Goal: Answer question/provide support: Share knowledge or assist other users

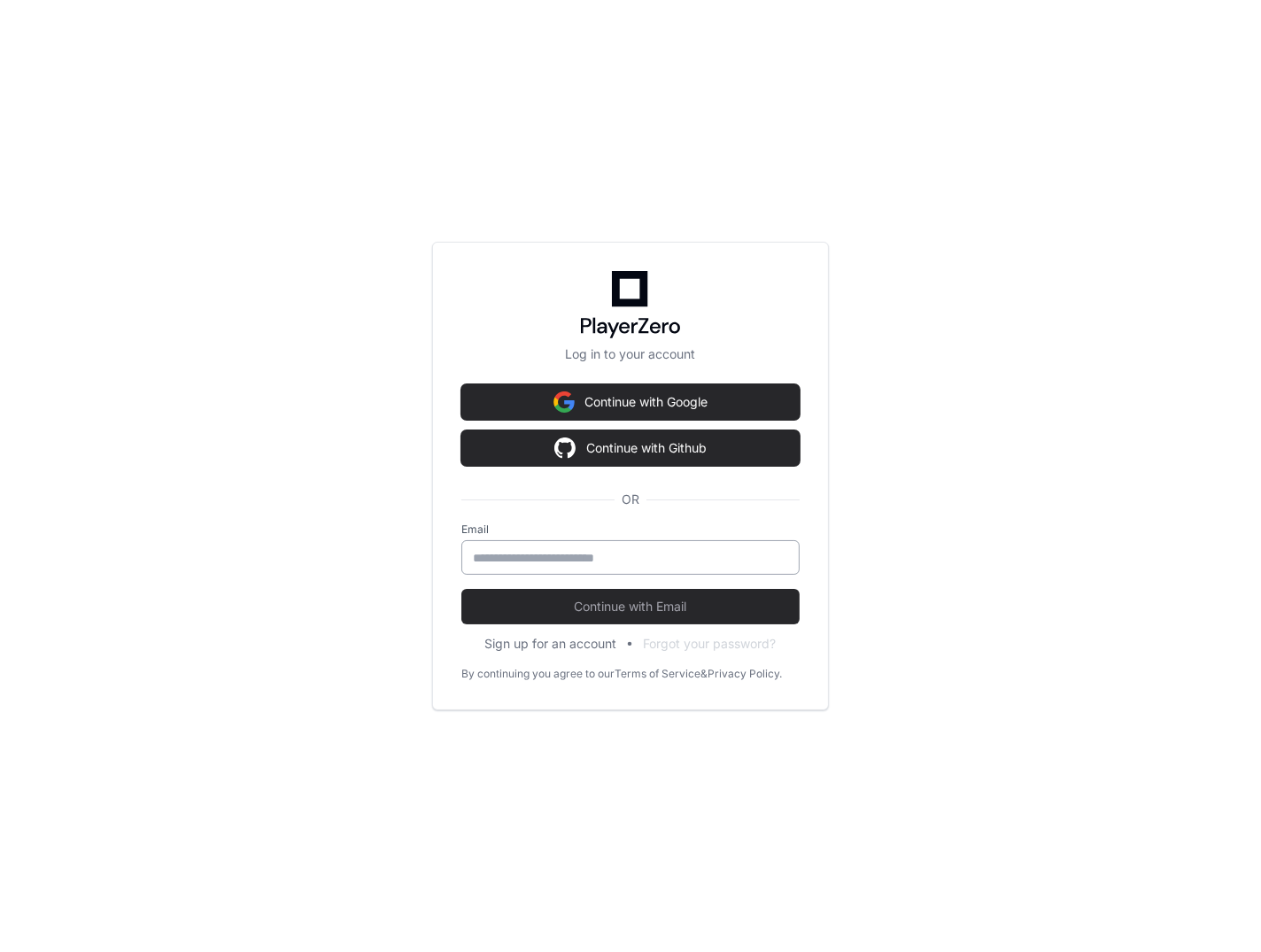
click at [528, 551] on input "email" at bounding box center [630, 558] width 315 height 18
type input "**********"
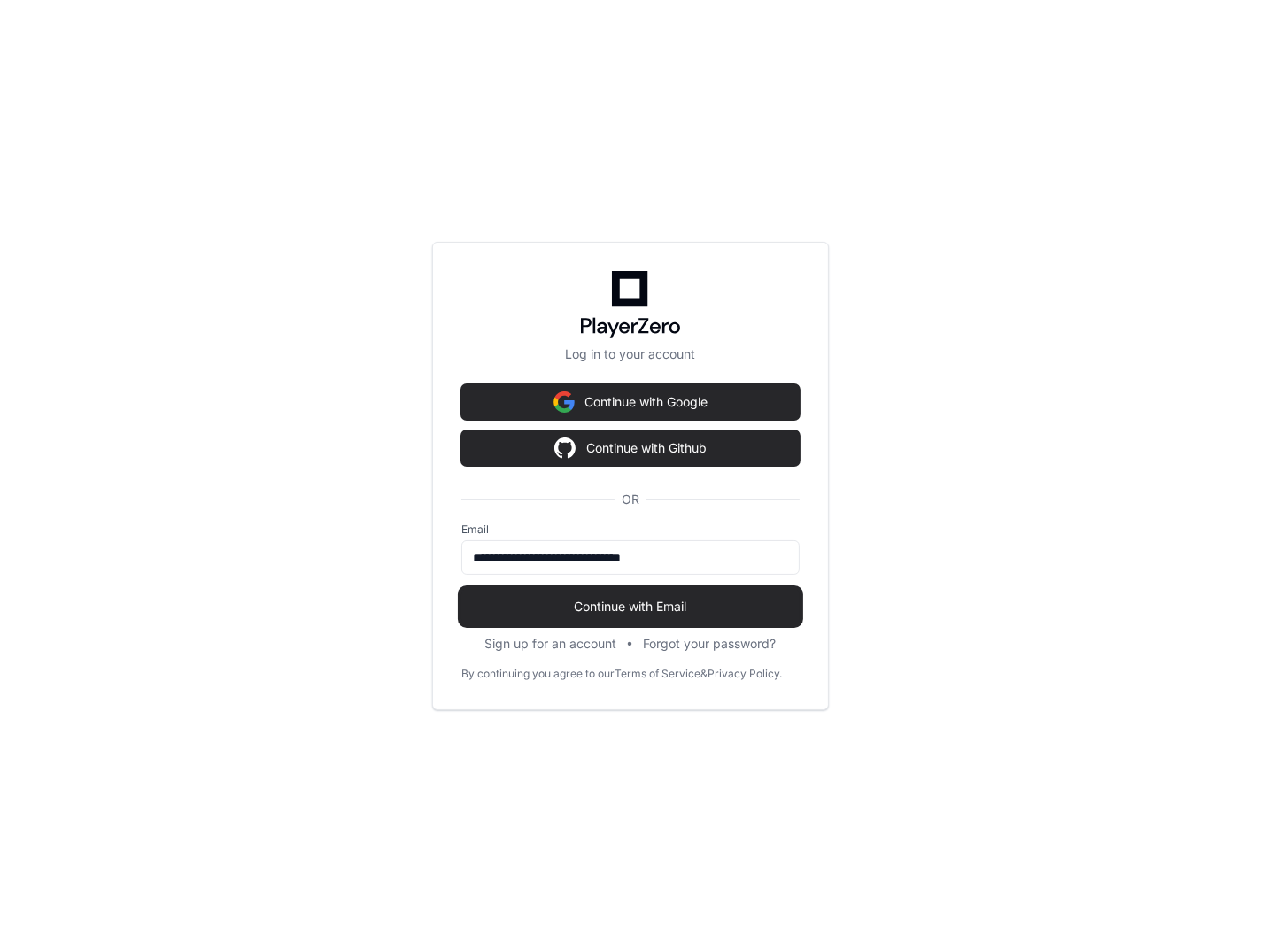
click at [605, 600] on span "Continue with Email" at bounding box center [630, 607] width 338 height 18
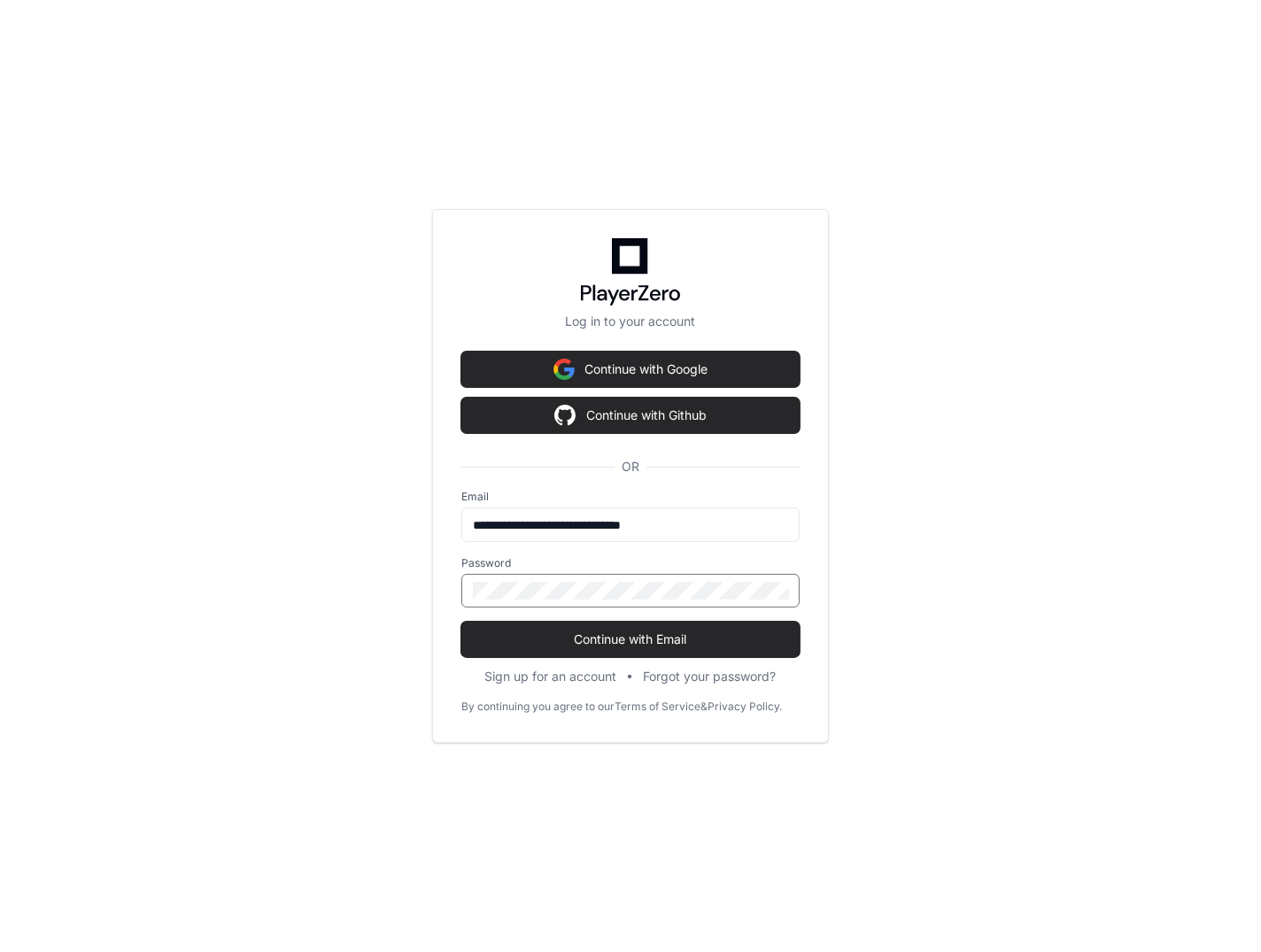
click at [461, 622] on button "Continue with Email" at bounding box center [630, 640] width 338 height 36
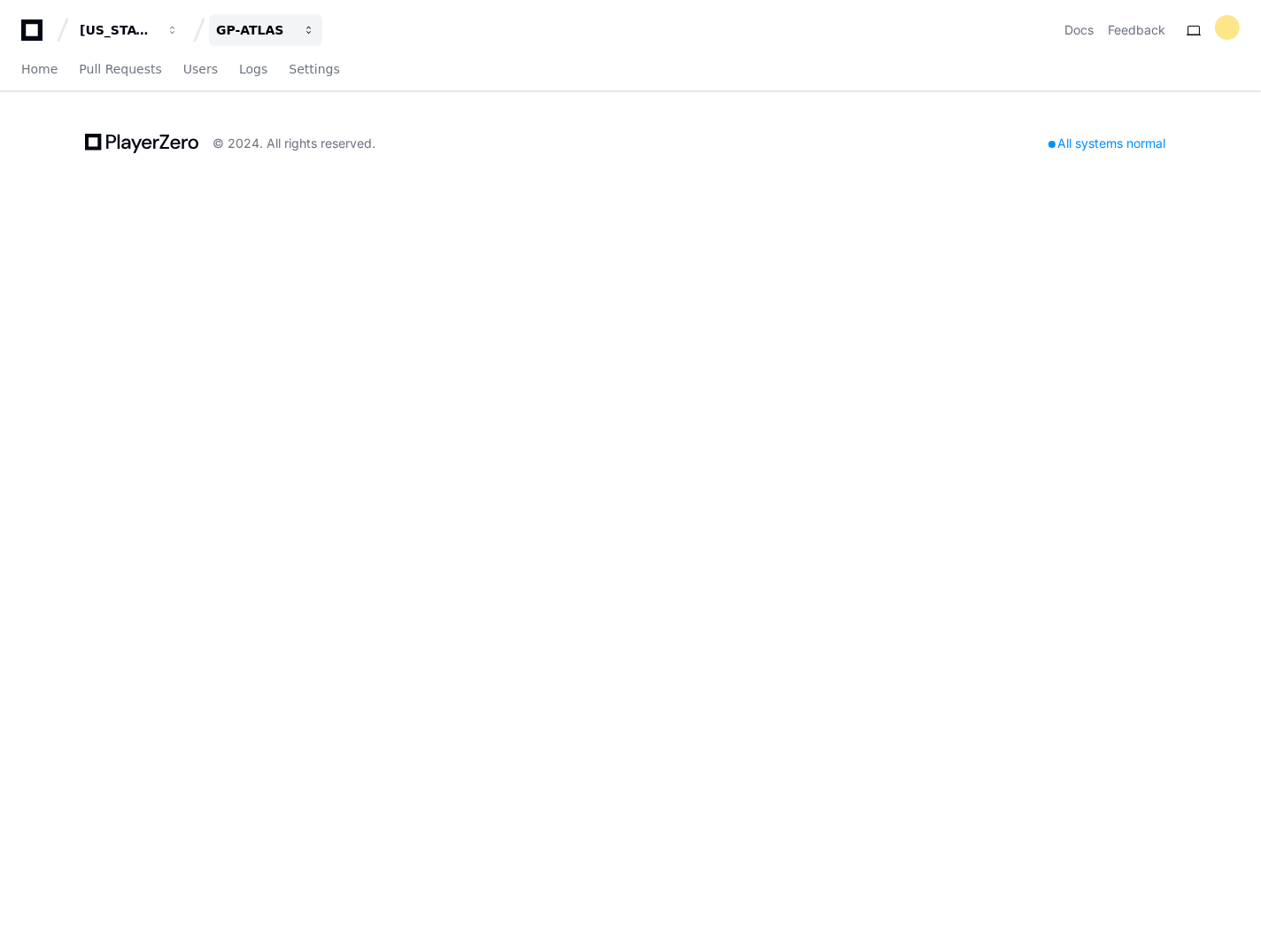
click at [251, 35] on div "GP-ATLAS" at bounding box center [253, 30] width 76 height 18
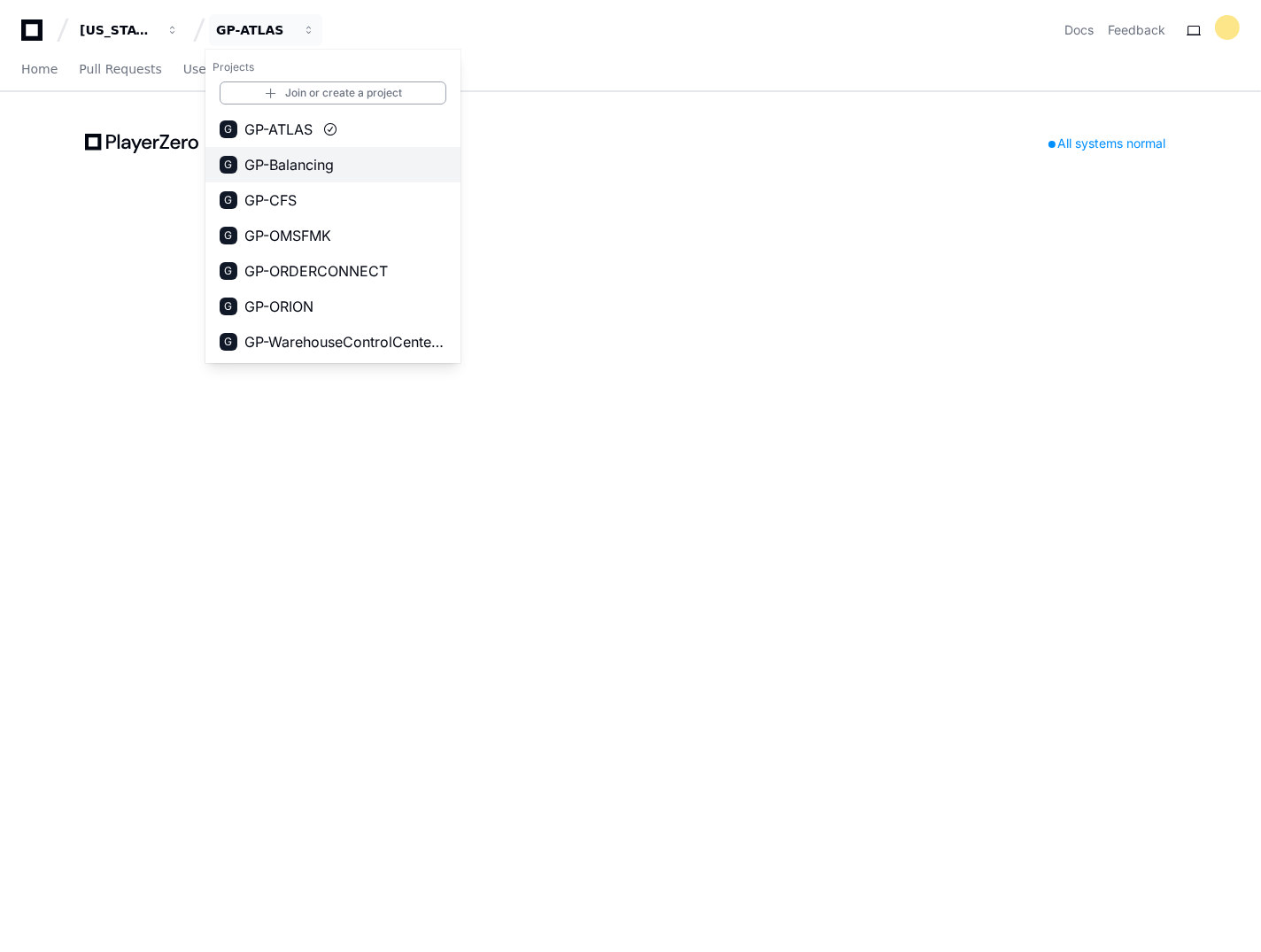
click at [316, 157] on span "GP-Balancing" at bounding box center [289, 165] width 89 height 21
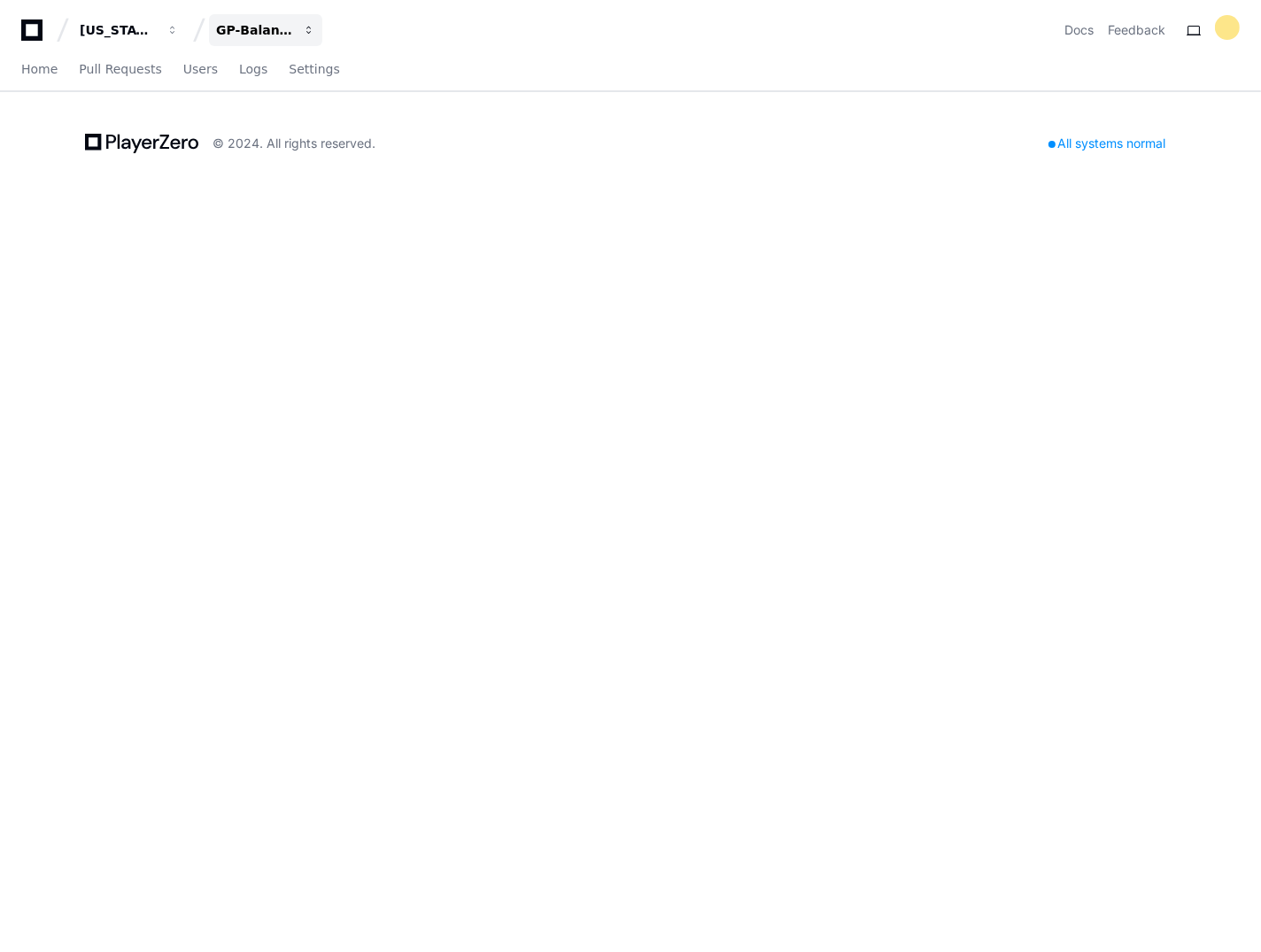
click at [245, 34] on div "GP-Balancing" at bounding box center [253, 30] width 76 height 18
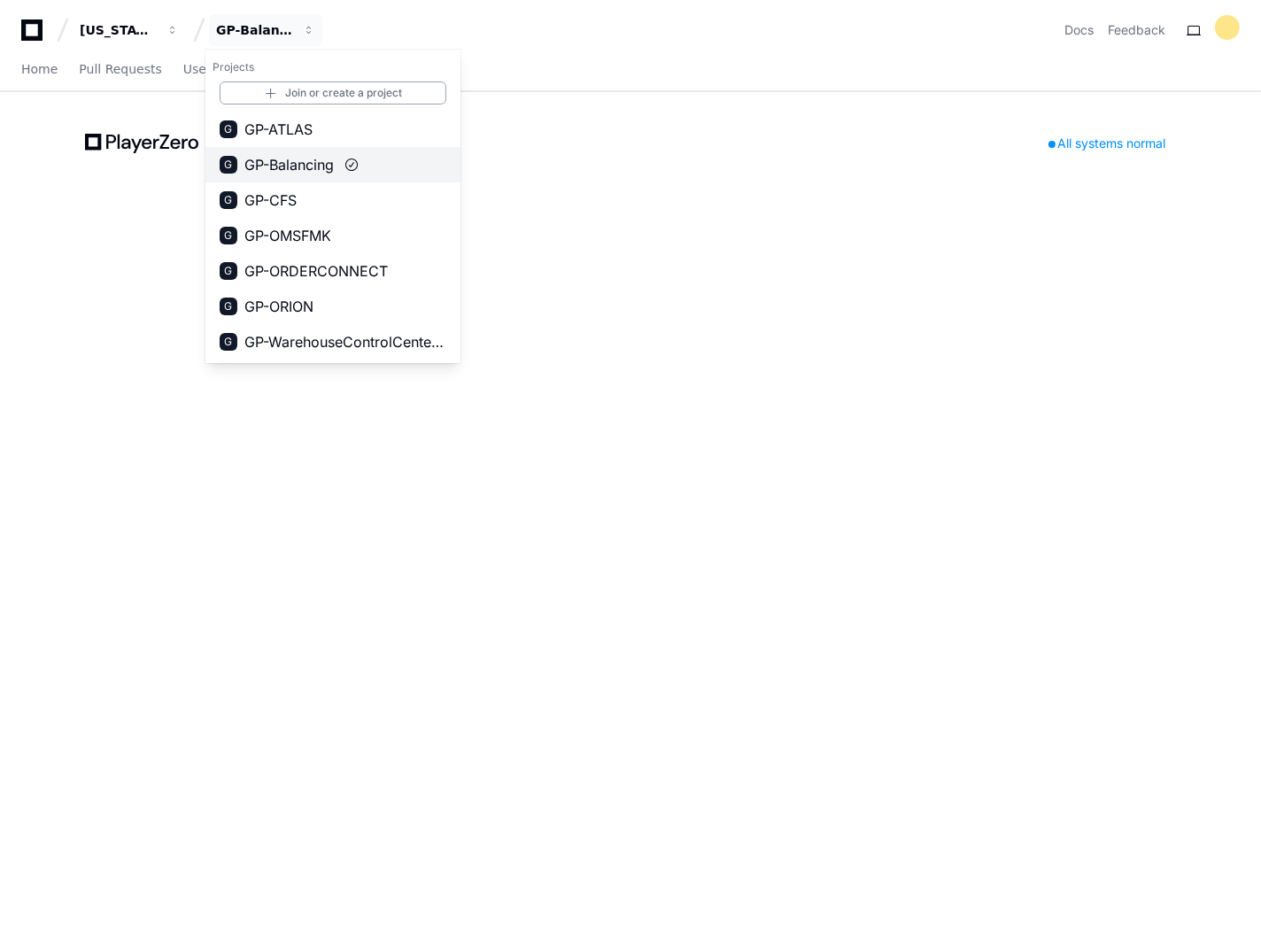
click at [295, 158] on span "GP-Balancing" at bounding box center [289, 165] width 89 height 21
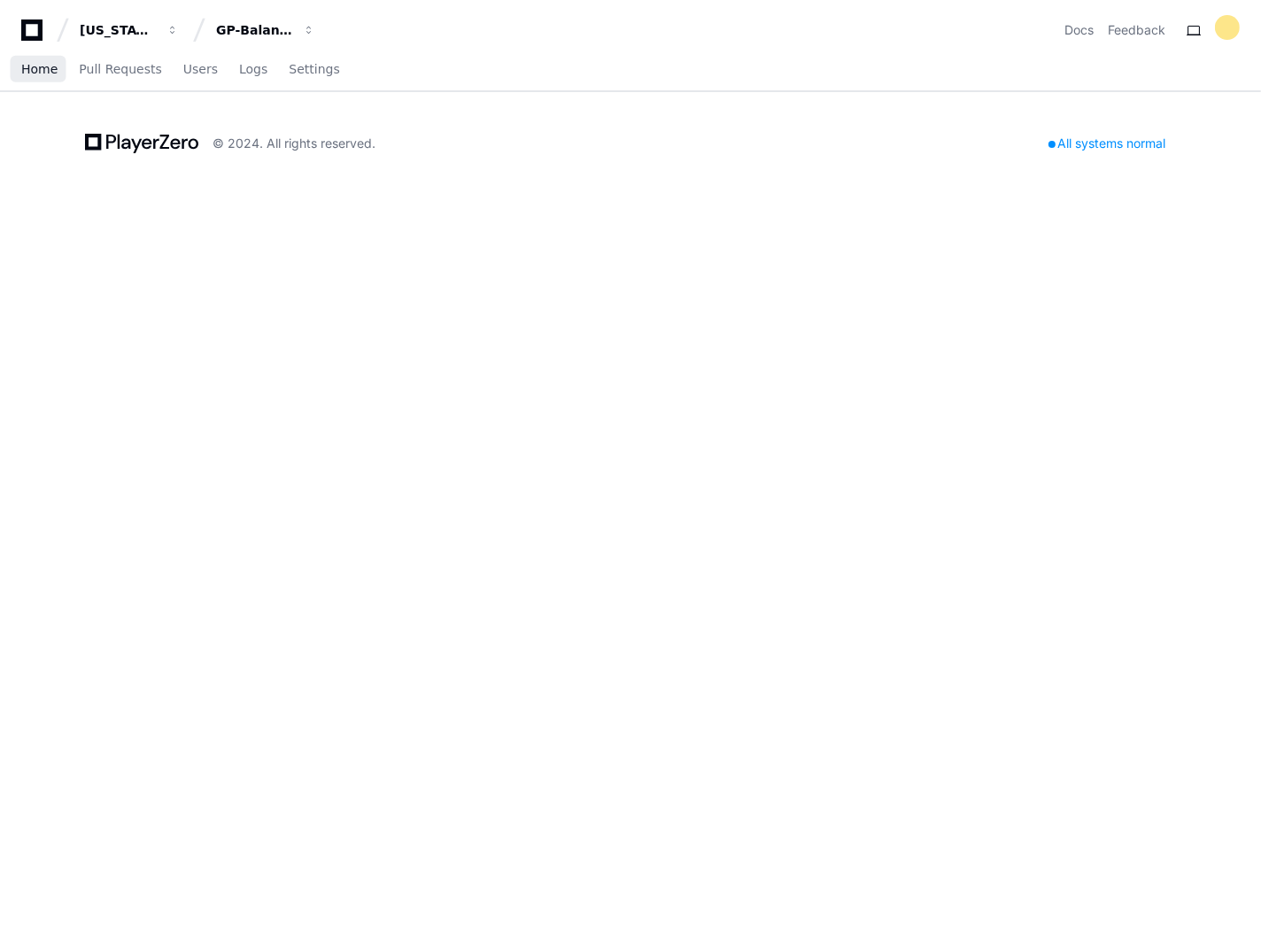
click at [44, 68] on span "Home" at bounding box center [39, 69] width 37 height 11
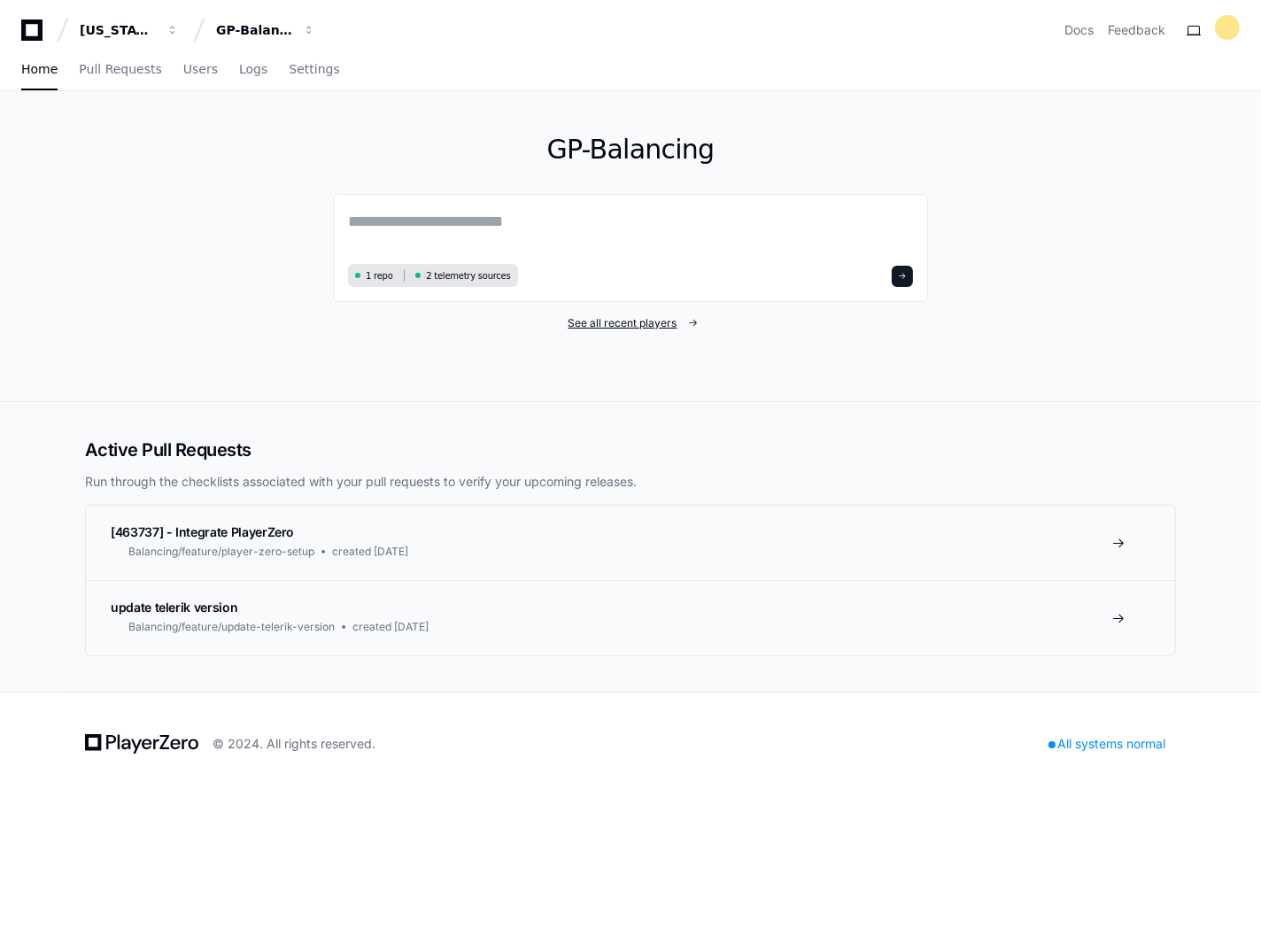
click at [632, 328] on span "See all recent players" at bounding box center [623, 323] width 109 height 14
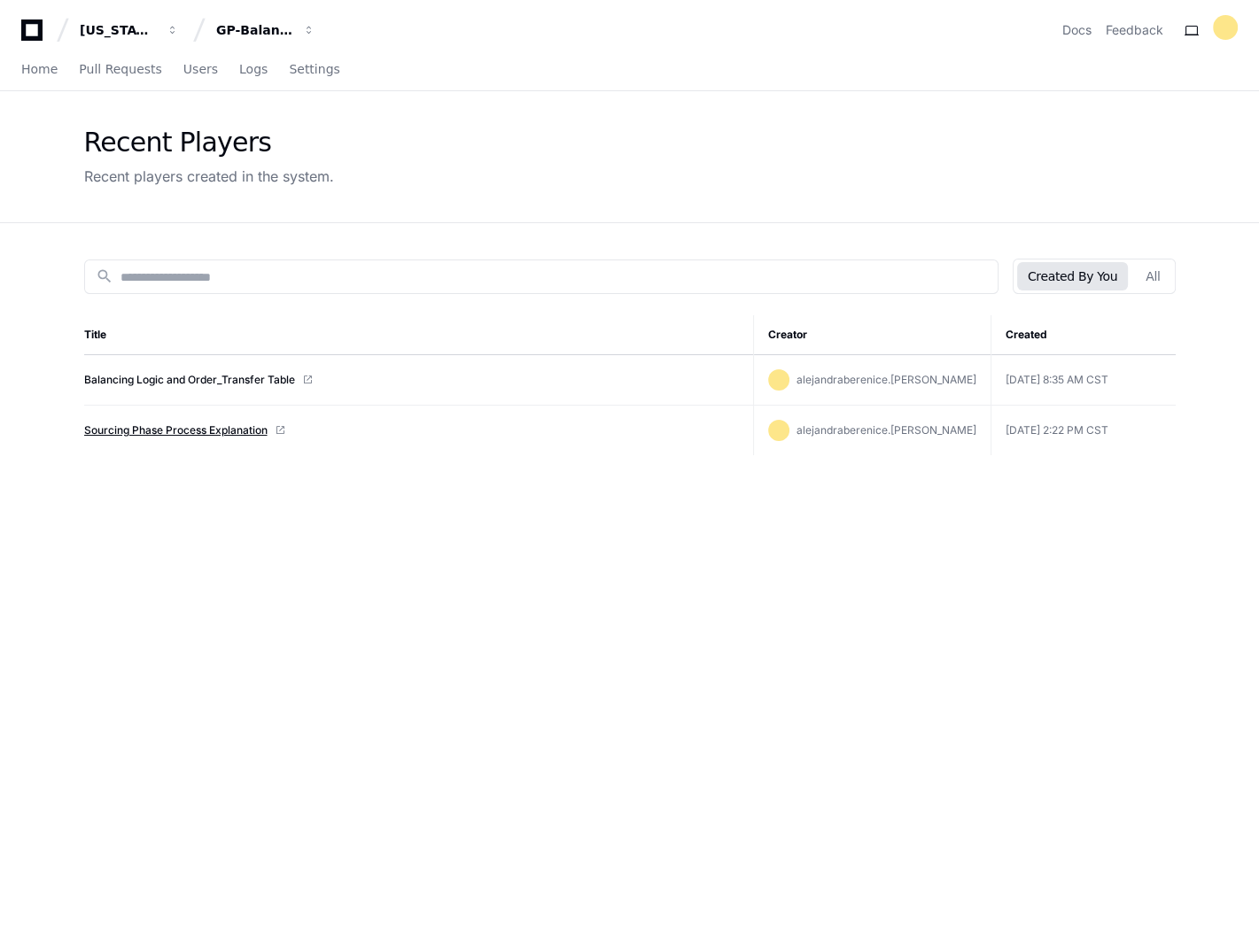
click at [203, 426] on link "Sourcing Phase Process Explanation" at bounding box center [175, 430] width 183 height 14
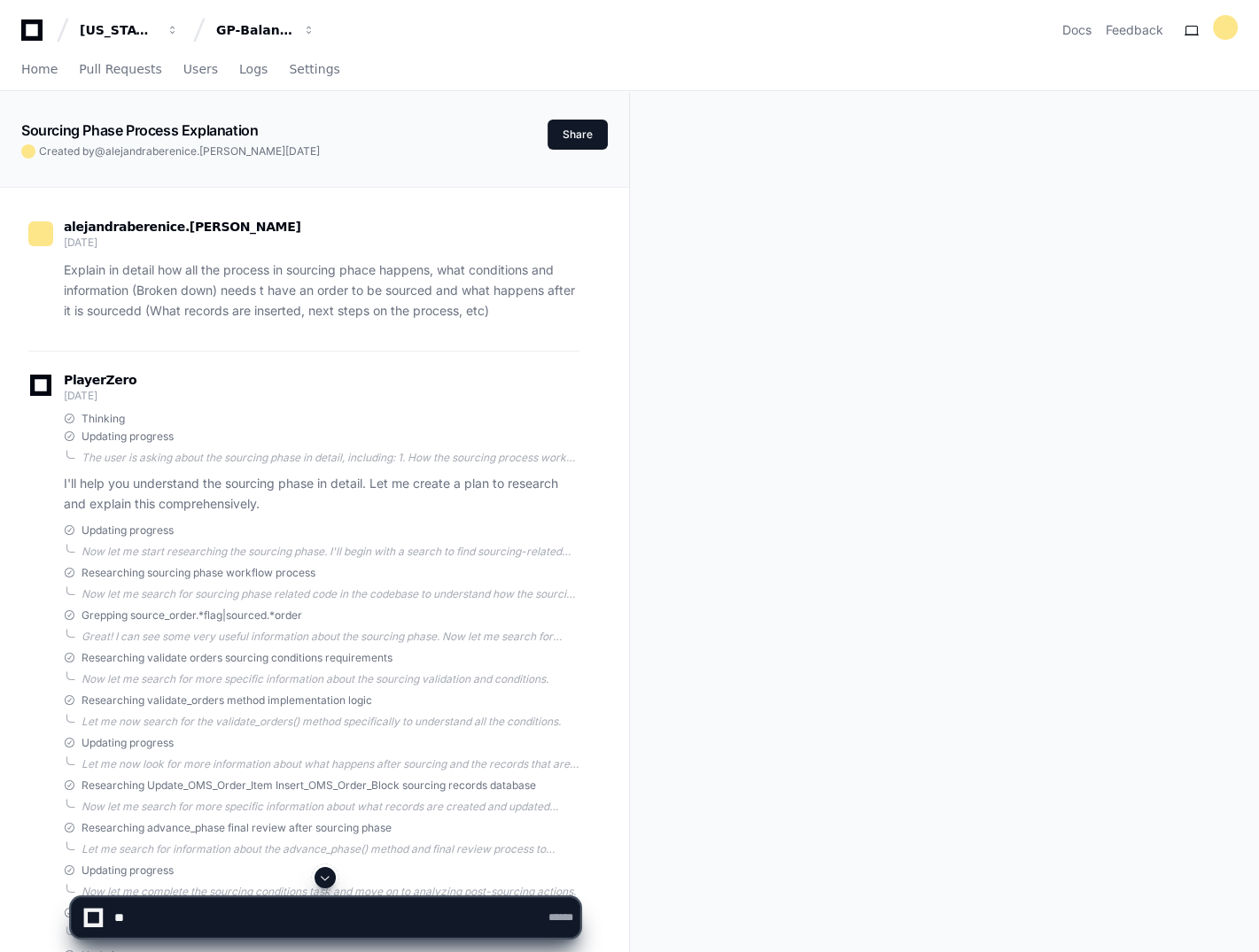
scroll to position [974, 0]
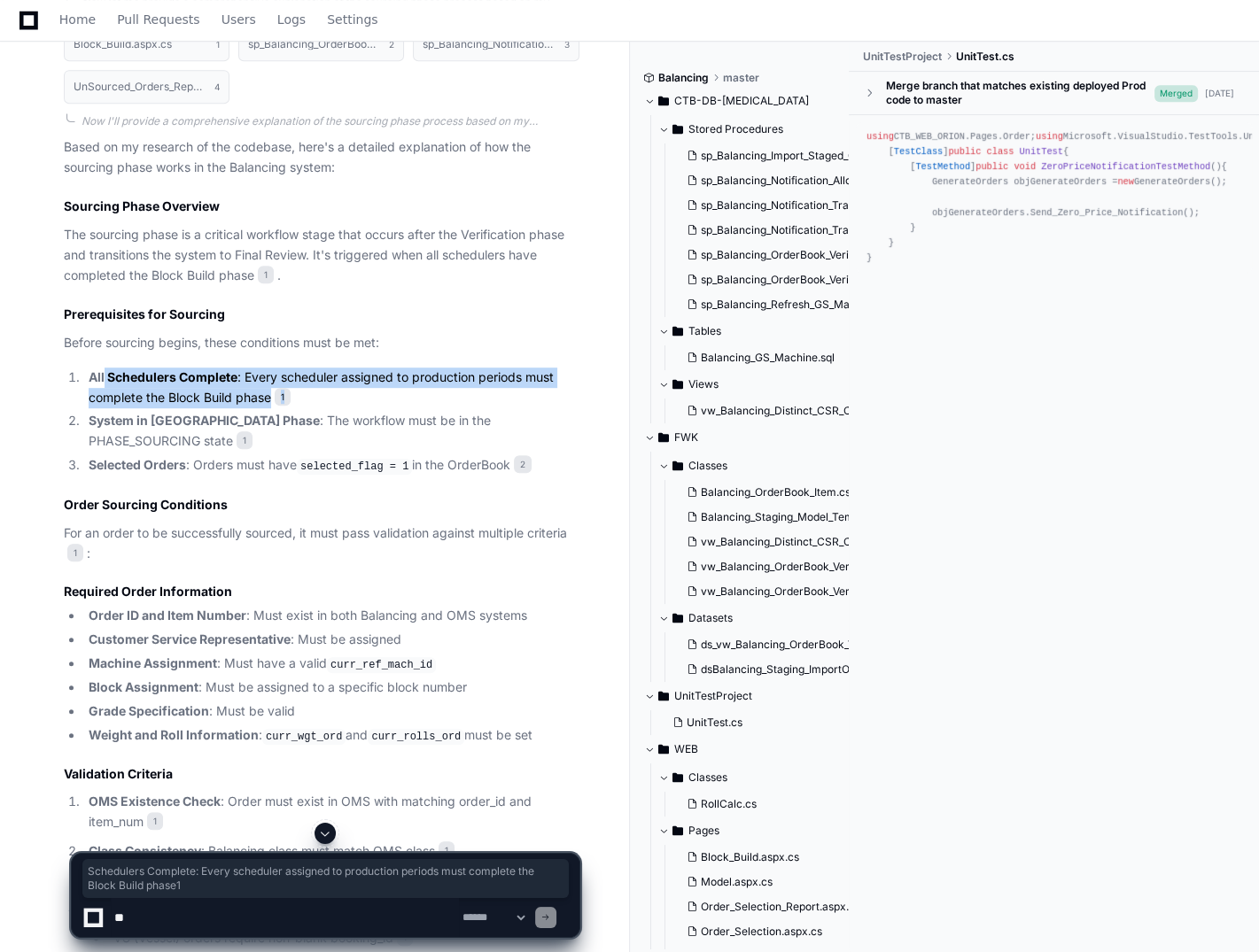
drag, startPoint x: 127, startPoint y: 369, endPoint x: 526, endPoint y: 387, distance: 399.4
click at [526, 387] on li "All Schedulers Complete : Every scheduler assigned to production periods must c…" at bounding box center [331, 388] width 496 height 41
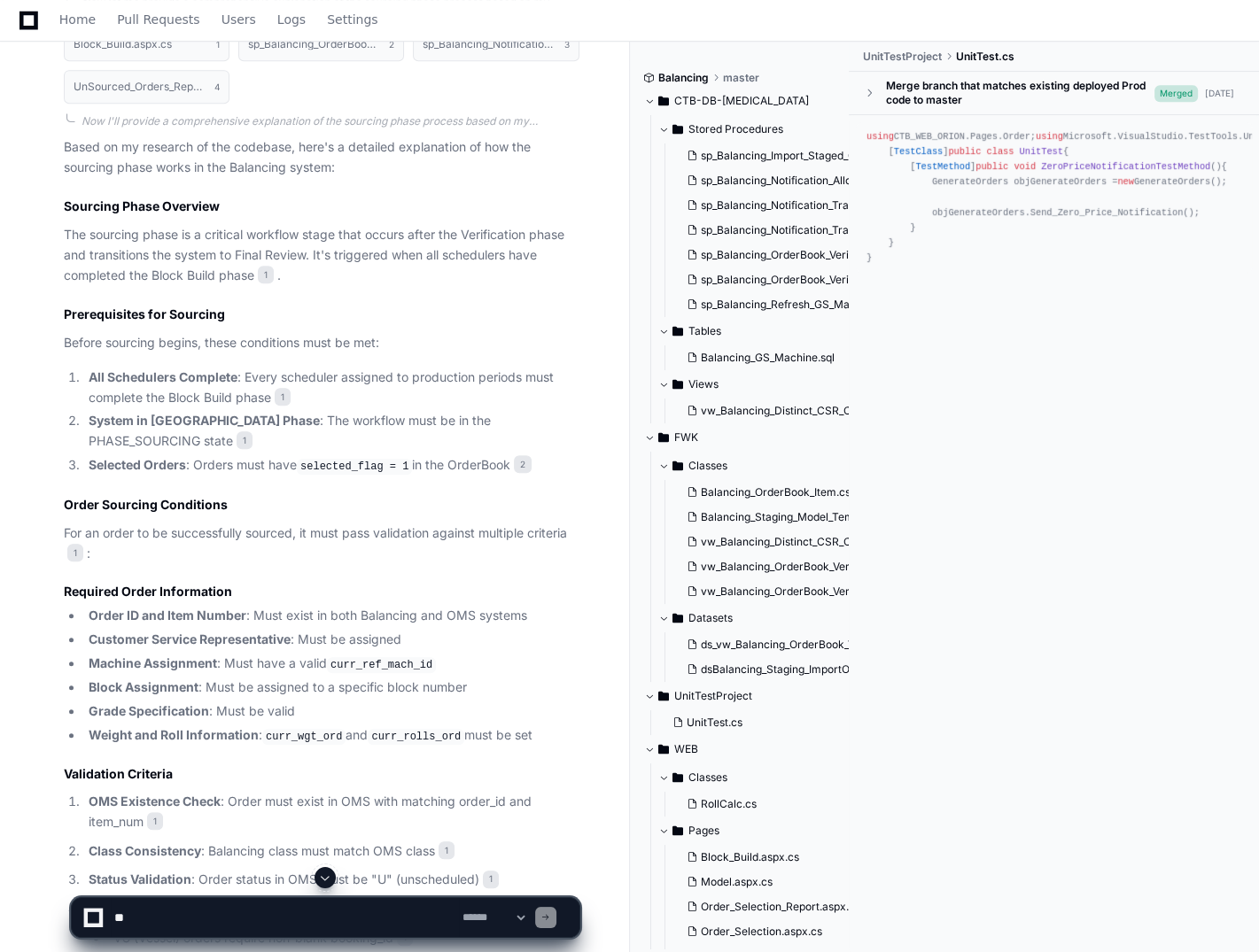
click at [320, 425] on li "System in [GEOGRAPHIC_DATA] Phase : The workflow must be in the PHASE_SOURCING …" at bounding box center [331, 432] width 496 height 41
click at [435, 415] on li "System in [GEOGRAPHIC_DATA] Phase : The workflow must be in the PHASE_SOURCING …" at bounding box center [331, 432] width 496 height 41
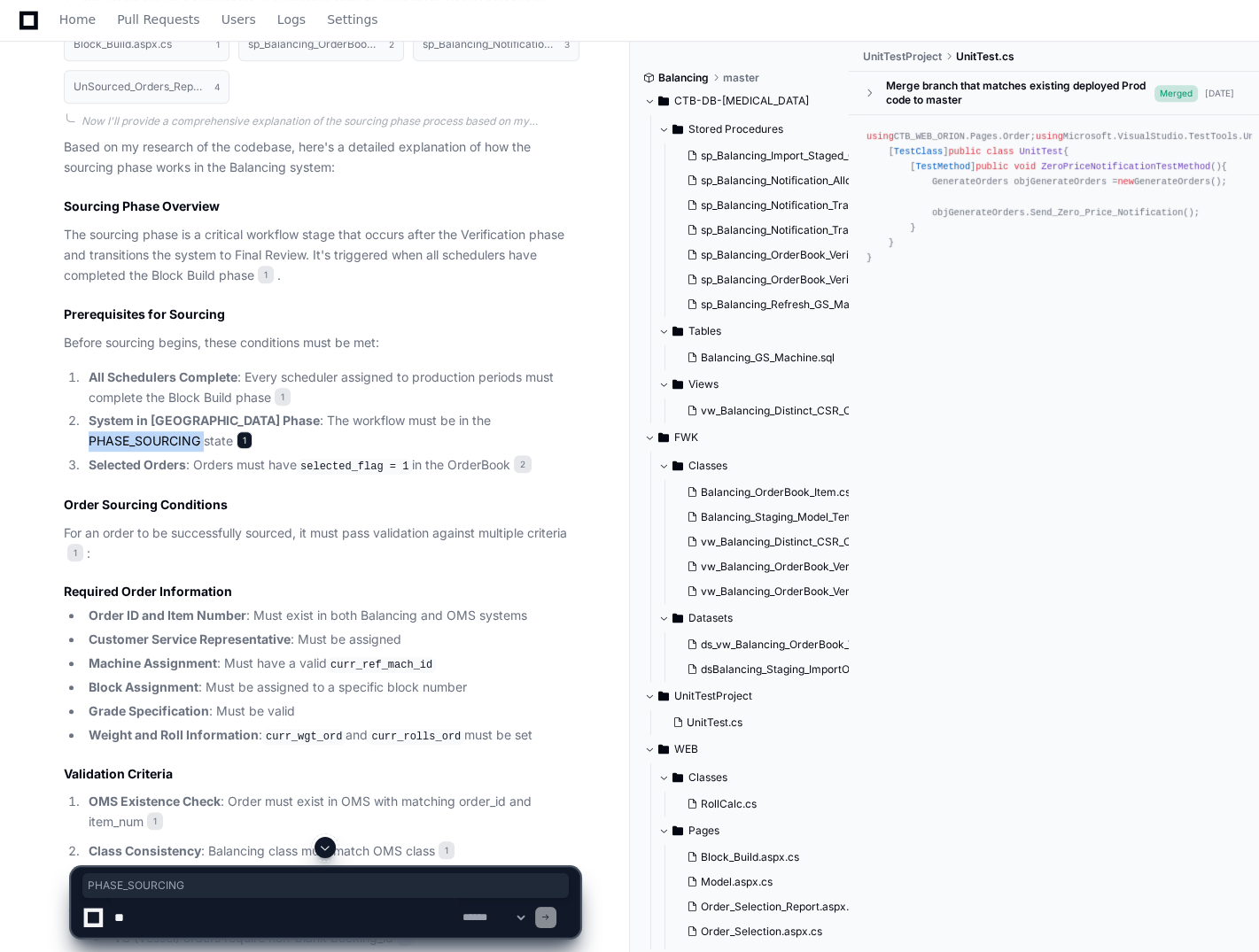
click at [236, 435] on span "1" at bounding box center [244, 440] width 16 height 18
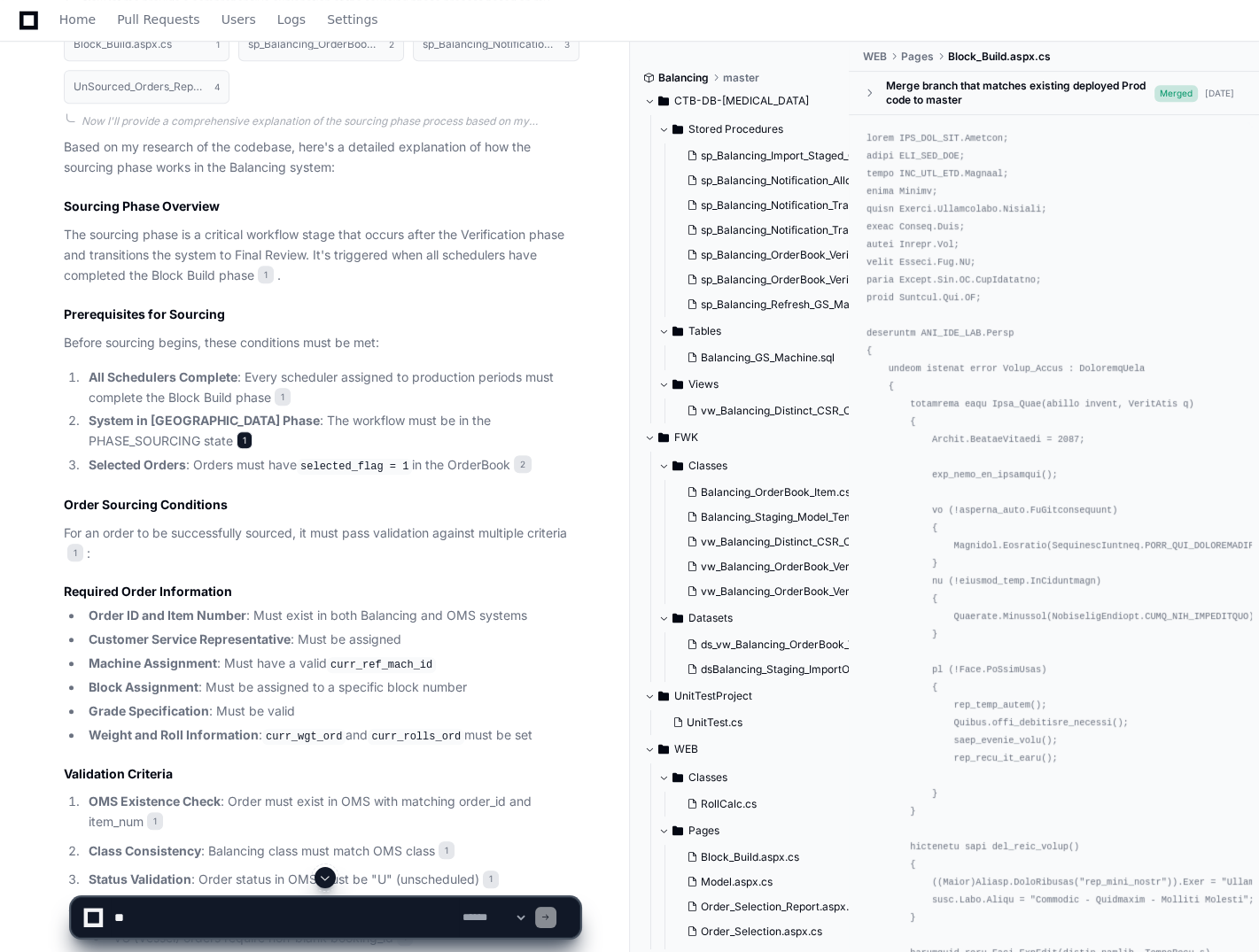
click at [236, 435] on span "1" at bounding box center [244, 440] width 16 height 18
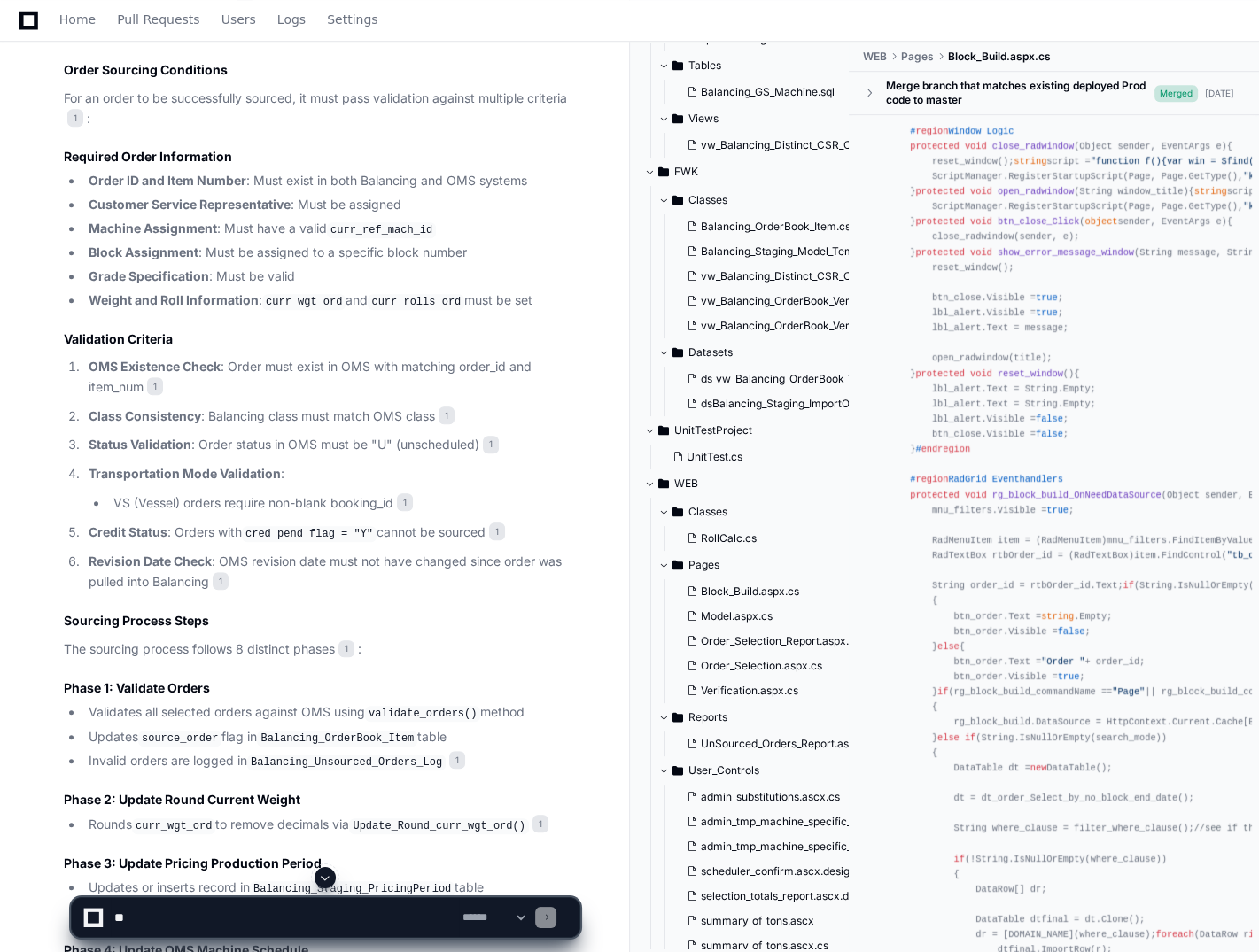
scroll to position [1416, 0]
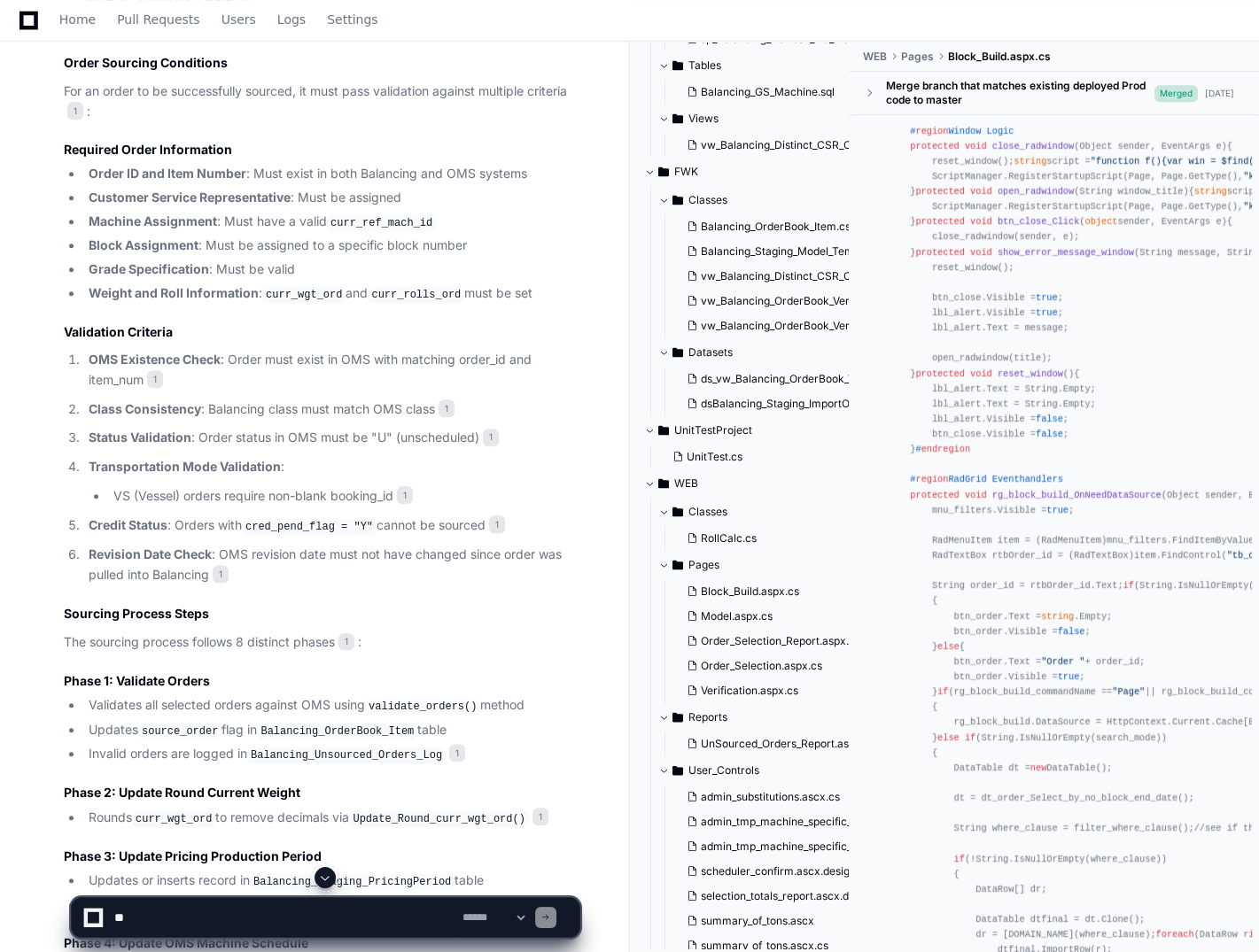
click at [30, 646] on div "Block_Build.aspx.cs 1 sp_Balancing_OrderBook_Verification.sql 2 sp_Balancing_No…" at bounding box center [303, 972] width 551 height 2793
click at [501, 430] on p "Status Validation : Order status in OMS must be "U" (unscheduled) 1" at bounding box center [334, 437] width 491 height 21
click at [492, 431] on span "1" at bounding box center [491, 437] width 16 height 18
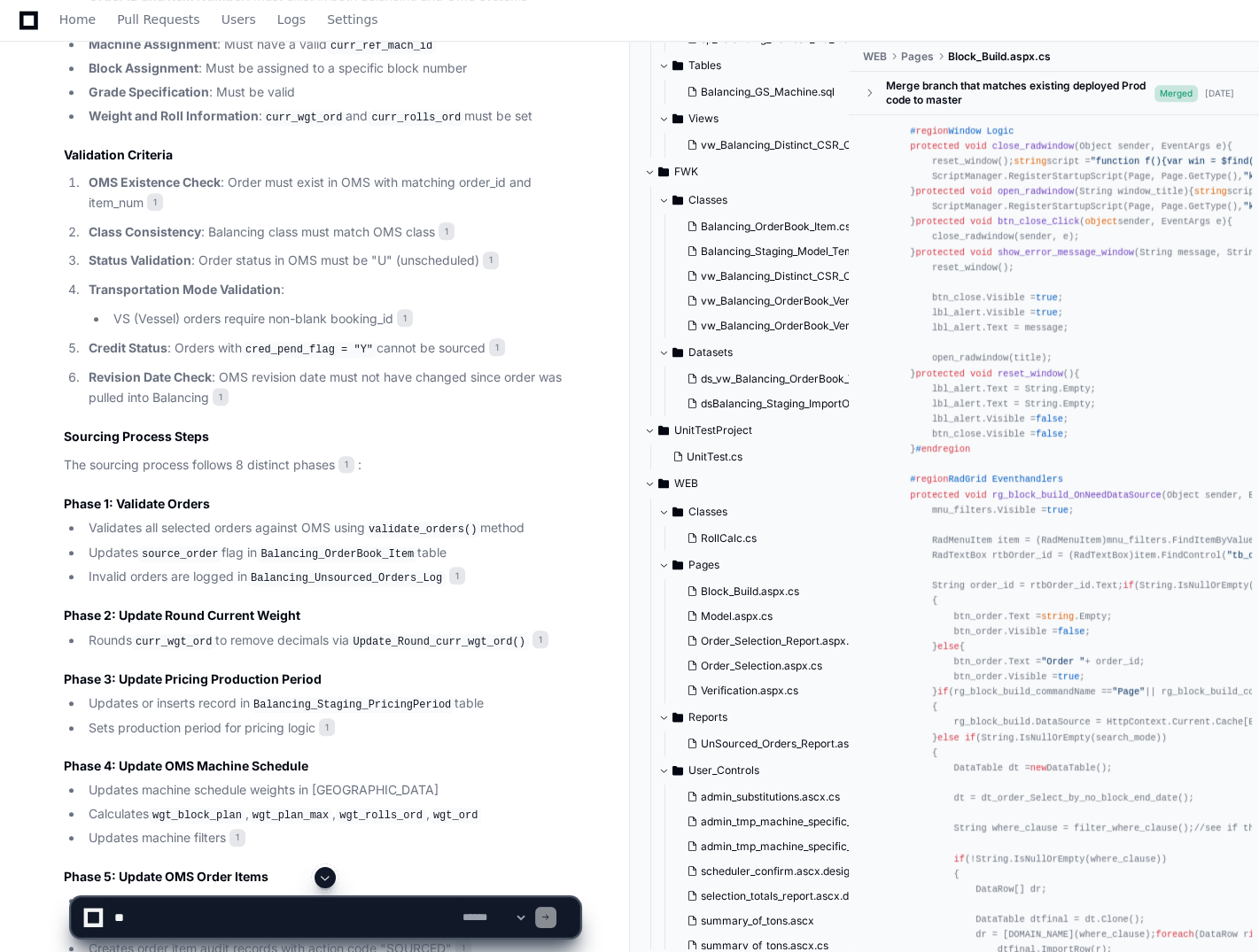
scroll to position [1682, 0]
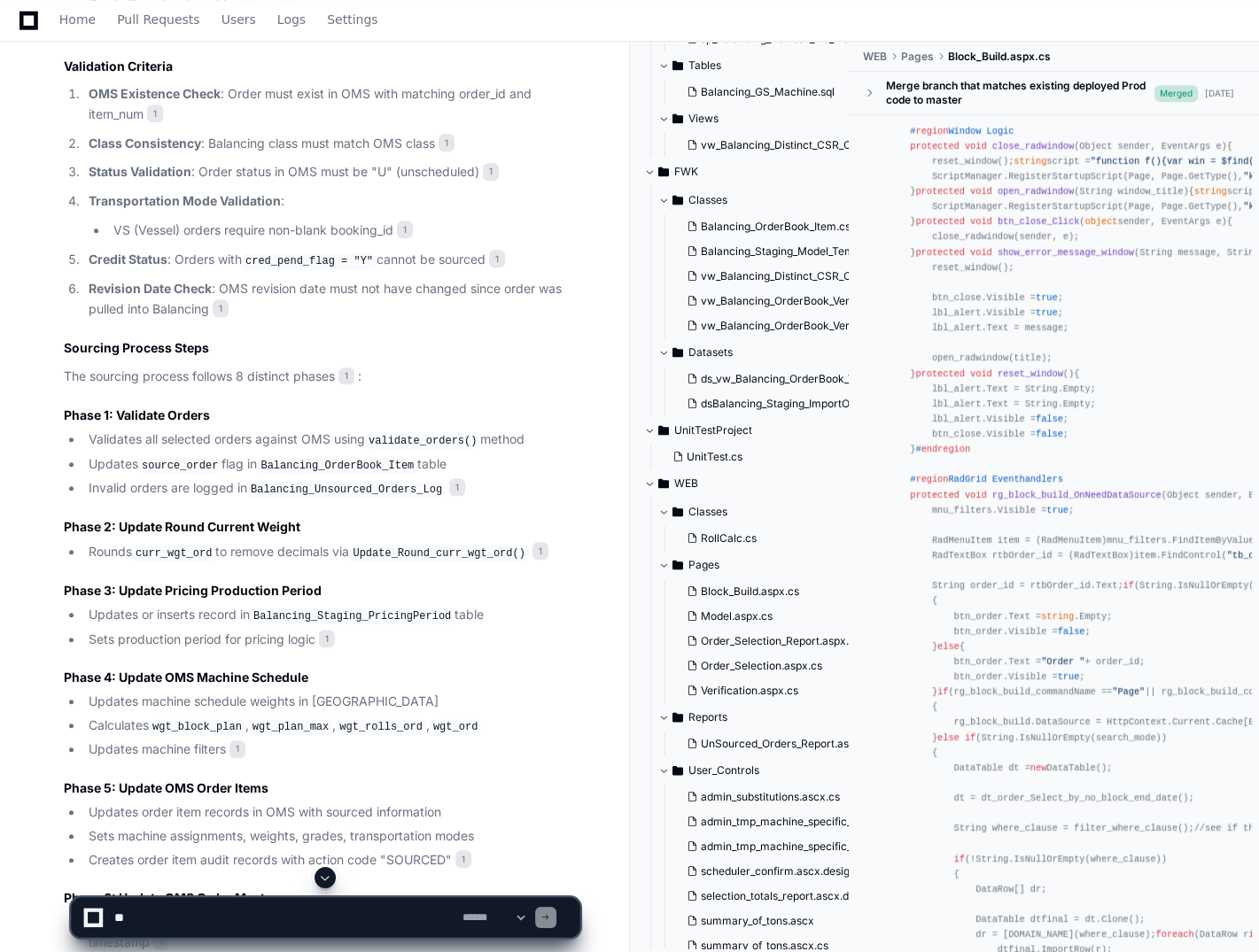
click at [315, 610] on code "Balancing_Staging_PricingPeriod" at bounding box center [352, 617] width 204 height 16
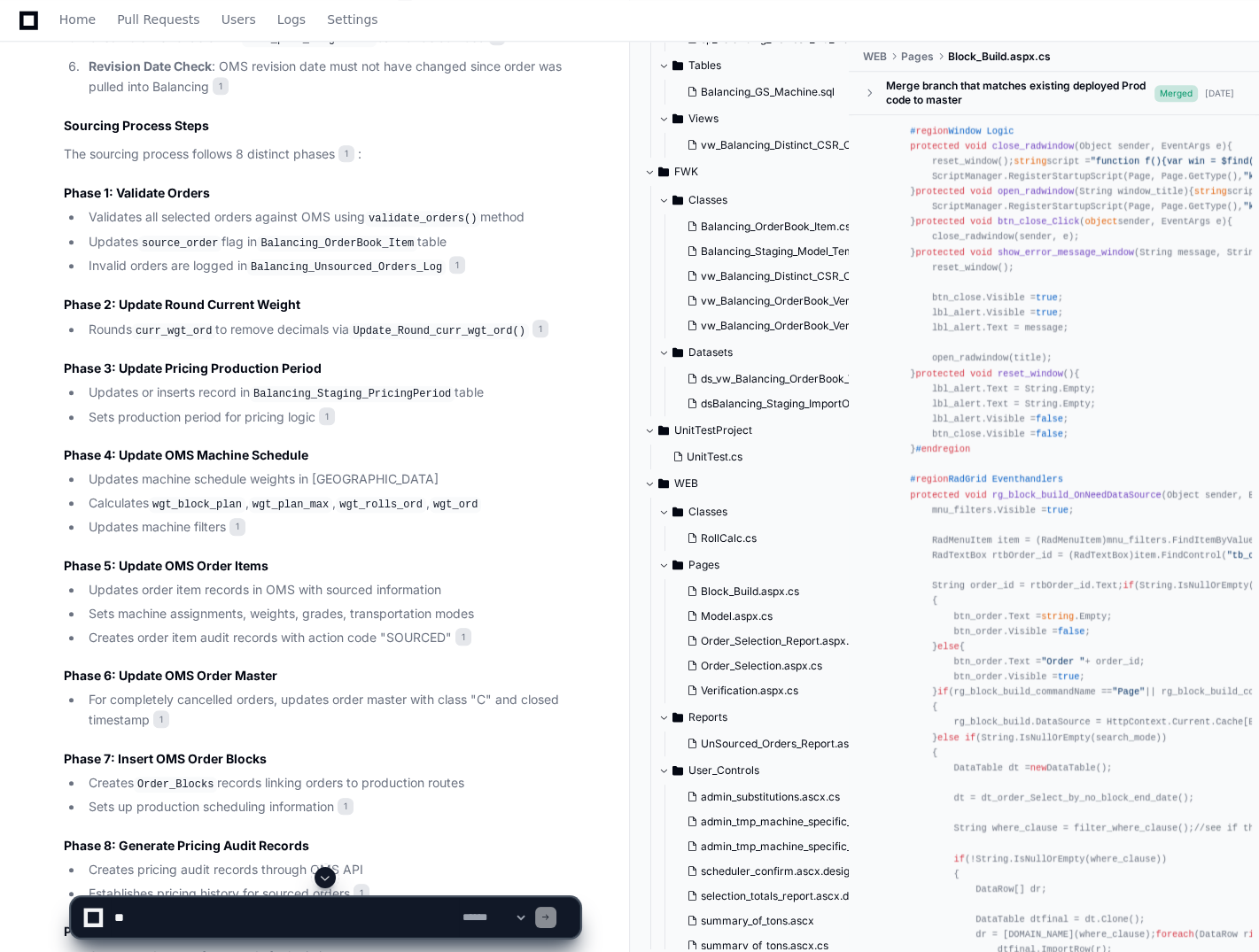
scroll to position [1949, 0]
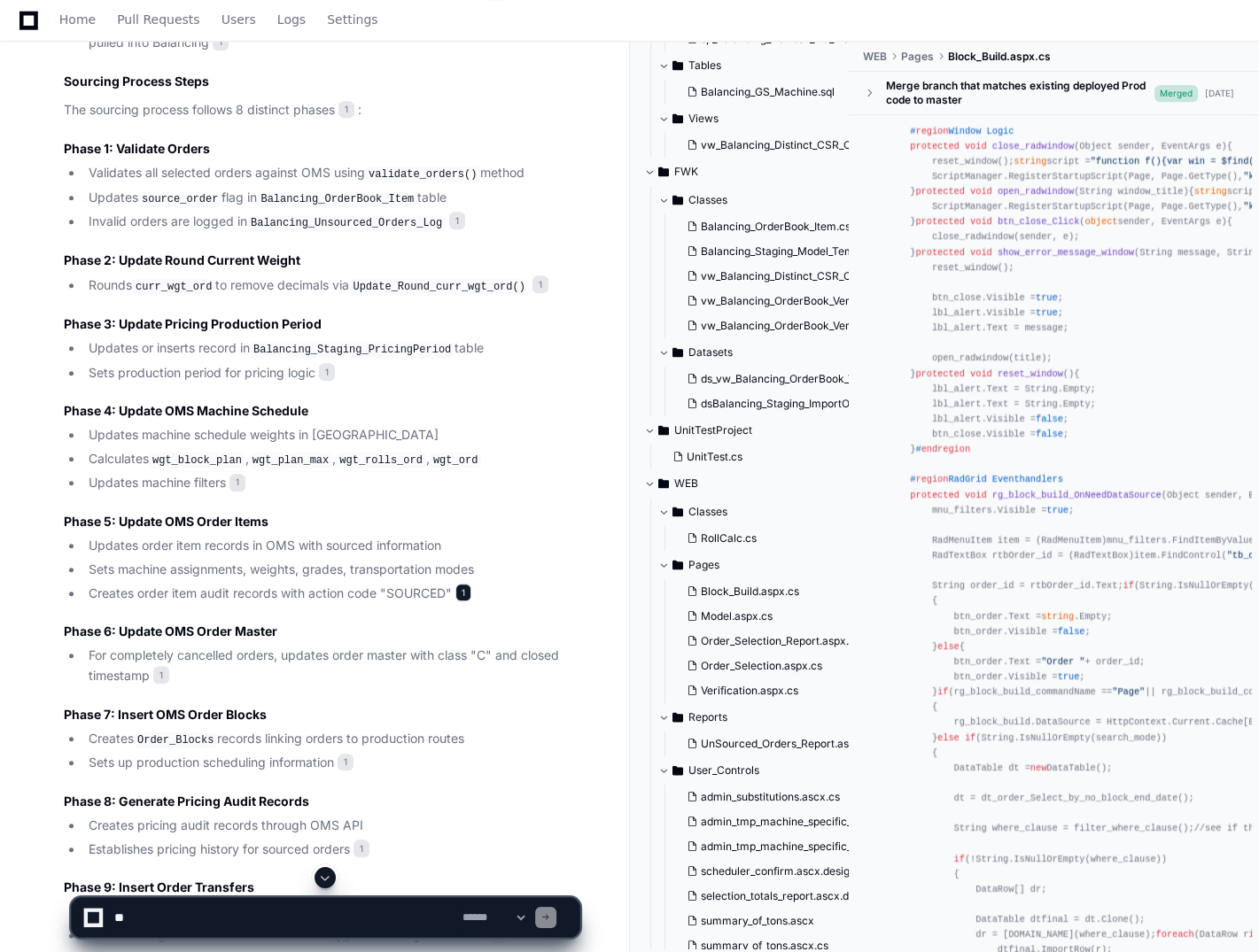
click at [464, 589] on span "1" at bounding box center [463, 592] width 16 height 18
click at [467, 584] on span "1" at bounding box center [463, 592] width 16 height 18
click at [40, 537] on div "Block_Build.aspx.cs 1 sp_Balancing_OrderBook_Verification.sql 2 sp_Balancing_No…" at bounding box center [303, 439] width 551 height 2793
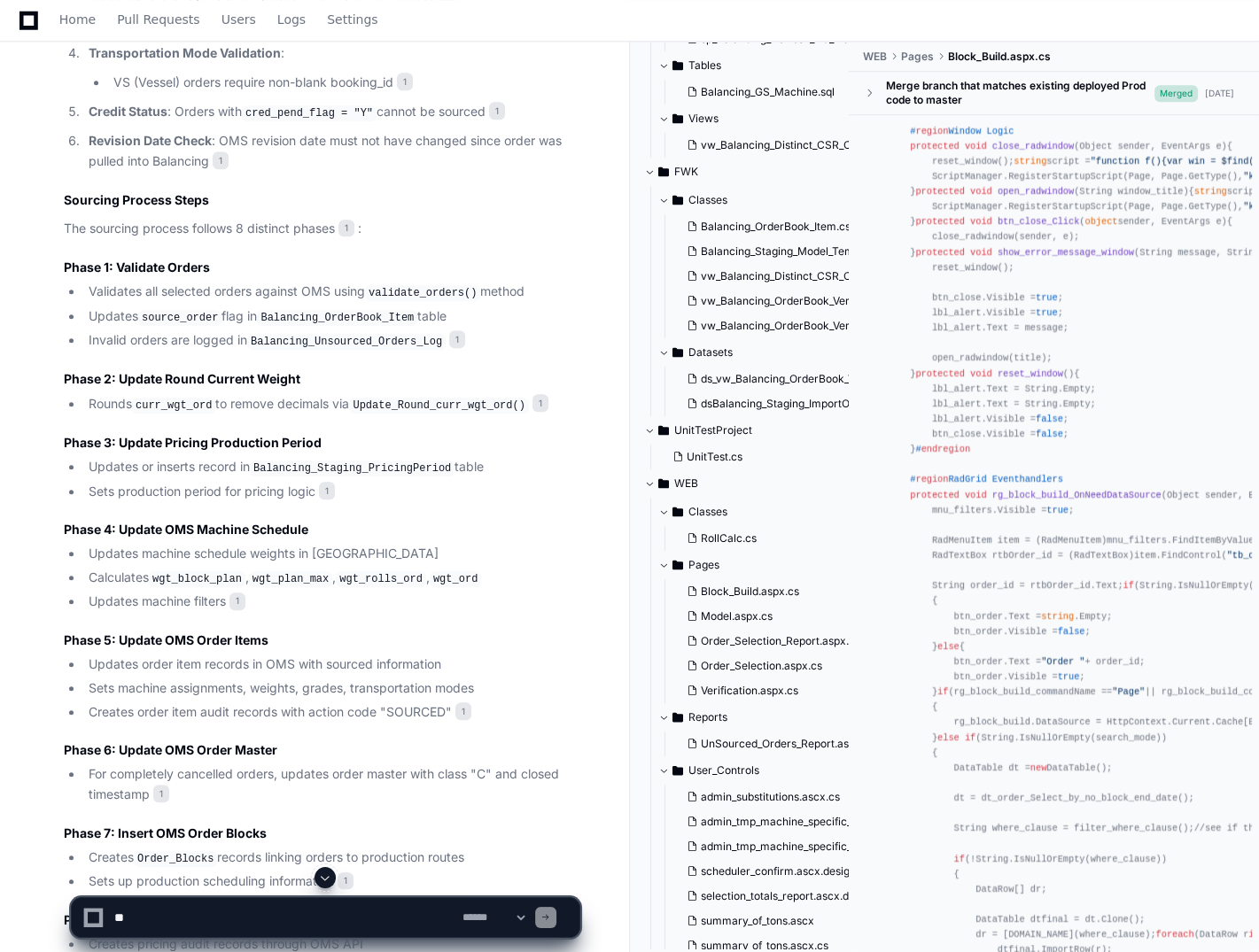
scroll to position [1859, 0]
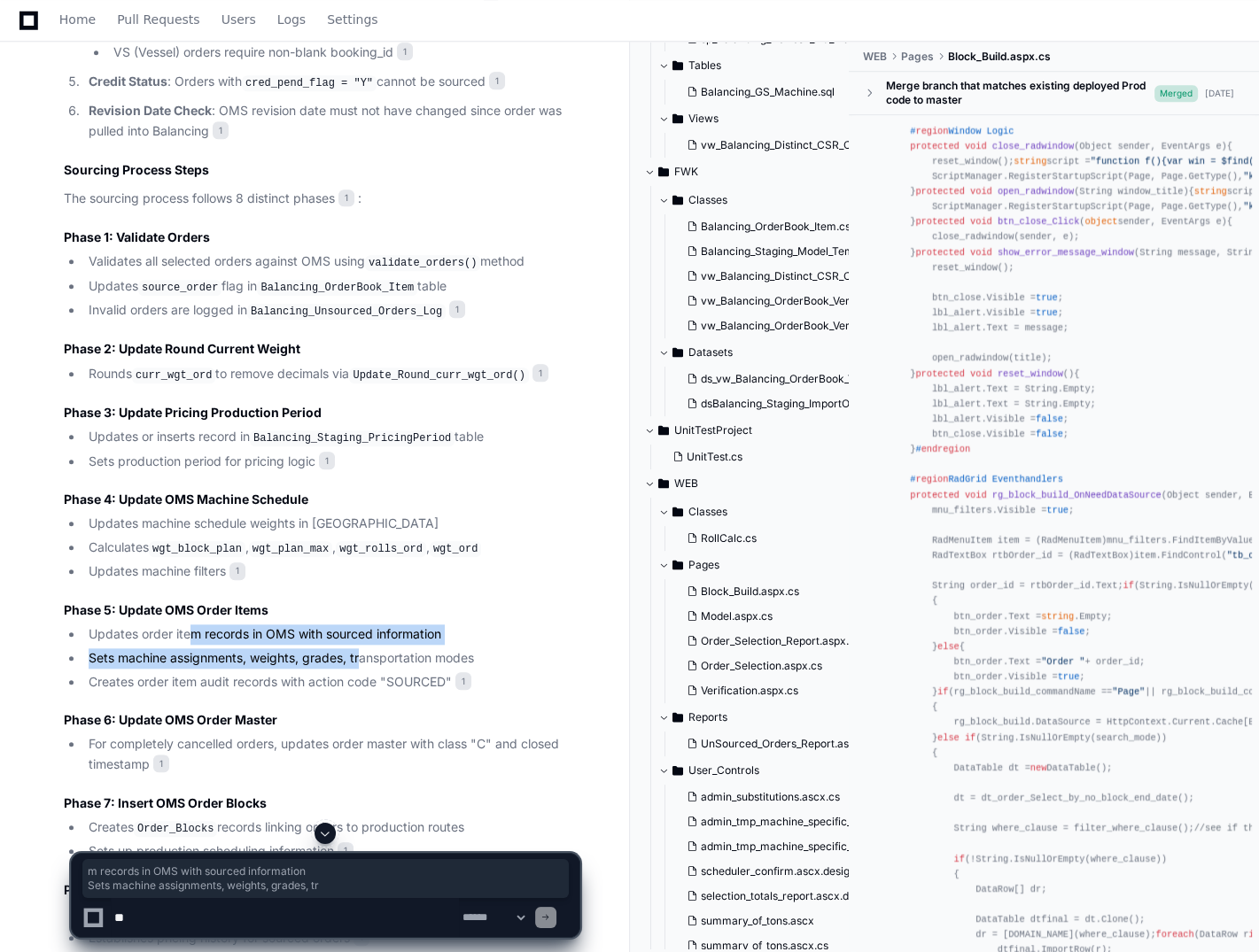
drag, startPoint x: 199, startPoint y: 628, endPoint x: 359, endPoint y: 637, distance: 160.3
click at [359, 637] on ul "Updates order item records in OMS with sourced information Sets machine assignm…" at bounding box center [321, 658] width 516 height 67
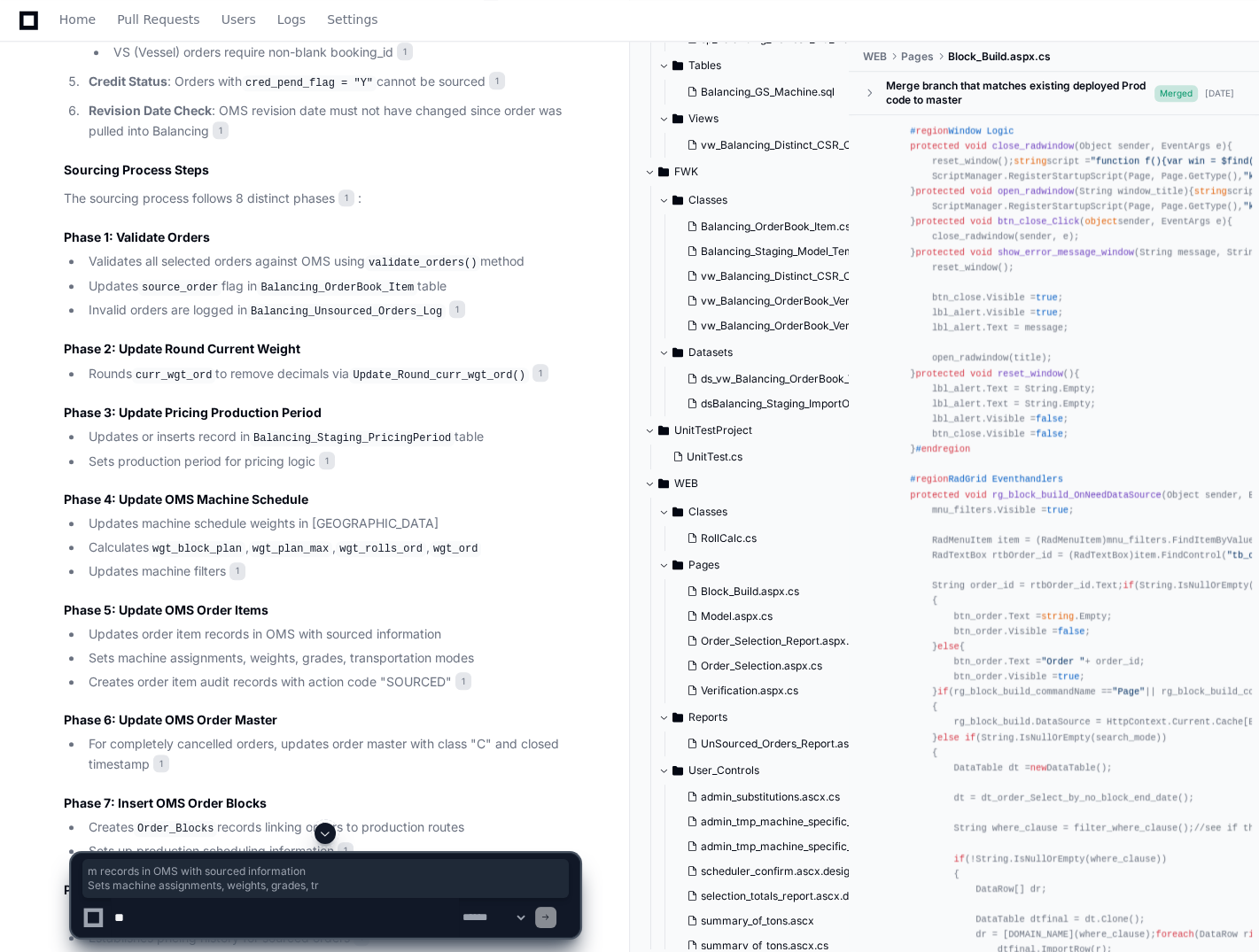
click at [132, 675] on li "Creates order item audit records with action code "SOURCED" 1" at bounding box center [331, 682] width 496 height 21
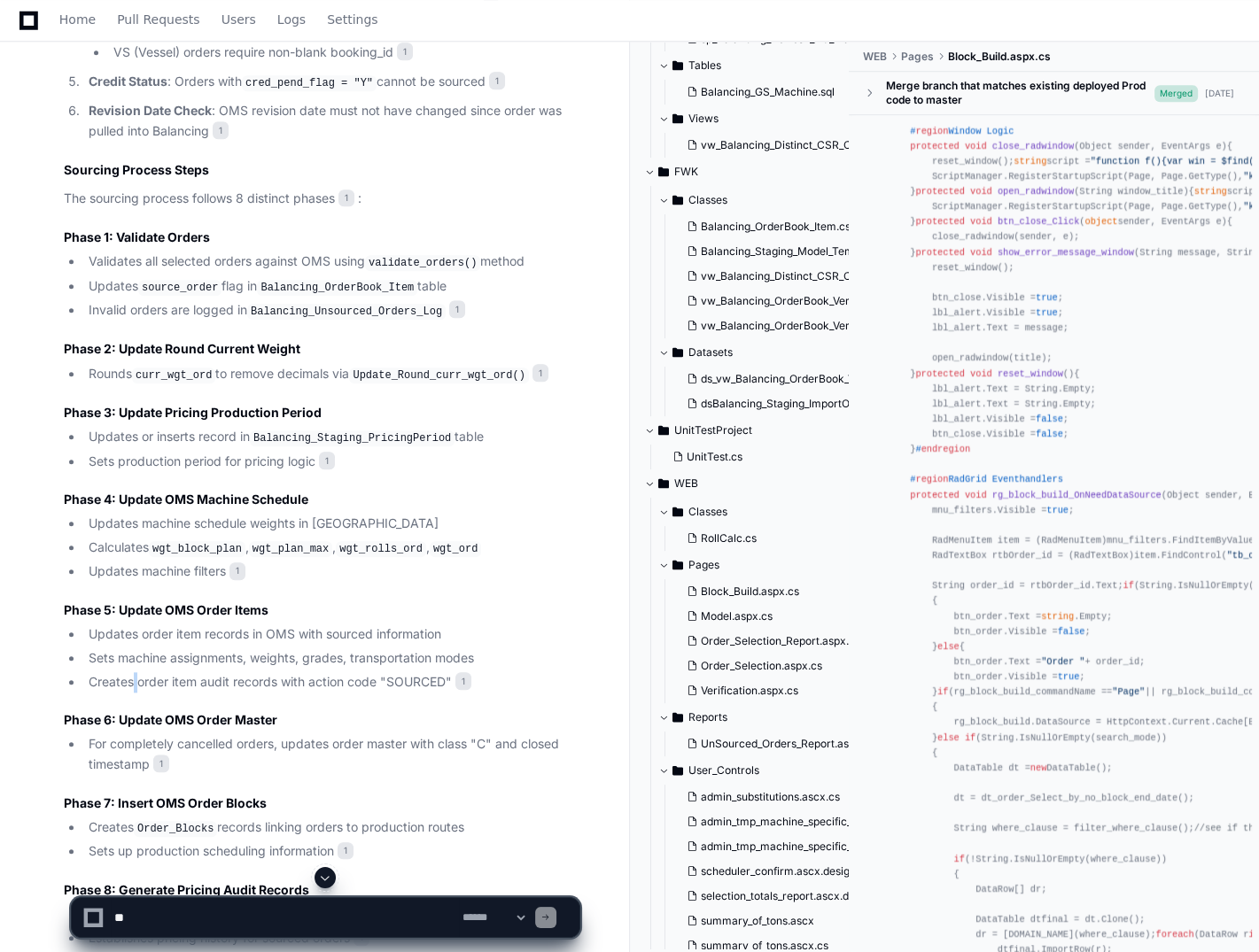
click at [132, 675] on li "Creates order item audit records with action code "SOURCED" 1" at bounding box center [331, 682] width 496 height 21
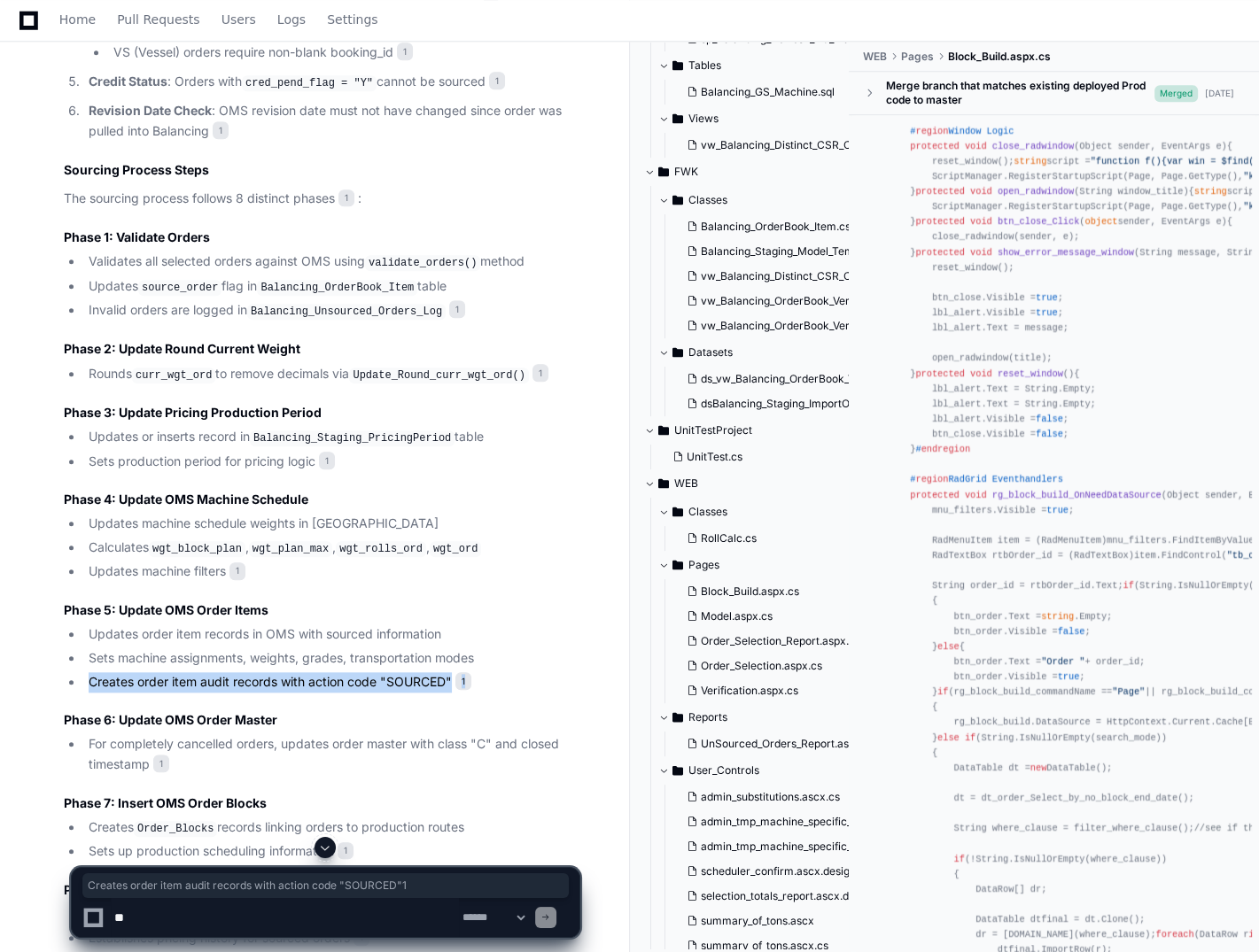
click at [420, 675] on li "Creates order item audit records with action code "SOURCED" 1" at bounding box center [331, 682] width 496 height 21
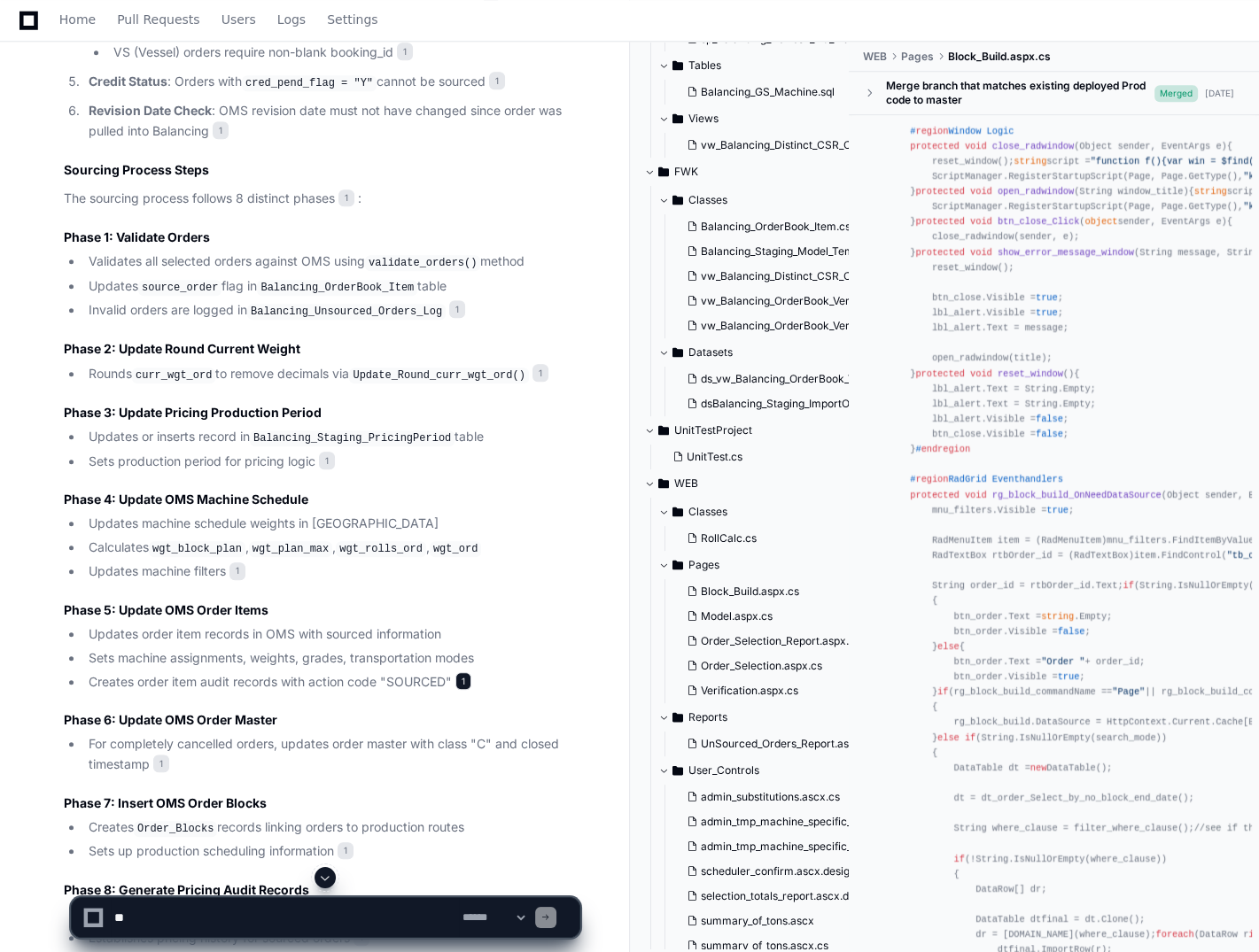
click at [465, 673] on span "1" at bounding box center [463, 681] width 16 height 18
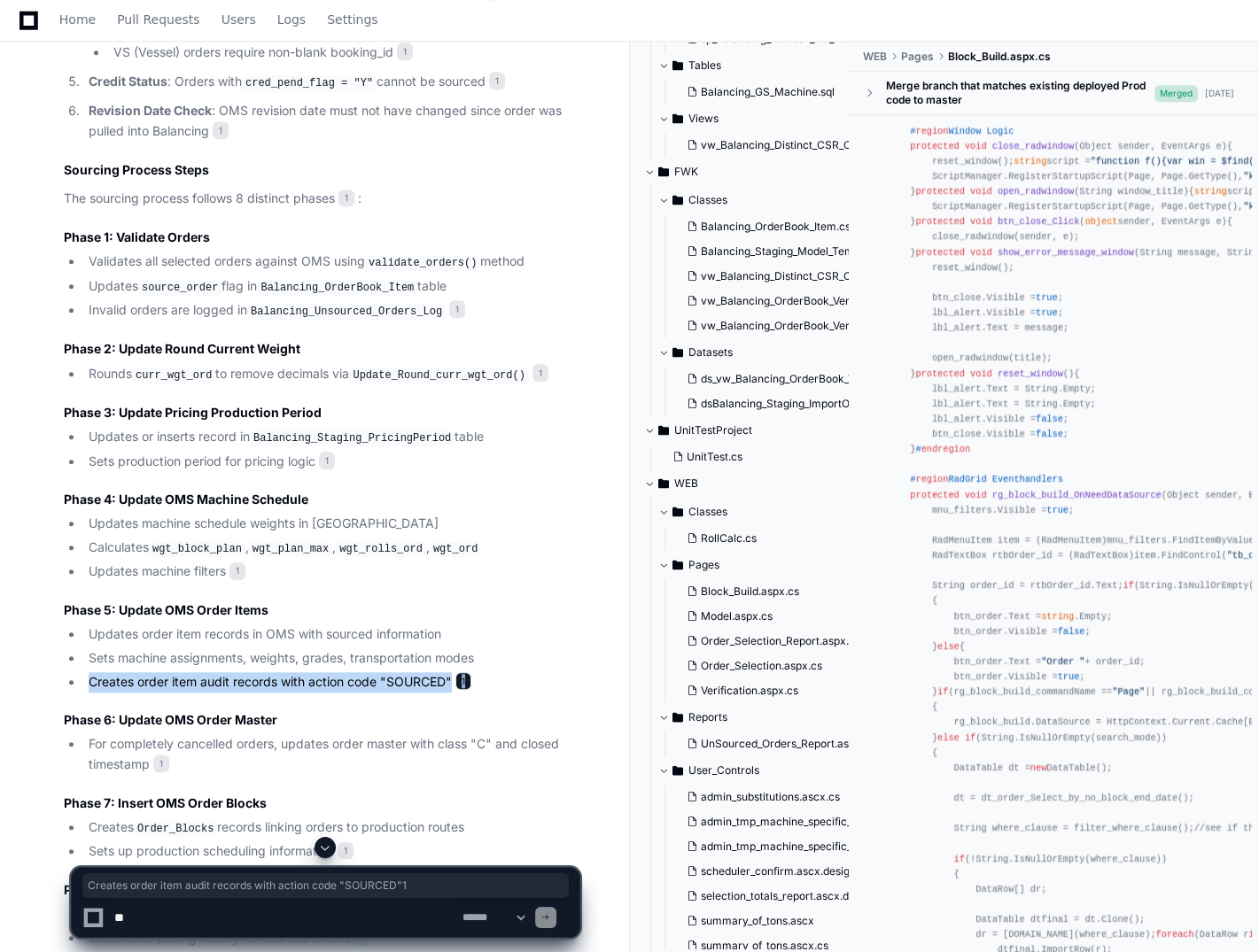
click at [465, 673] on span "1" at bounding box center [463, 681] width 16 height 18
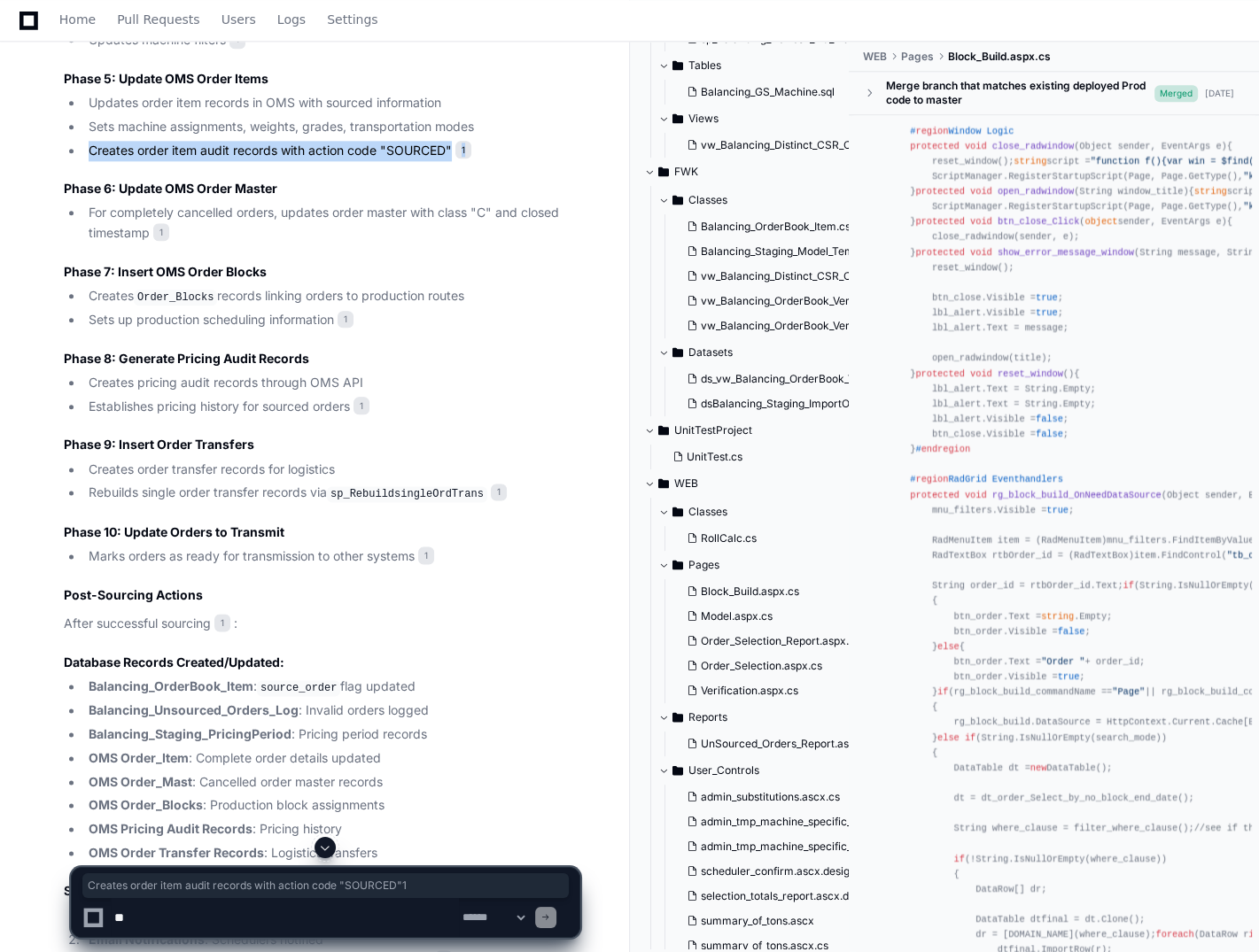
click at [324, 838] on button at bounding box center [325, 848] width 21 height 21
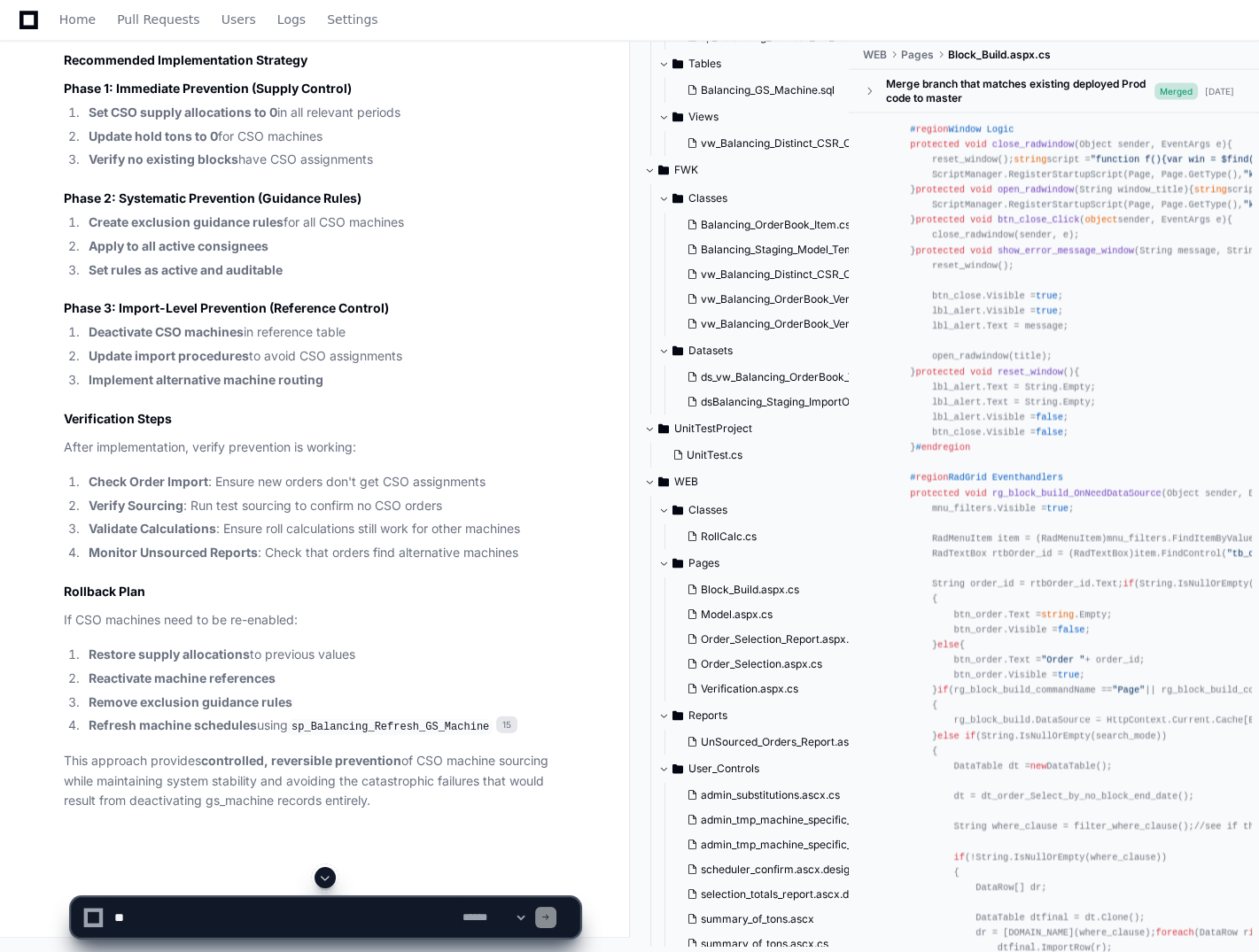
scroll to position [11720, 0]
click at [802, 737] on span "UnSourced_Orders_Report.aspx.cs" at bounding box center [788, 742] width 175 height 14
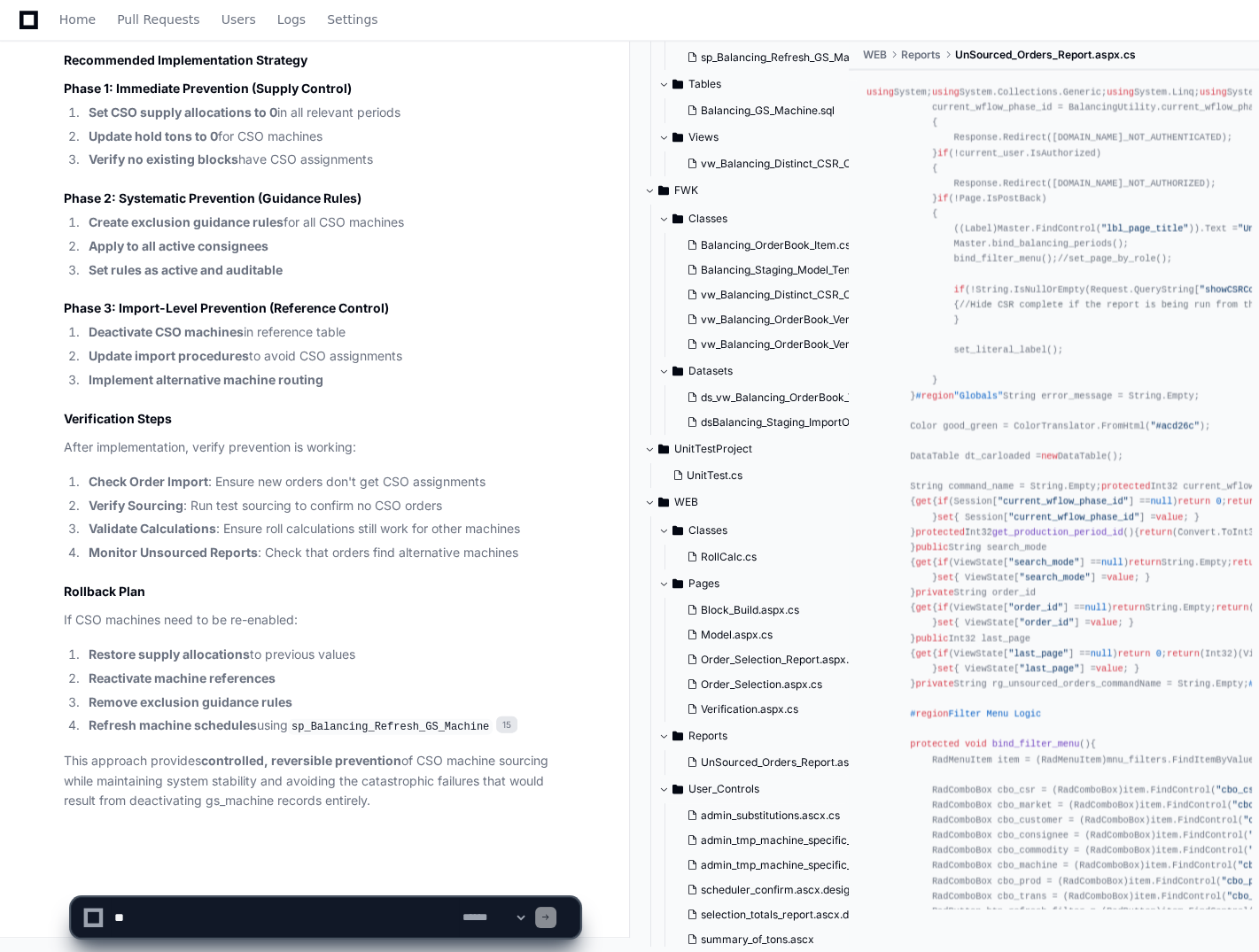
scroll to position [323, 0]
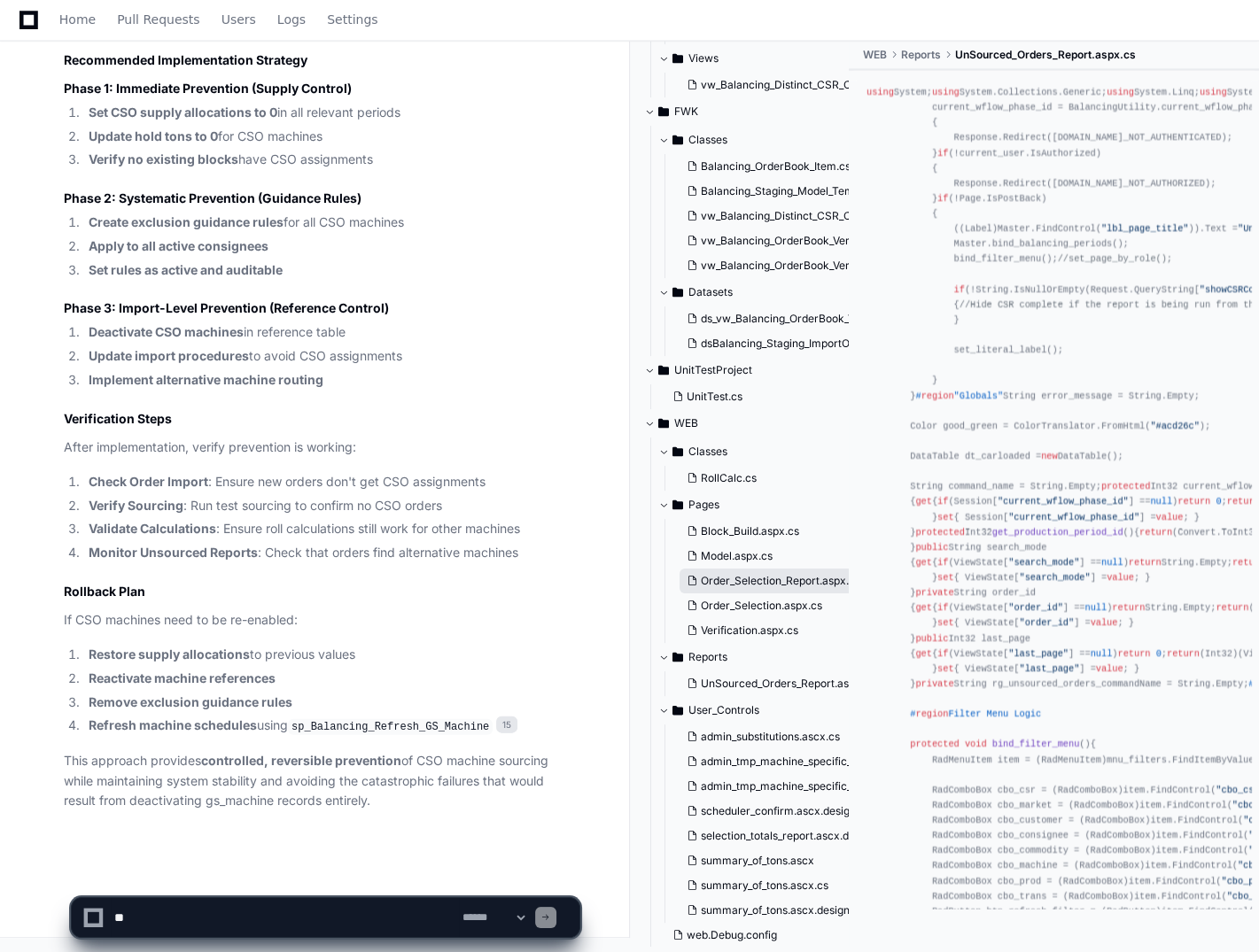
click at [734, 577] on span "Order_Selection_Report.aspx.cs" at bounding box center [780, 582] width 160 height 14
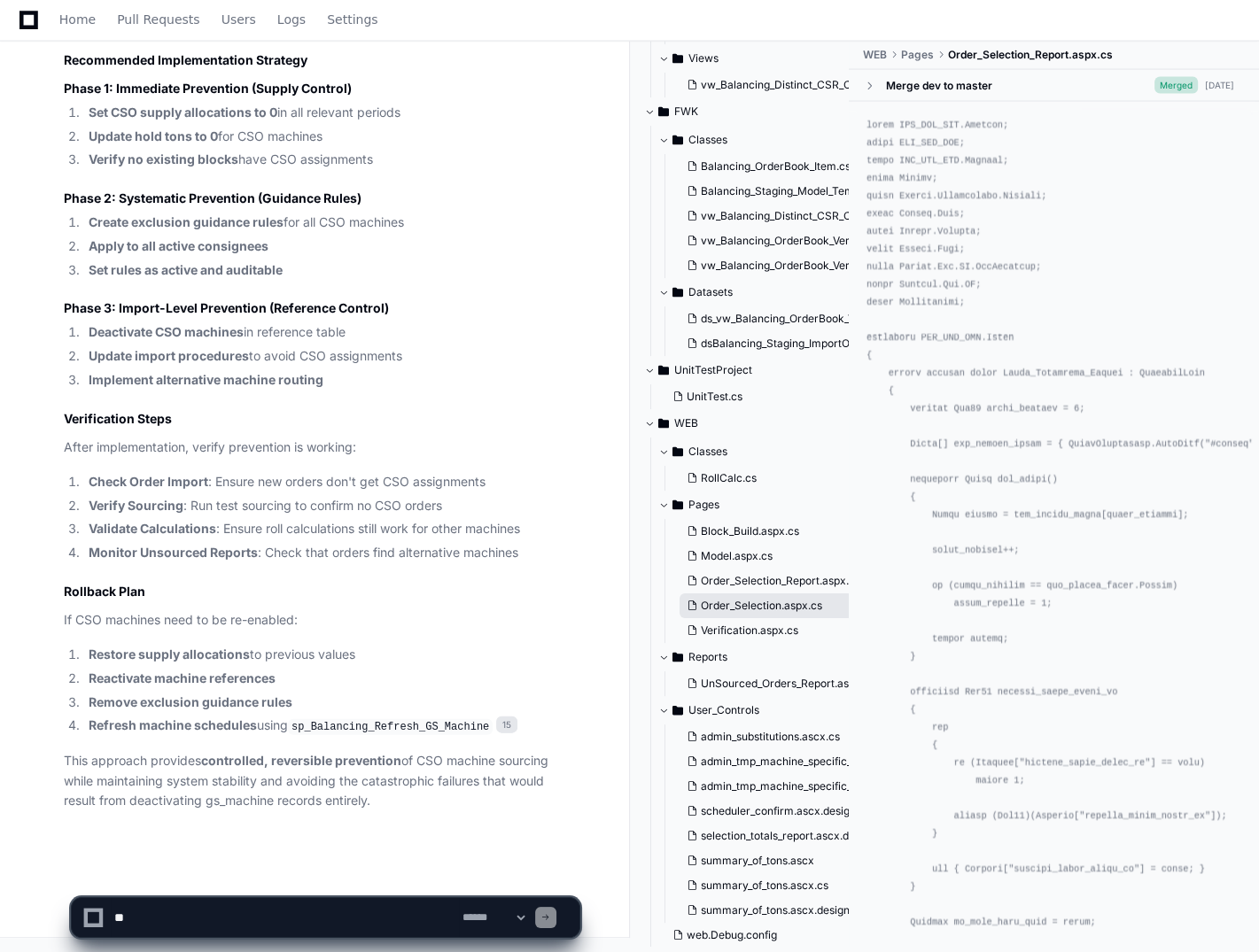
click at [732, 606] on span "Order_Selection.aspx.cs" at bounding box center [761, 607] width 121 height 14
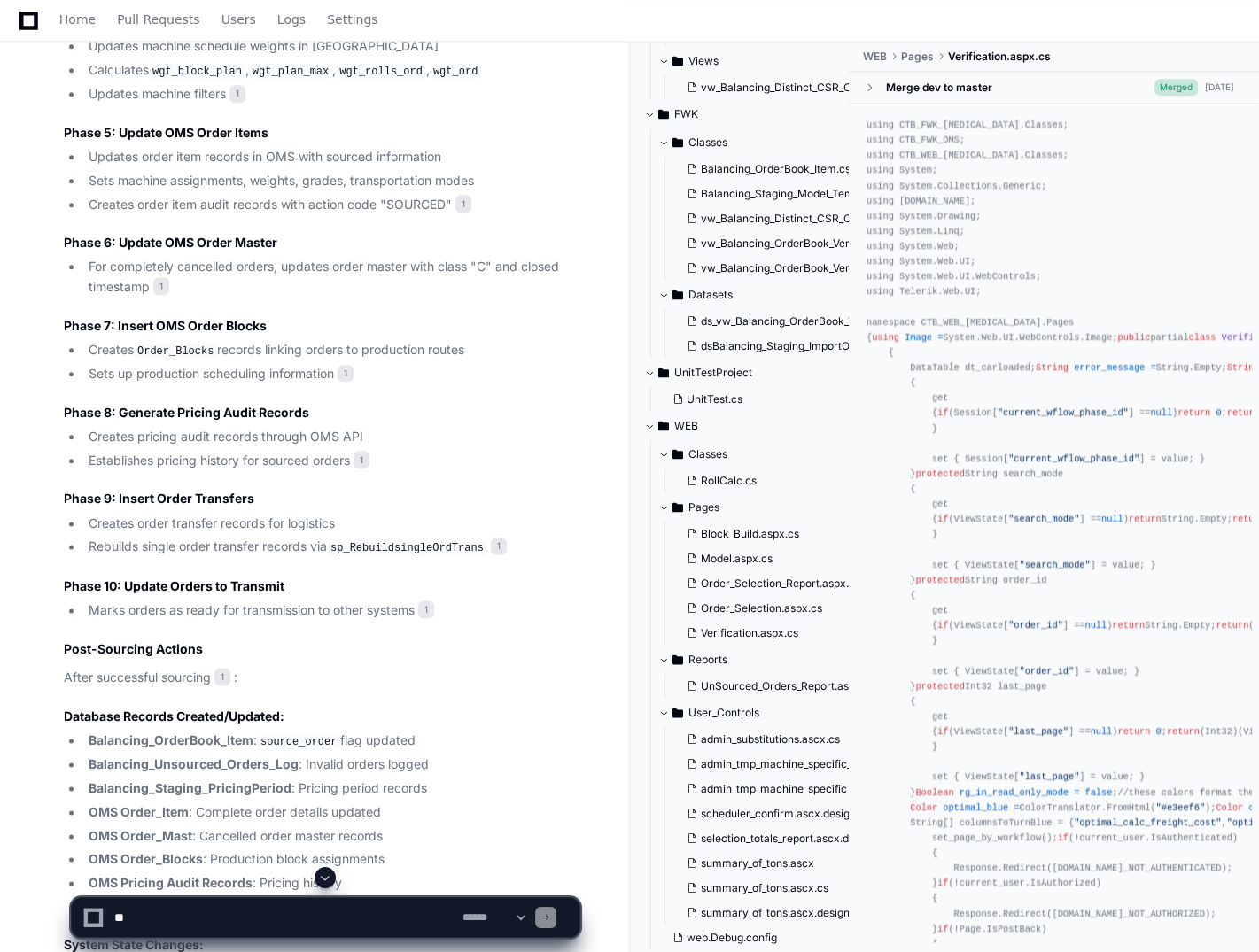
scroll to position [2333, 0]
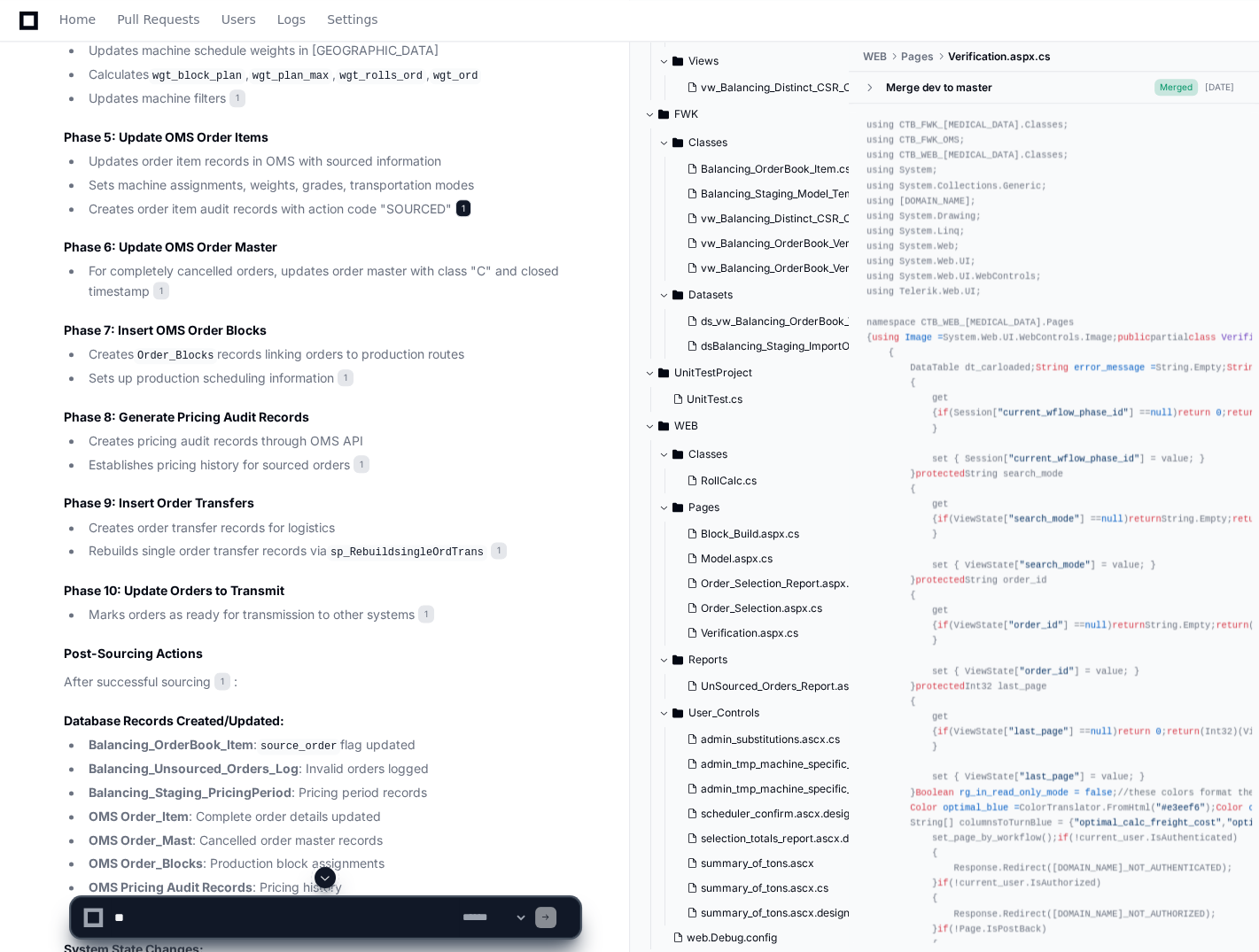
click at [461, 199] on span "1" at bounding box center [463, 208] width 16 height 18
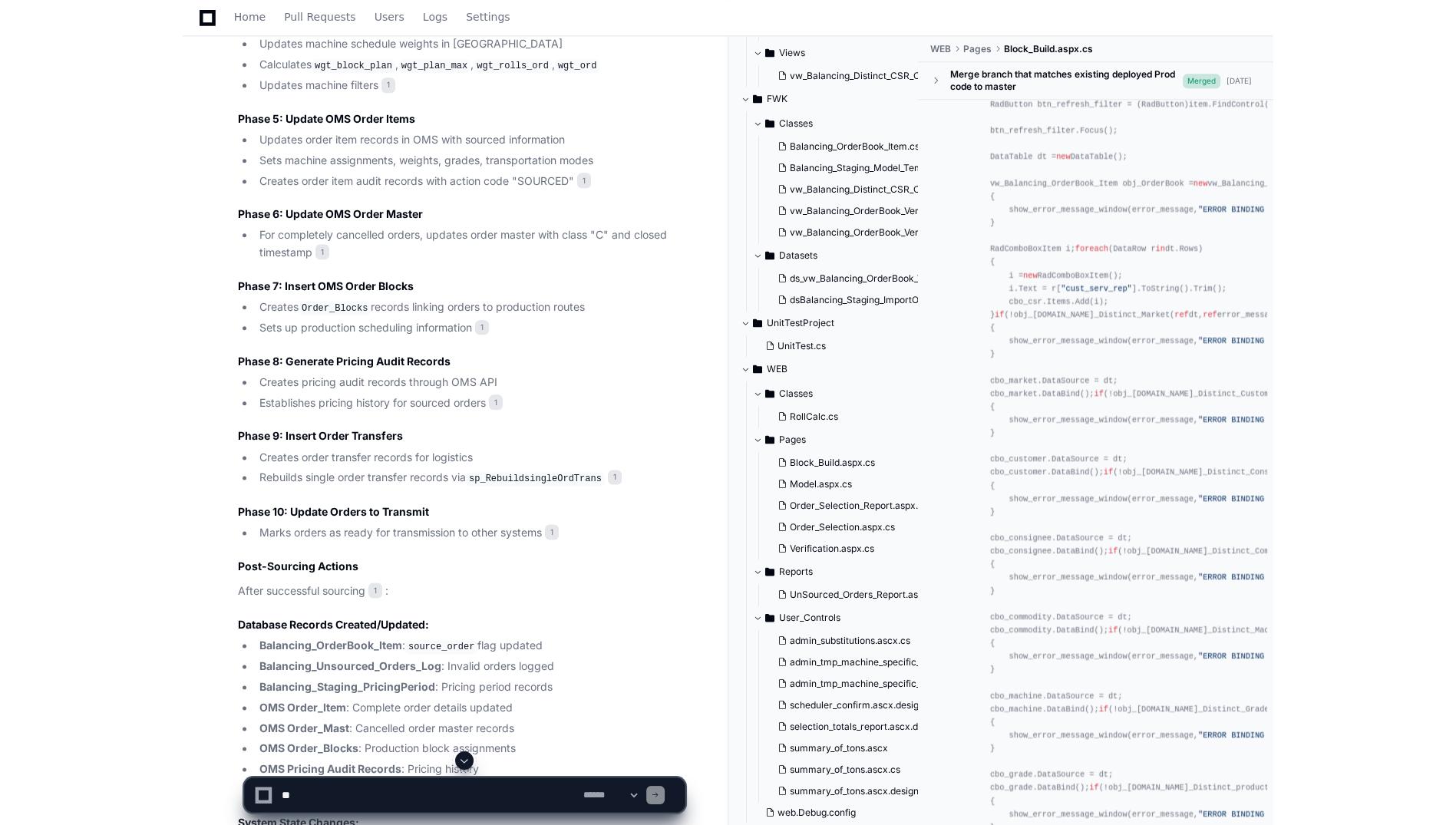
scroll to position [537, 0]
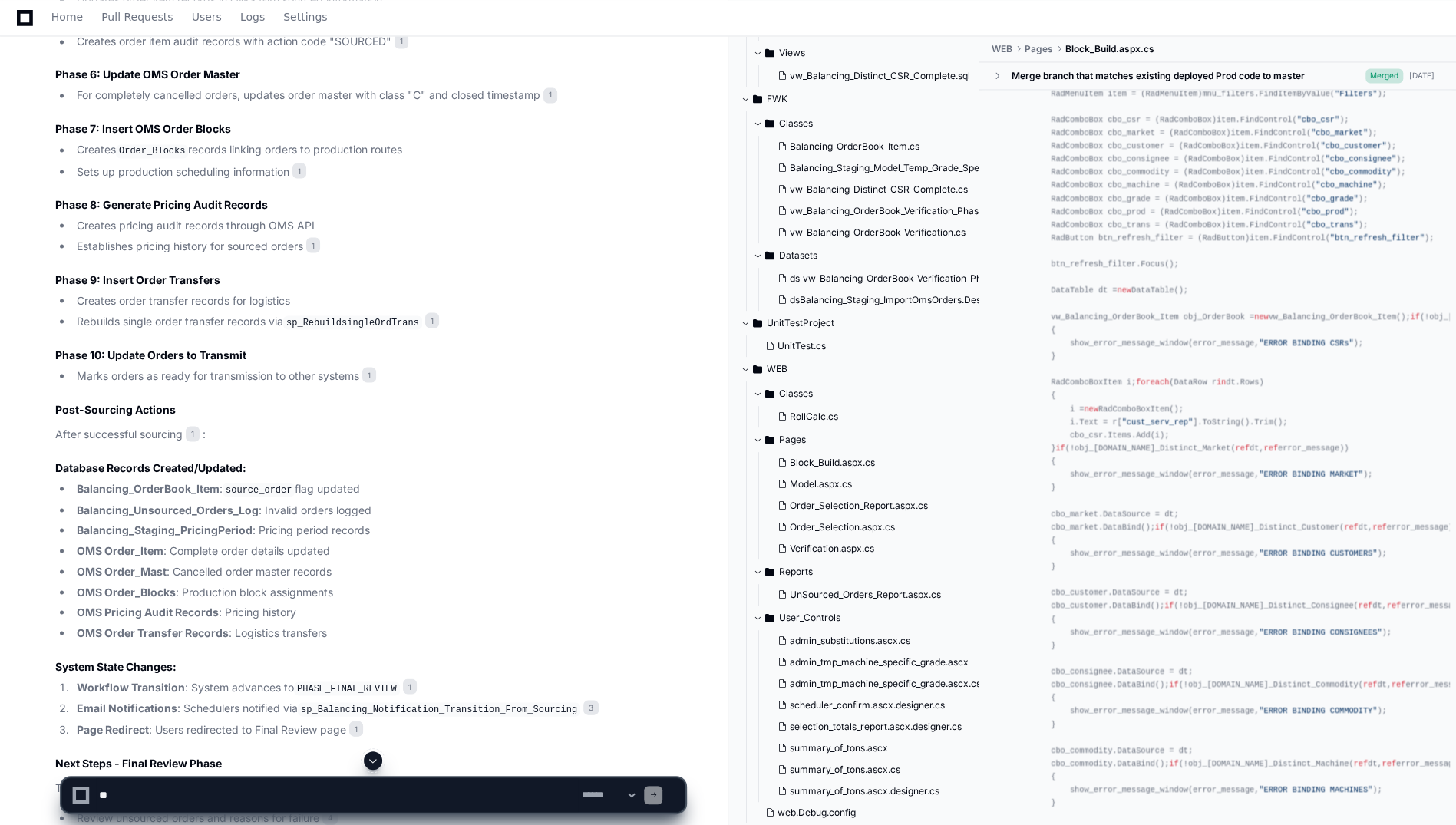
scroll to position [461, 0]
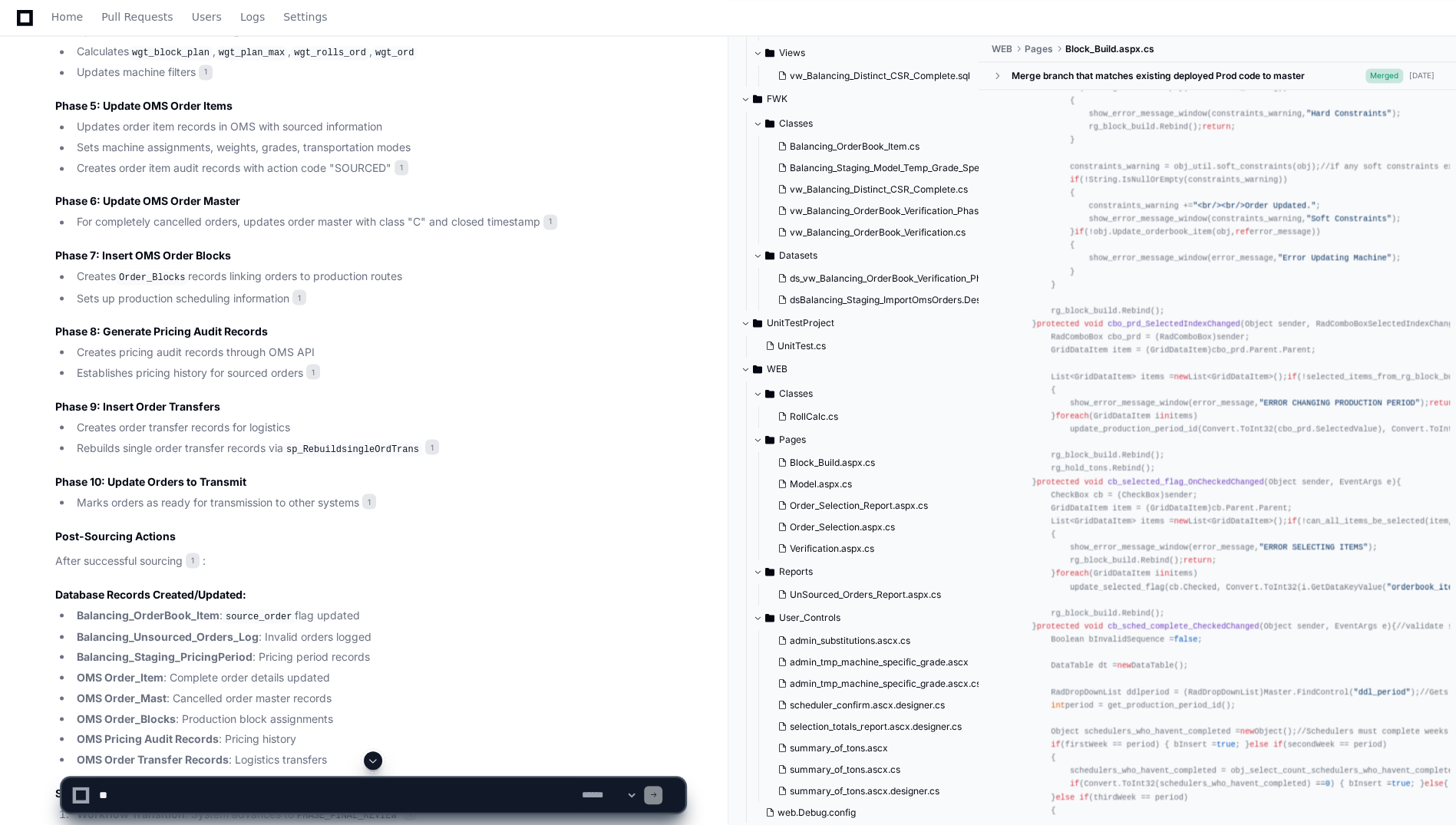
scroll to position [1868, 0]
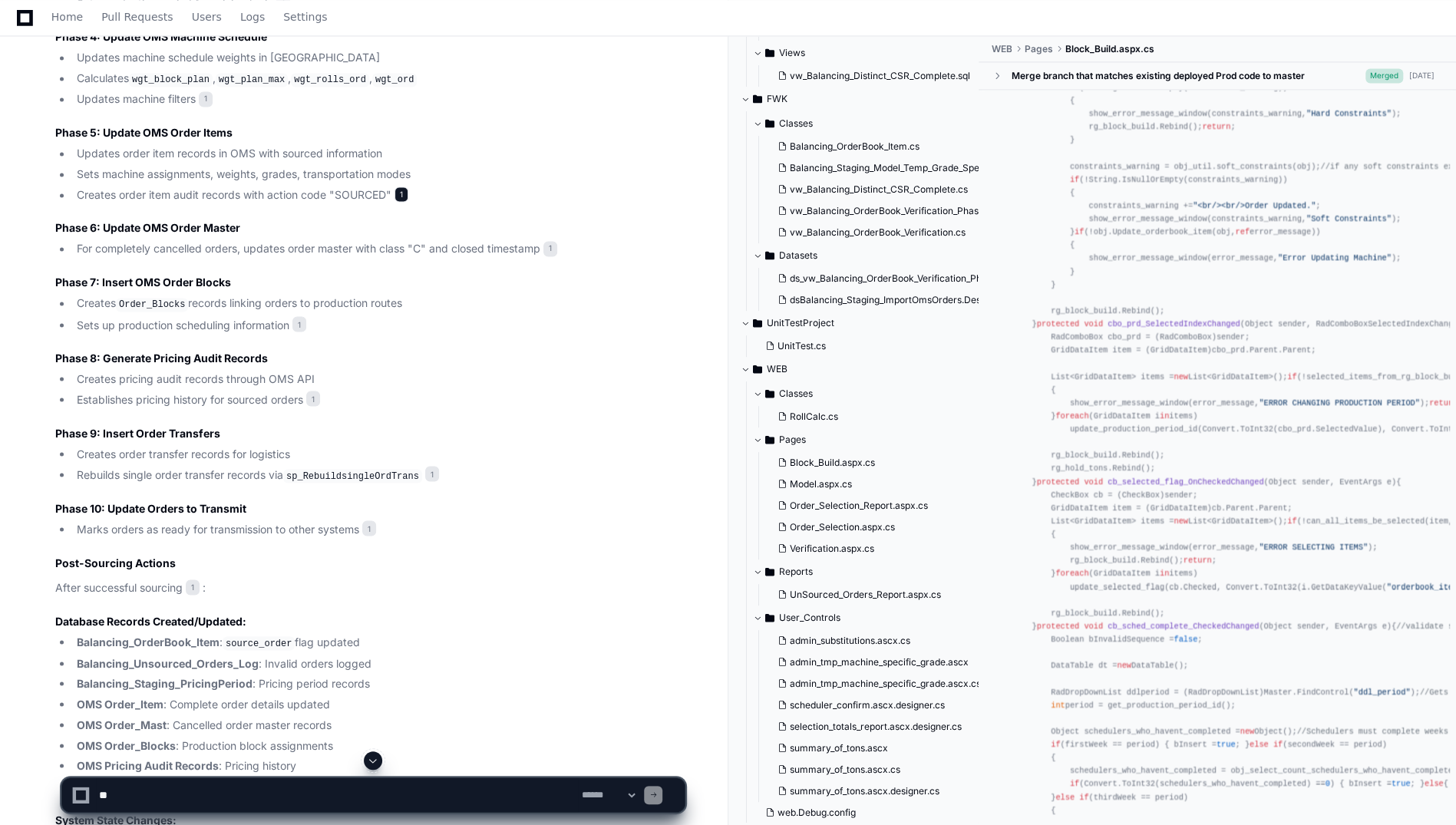
click at [408, 202] on span "1" at bounding box center [401, 194] width 14 height 15
click at [405, 202] on span "1" at bounding box center [401, 194] width 14 height 15
click at [401, 202] on span "1" at bounding box center [401, 194] width 14 height 15
drag, startPoint x: 401, startPoint y: 203, endPoint x: 372, endPoint y: 226, distance: 37.0
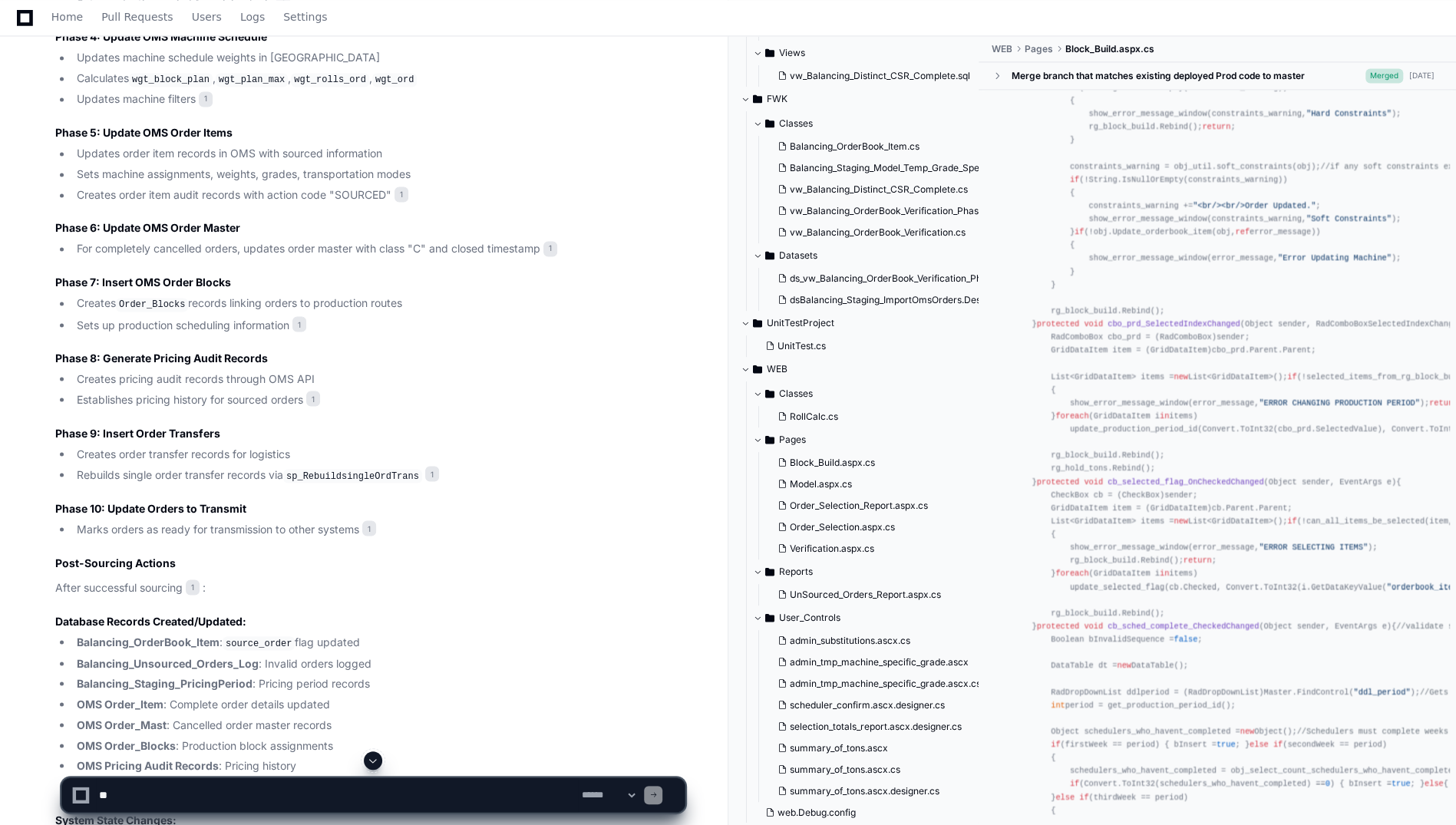
click at [372, 226] on article "Based on my research of the codebase, here's a detailed explanation of how the …" at bounding box center [370, 139] width 629 height 2158
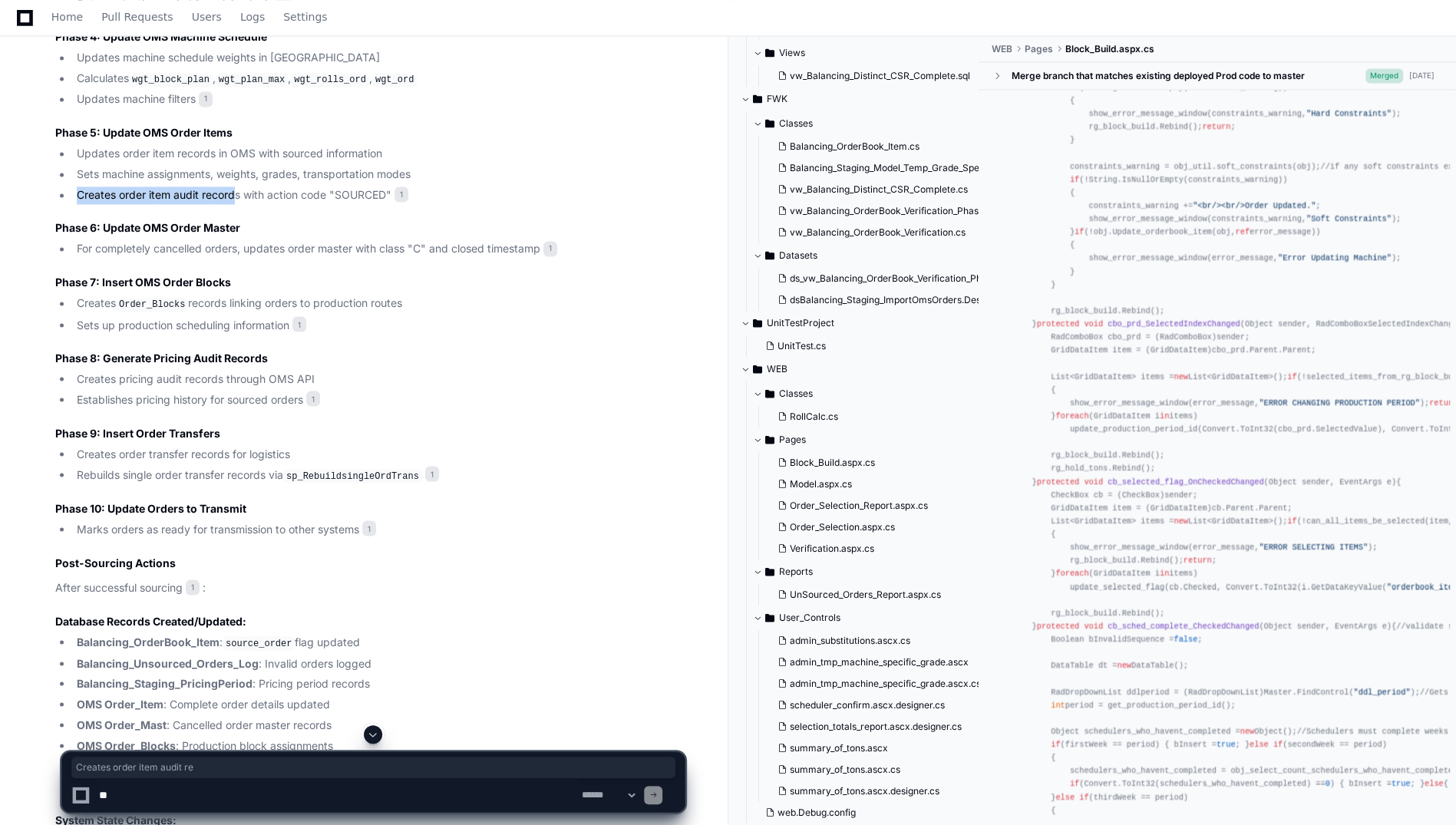
drag, startPoint x: 75, startPoint y: 202, endPoint x: 237, endPoint y: 213, distance: 162.4
click at [237, 204] on li "Creates order item audit records with action code "SOURCED" 1" at bounding box center [378, 195] width 612 height 18
click at [70, 126] on article "Based on my research of the codebase, here's a detailed explanation of how the …" at bounding box center [370, 139] width 629 height 2158
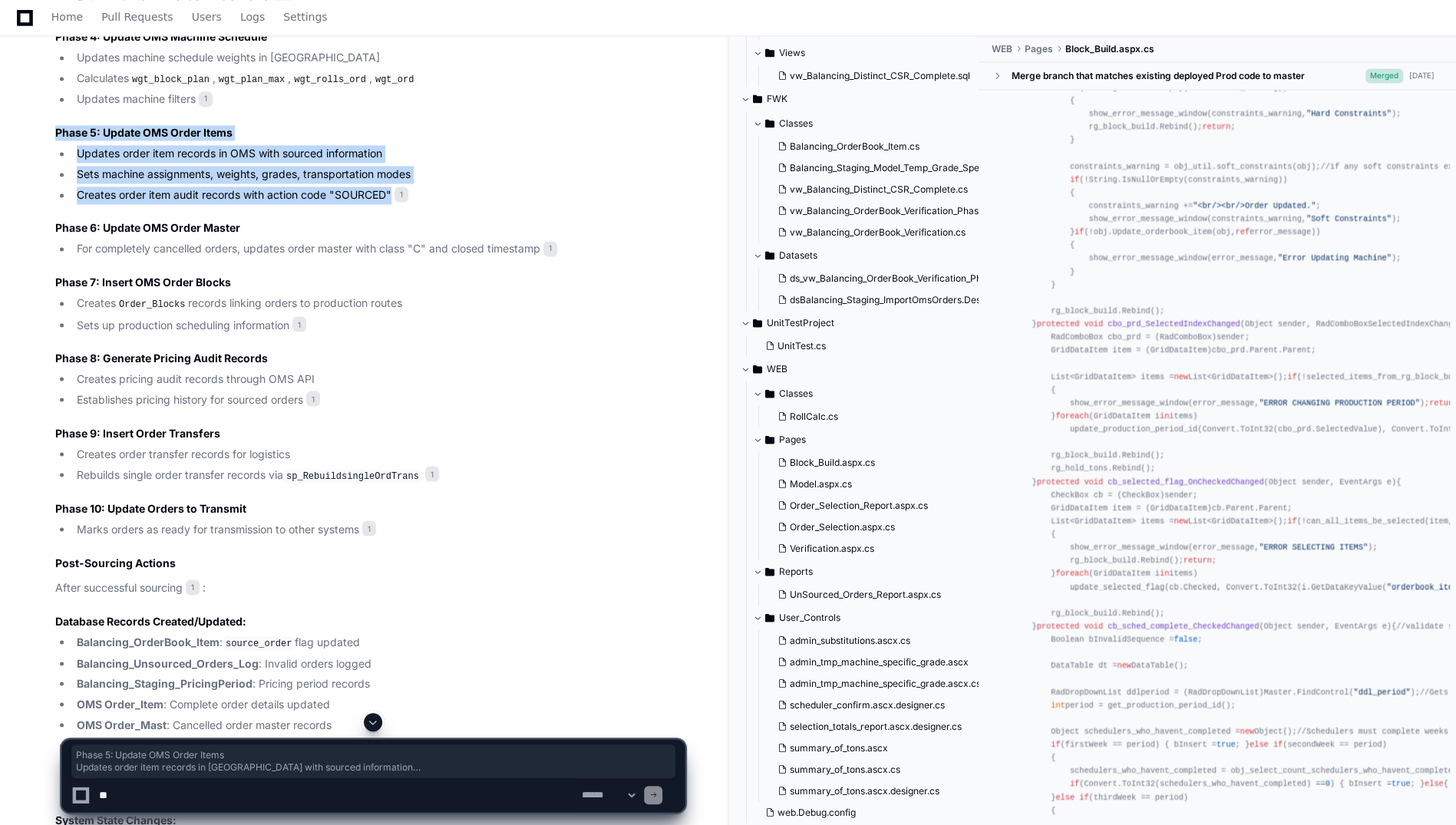
drag, startPoint x: 43, startPoint y: 132, endPoint x: 394, endPoint y: 211, distance: 359.8
click at [394, 211] on div "Block_Build.aspx.cs 1 sp_Balancing_OrderBook_Verification.sql 2 sp_Balancing_No…" at bounding box center [355, 87] width 660 height 2263
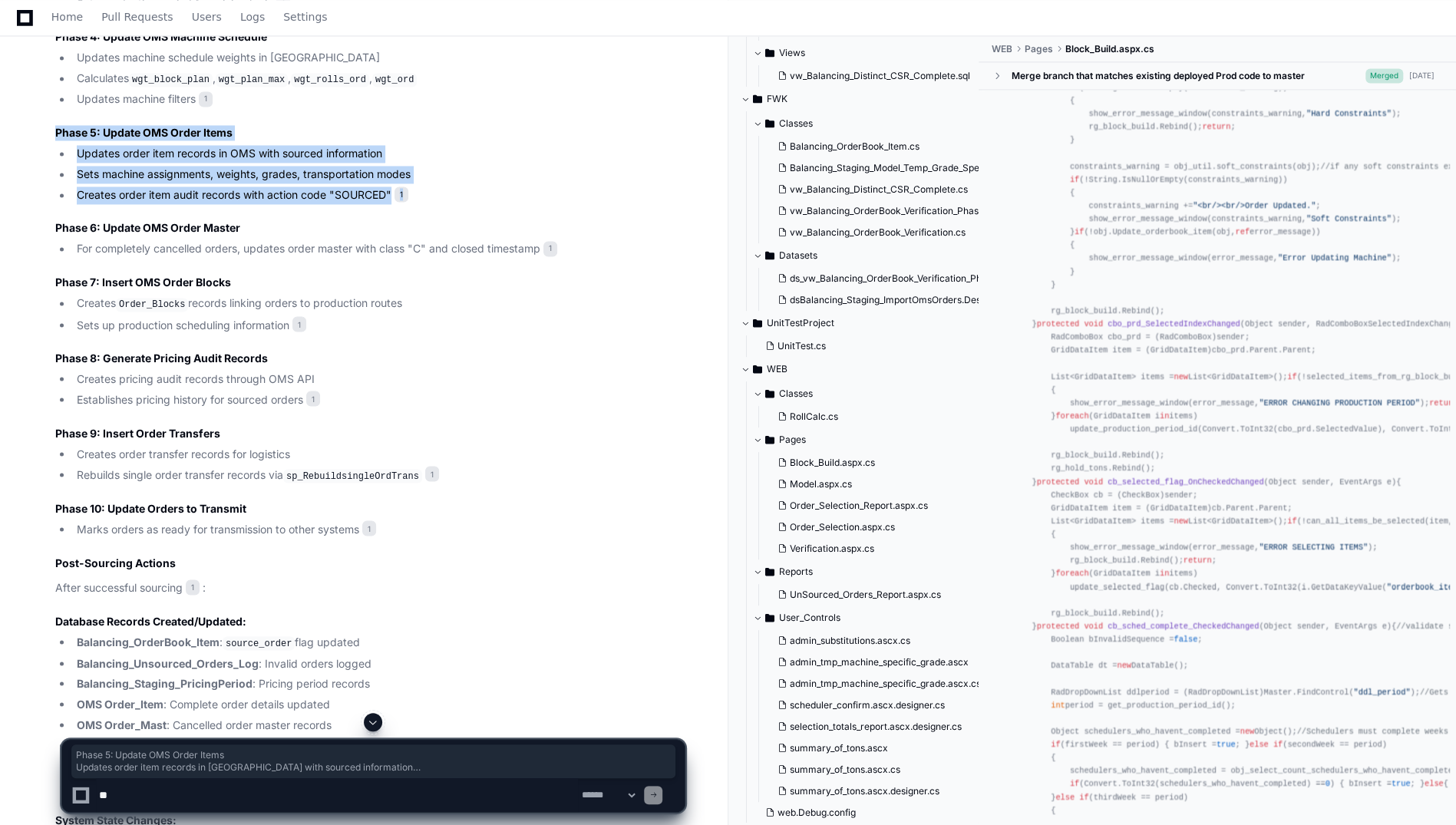
drag, startPoint x: 53, startPoint y: 138, endPoint x: 414, endPoint y: 204, distance: 367.0
click at [414, 204] on div "Block_Build.aspx.cs 1 sp_Balancing_OrderBook_Verification.sql 2 sp_Balancing_No…" at bounding box center [355, 87] width 660 height 2263
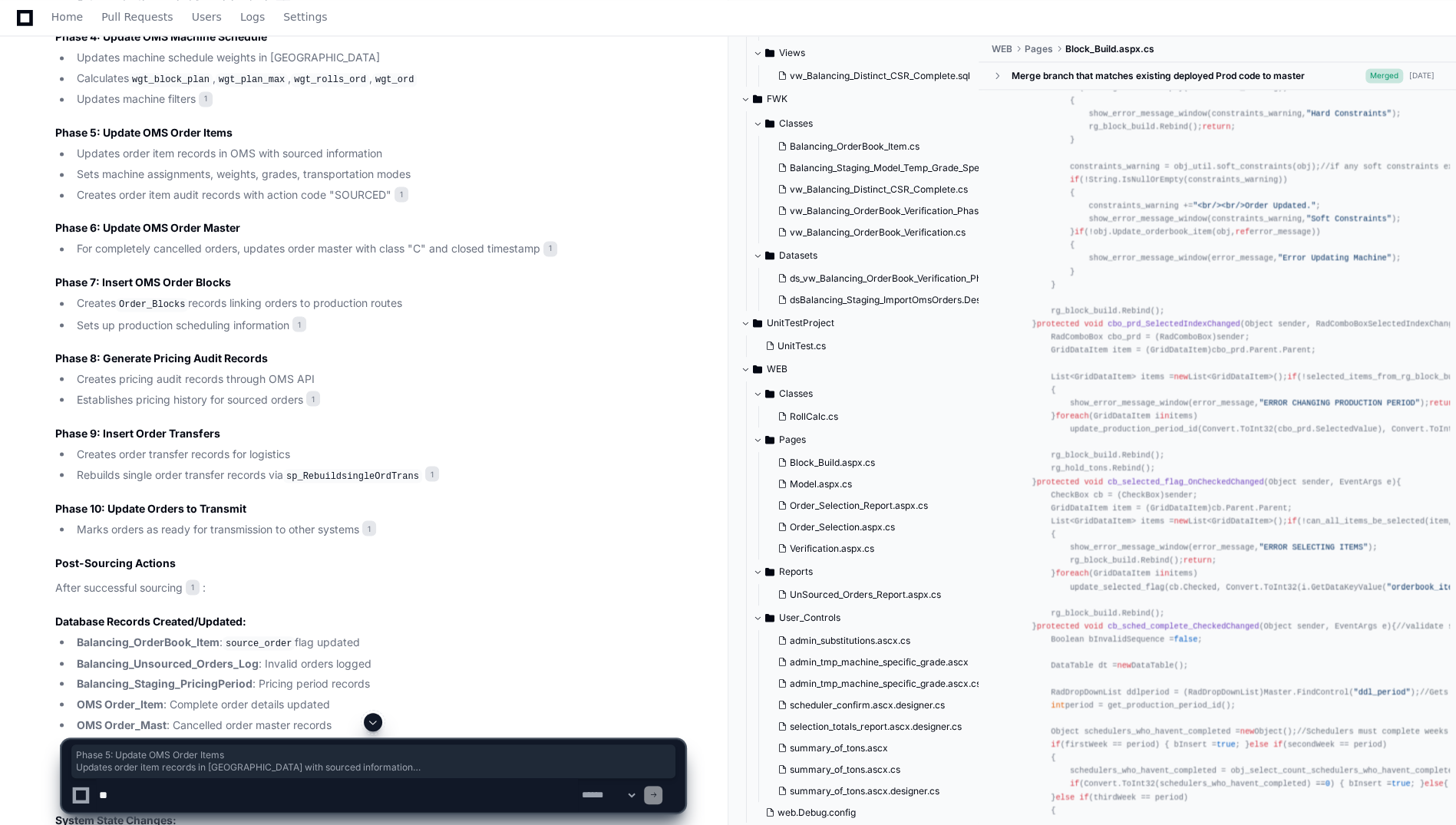
click at [663, 796] on div at bounding box center [653, 795] width 19 height 19
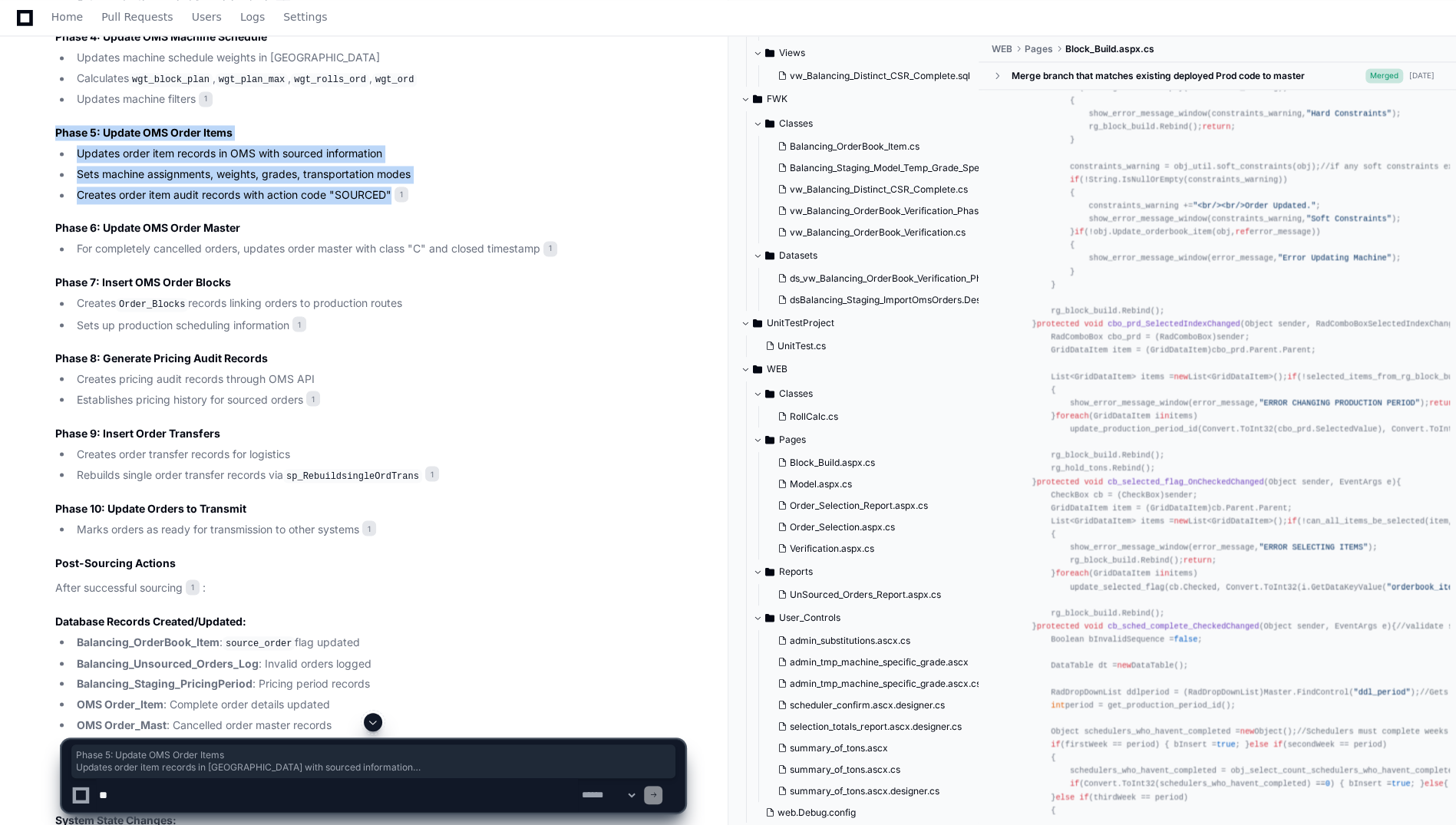
drag, startPoint x: 51, startPoint y: 135, endPoint x: 395, endPoint y: 206, distance: 351.3
click at [395, 206] on div "Block_Build.aspx.cs 1 sp_Balancing_OrderBook_Verification.sql 2 sp_Balancing_No…" at bounding box center [355, 87] width 660 height 2263
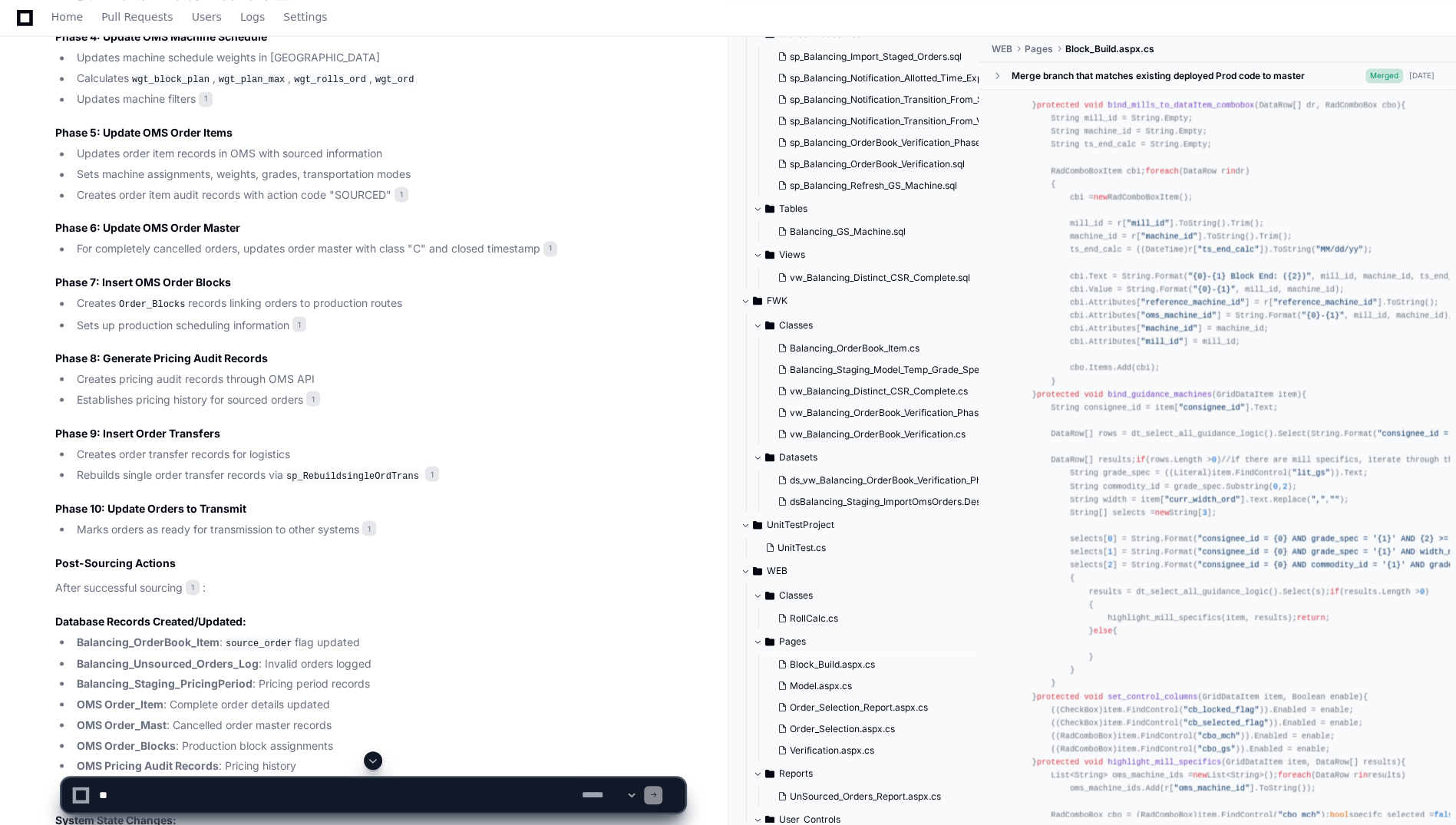
scroll to position [0, 0]
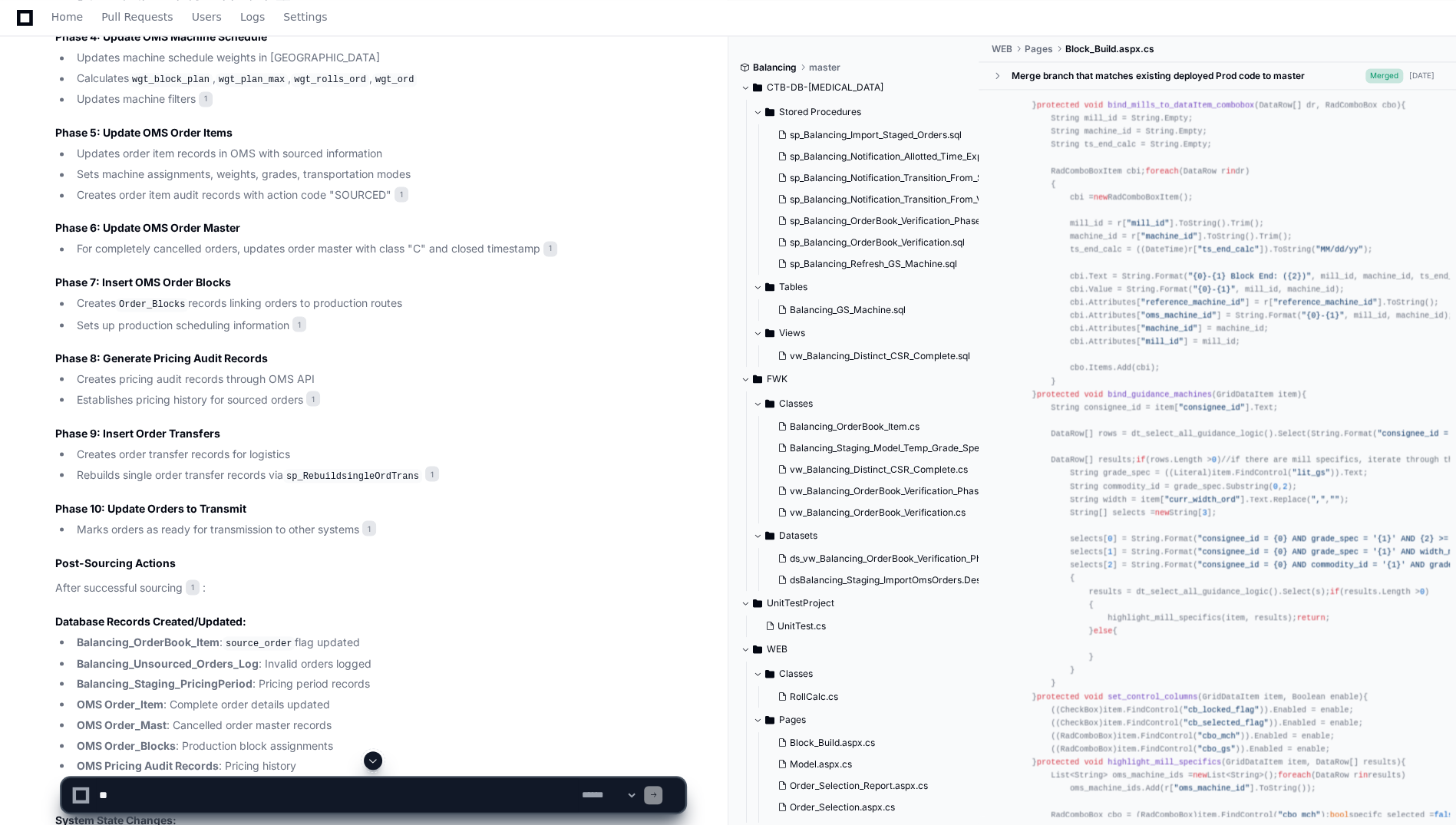
drag, startPoint x: 976, startPoint y: 286, endPoint x: 986, endPoint y: 288, distance: 10.2
click at [986, 288] on div "Balancing master CTB-DB-[MEDICAL_DATA] Stored Procedures sp_Balancing_Import_St…" at bounding box center [1099, 431] width 716 height 789
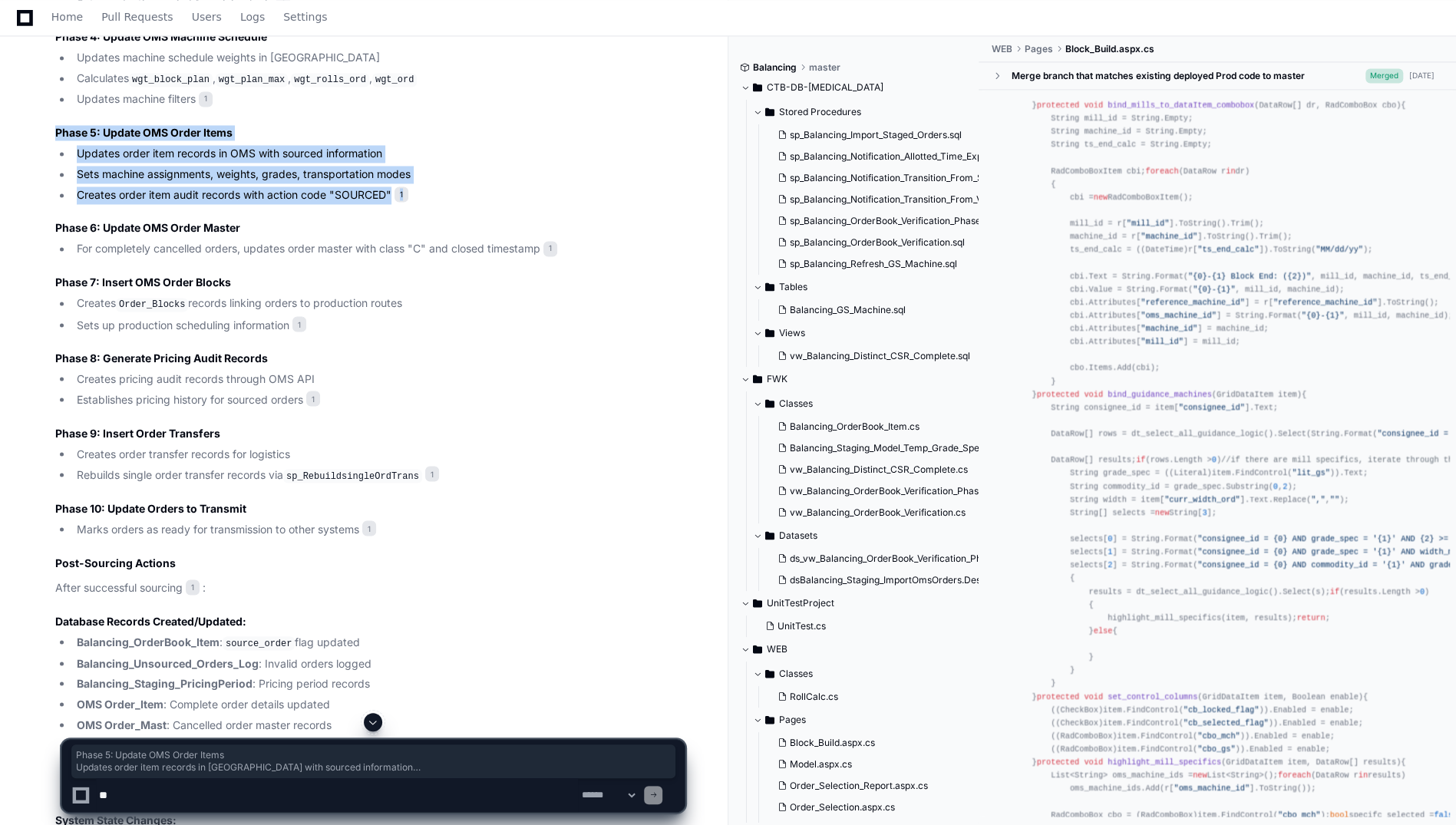
drag, startPoint x: 54, startPoint y: 139, endPoint x: 414, endPoint y: 212, distance: 367.3
click at [414, 212] on div "Block_Build.aspx.cs 1 sp_Balancing_OrderBook_Verification.sql 2 sp_Balancing_No…" at bounding box center [355, 87] width 660 height 2263
copy article "Phase 5: Update OMS Order Items Updates order item records in [GEOGRAPHIC_DATA]…"
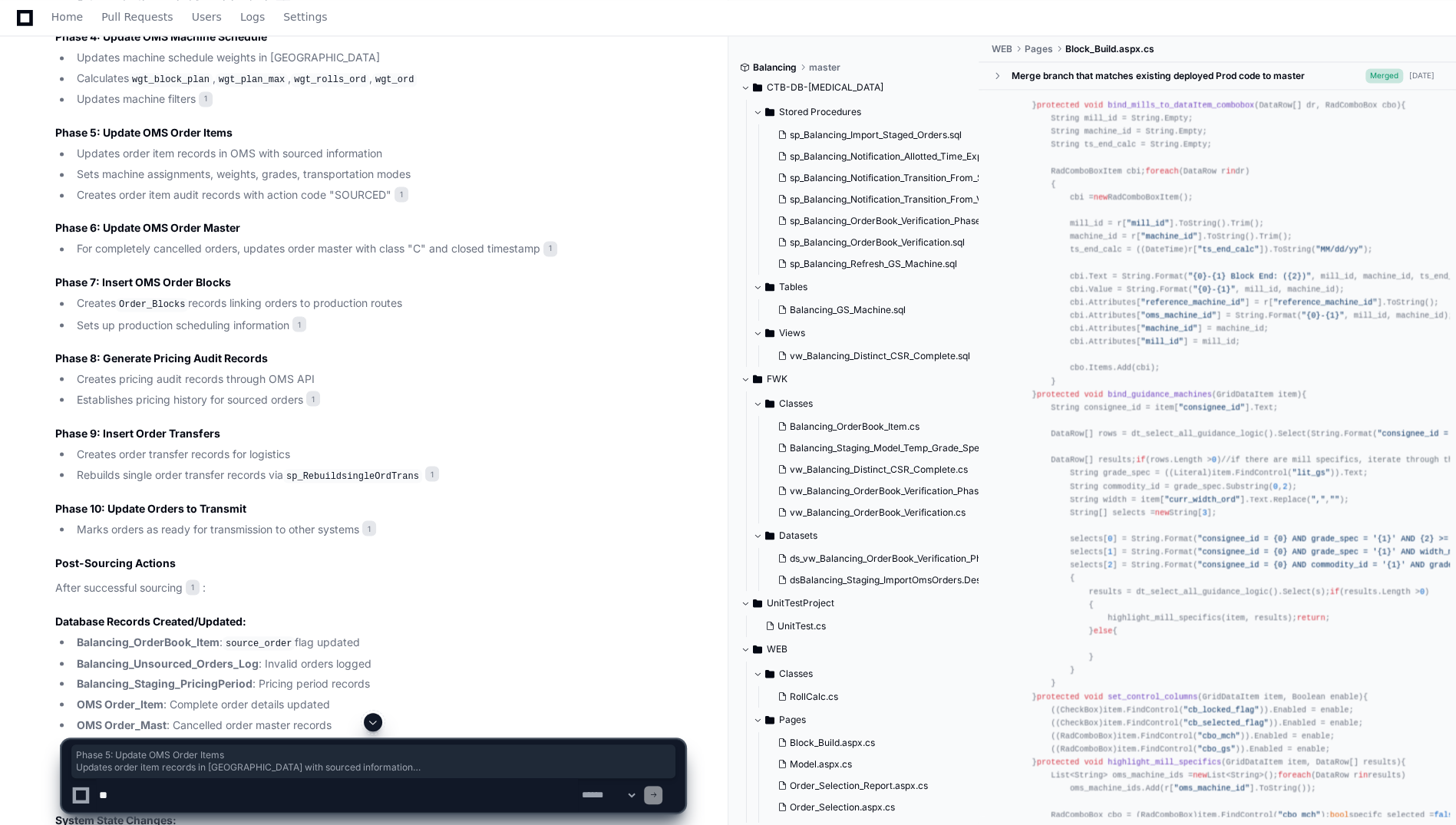
click at [139, 801] on textarea at bounding box center [336, 796] width 482 height 34
click at [381, 797] on textarea at bounding box center [336, 796] width 482 height 34
click at [254, 799] on textarea at bounding box center [336, 796] width 482 height 34
click at [251, 790] on textarea at bounding box center [336, 796] width 482 height 34
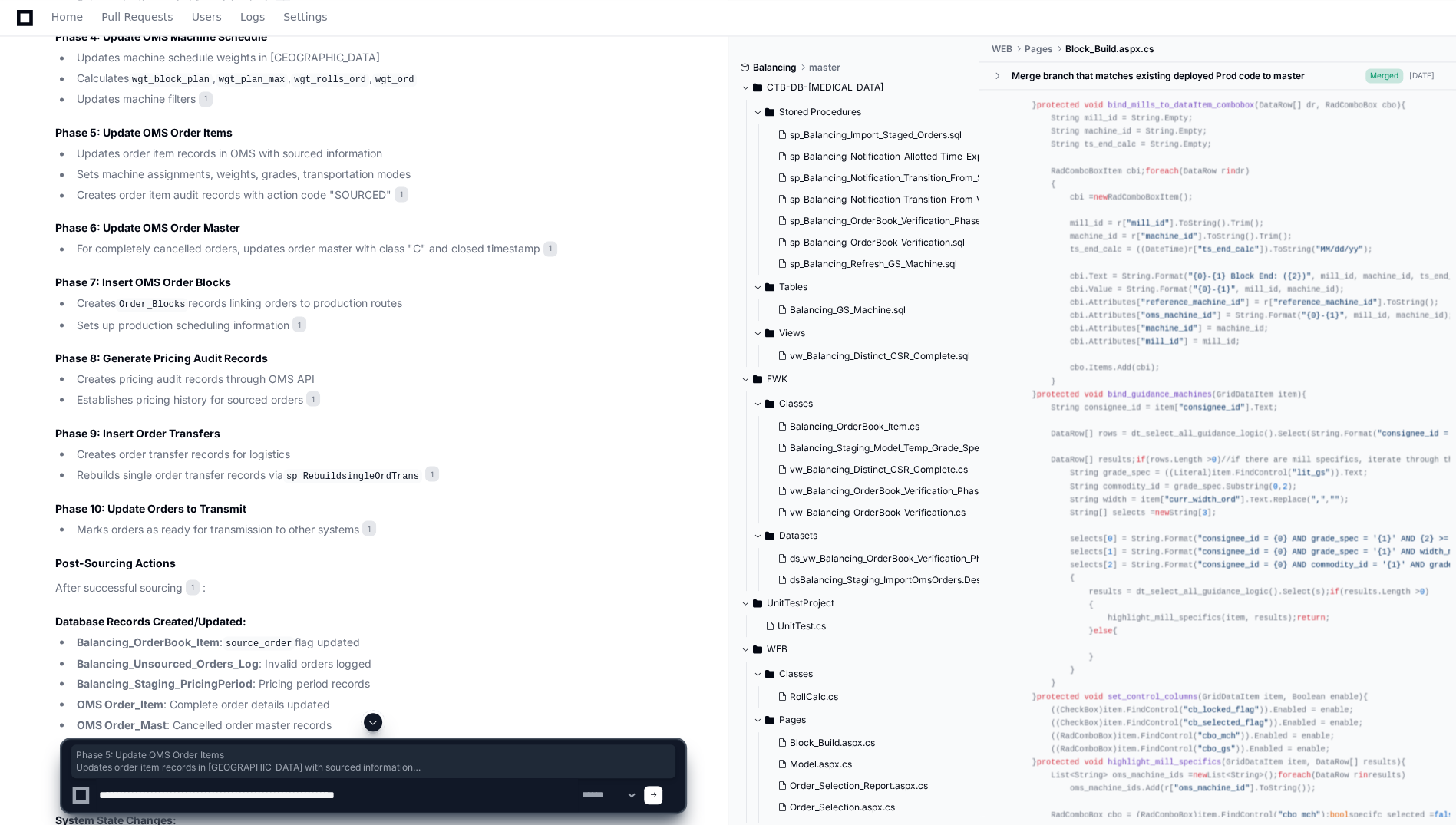
click at [362, 794] on textarea at bounding box center [336, 796] width 482 height 34
click at [216, 791] on textarea at bounding box center [336, 796] width 482 height 34
click at [203, 796] on textarea at bounding box center [336, 796] width 482 height 34
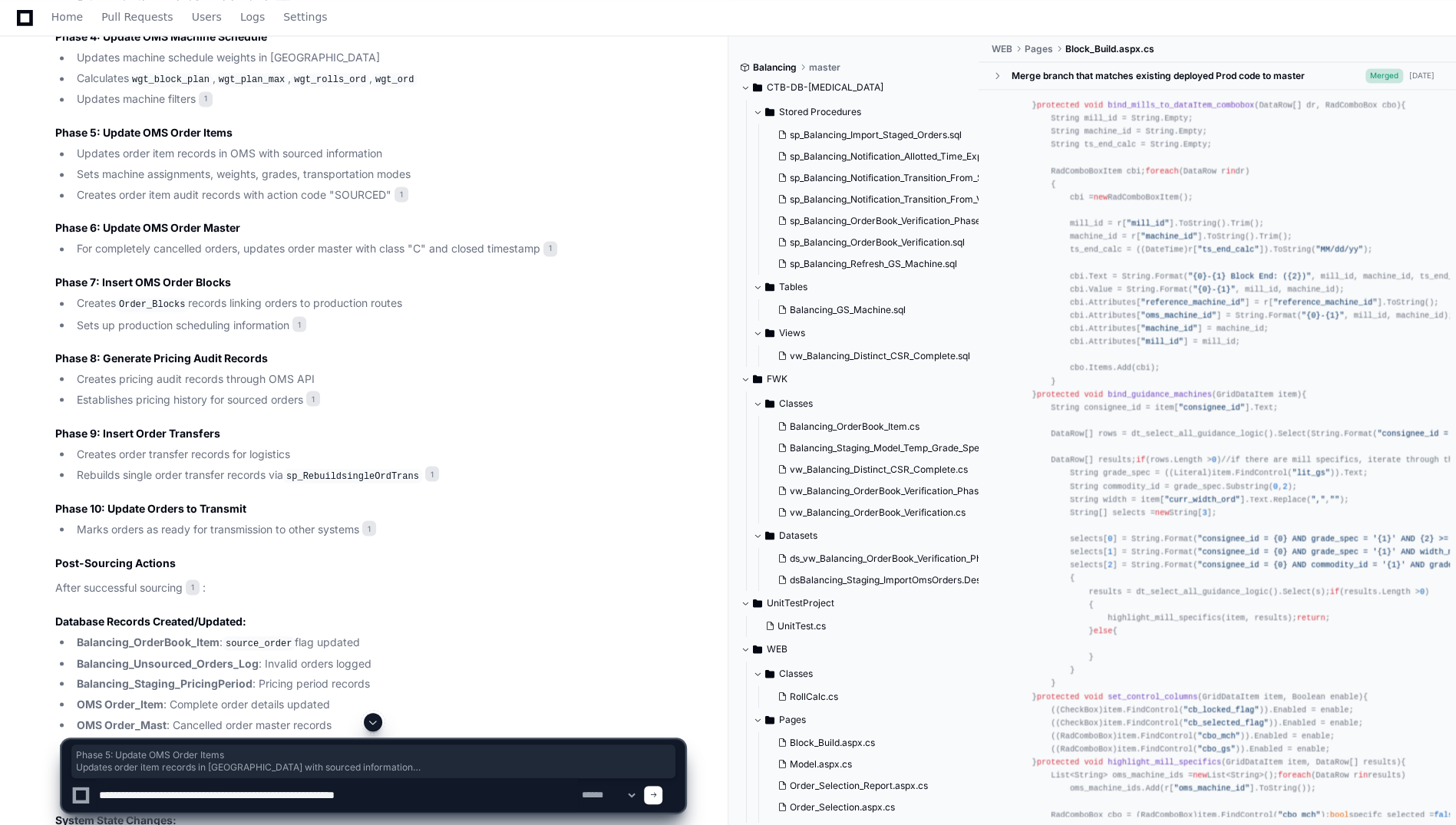
click at [203, 796] on textarea at bounding box center [336, 796] width 482 height 34
click at [418, 798] on textarea at bounding box center [336, 796] width 482 height 34
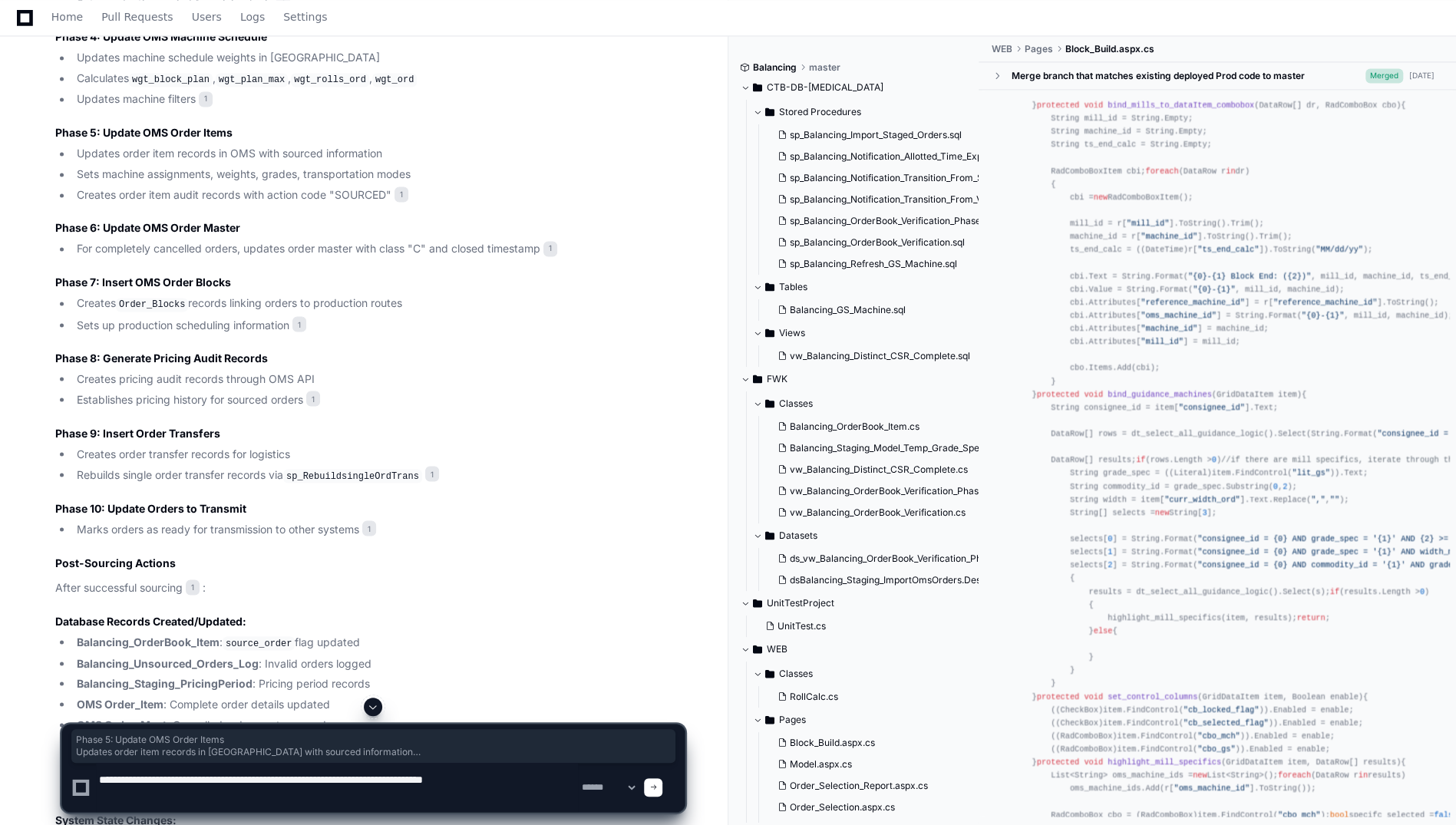
paste textarea "**********"
type textarea "**********"
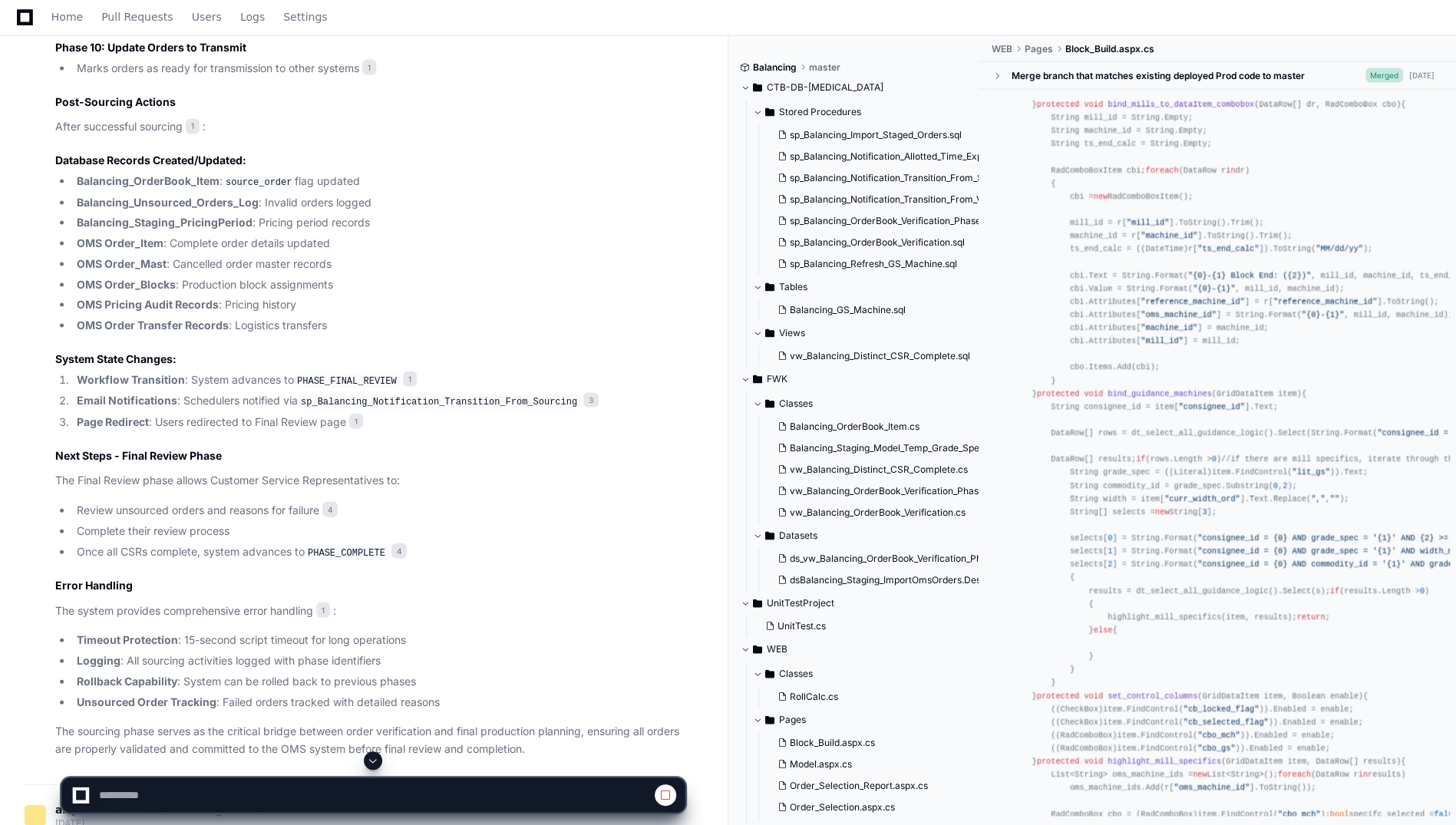
click at [370, 760] on span at bounding box center [373, 761] width 12 height 12
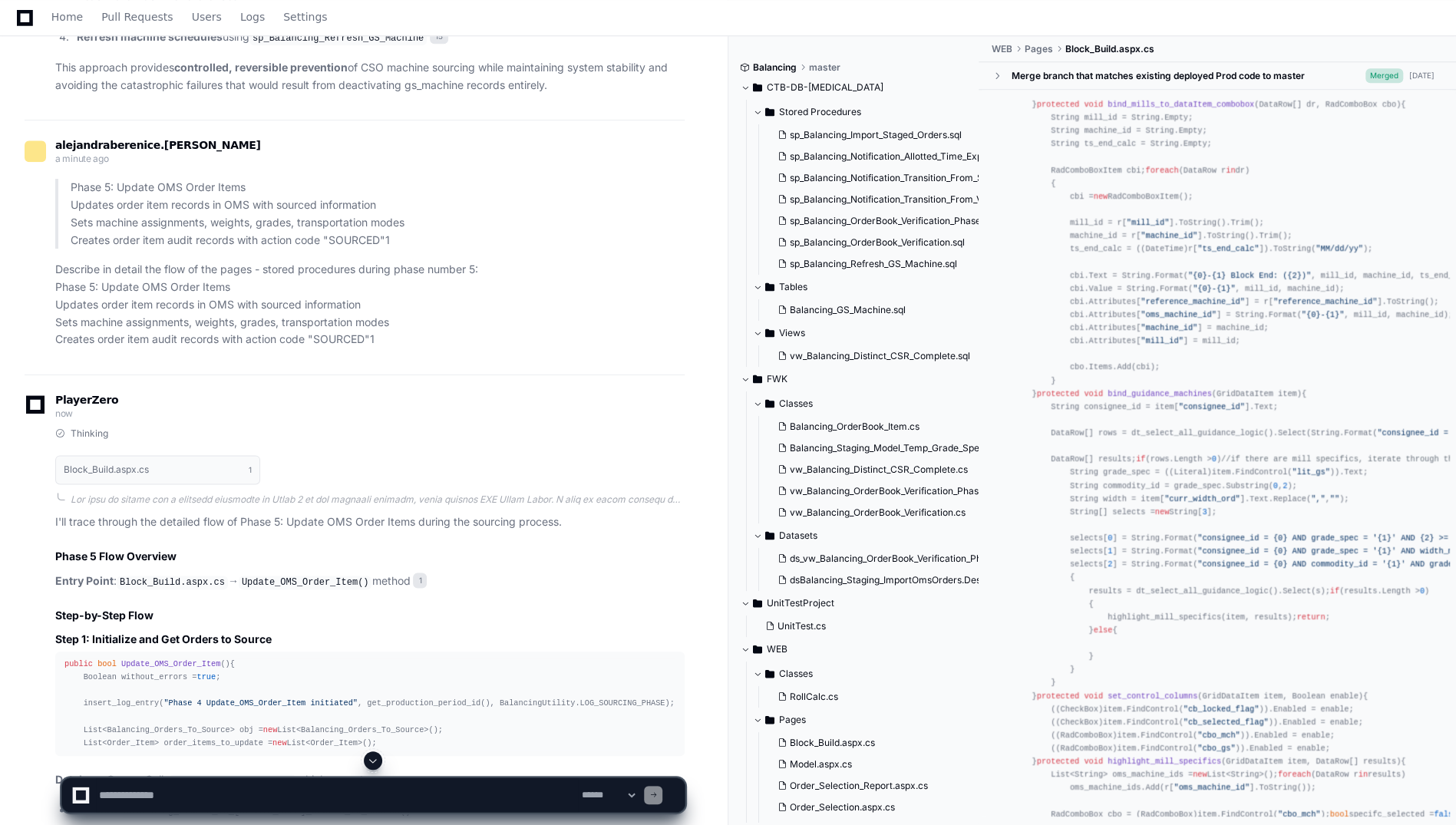
scroll to position [10350, 0]
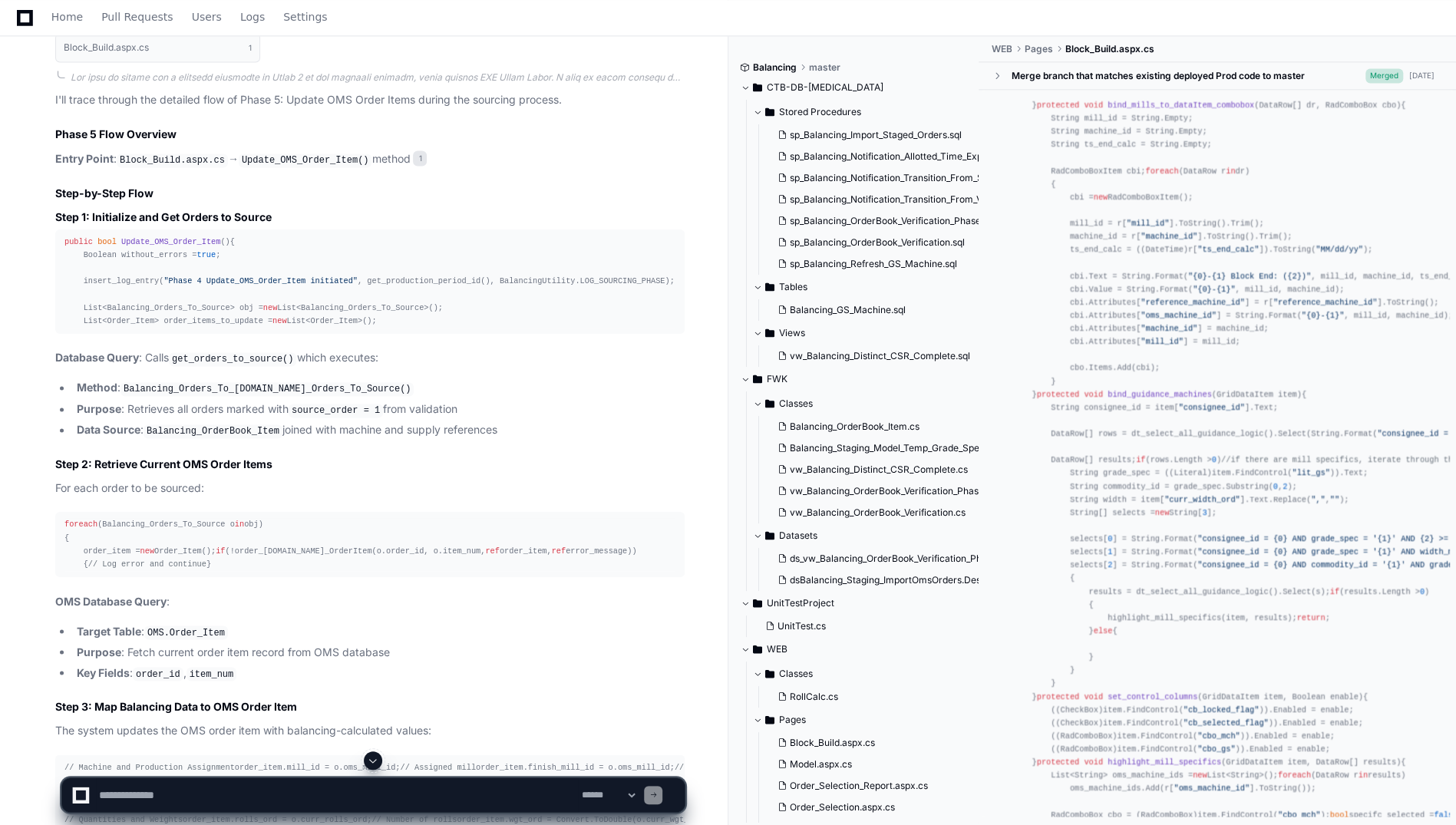
click at [363, 755] on div at bounding box center [373, 761] width 624 height 19
click at [373, 759] on span at bounding box center [373, 761] width 12 height 12
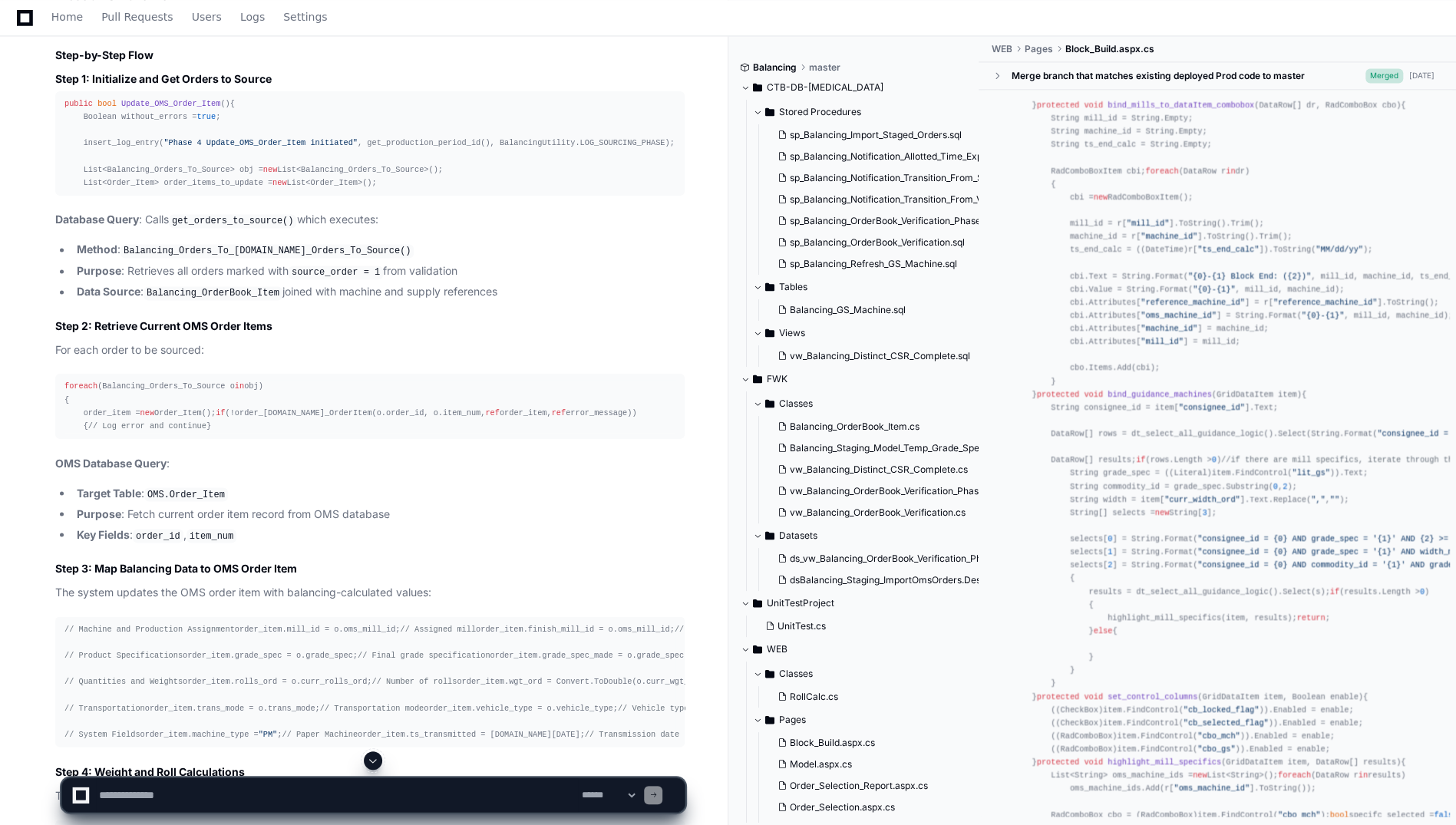
scroll to position [10251, 0]
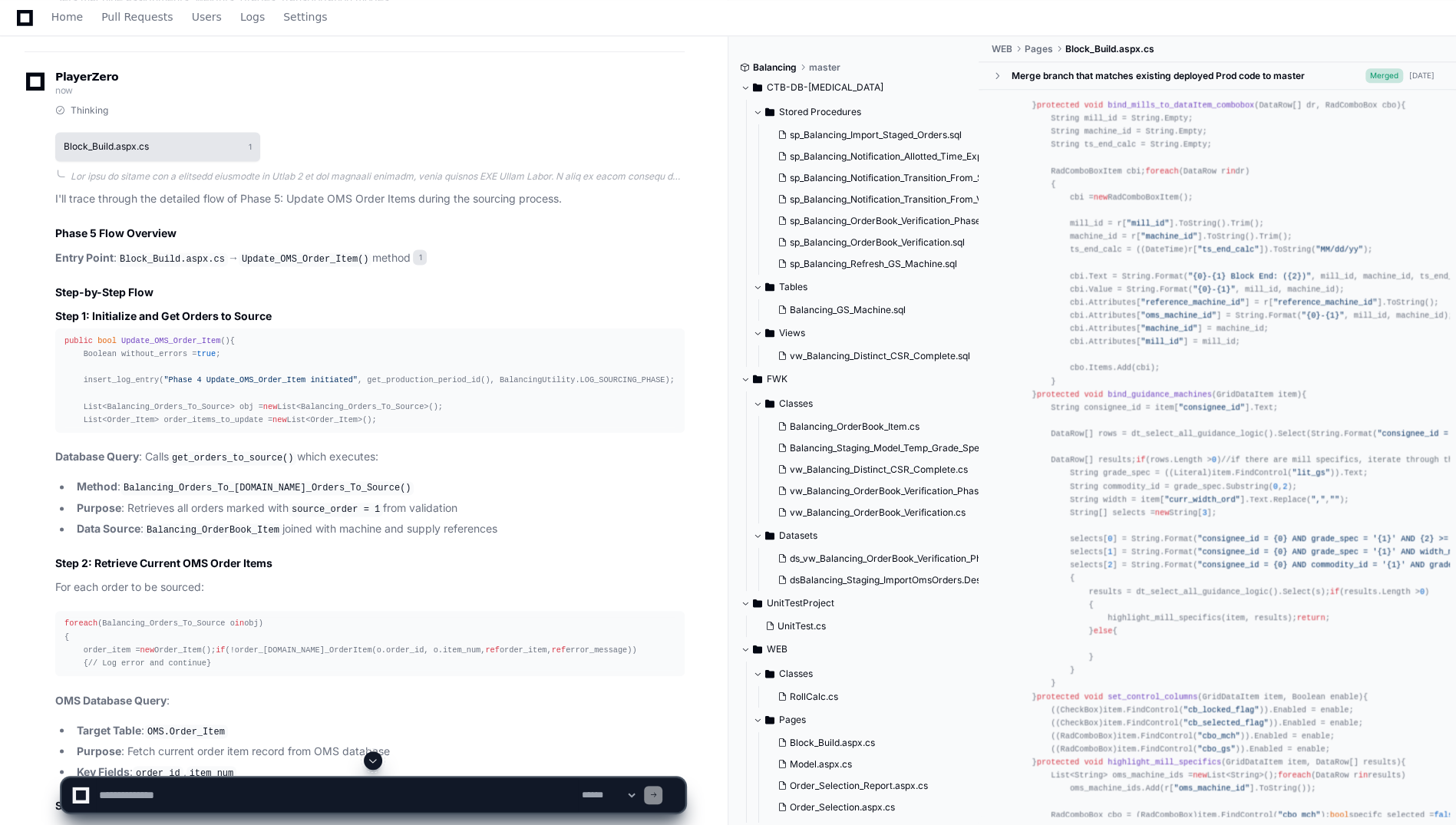
click at [142, 152] on h1 "Block_Build.aspx.cs" at bounding box center [106, 147] width 85 height 9
click at [326, 266] on code "Update_OMS_Order_Item()" at bounding box center [305, 260] width 134 height 14
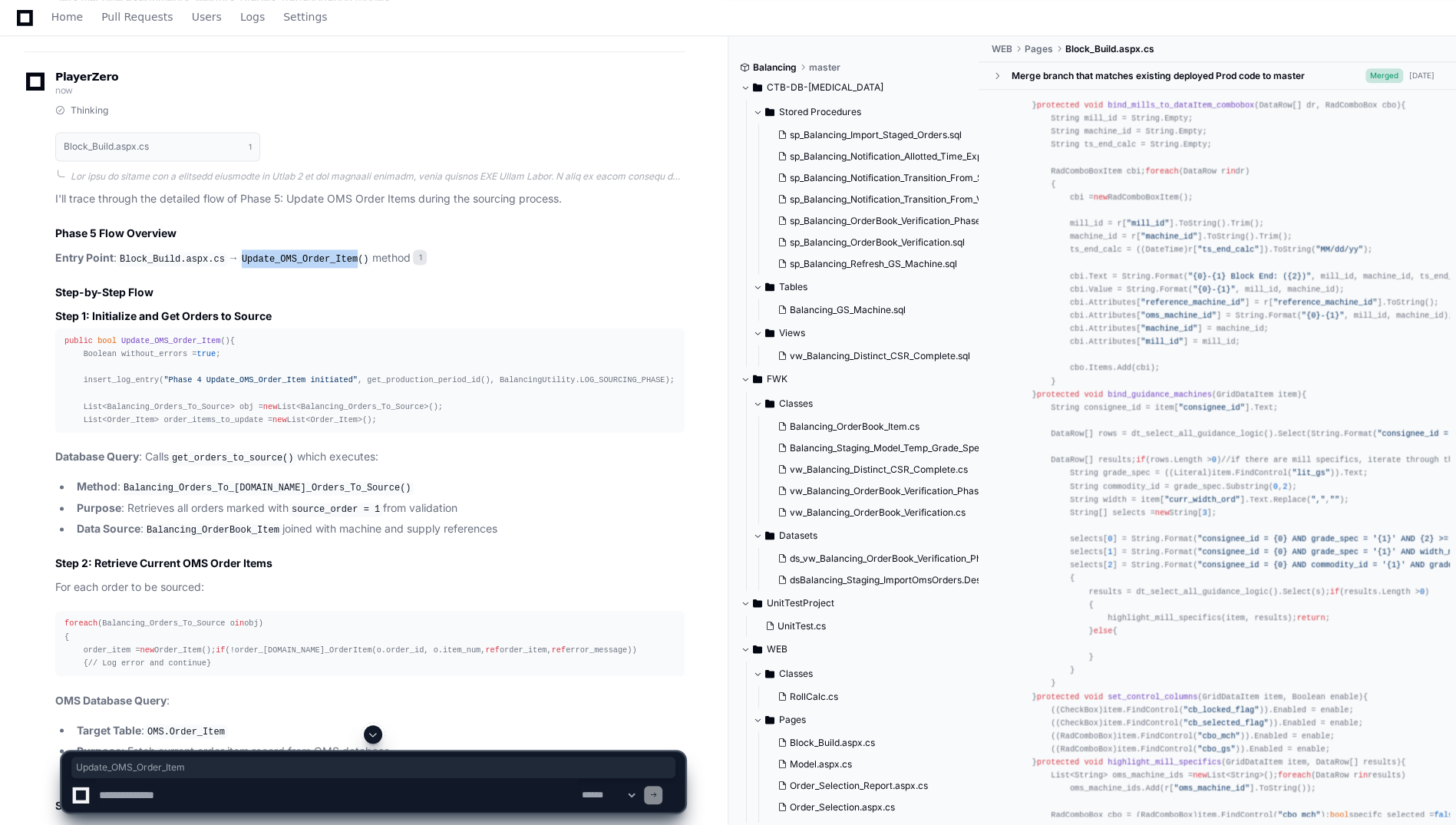
click at [326, 266] on code "Update_OMS_Order_Item()" at bounding box center [305, 260] width 134 height 14
drag, startPoint x: 326, startPoint y: 408, endPoint x: 442, endPoint y: 464, distance: 128.8
click at [442, 324] on h3 "Step 1: Initialize and Get Orders to Source" at bounding box center [370, 316] width 629 height 15
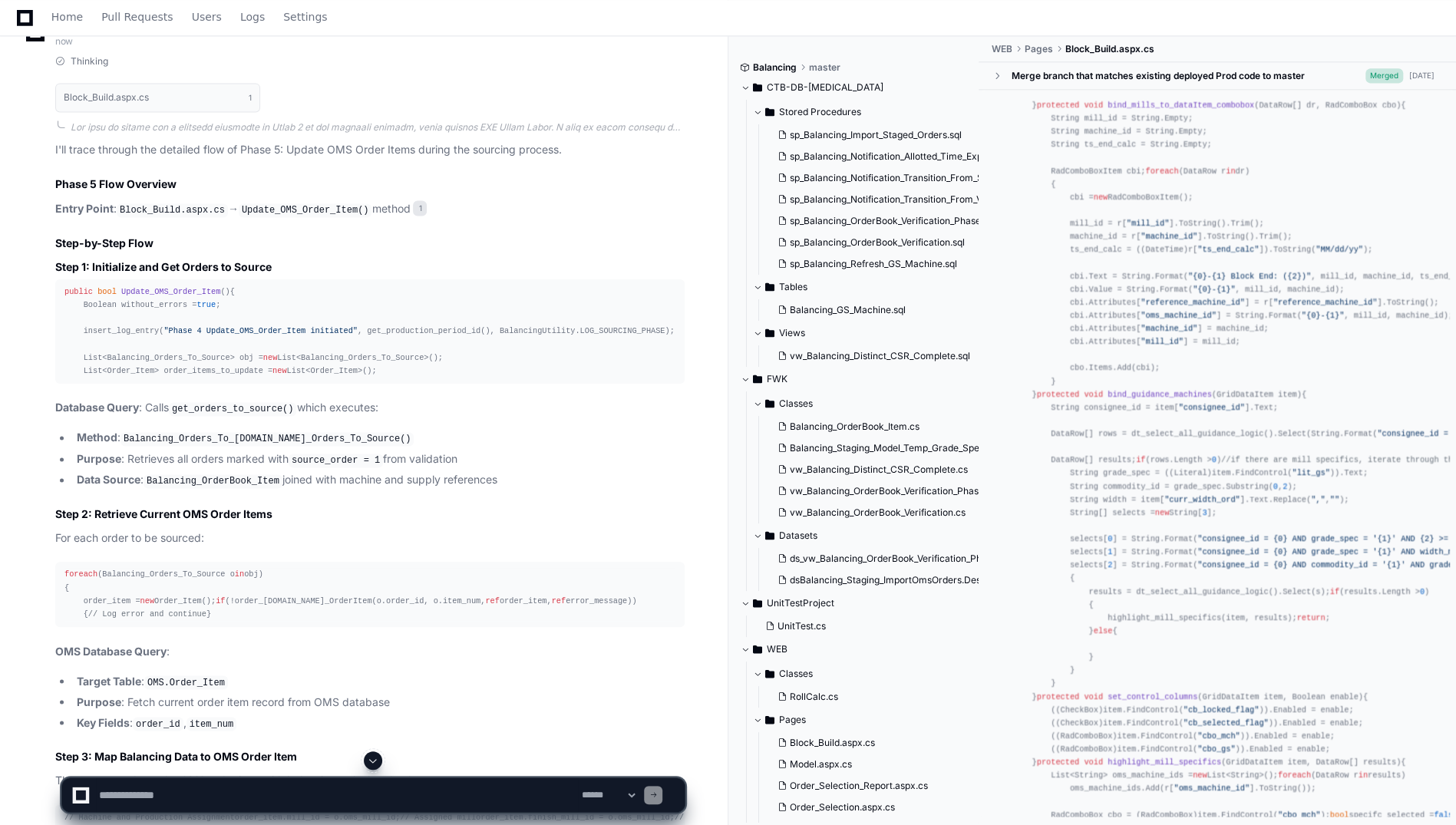
scroll to position [10328, 0]
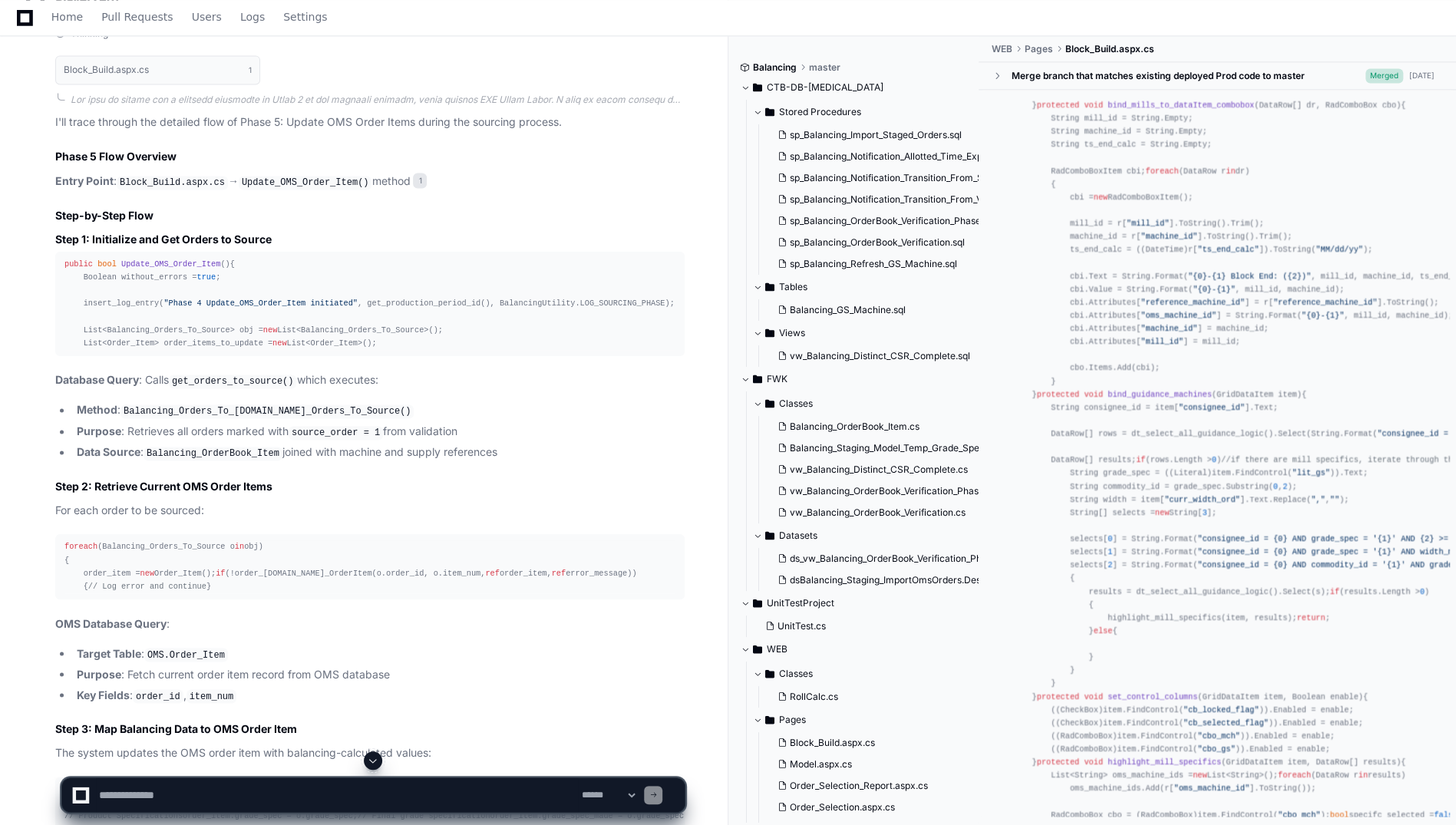
click at [301, 308] on span ""Phase 4 Update_OMS_Order_Item initiated"" at bounding box center [260, 303] width 194 height 9
click at [304, 350] on div "public bool Update_OMS_Order_Item () { Boolean without_errors = true ; insert_l…" at bounding box center [370, 304] width 611 height 92
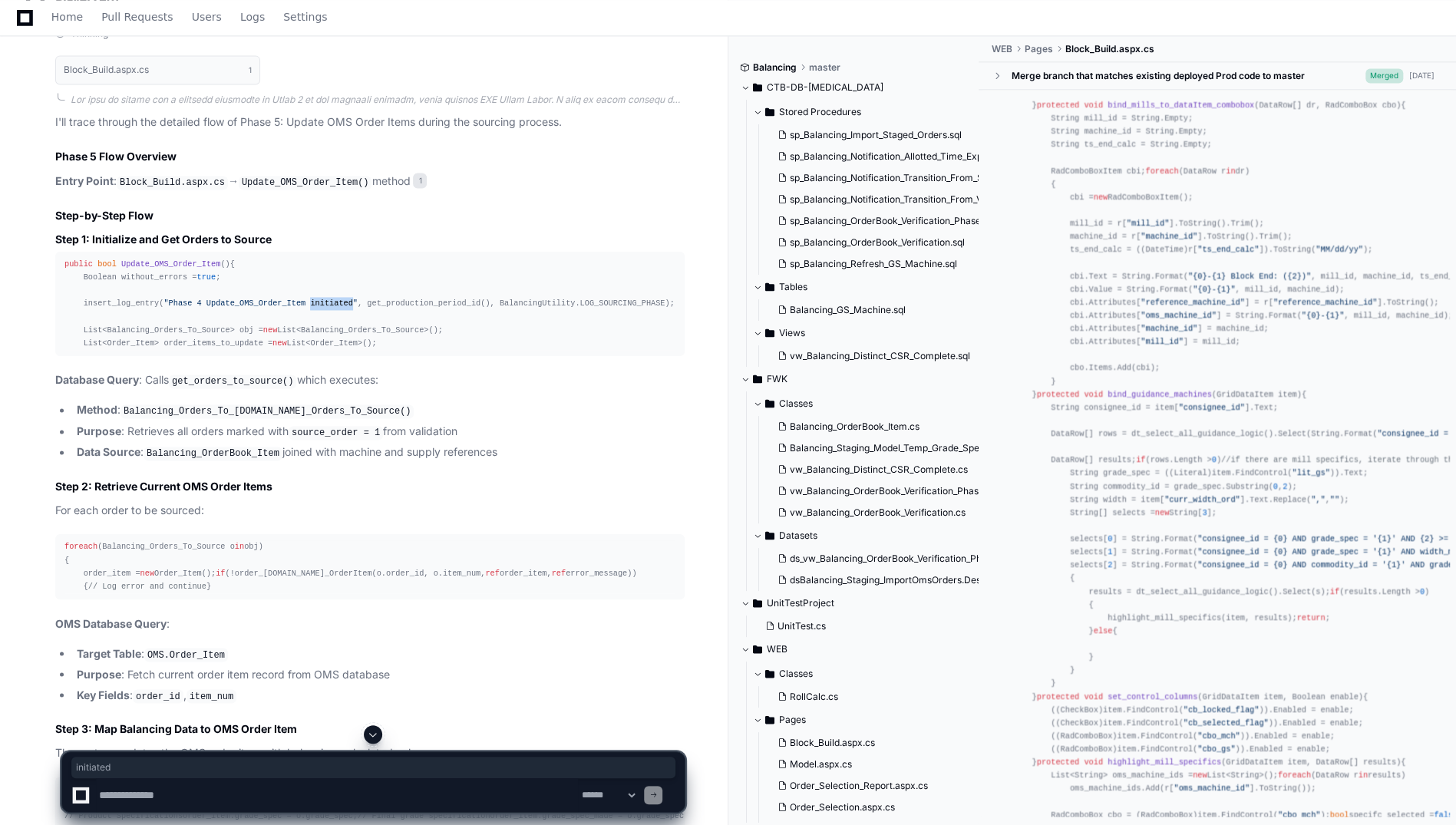
click at [304, 350] on div "public bool Update_OMS_Order_Item () { Boolean without_errors = true ; insert_l…" at bounding box center [370, 304] width 611 height 92
click at [292, 418] on code "Balancing_Orders_To_[DOMAIN_NAME]_Orders_To_Source()" at bounding box center [267, 411] width 293 height 14
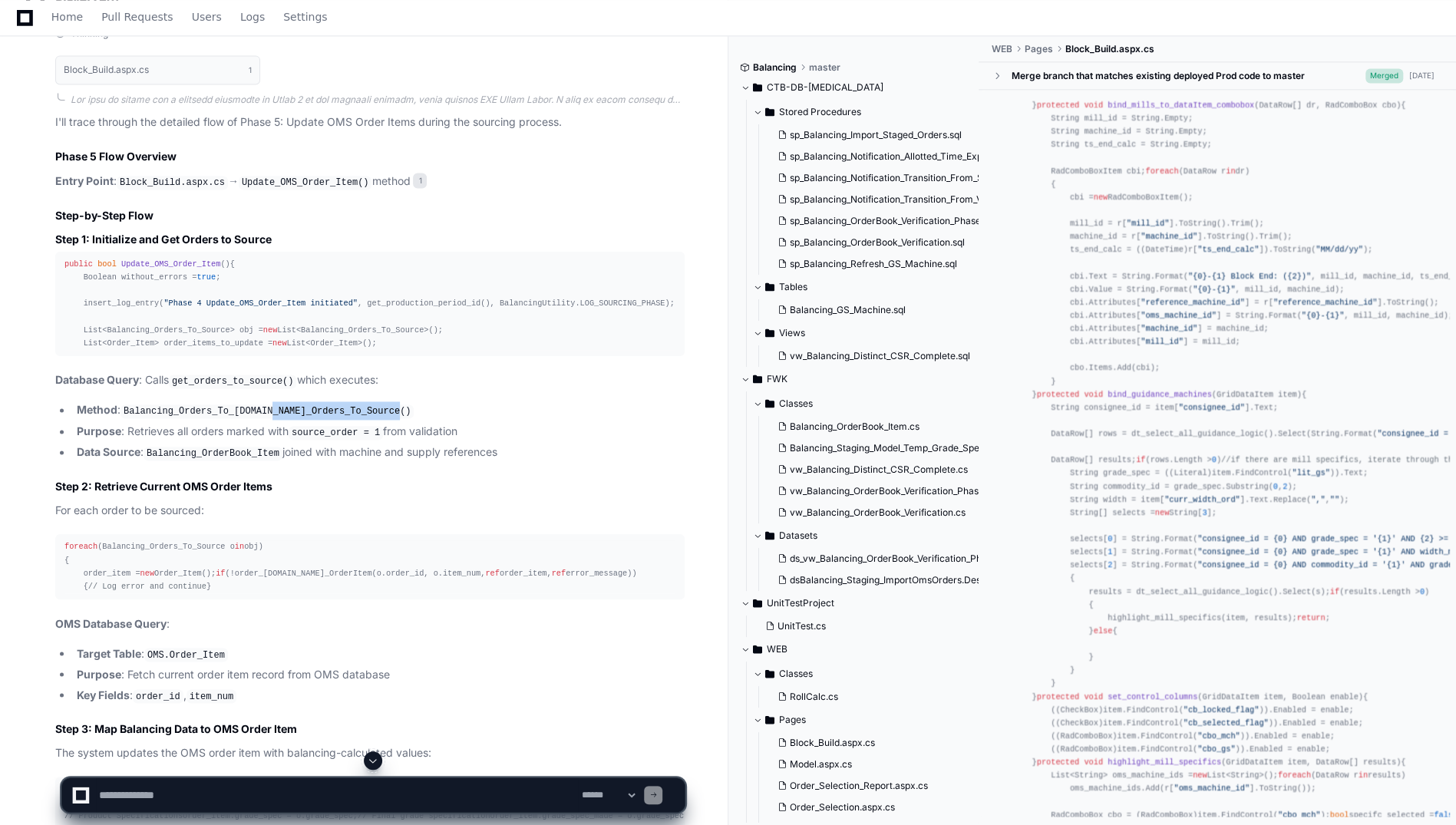
click at [292, 418] on code "Balancing_Orders_To_[DOMAIN_NAME]_Orders_To_Source()" at bounding box center [267, 411] width 293 height 14
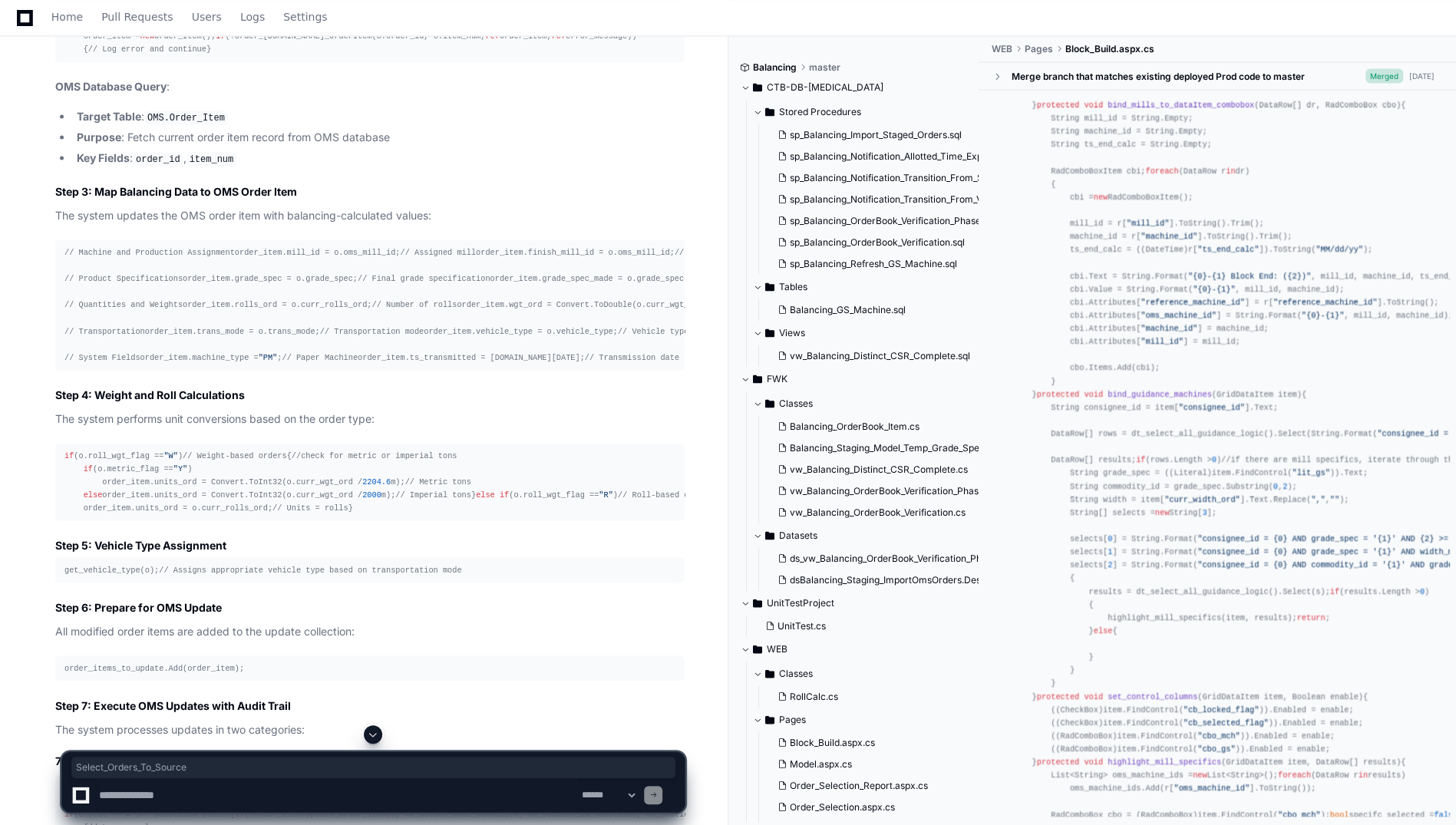
scroll to position [10942, 0]
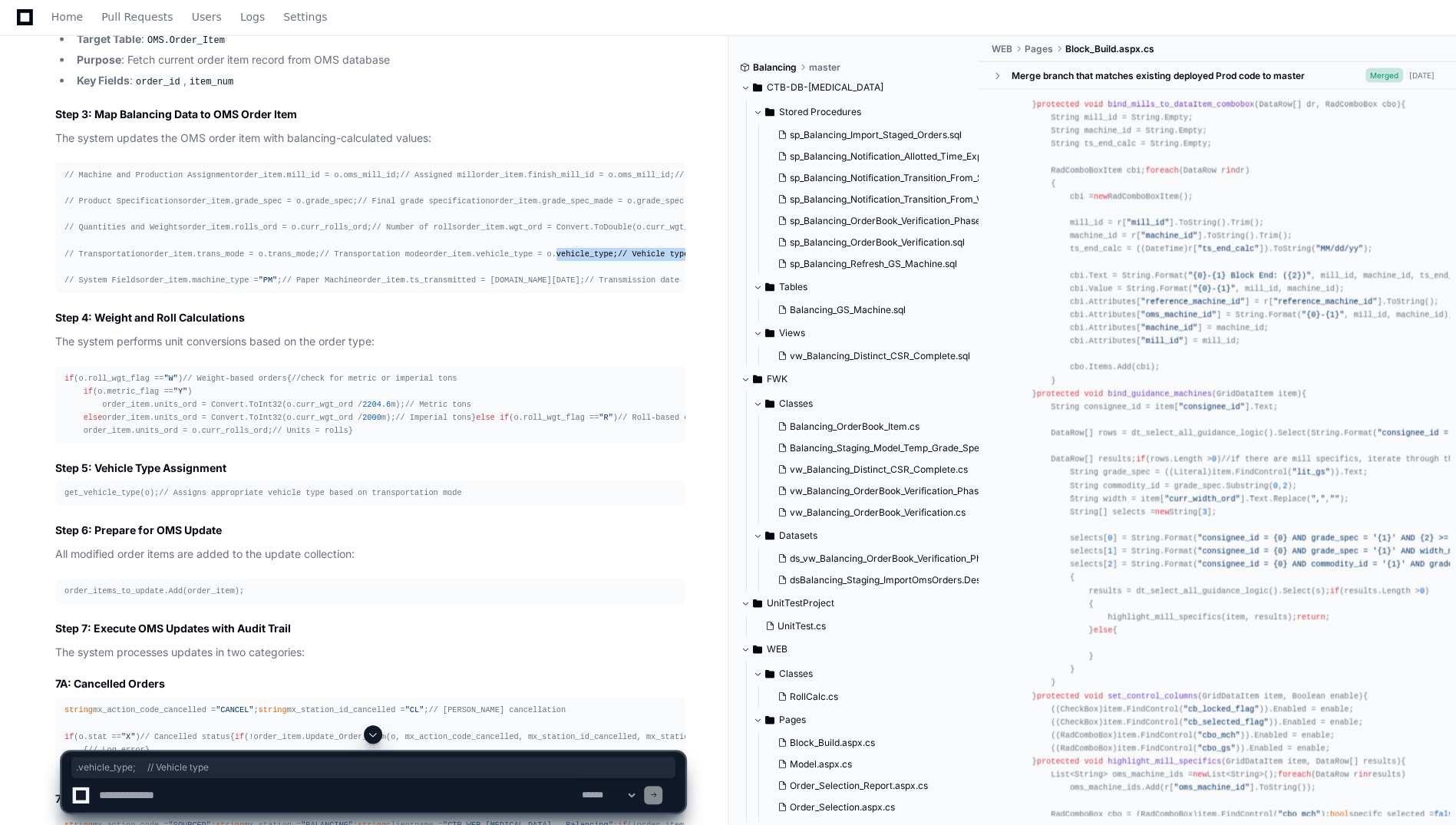
drag, startPoint x: 346, startPoint y: 633, endPoint x: 181, endPoint y: 635, distance: 165.0
click at [181, 287] on div "// Machine and Production Assignment order_item.mill_id = o.oms_mill_id; // Ass…" at bounding box center [370, 227] width 611 height 118
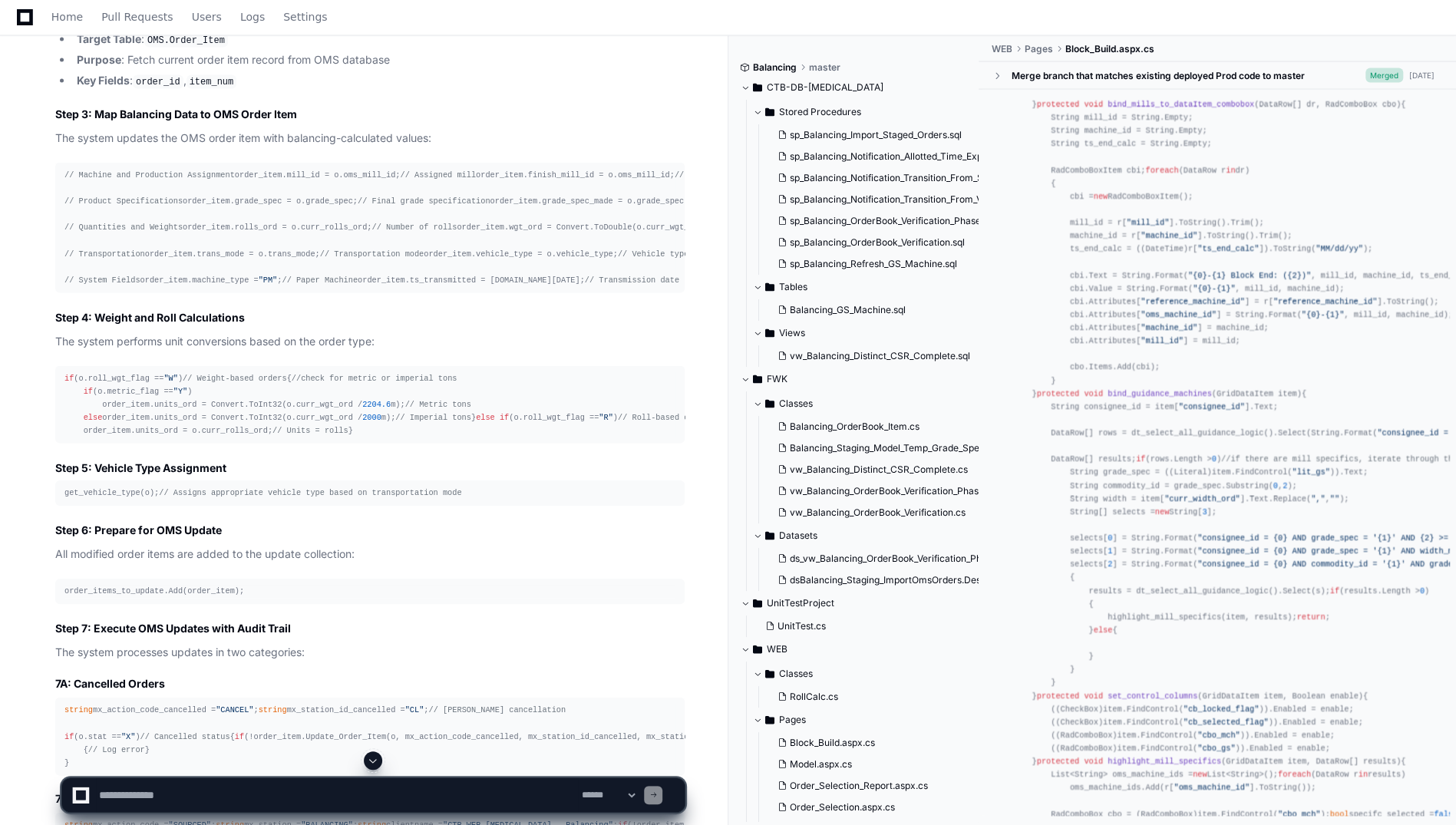
click at [179, 287] on div "// Machine and Production Assignment order_item.mill_id = o.oms_mill_id; // Ass…" at bounding box center [370, 227] width 611 height 118
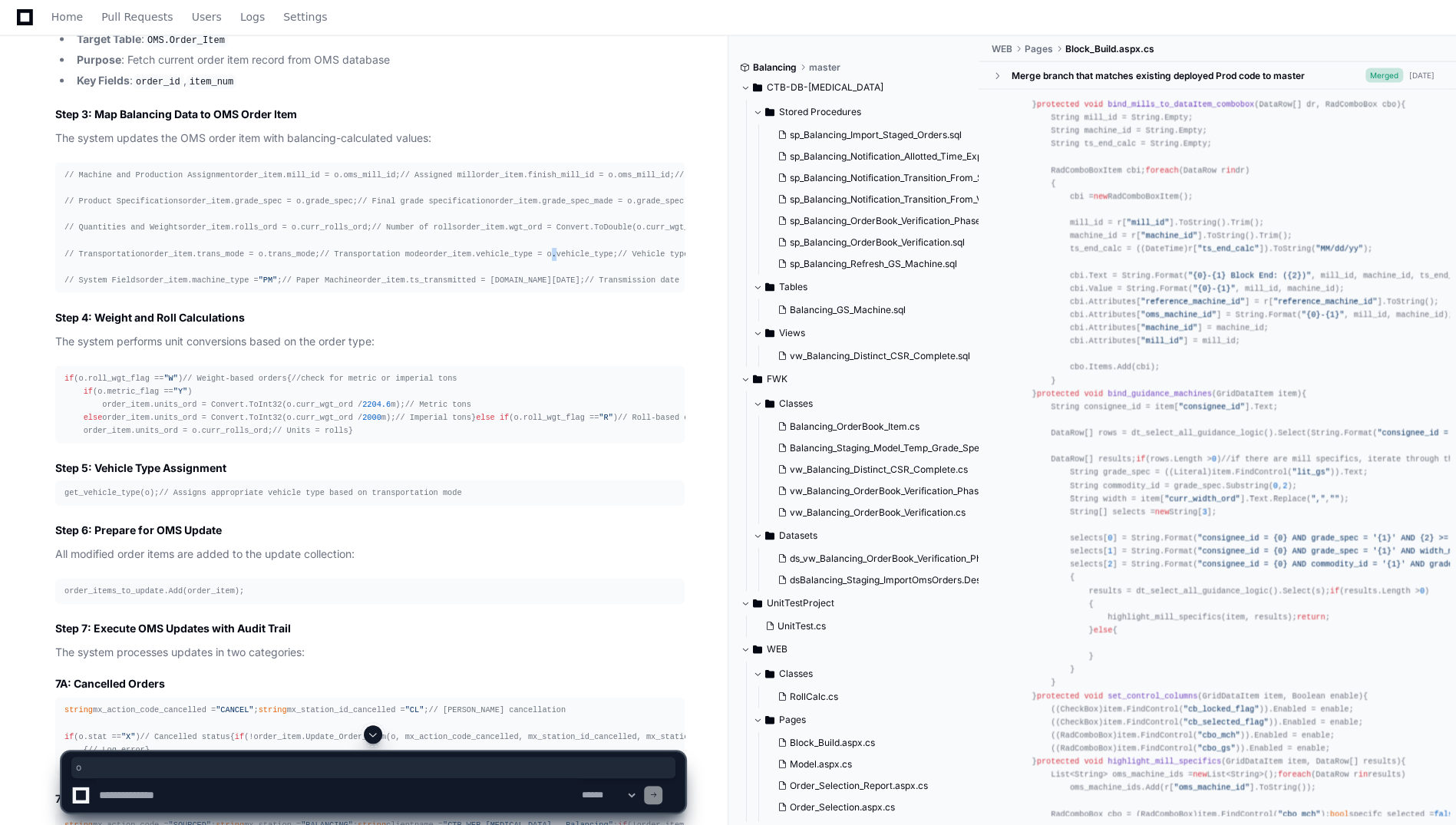
click at [179, 287] on div "// Machine and Production Assignment order_item.mill_id = o.oms_mill_id; // Ass…" at bounding box center [370, 227] width 611 height 118
drag, startPoint x: 179, startPoint y: 633, endPoint x: 150, endPoint y: 622, distance: 31.0
click at [150, 287] on div "// Machine and Production Assignment order_item.mill_id = o.oms_mill_id; // Ass…" at bounding box center [370, 227] width 611 height 118
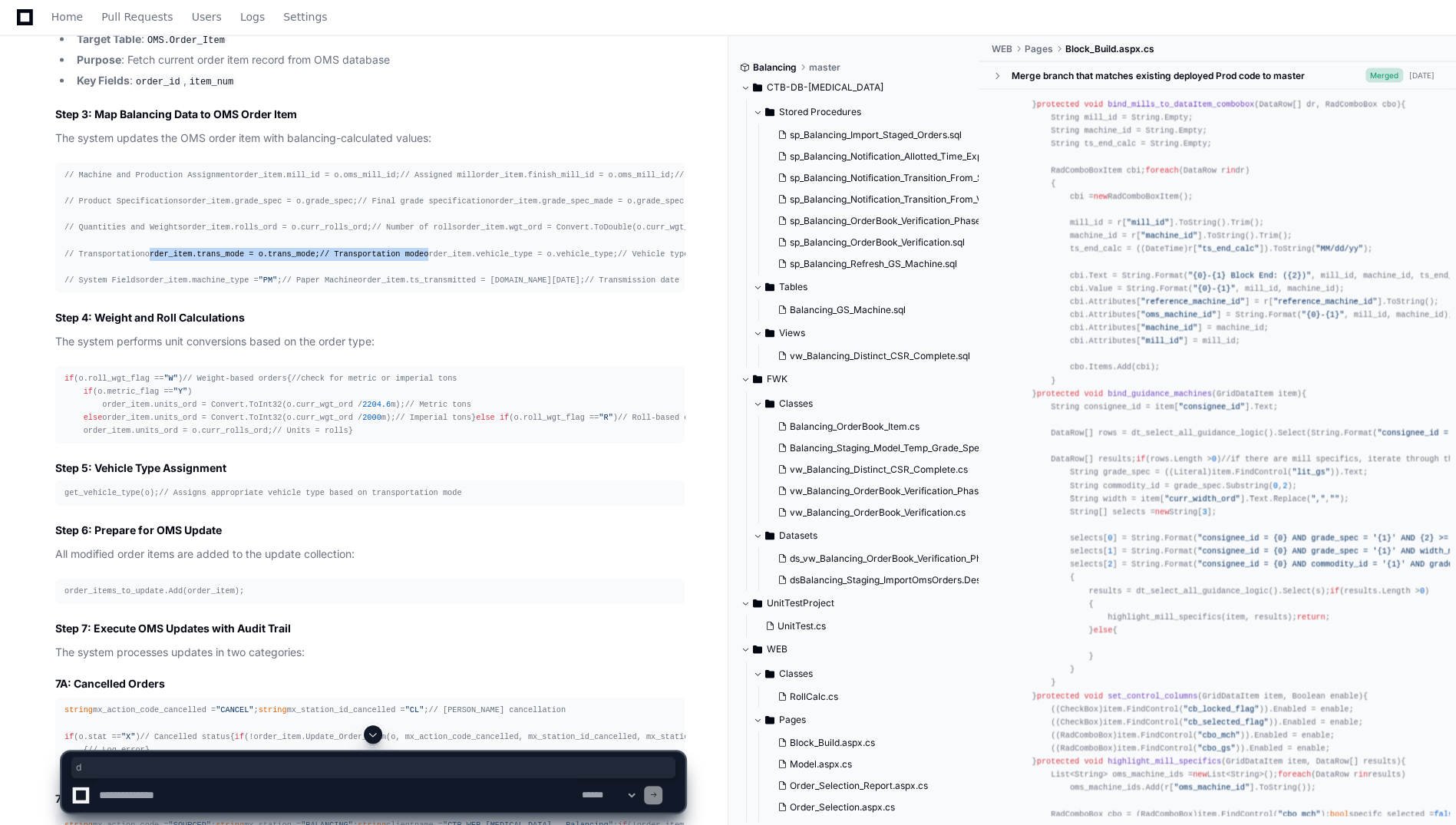
click at [150, 287] on div "// Machine and Production Assignment order_item.mill_id = o.oms_mill_id; // Ass…" at bounding box center [370, 227] width 611 height 118
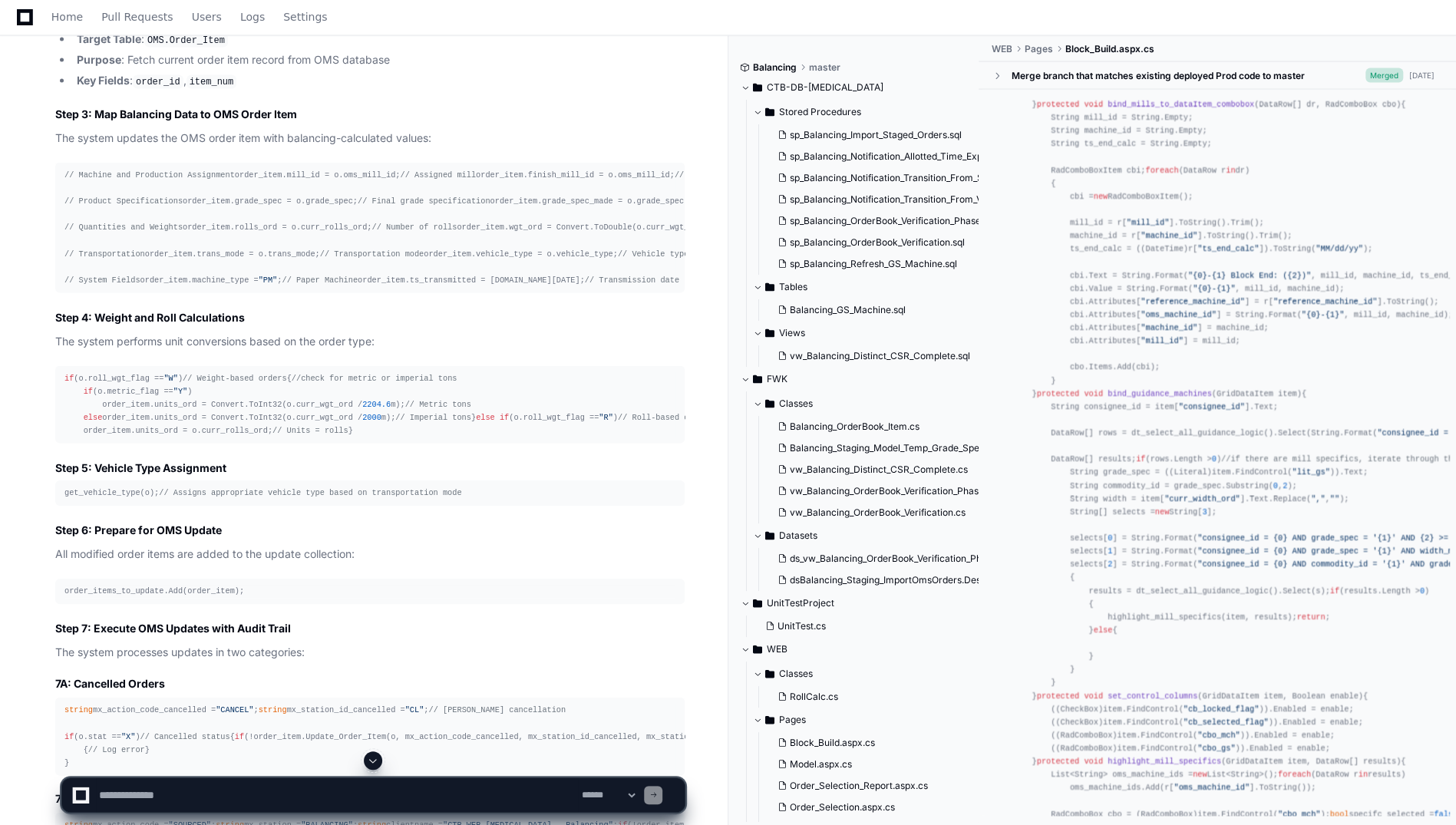
click at [363, 287] on div "// Machine and Production Assignment order_item.mill_id = o.oms_mill_id; // Ass…" at bounding box center [370, 227] width 611 height 118
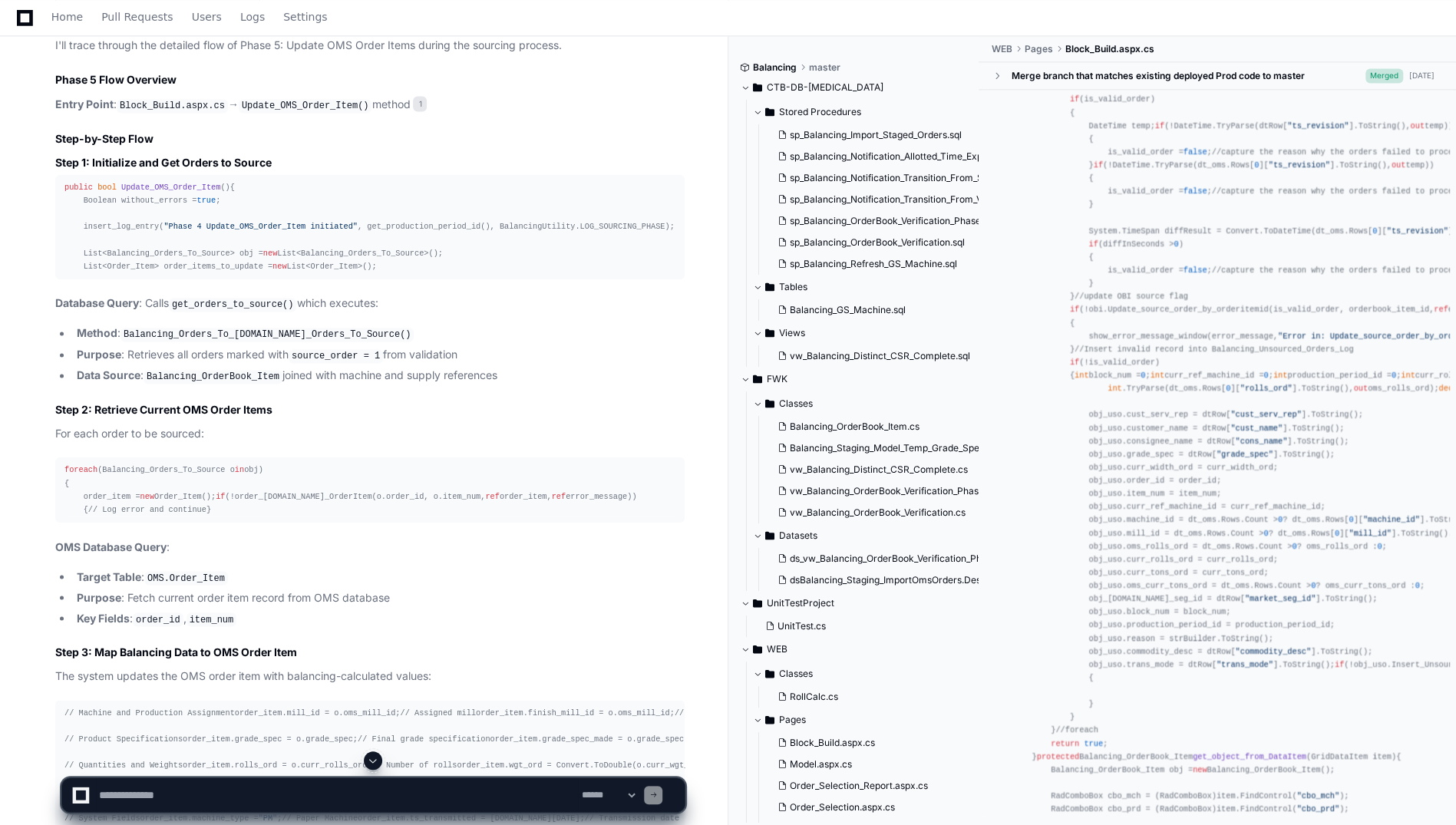
scroll to position [12203, 0]
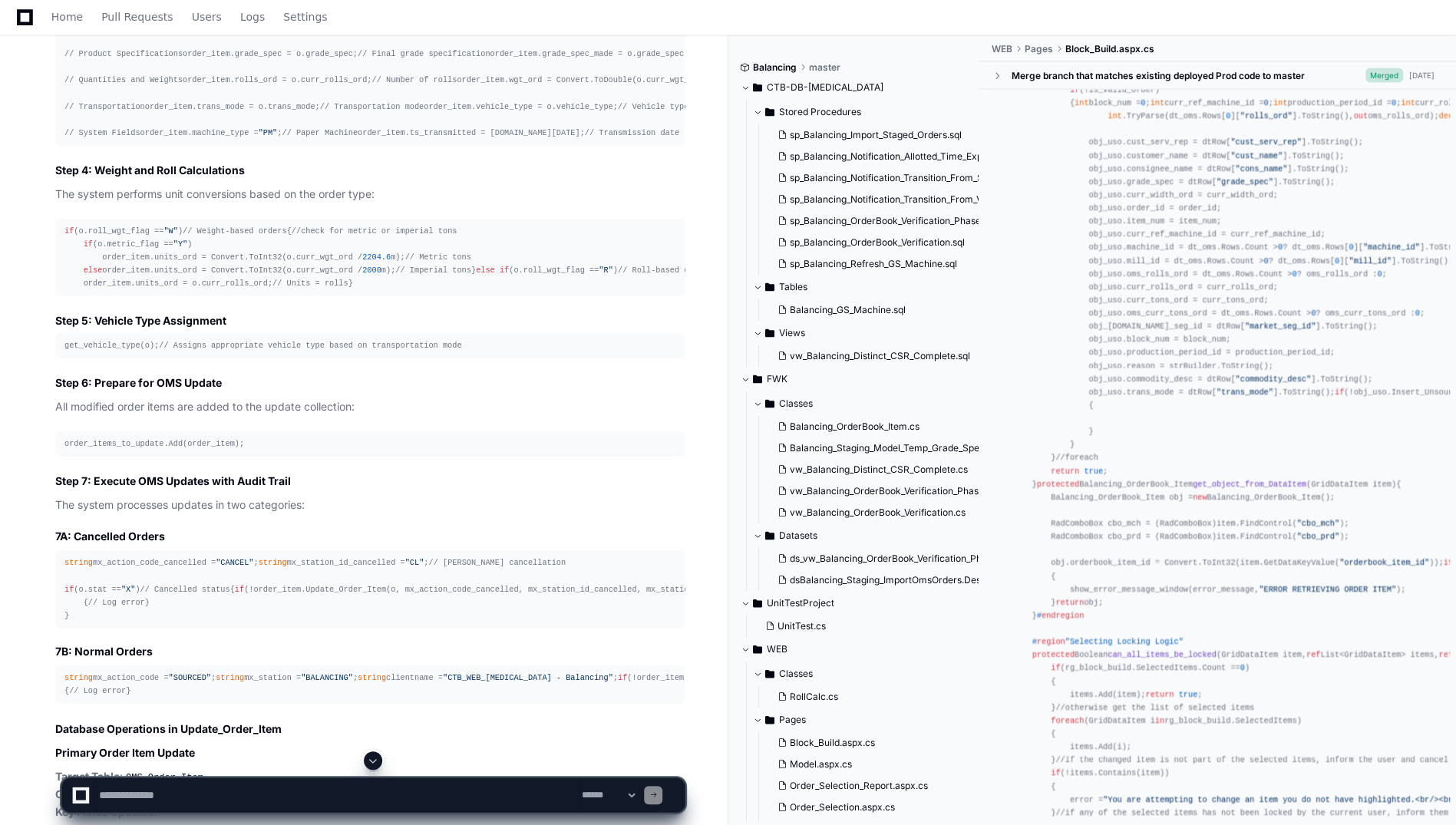
scroll to position [11063, 0]
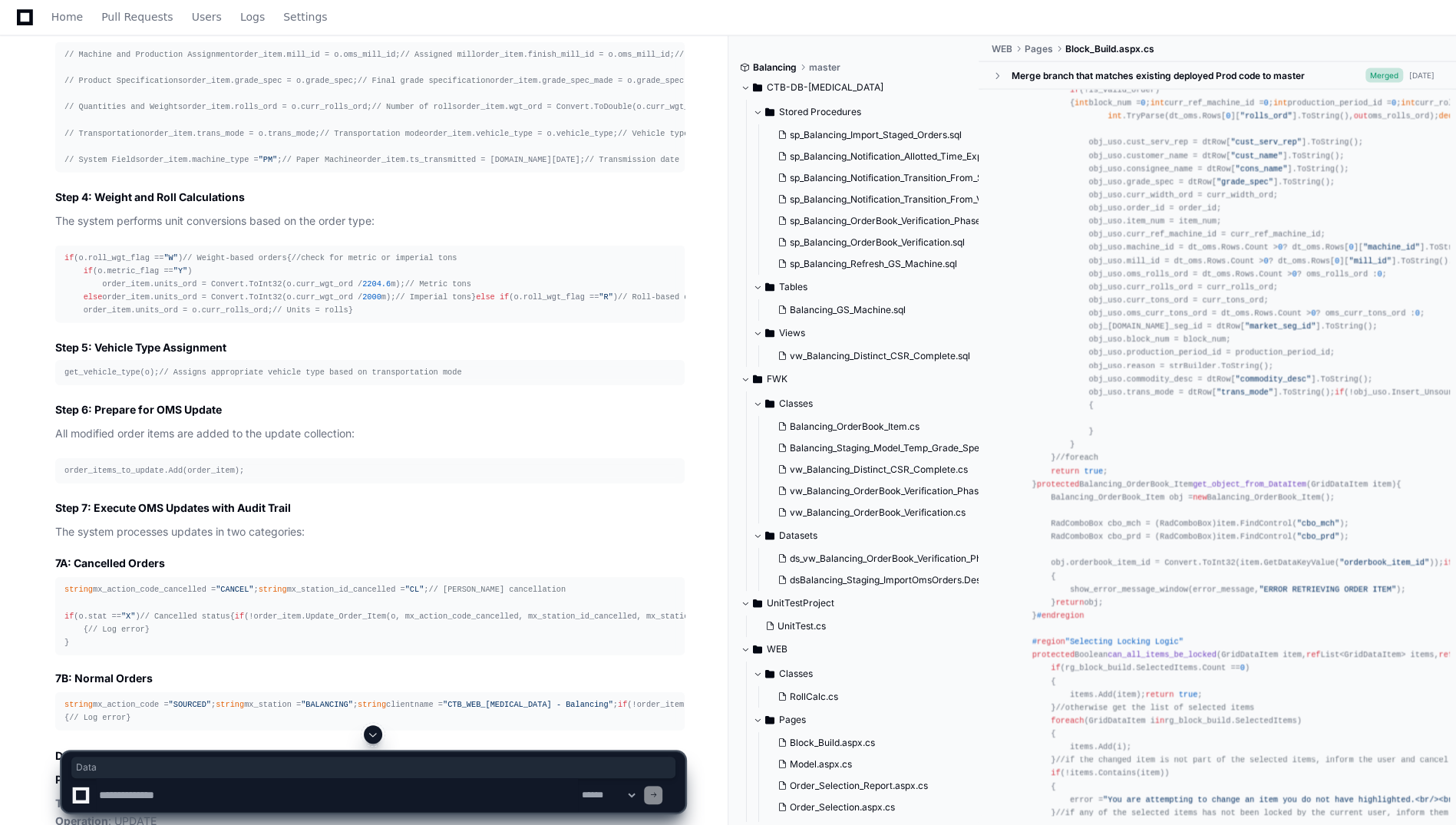
drag, startPoint x: 90, startPoint y: 211, endPoint x: 315, endPoint y: 208, distance: 225.0
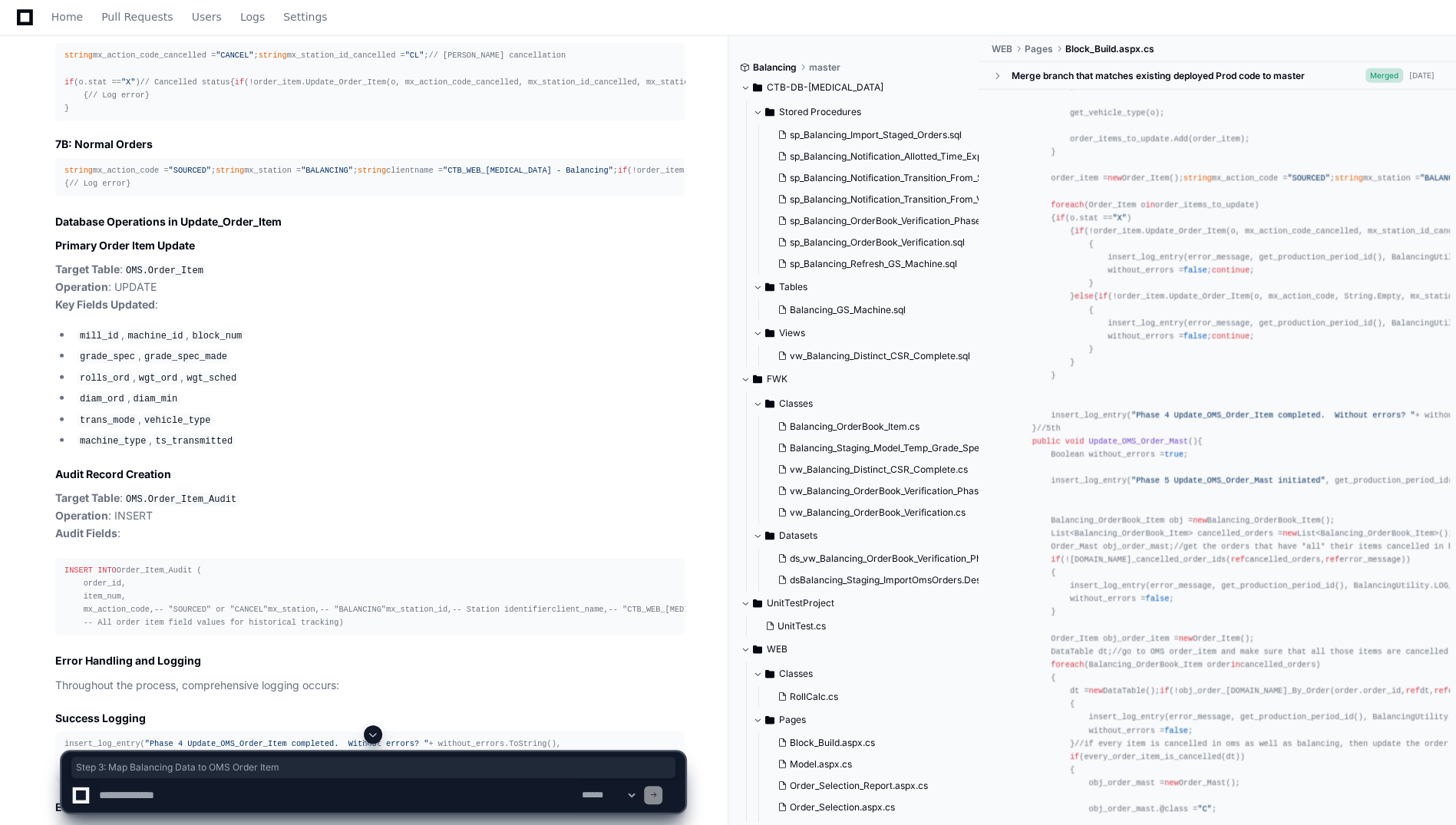
scroll to position [11599, 0]
drag, startPoint x: 153, startPoint y: 336, endPoint x: 52, endPoint y: 329, distance: 101.2
click at [52, 329] on div "Thinking Block_Build.aspx.cs 1 I'll trace through the detailed flow of Phase 5:…" at bounding box center [355, 537] width 660 height 3563
copy div "get_vehicle_type(o);"
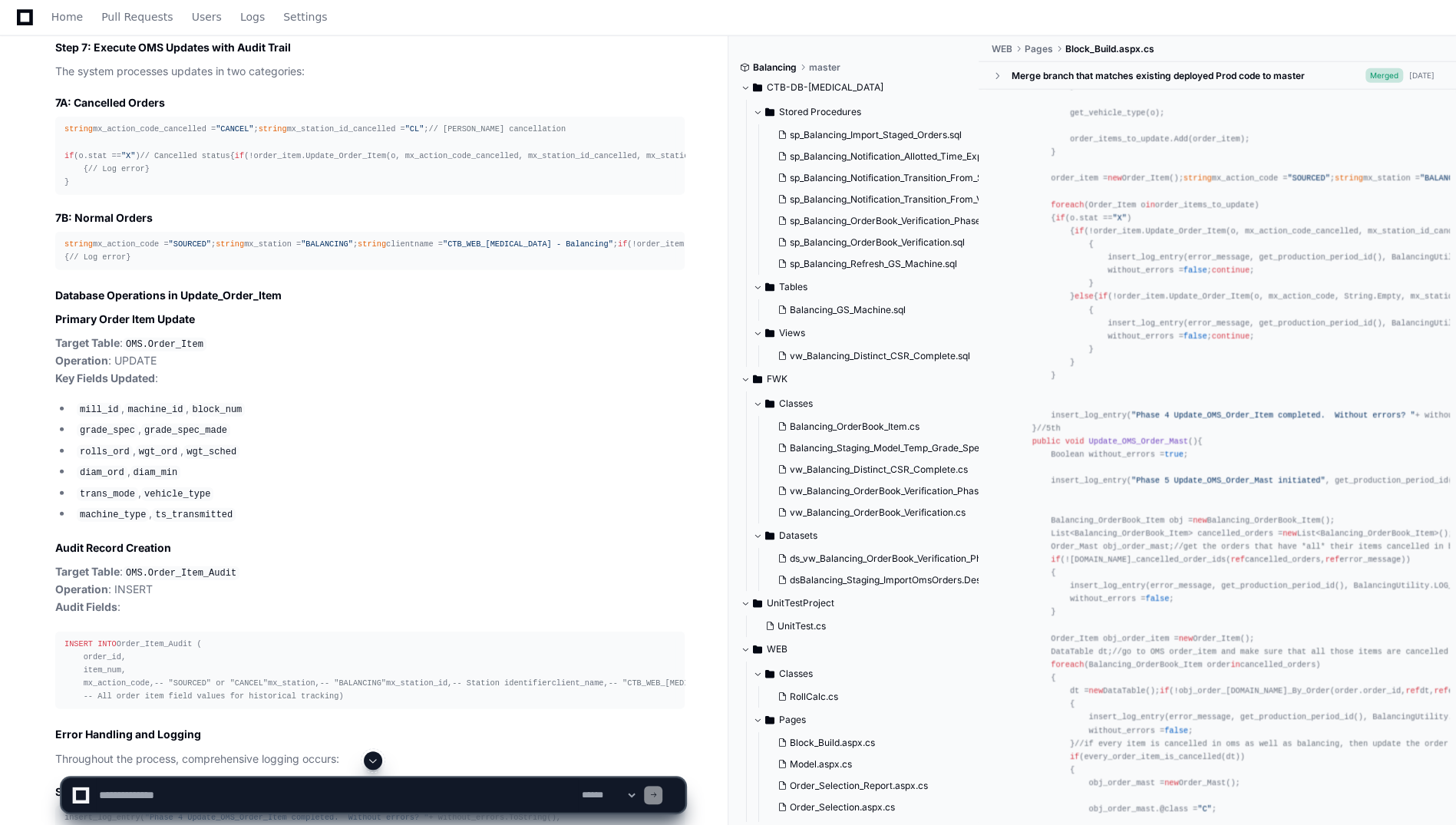
scroll to position [28679, 0]
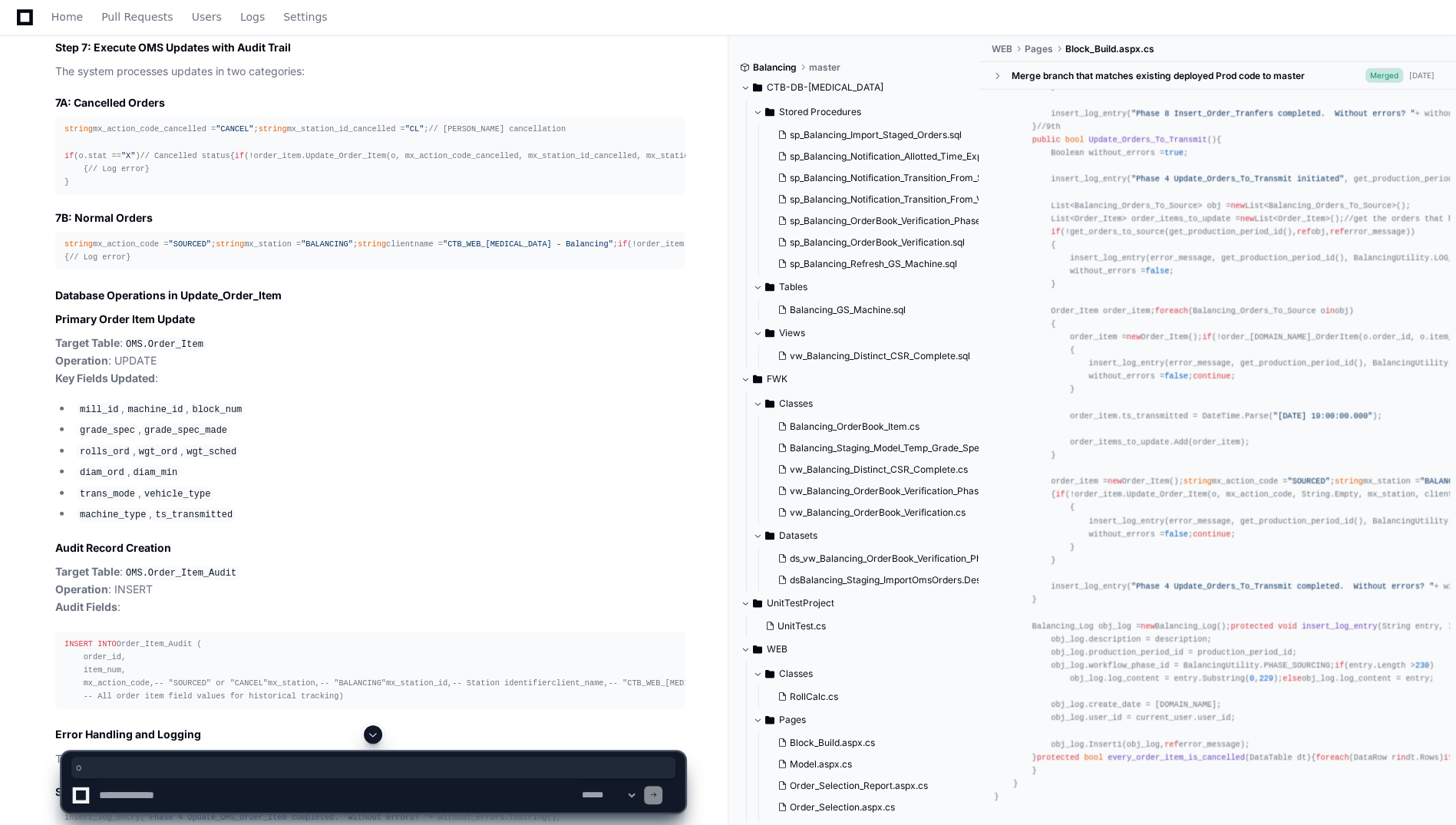
drag, startPoint x: 1121, startPoint y: 318, endPoint x: 1305, endPoint y: 326, distance: 184.2
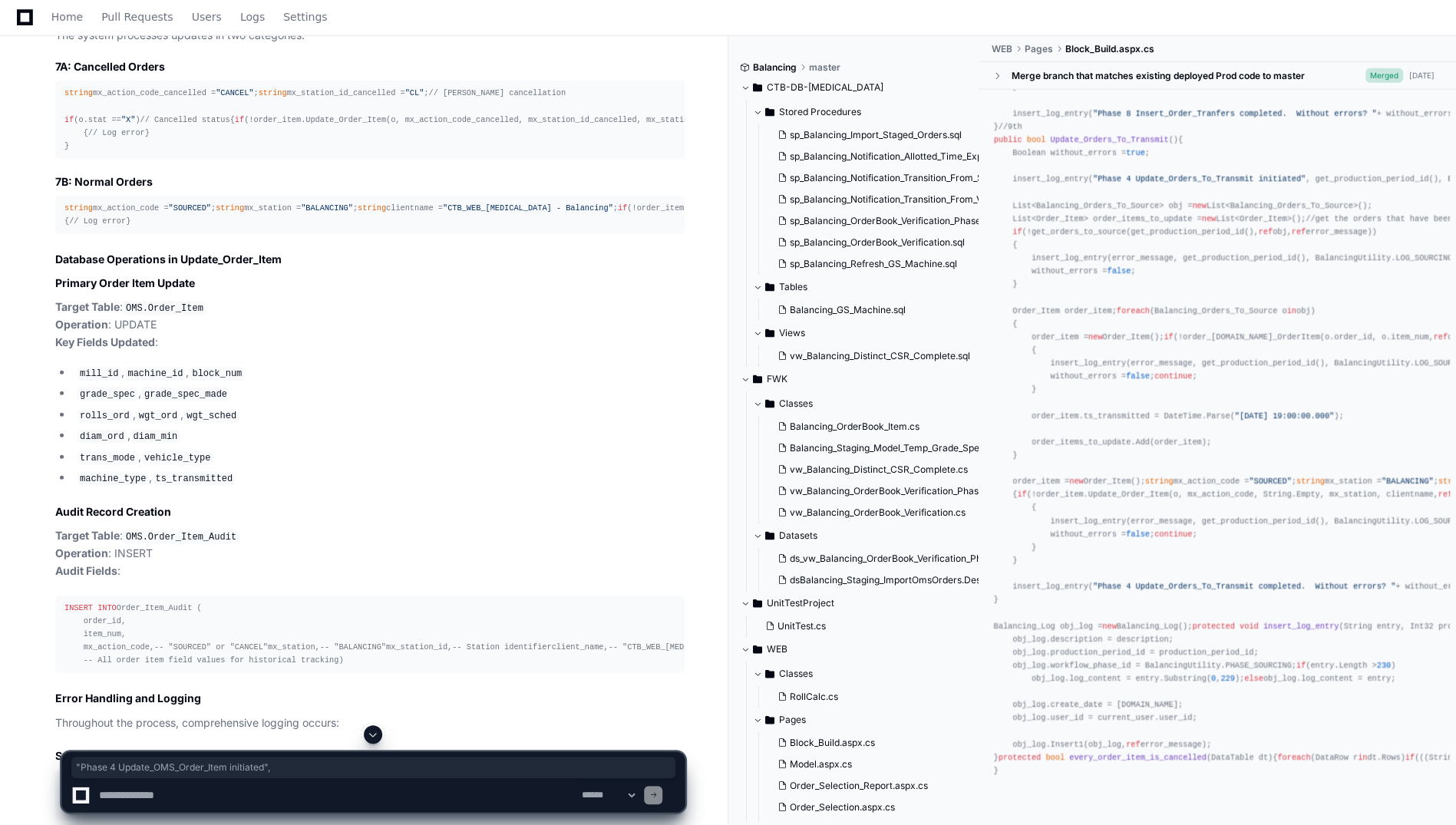
scroll to position [11559, 0]
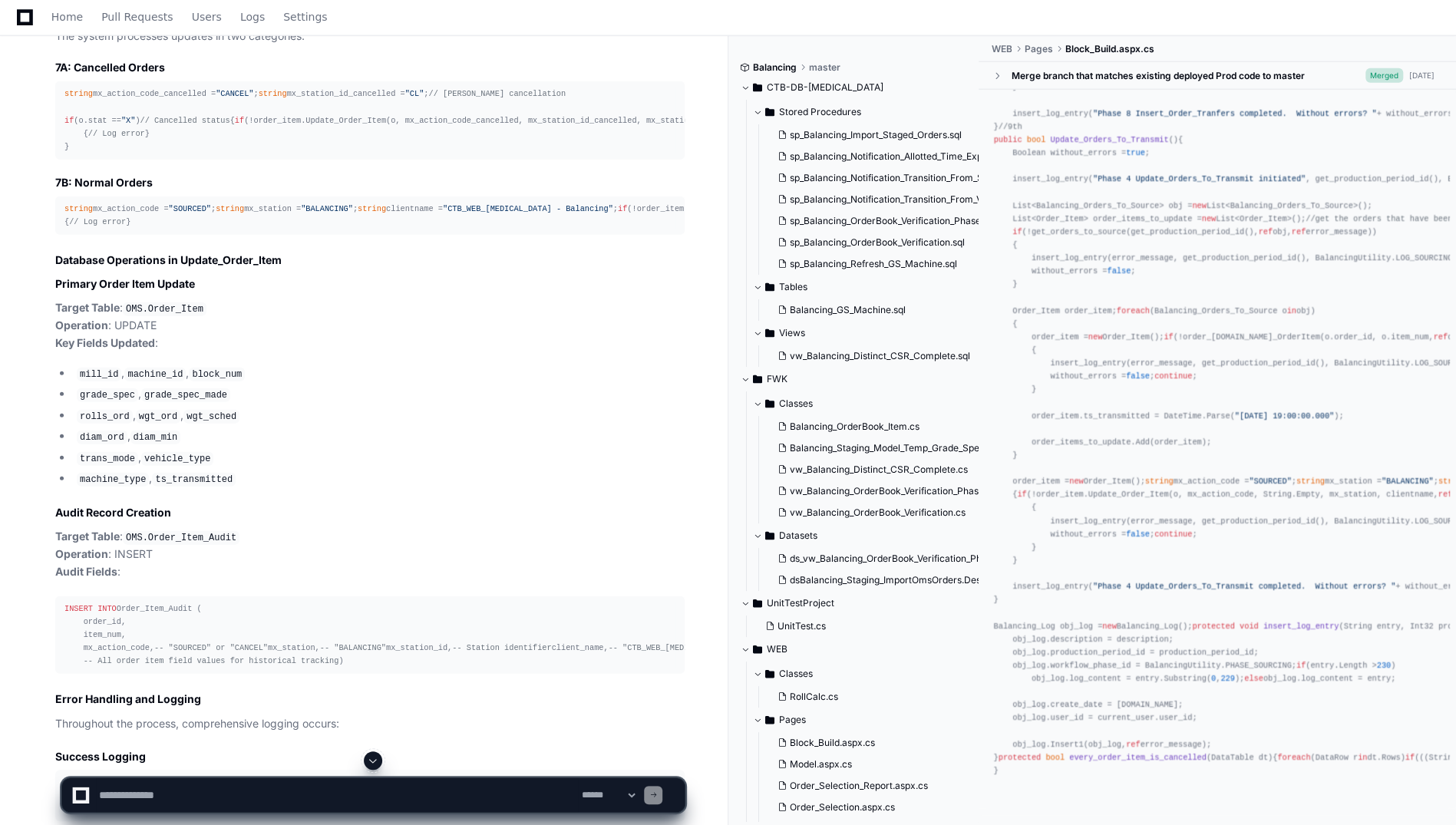
scroll to position [28089, 0]
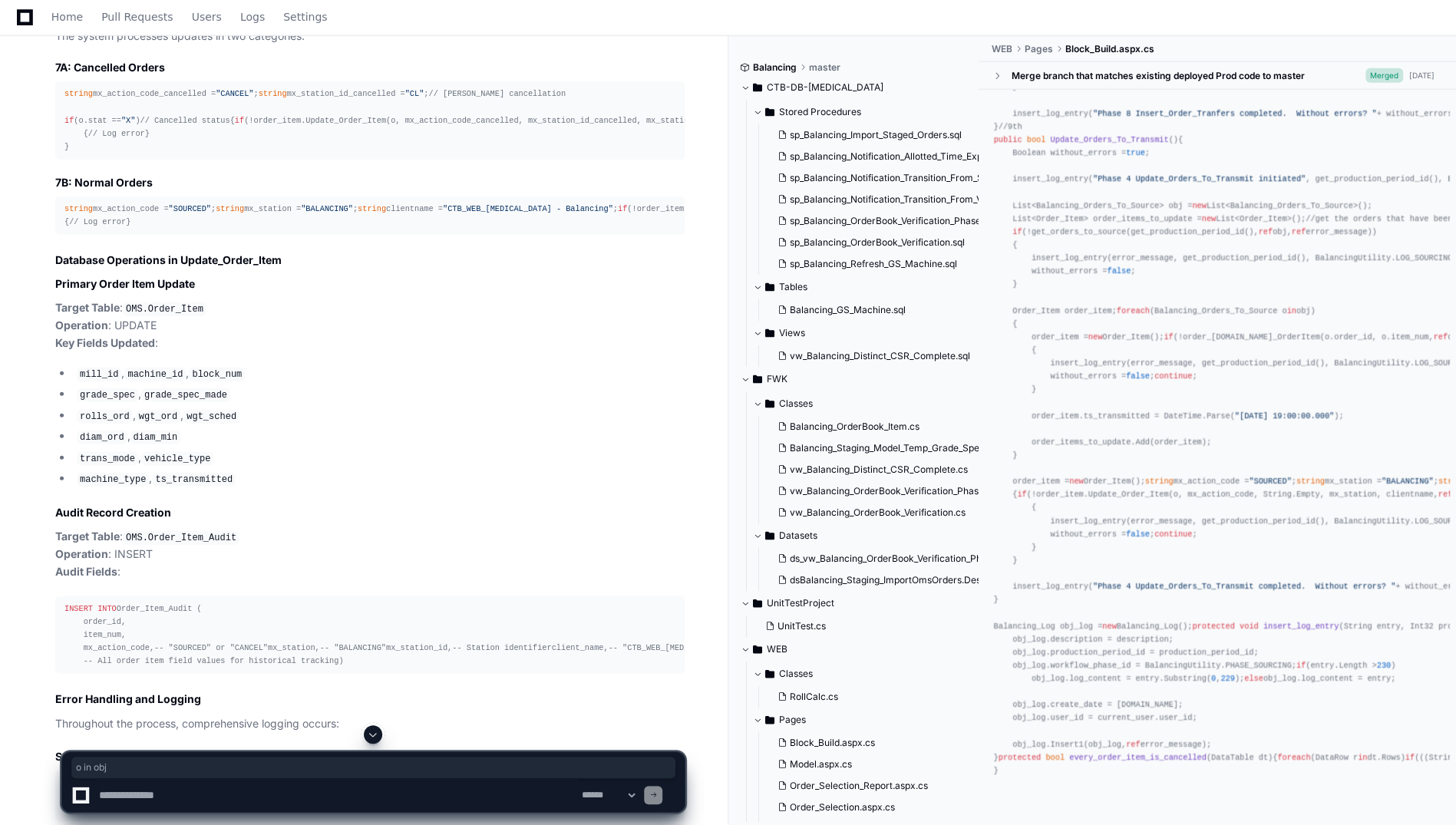
drag, startPoint x: 1162, startPoint y: 171, endPoint x: 1199, endPoint y: 174, distance: 37.1
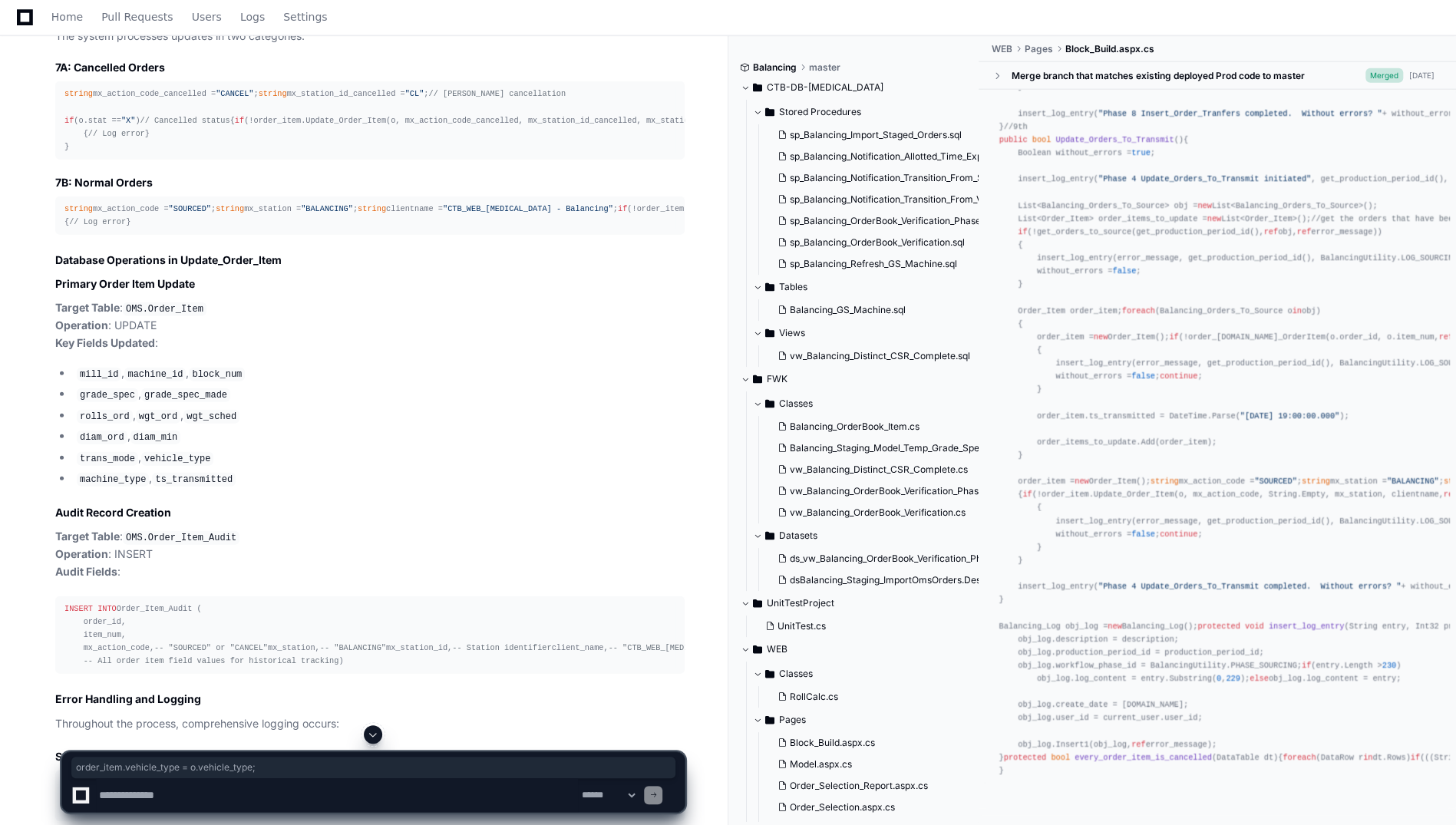
scroll to position [0, 0]
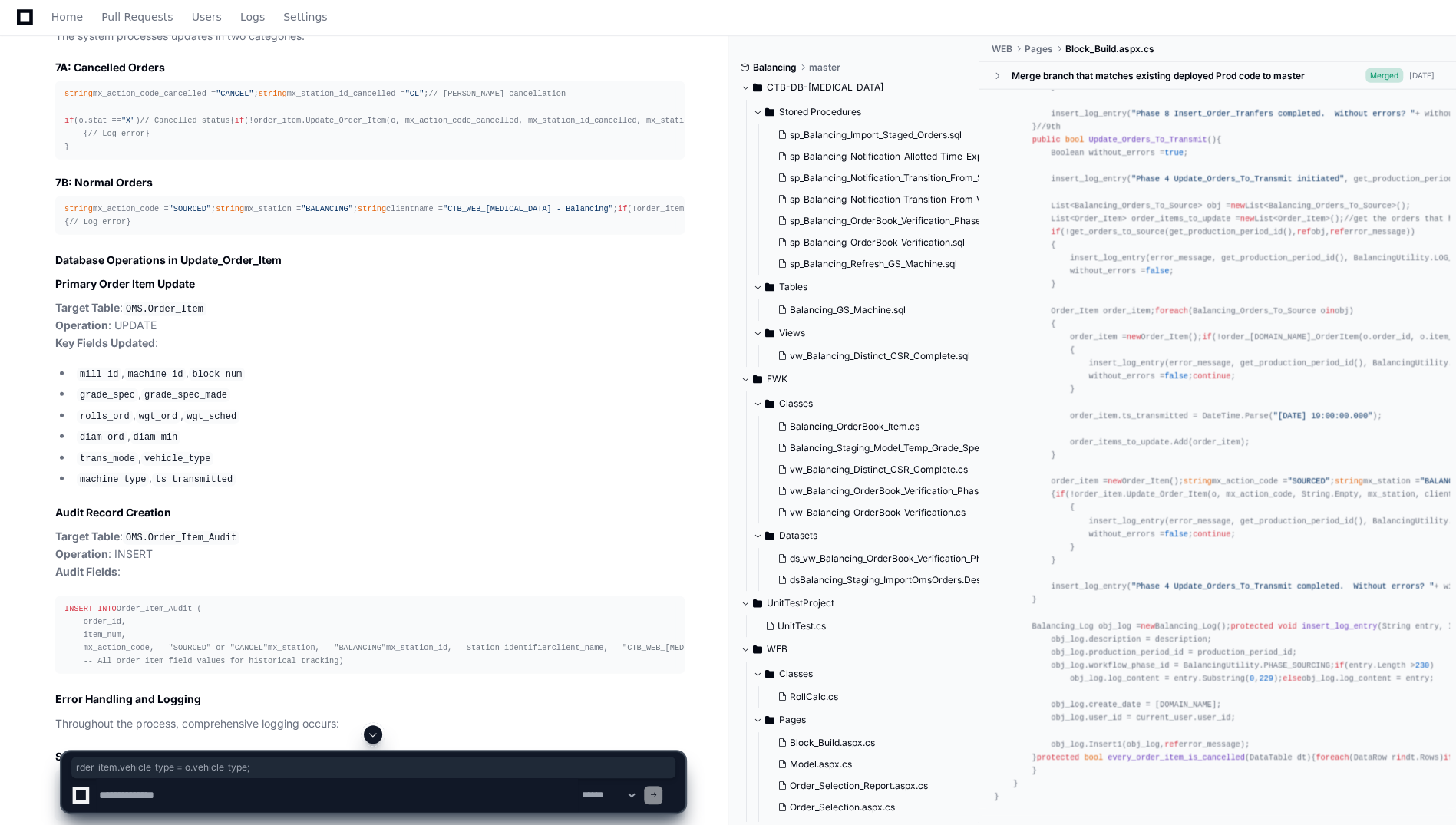
drag, startPoint x: 1178, startPoint y: 584, endPoint x: 1068, endPoint y: 589, distance: 110.1
drag, startPoint x: 1227, startPoint y: 547, endPoint x: 1048, endPoint y: 544, distance: 179.0
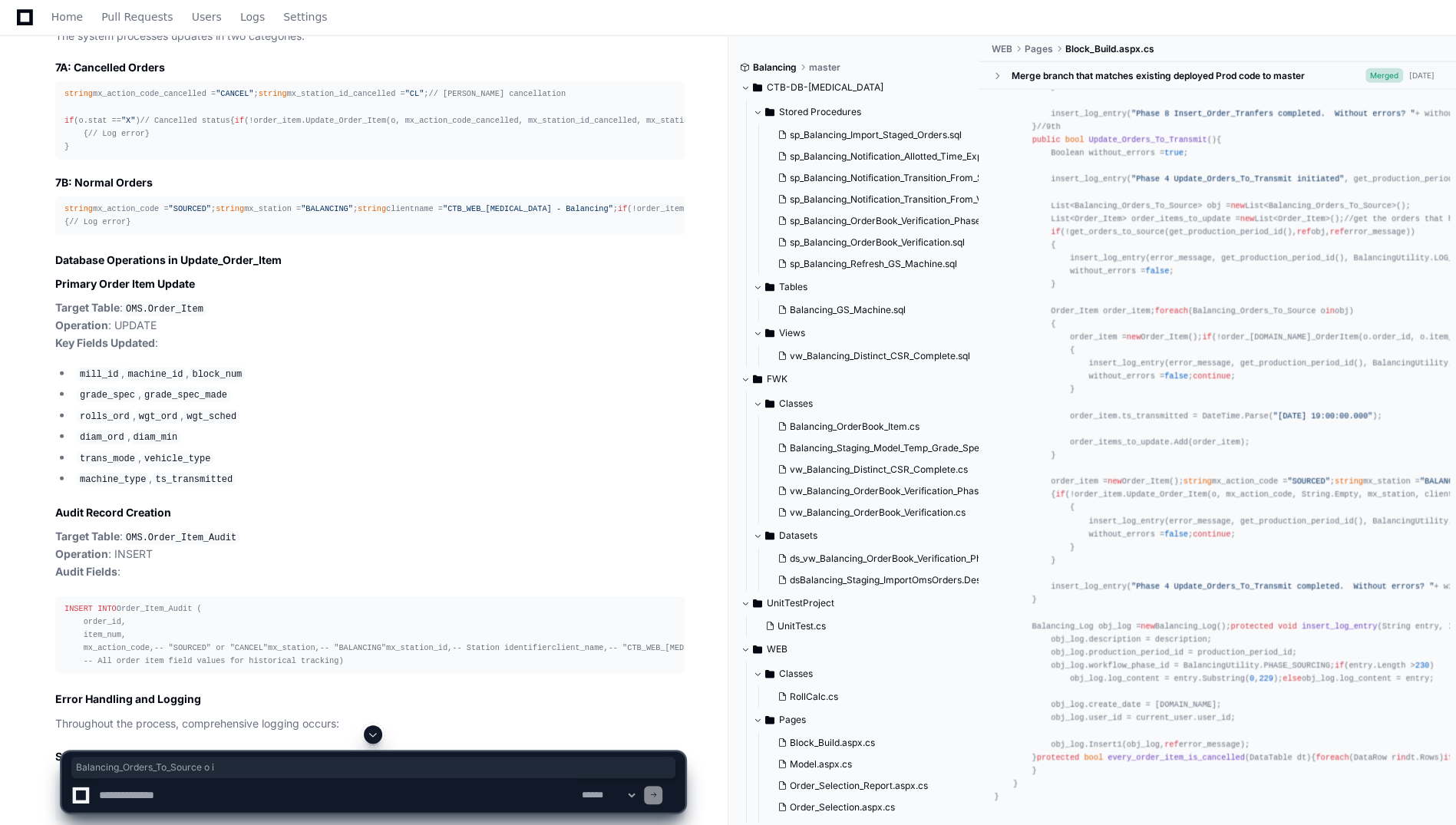
drag, startPoint x: 1087, startPoint y: 282, endPoint x: 1212, endPoint y: 284, distance: 125.0
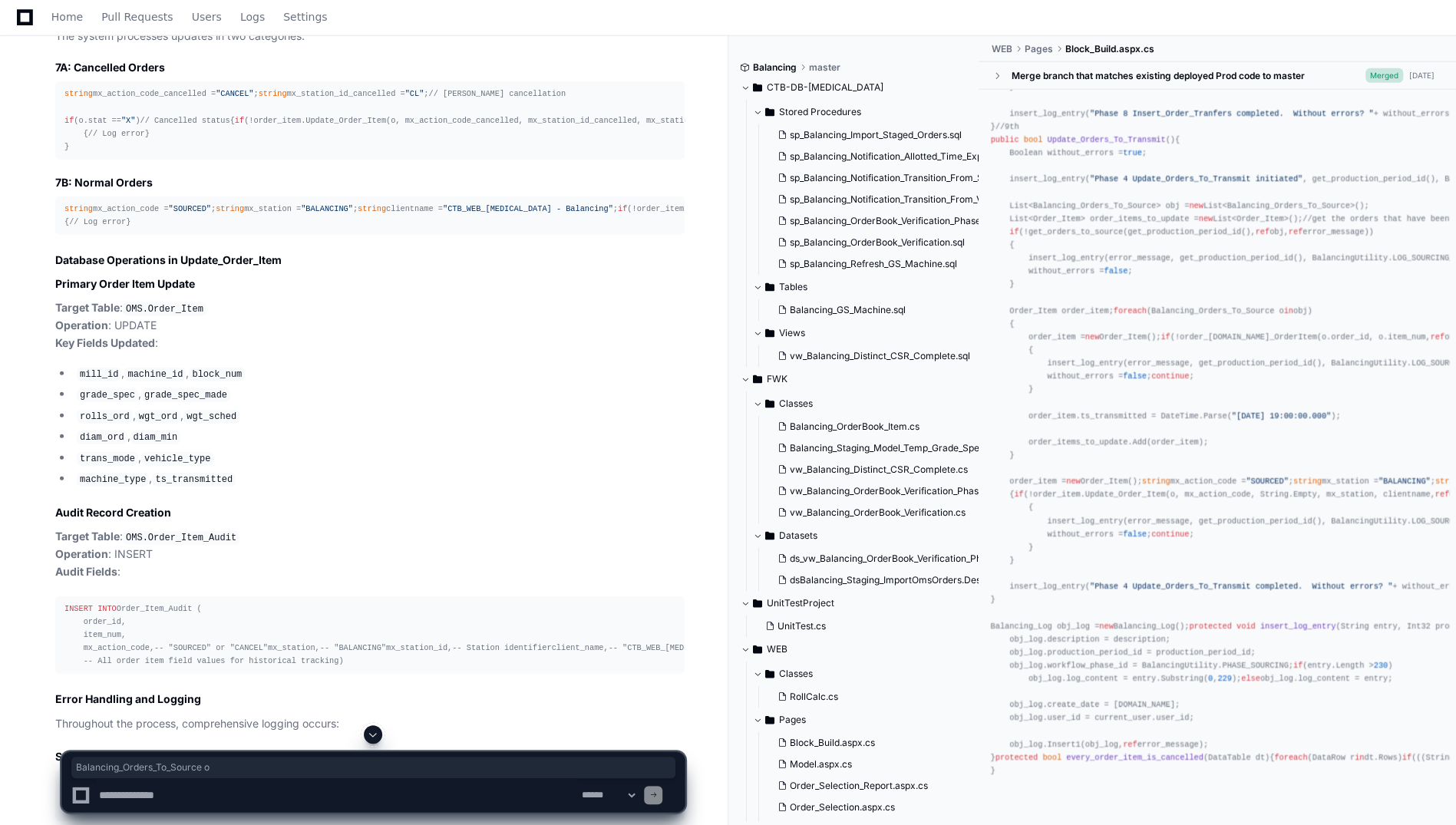
scroll to position [0, 39]
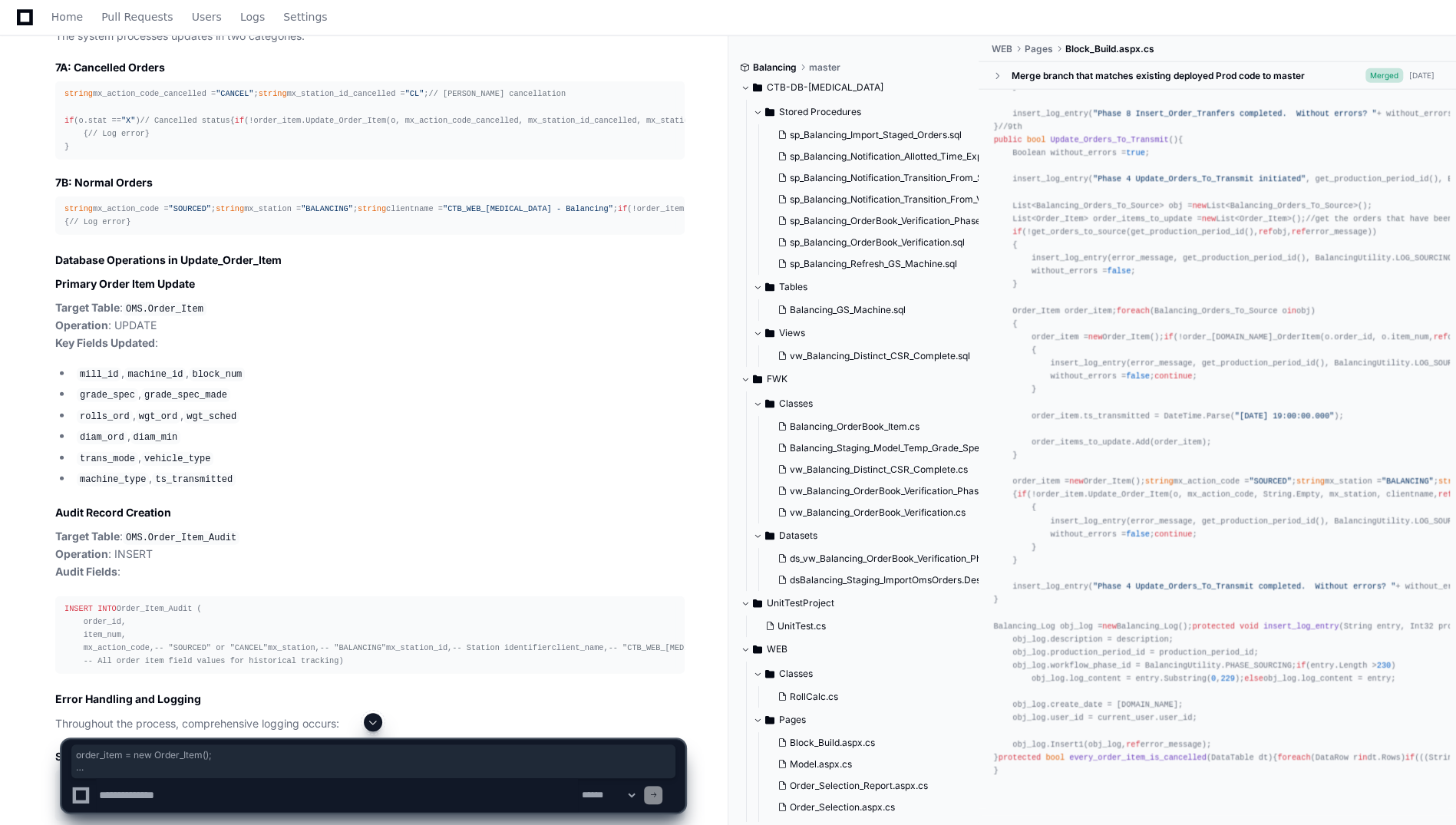
drag, startPoint x: 1010, startPoint y: 291, endPoint x: 1225, endPoint y: 394, distance: 238.4
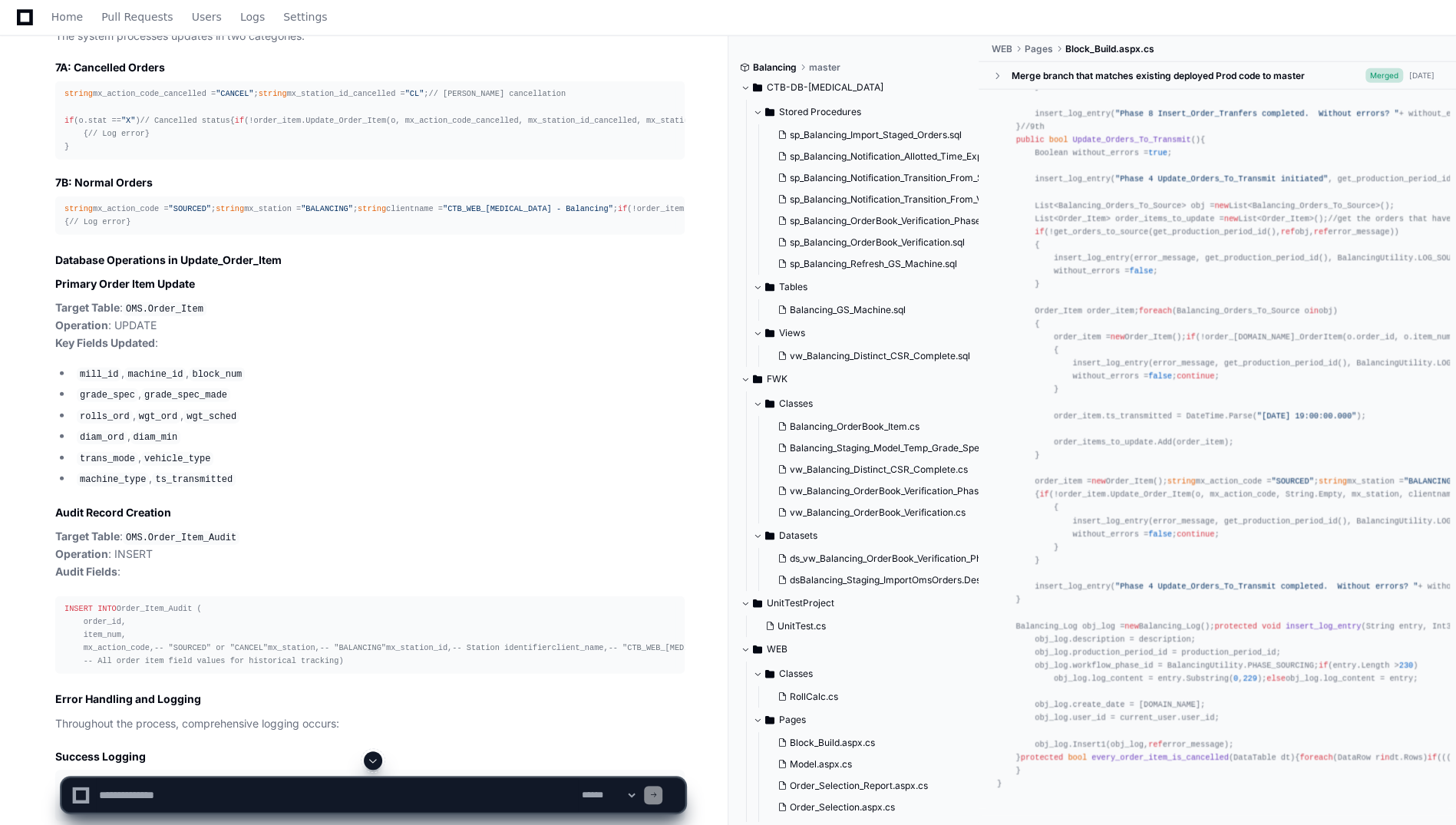
scroll to position [28060, 0]
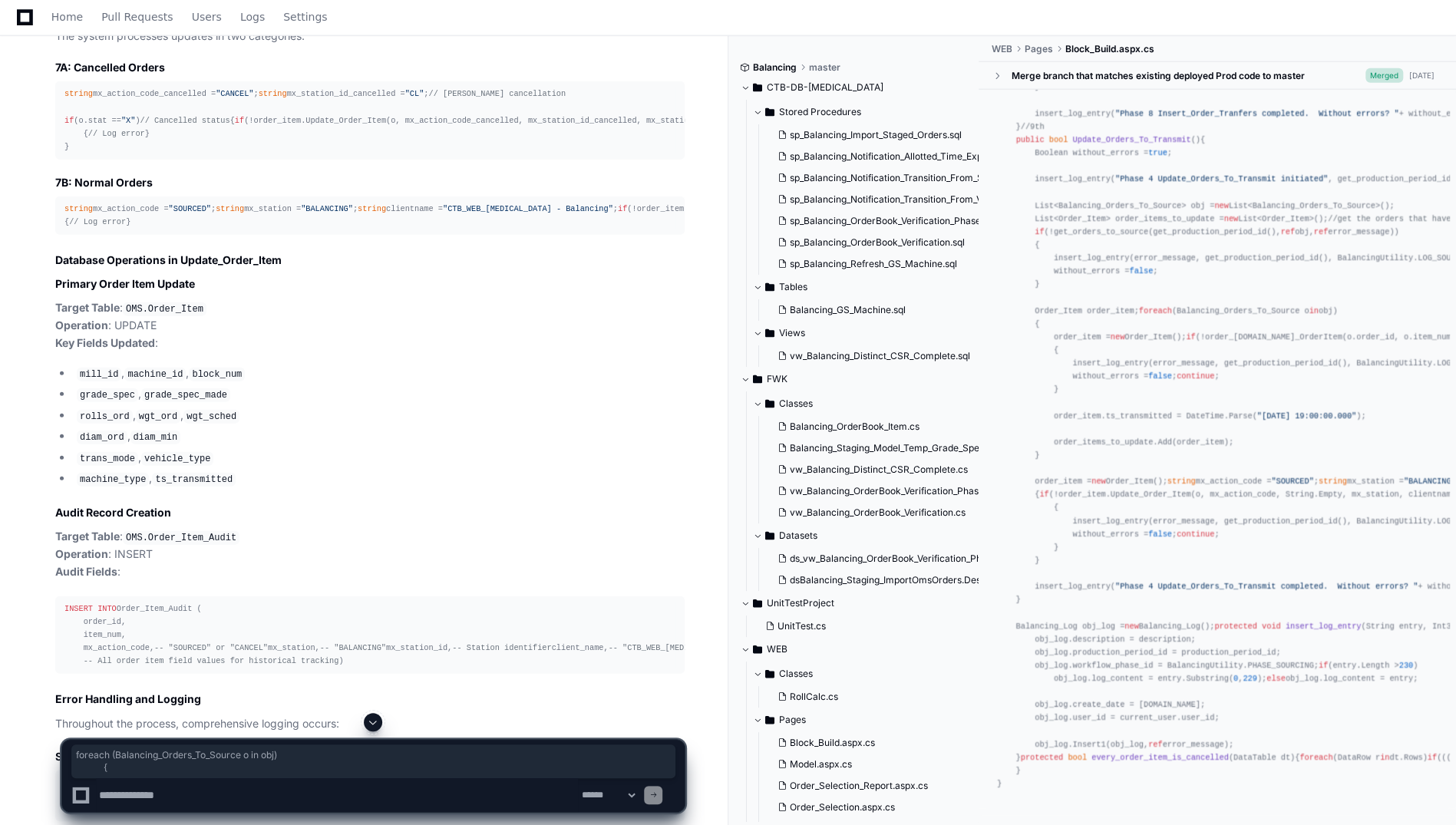
drag, startPoint x: 1031, startPoint y: 207, endPoint x: 1037, endPoint y: 221, distance: 15.2
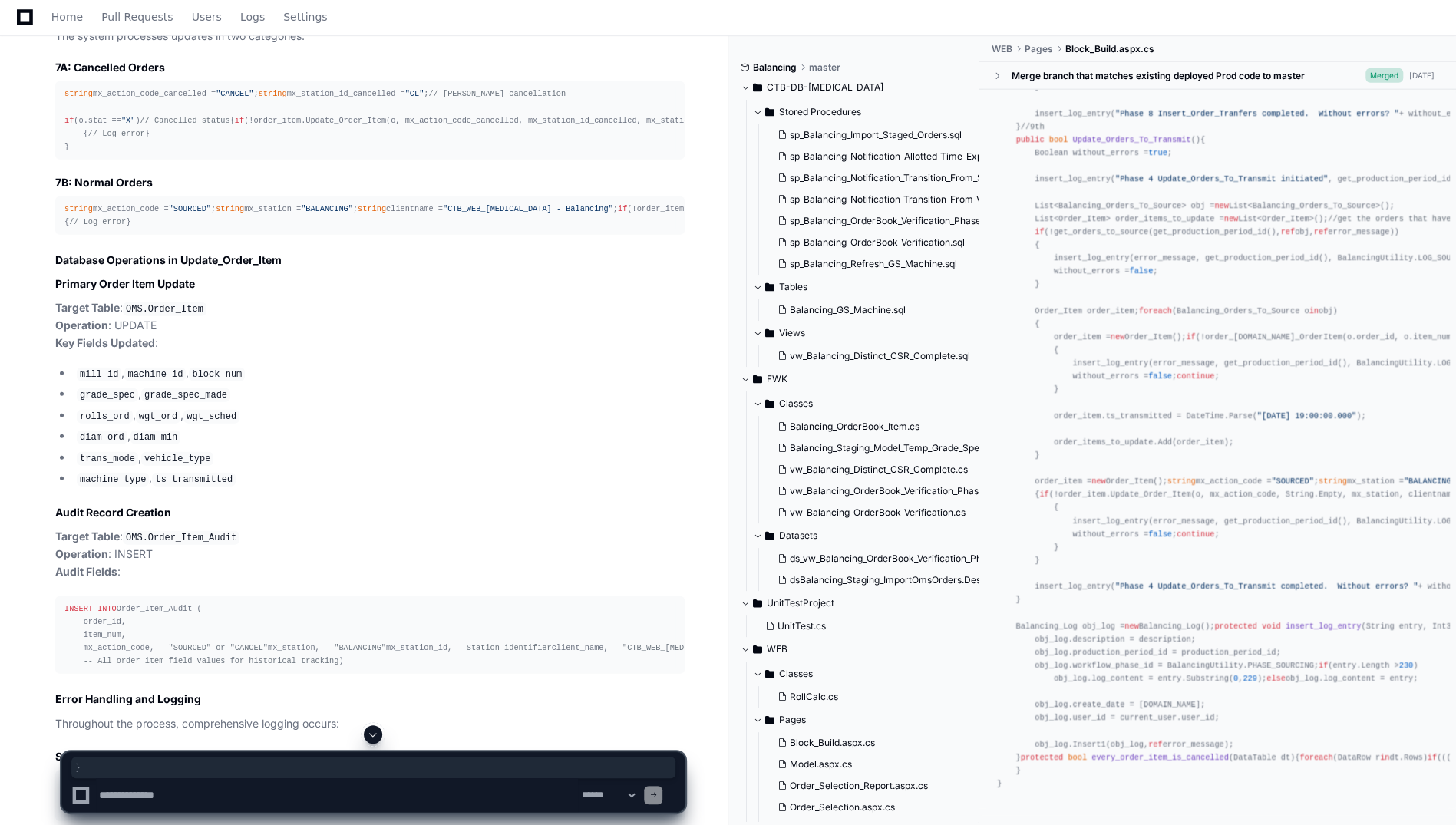
drag, startPoint x: 1037, startPoint y: 574, endPoint x: 1021, endPoint y: 574, distance: 16.0
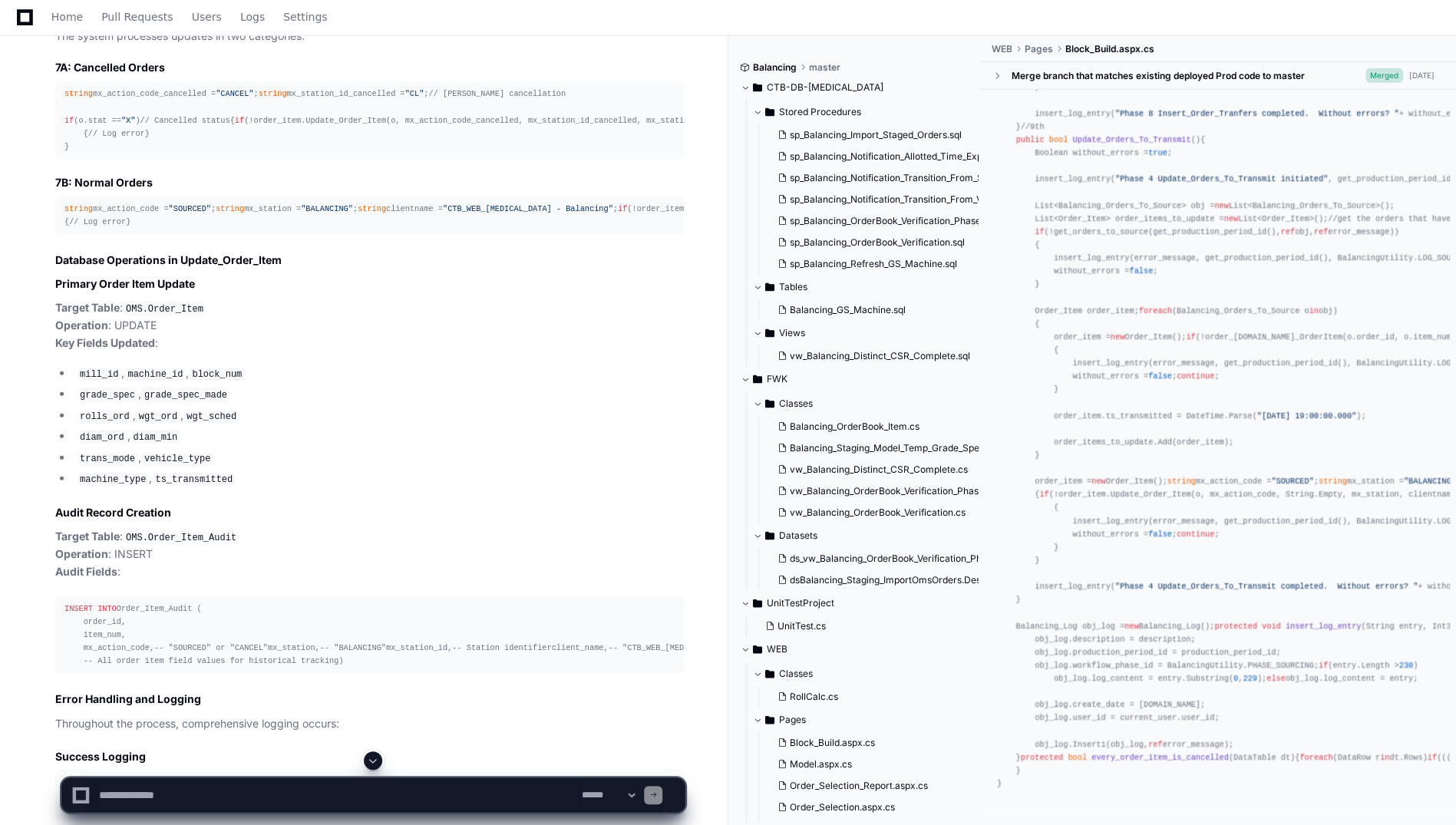
scroll to position [28060, 0]
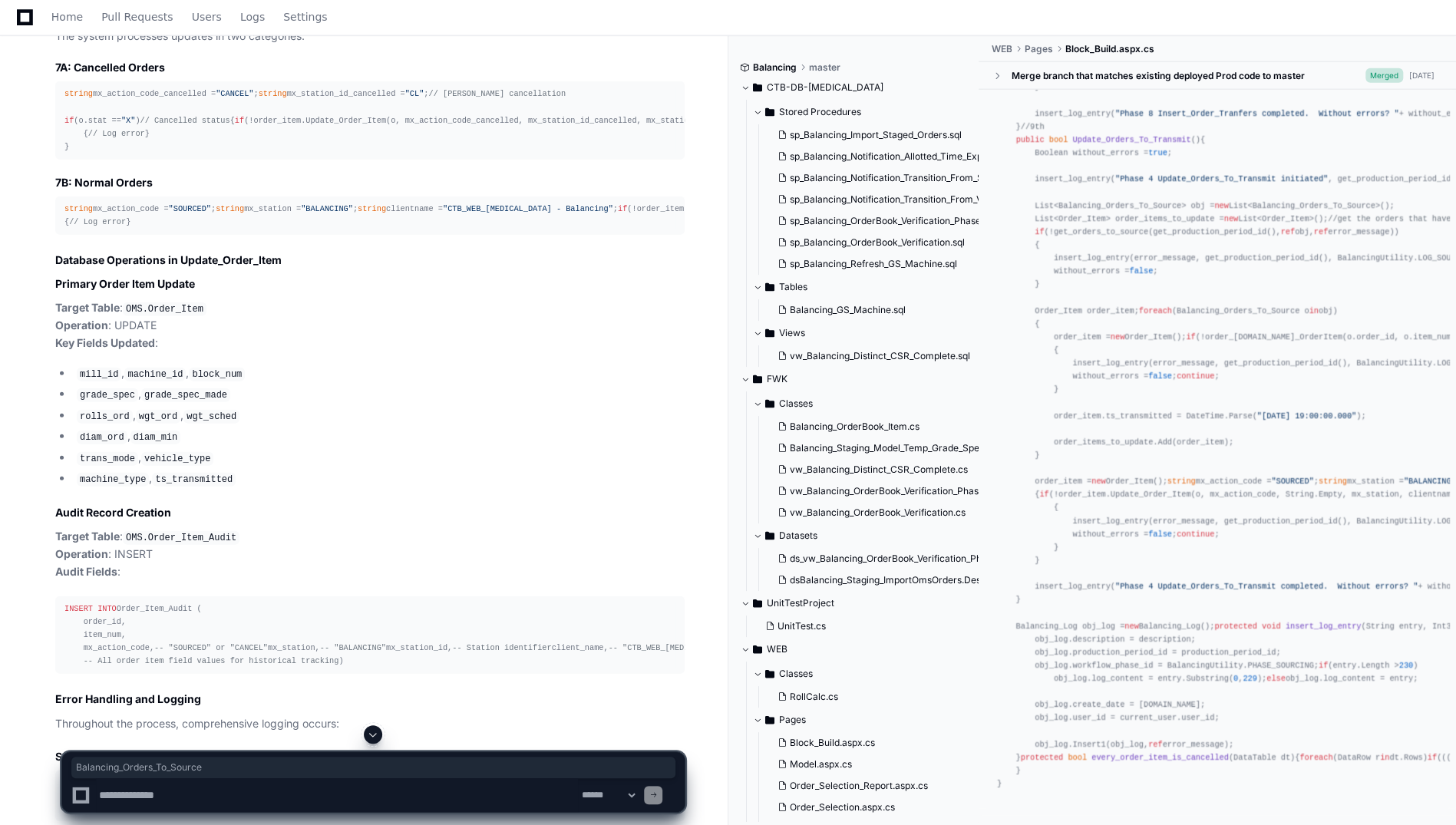
drag, startPoint x: 1072, startPoint y: 203, endPoint x: 1182, endPoint y: 204, distance: 110.0
copy div "Balancing_Orders_To_Source"
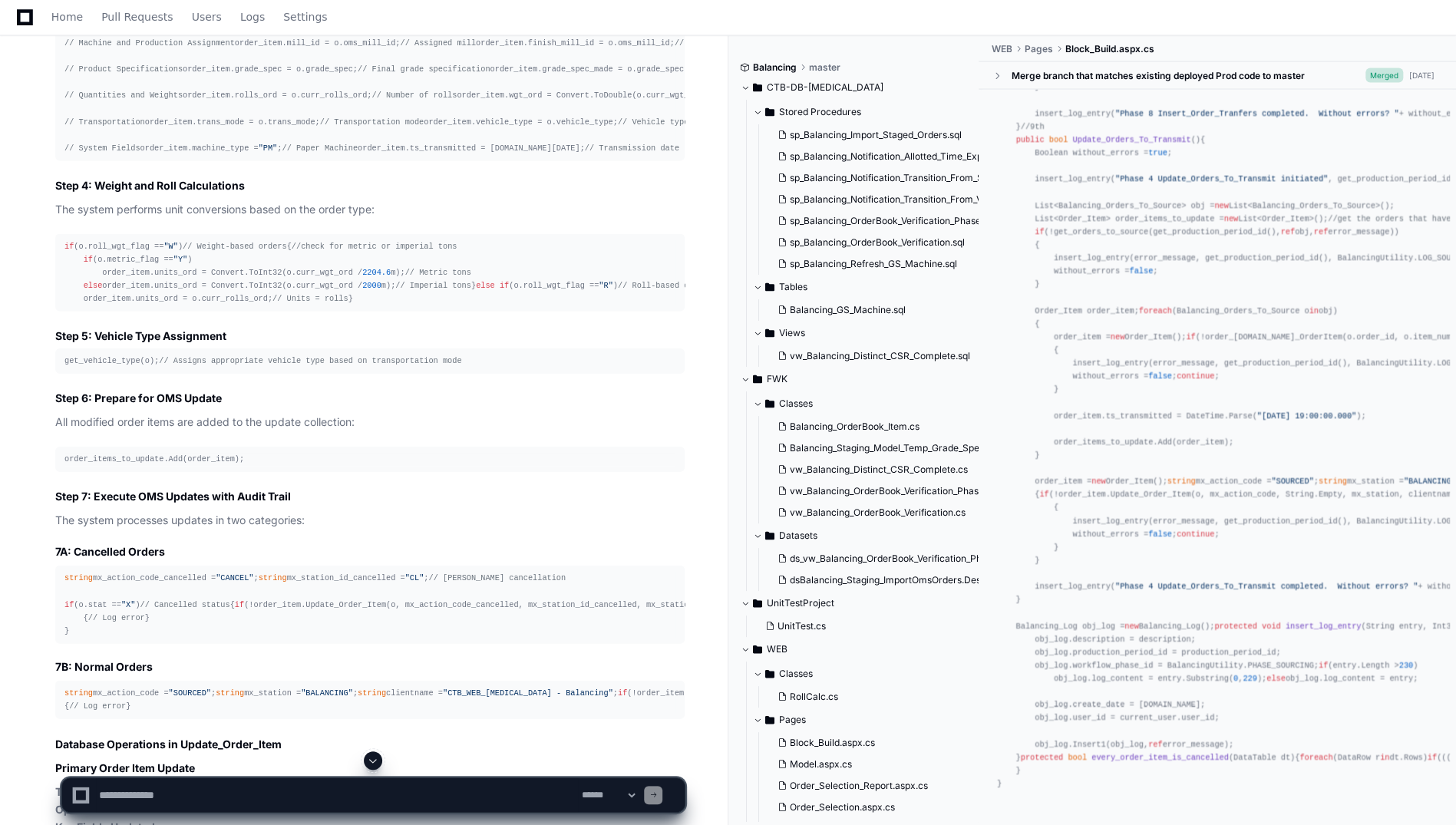
scroll to position [11120, 0]
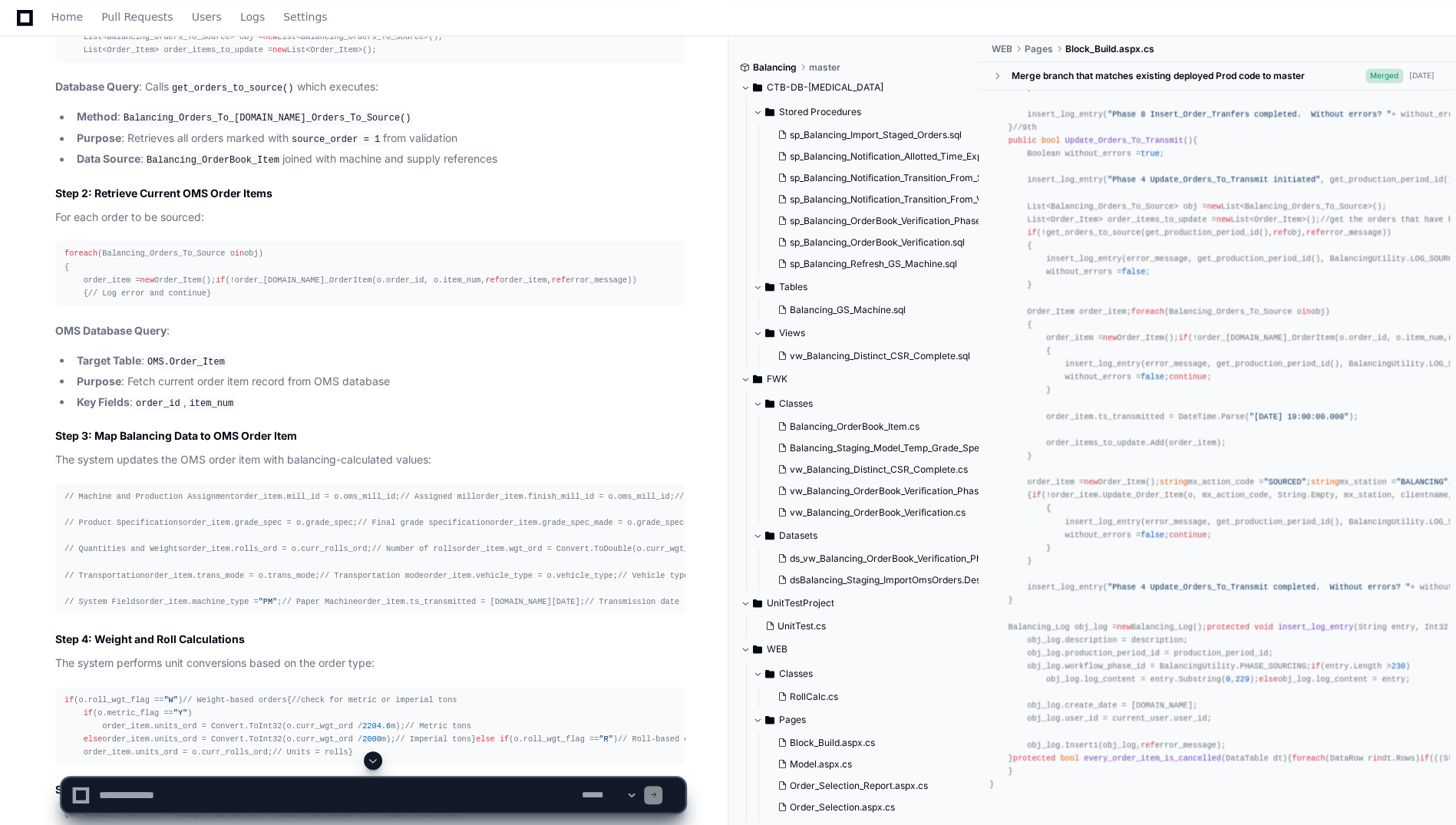
scroll to position [31178, 0]
click at [1092, 15] on div "Home Pull Requests Users Logs Settings" at bounding box center [728, 18] width 1419 height 36
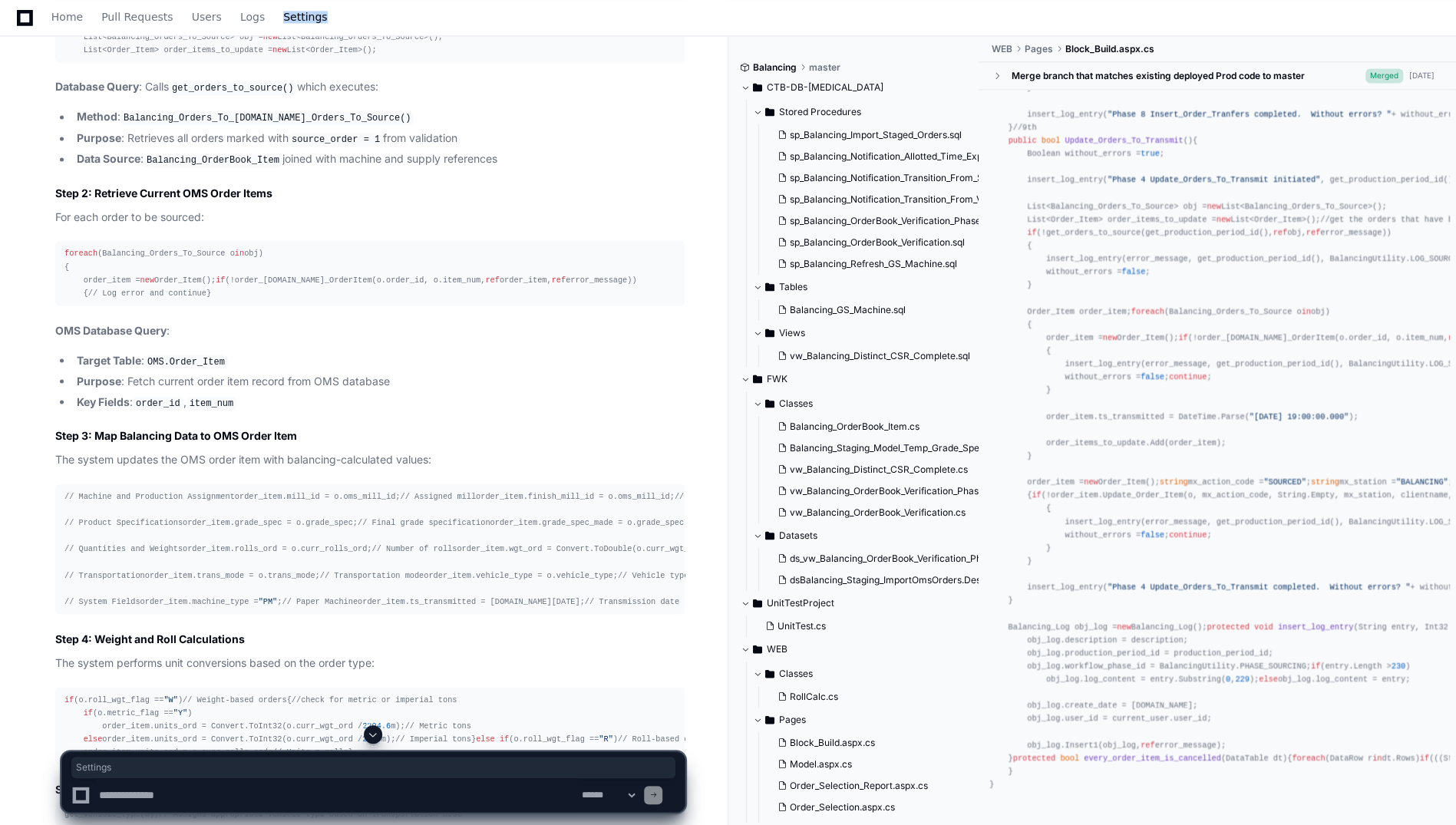
click at [1092, 15] on div "Home Pull Requests Users Logs Settings" at bounding box center [728, 18] width 1419 height 36
drag, startPoint x: 1219, startPoint y: 15, endPoint x: 1157, endPoint y: 28, distance: 63.3
click at [1092, 28] on div "Home Pull Requests Users Logs Settings" at bounding box center [728, 18] width 1419 height 36
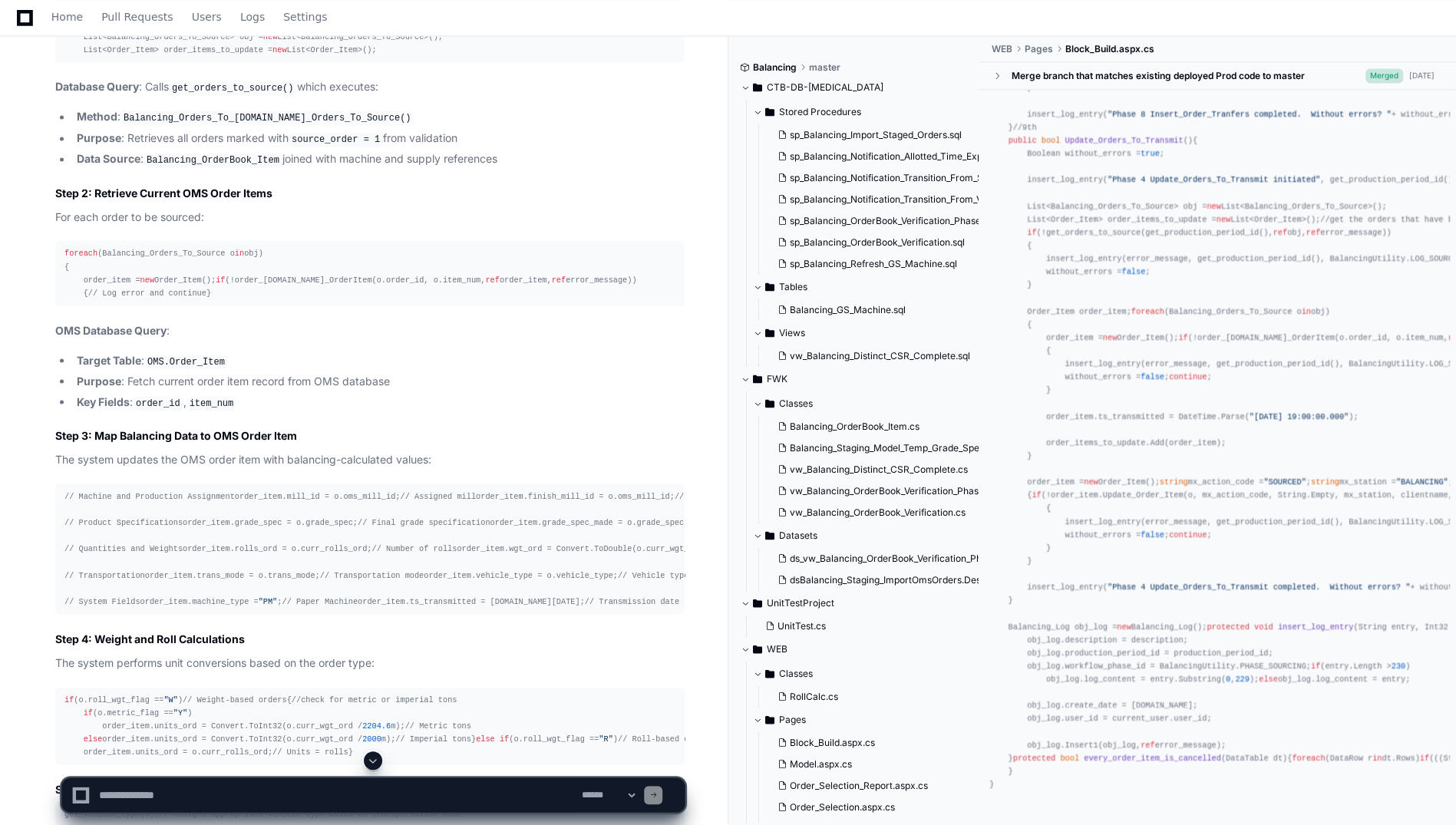
click at [979, 15] on div "Home Pull Requests Users Logs Settings" at bounding box center [728, 18] width 1419 height 36
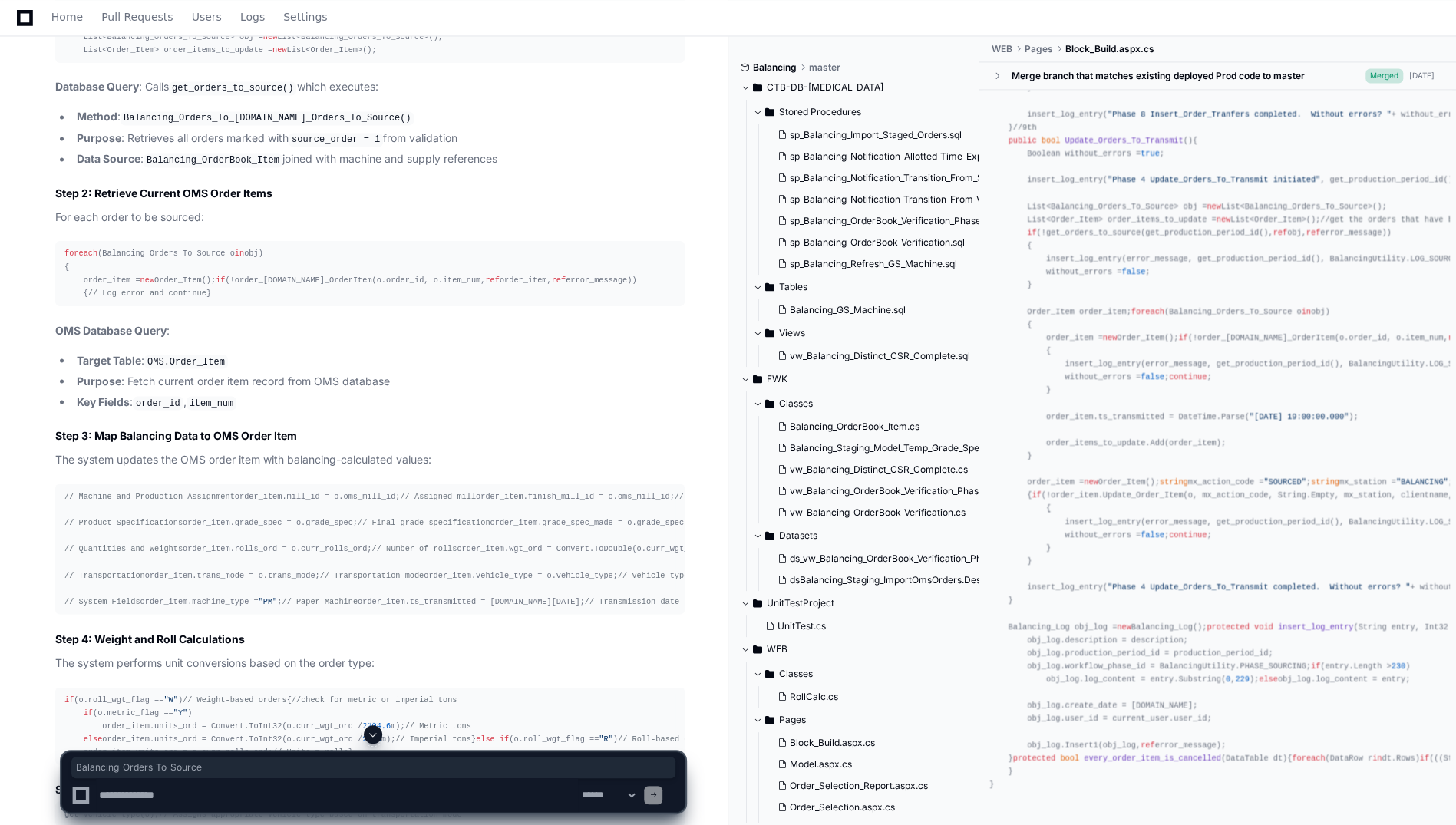
click at [1092, 18] on div "Home Pull Requests Users Logs Settings" at bounding box center [728, 18] width 1419 height 36
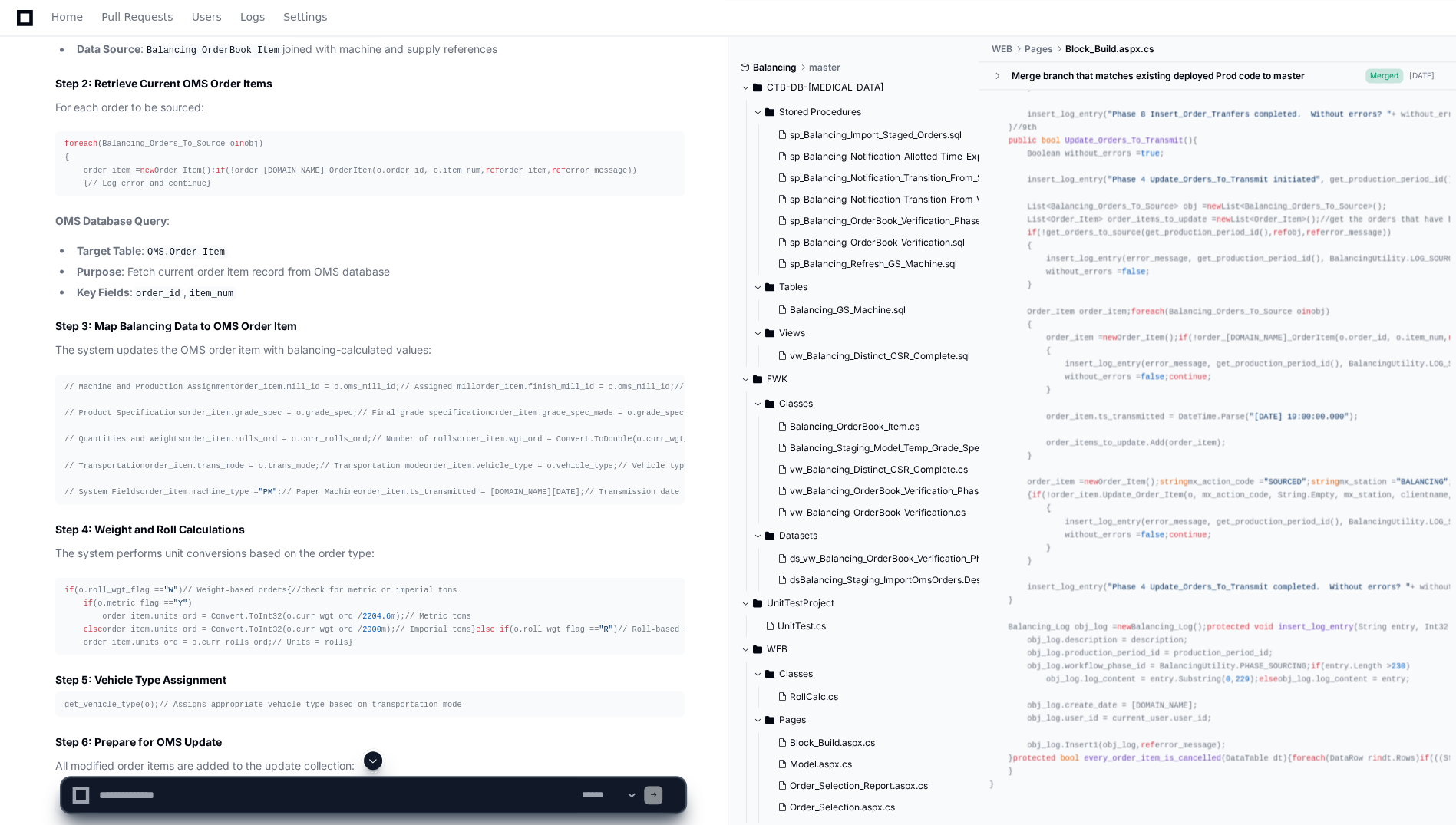
scroll to position [10621, 0]
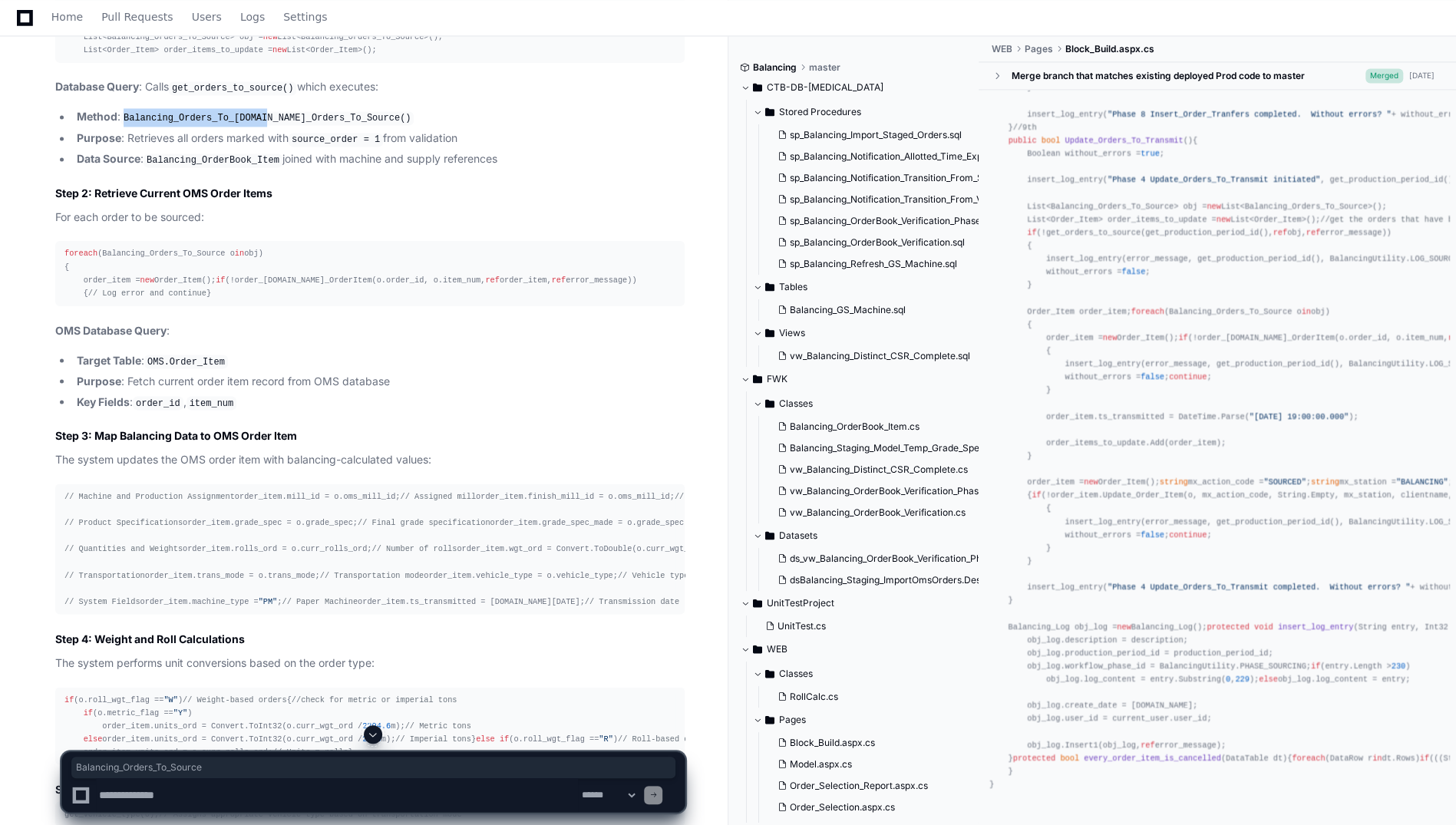
drag, startPoint x: 259, startPoint y: 277, endPoint x: 128, endPoint y: 281, distance: 131.1
click at [128, 125] on code "Balancing_Orders_To_[DOMAIN_NAME]_Orders_To_Source()" at bounding box center [267, 118] width 293 height 14
click at [174, 789] on textarea at bounding box center [336, 796] width 482 height 34
type textarea "*"
paste textarea "**********"
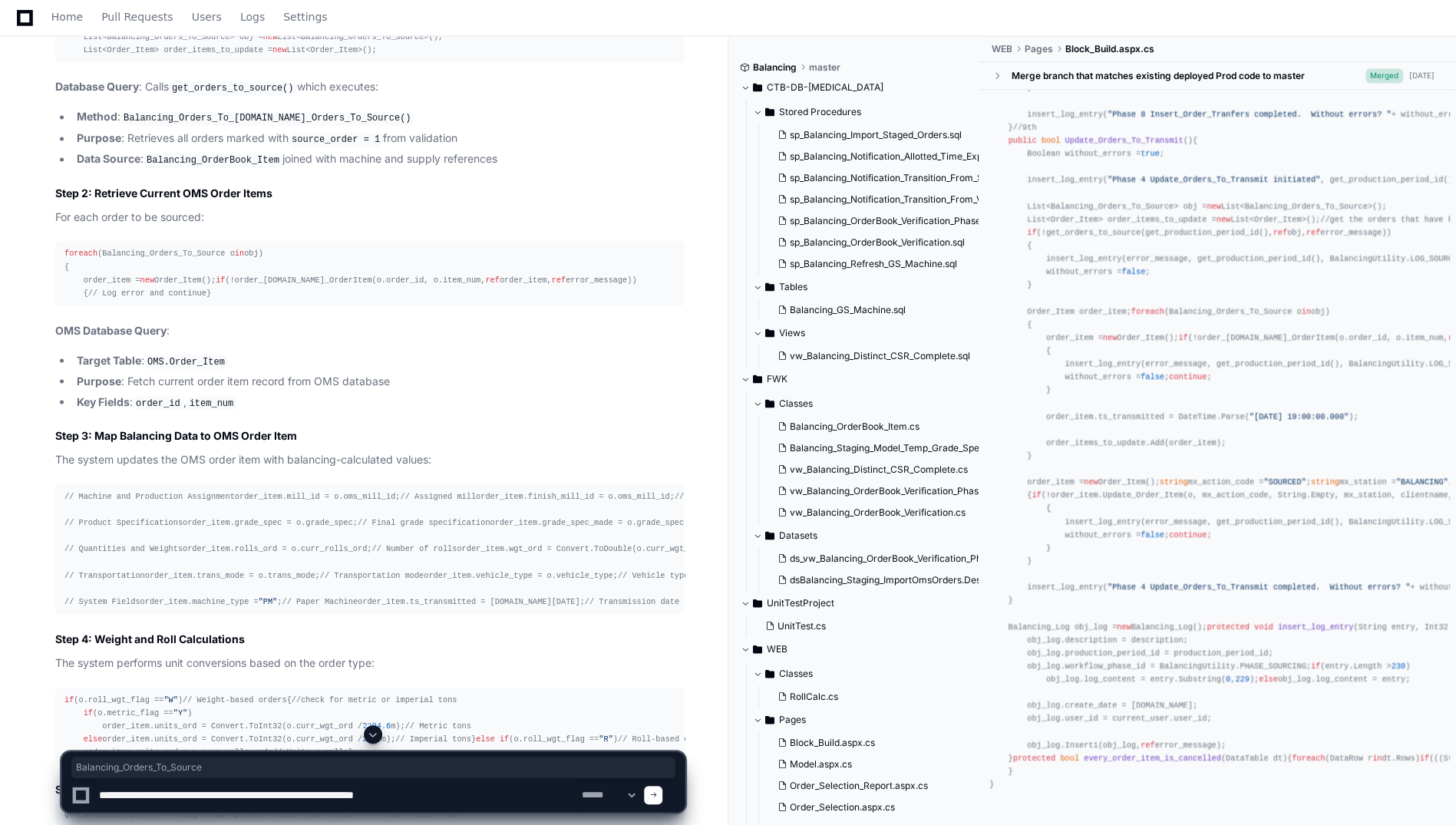
type textarea "**********"
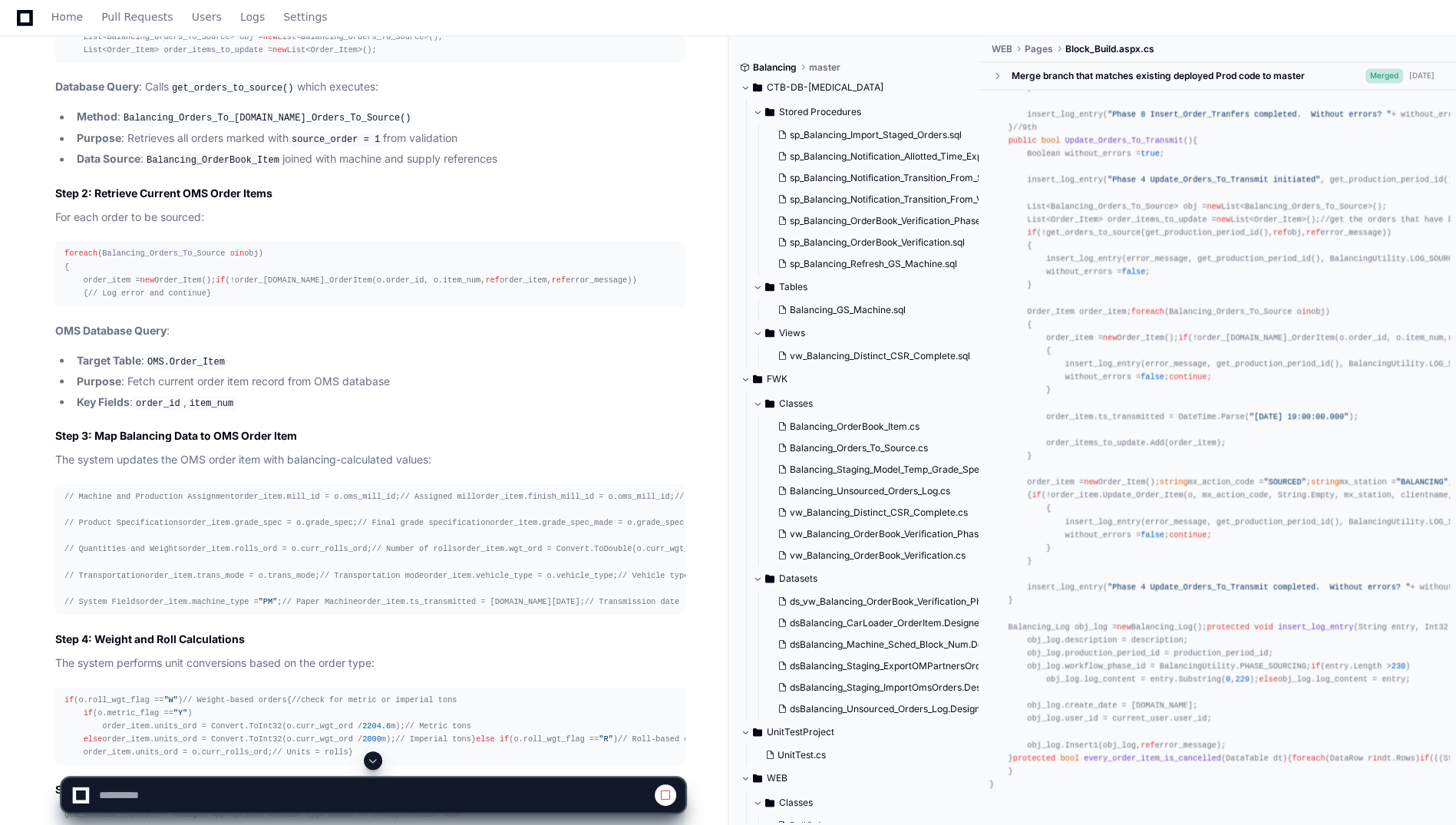
click at [377, 757] on span at bounding box center [373, 761] width 12 height 12
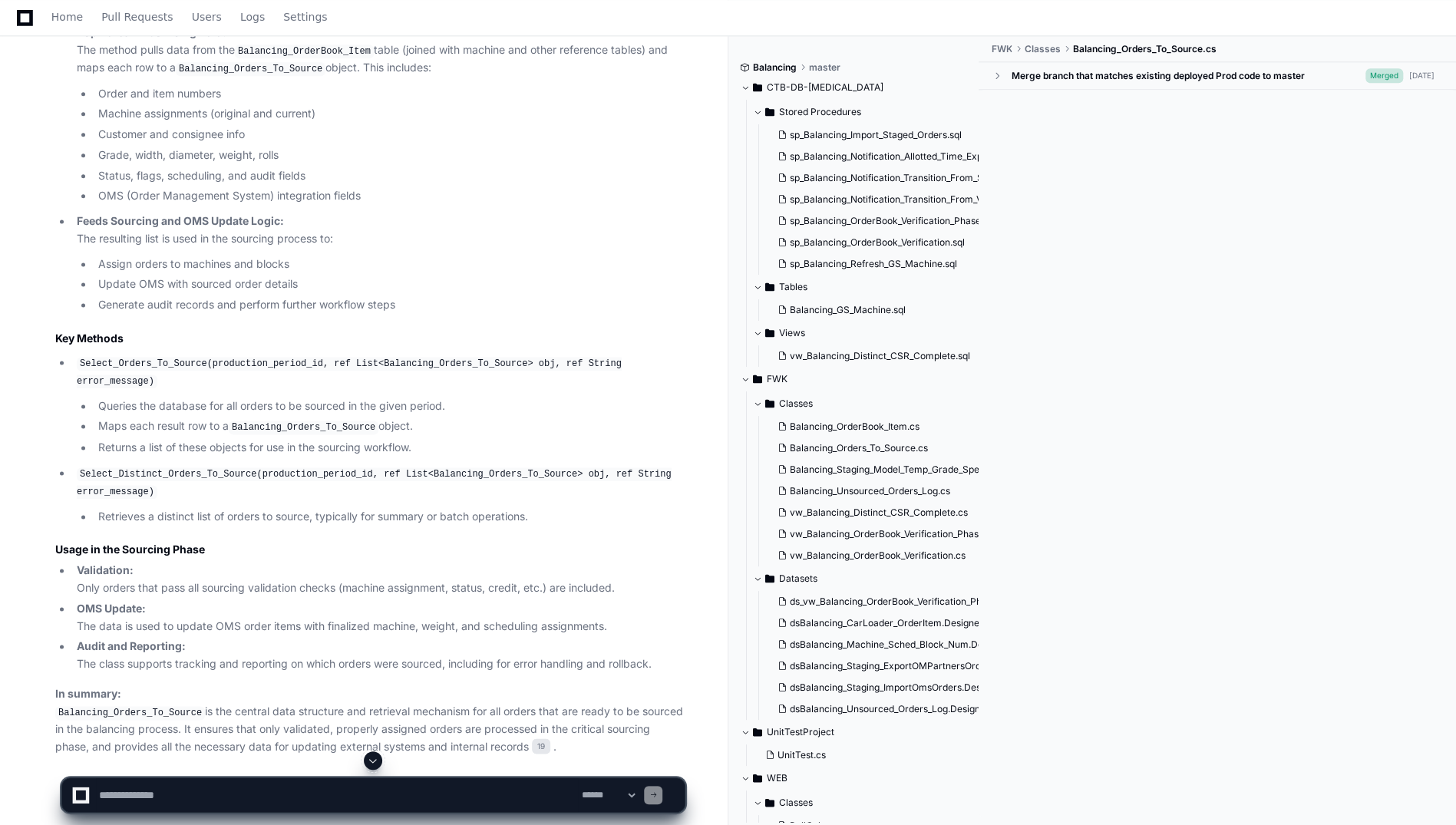
scroll to position [0, 0]
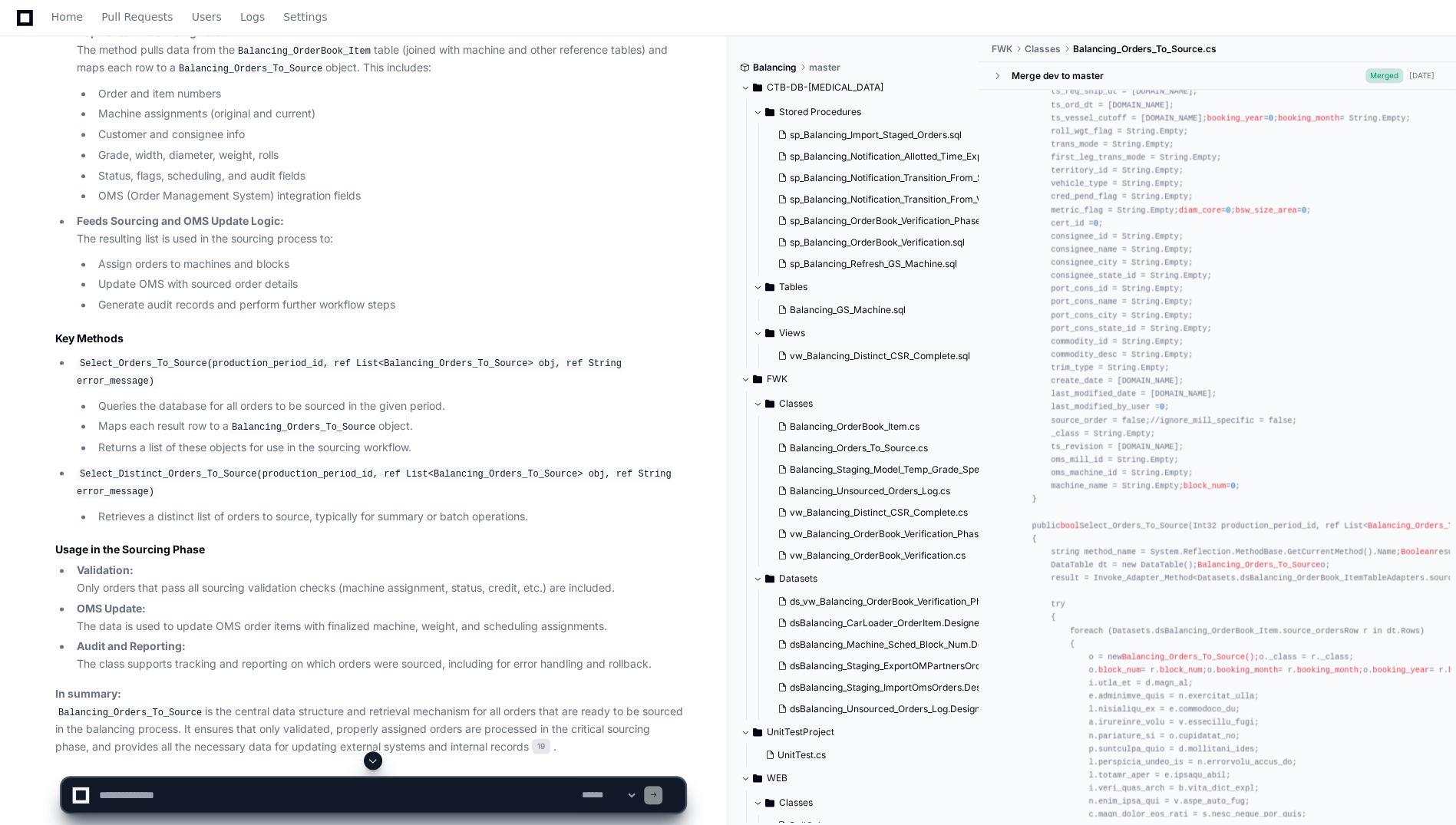
scroll to position [690, 0]
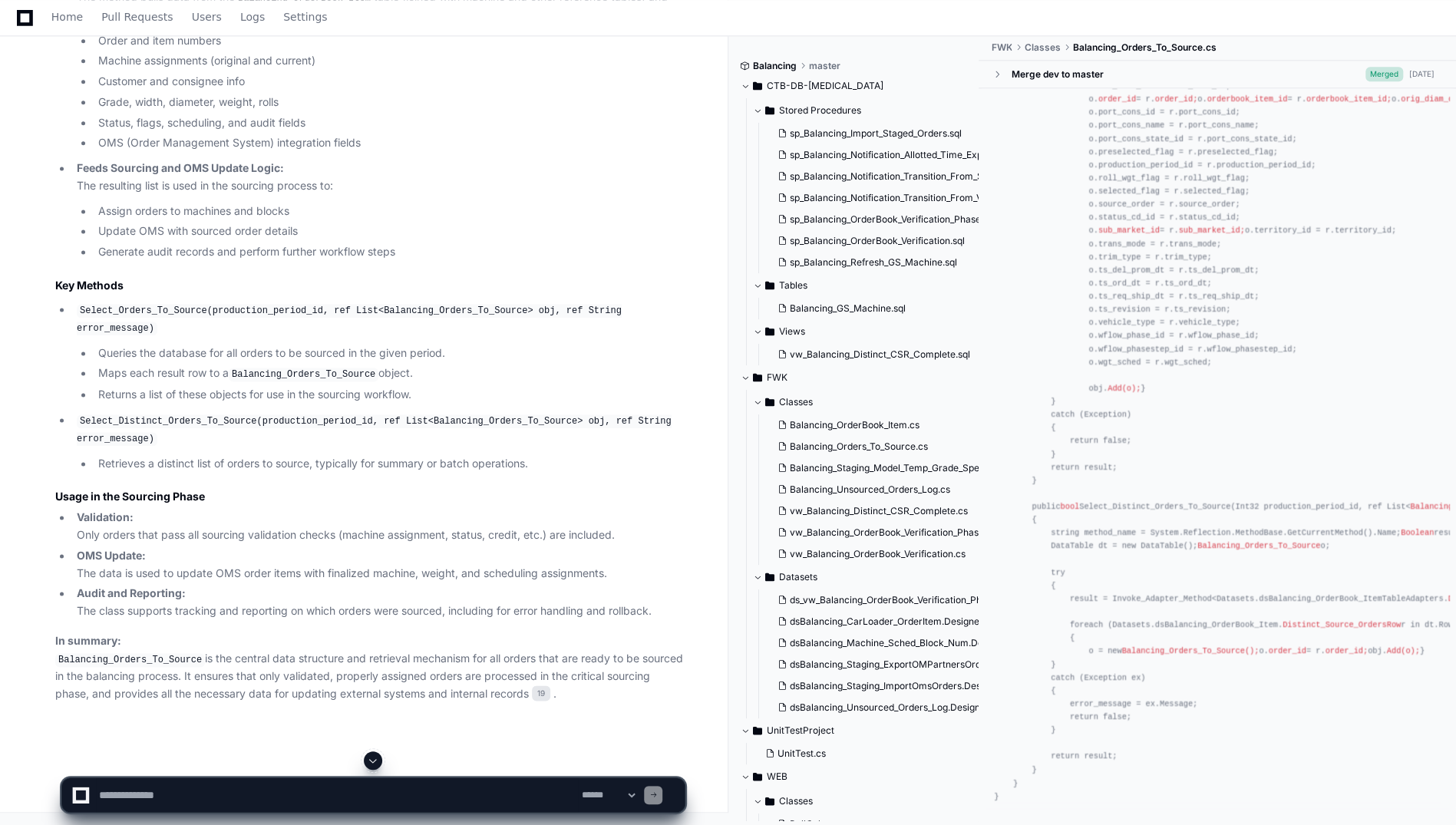
scroll to position [14832, 0]
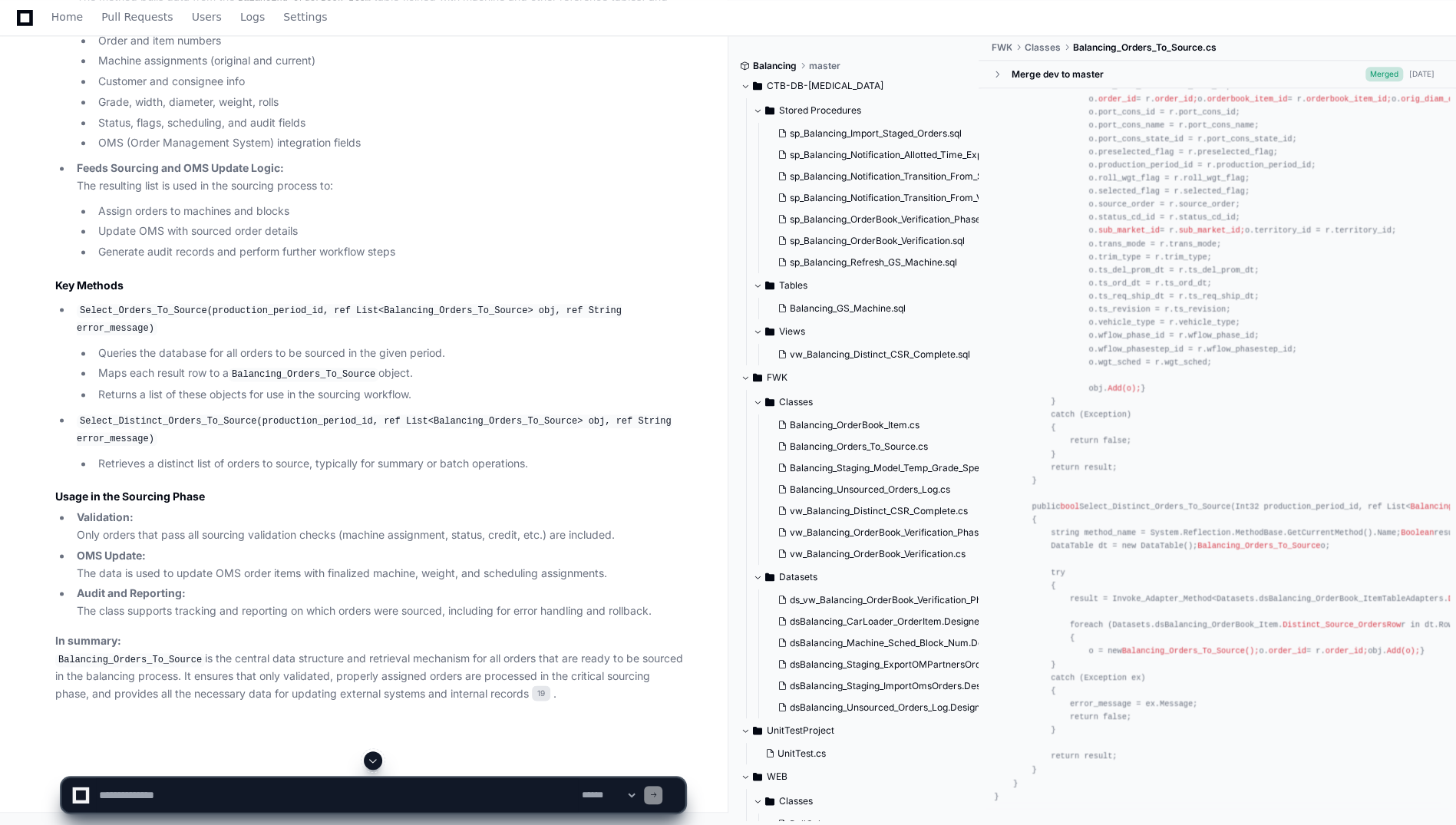
click at [505, 50] on li "Order and item numbers" at bounding box center [389, 41] width 591 height 18
click at [364, 240] on li "Update OMS with sourced order details" at bounding box center [389, 231] width 591 height 18
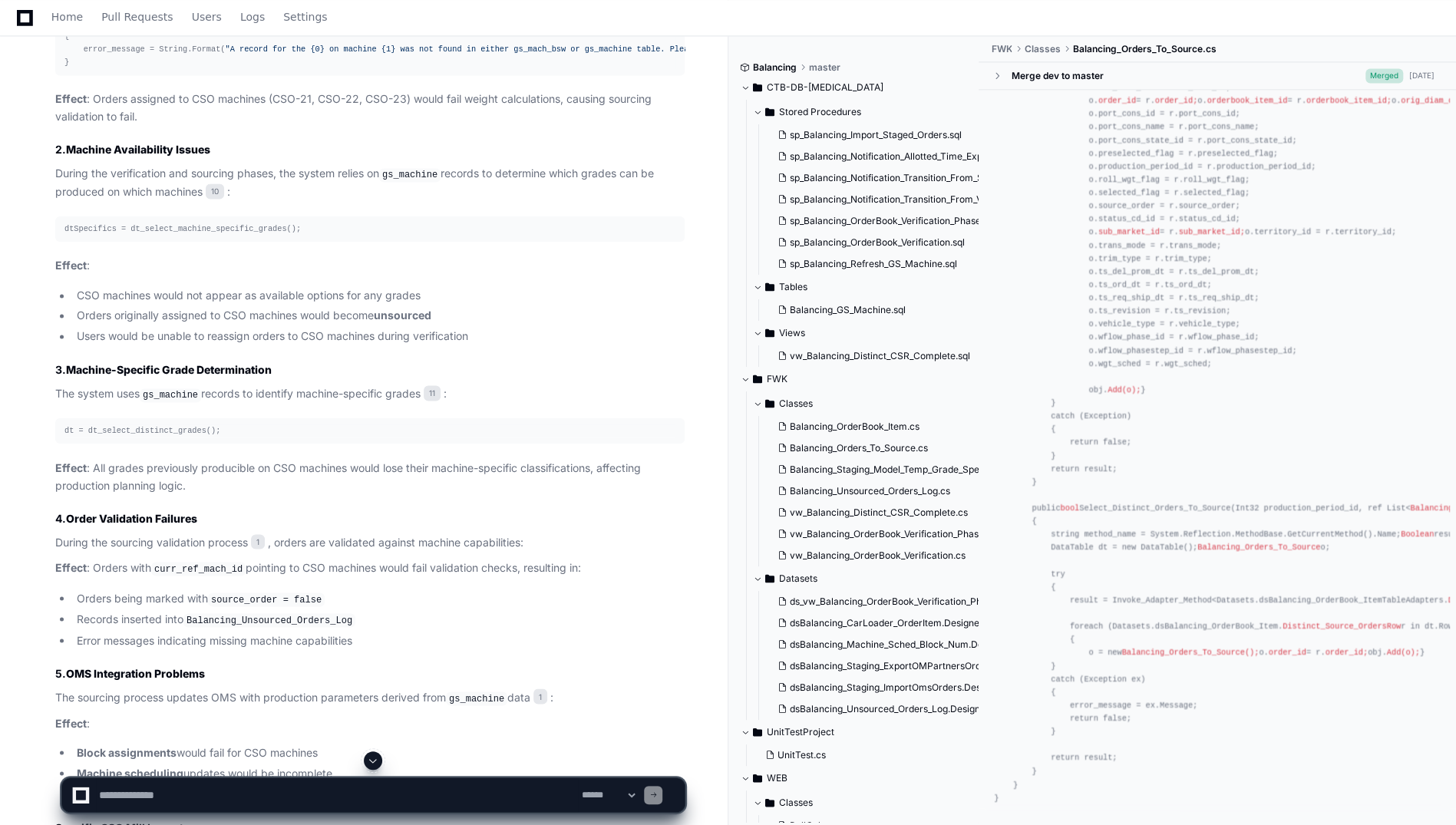
scroll to position [6359, 0]
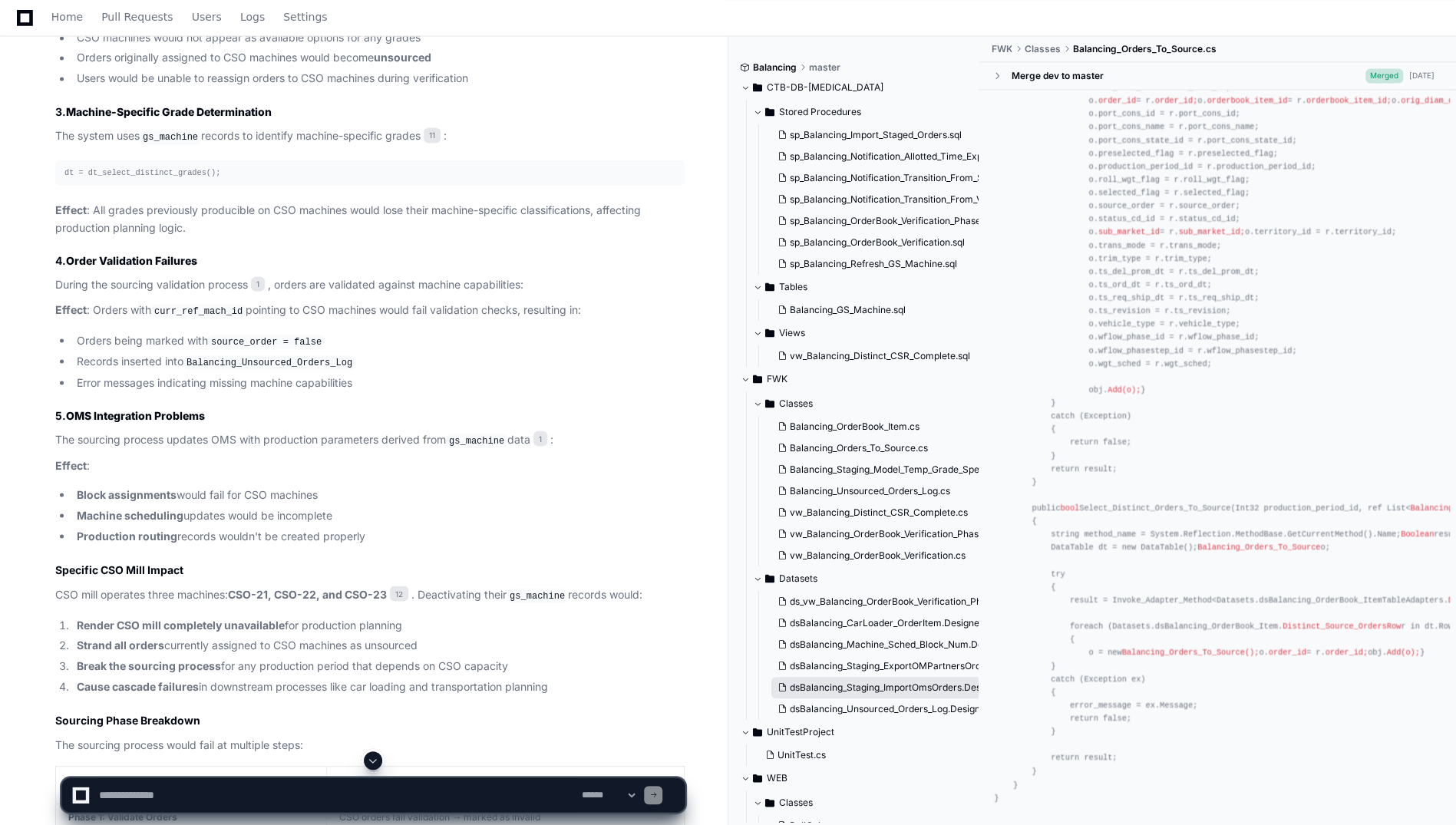
click at [892, 679] on button "dsBalancing_Staging_ImportOmsOrders.Designer.cs" at bounding box center [878, 687] width 212 height 22
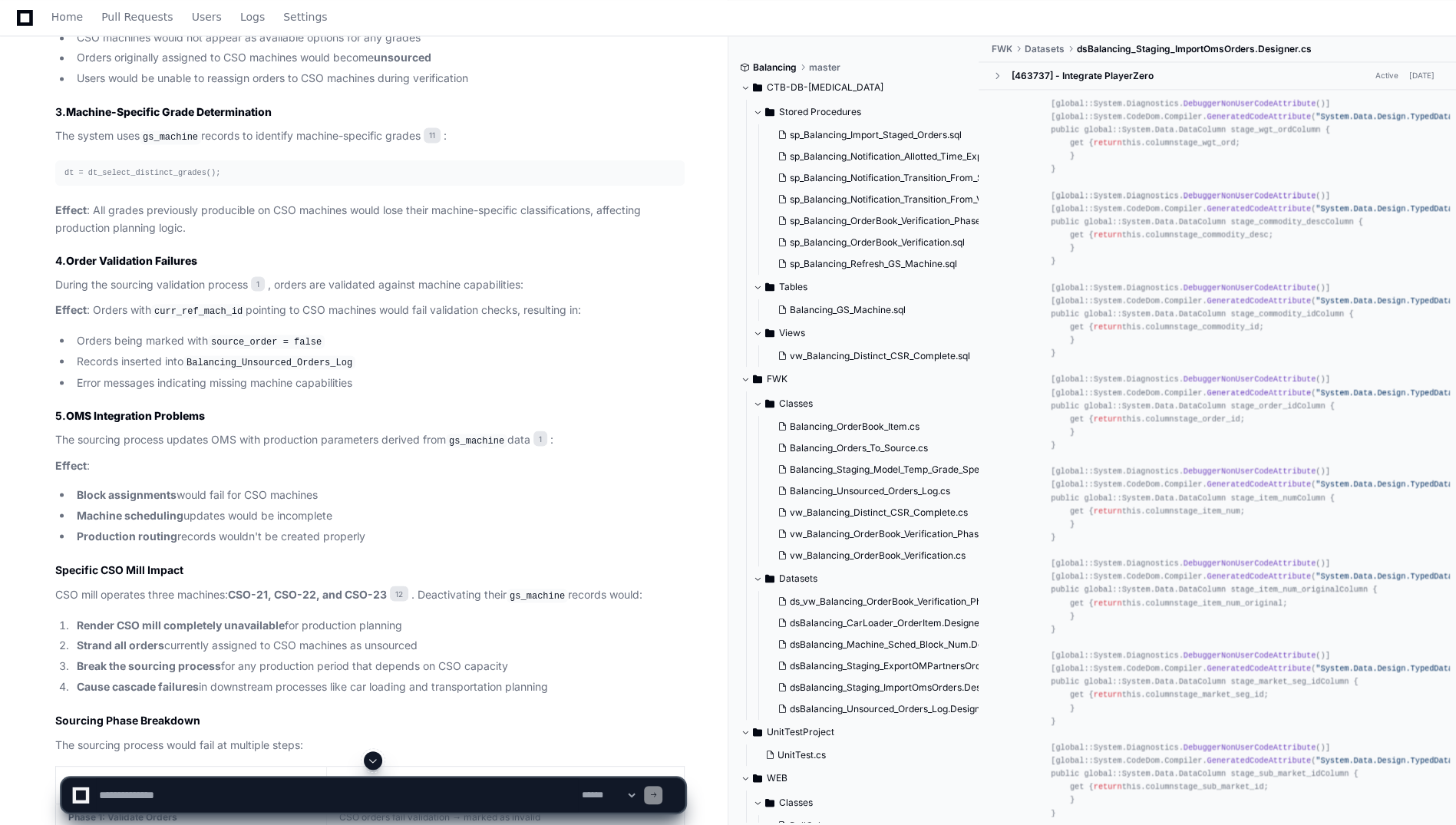
scroll to position [5678, 0]
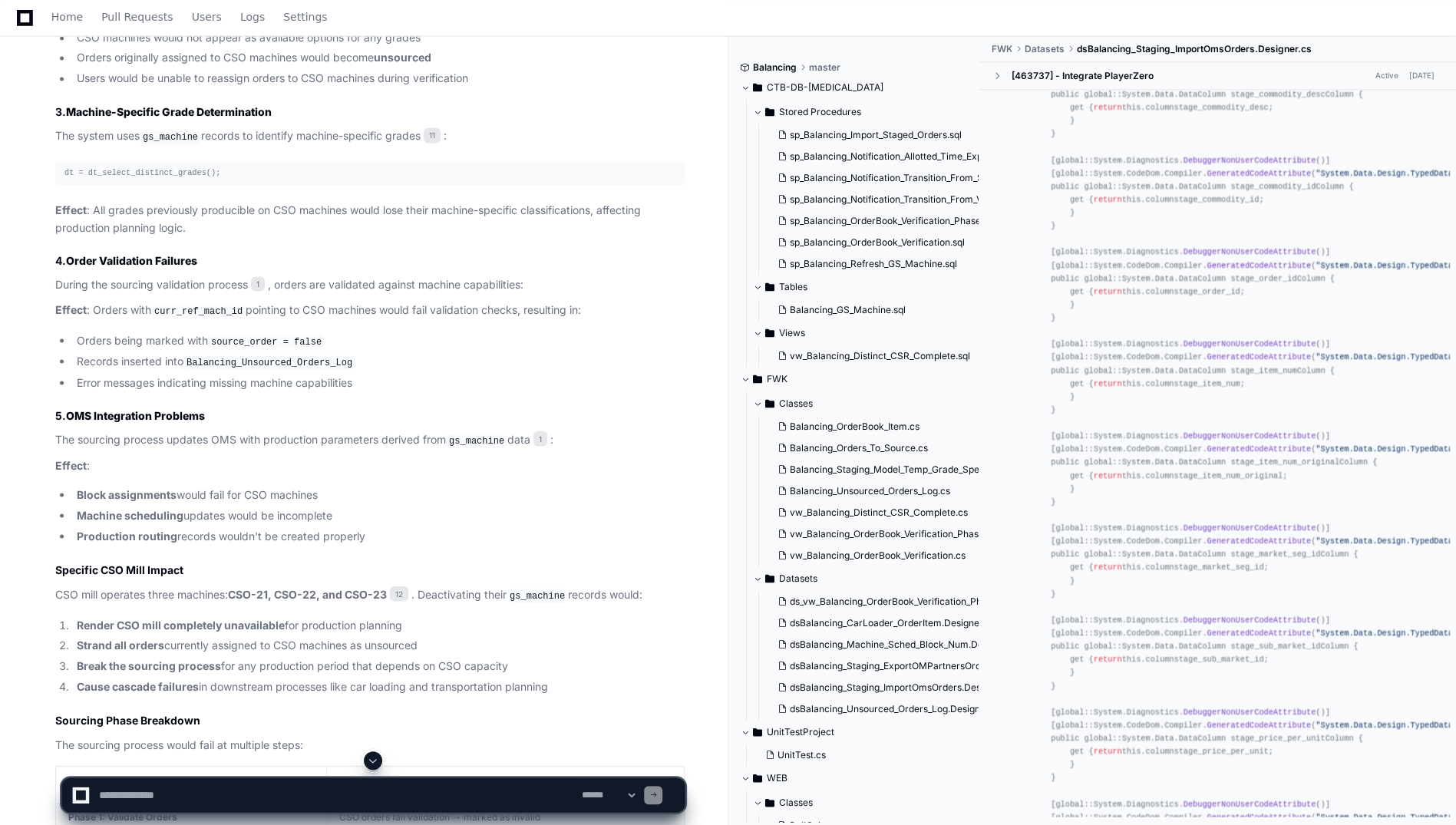
click at [370, 763] on span at bounding box center [373, 761] width 12 height 12
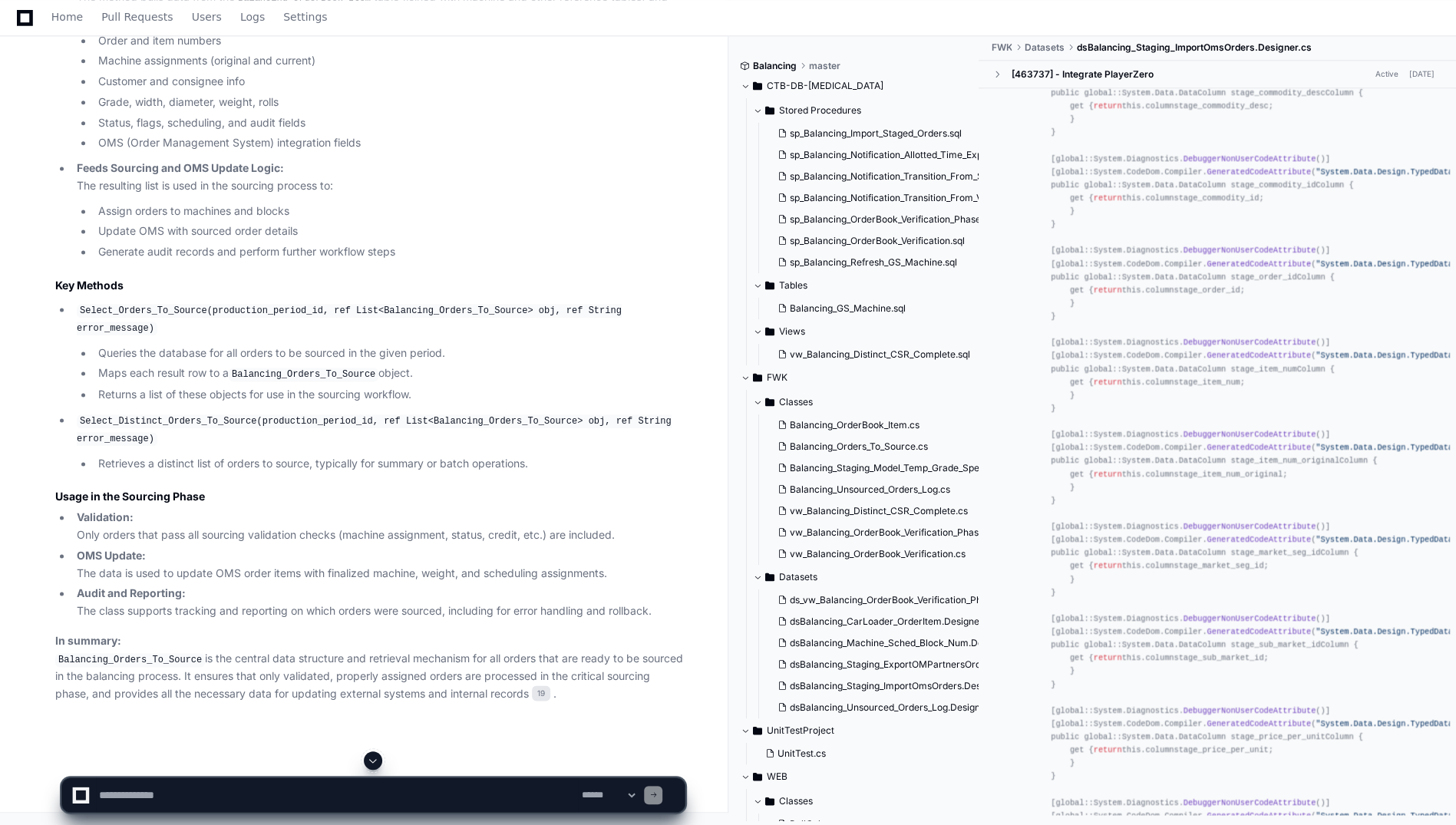
scroll to position [15272, 0]
click at [266, 373] on code "Balancing_Orders_To_Source" at bounding box center [304, 374] width 150 height 14
click at [326, 333] on code "Select_Orders_To_Source(production_period_id, ref List<Balancing_Orders_To_Sour…" at bounding box center [349, 320] width 545 height 32
click at [255, 23] on code "Balancing_Orders_To_Source" at bounding box center [251, 16] width 150 height 14
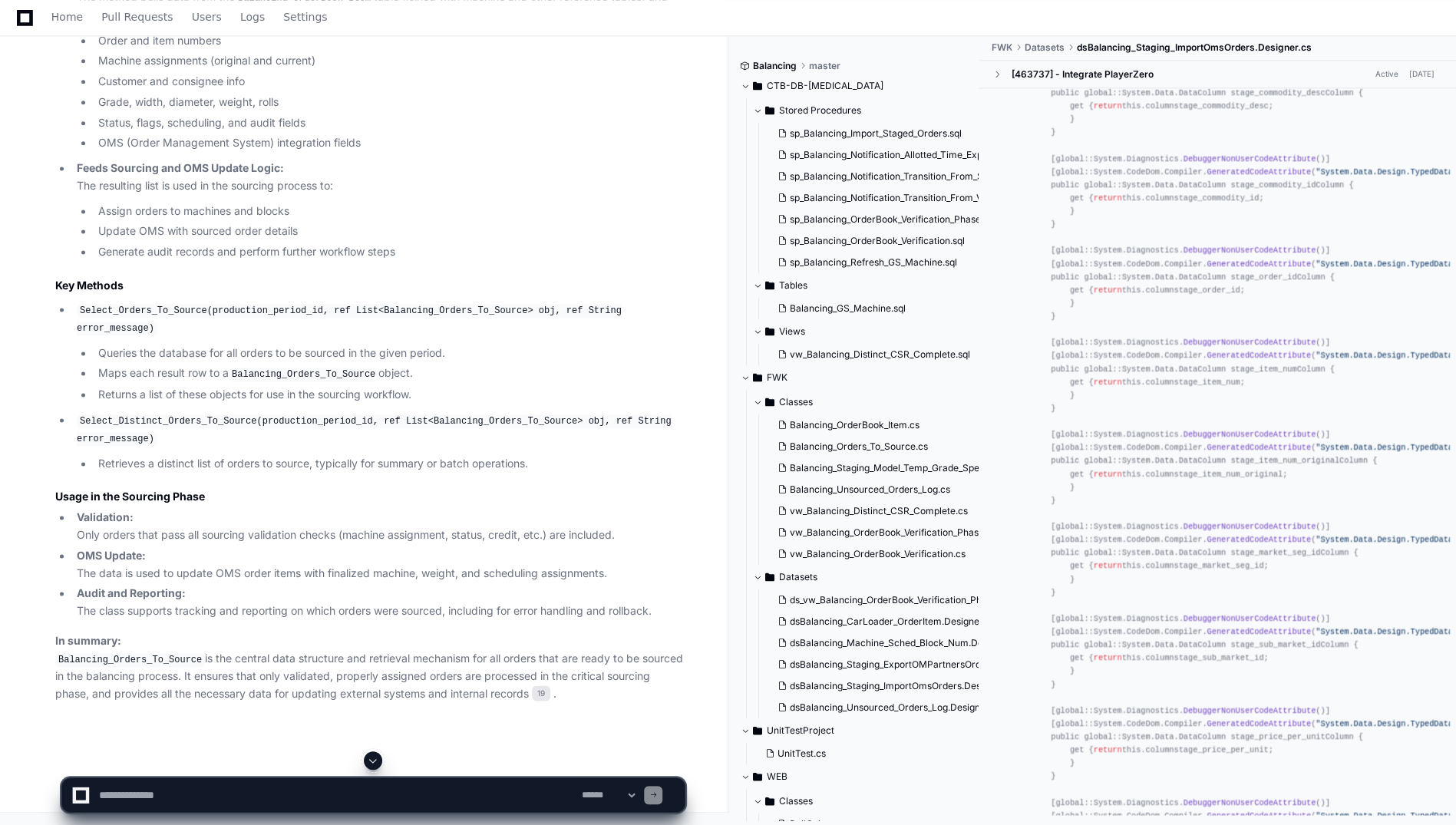
scroll to position [14965, 0]
click at [211, 23] on code "Balancing_Orders_To_Source" at bounding box center [251, 16] width 150 height 14
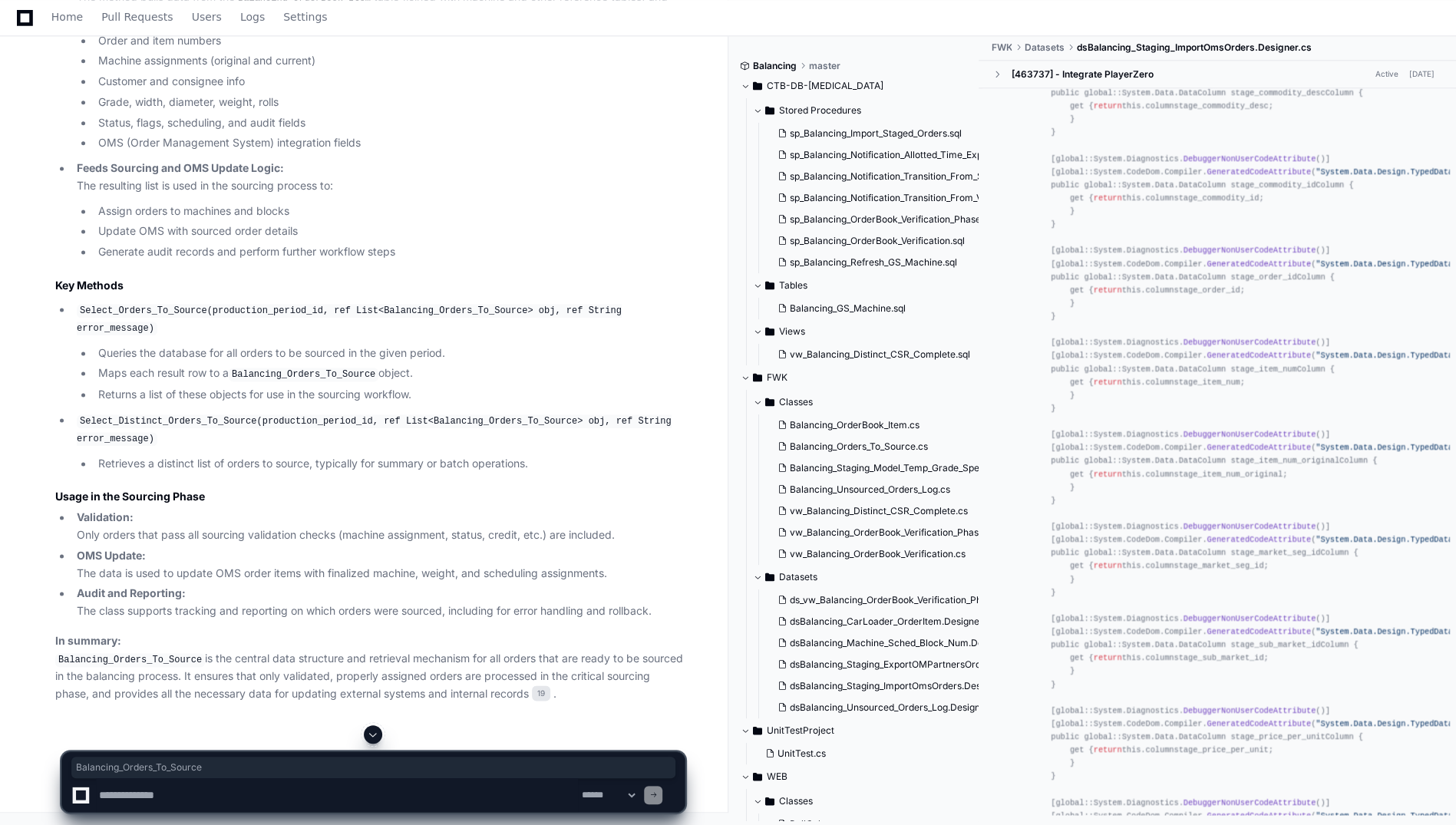
scroll to position [0, 0]
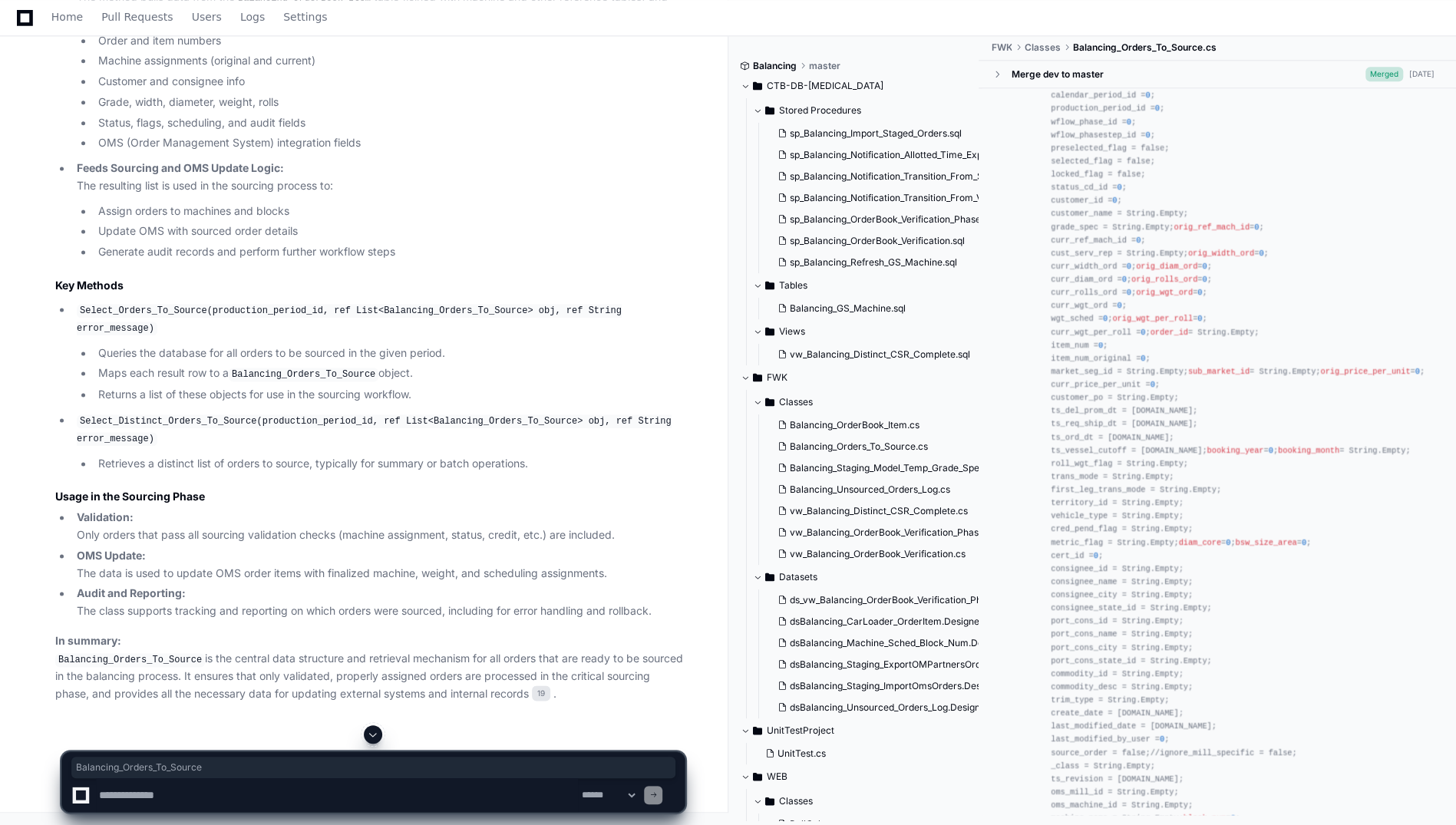
scroll to position [153, 0]
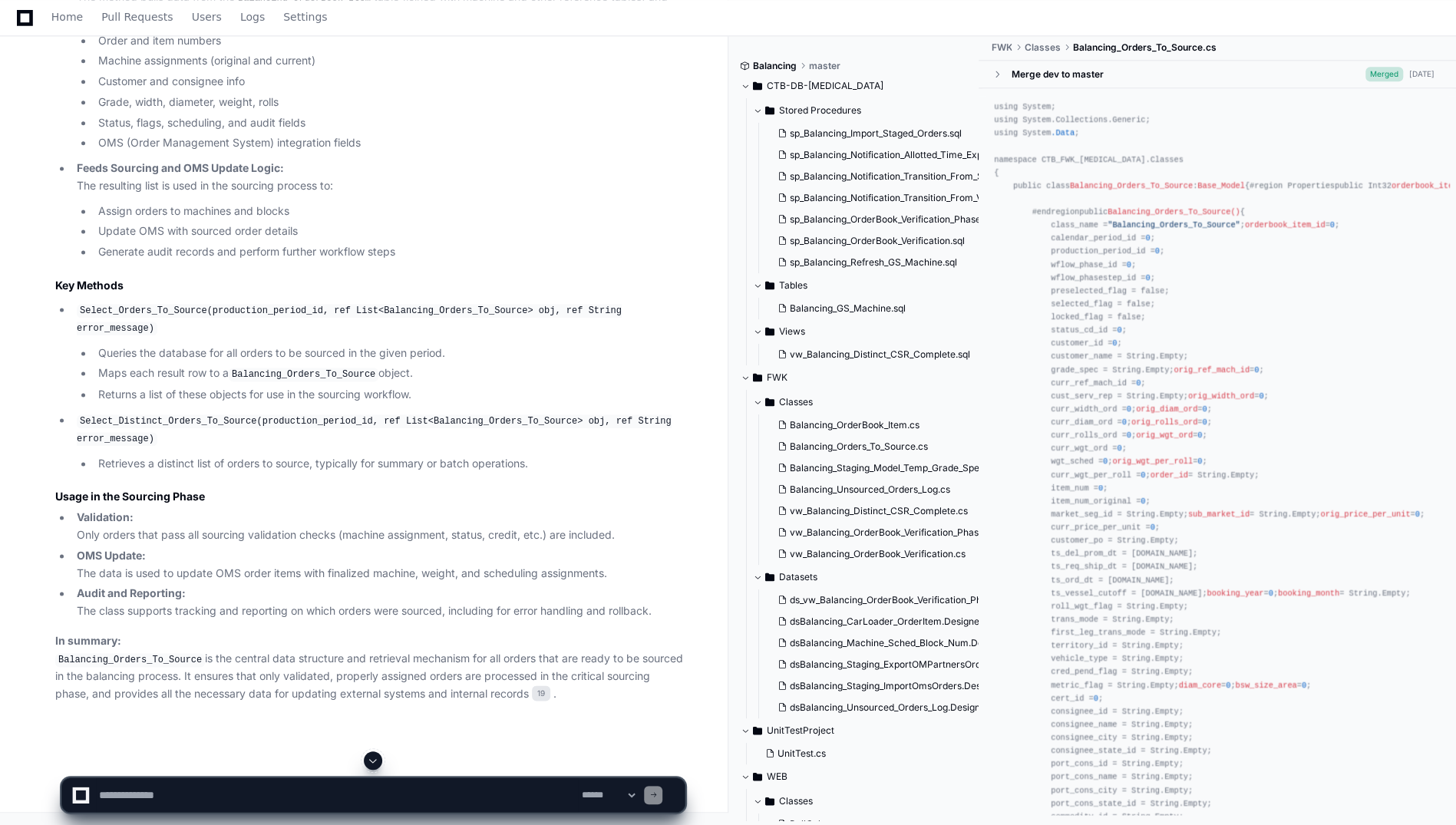
scroll to position [0, 0]
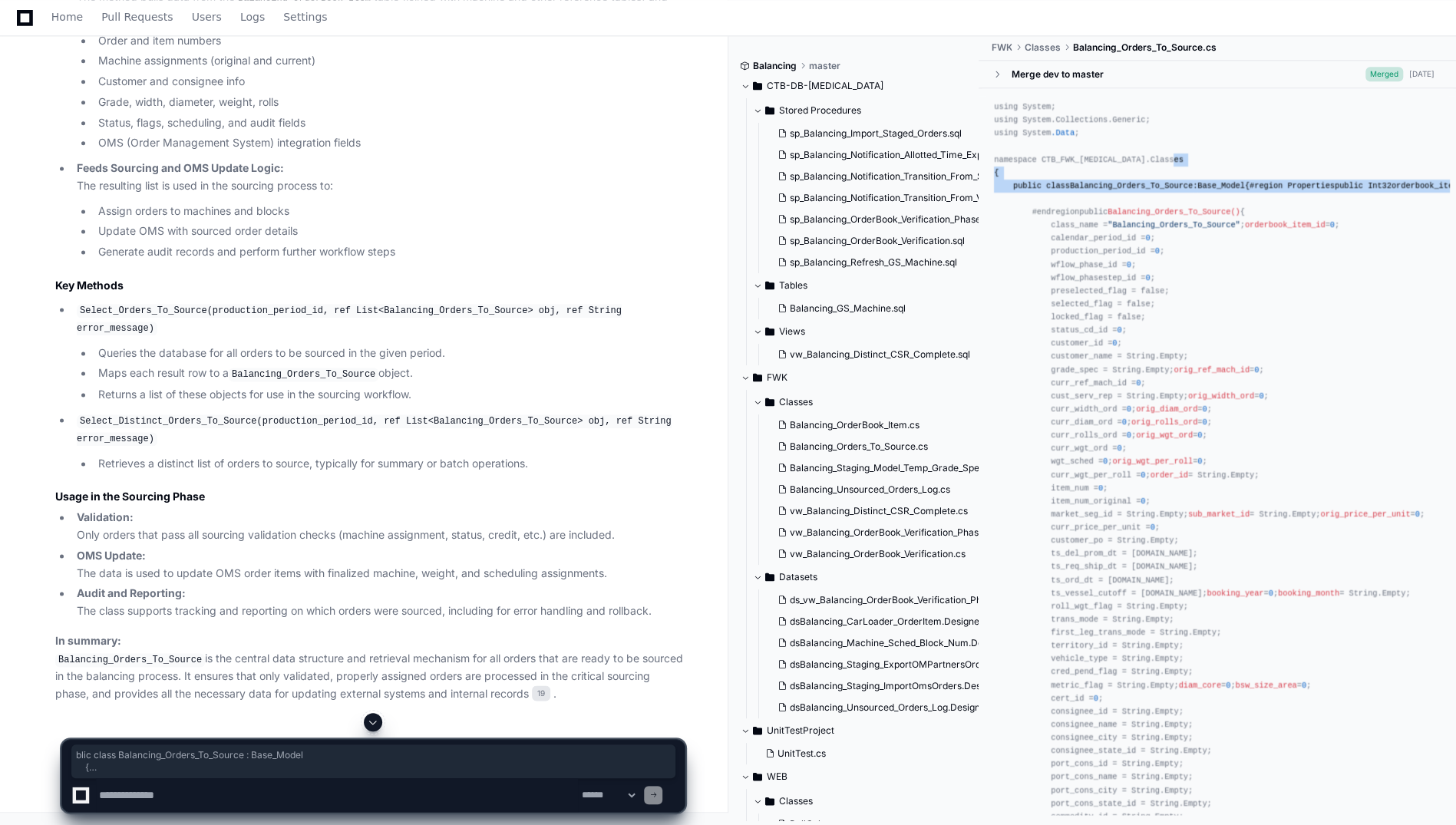
drag, startPoint x: 1031, startPoint y: 189, endPoint x: 1188, endPoint y: 460, distance: 313.2
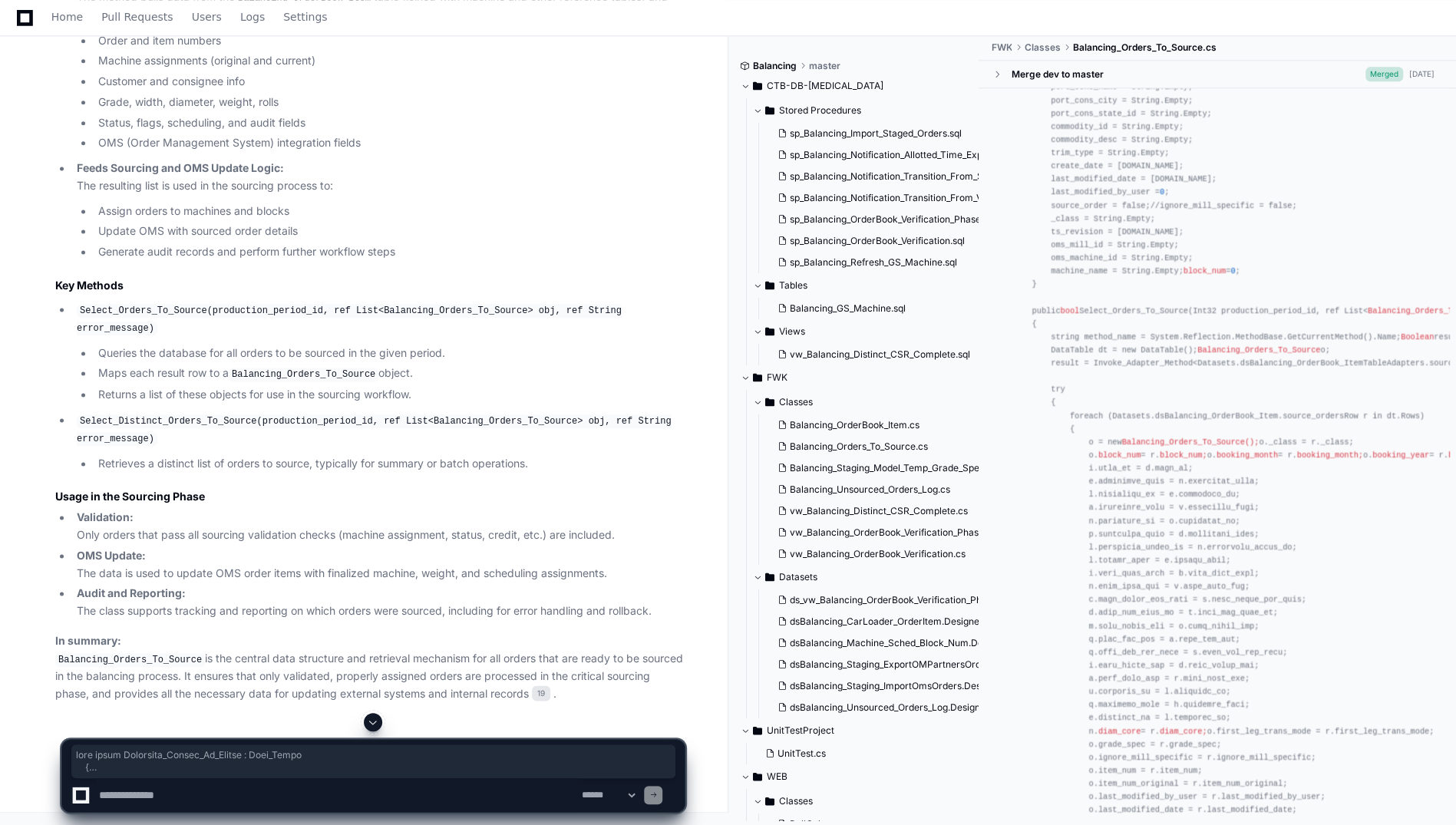
scroll to position [844, 0]
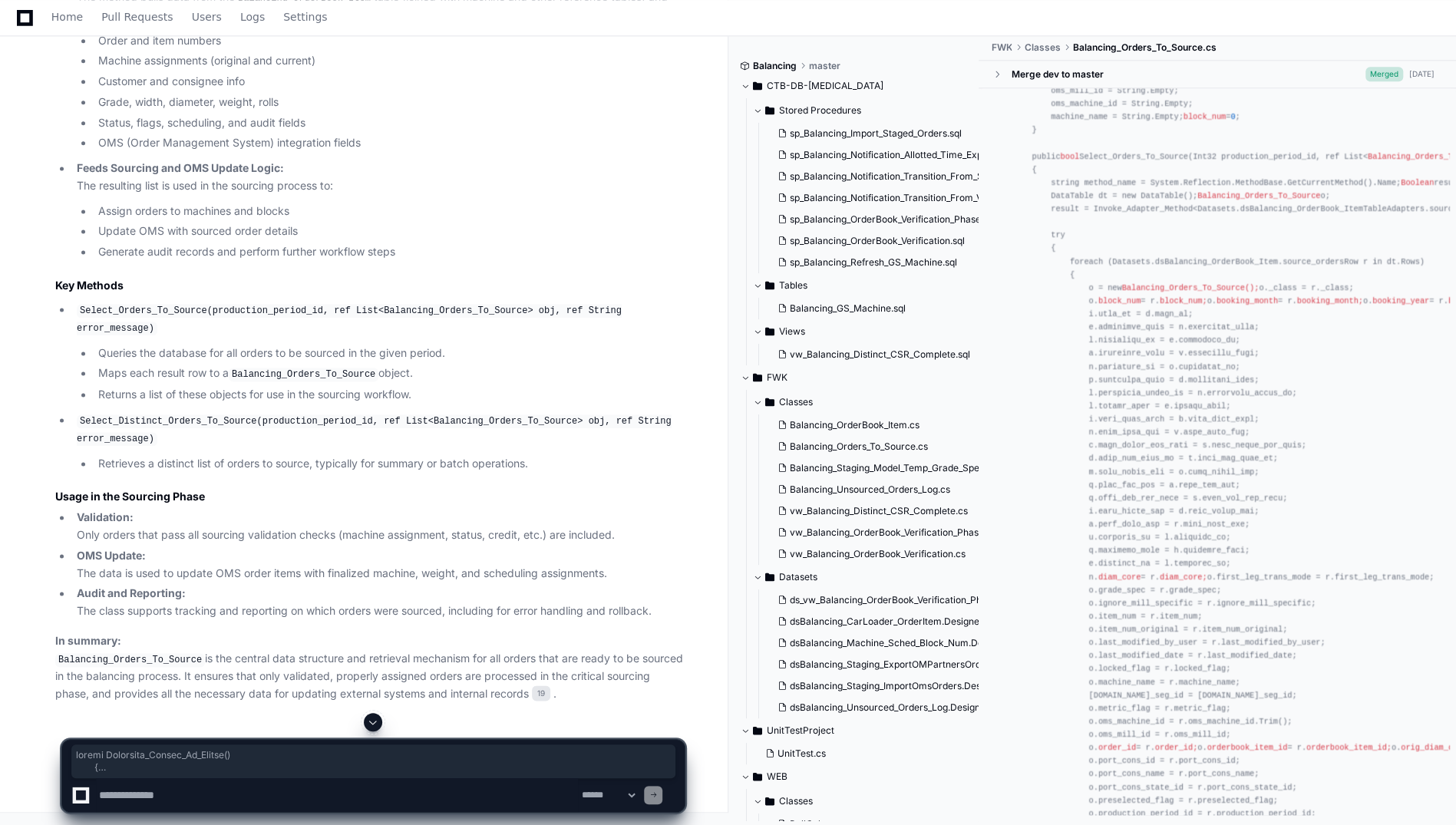
drag, startPoint x: 1031, startPoint y: 367, endPoint x: 1188, endPoint y: 789, distance: 450.3
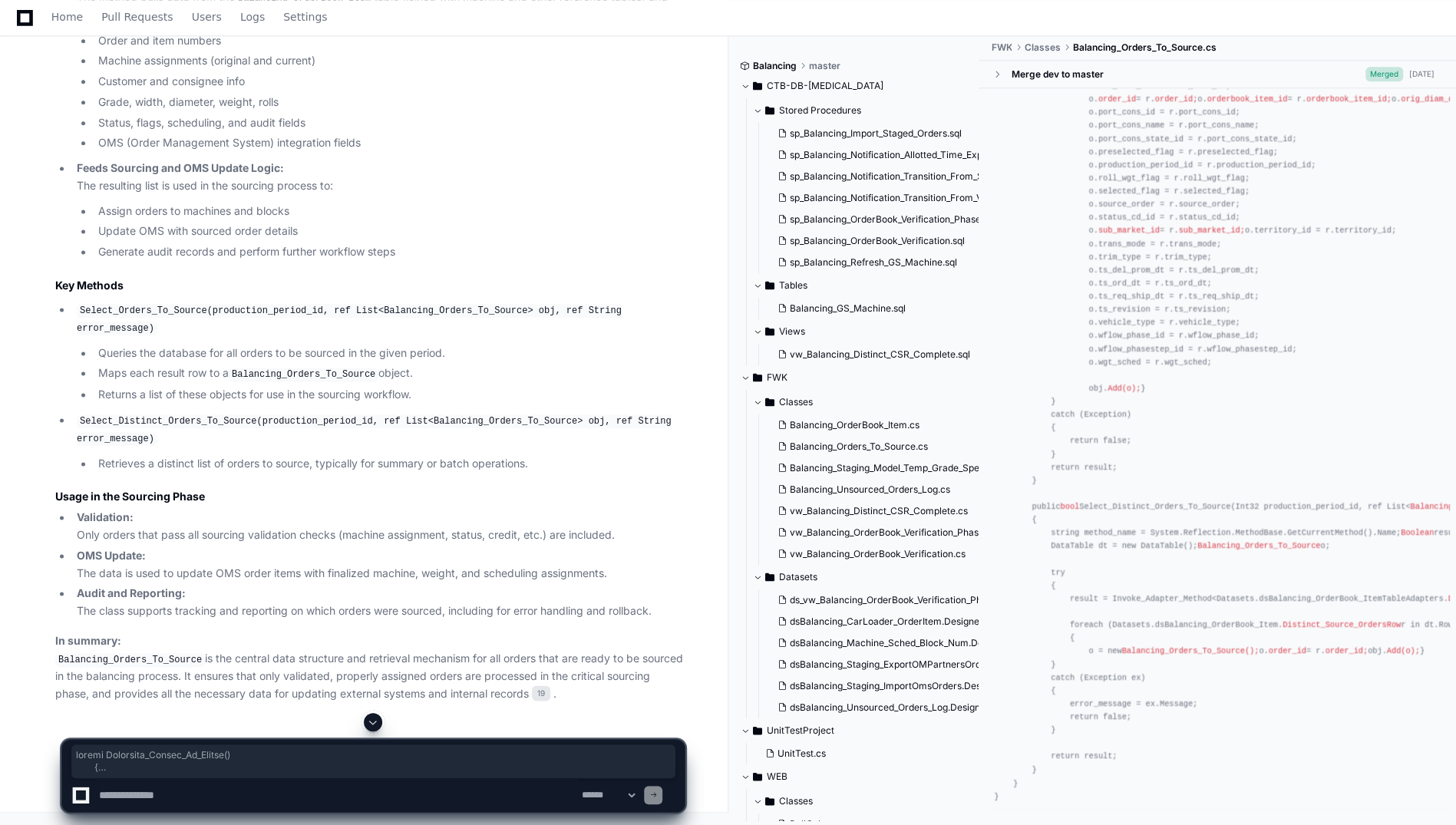
scroll to position [1689, 0]
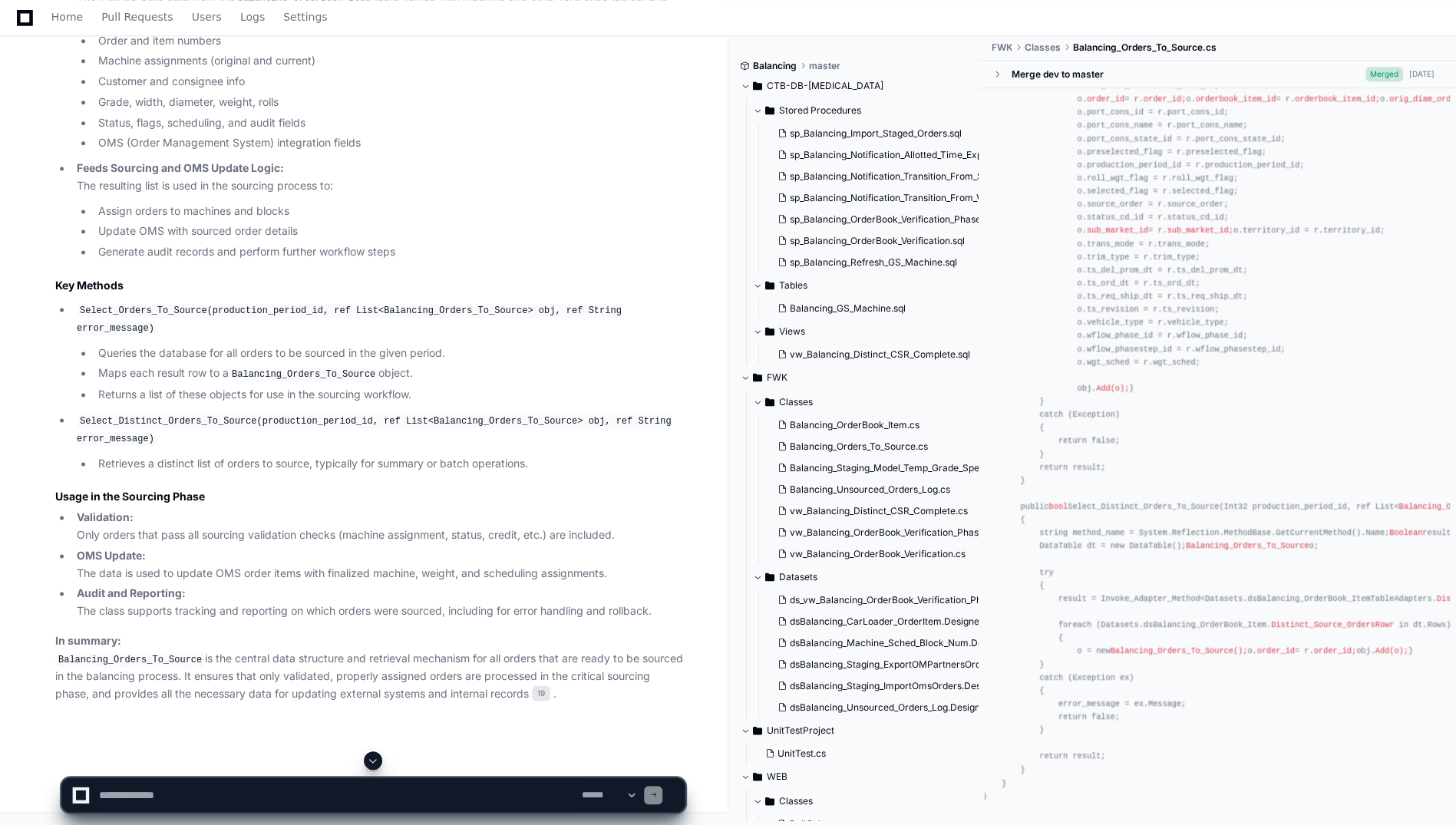
scroll to position [1793, 0]
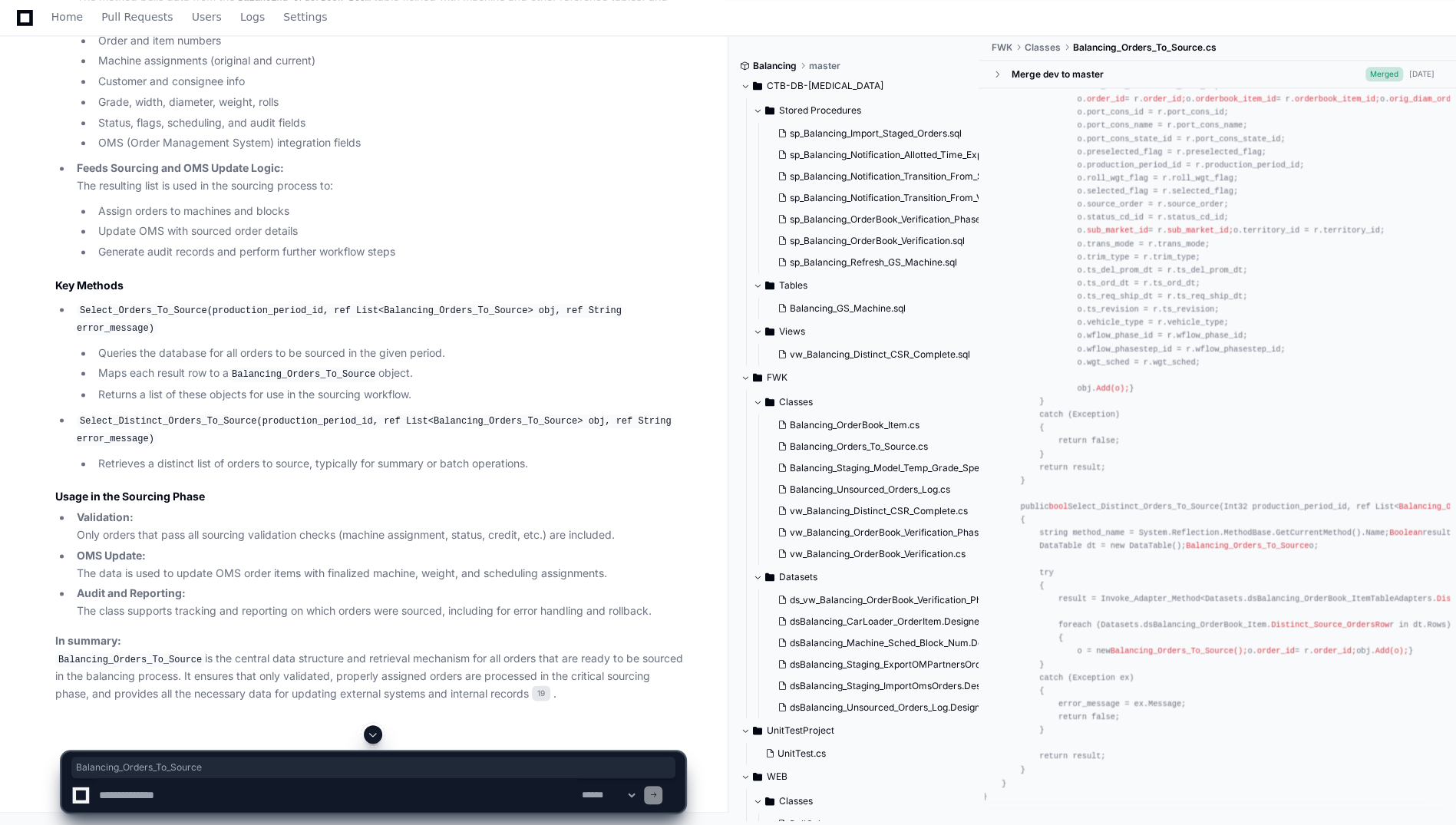
scroll to position [1781, 0]
drag, startPoint x: 1129, startPoint y: 507, endPoint x: 1120, endPoint y: 551, distance: 44.9
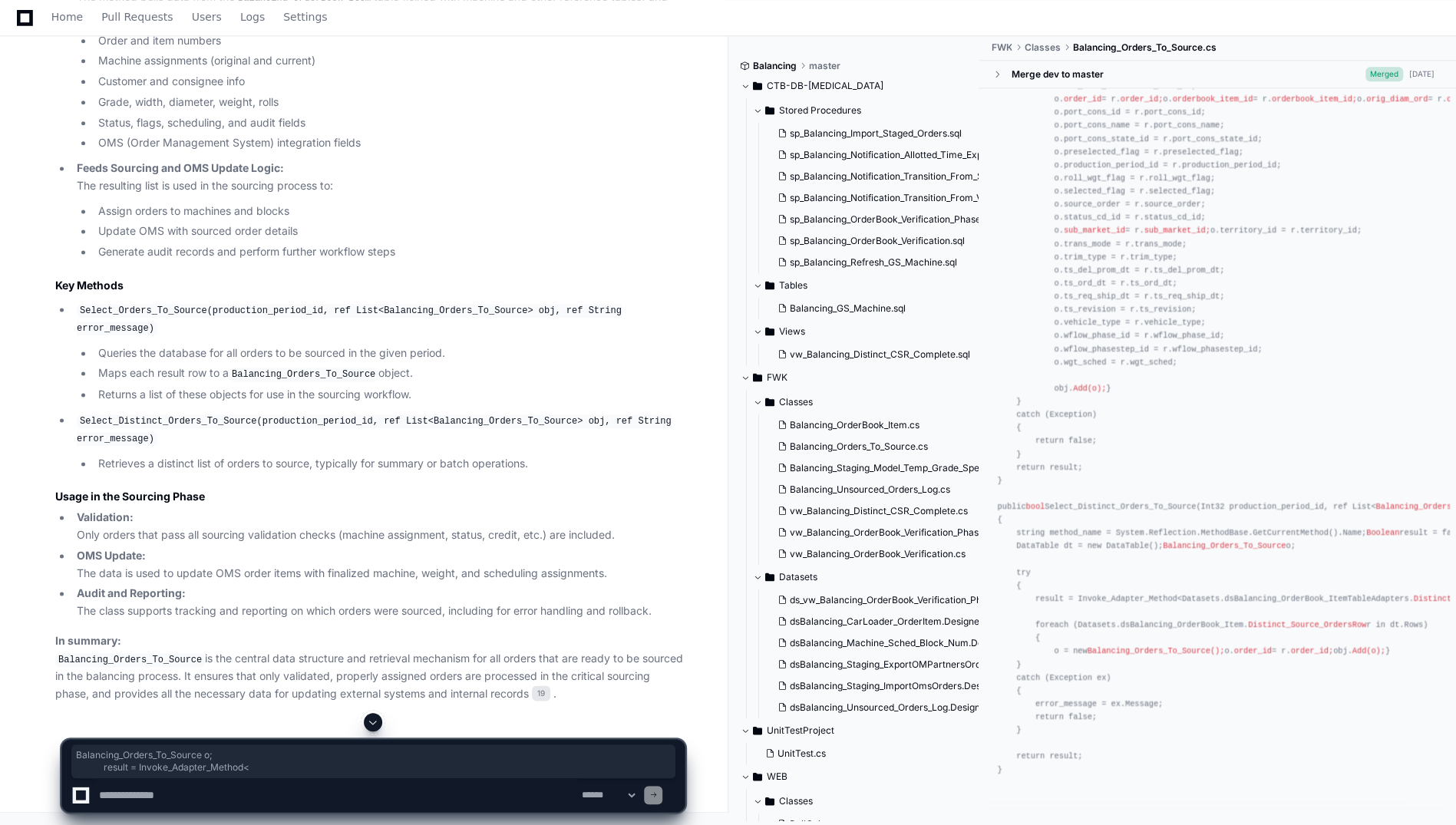
drag, startPoint x: 1011, startPoint y: 525, endPoint x: 1147, endPoint y: 542, distance: 137.1
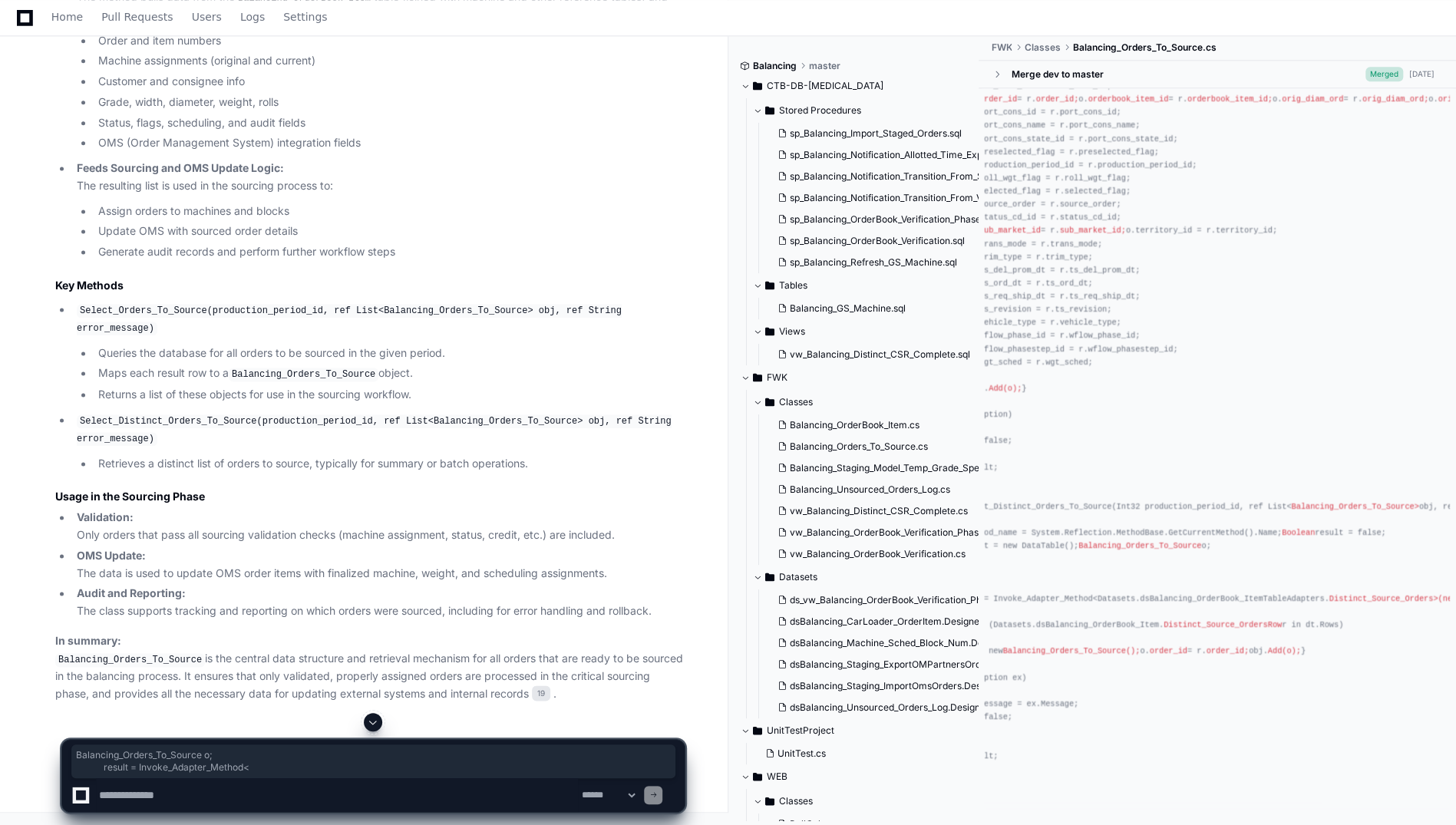
scroll to position [0, 123]
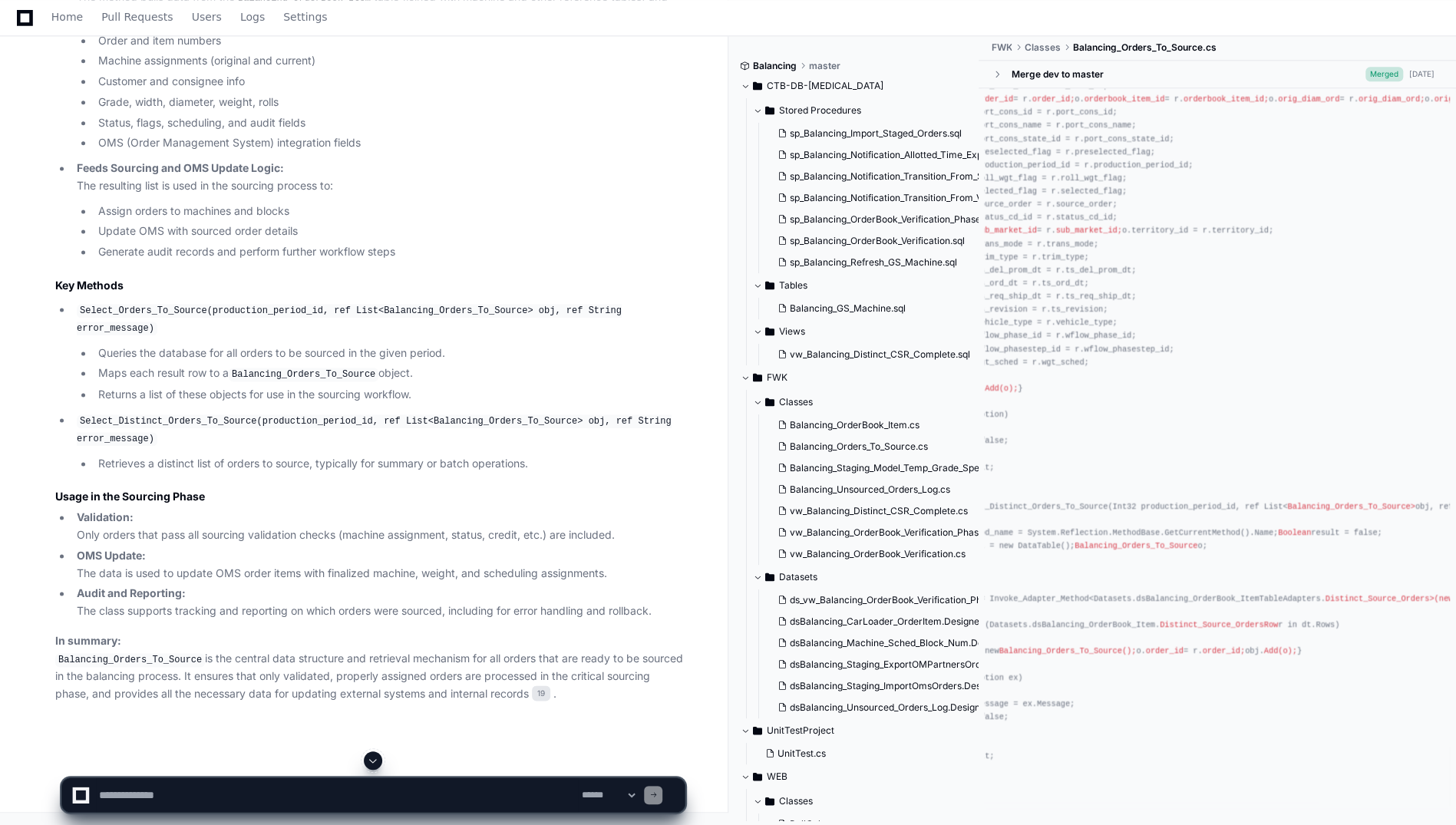
drag, startPoint x: 1147, startPoint y: 542, endPoint x: 1168, endPoint y: 547, distance: 21.6
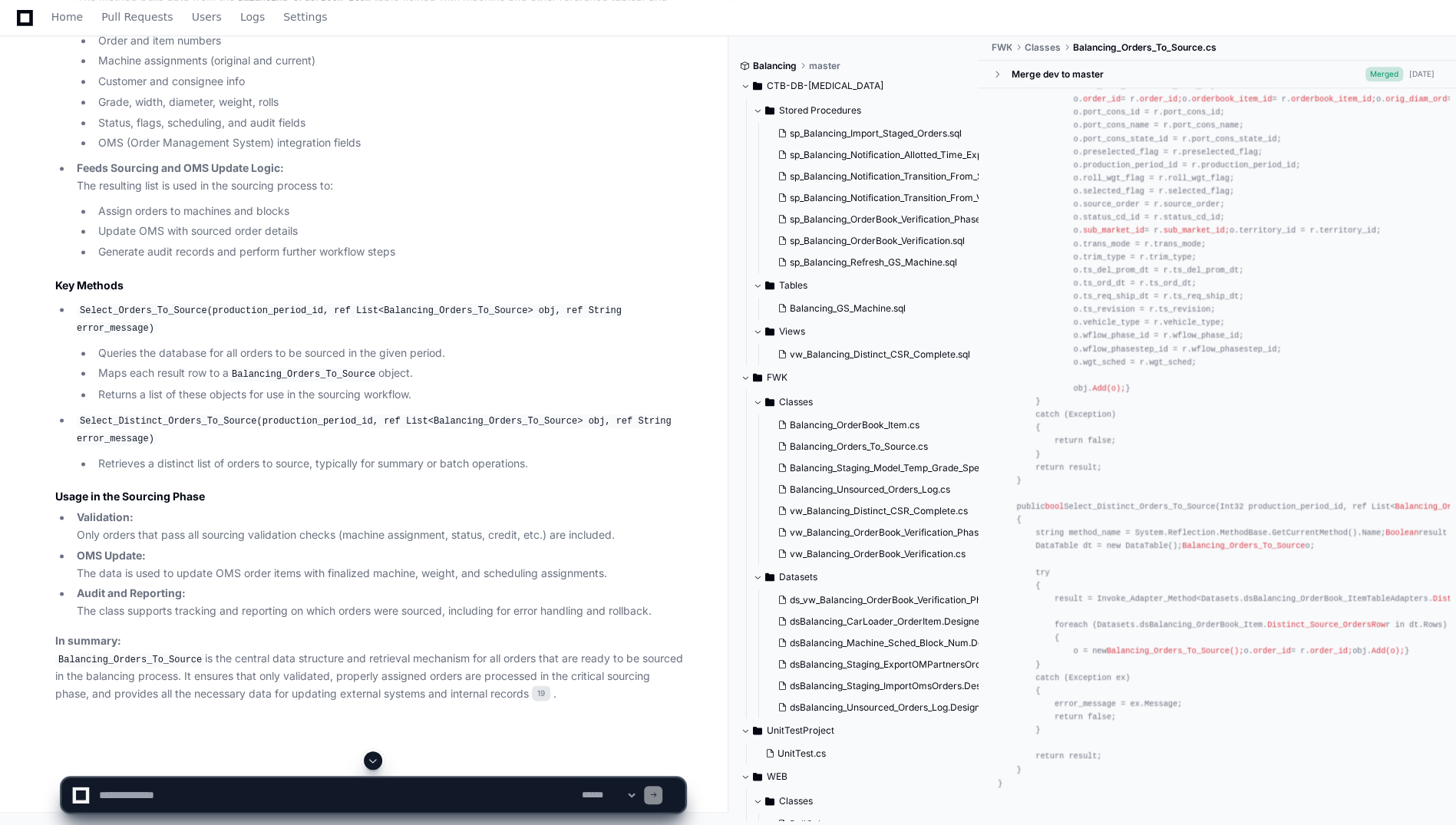
scroll to position [1861, 0]
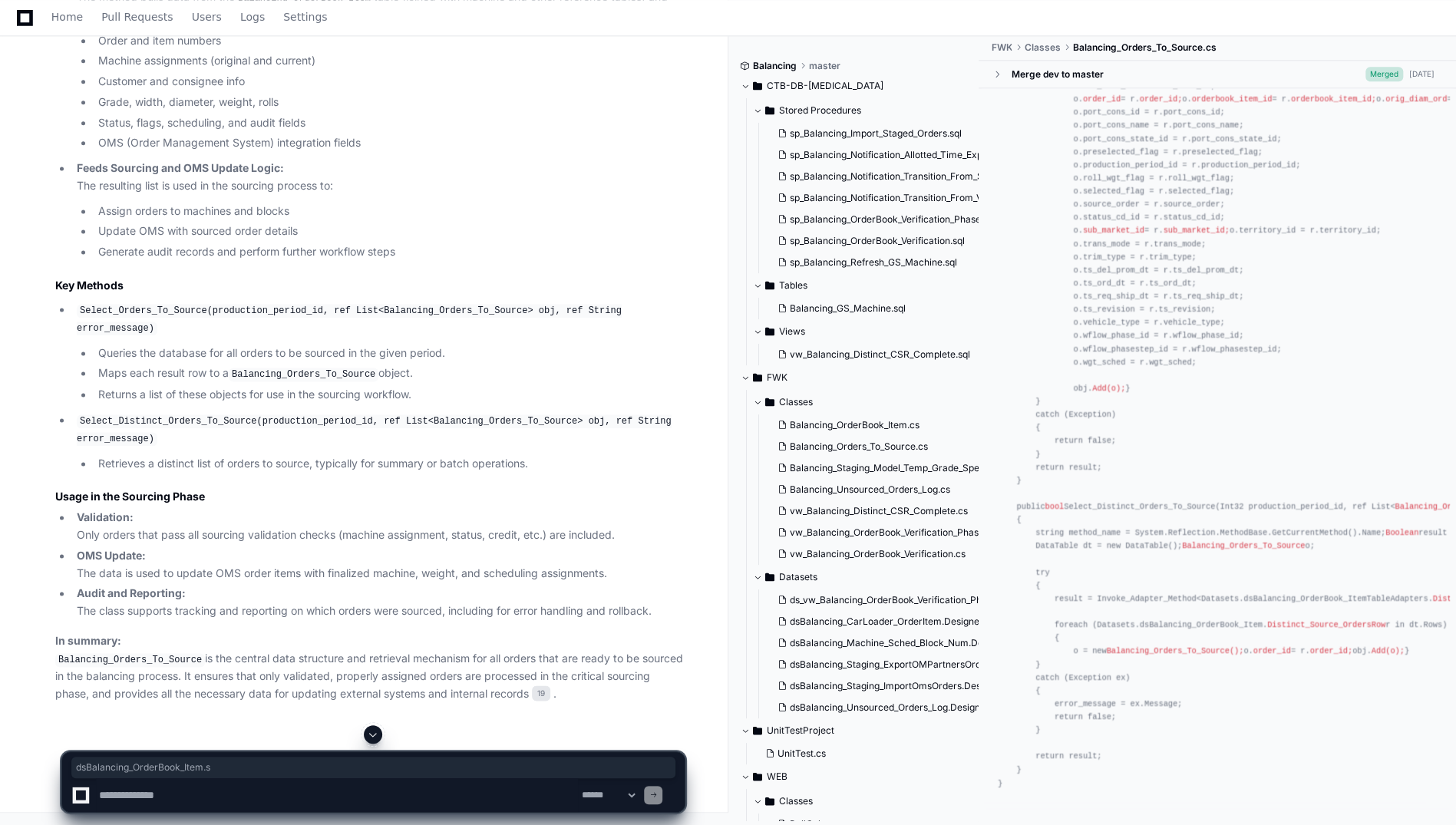
drag, startPoint x: 1127, startPoint y: 509, endPoint x: 1248, endPoint y: 510, distance: 121.0
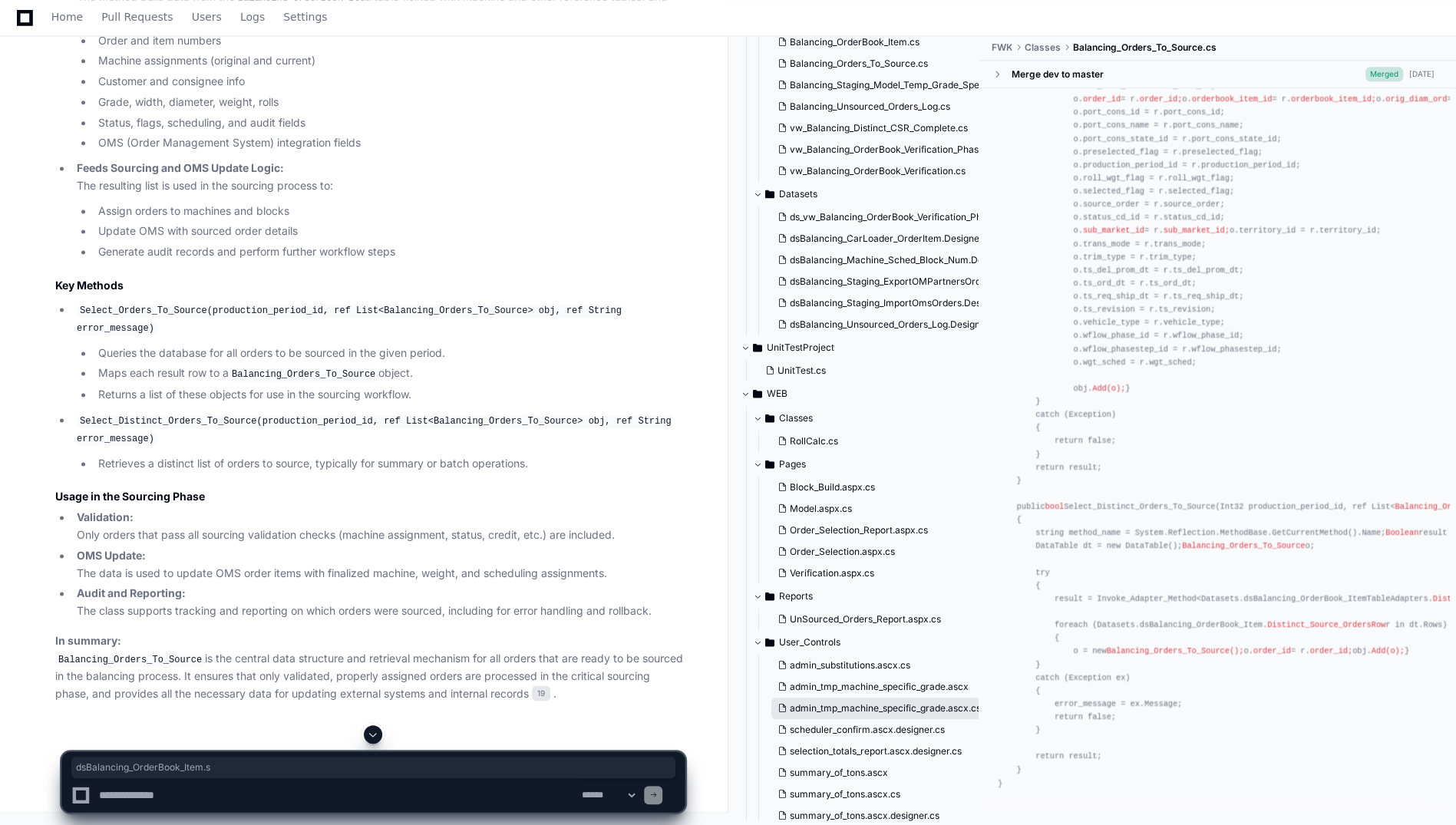
scroll to position [410, 0]
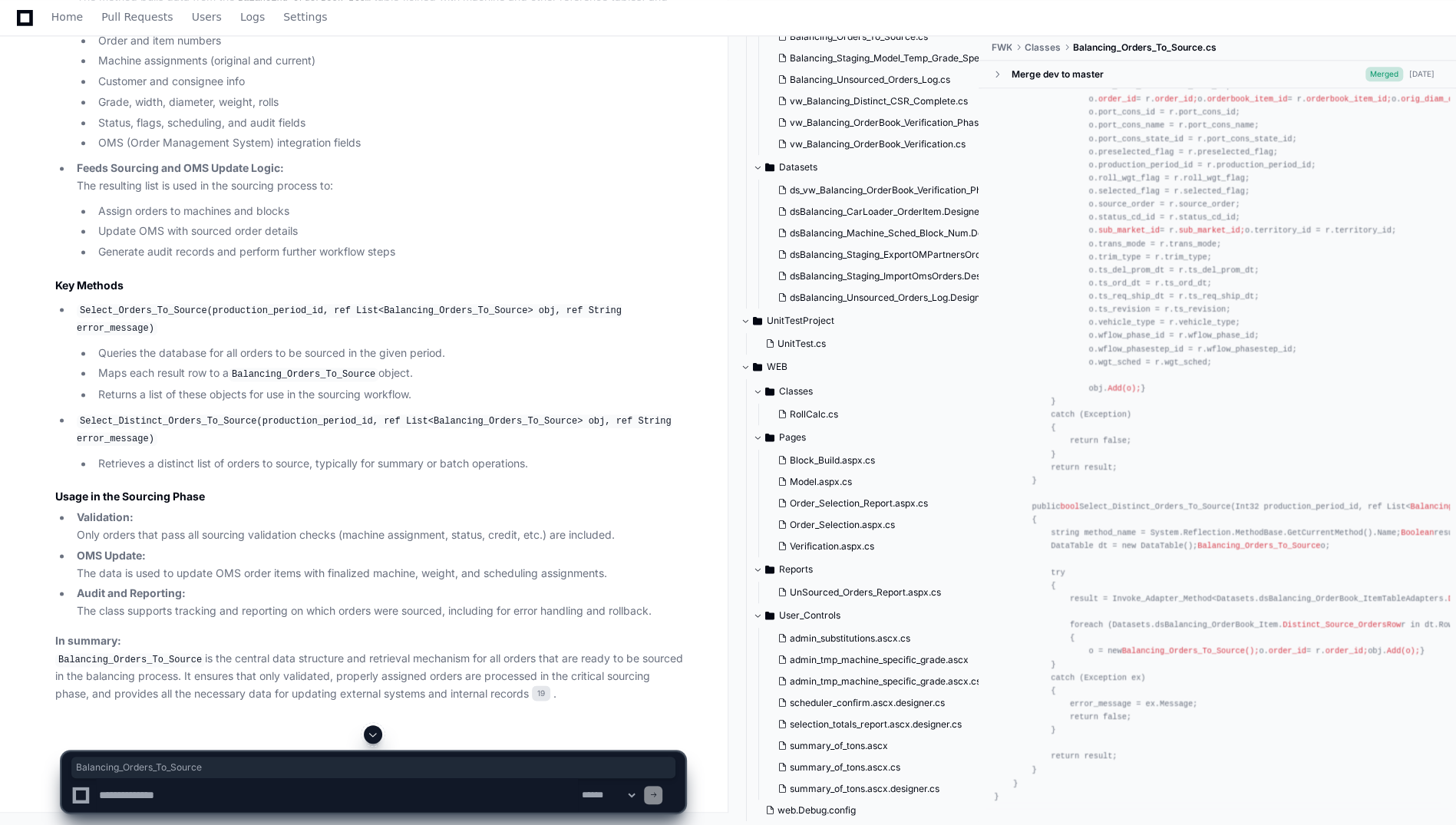
copy span "Balancing_Orders_To_Source"
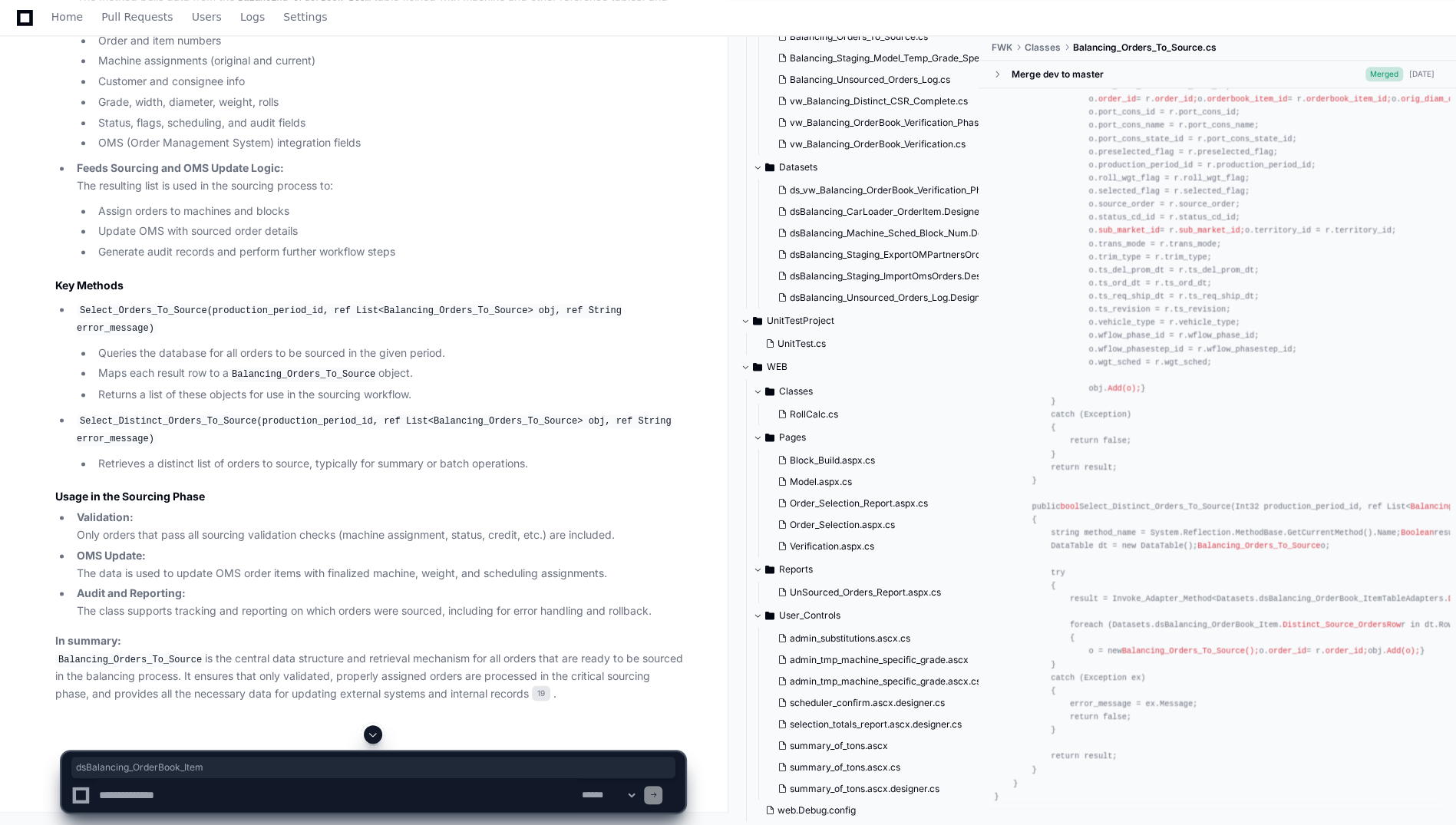
drag, startPoint x: 1213, startPoint y: 552, endPoint x: 1260, endPoint y: 567, distance: 49.3
drag, startPoint x: 1103, startPoint y: 556, endPoint x: 1328, endPoint y: 553, distance: 225.0
drag, startPoint x: 1328, startPoint y: 553, endPoint x: 1304, endPoint y: 569, distance: 28.8
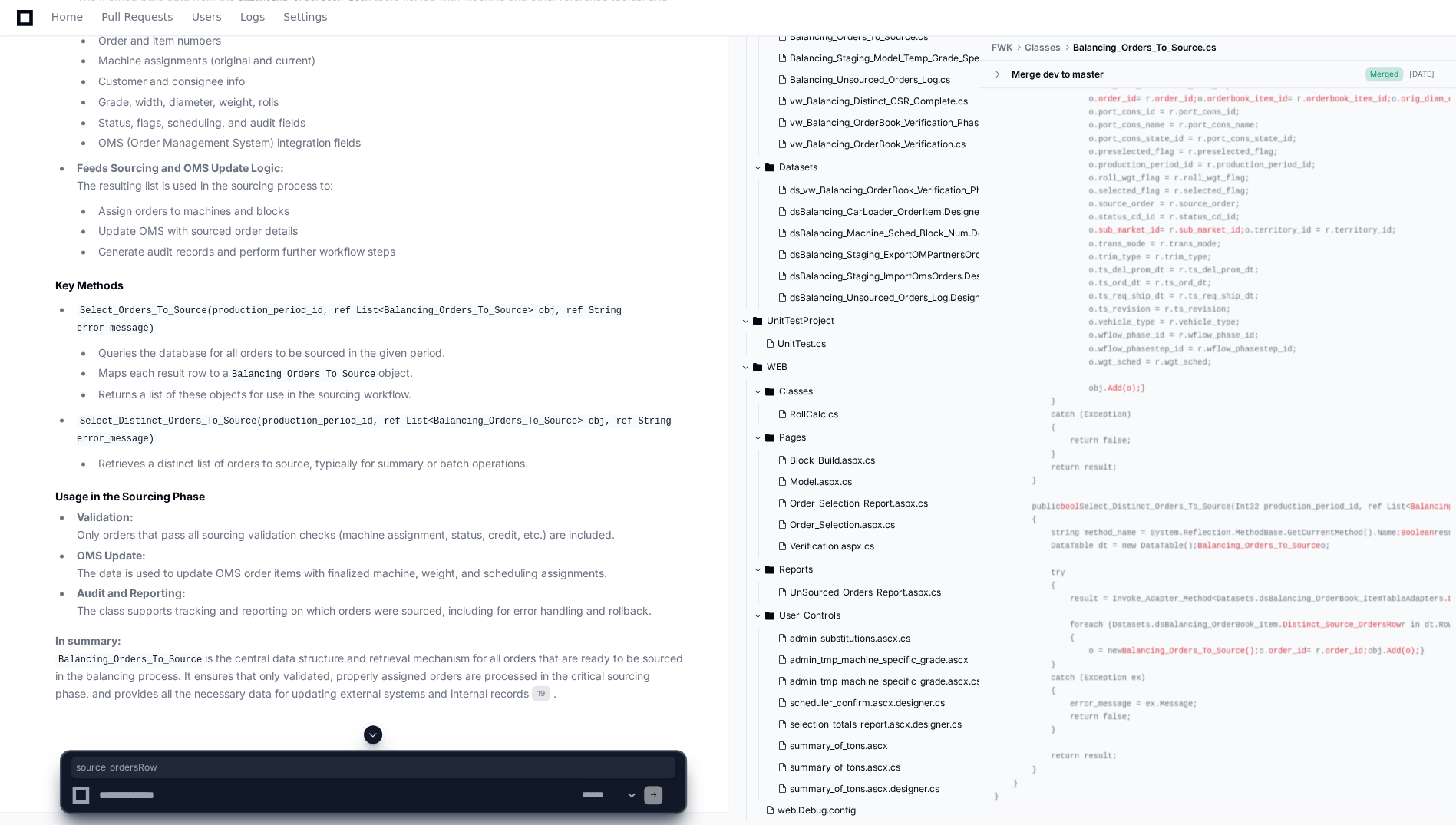
copy div "source_ordersRow"
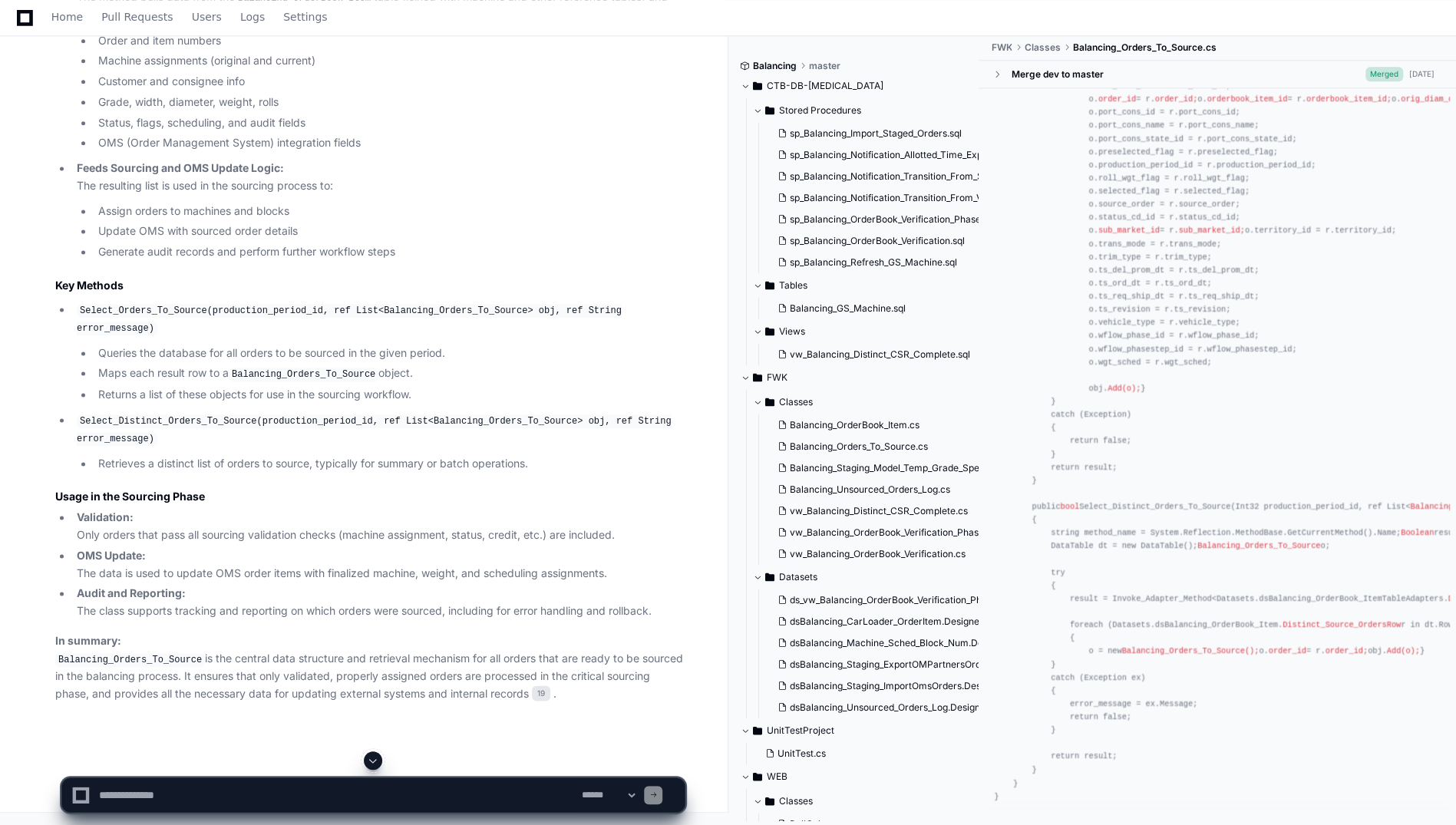
scroll to position [1917, 0]
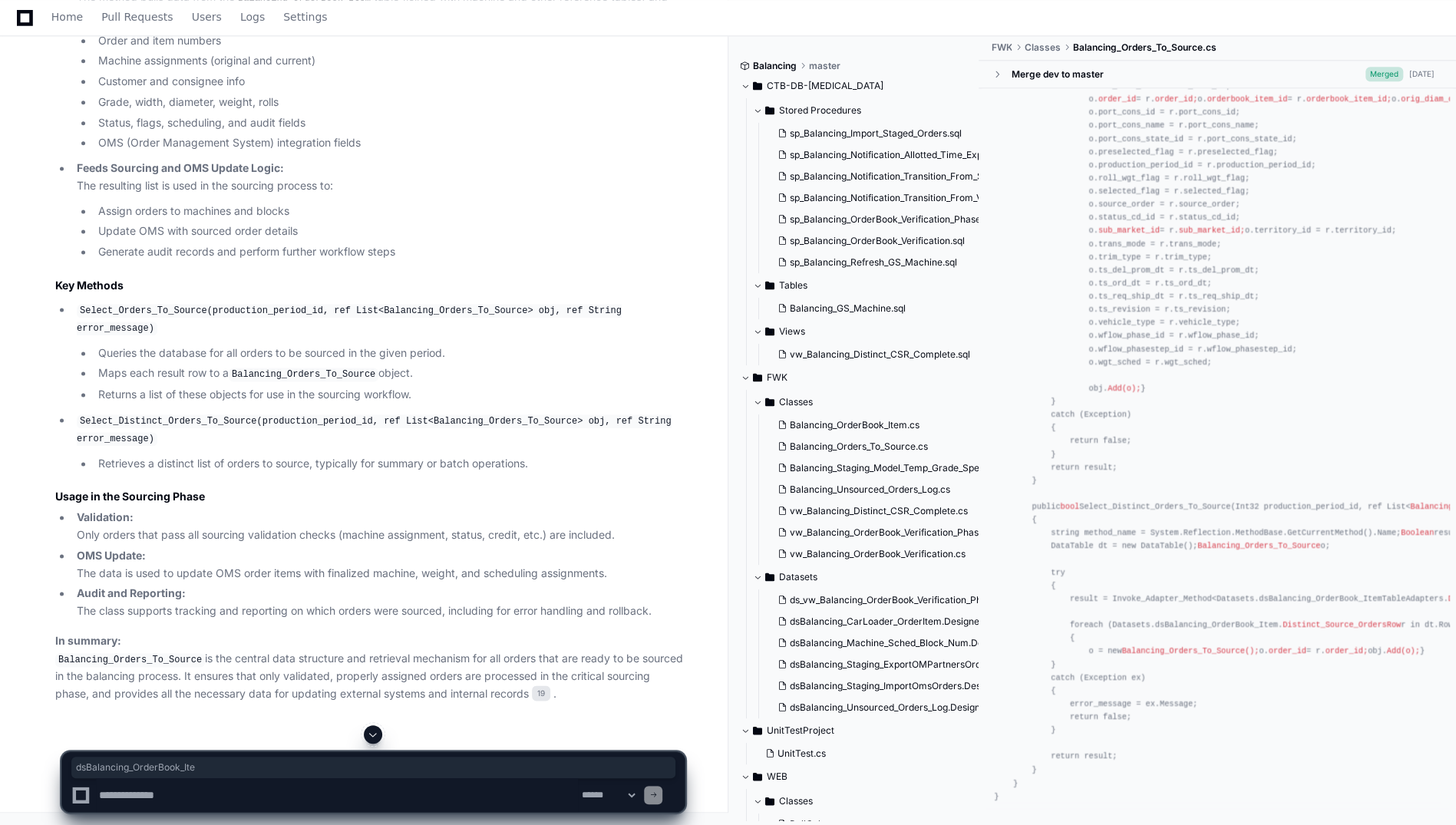
drag, startPoint x: 1143, startPoint y: 451, endPoint x: 1255, endPoint y: 456, distance: 112.1
copy div "dsBalancing_OrderBook_Item"
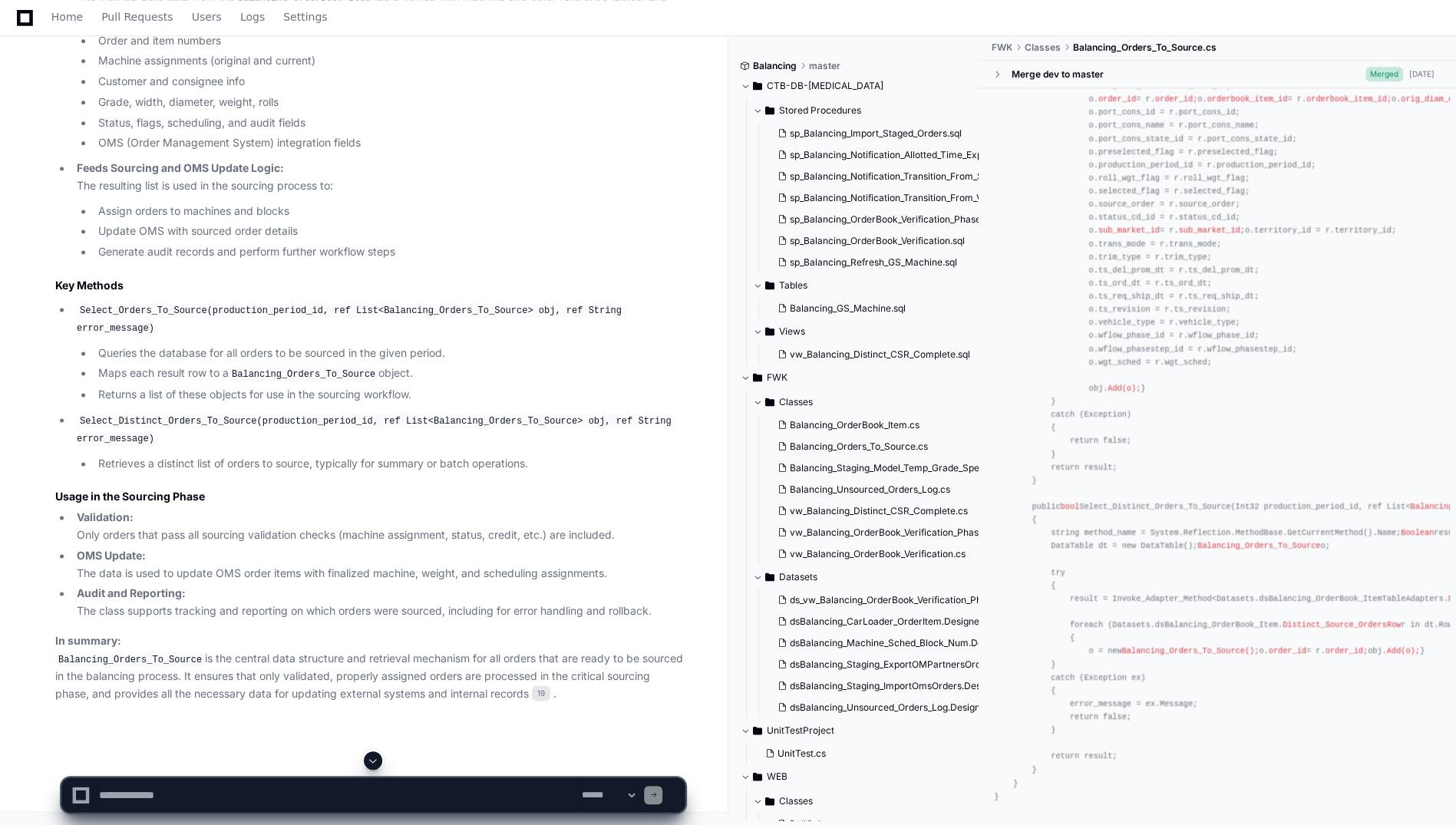
scroll to position [3111, 0]
click at [209, 797] on textarea at bounding box center [336, 796] width 482 height 34
paste textarea "**********"
type textarea "**********"
click at [369, 754] on button at bounding box center [373, 761] width 19 height 19
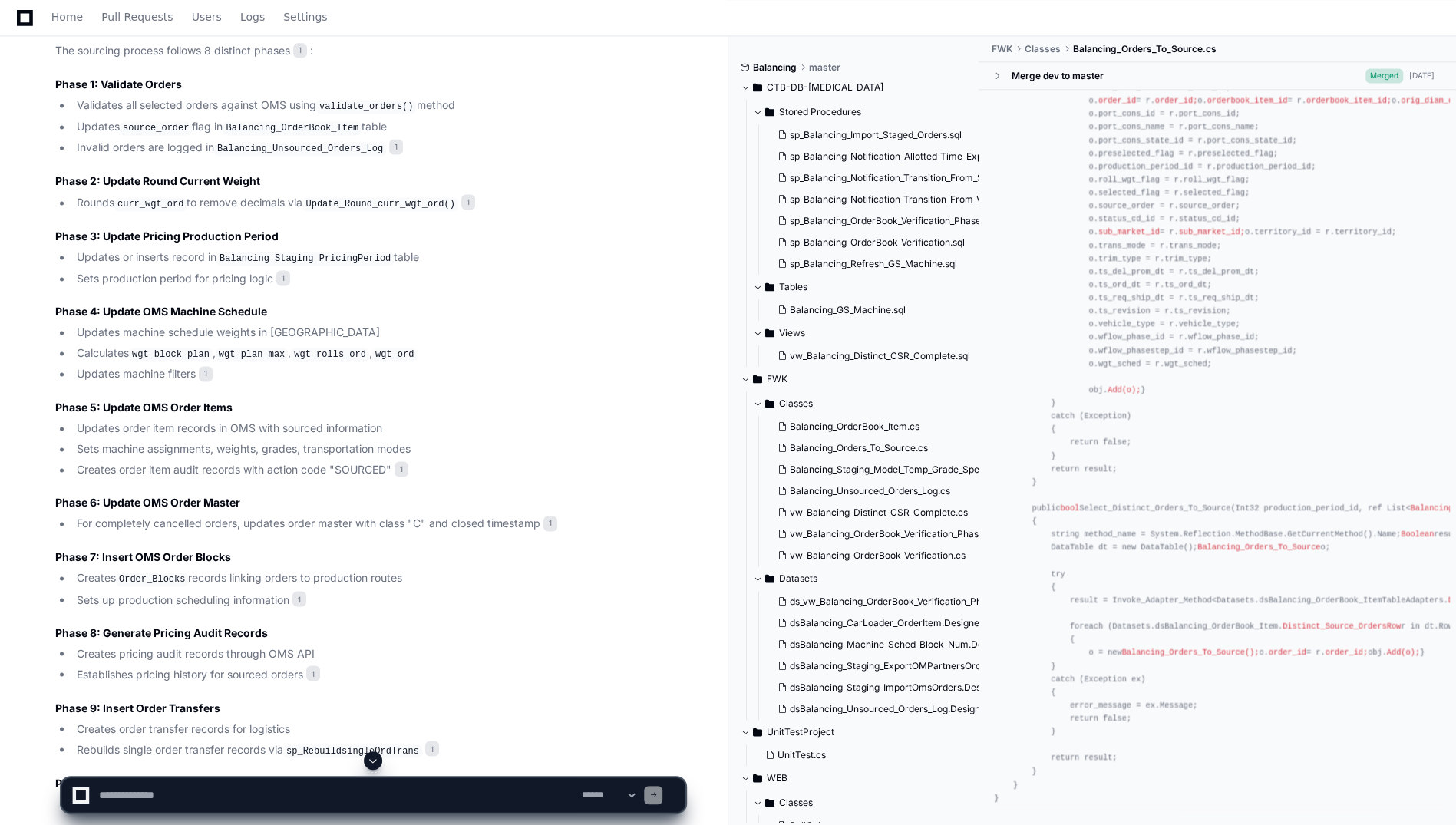
scroll to position [2149, 0]
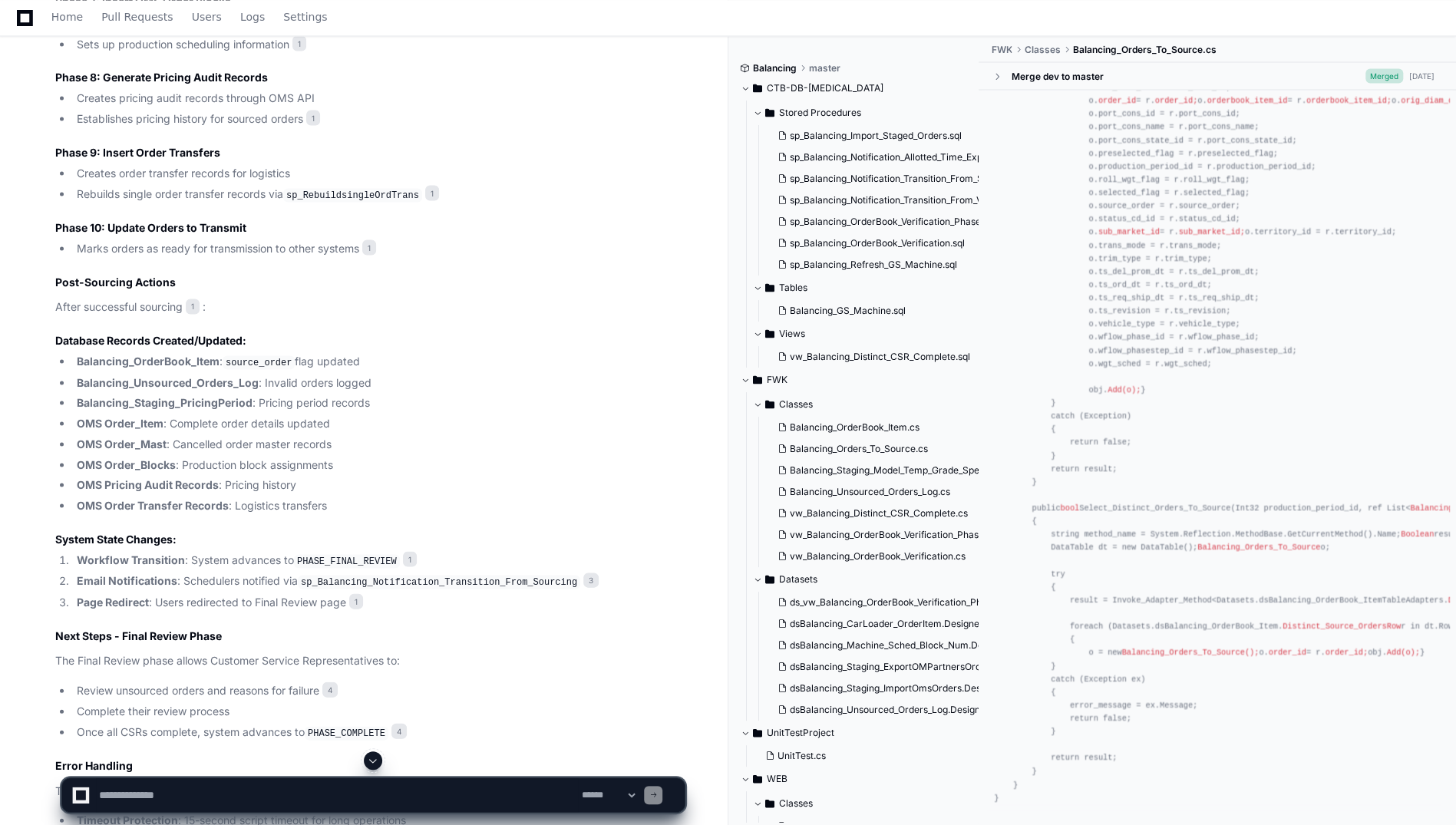
click at [370, 757] on span at bounding box center [373, 761] width 12 height 12
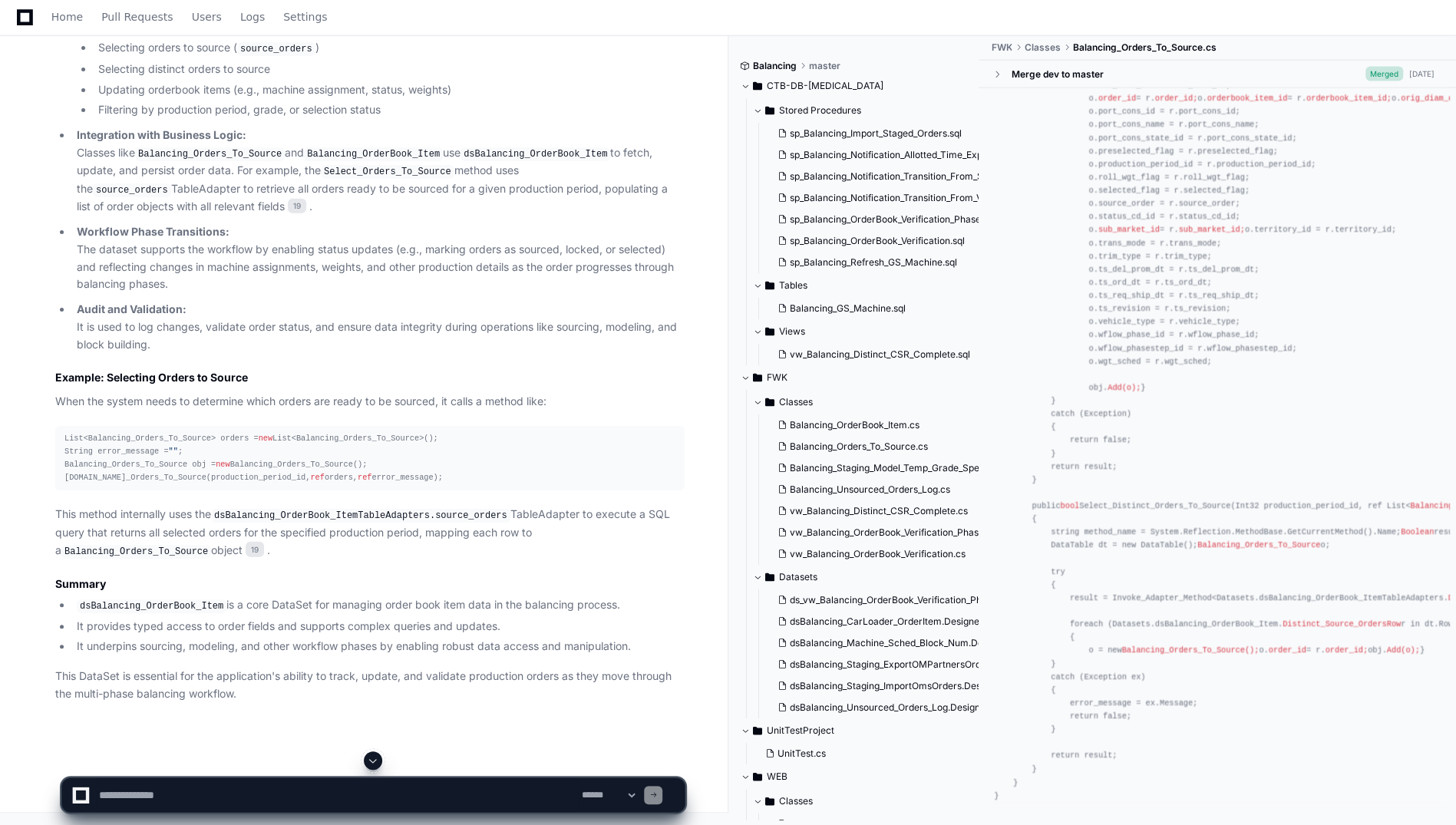
scroll to position [15933, 0]
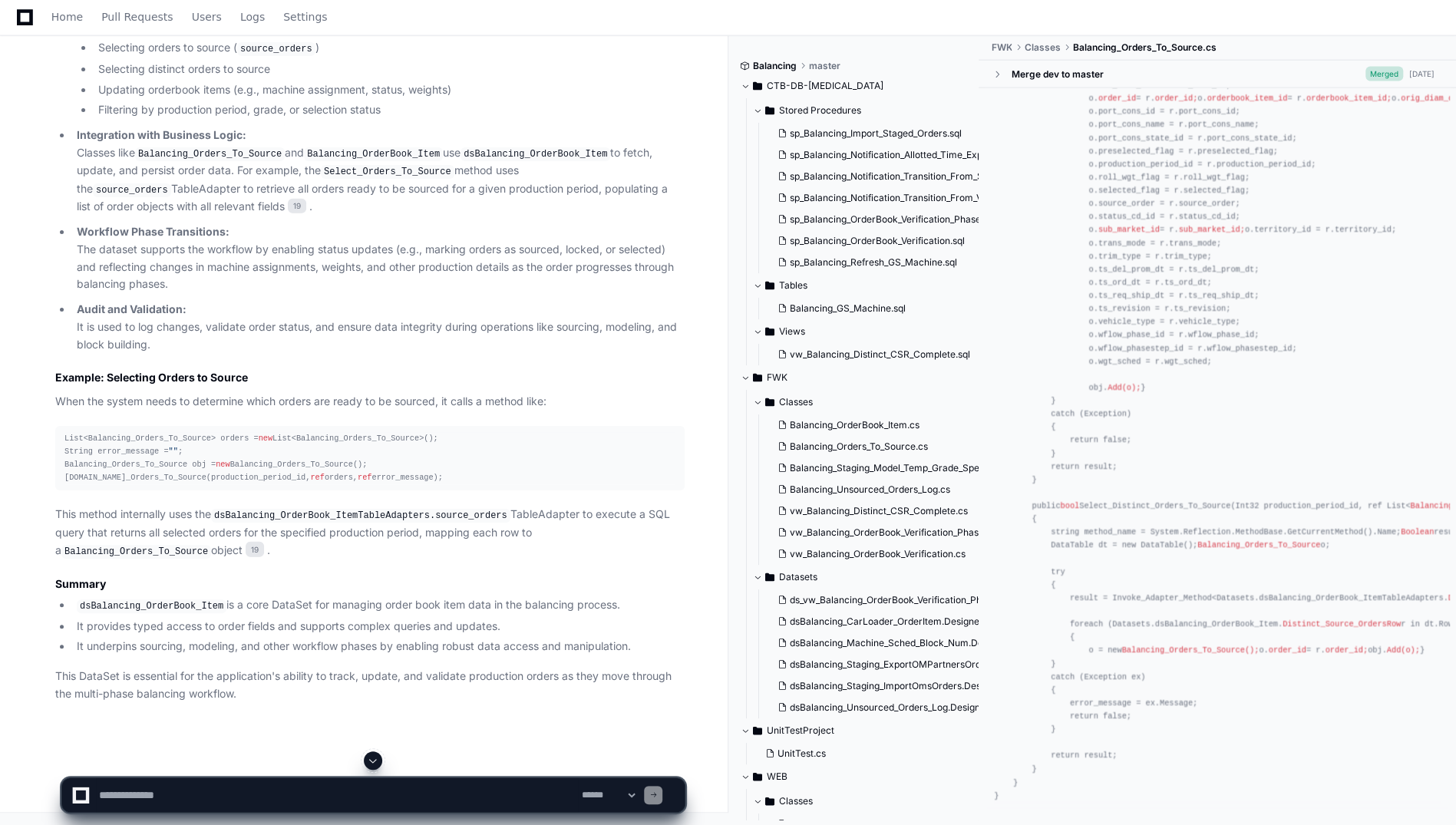
click at [293, 485] on div "List<Balancing_Orders_To_Source> orders = new List<Balancing_Orders_To_Source>(…" at bounding box center [370, 459] width 611 height 53
click at [225, 686] on p "This DataSet is essential for the application's ability to track, update, and v…" at bounding box center [370, 686] width 629 height 36
click at [120, 603] on code "dsBalancing_OrderBook_Item" at bounding box center [152, 606] width 150 height 14
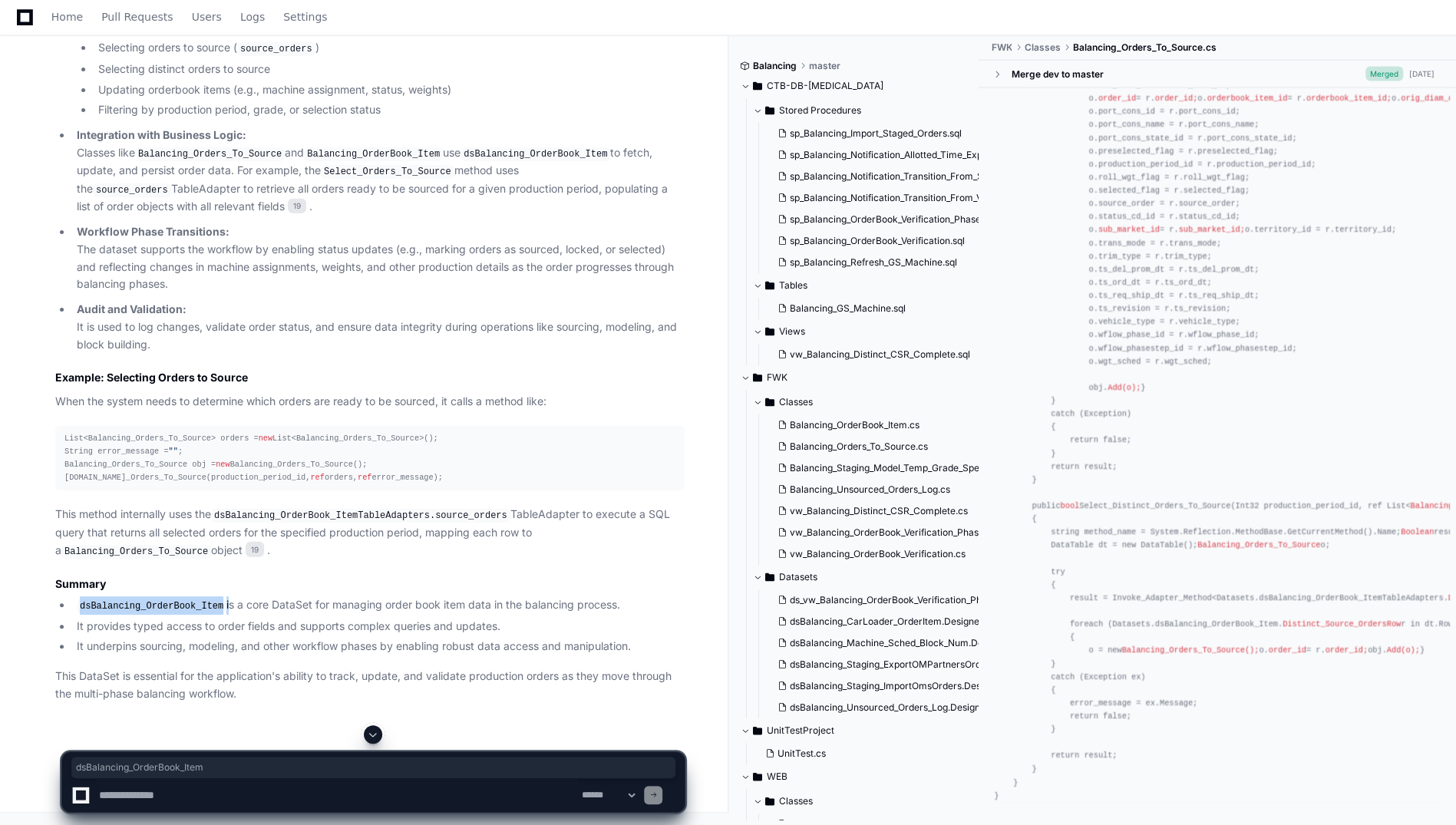
scroll to position [16317, 0]
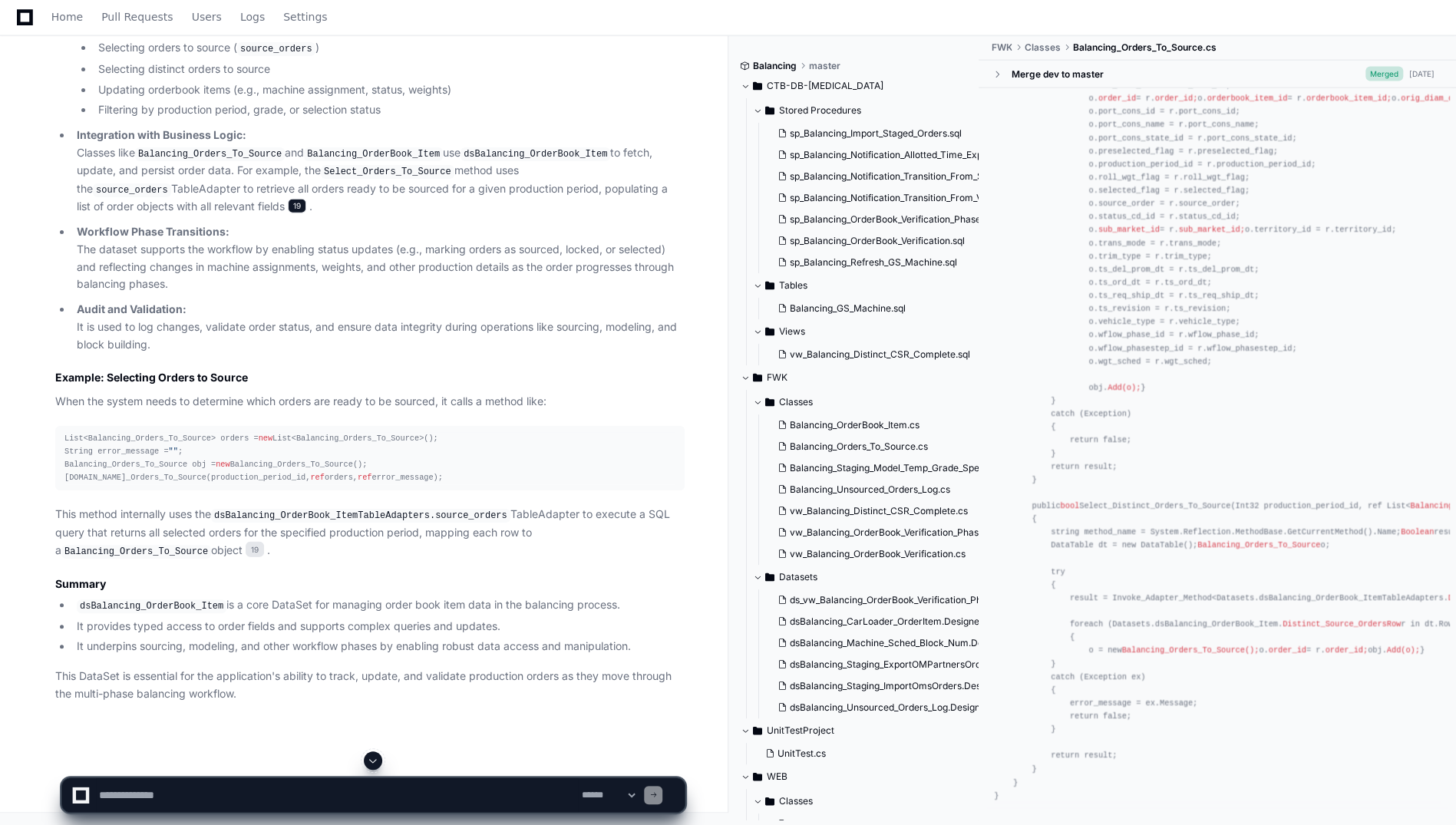
click at [288, 214] on span "19" at bounding box center [297, 206] width 19 height 15
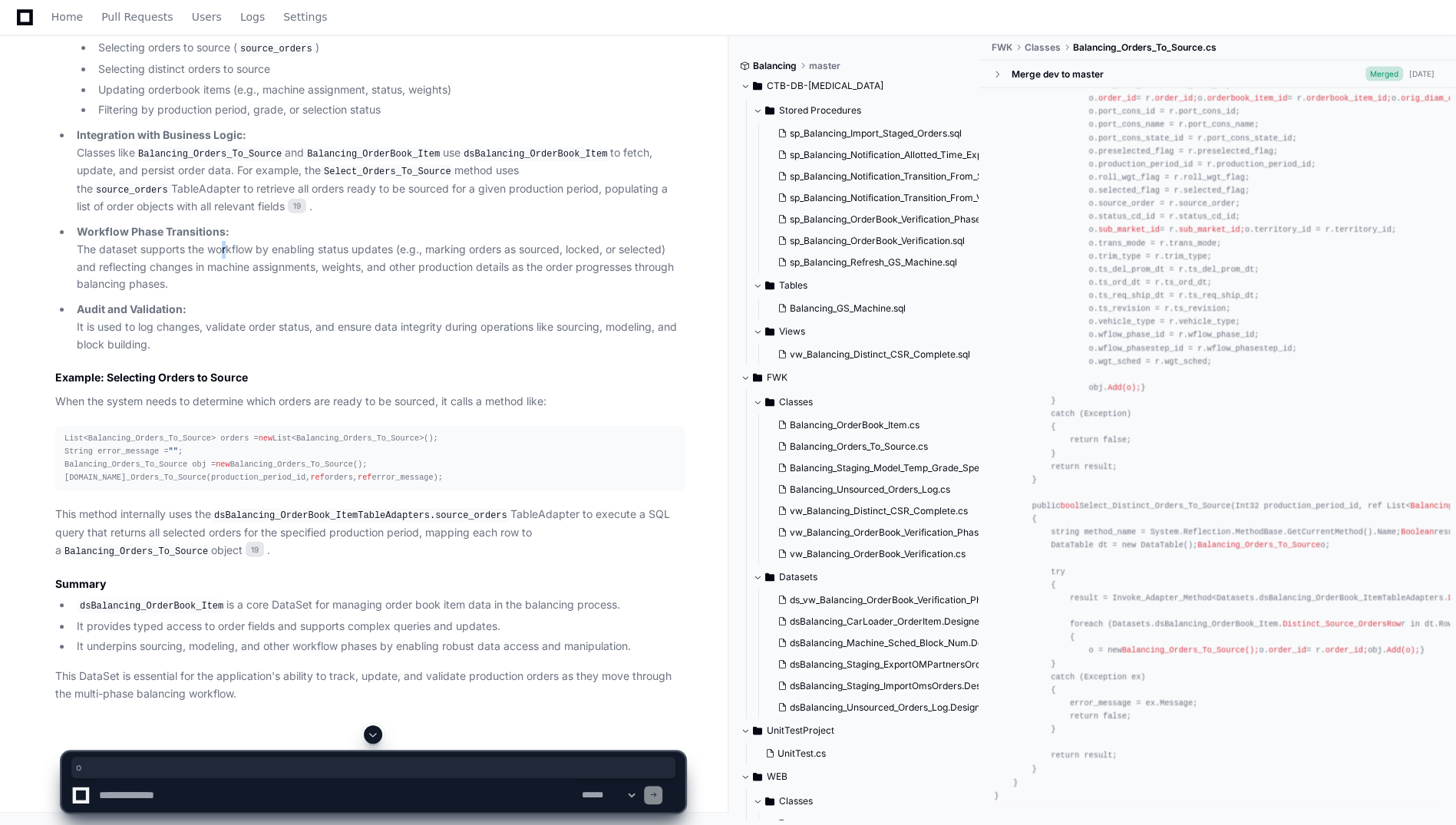
drag, startPoint x: 112, startPoint y: 283, endPoint x: 220, endPoint y: 326, distance: 116.2
click at [220, 293] on p "Workflow Phase Transitions: The dataset supports the workflow by enabling statu…" at bounding box center [380, 258] width 608 height 70
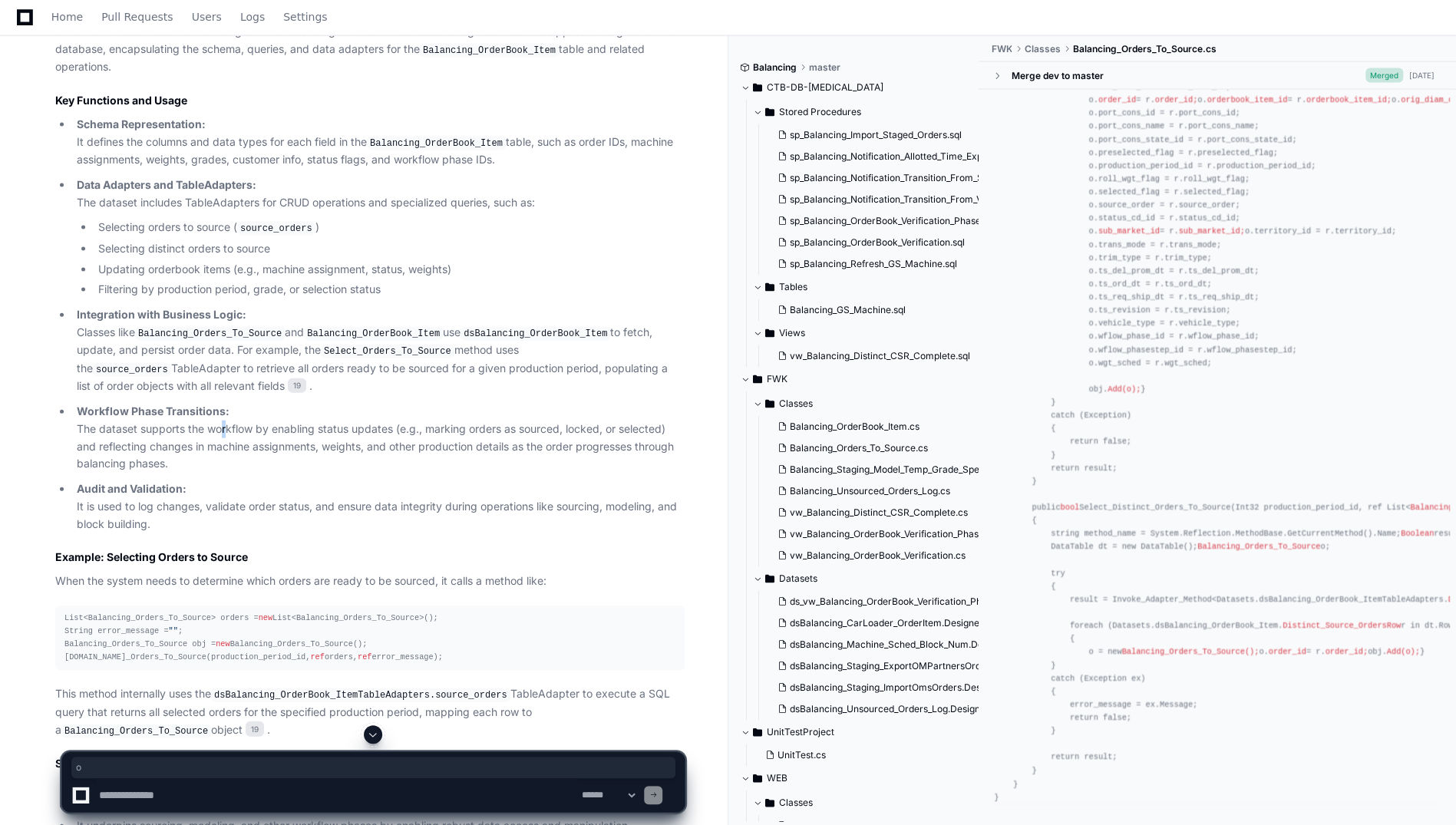
scroll to position [15396, 0]
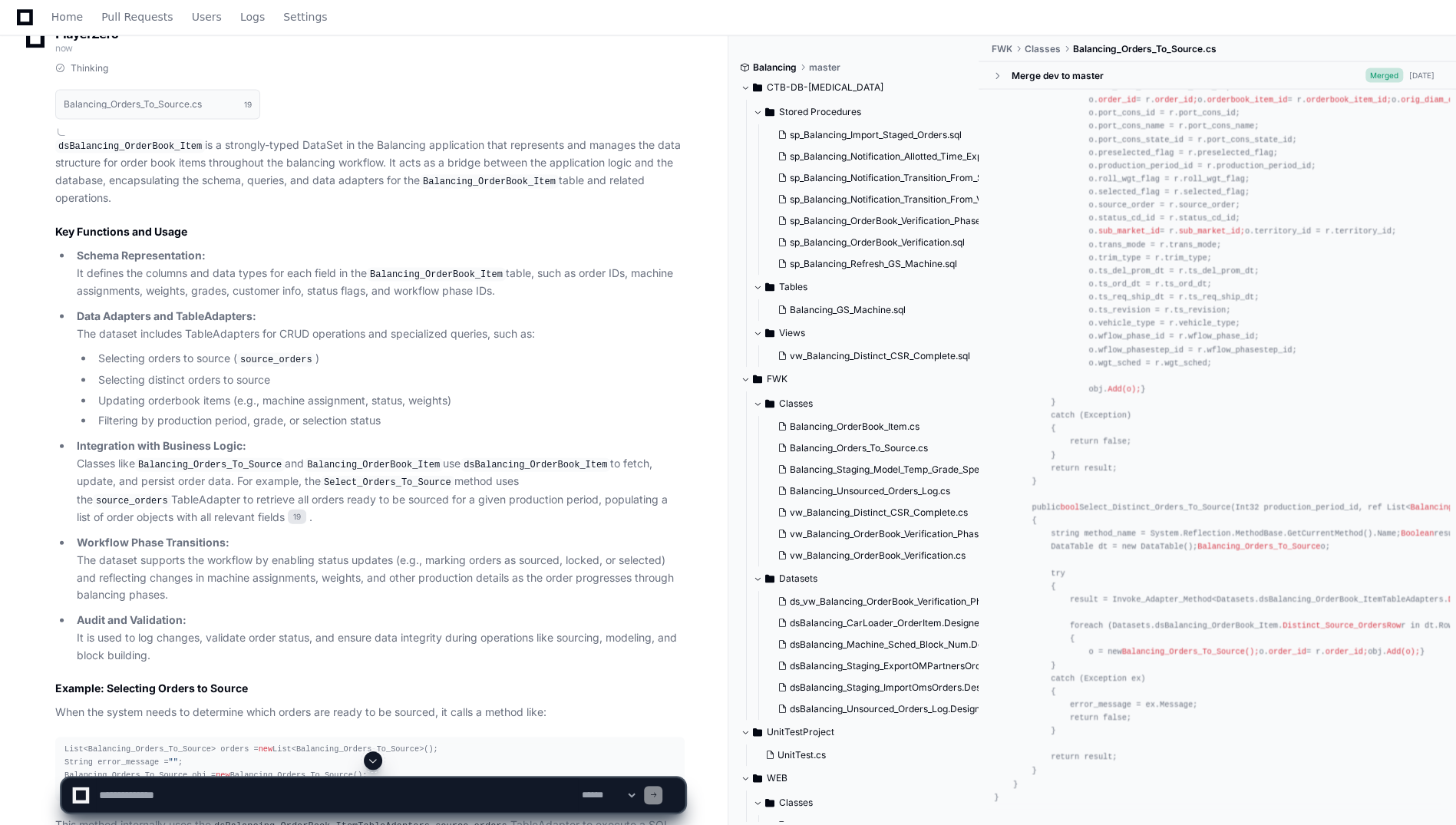
click at [1092, 648] on span "Balancing_Orders_To_Source();" at bounding box center [1191, 653] width 138 height 9
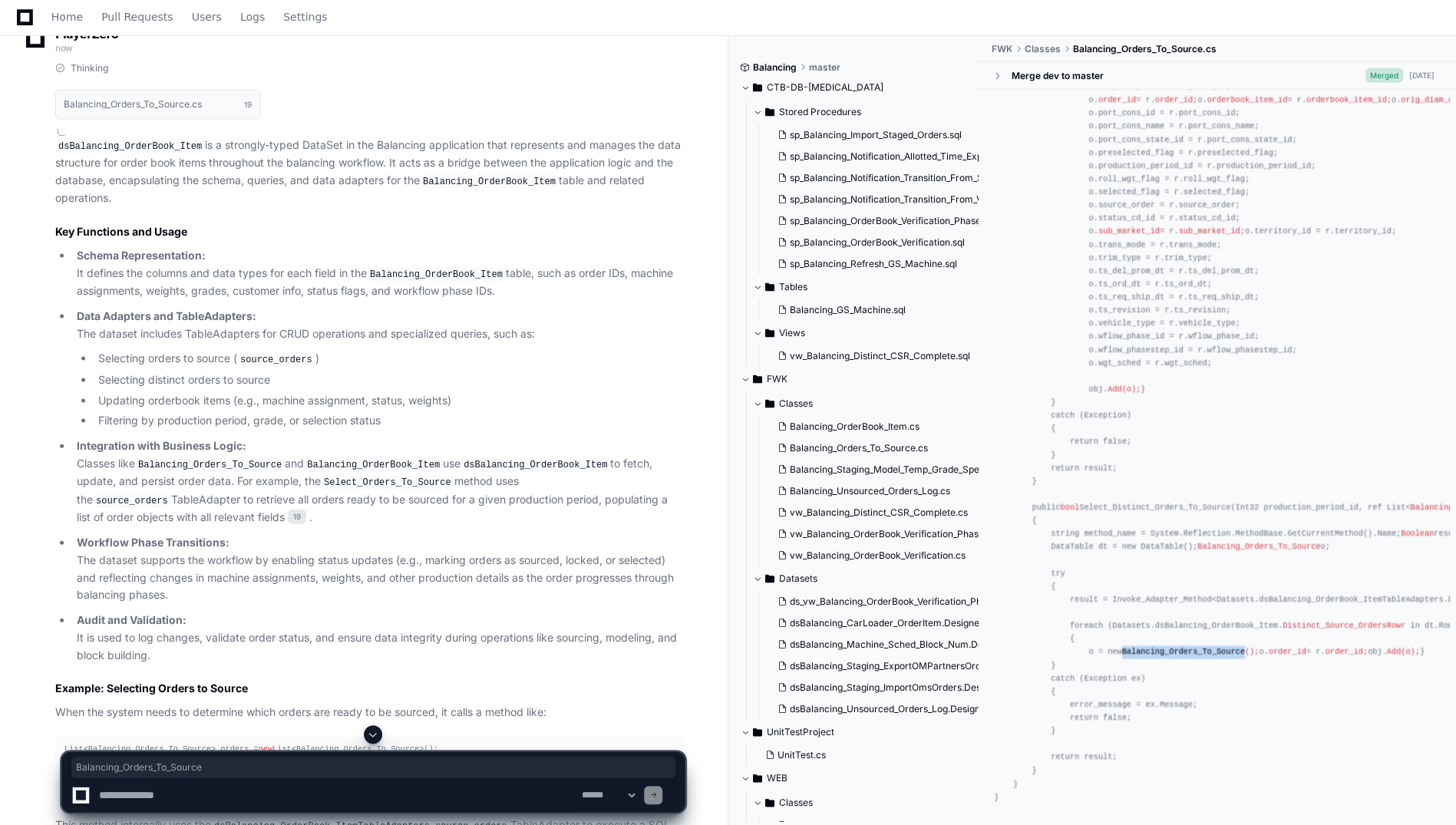
click at [1092, 648] on span "Balancing_Orders_To_Source();" at bounding box center [1191, 653] width 138 height 9
copy span "Balancing_Orders_To_Source"
click at [833, 442] on span "Balancing_Orders_To_Source.cs" at bounding box center [858, 448] width 138 height 12
click at [853, 447] on span "Balancing_Orders_To_Source.cs" at bounding box center [858, 448] width 138 height 12
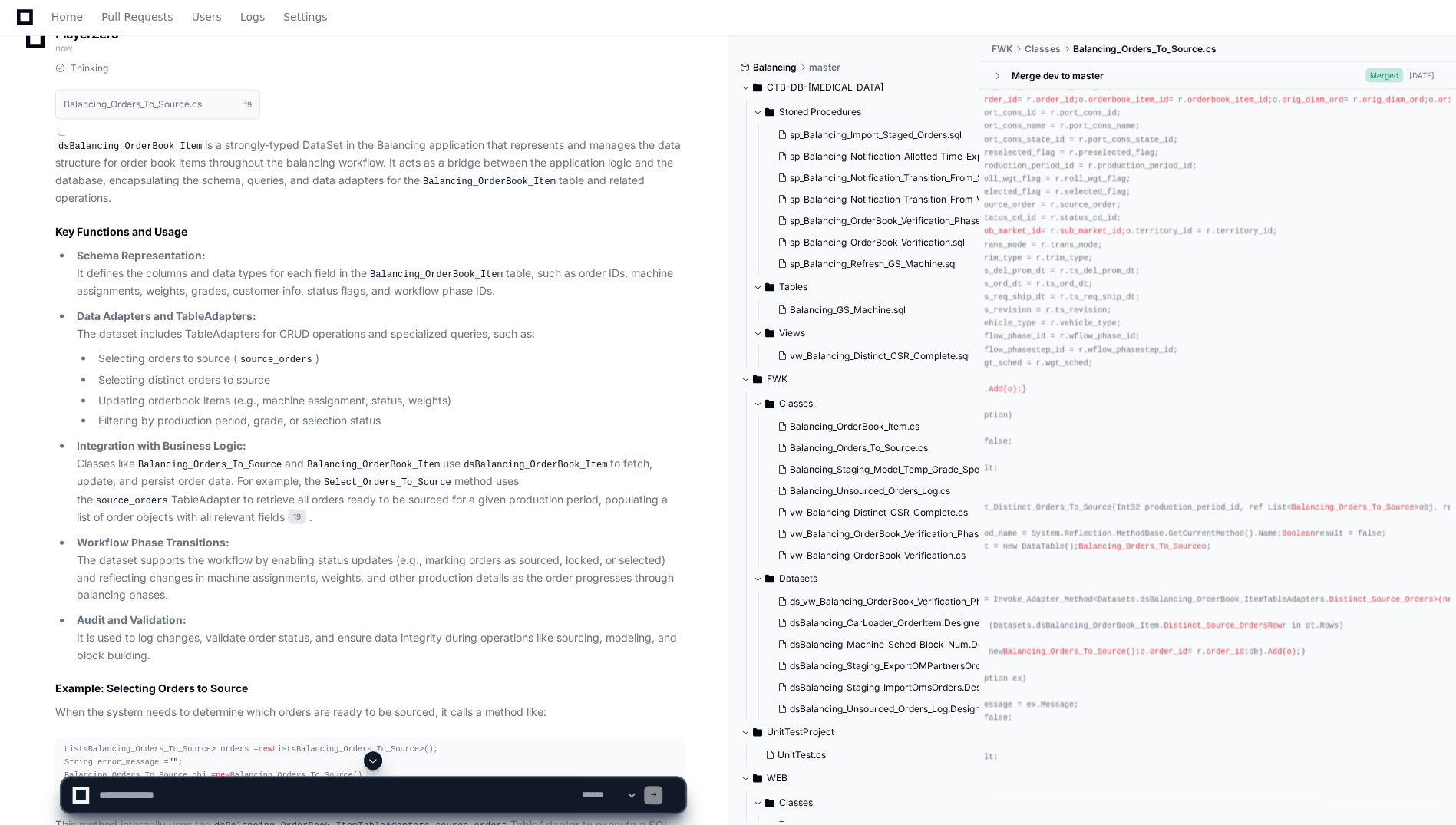
scroll to position [0, 129]
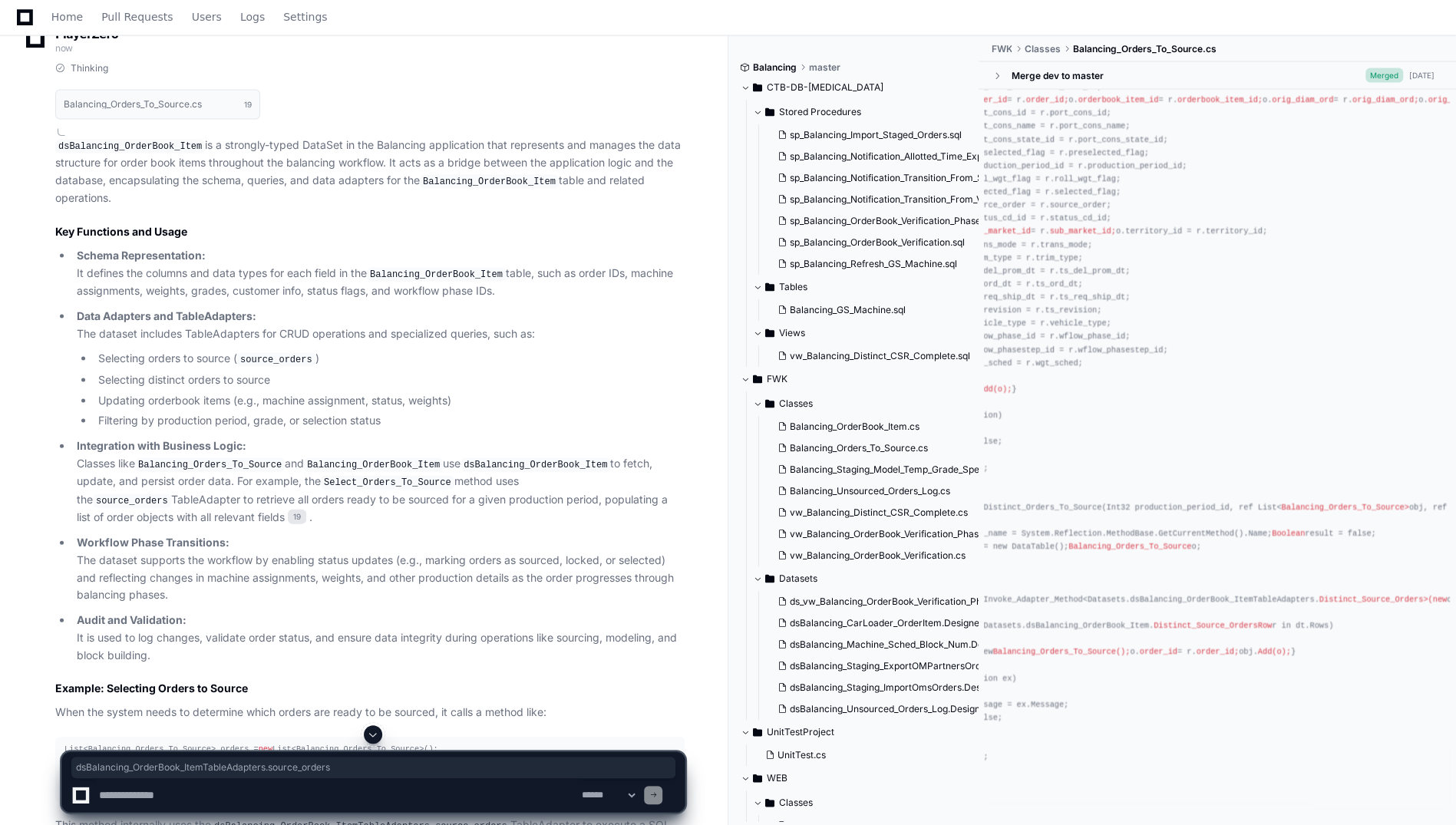
drag, startPoint x: 1324, startPoint y: 529, endPoint x: 1093, endPoint y: 527, distance: 231.0
drag, startPoint x: 1093, startPoint y: 527, endPoint x: 1206, endPoint y: 547, distance: 114.8
drag, startPoint x: 1261, startPoint y: 529, endPoint x: 1090, endPoint y: 533, distance: 171.0
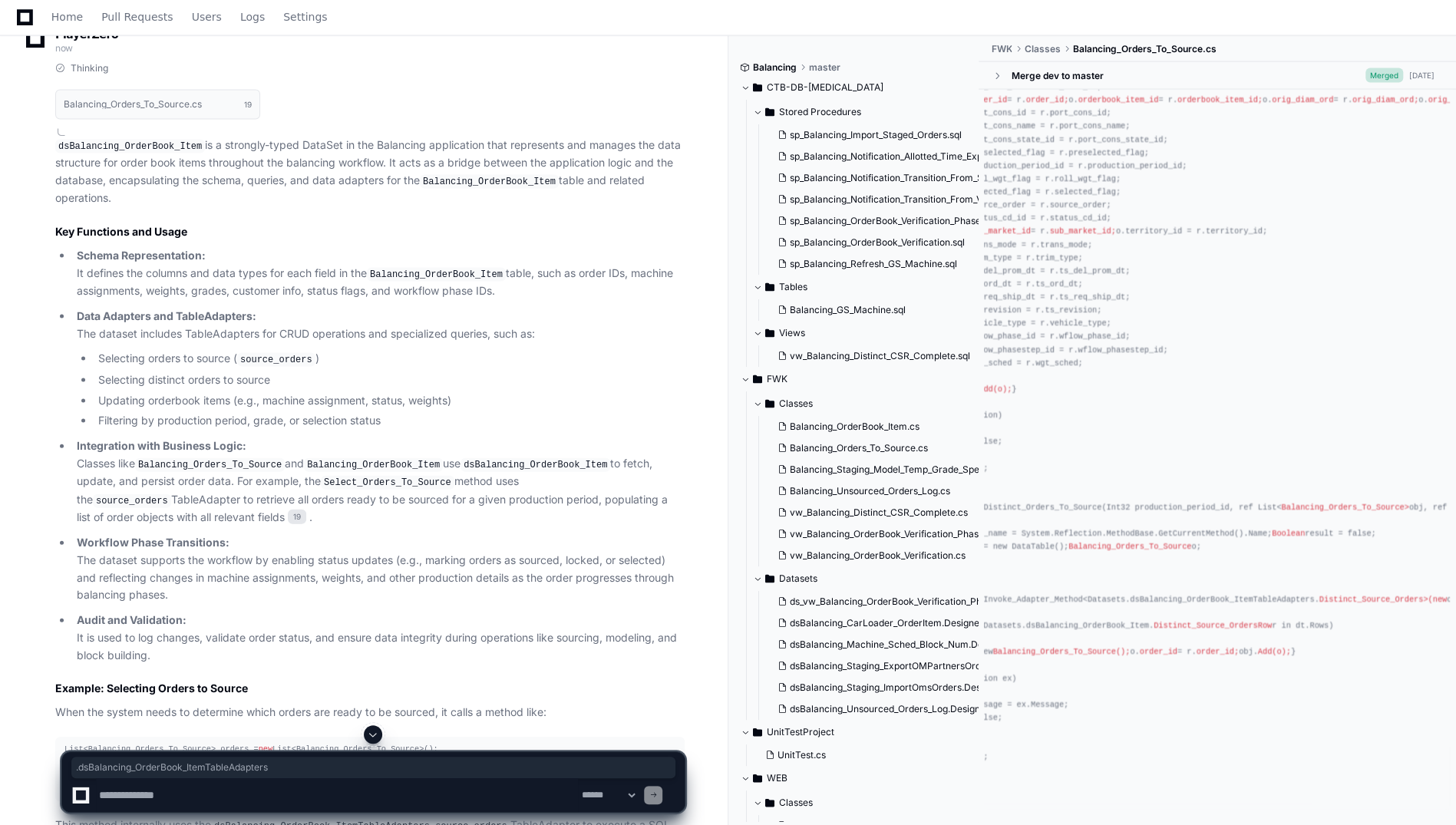
copy div ".dsBalancing_OrderBook_ItemTableAdapters"
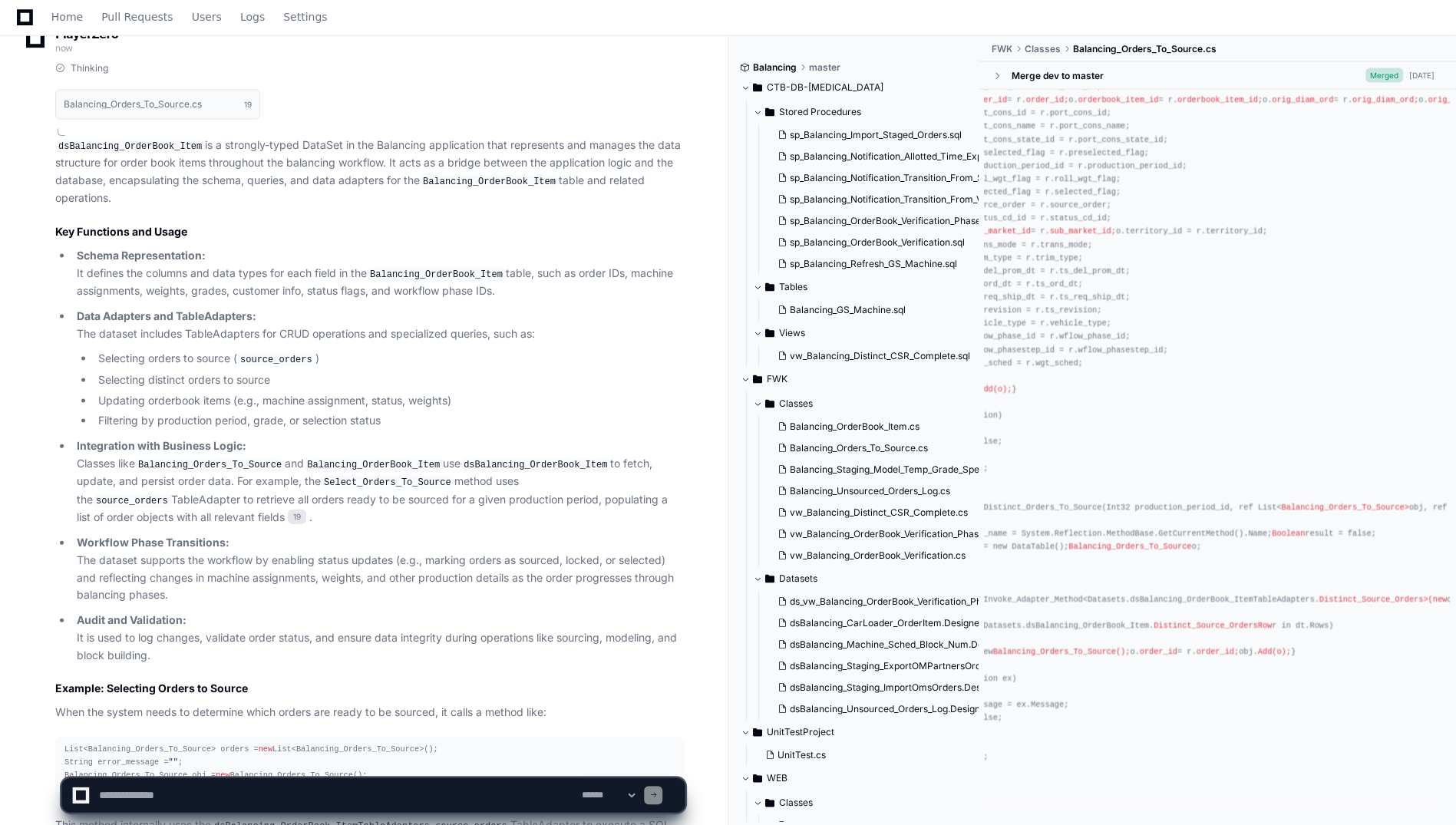
scroll to position [16393, 0]
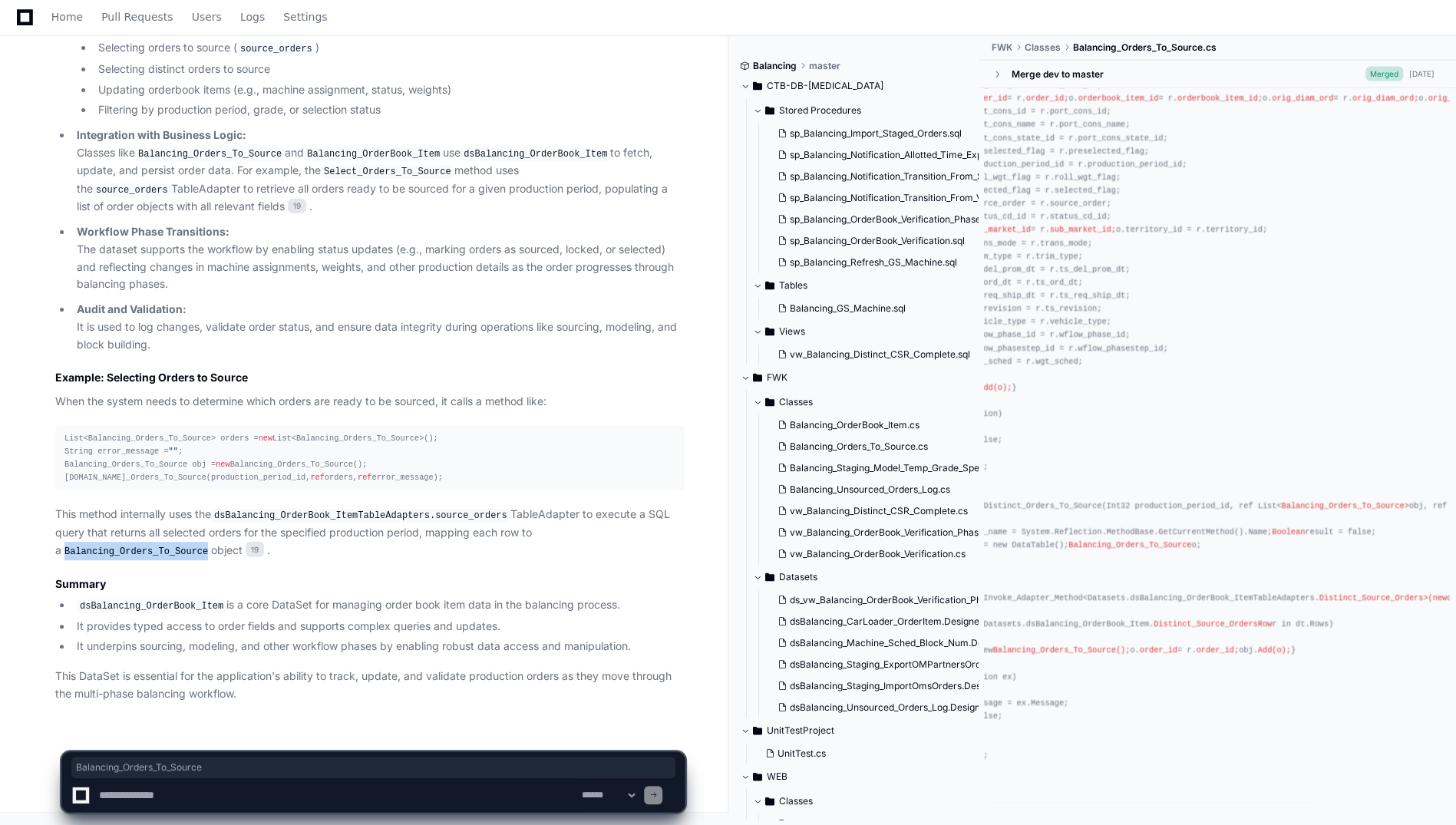
drag, startPoint x: 518, startPoint y: 532, endPoint x: 657, endPoint y: 534, distance: 139.0
click at [657, 534] on p "This method internally uses the dsBalancing_OrderBook_ItemTableAdapters.source_…" at bounding box center [370, 532] width 629 height 53
drag, startPoint x: 423, startPoint y: 514, endPoint x: 491, endPoint y: 513, distance: 68.0
click at [491, 513] on p "This method internally uses the dsBalancing_OrderBook_ItemTableAdapters.source_…" at bounding box center [370, 532] width 629 height 53
copy code "source_orders"
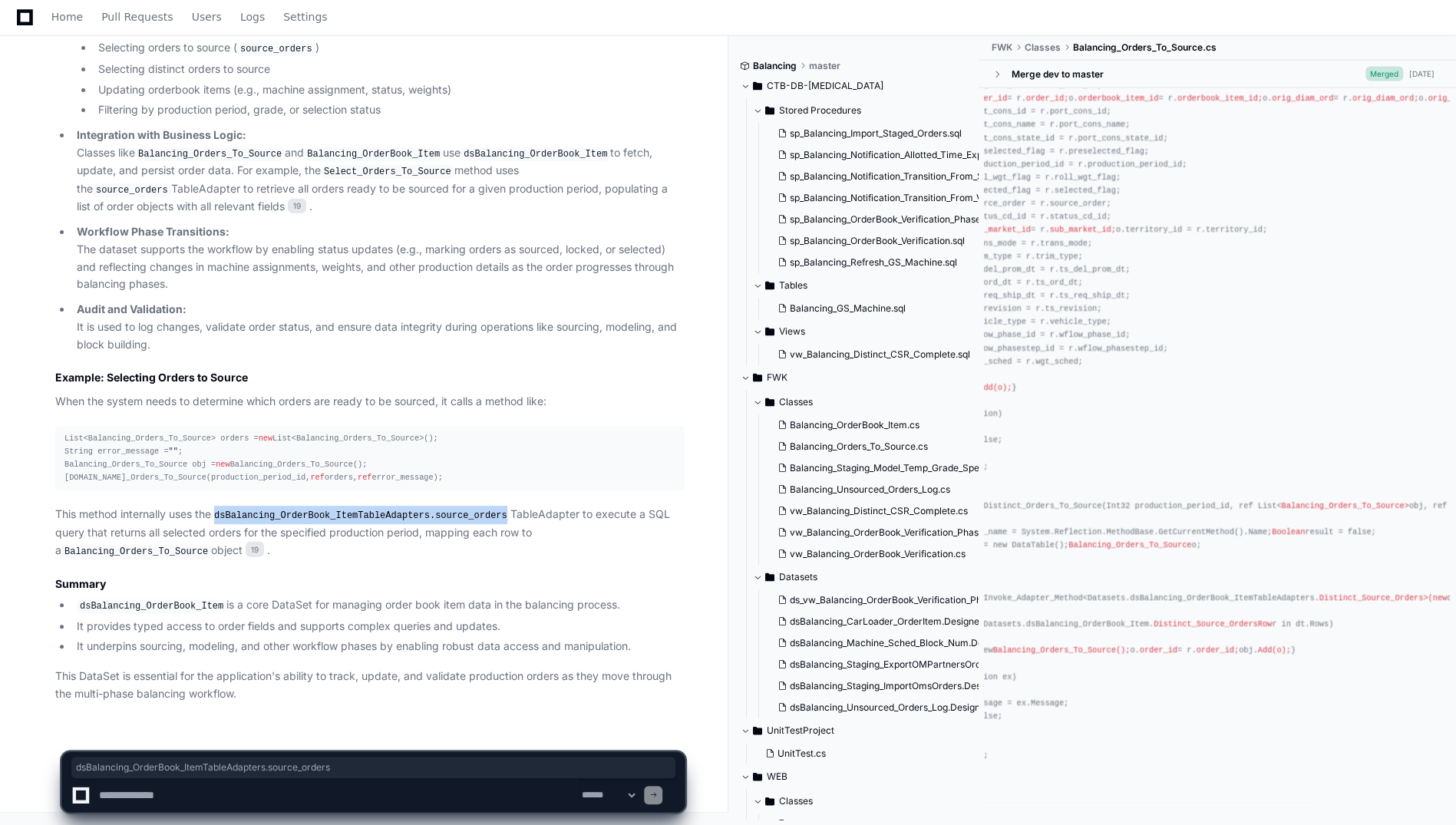
drag, startPoint x: 487, startPoint y: 513, endPoint x: 220, endPoint y: 510, distance: 267.0
click at [220, 510] on code "dsBalancing_OrderBook_ItemTableAdapters.source_orders" at bounding box center [360, 516] width 299 height 14
copy code "dsBalancing_OrderBook_ItemTableAdapters.source_orders"
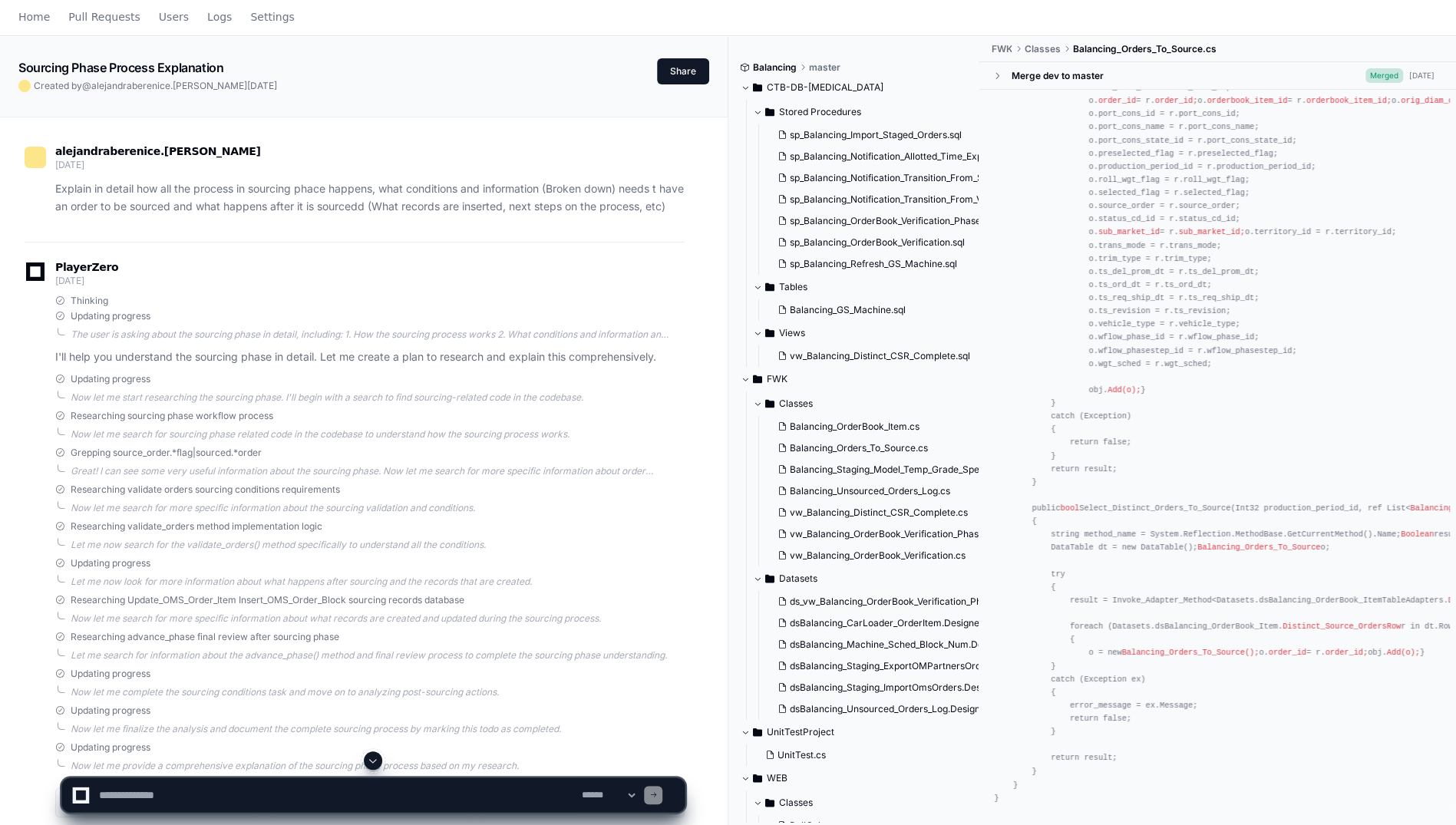
scroll to position [0, 0]
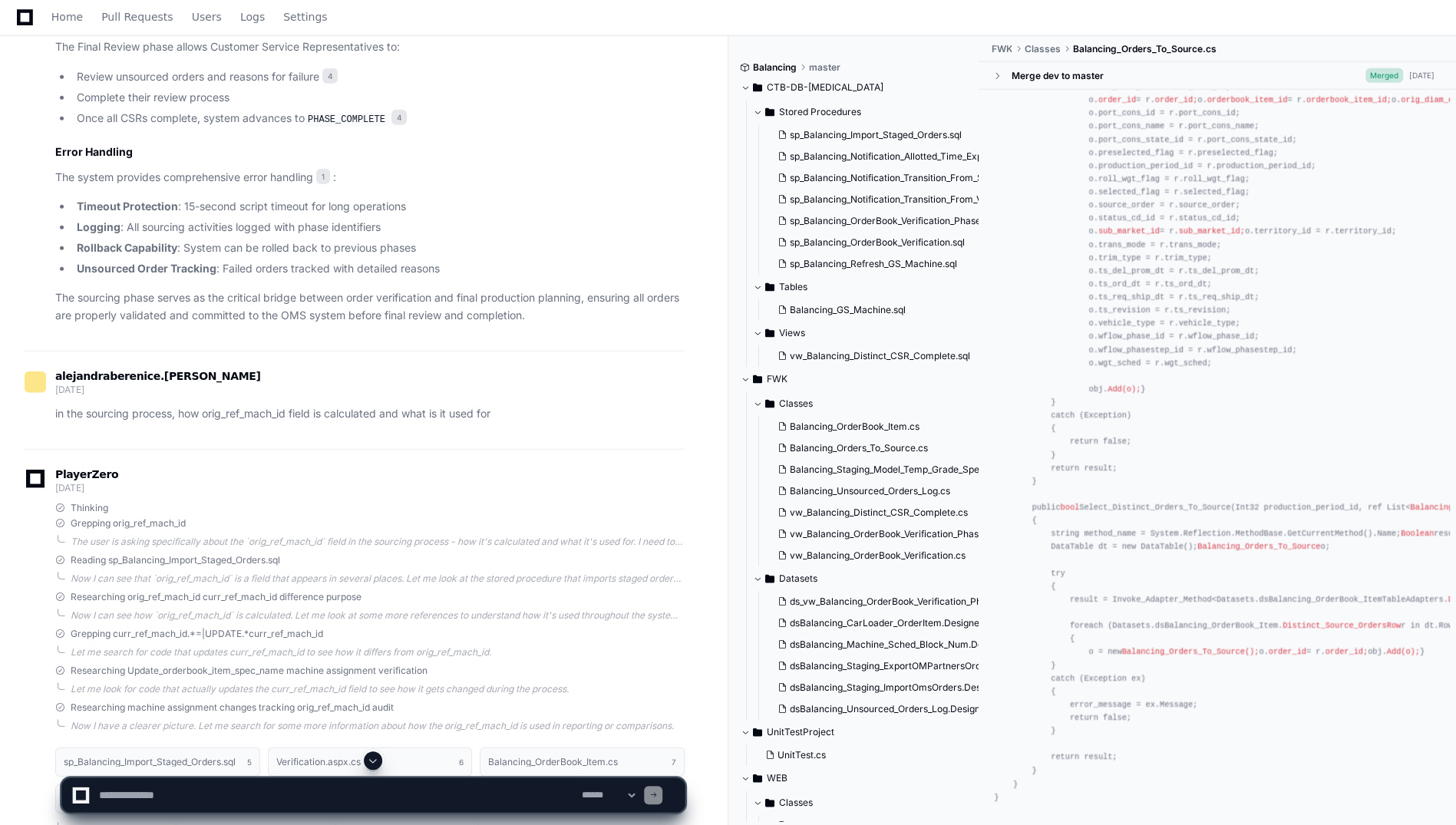
click at [369, 755] on span at bounding box center [373, 761] width 12 height 12
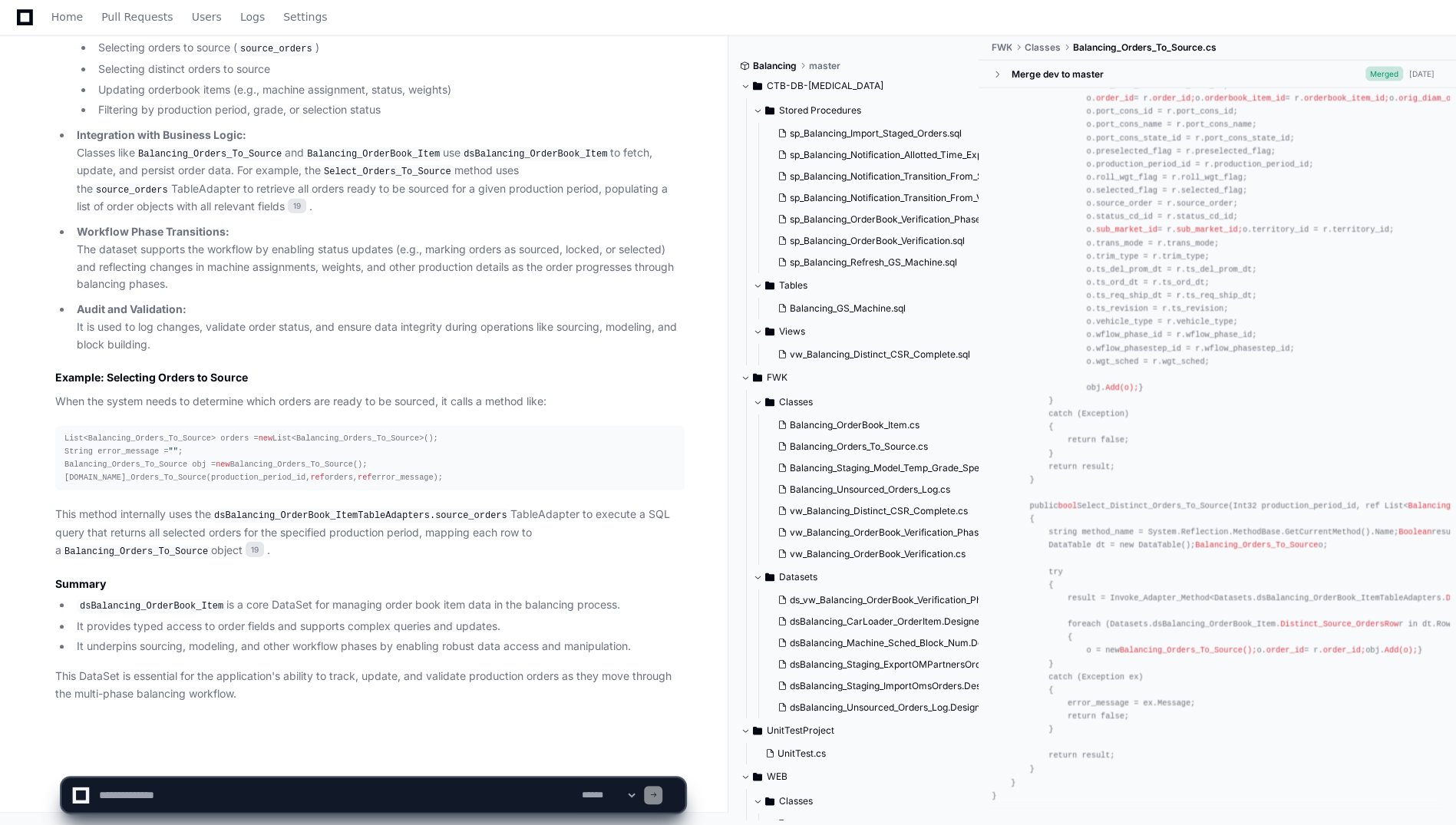
scroll to position [1865, 0]
click at [363, 793] on textarea at bounding box center [336, 796] width 482 height 34
paste textarea "**********"
type textarea "**********"
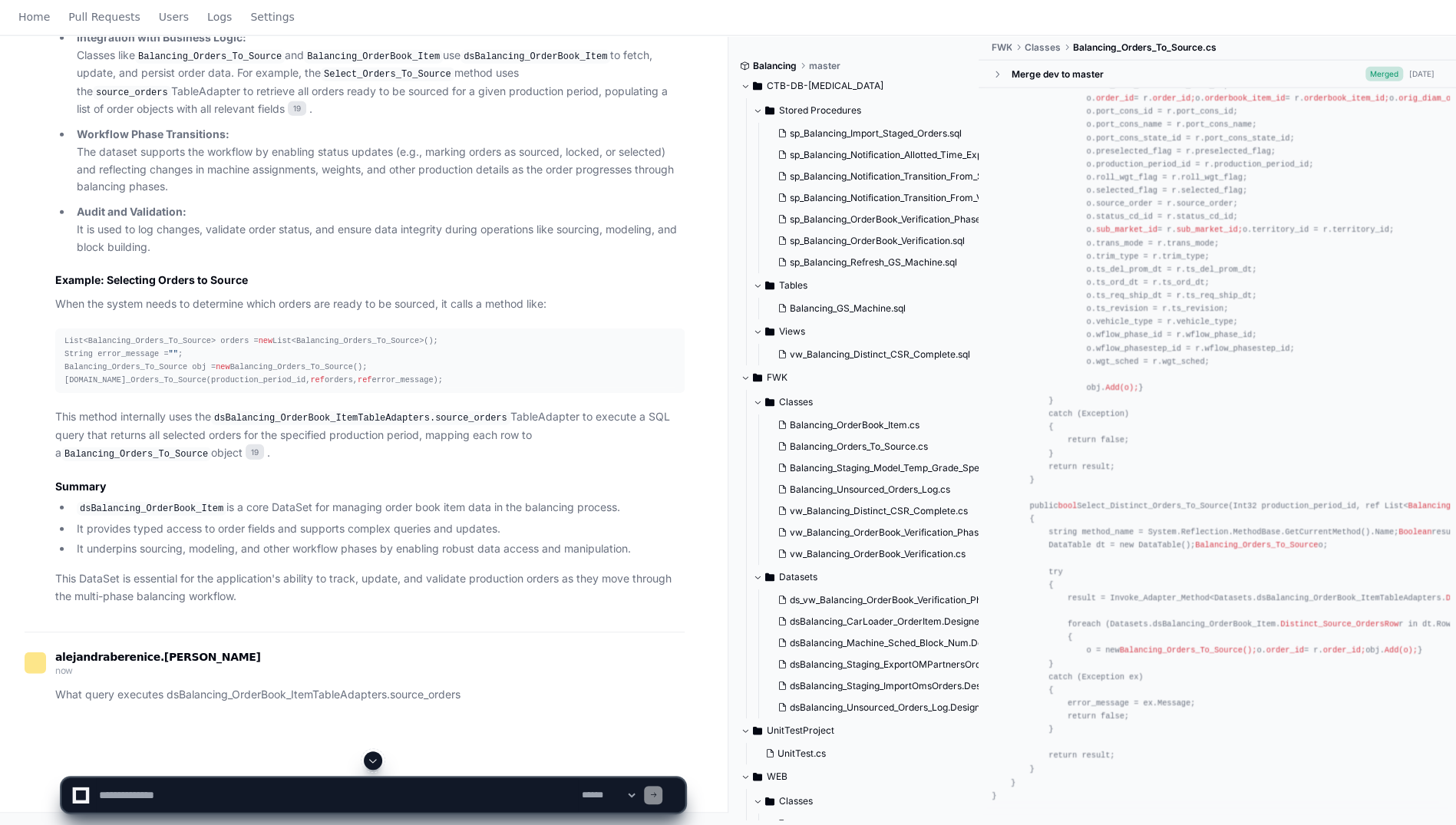
scroll to position [0, 0]
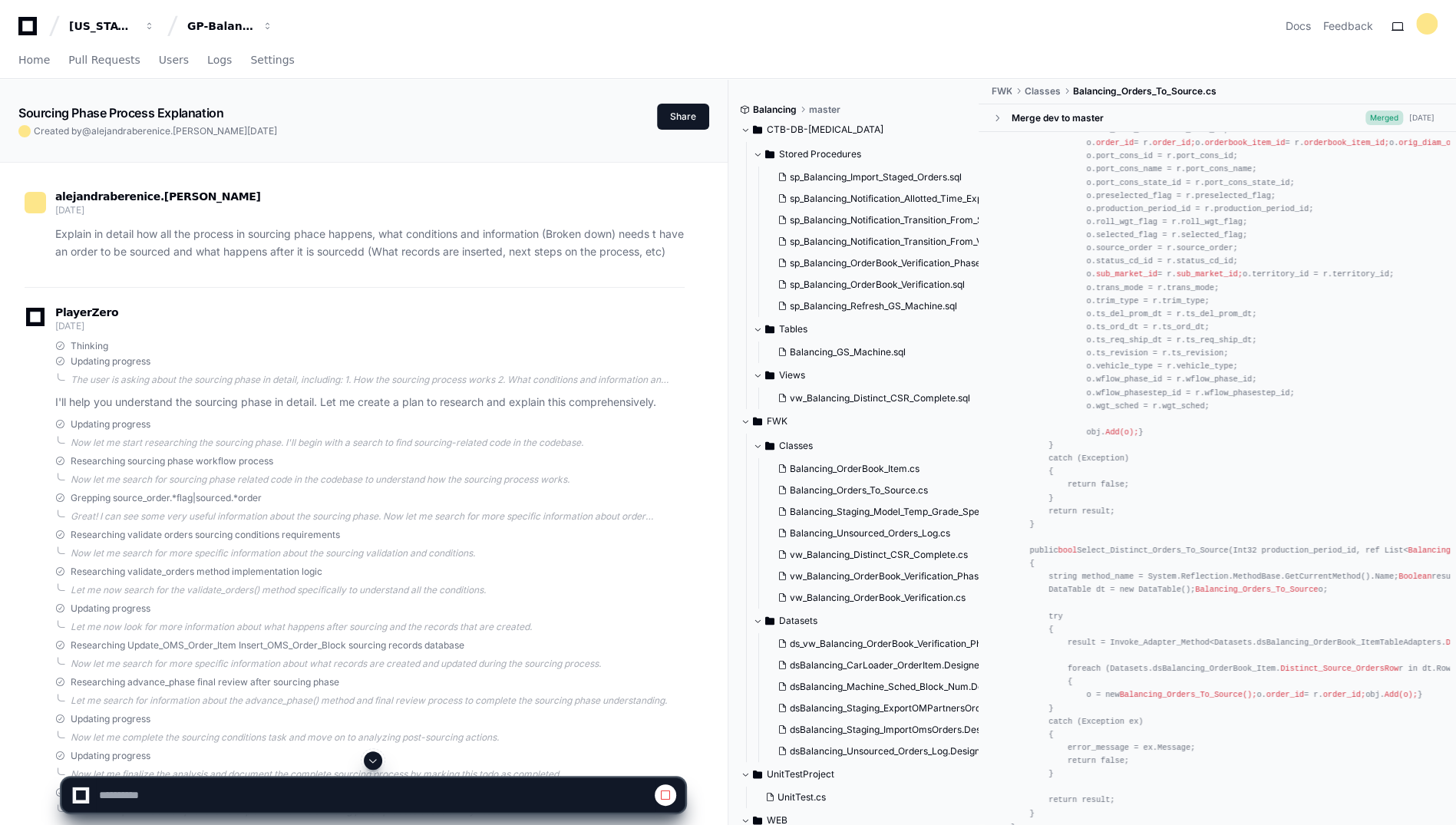
click at [372, 757] on span at bounding box center [373, 761] width 12 height 12
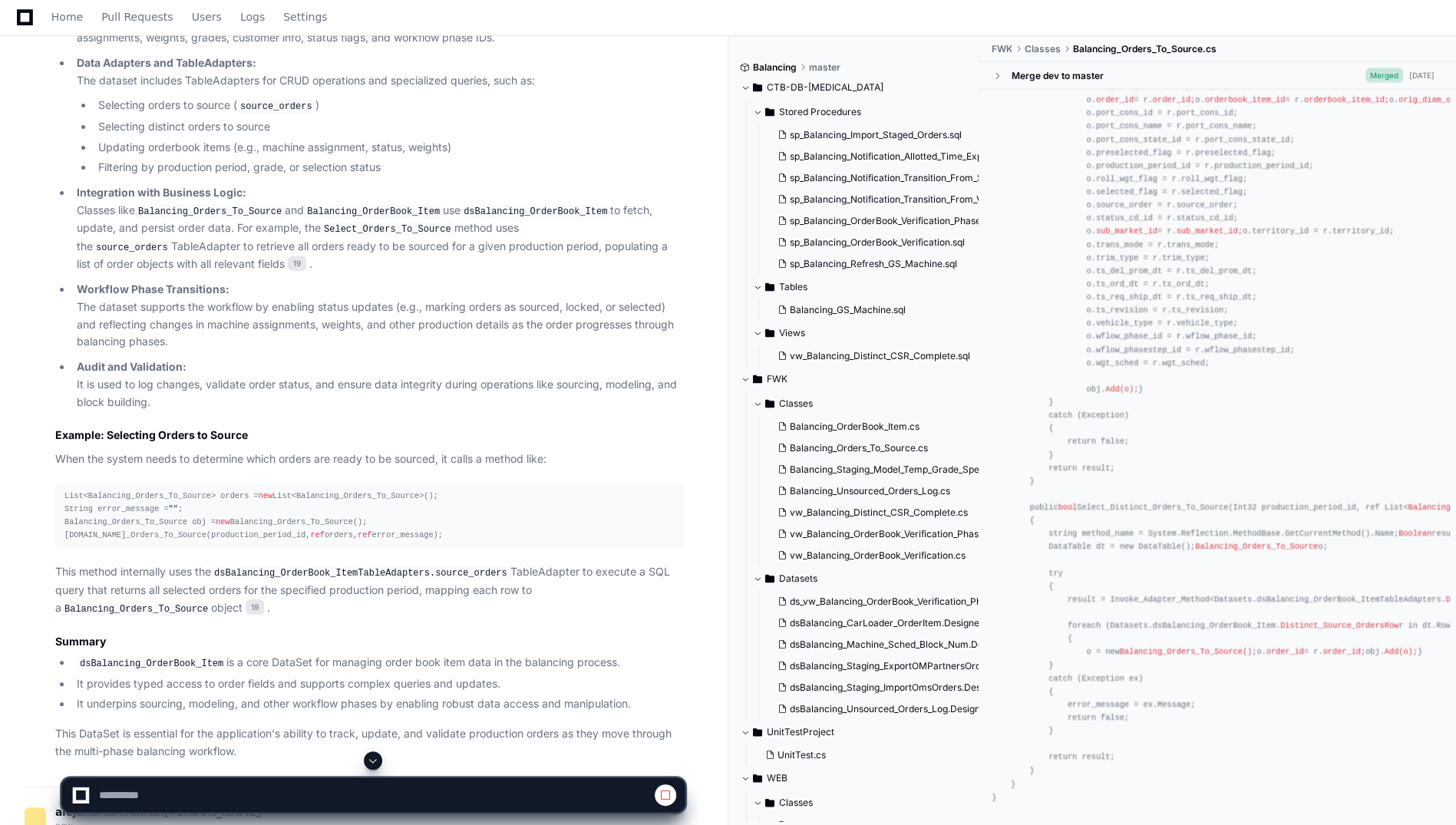
scroll to position [16580, 0]
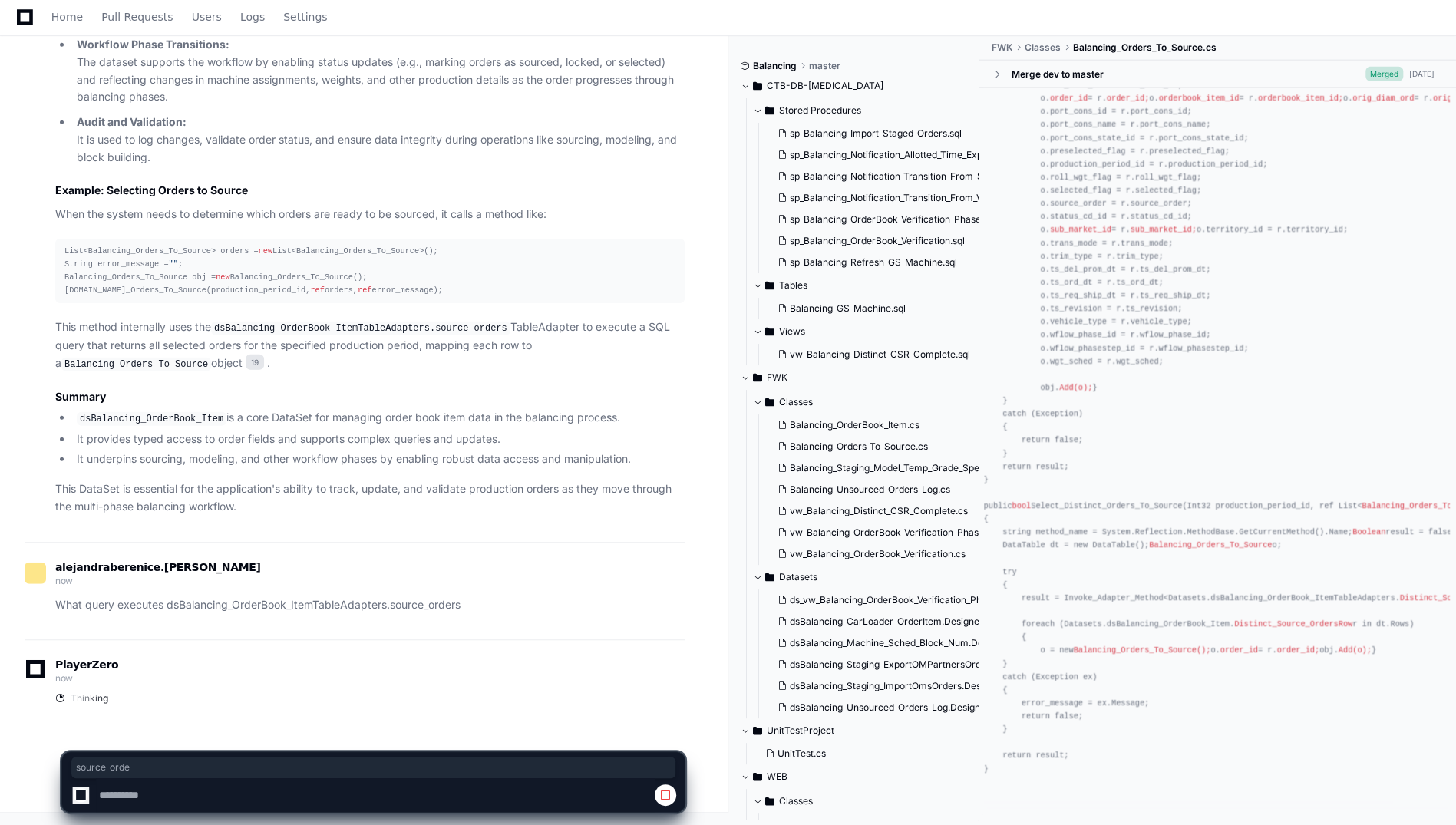
drag, startPoint x: 1391, startPoint y: 452, endPoint x: 1444, endPoint y: 453, distance: 53.0
drag, startPoint x: 1444, startPoint y: 453, endPoint x: 1376, endPoint y: 469, distance: 69.9
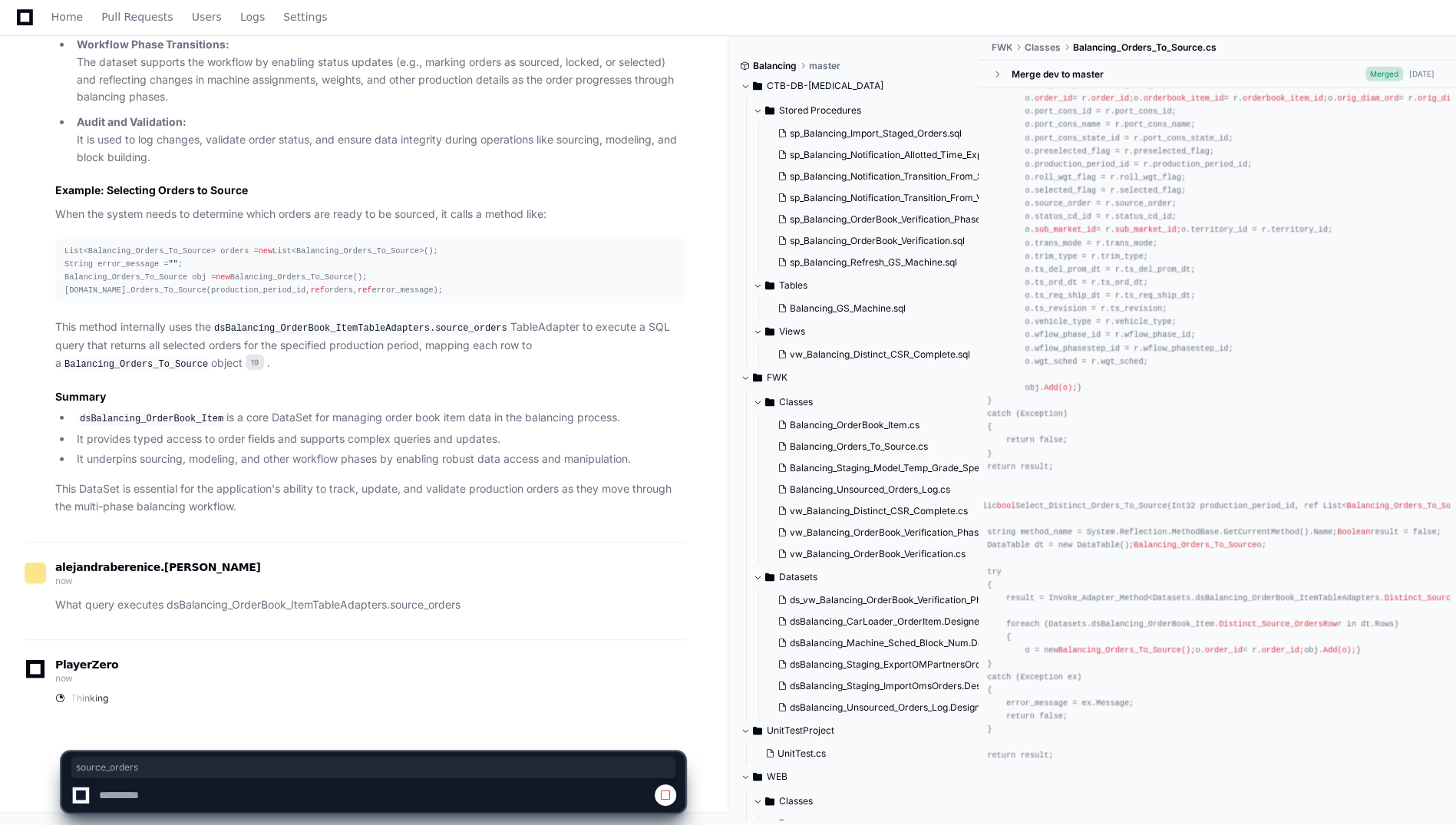
drag, startPoint x: 1388, startPoint y: 450, endPoint x: 1328, endPoint y: 452, distance: 60.0
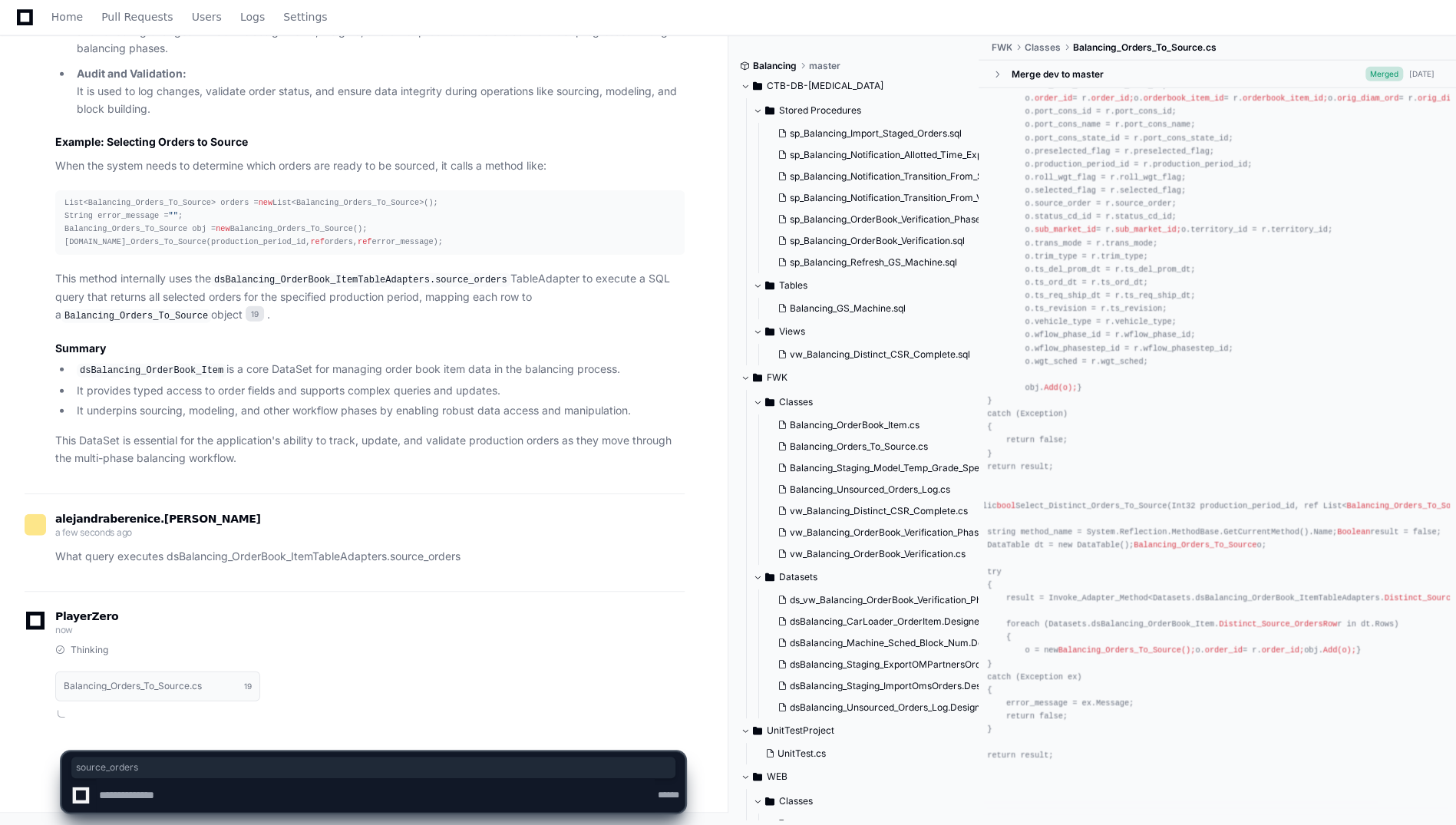
scroll to position [0, 0]
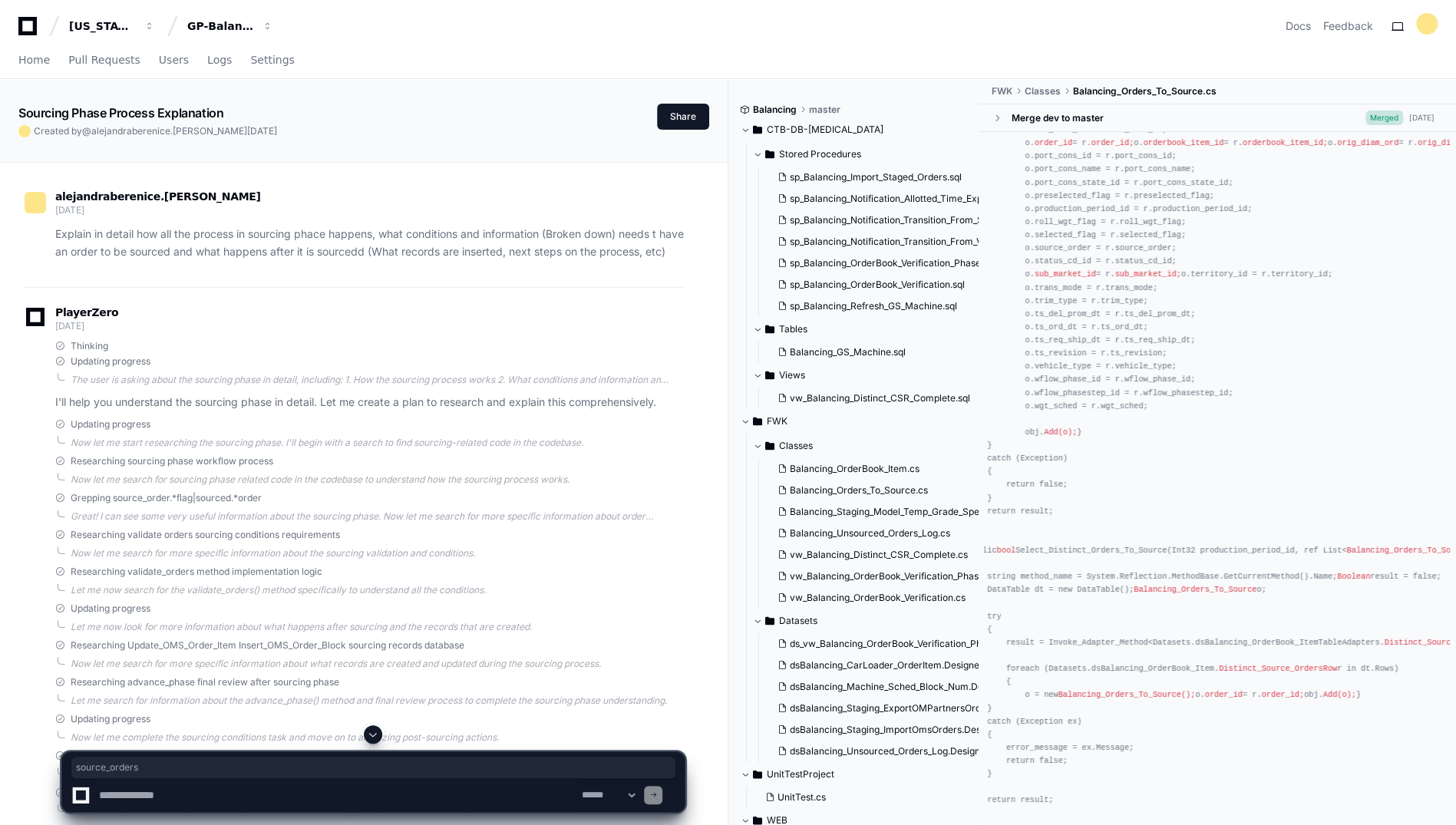
click at [373, 731] on span at bounding box center [373, 735] width 12 height 12
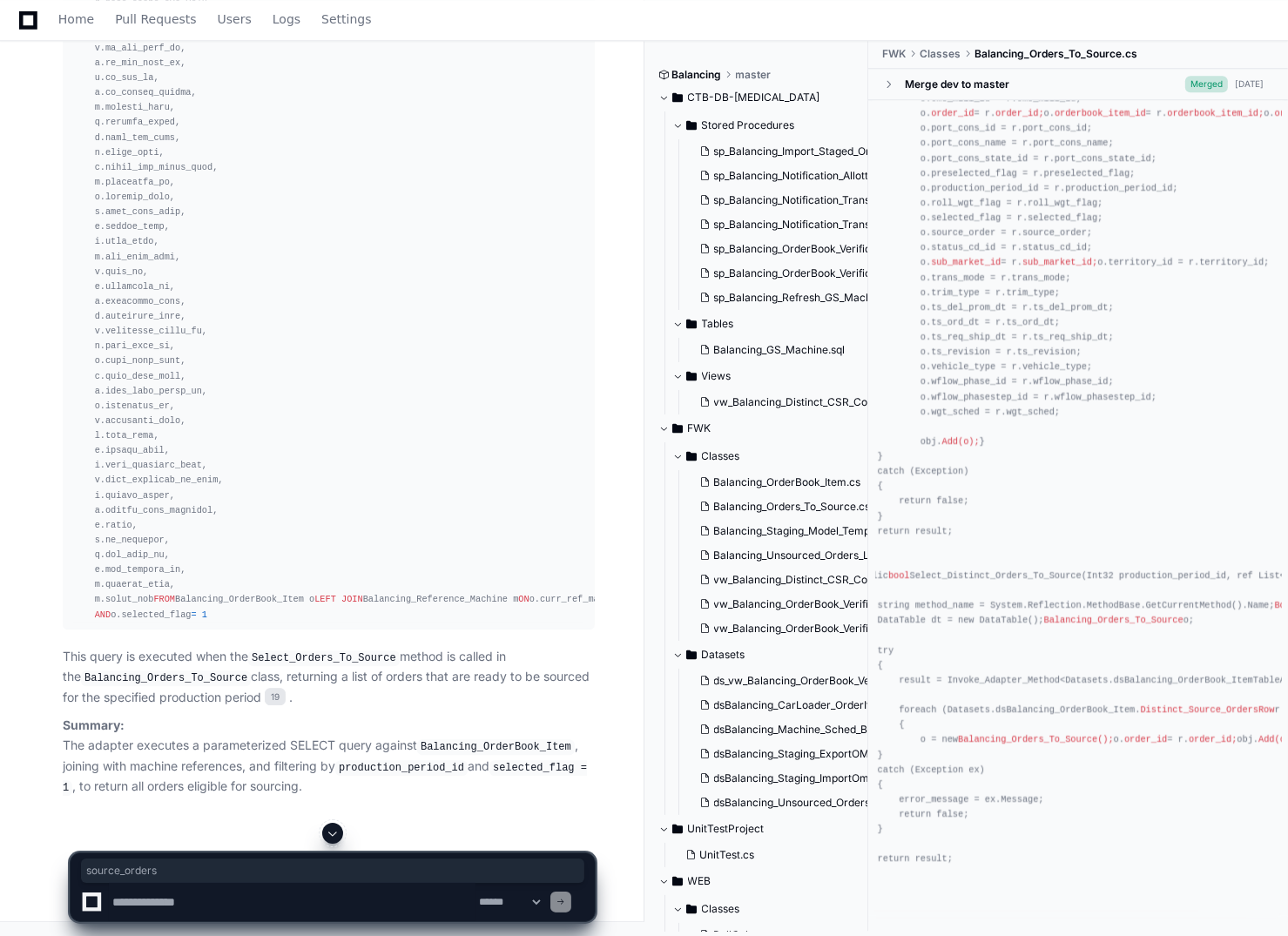
scroll to position [21542, 0]
drag, startPoint x: 92, startPoint y: 599, endPoint x: 213, endPoint y: 603, distance: 121.1
click at [213, 603] on div "SELECT FROM Balancing_OrderBook_Item o LEFT JOIN Balancing_Reference_Machine m …" at bounding box center [328, 78] width 512 height 1089
click at [188, 623] on div "SELECT FROM Balancing_OrderBook_Item o LEFT JOIN Balancing_Reference_Machine m …" at bounding box center [328, 78] width 512 height 1089
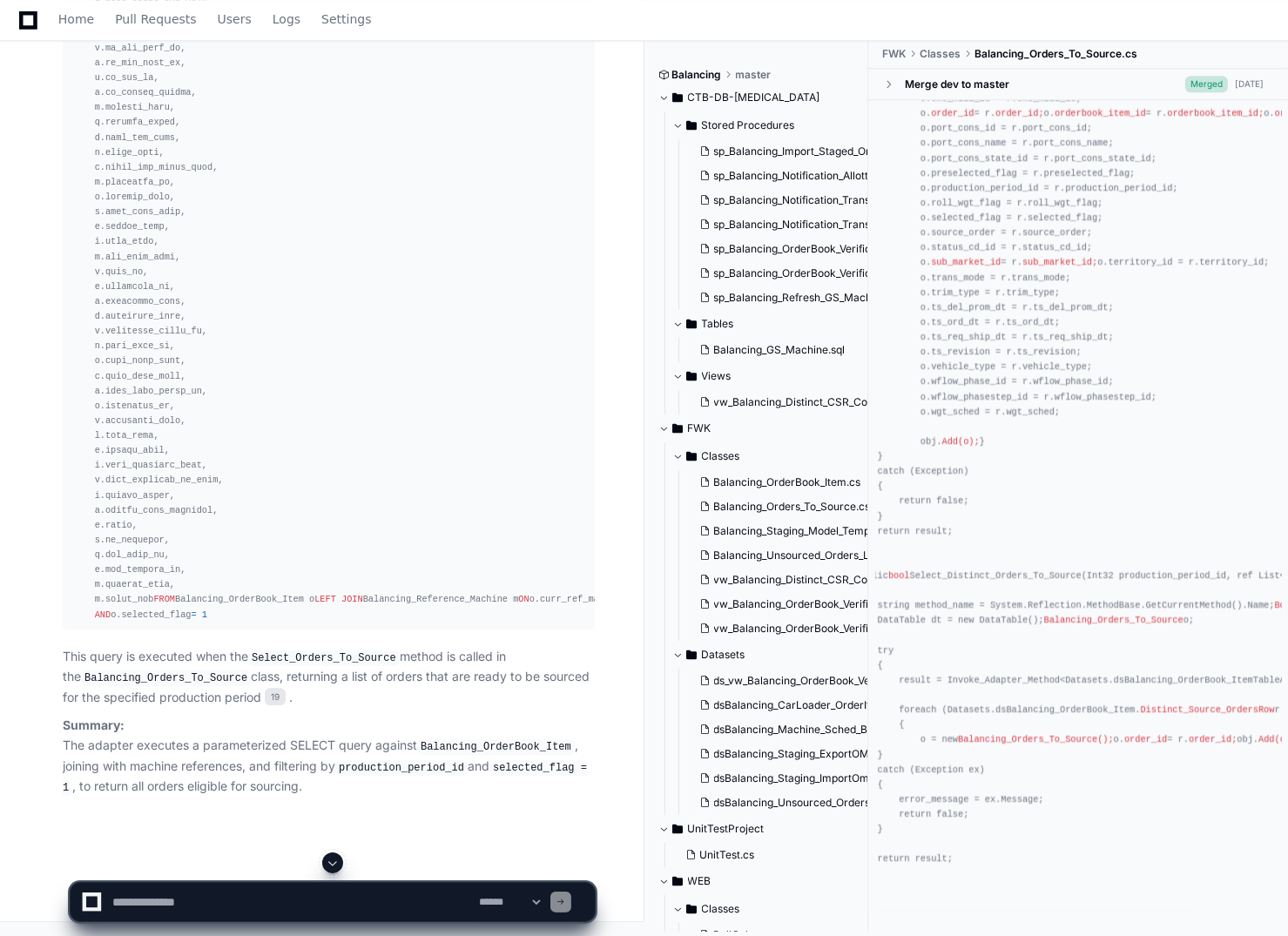
click at [188, 623] on div "SELECT FROM Balancing_OrderBook_Item o LEFT JOIN Balancing_Reference_Machine m …" at bounding box center [328, 78] width 512 height 1089
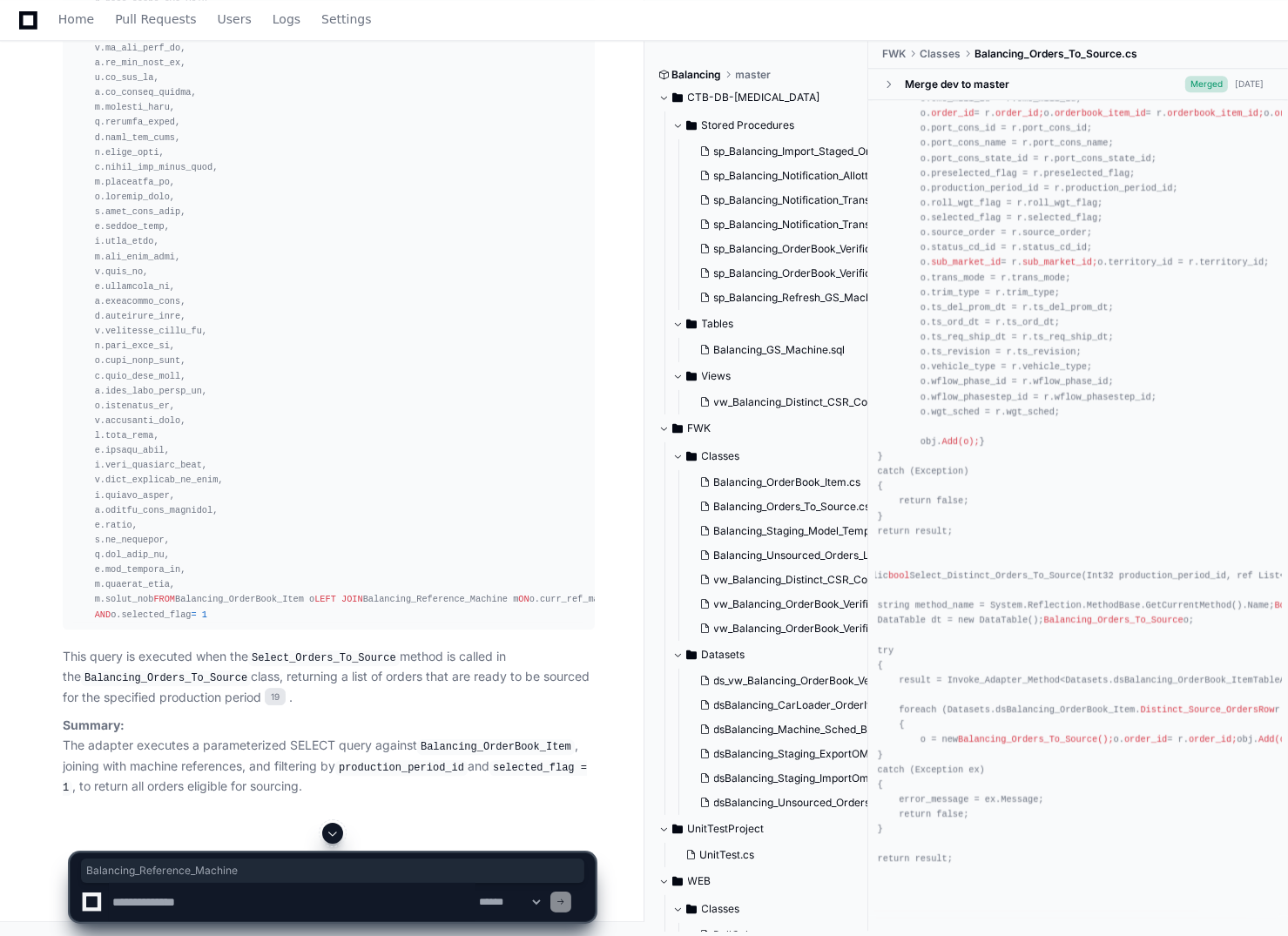
click at [316, 623] on div "SELECT FROM Balancing_OrderBook_Item o LEFT JOIN Balancing_Reference_Machine m …" at bounding box center [328, 78] width 512 height 1089
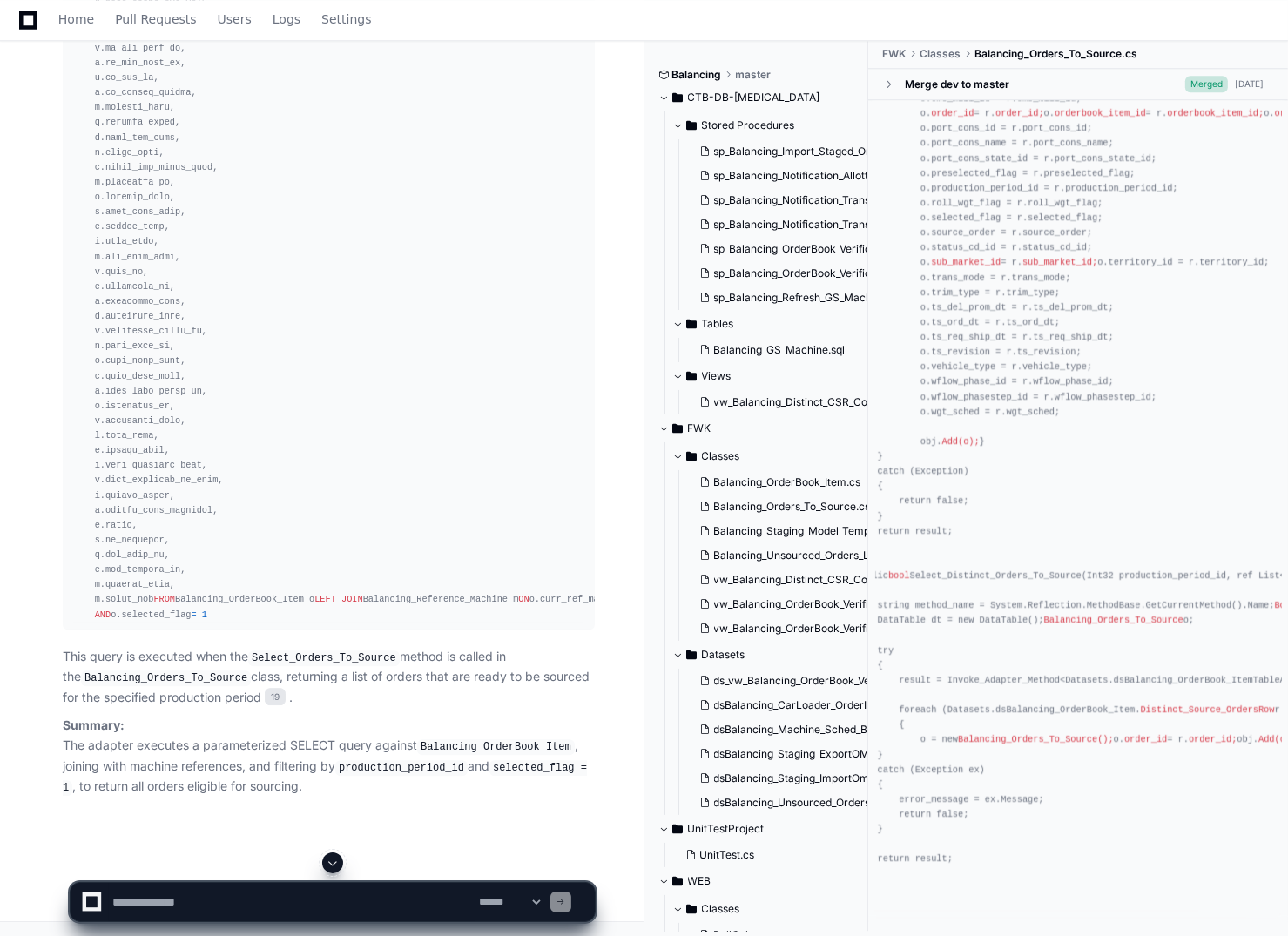
click at [316, 623] on div "SELECT FROM Balancing_OrderBook_Item o LEFT JOIN Balancing_Reference_Machine m …" at bounding box center [328, 78] width 512 height 1089
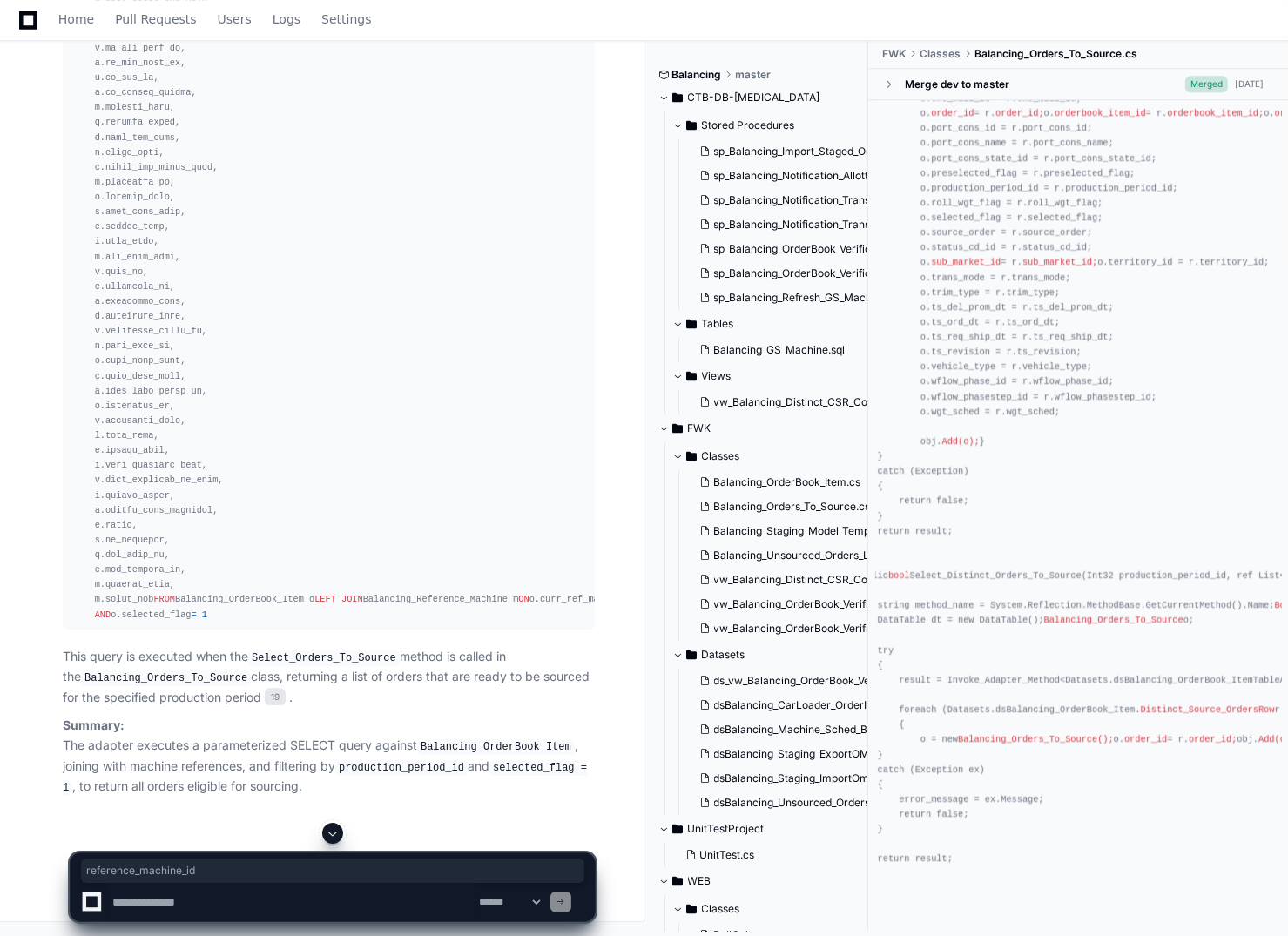
drag, startPoint x: 371, startPoint y: 629, endPoint x: 495, endPoint y: 635, distance: 124.1
click at [495, 623] on div "SELECT FROM Balancing_OrderBook_Item o LEFT JOIN Balancing_Reference_Machine m …" at bounding box center [328, 78] width 512 height 1089
click at [342, 623] on div "SELECT FROM Balancing_OrderBook_Item o LEFT JOIN Balancing_Reference_Machine m …" at bounding box center [328, 78] width 512 height 1089
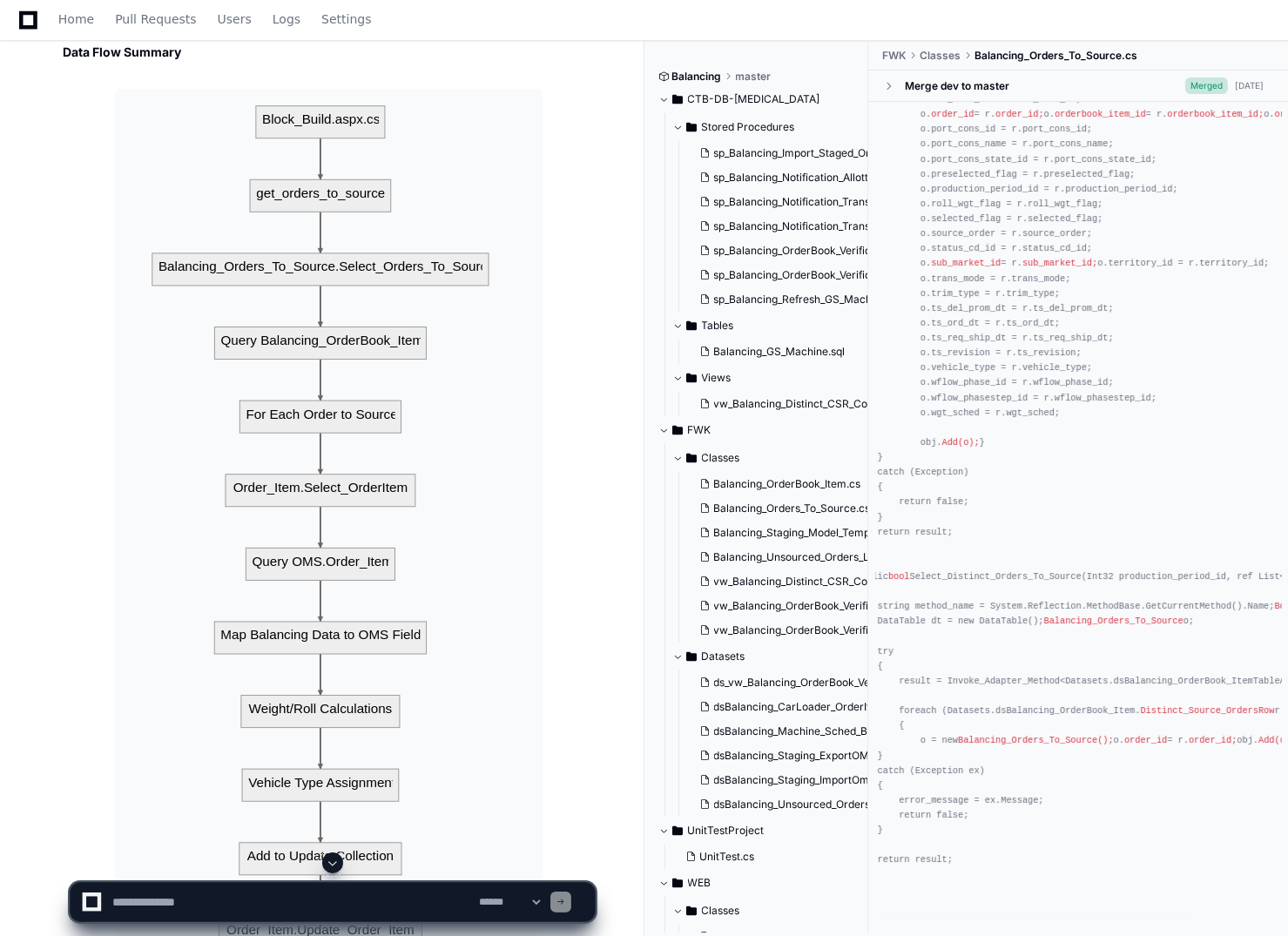
scroll to position [14576, 0]
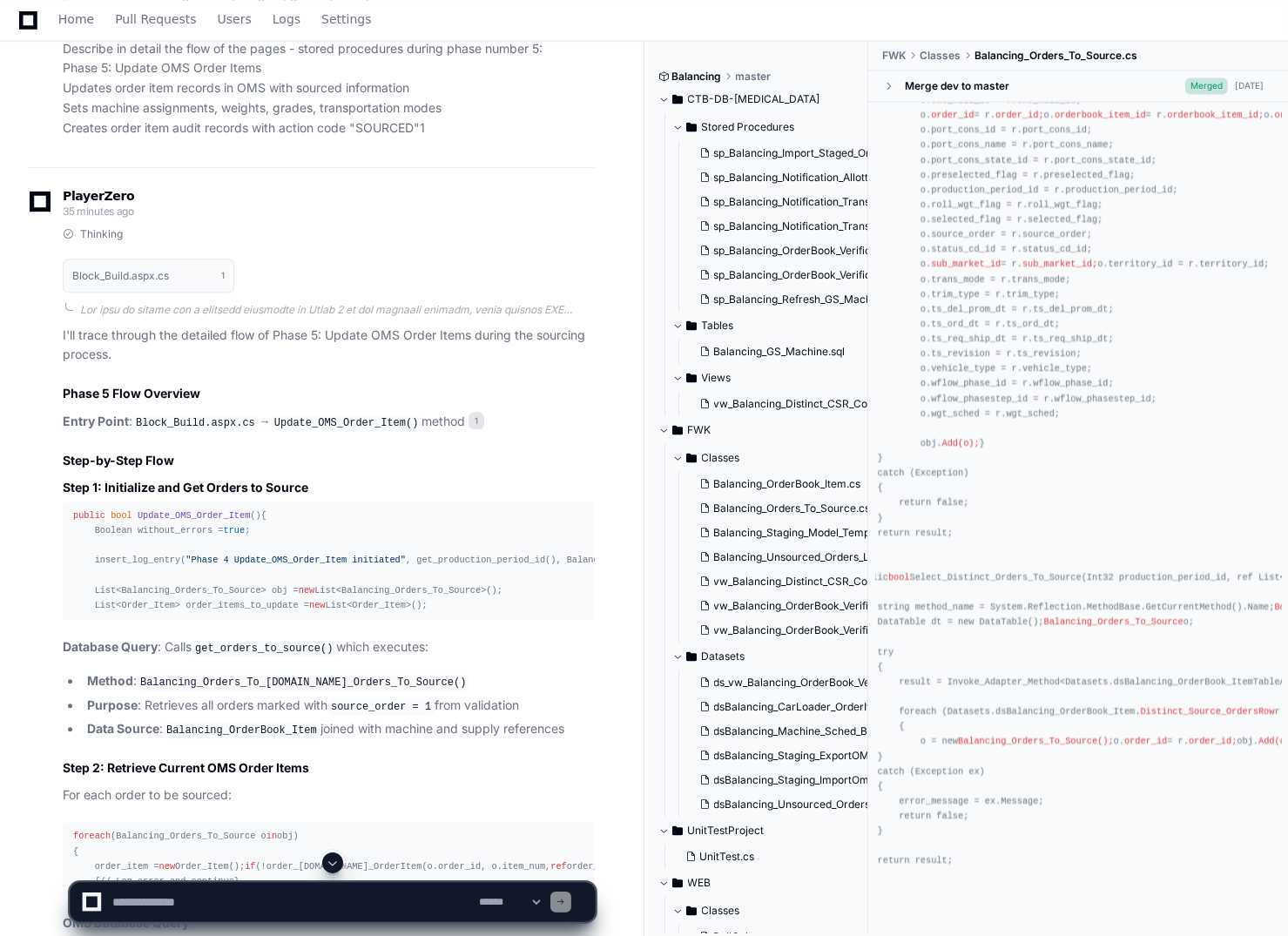
scroll to position [12225, 0]
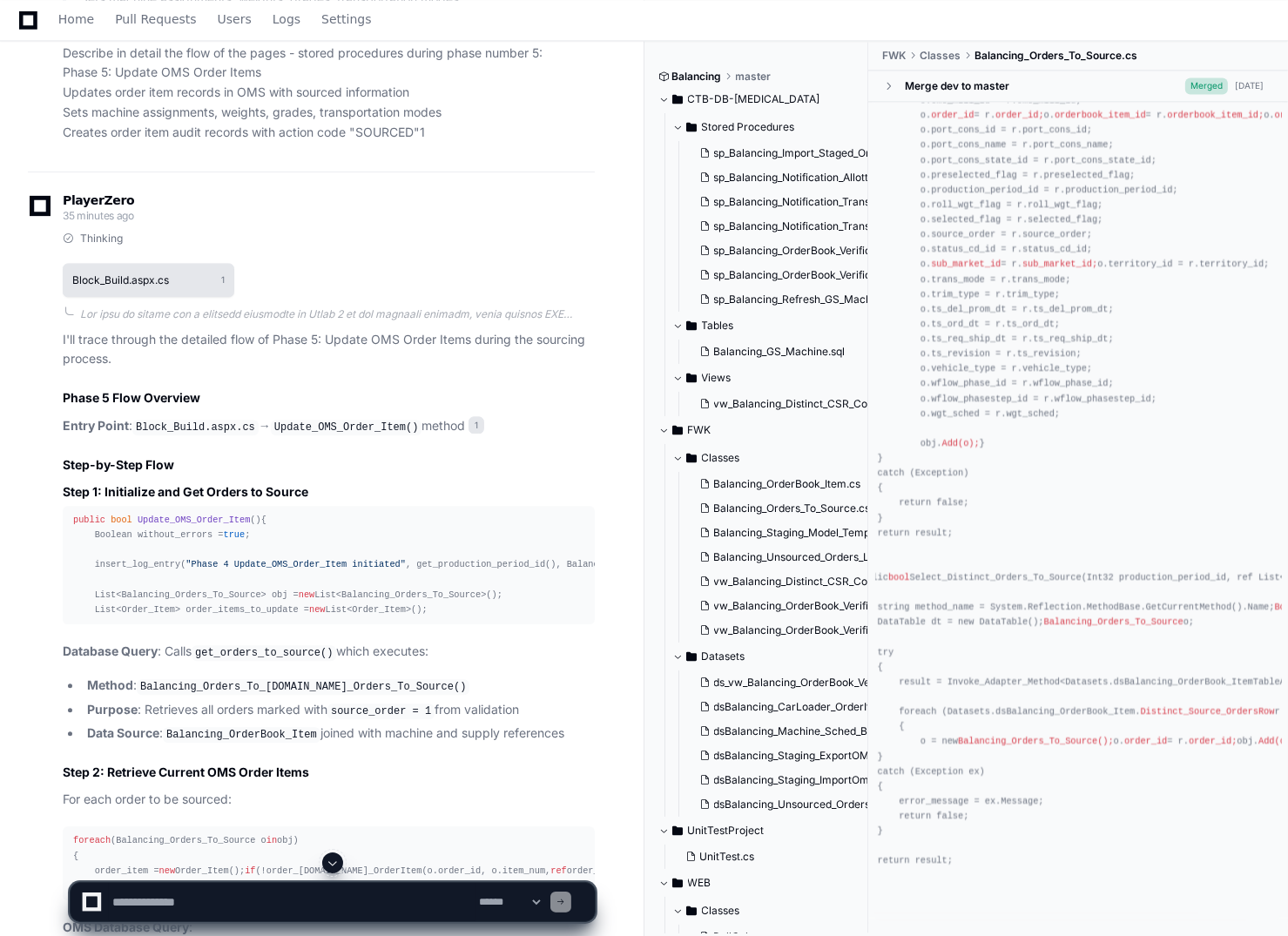
click at [148, 286] on h1 "Block_Build.aspx.cs" at bounding box center [120, 281] width 97 height 11
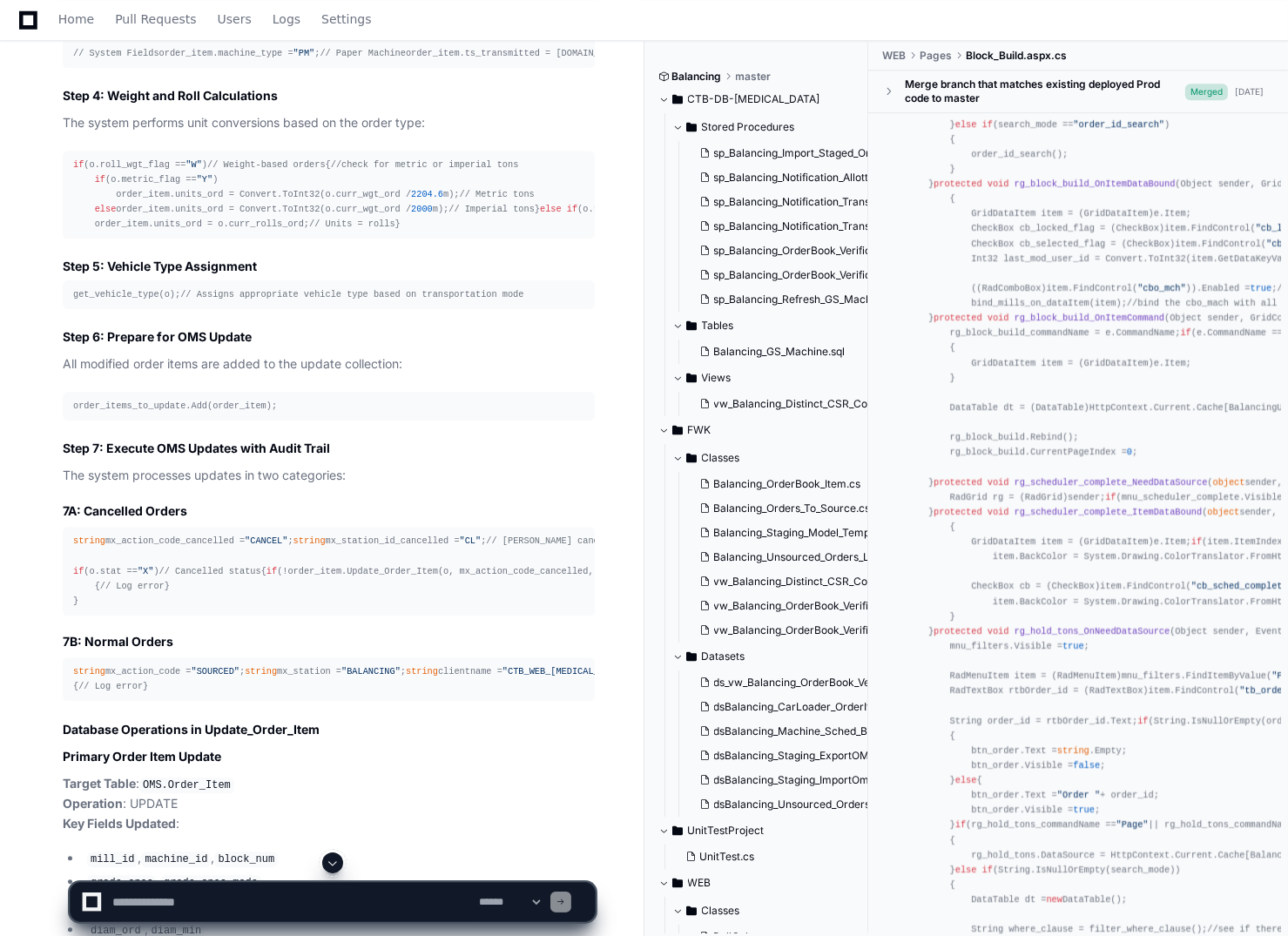
scroll to position [13508, 0]
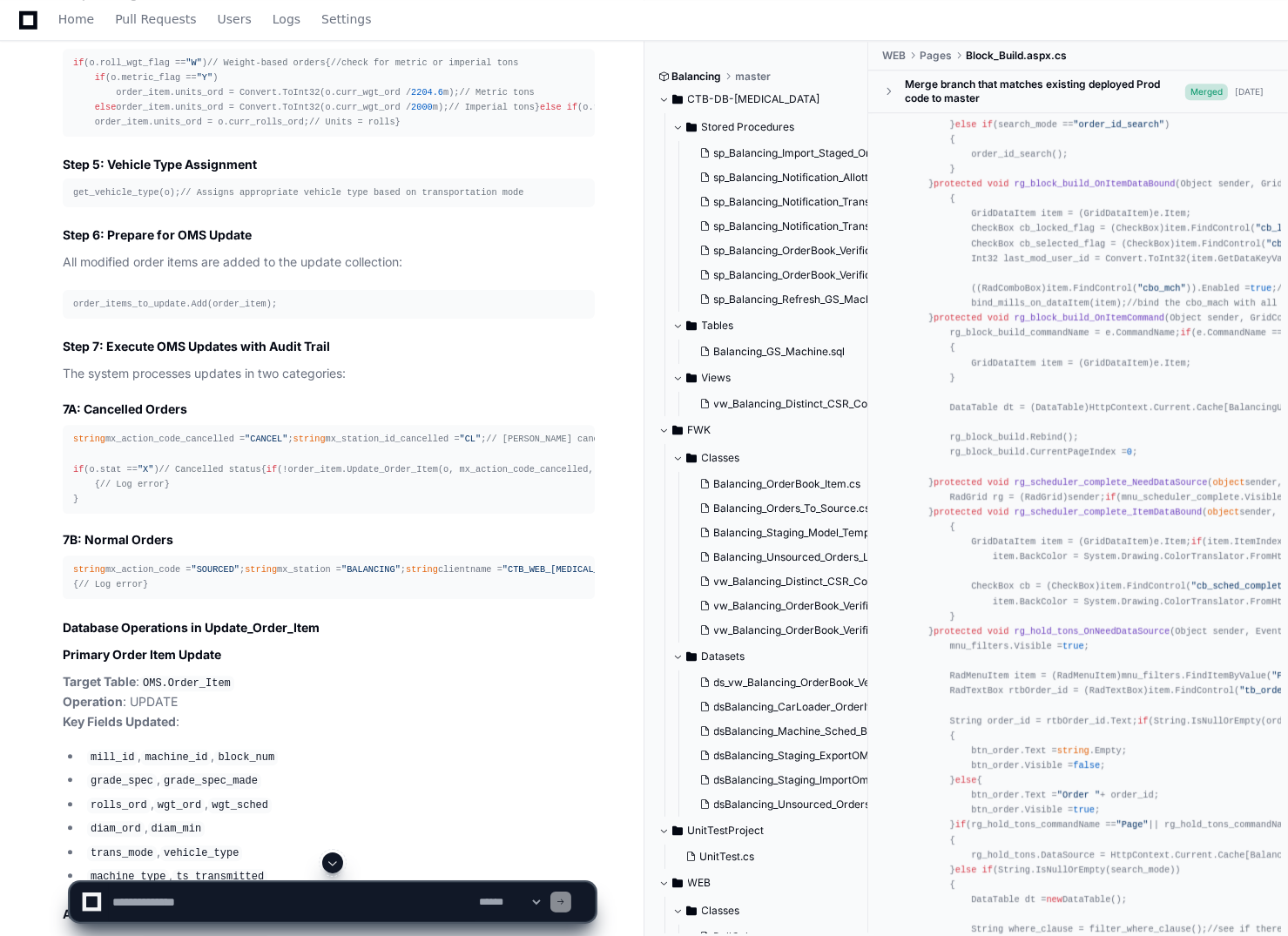
click at [122, 207] on pre "get_vehicle_type(o); // Assigns appropriate vehicle type based on transportatio…" at bounding box center [328, 192] width 532 height 29
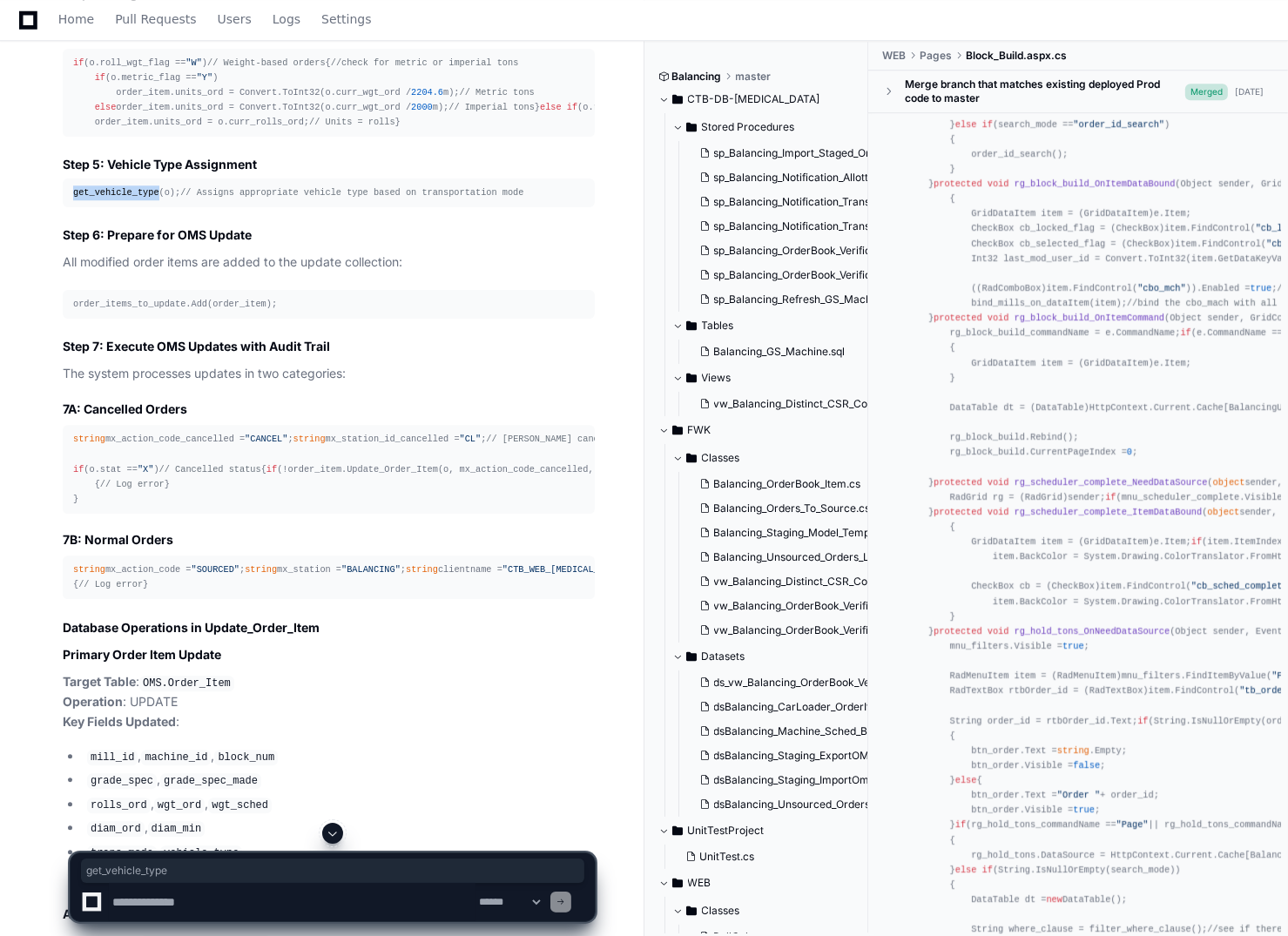
click at [123, 207] on pre "get_vehicle_type(o); // Assigns appropriate vehicle type based on transportatio…" at bounding box center [328, 192] width 532 height 29
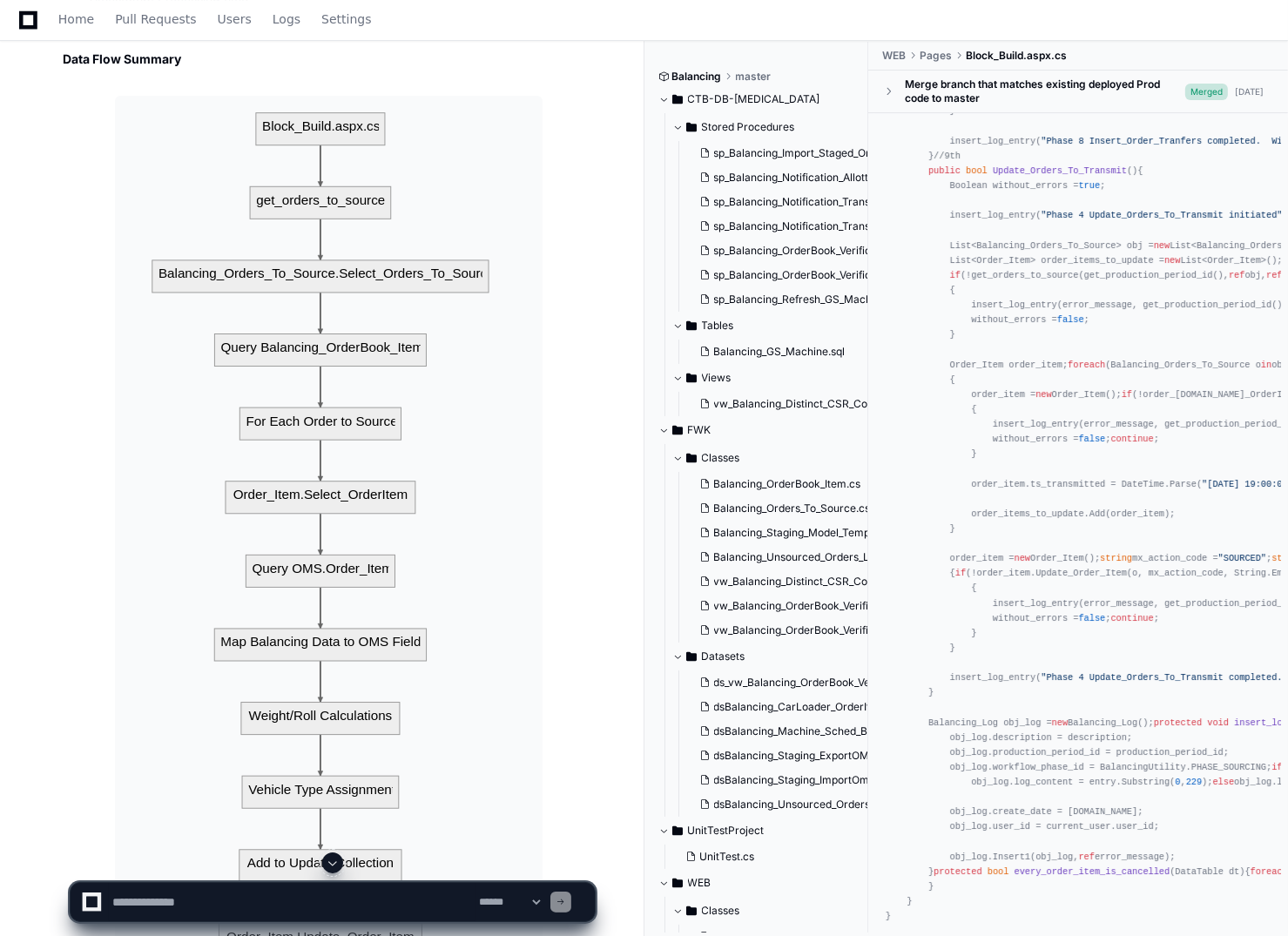
scroll to position [13740, 0]
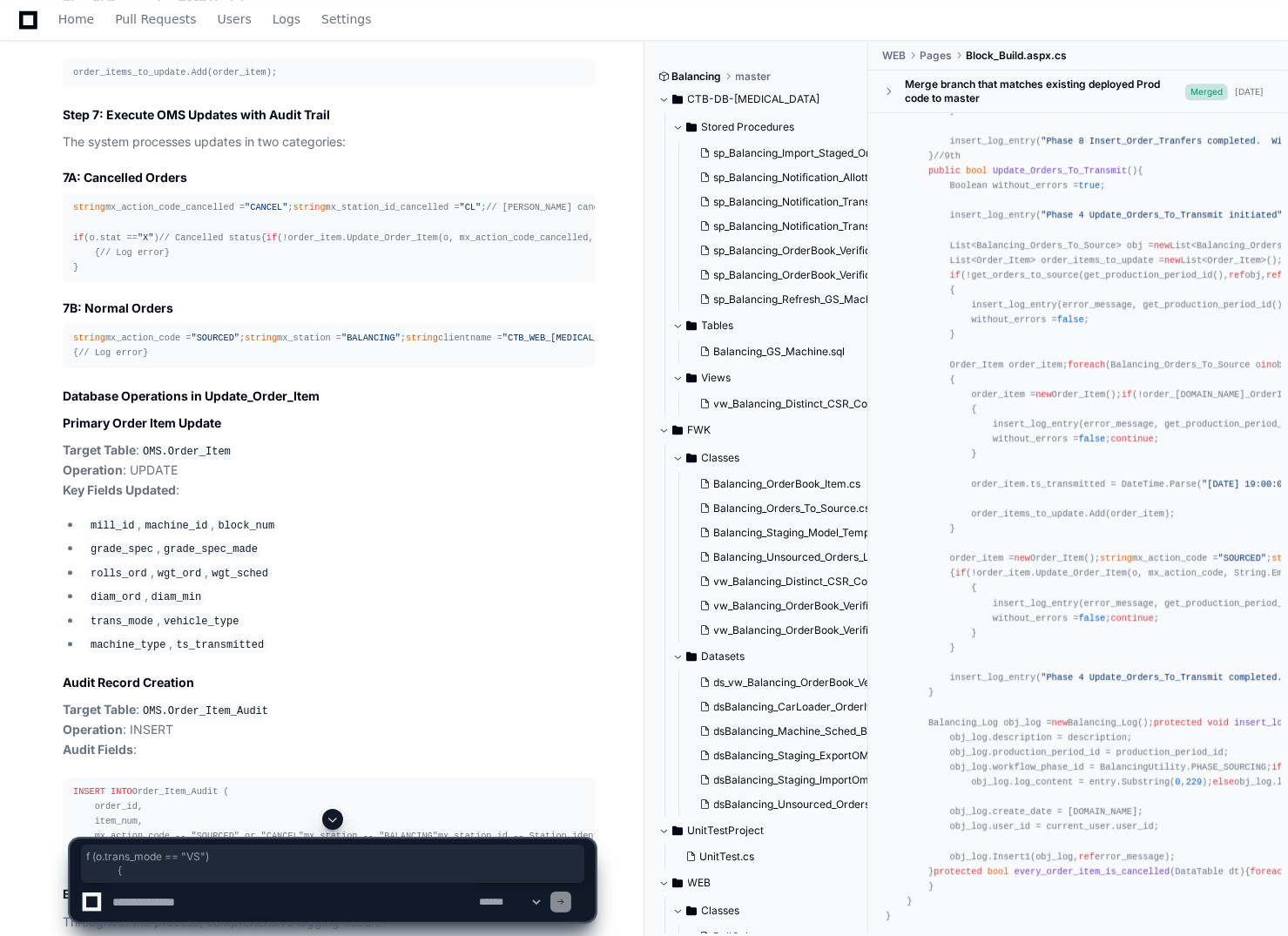
drag, startPoint x: 955, startPoint y: 479, endPoint x: 982, endPoint y: 633, distance: 156.3
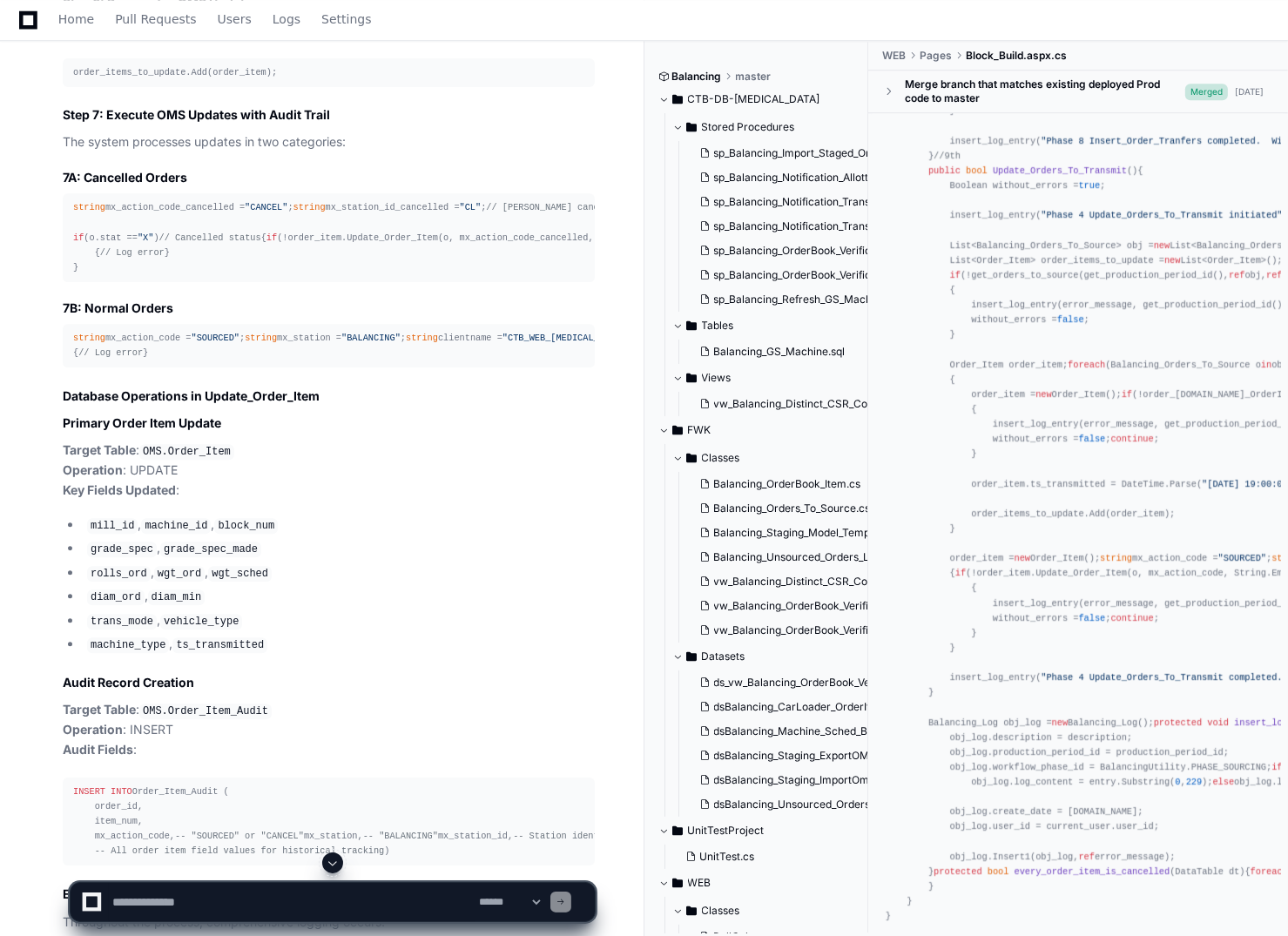
scroll to position [29370, 0]
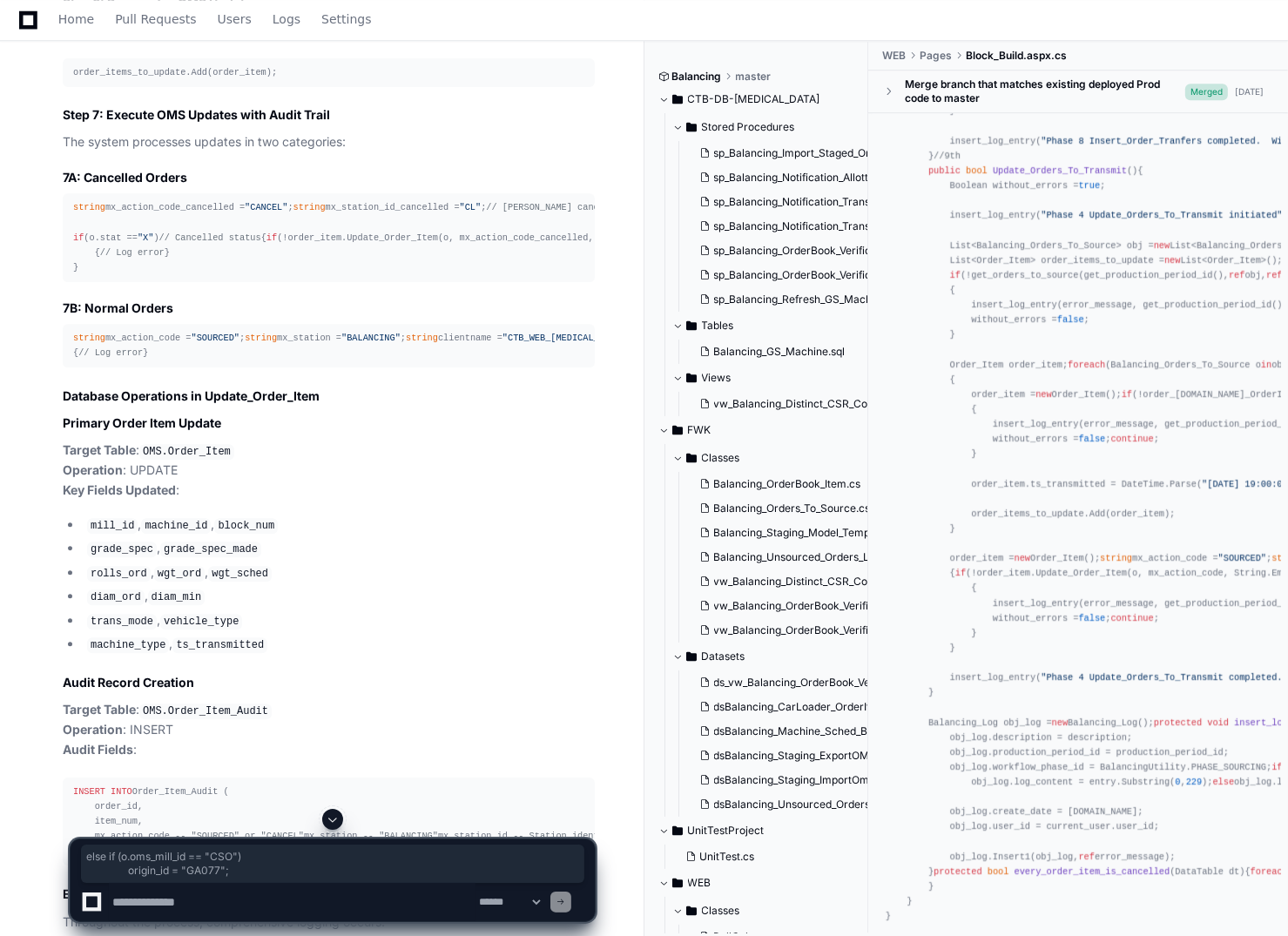
drag, startPoint x: 1068, startPoint y: 574, endPoint x: 941, endPoint y: 561, distance: 127.7
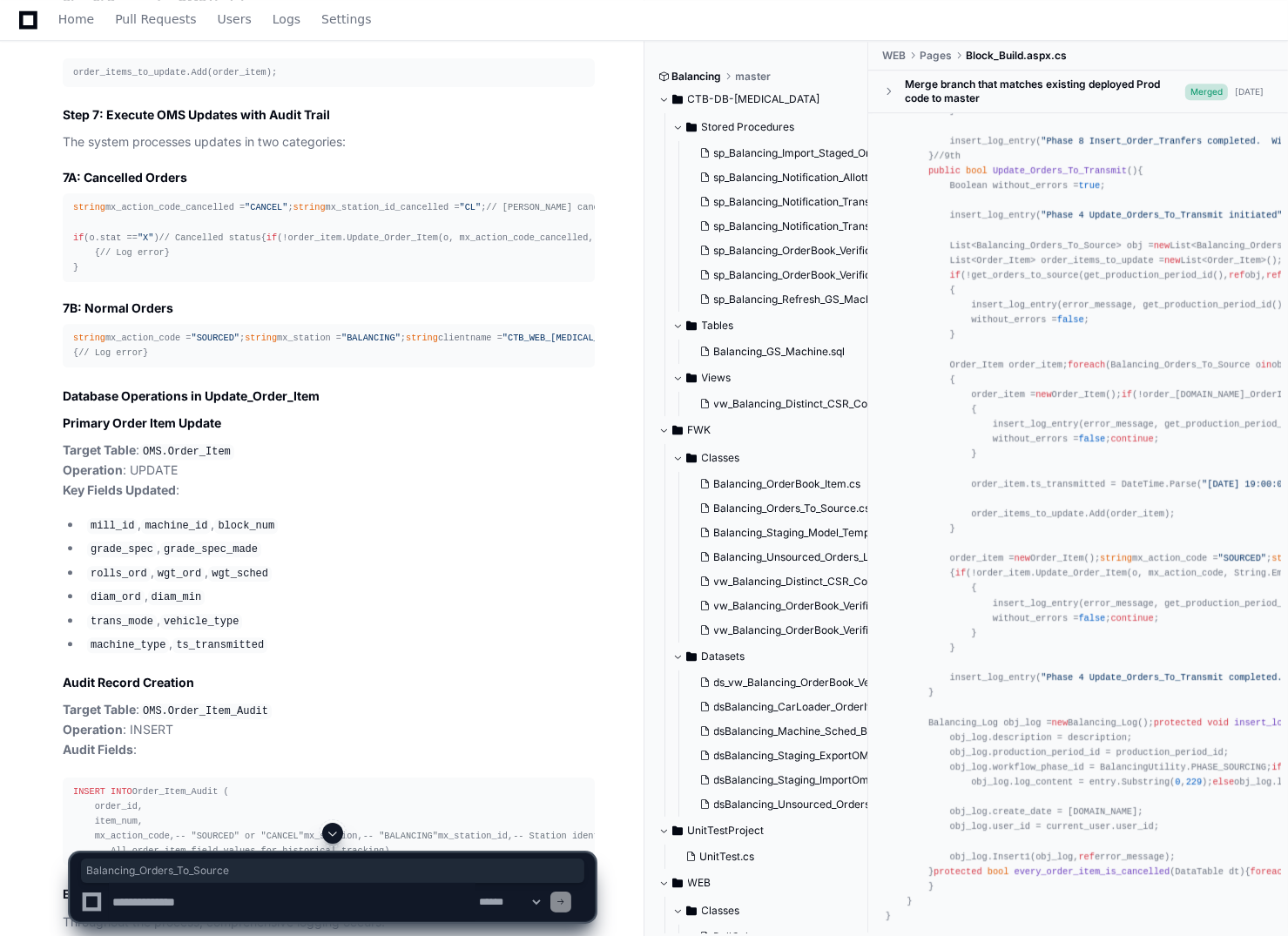
drag, startPoint x: 1090, startPoint y: 352, endPoint x: 1219, endPoint y: 352, distance: 129.0
drag, startPoint x: 1213, startPoint y: 348, endPoint x: 1088, endPoint y: 346, distance: 125.0
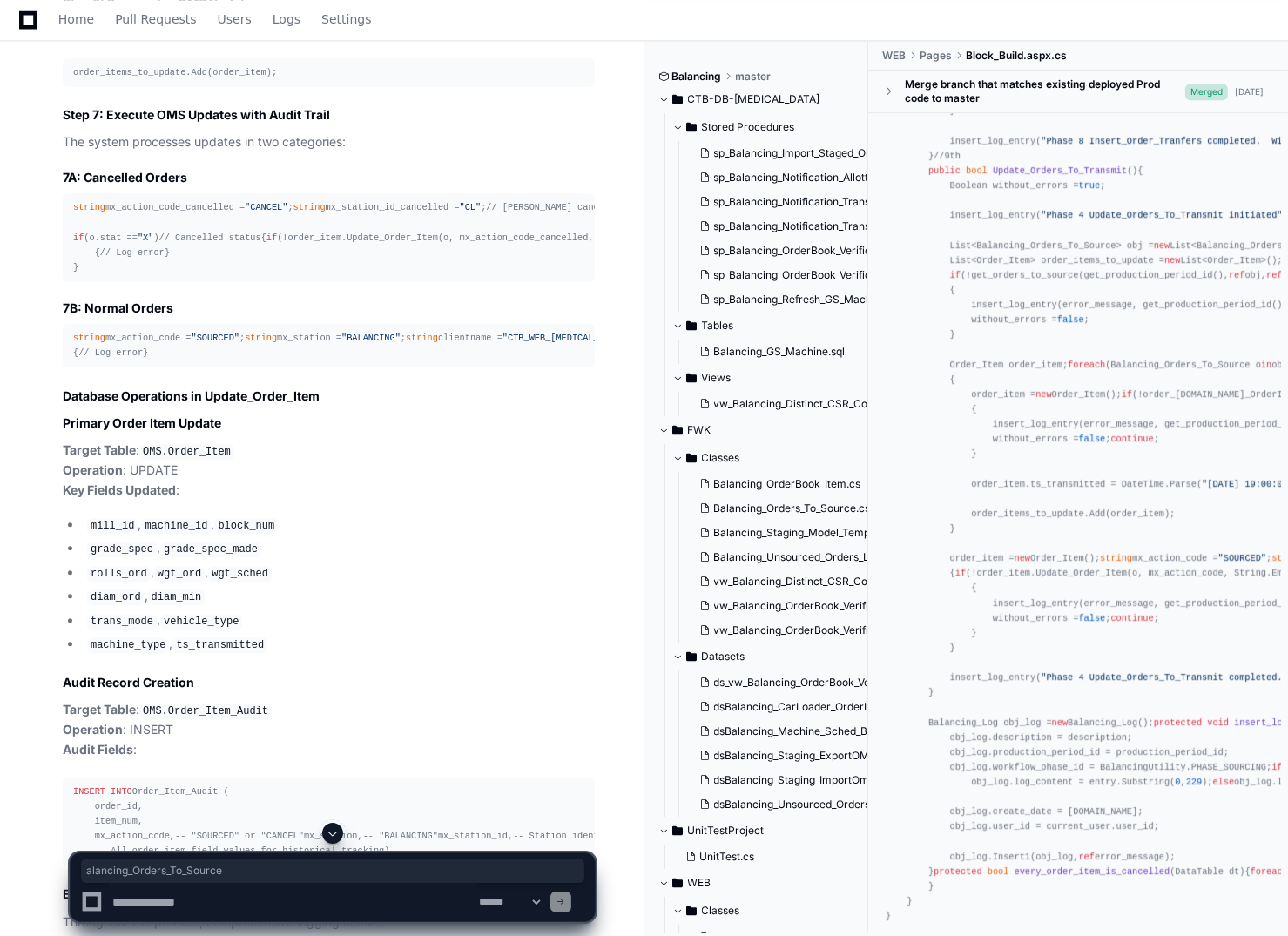
drag, startPoint x: 1088, startPoint y: 346, endPoint x: 998, endPoint y: 350, distance: 90.1
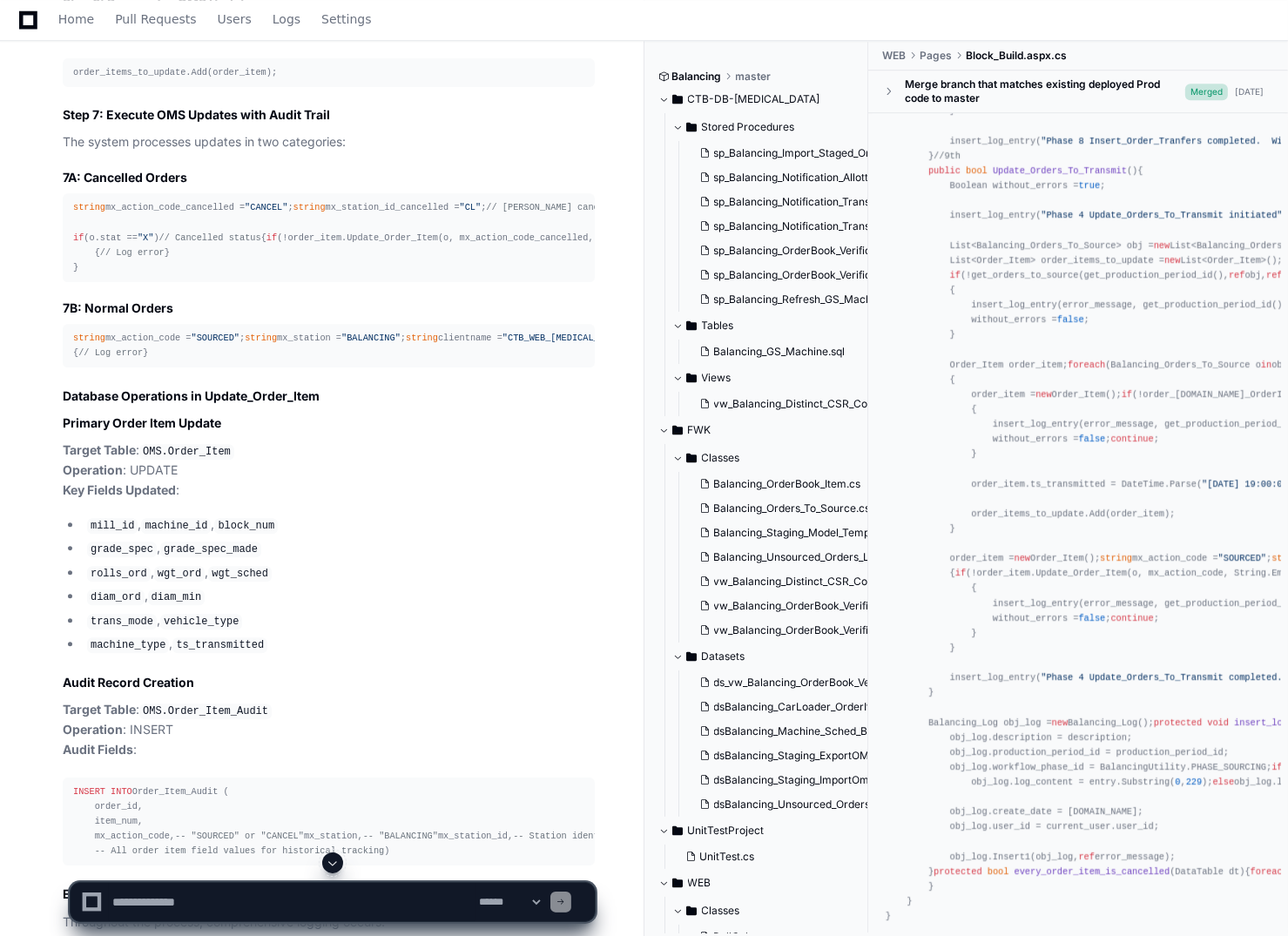
scroll to position [29196, 0]
drag, startPoint x: 1082, startPoint y: 539, endPoint x: 1130, endPoint y: 528, distance: 49.2
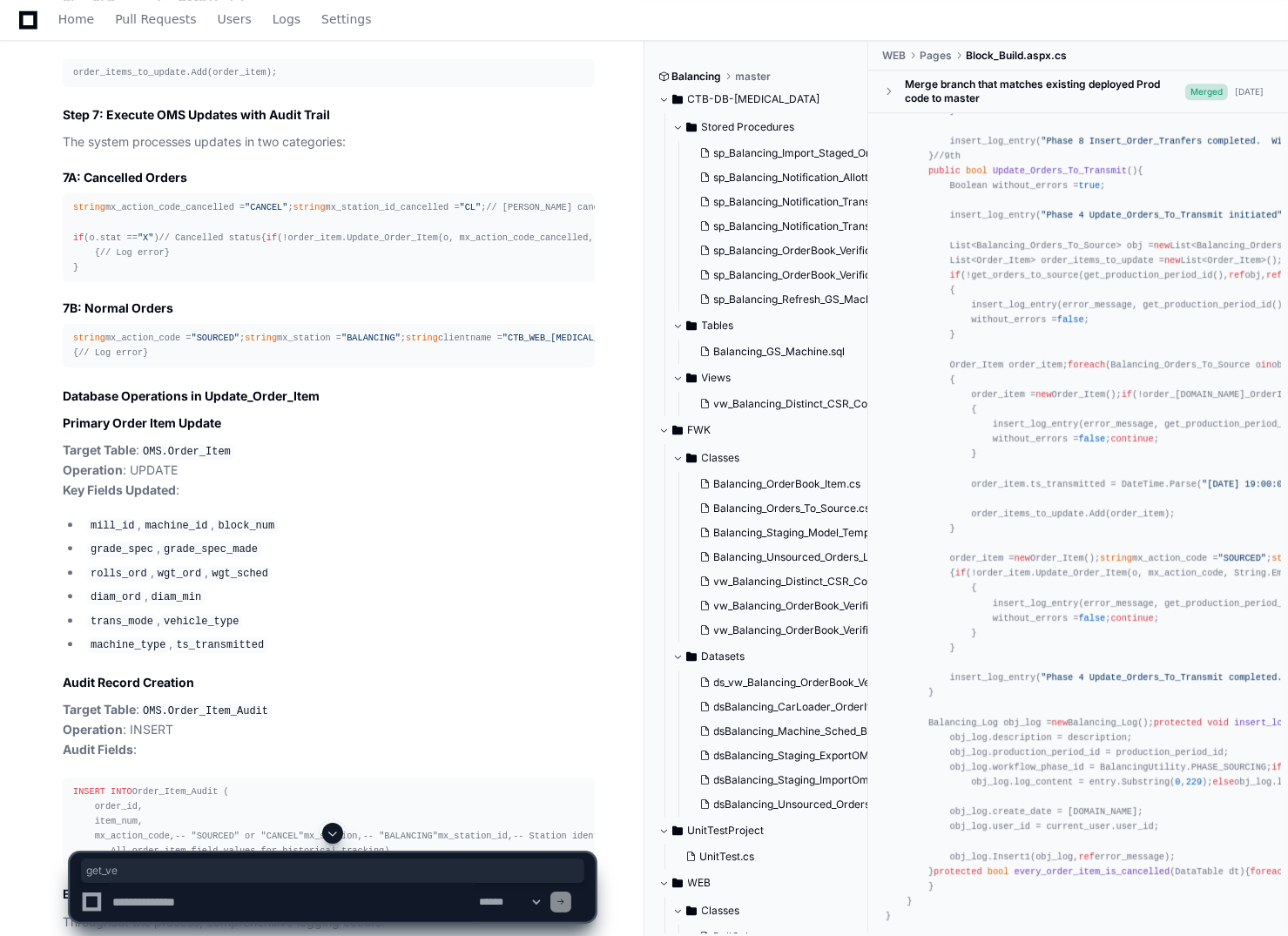
drag, startPoint x: 998, startPoint y: 524, endPoint x: 1037, endPoint y: 530, distance: 39.5
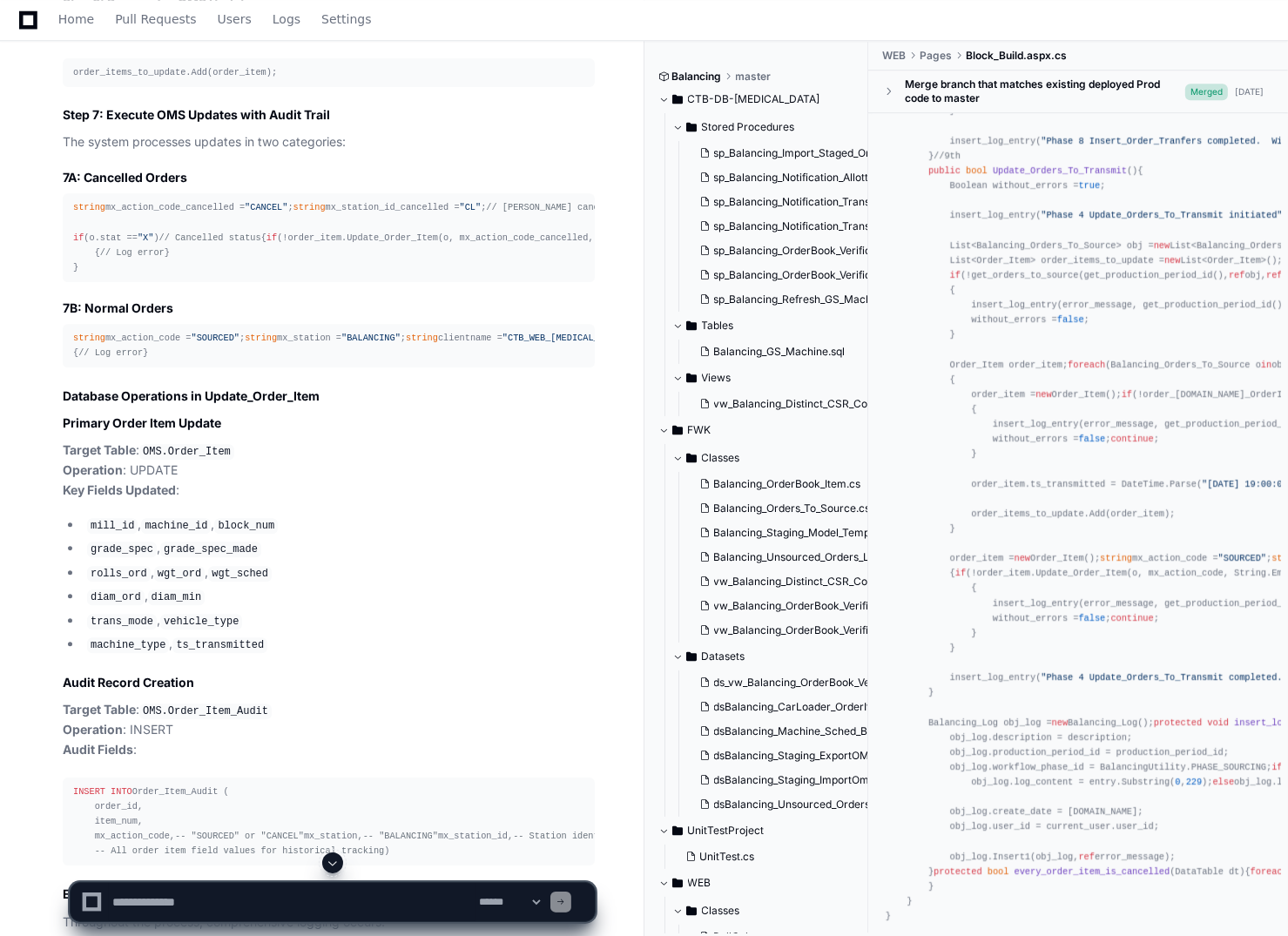
scroll to position [32539, 0]
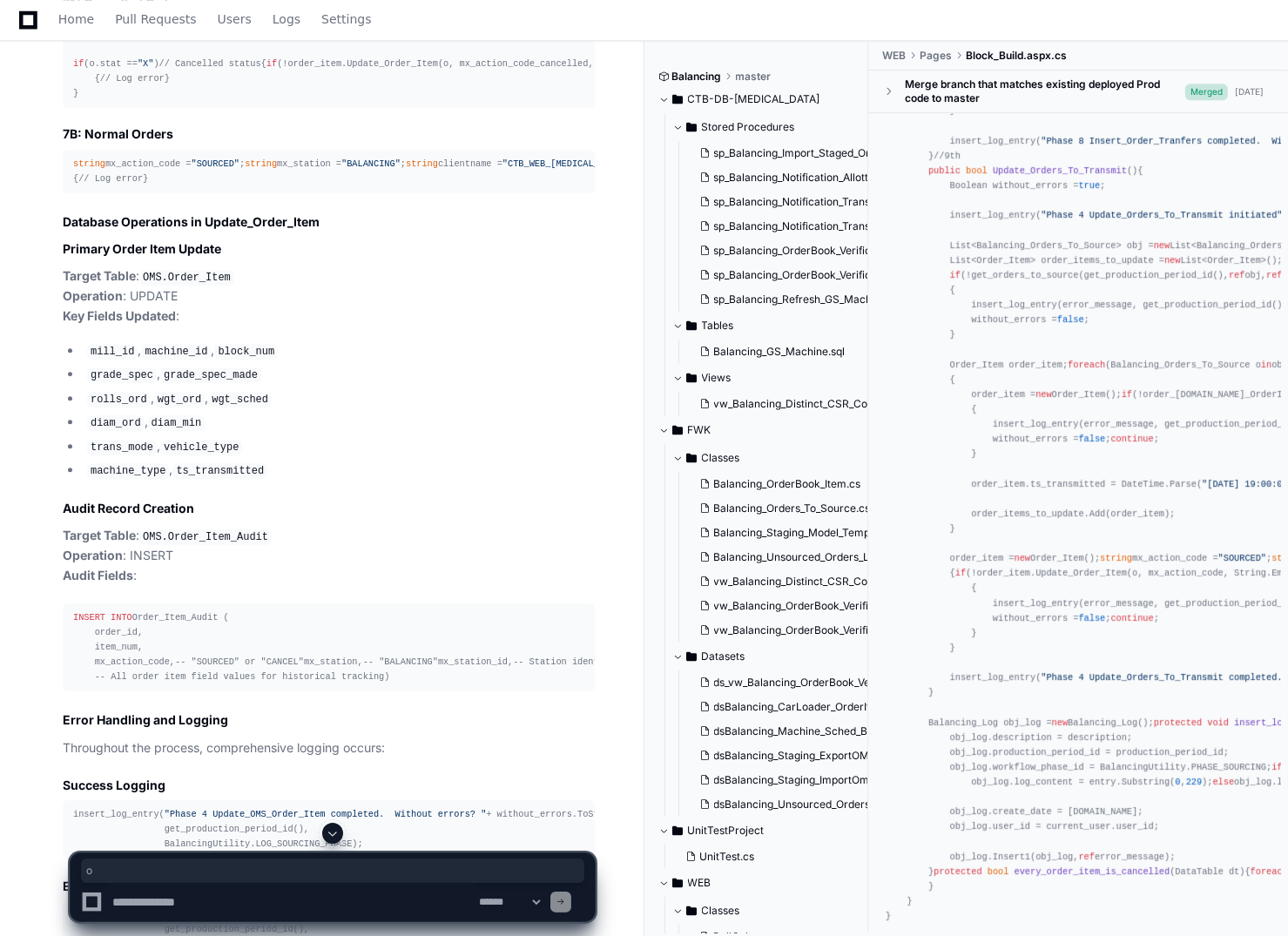
scroll to position [32104, 0]
drag, startPoint x: 1128, startPoint y: 605, endPoint x: 1180, endPoint y: 607, distance: 52.0
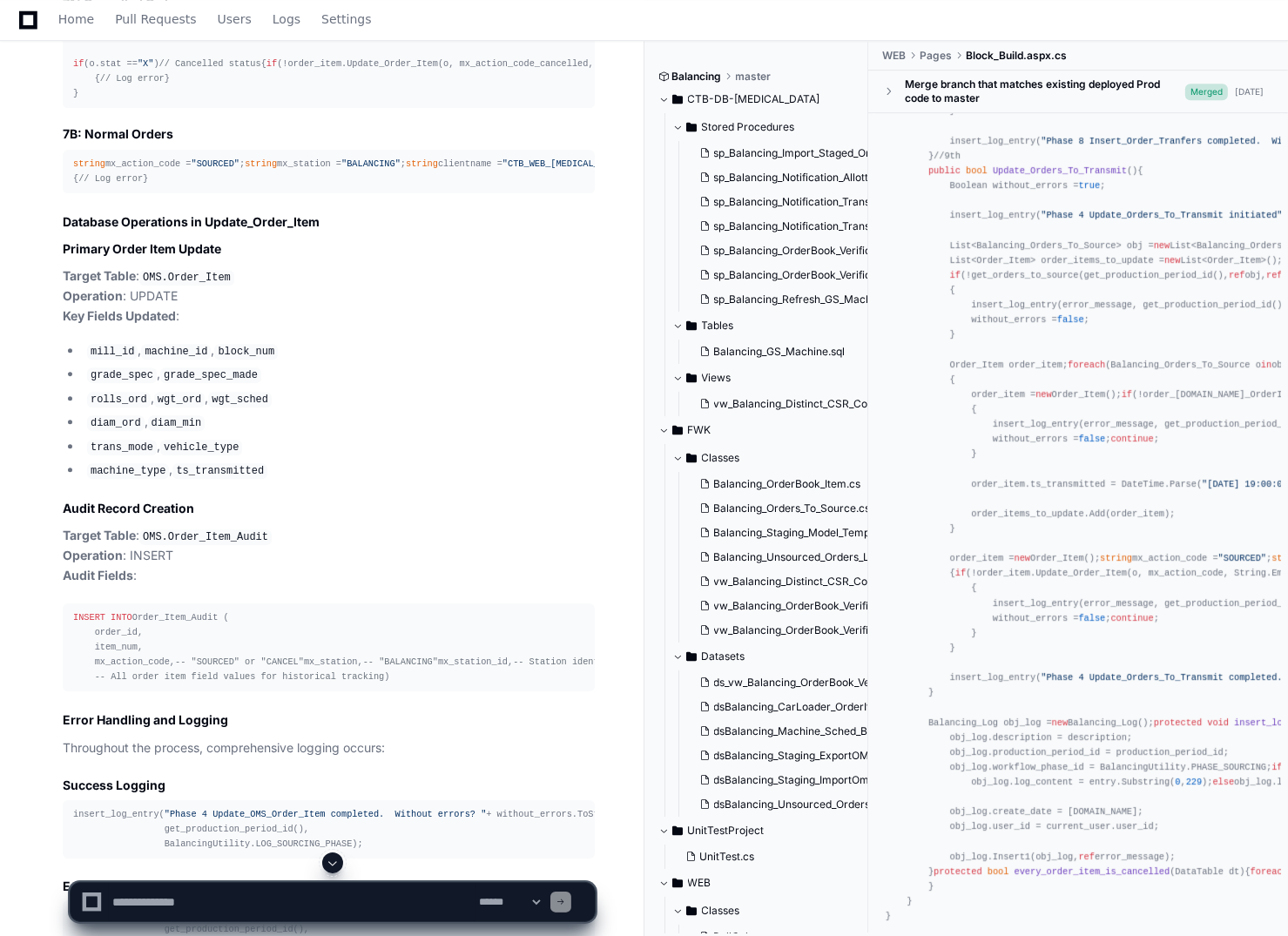
scroll to position [29196, 0]
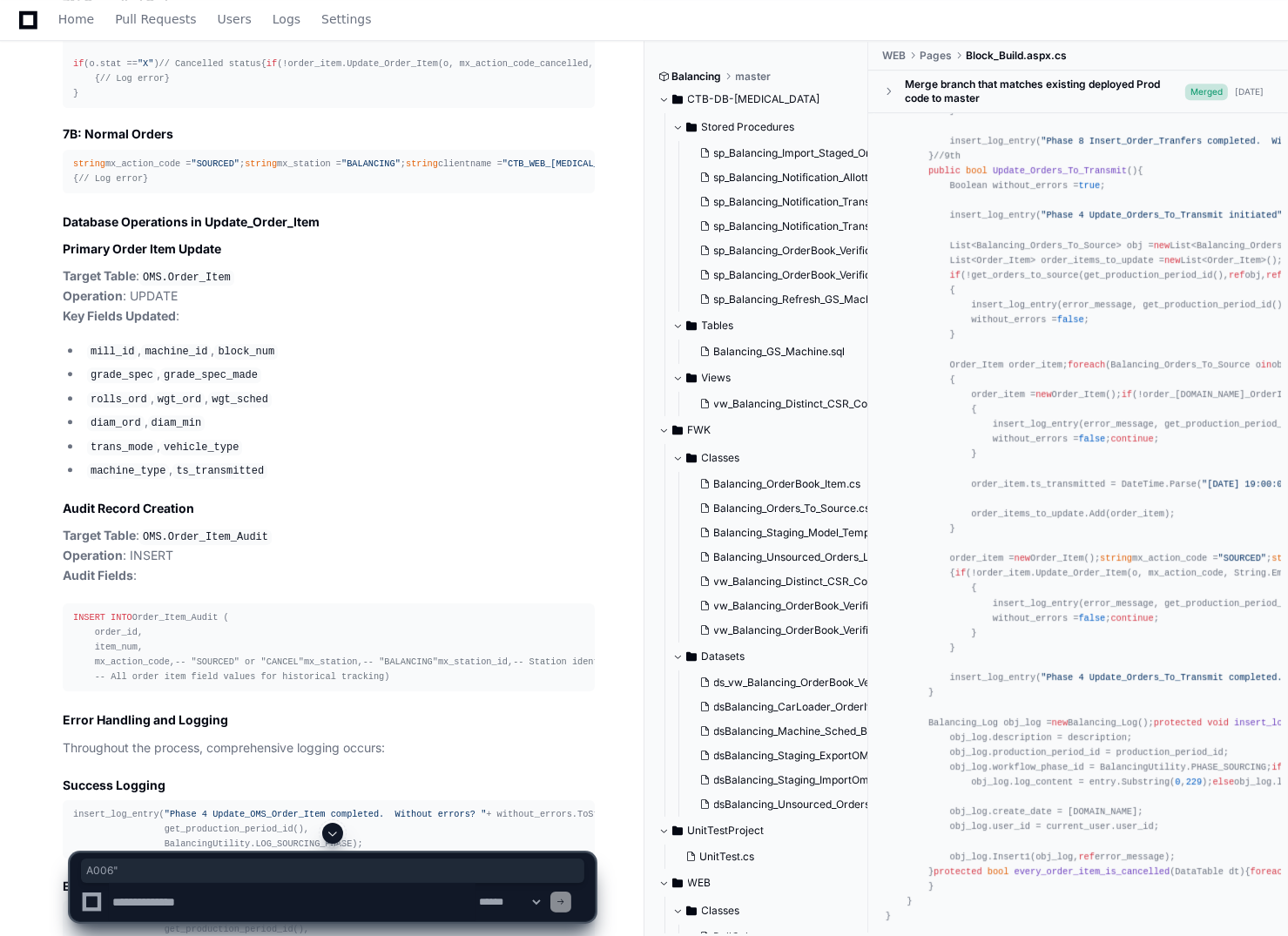
drag, startPoint x: 1036, startPoint y: 632, endPoint x: 1057, endPoint y: 632, distance: 21.0
drag, startPoint x: 1057, startPoint y: 632, endPoint x: 1035, endPoint y: 635, distance: 22.2
drag, startPoint x: 1029, startPoint y: 634, endPoint x: 1055, endPoint y: 633, distance: 26.0
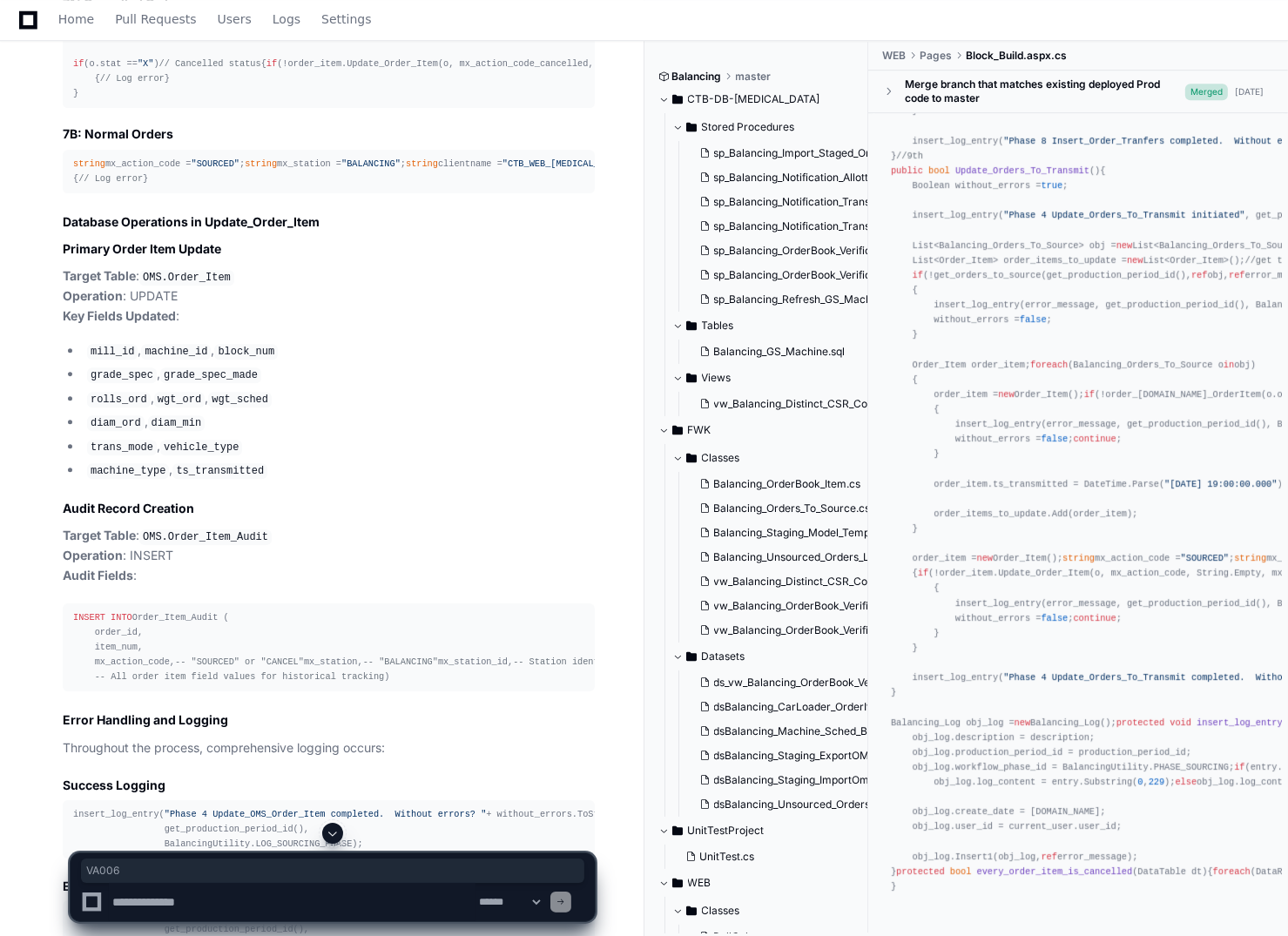
scroll to position [0, 36]
drag, startPoint x: 956, startPoint y: 428, endPoint x: 1046, endPoint y: 435, distance: 90.3
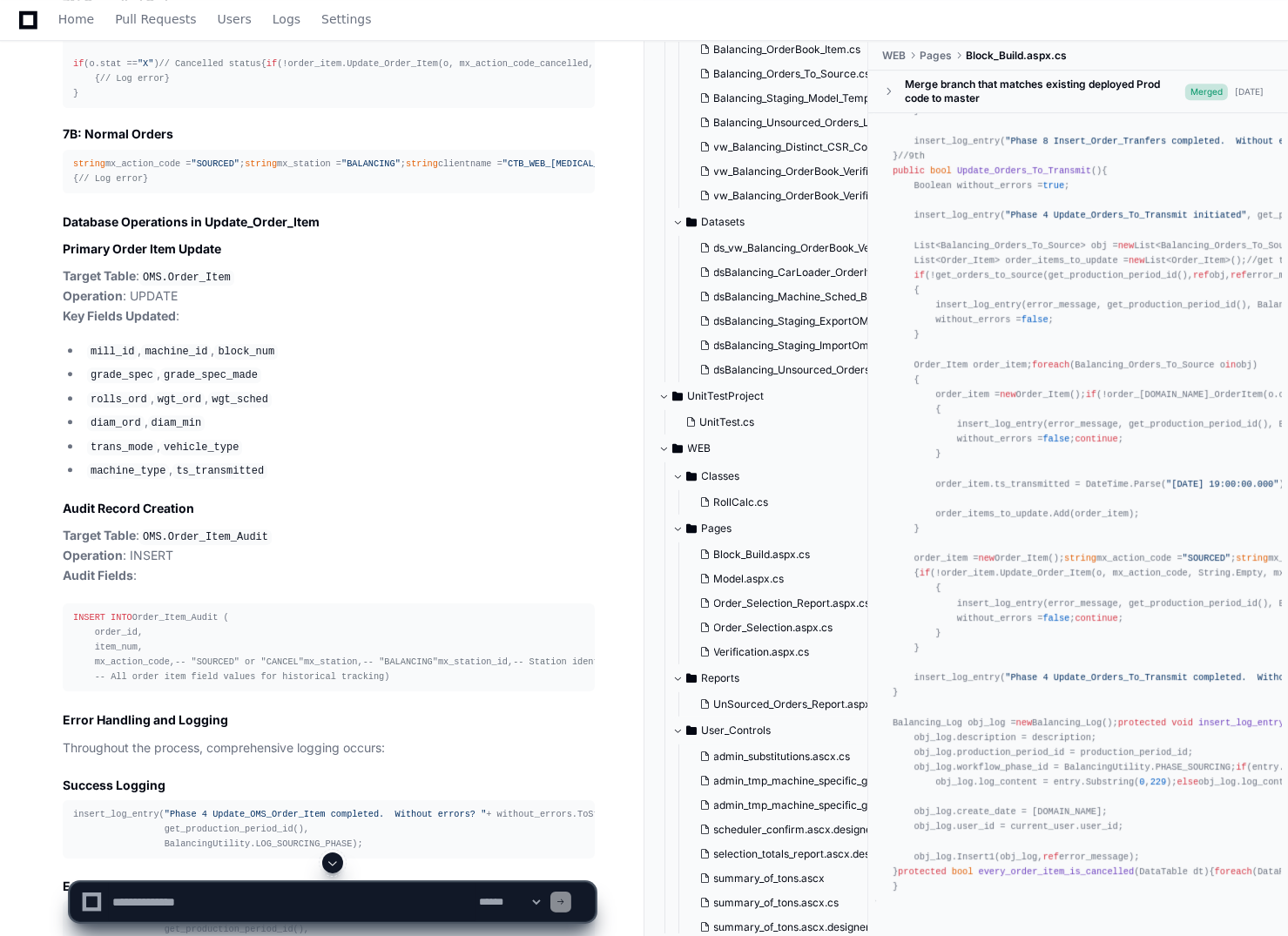
scroll to position [465, 0]
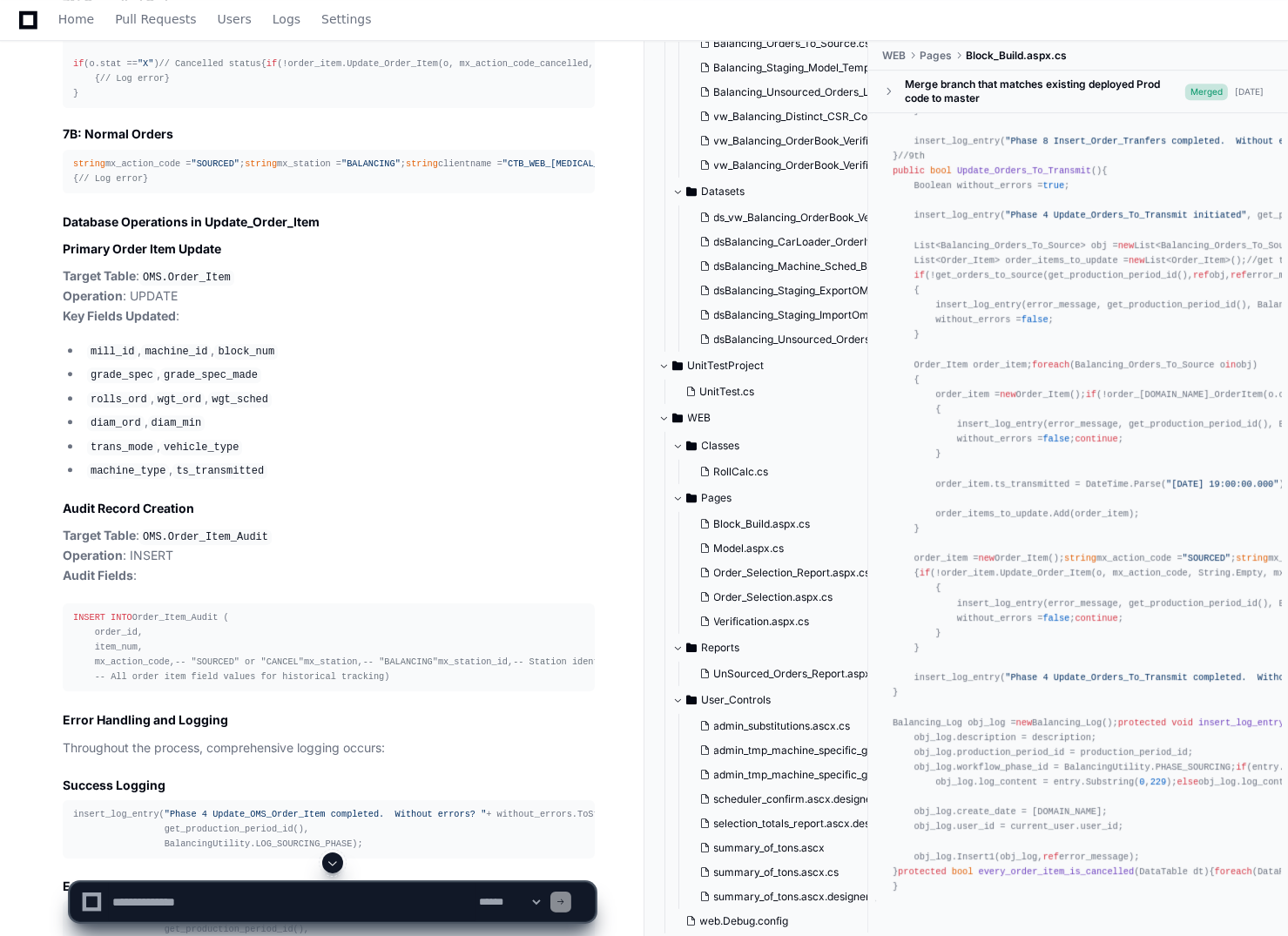
click at [232, 911] on textarea at bounding box center [292, 903] width 367 height 39
paste textarea "**********"
type textarea "**********"
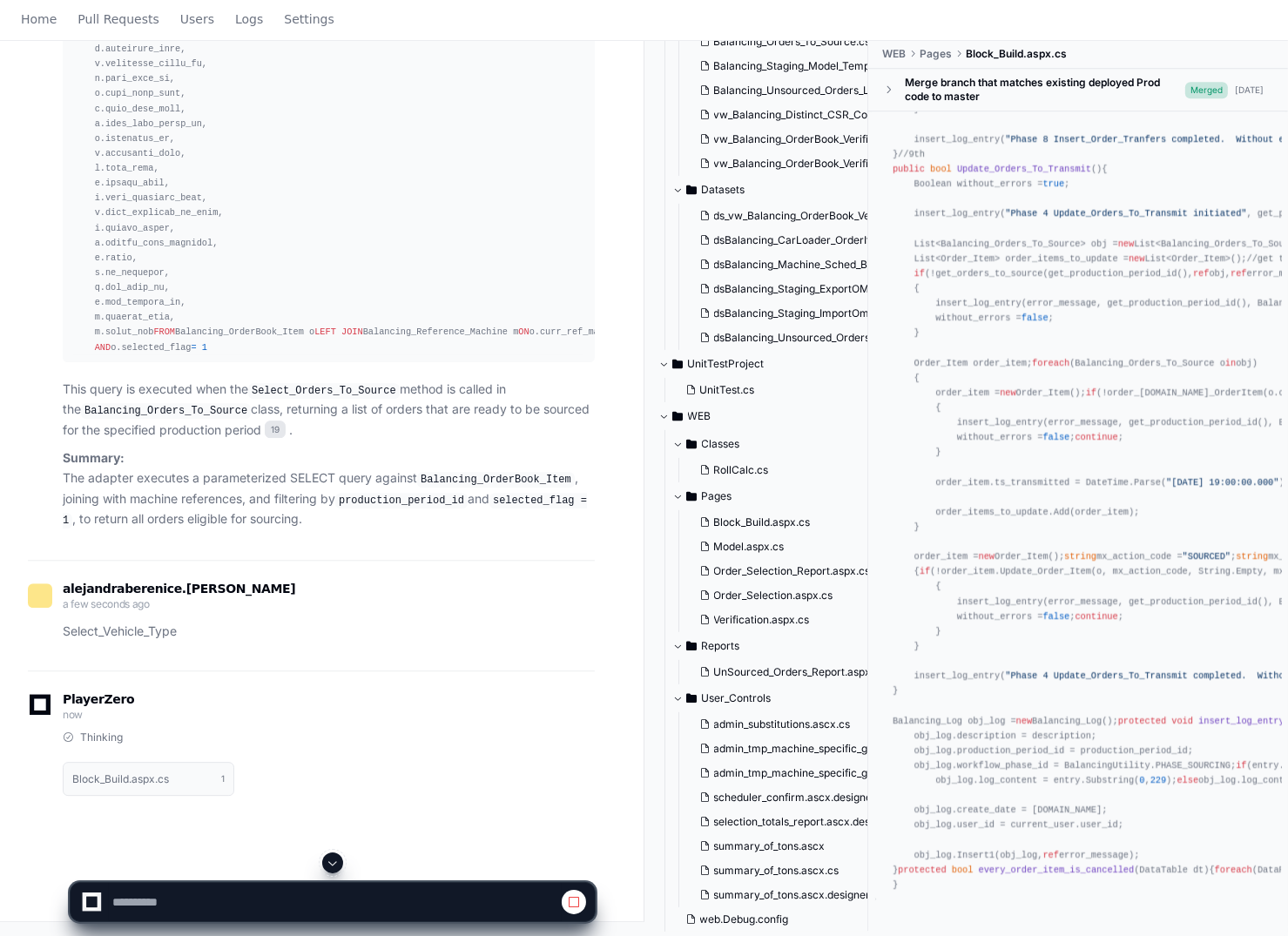
scroll to position [21904, 0]
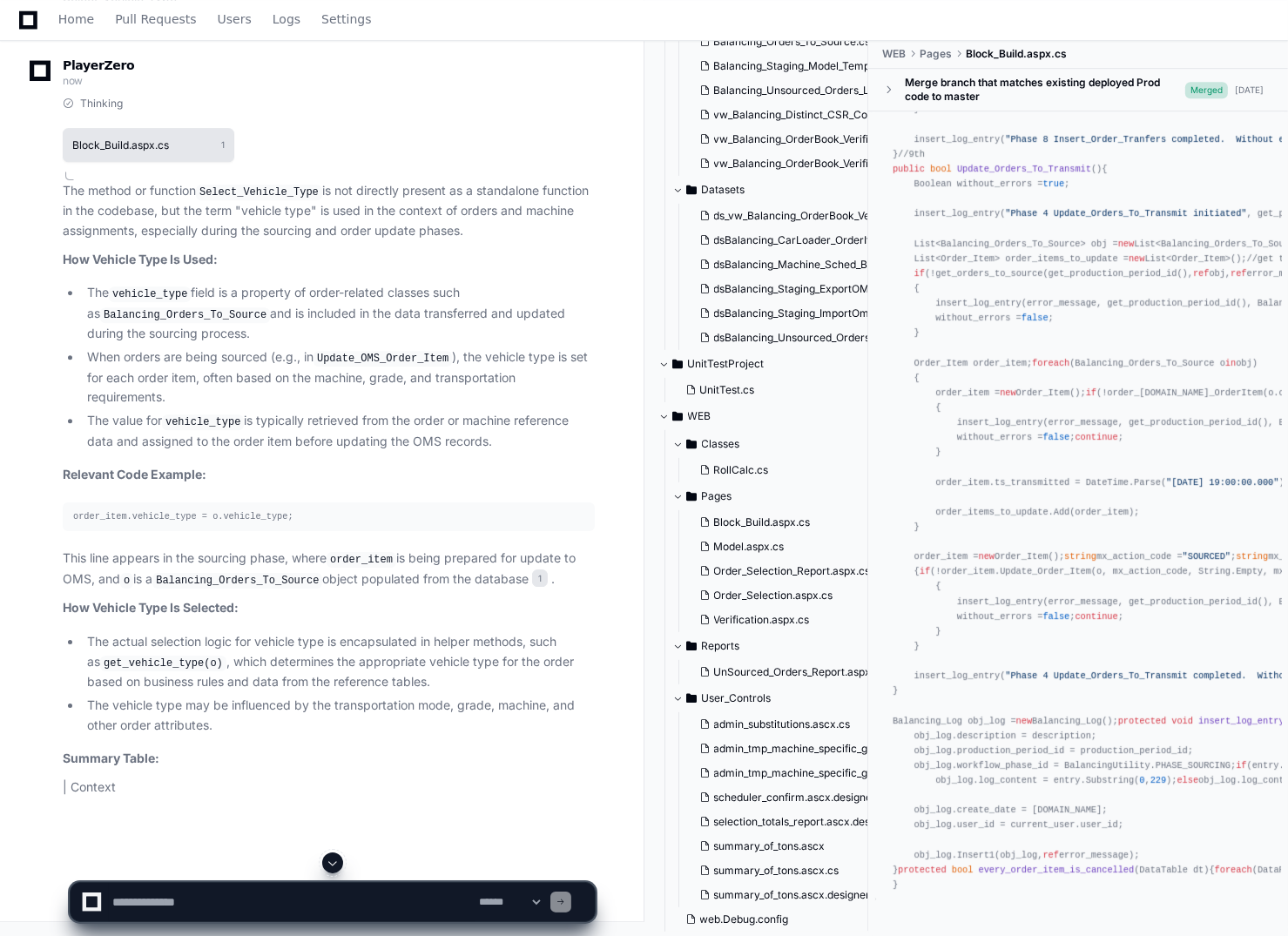
click at [136, 151] on h1 "Block_Build.aspx.cs" at bounding box center [120, 146] width 97 height 11
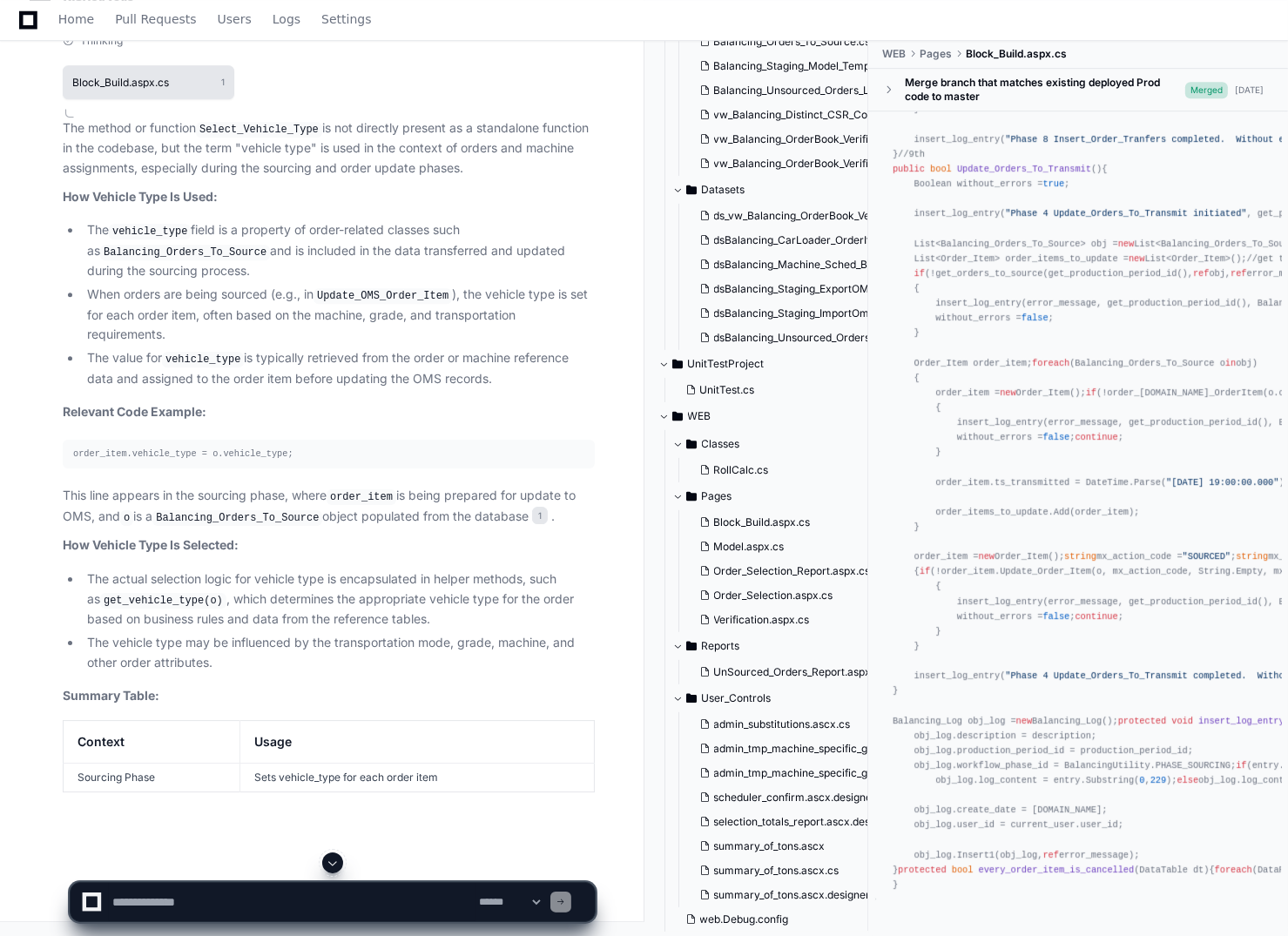
click at [142, 88] on h1 "Block_Build.aspx.cs" at bounding box center [120, 82] width 97 height 11
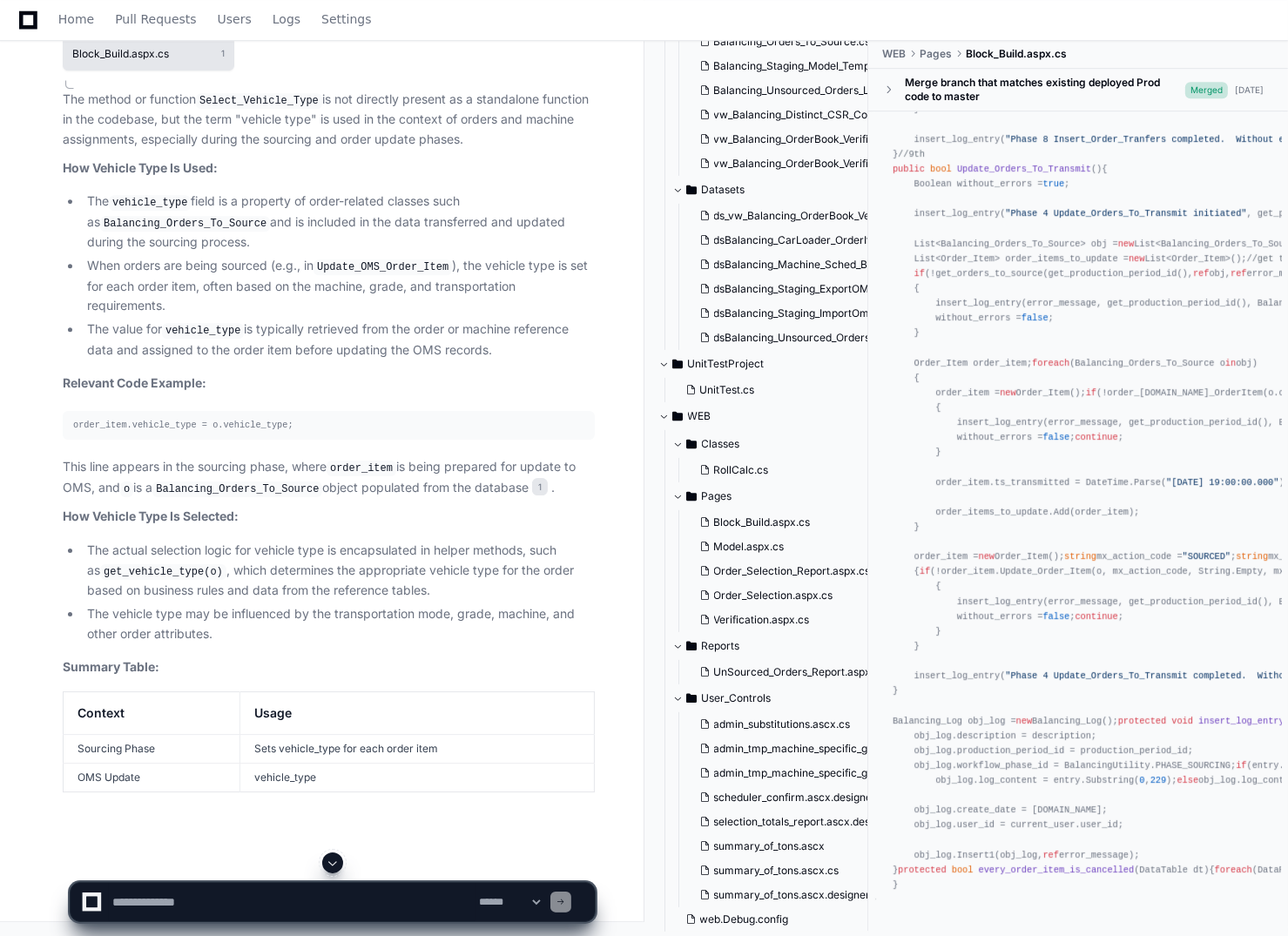
click at [142, 59] on h1 "Block_Build.aspx.cs" at bounding box center [120, 54] width 97 height 11
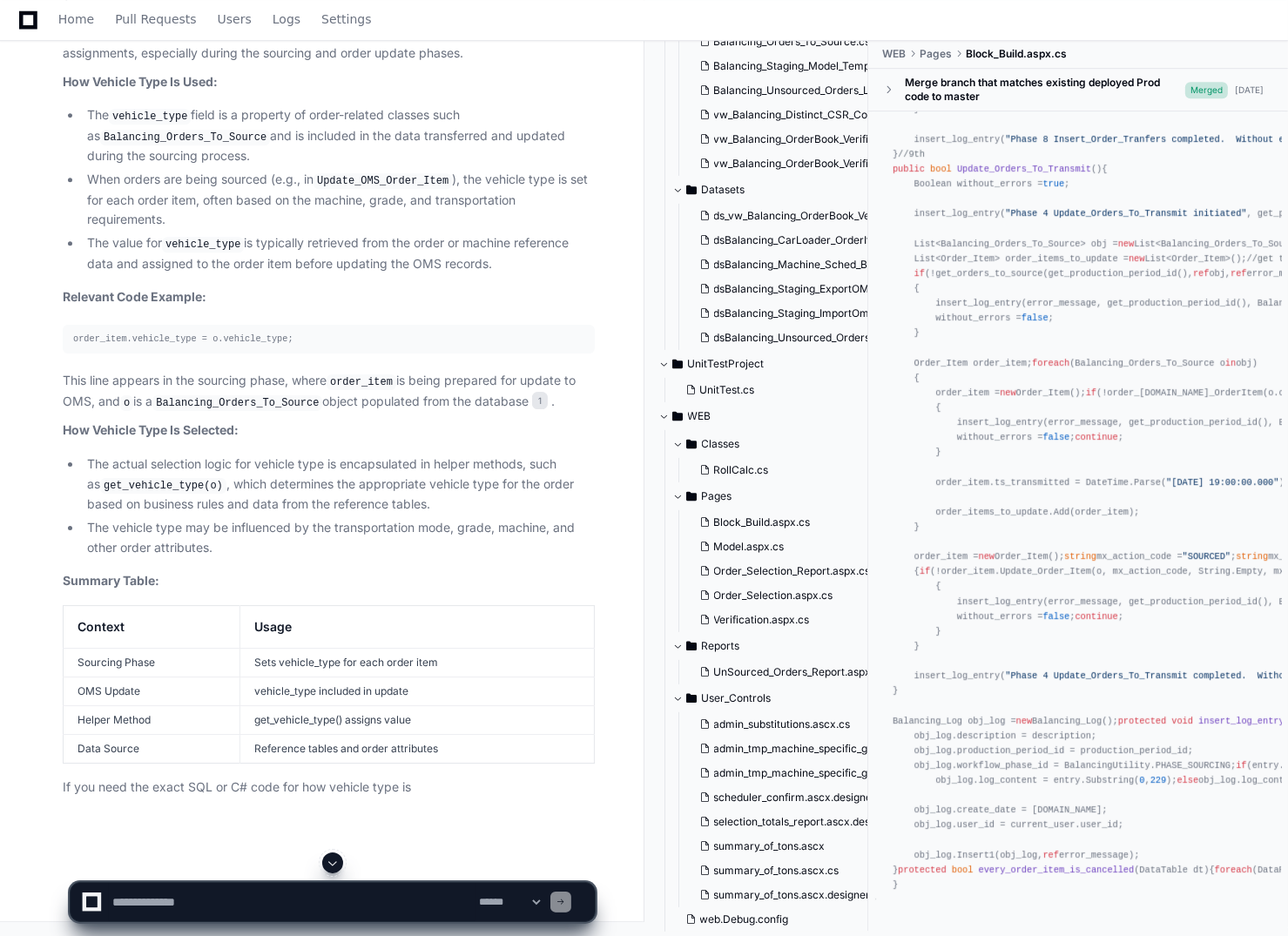
scroll to position [22339, 0]
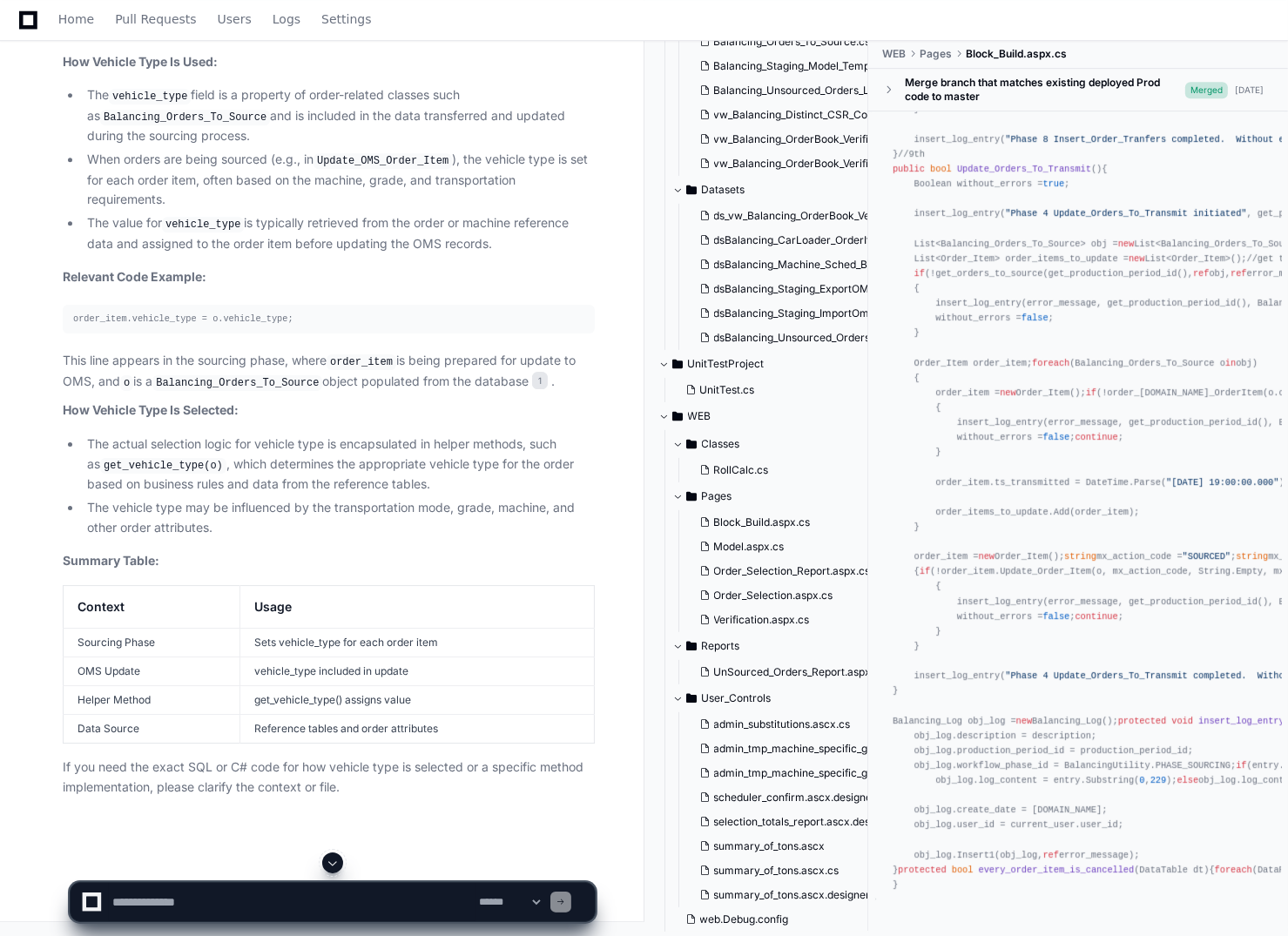
click at [283, 326] on div "order_item.vehicle_type = o.vehicle_type;" at bounding box center [328, 318] width 512 height 15
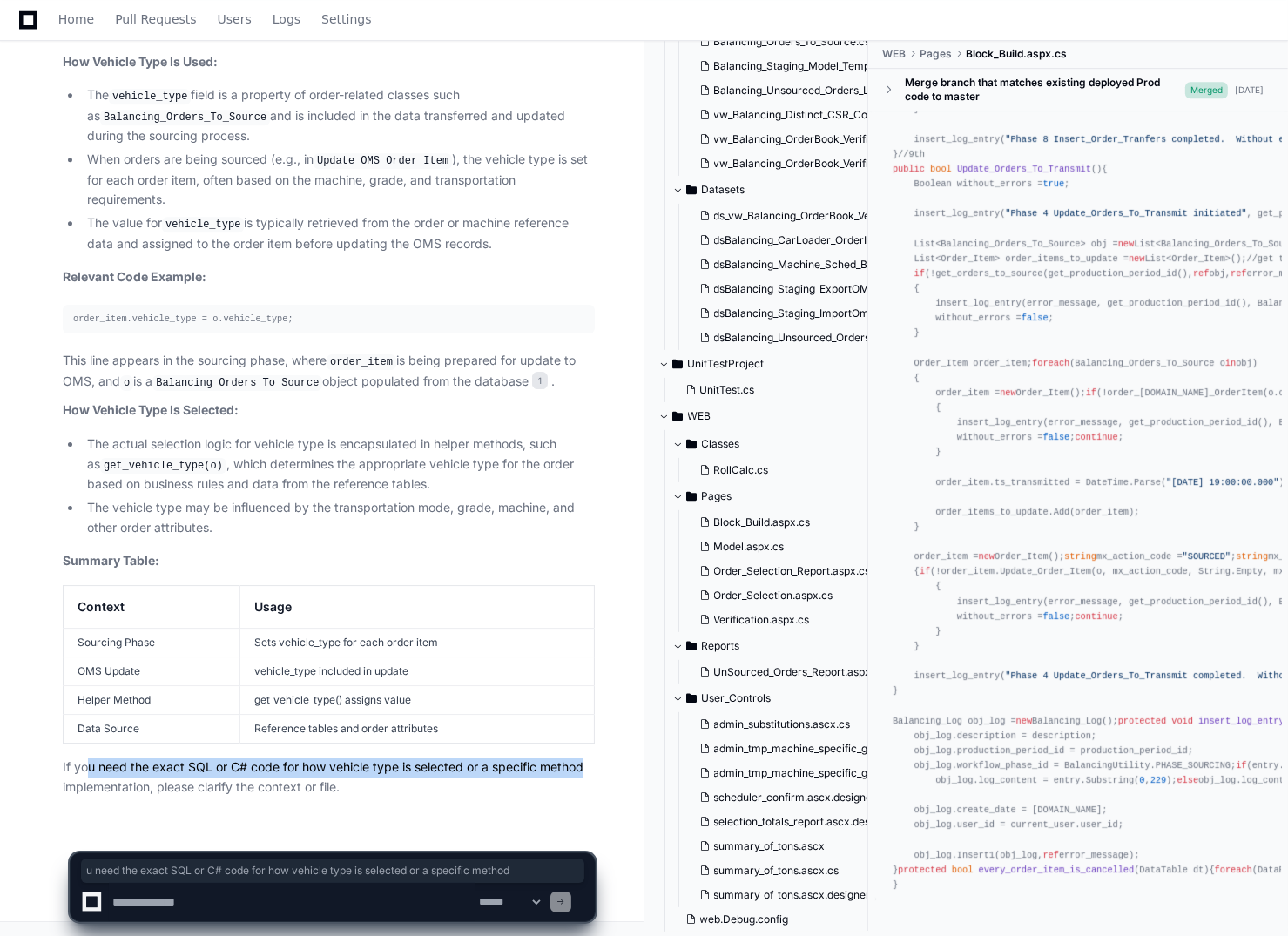
drag, startPoint x: 110, startPoint y: 768, endPoint x: 620, endPoint y: 765, distance: 510.0
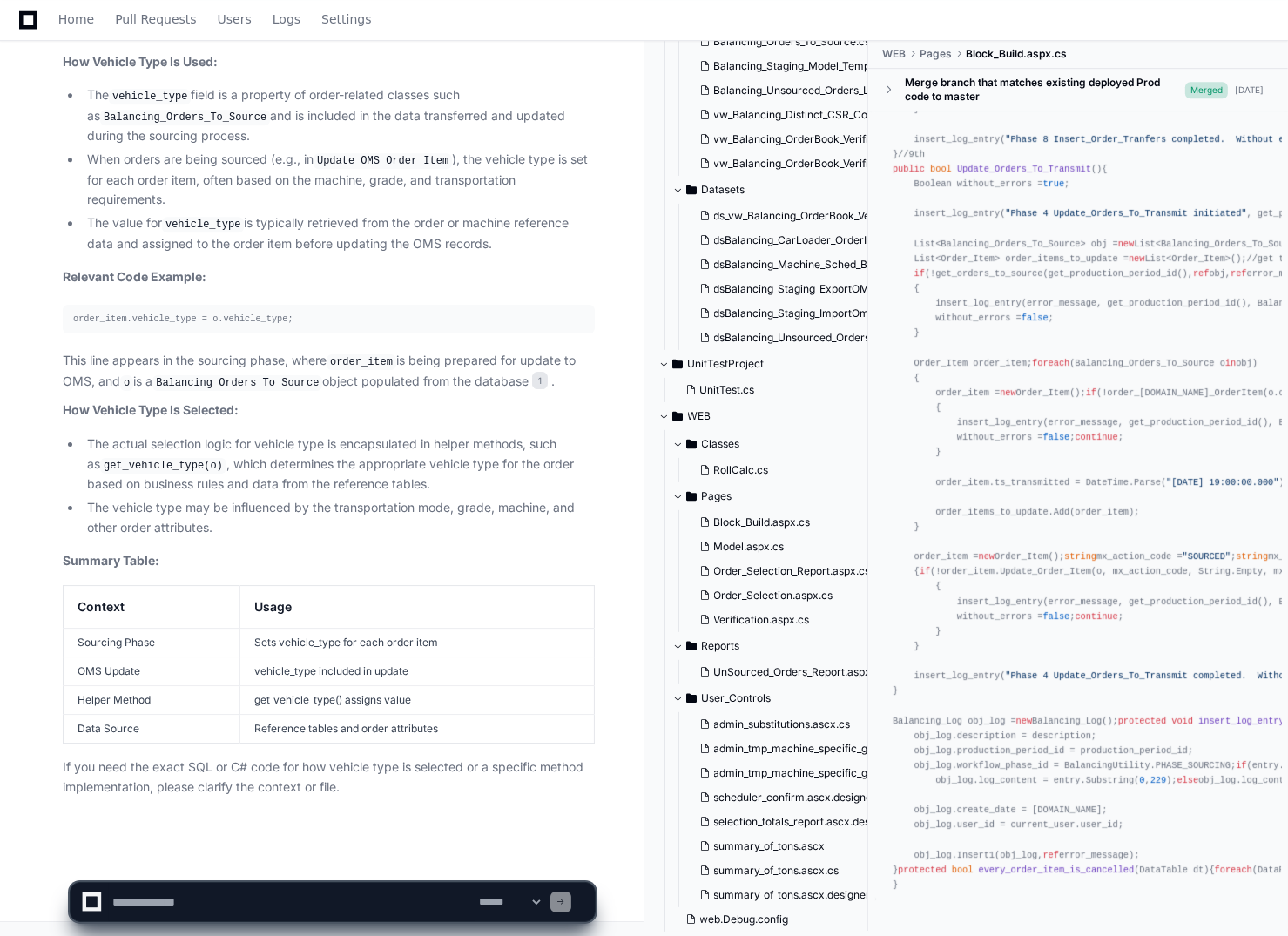
click at [124, 789] on p "If you need the exact SQL or C# code for how vehicle type is selected or a spec…" at bounding box center [328, 778] width 532 height 40
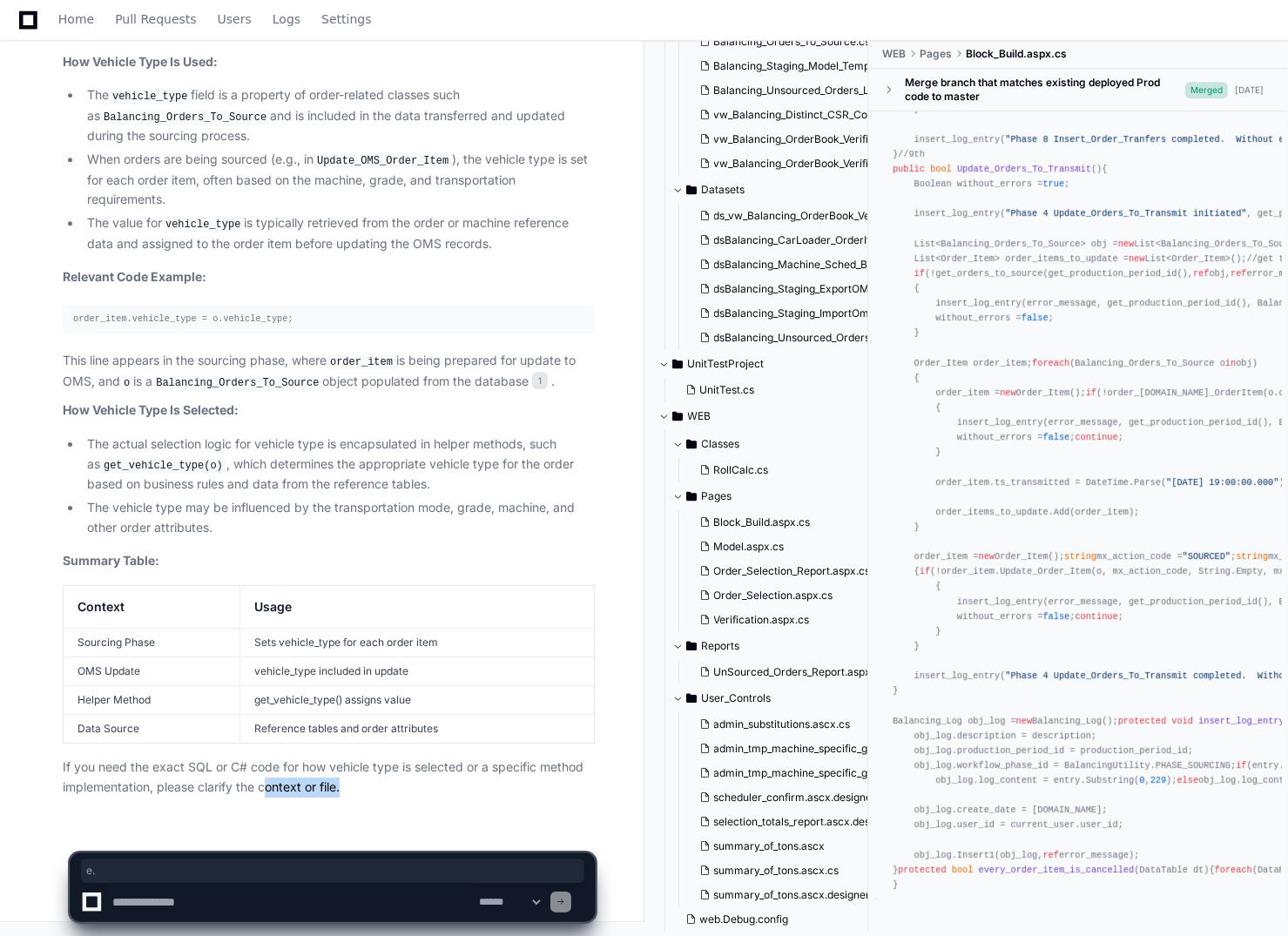
drag, startPoint x: 369, startPoint y: 790, endPoint x: 268, endPoint y: 791, distance: 101.0
click at [268, 791] on p "If you need the exact SQL or C# code for how vehicle type is selected or a spec…" at bounding box center [328, 778] width 532 height 40
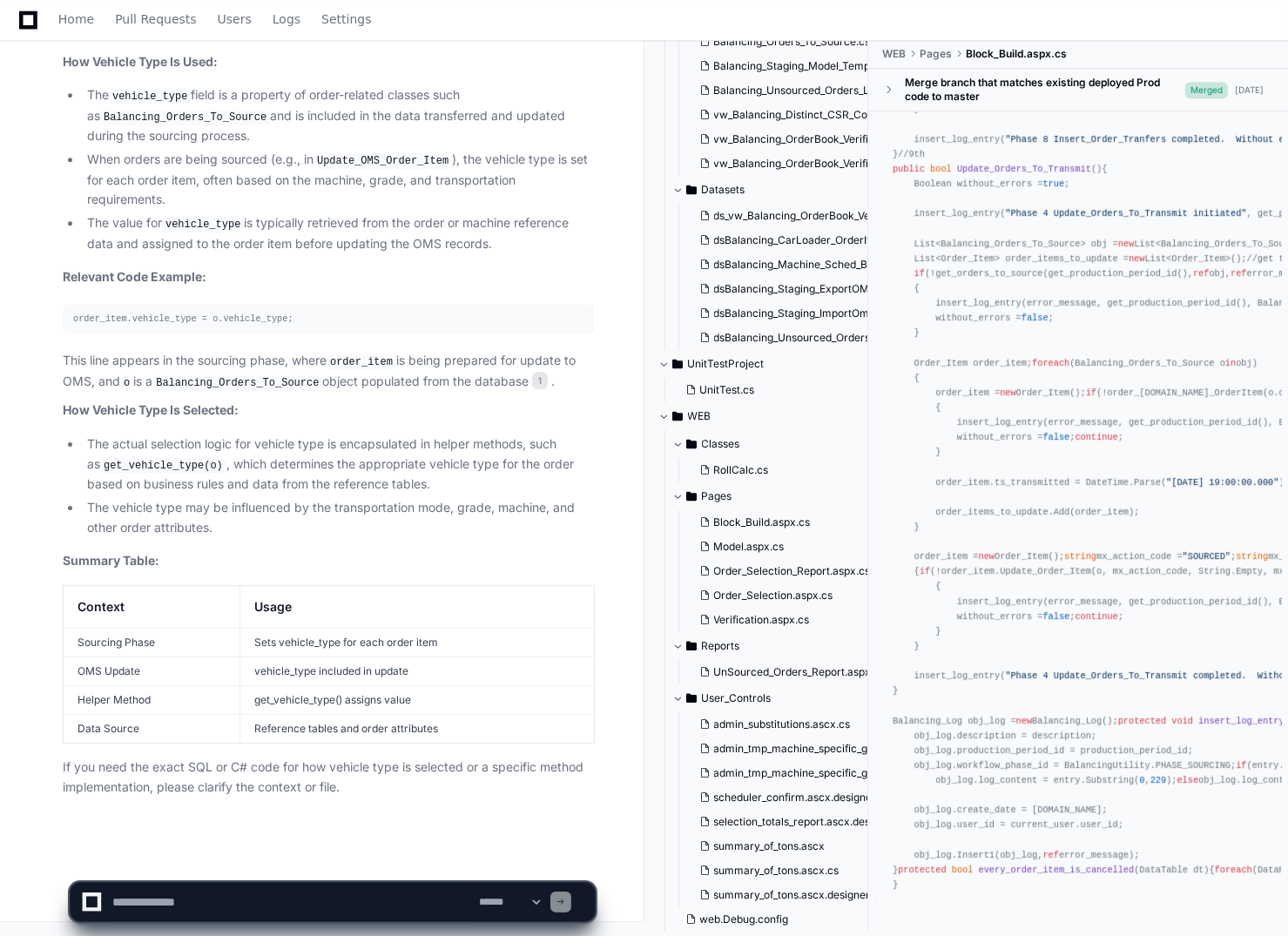
click at [147, 453] on li "The actual selection logic for vehicle type is encapsulated in helper methods, …" at bounding box center [338, 464] width 513 height 60
click at [536, 384] on span "1" at bounding box center [540, 381] width 16 height 18
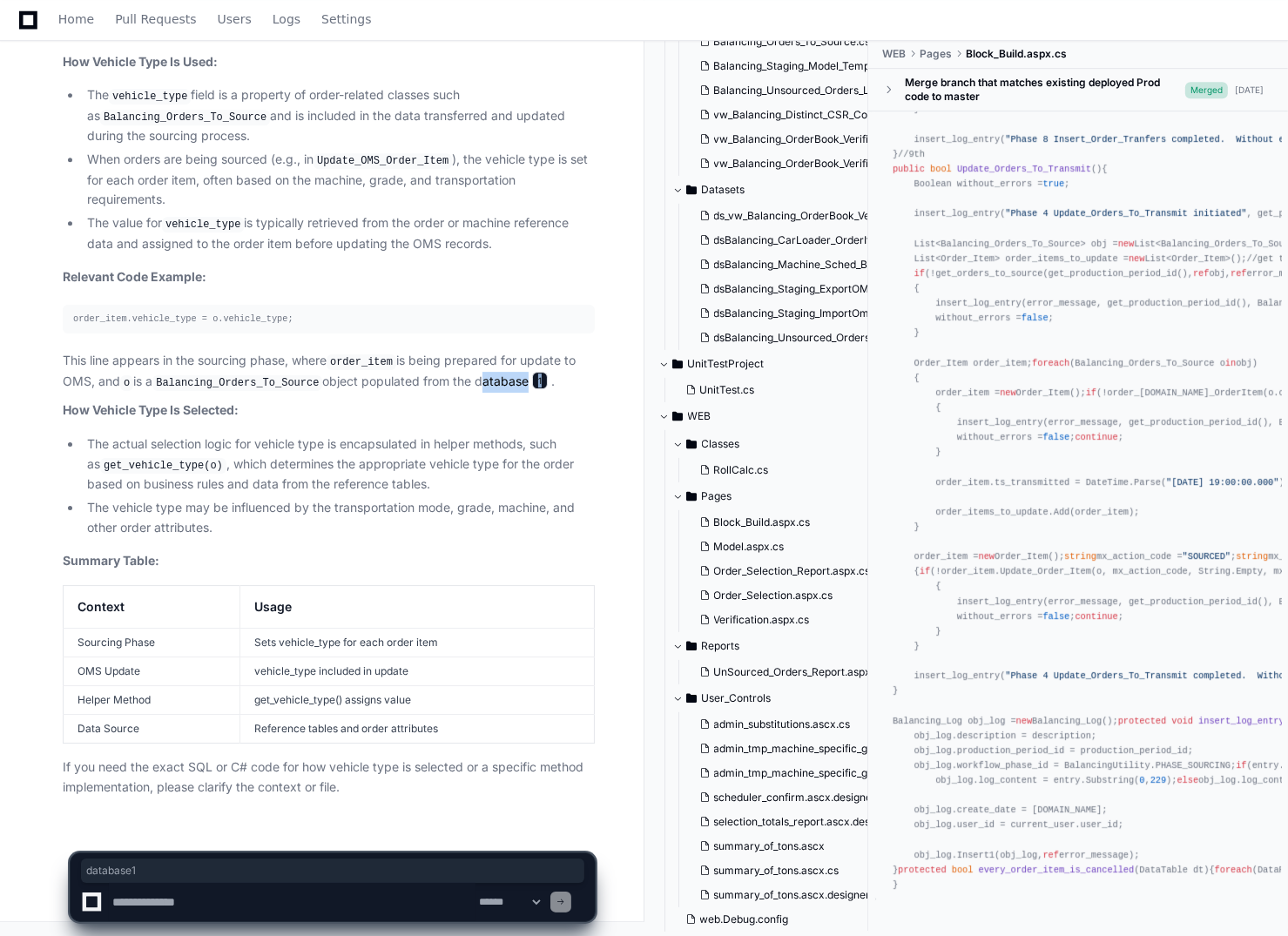
click at [536, 384] on span "1" at bounding box center [540, 381] width 16 height 18
drag, startPoint x: 536, startPoint y: 384, endPoint x: 484, endPoint y: 504, distance: 130.8
click at [484, 513] on li "The vehicle type may be influenced by the transportation mode, grade, machine, …" at bounding box center [338, 518] width 513 height 40
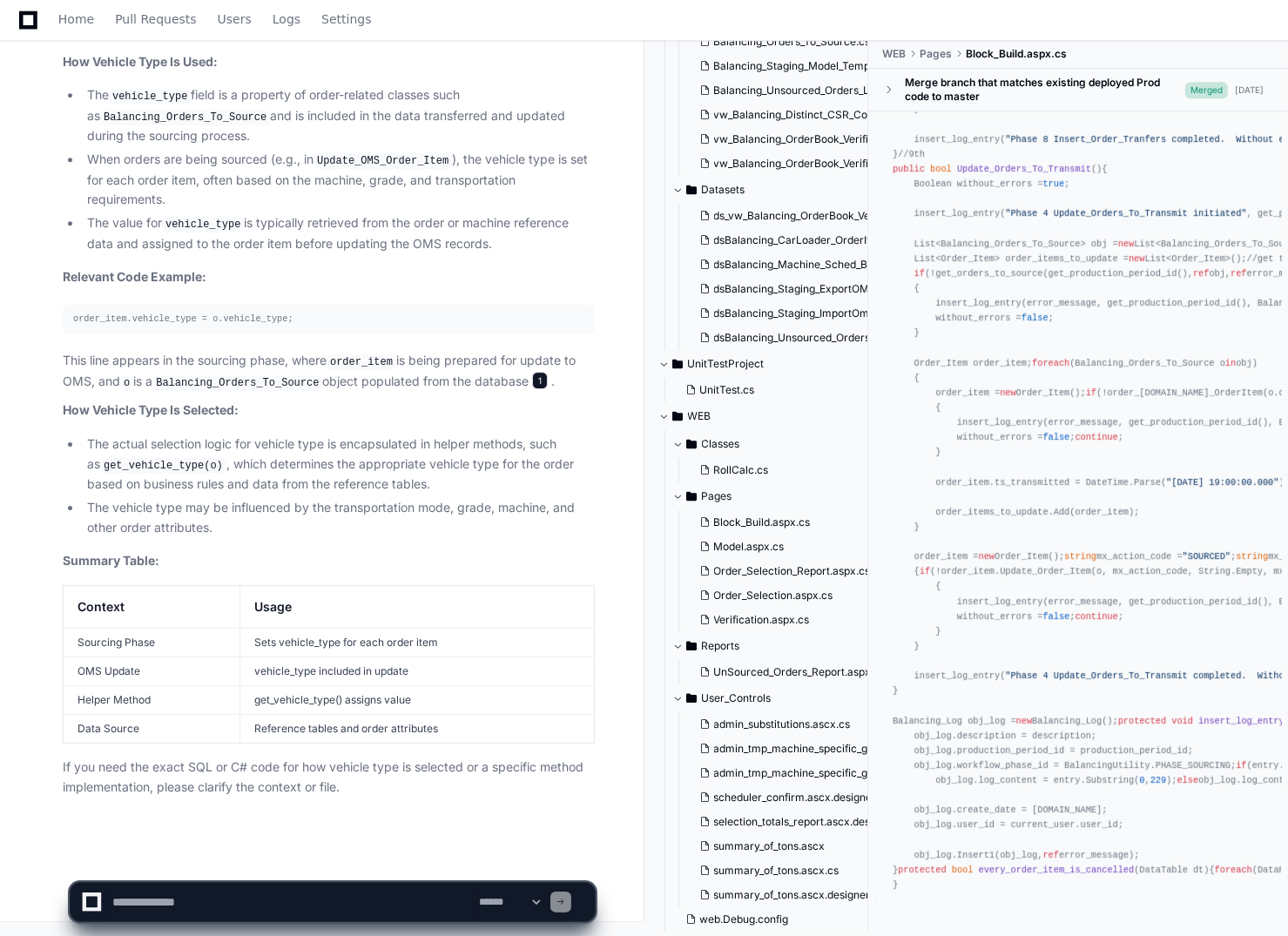
click at [534, 388] on span "1" at bounding box center [540, 381] width 16 height 18
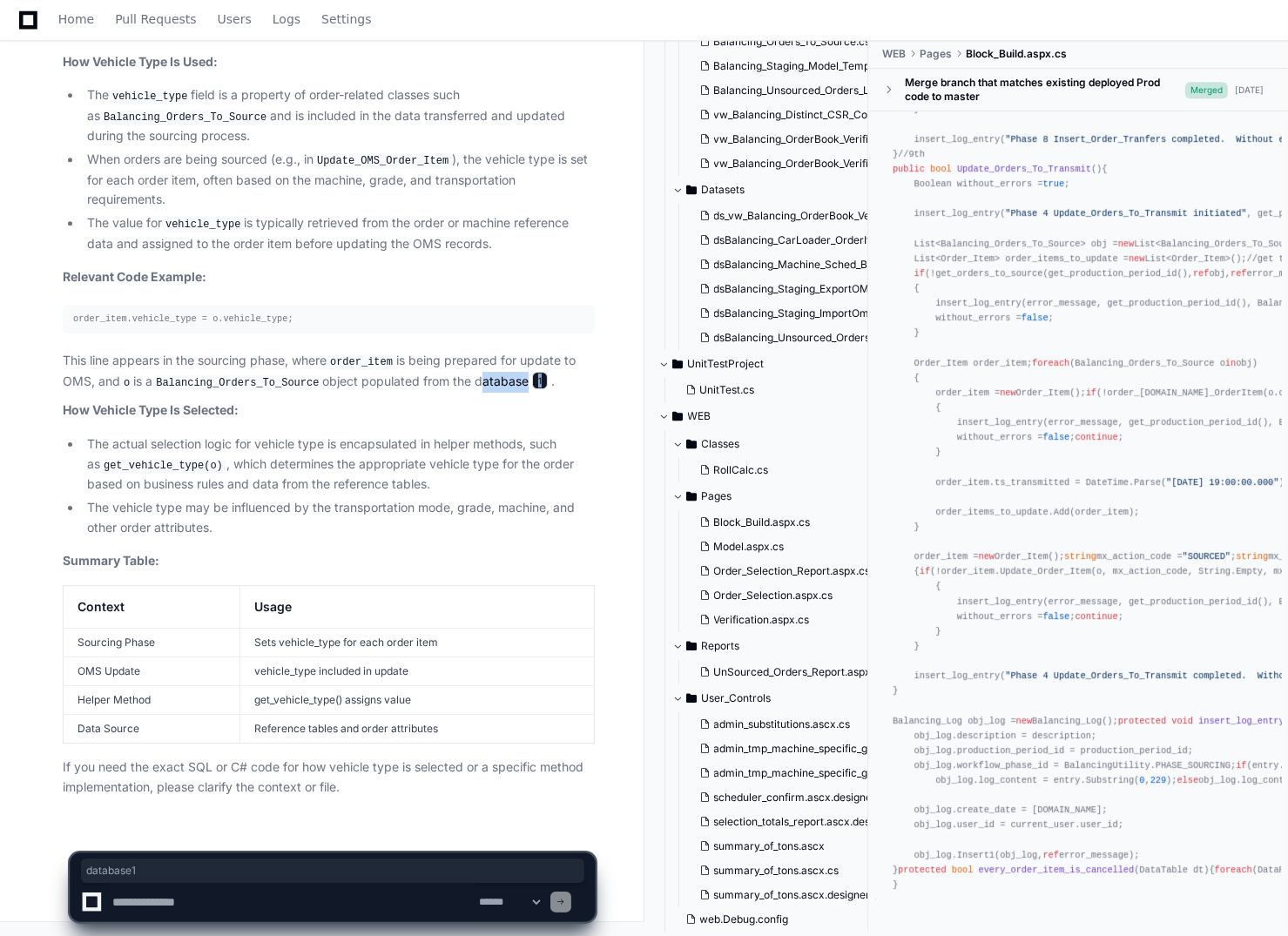
click at [534, 388] on span "1" at bounding box center [540, 381] width 16 height 18
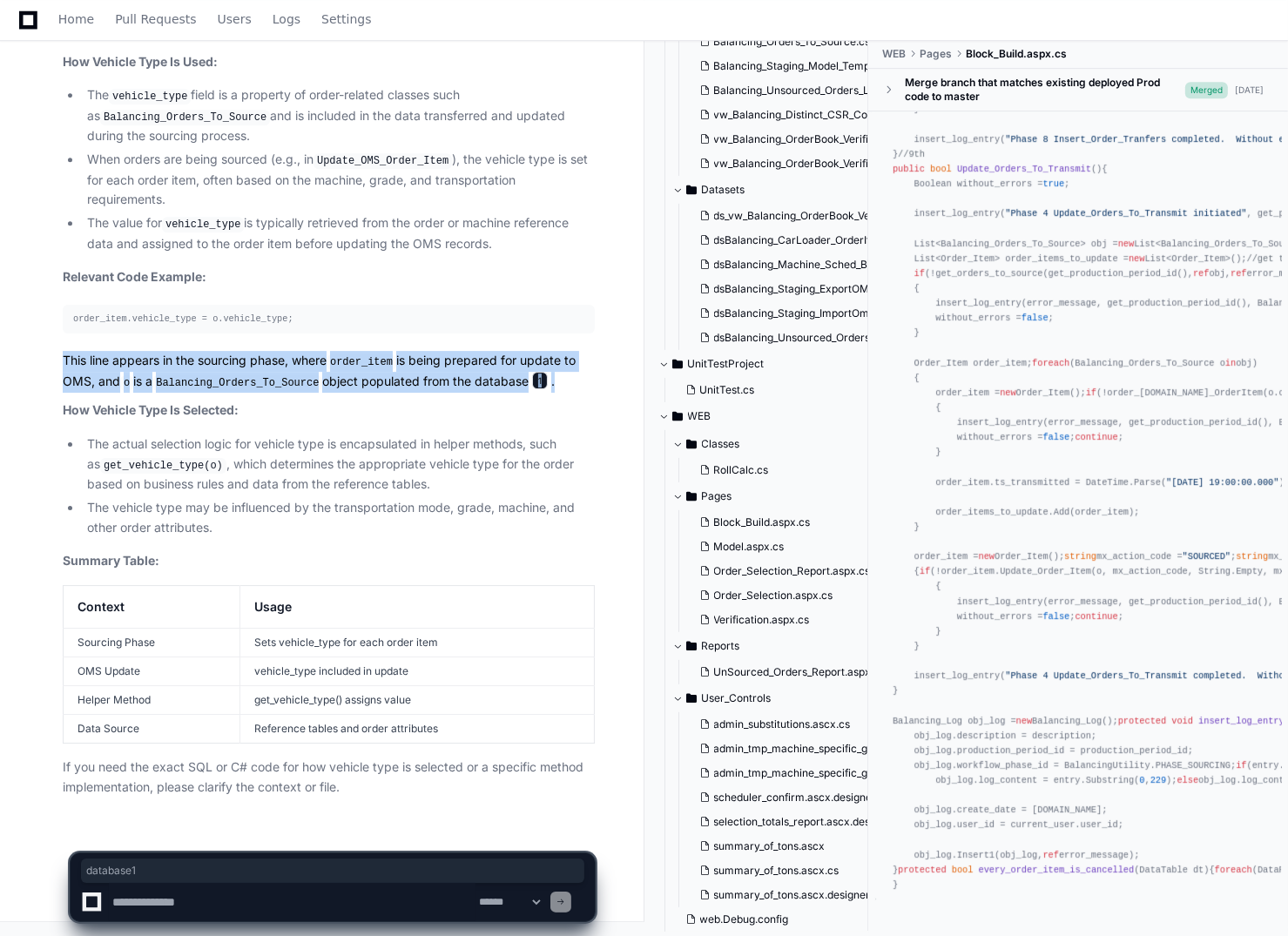
click at [534, 388] on span "1" at bounding box center [540, 381] width 16 height 18
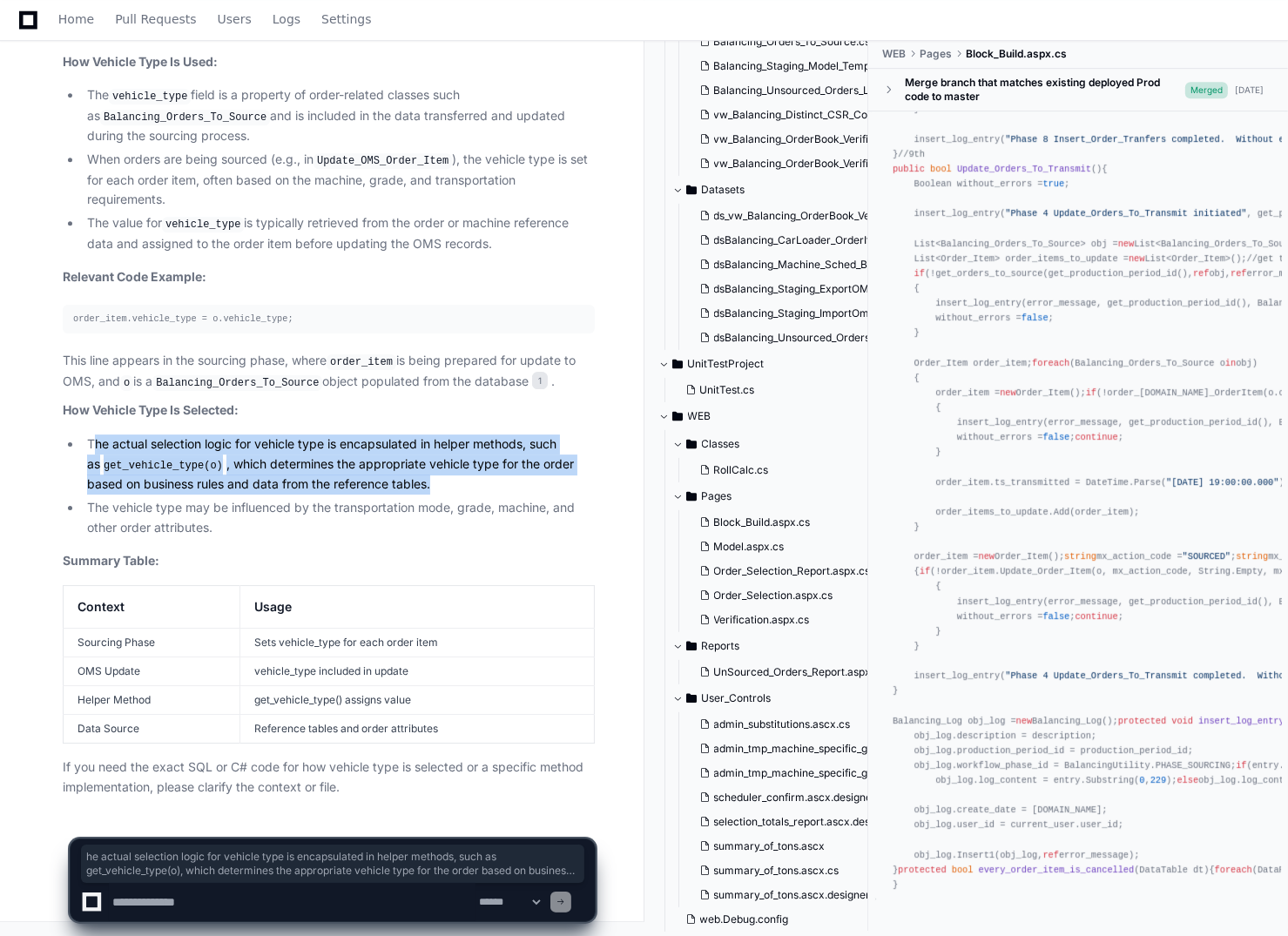
drag, startPoint x: 97, startPoint y: 444, endPoint x: 413, endPoint y: 481, distance: 318.2
click at [413, 481] on li "The actual selection logic for vehicle type is encapsulated in helper methods, …" at bounding box center [338, 464] width 513 height 60
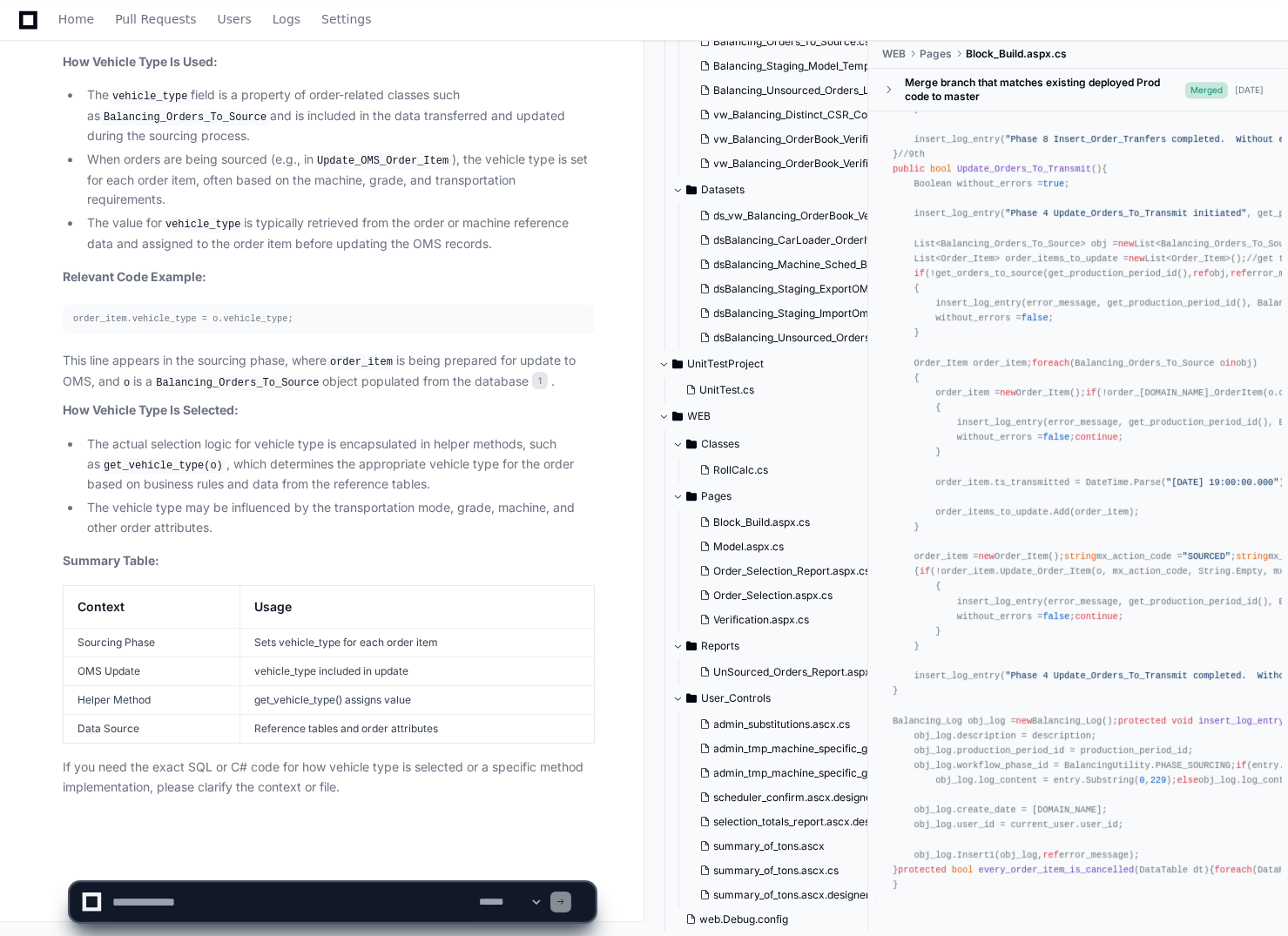
drag, startPoint x: 413, startPoint y: 481, endPoint x: 447, endPoint y: 516, distance: 48.8
click at [447, 516] on li "The vehicle type may be influenced by the transportation mode, grade, machine, …" at bounding box center [338, 518] width 513 height 40
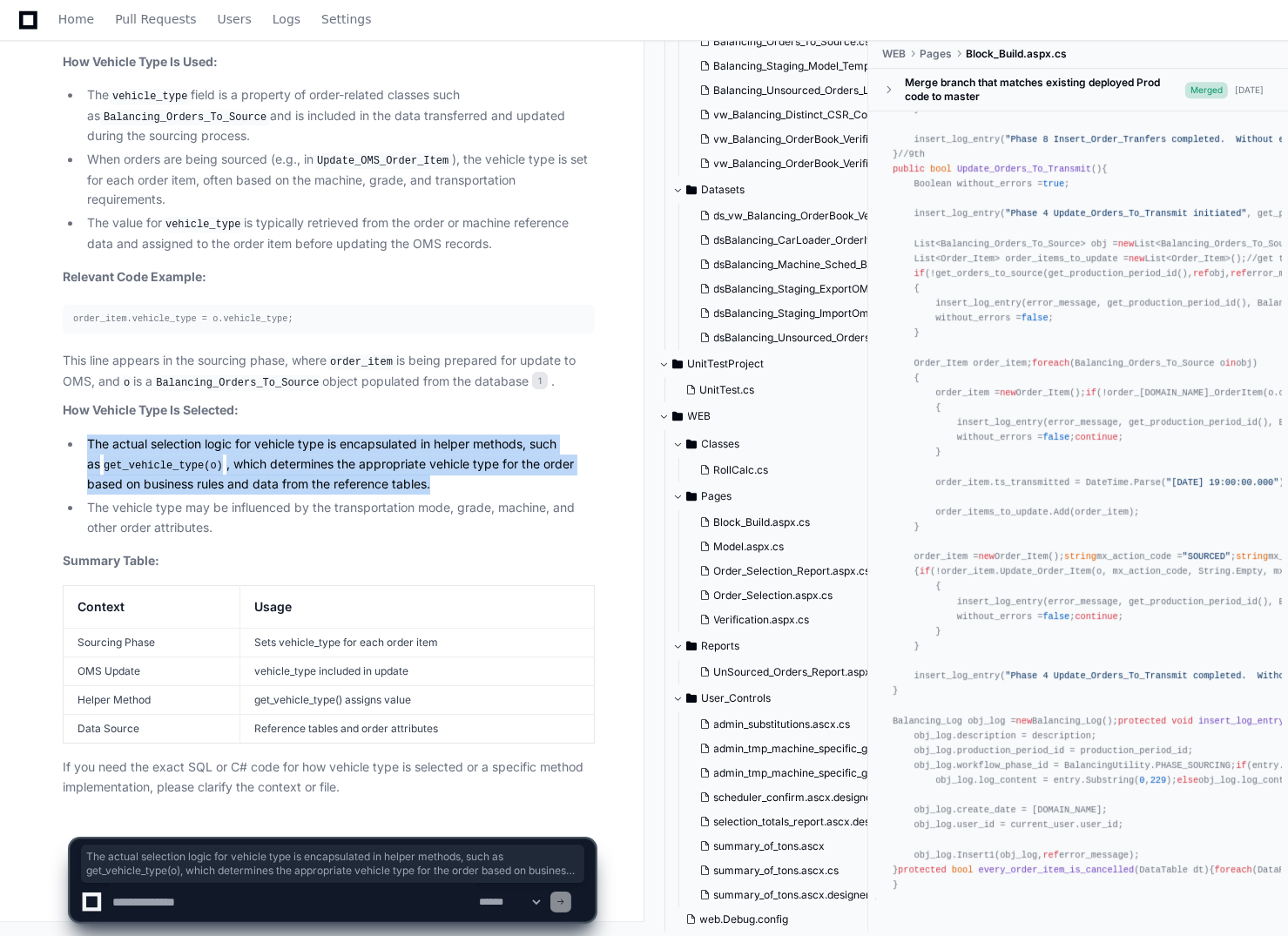
drag, startPoint x: 430, startPoint y: 482, endPoint x: 70, endPoint y: 447, distance: 361.7
click at [82, 447] on li "The actual selection logic for vehicle type is encapsulated in helper methods, …" at bounding box center [338, 464] width 513 height 60
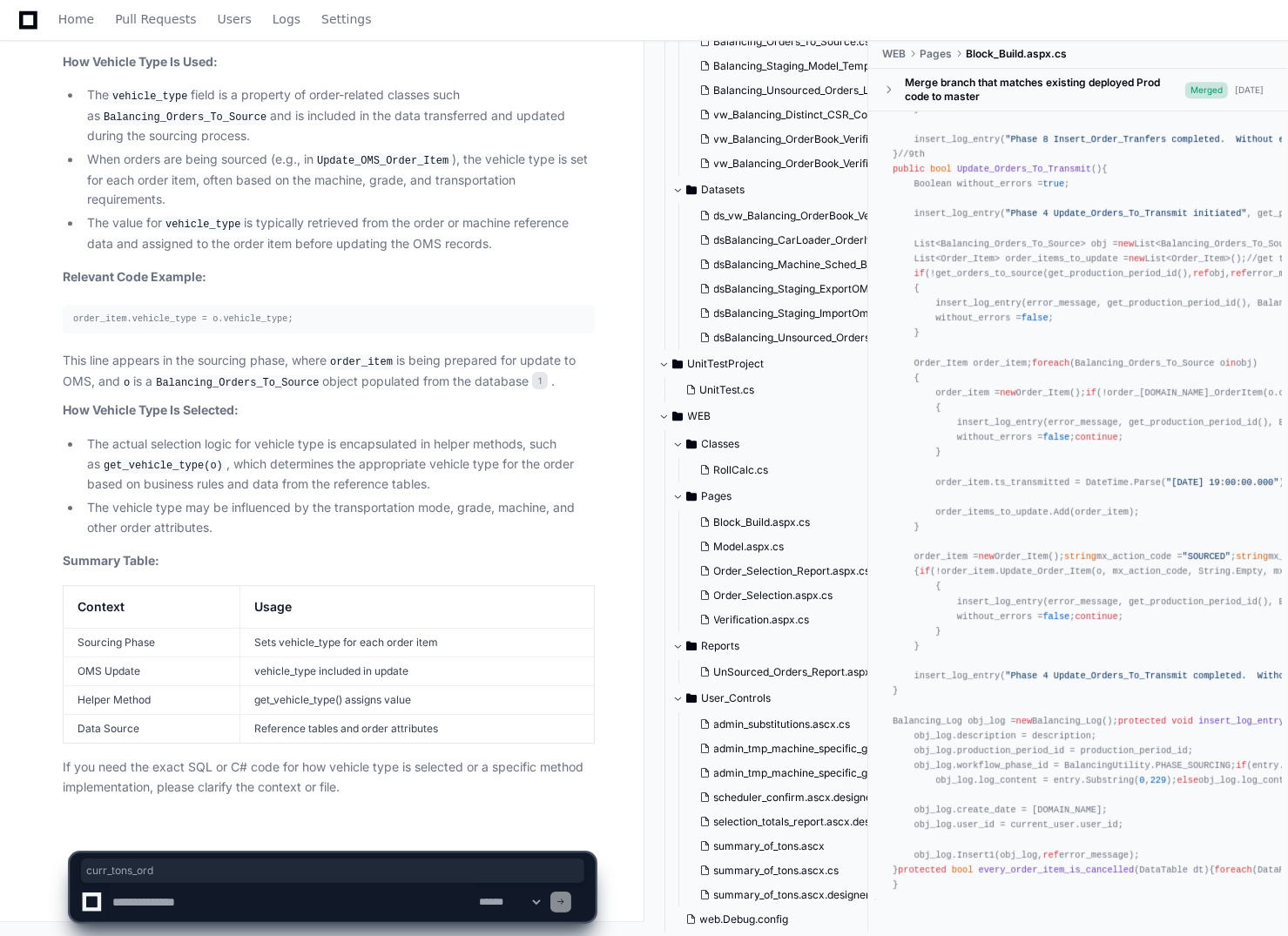
drag, startPoint x: 1063, startPoint y: 681, endPoint x: 1129, endPoint y: 685, distance: 66.1
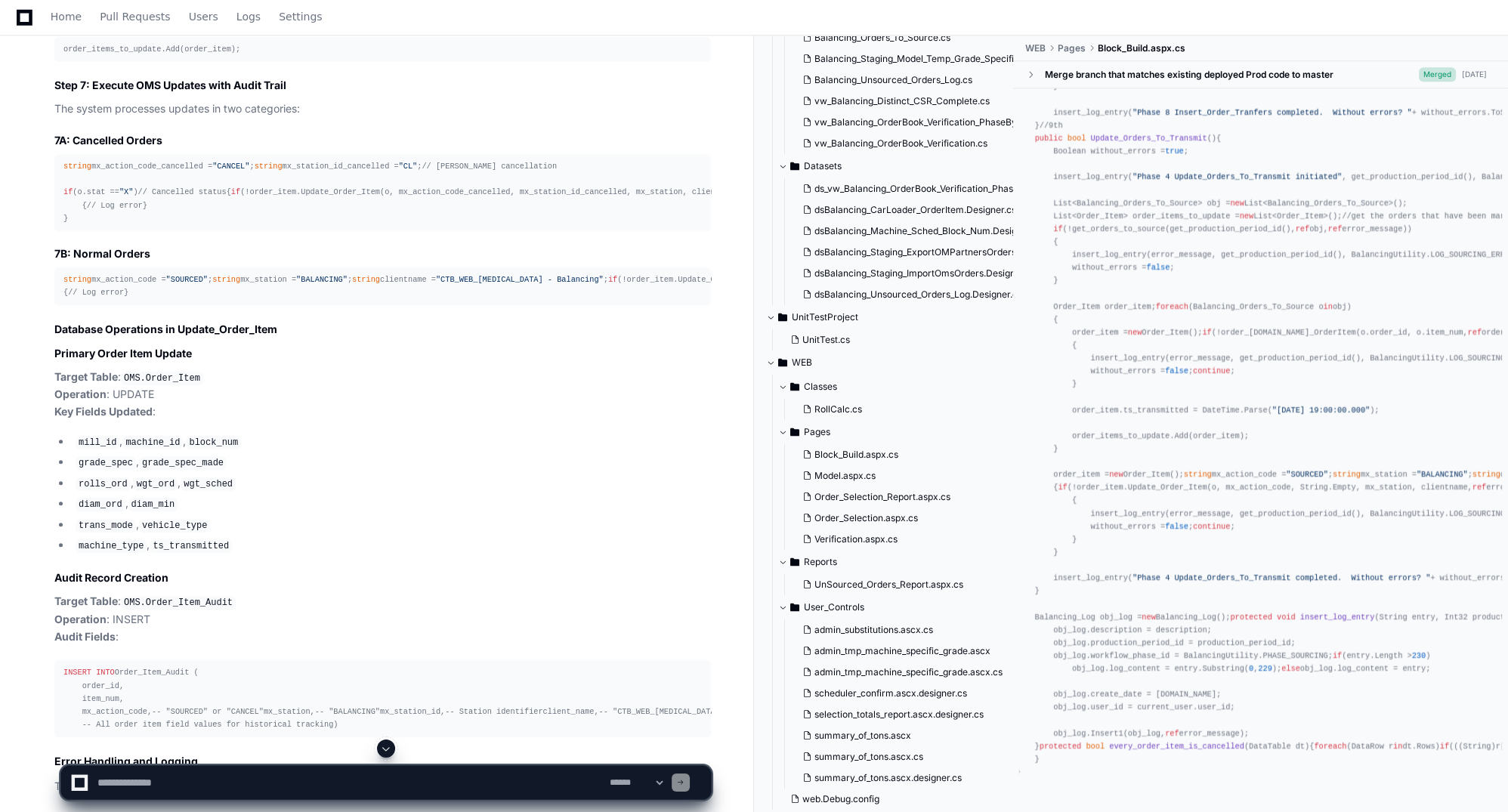
scroll to position [28227, 0]
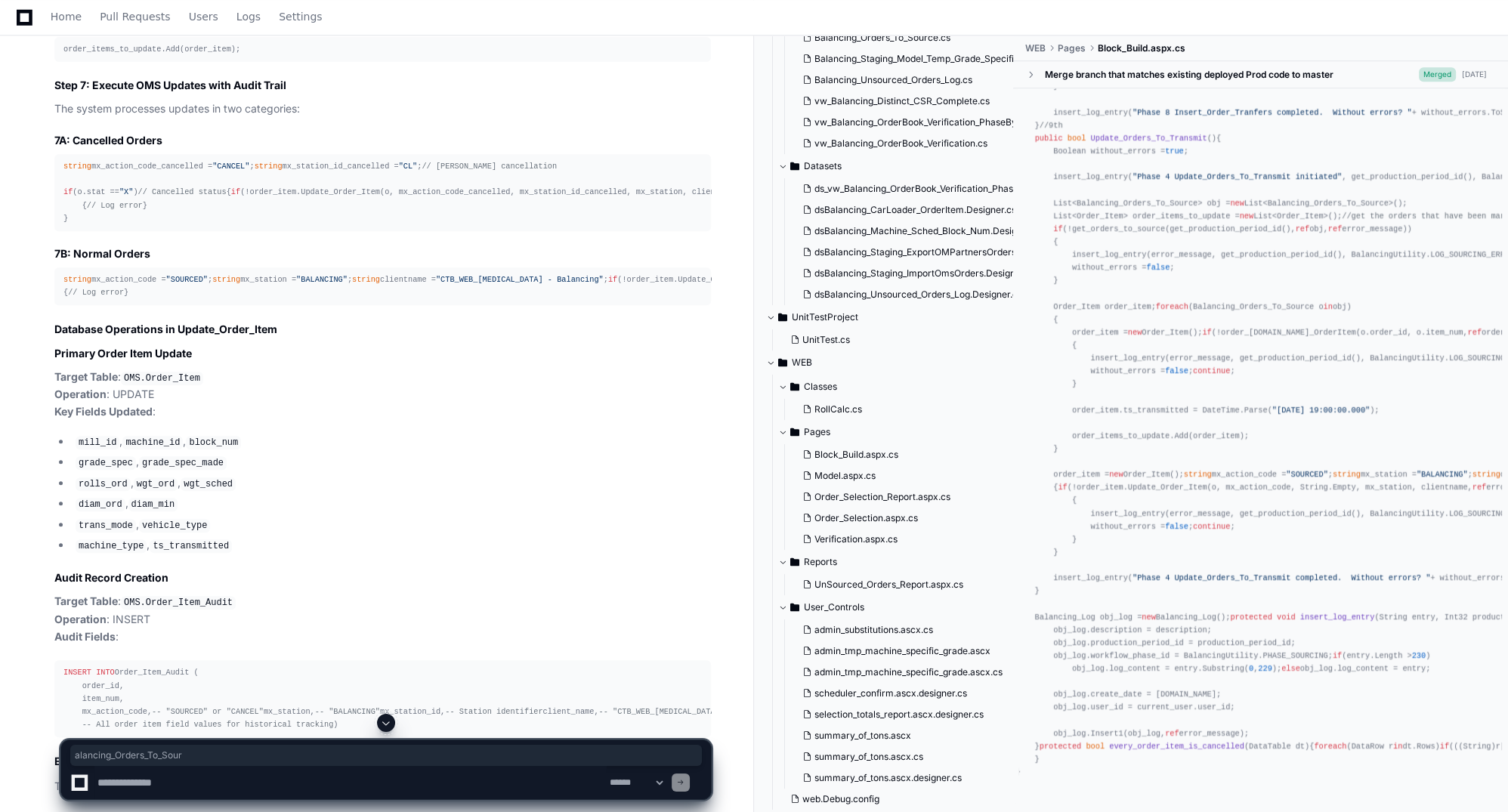
drag, startPoint x: 1092, startPoint y: 347, endPoint x: 1191, endPoint y: 350, distance: 99.0
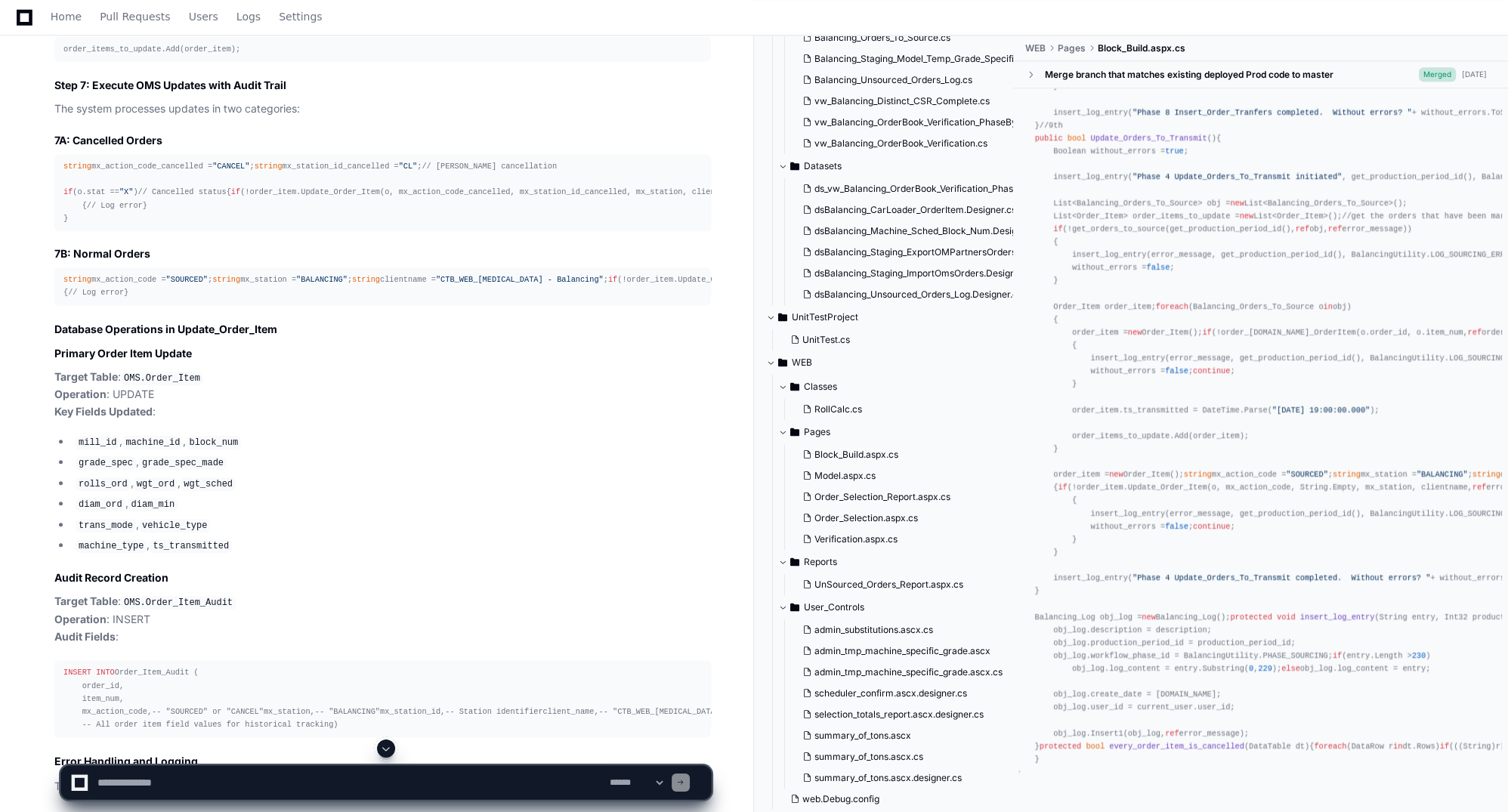
drag, startPoint x: 1191, startPoint y: 350, endPoint x: 1206, endPoint y: 422, distance: 73.5
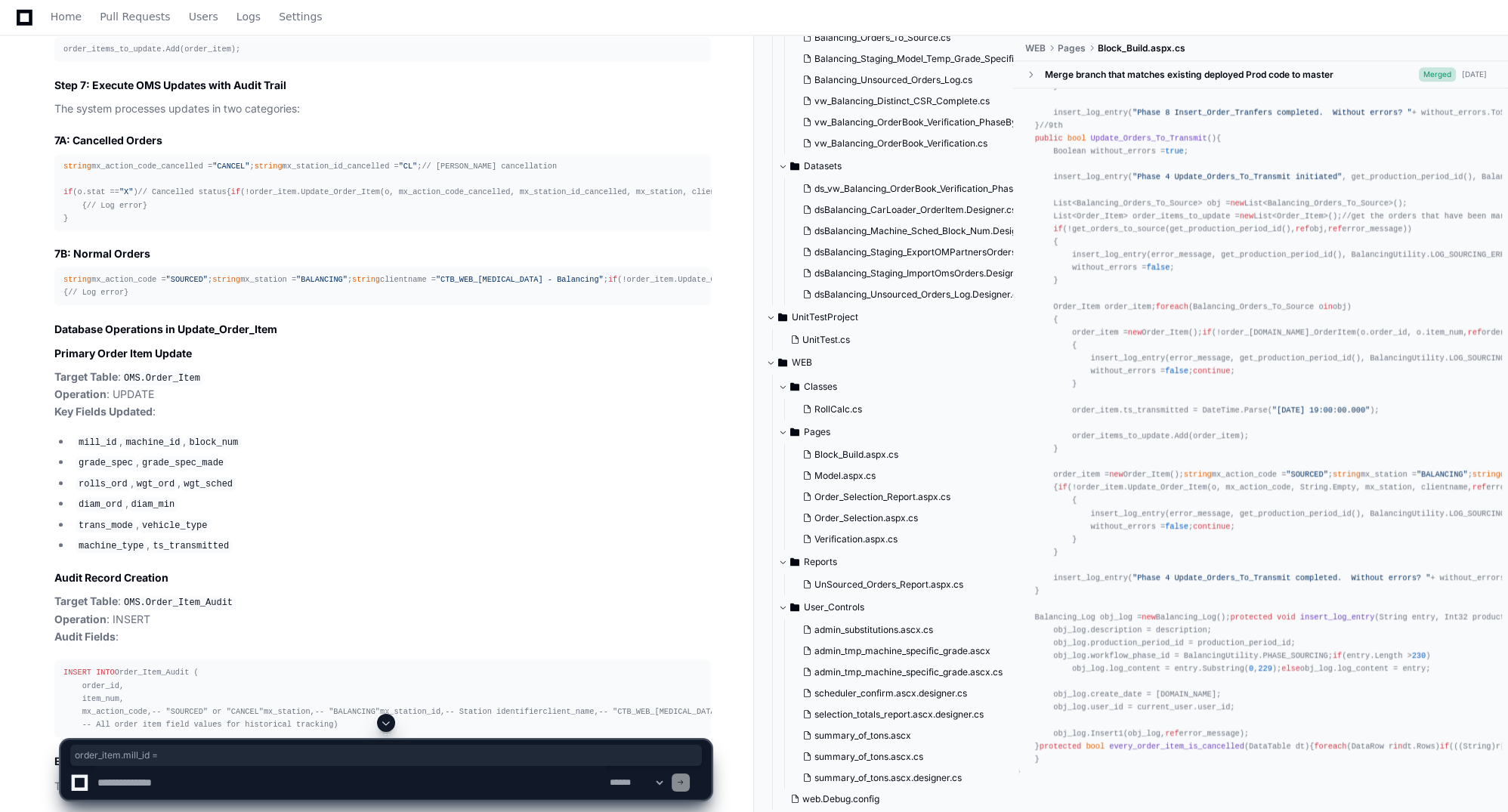
drag, startPoint x: 1089, startPoint y: 339, endPoint x: 1151, endPoint y: 343, distance: 62.1
drag, startPoint x: 1158, startPoint y: 339, endPoint x: 1215, endPoint y: 339, distance: 57.0
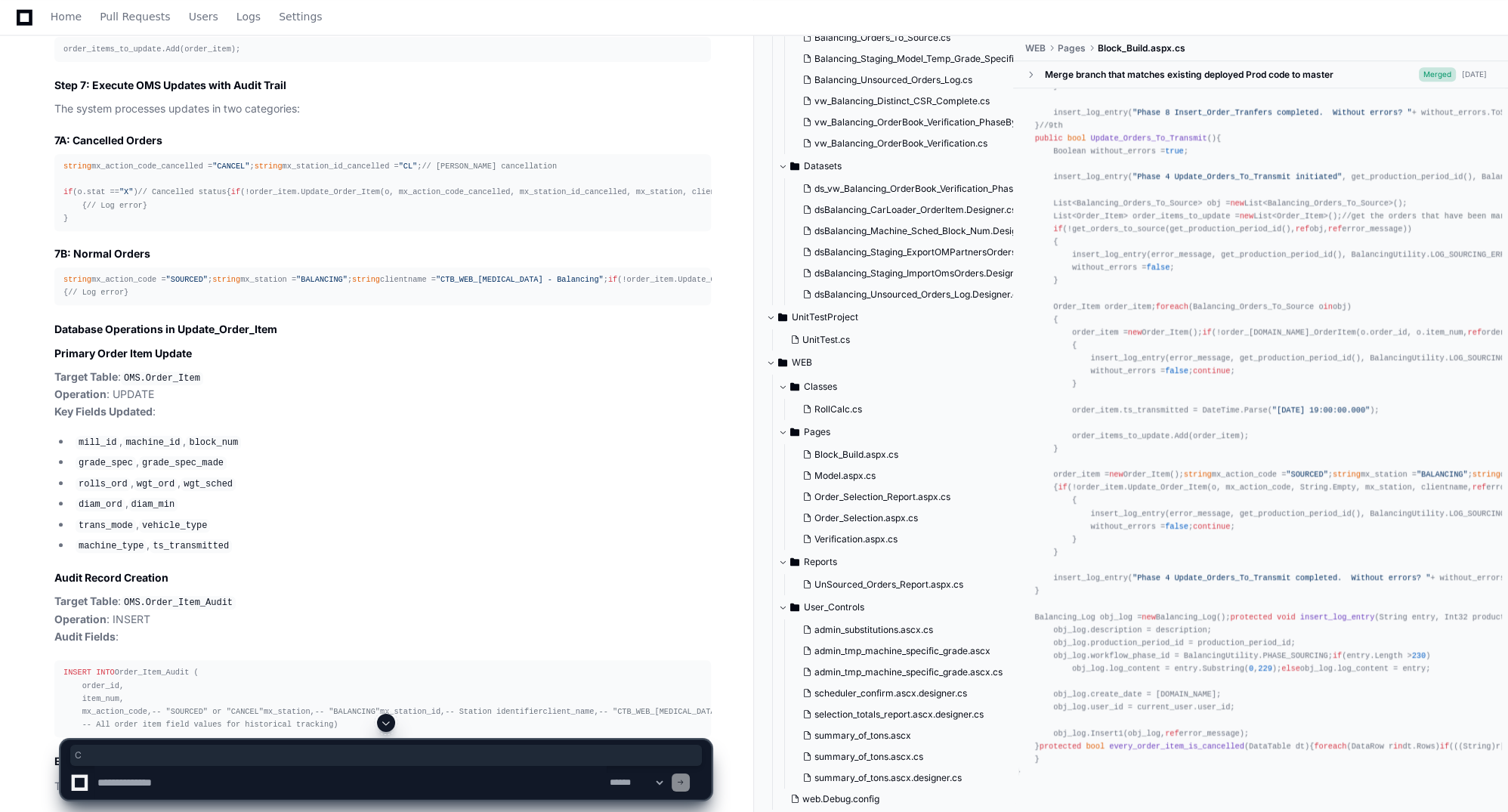
drag, startPoint x: 1158, startPoint y: 359, endPoint x: 1243, endPoint y: 371, distance: 85.8
drag, startPoint x: 1173, startPoint y: 269, endPoint x: 1245, endPoint y: 267, distance: 72.0
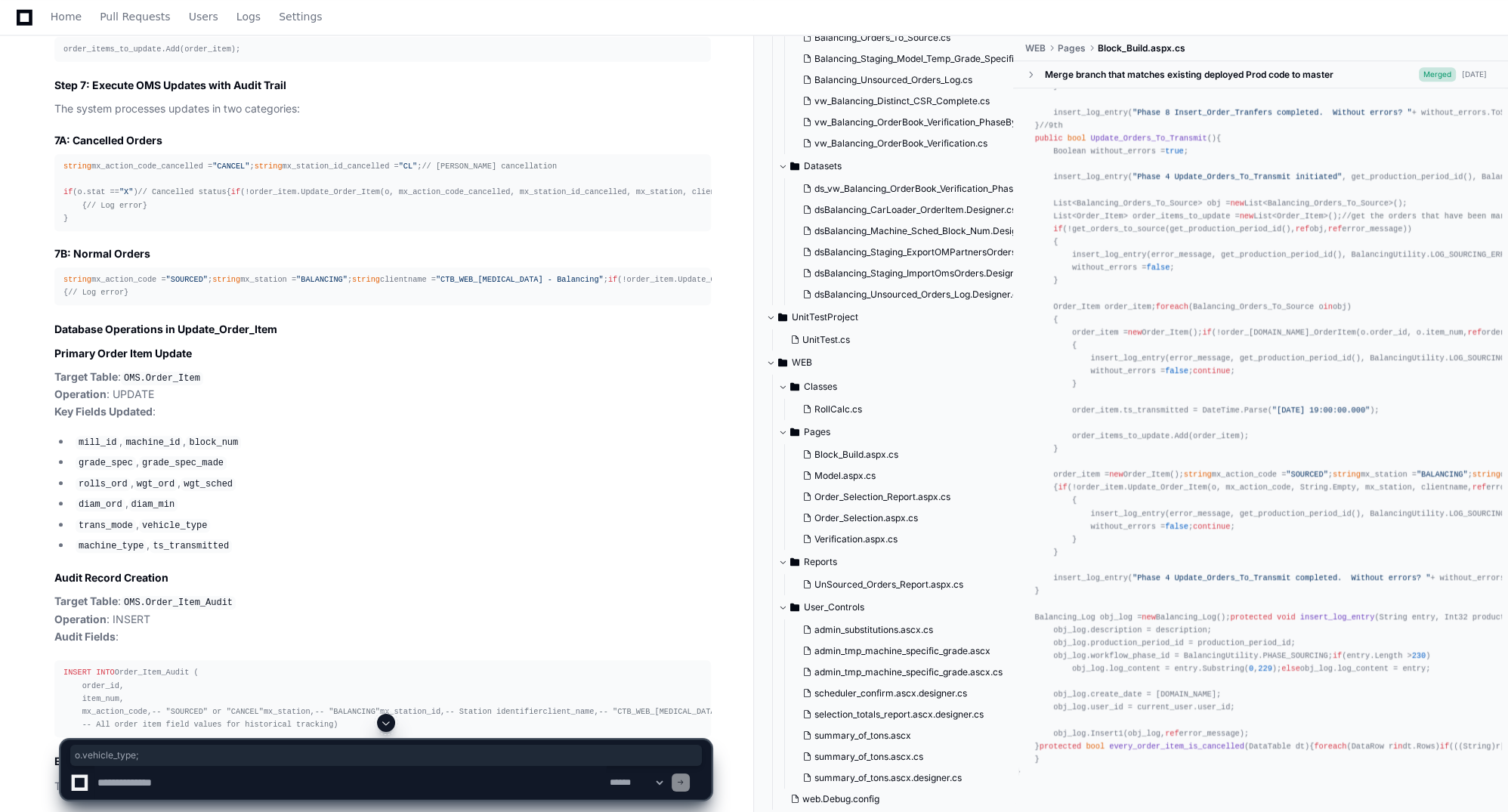
drag, startPoint x: 1077, startPoint y: 271, endPoint x: 1248, endPoint y: 271, distance: 171.0
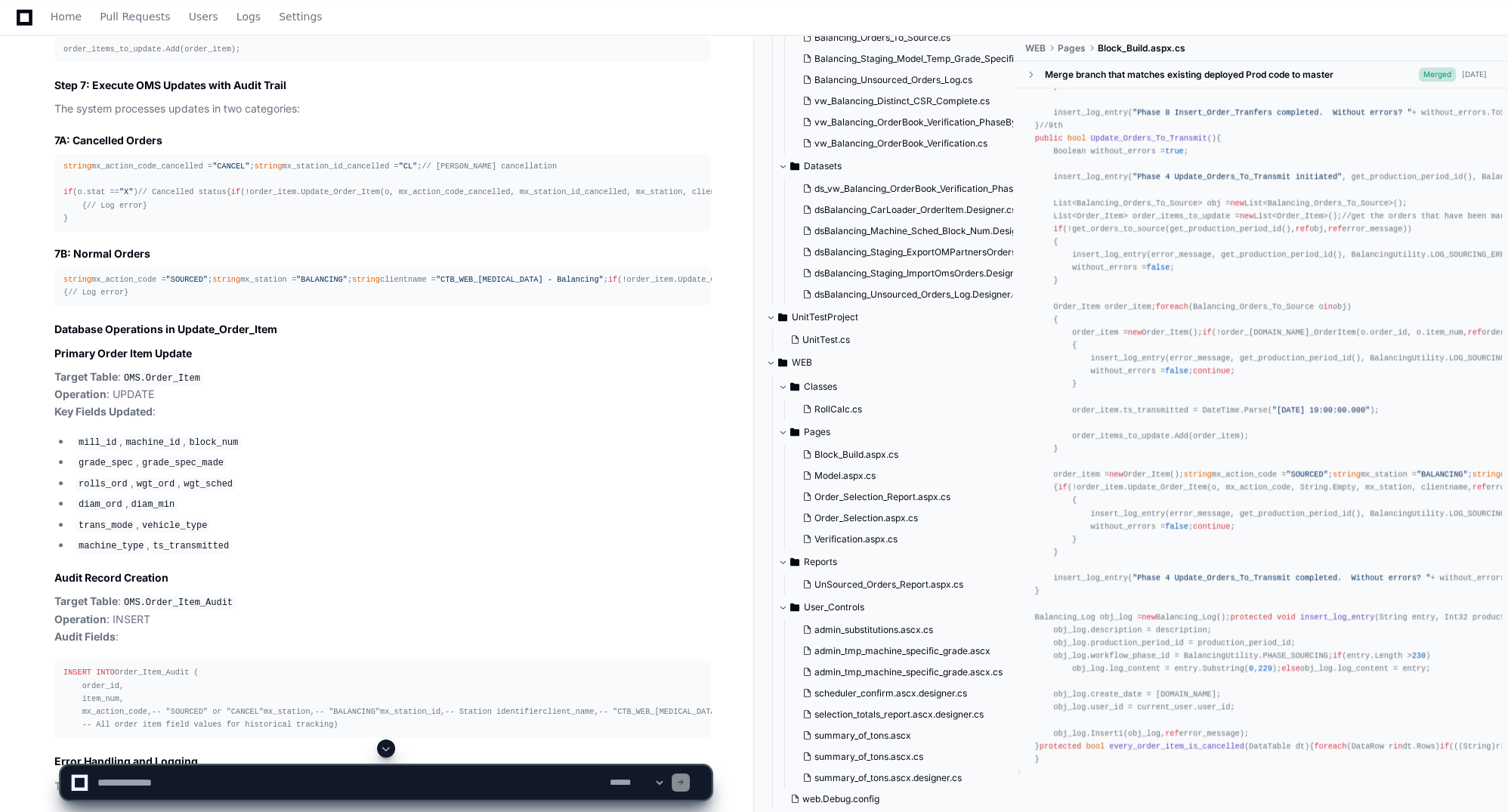
scroll to position [28152, 0]
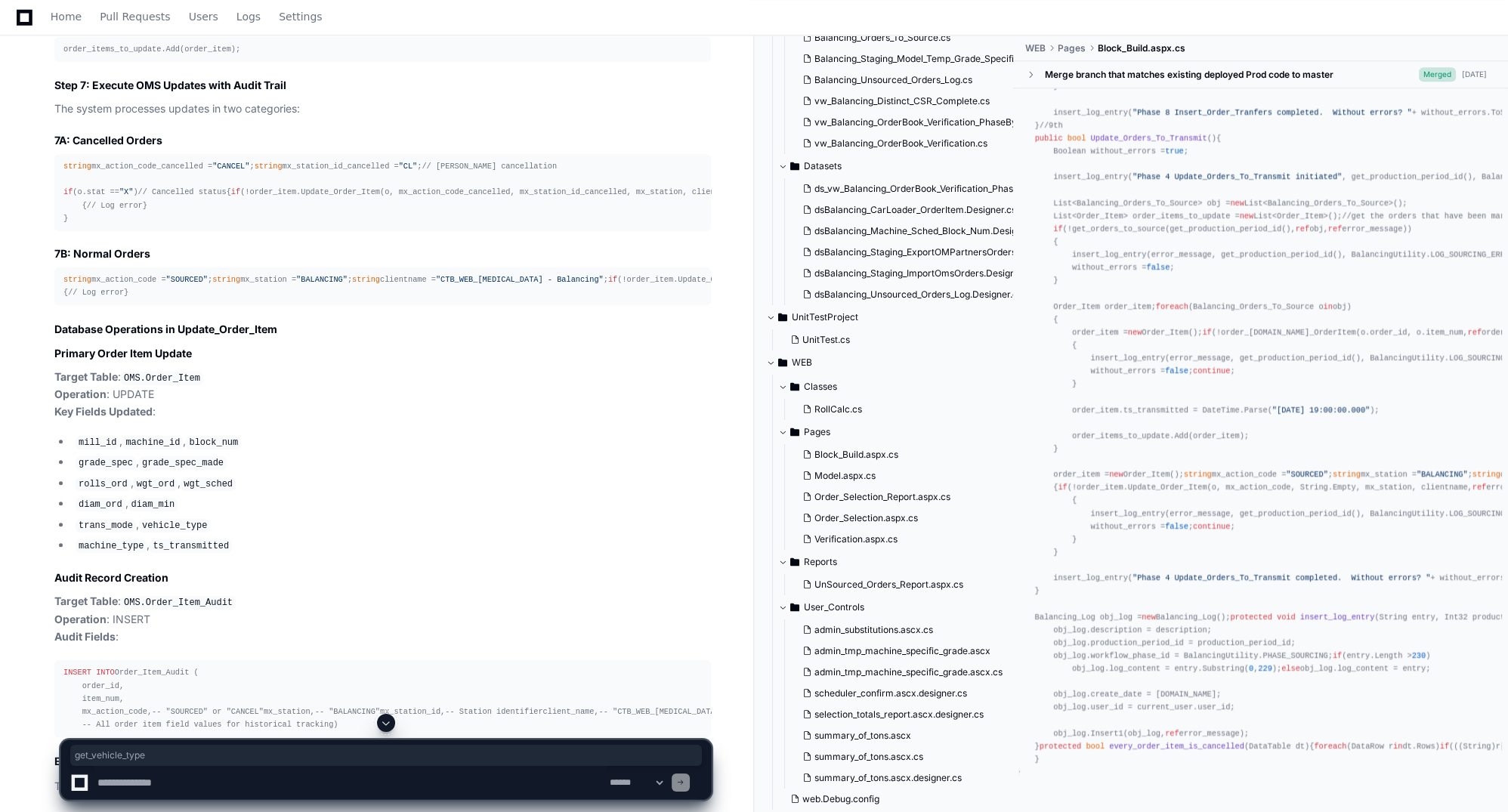
drag, startPoint x: 1066, startPoint y: 518, endPoint x: 1133, endPoint y: 521, distance: 67.1
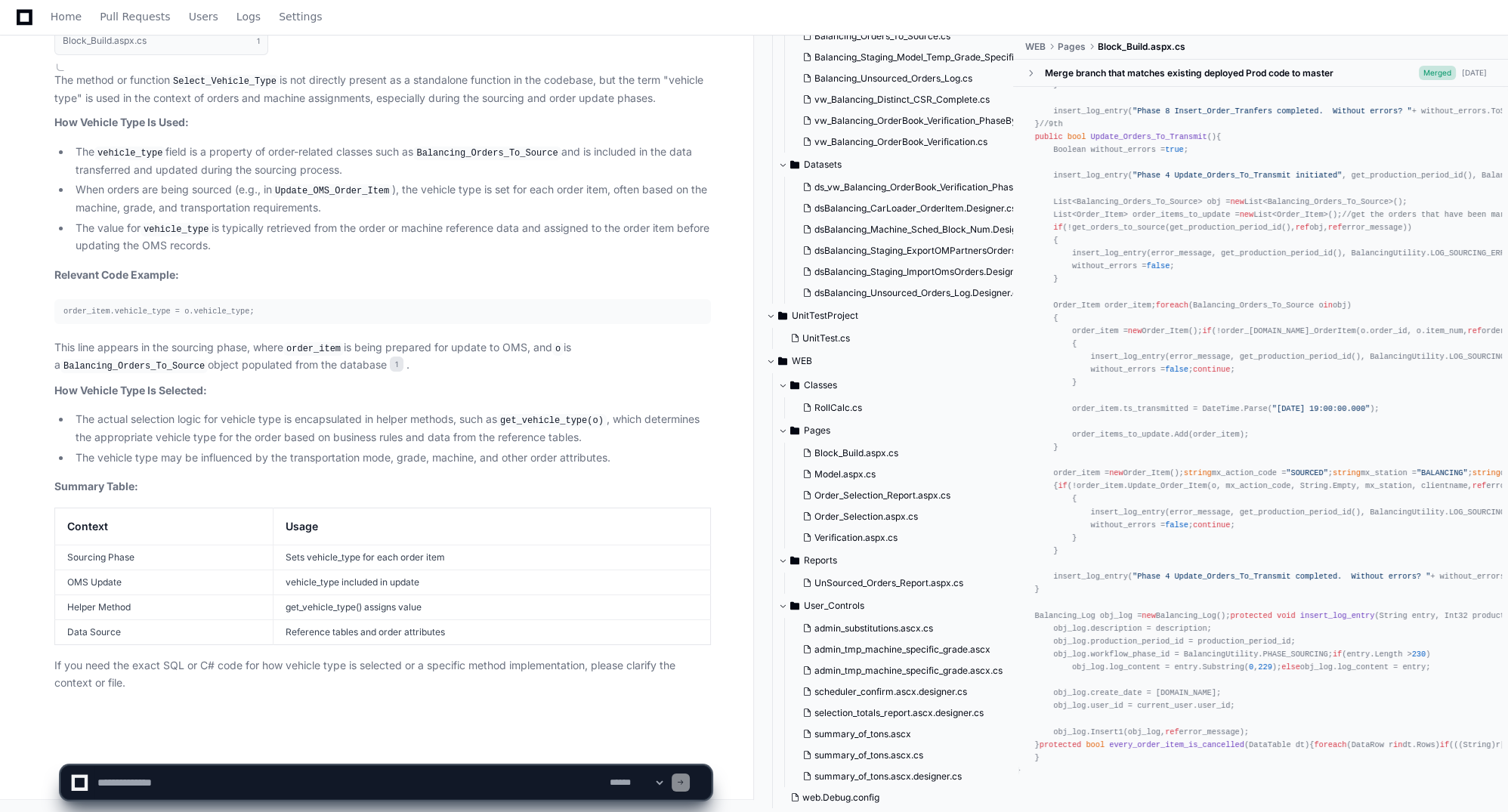
scroll to position [25328, 0]
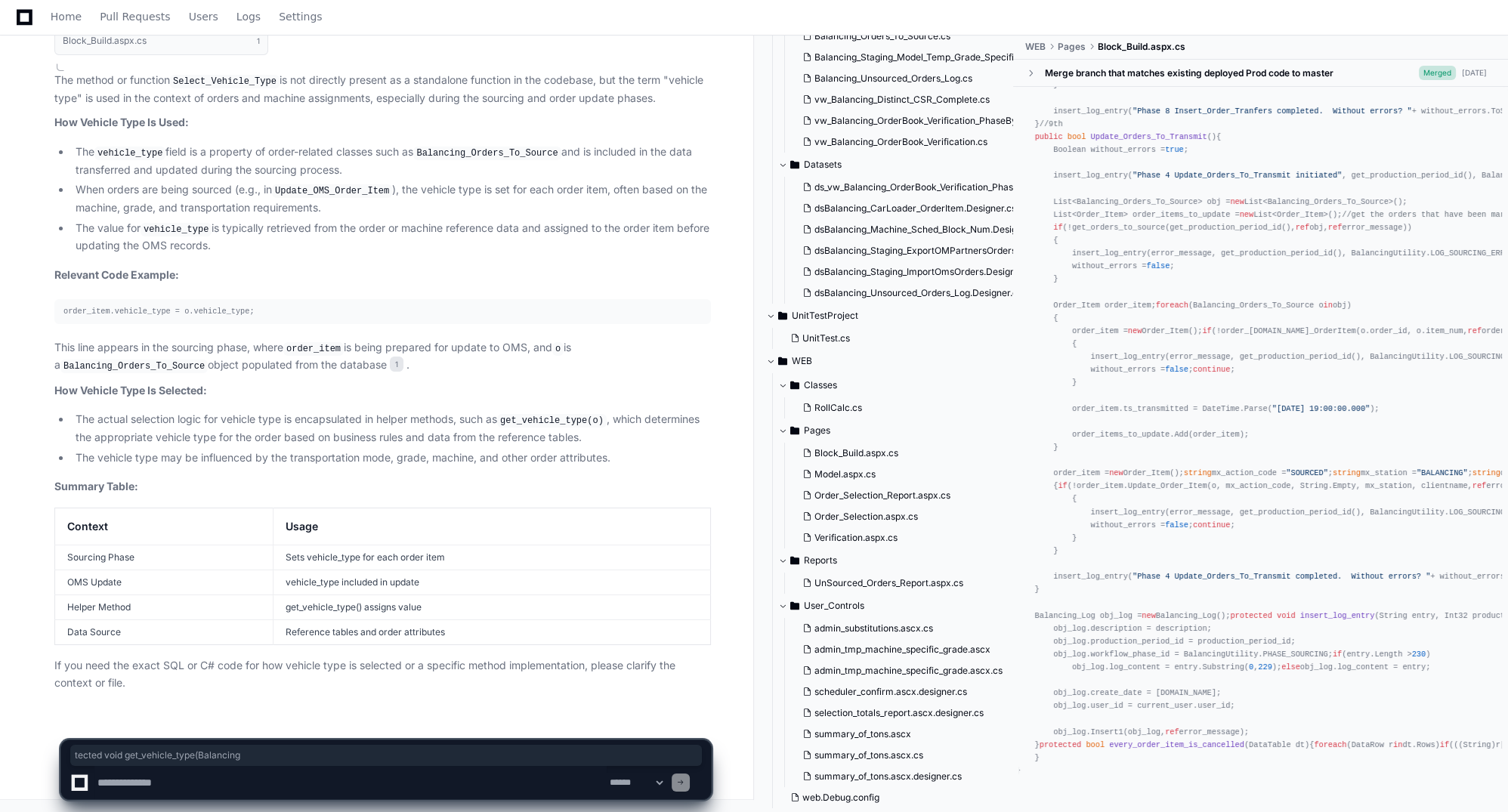
drag, startPoint x: 1044, startPoint y: 294, endPoint x: 1209, endPoint y: 298, distance: 165.0
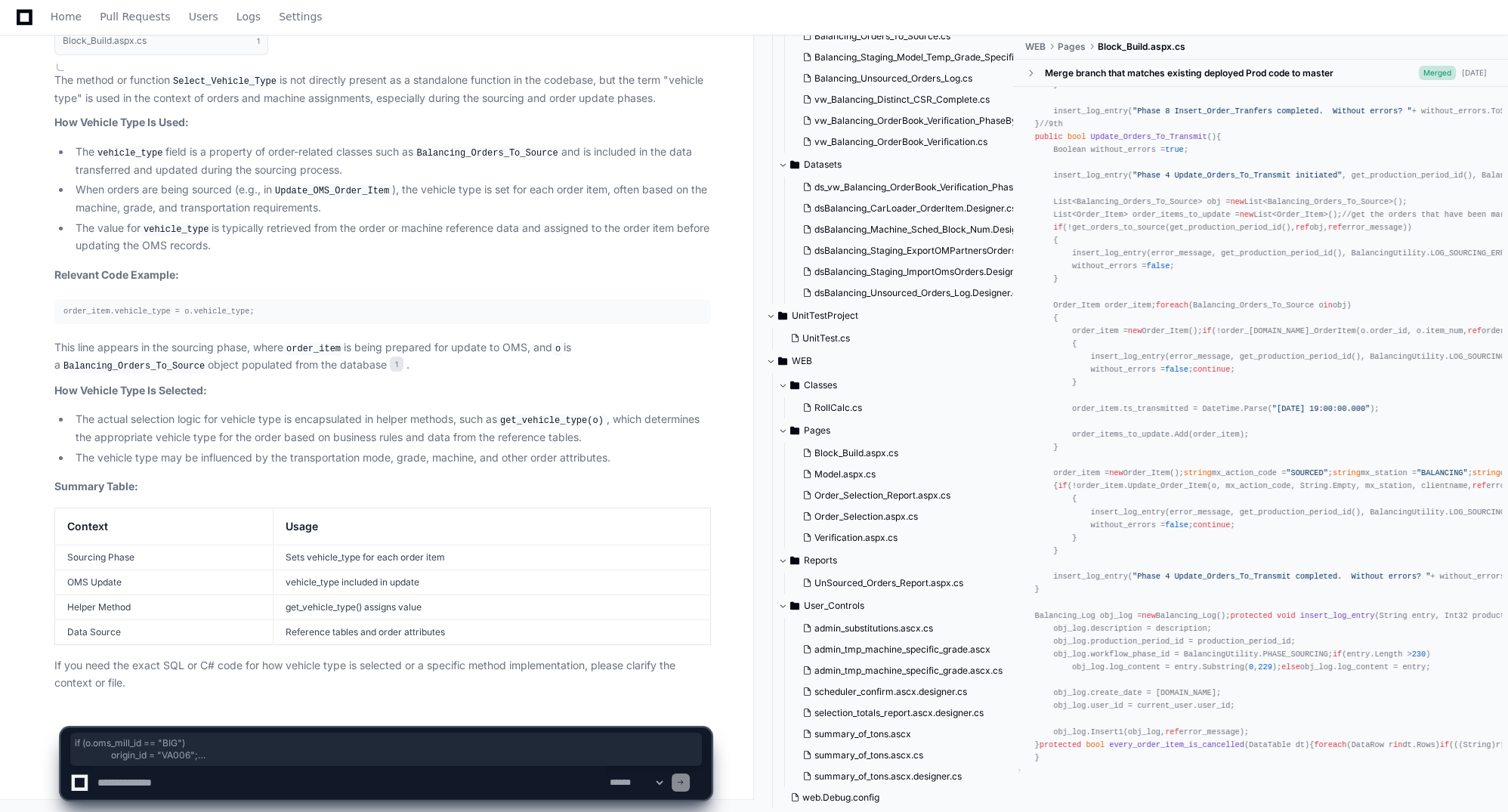
drag, startPoint x: 1039, startPoint y: 370, endPoint x: 1137, endPoint y: 475, distance: 143.6
drag, startPoint x: 1137, startPoint y: 475, endPoint x: 1089, endPoint y: 370, distance: 115.5
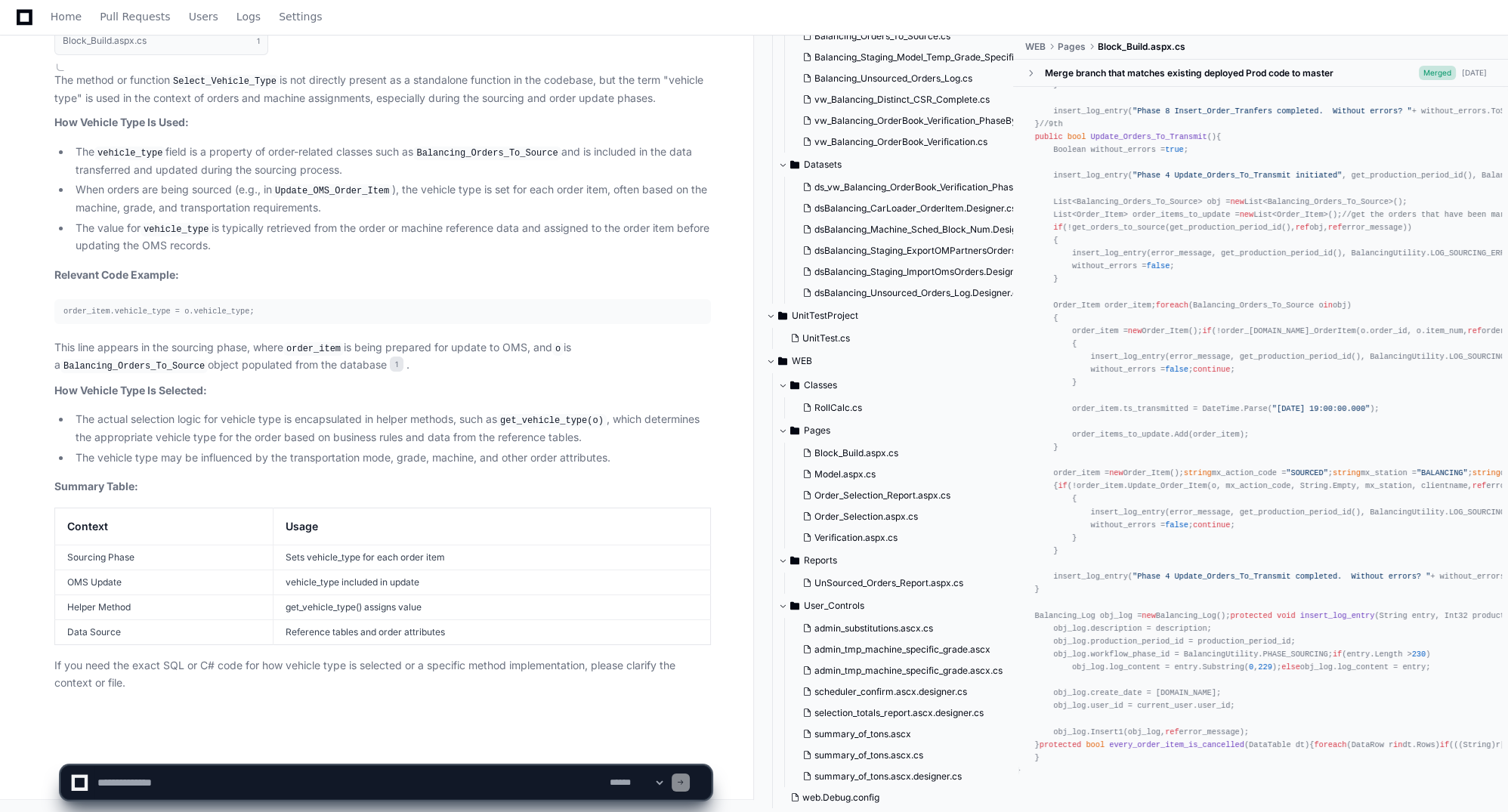
scroll to position [25630, 0]
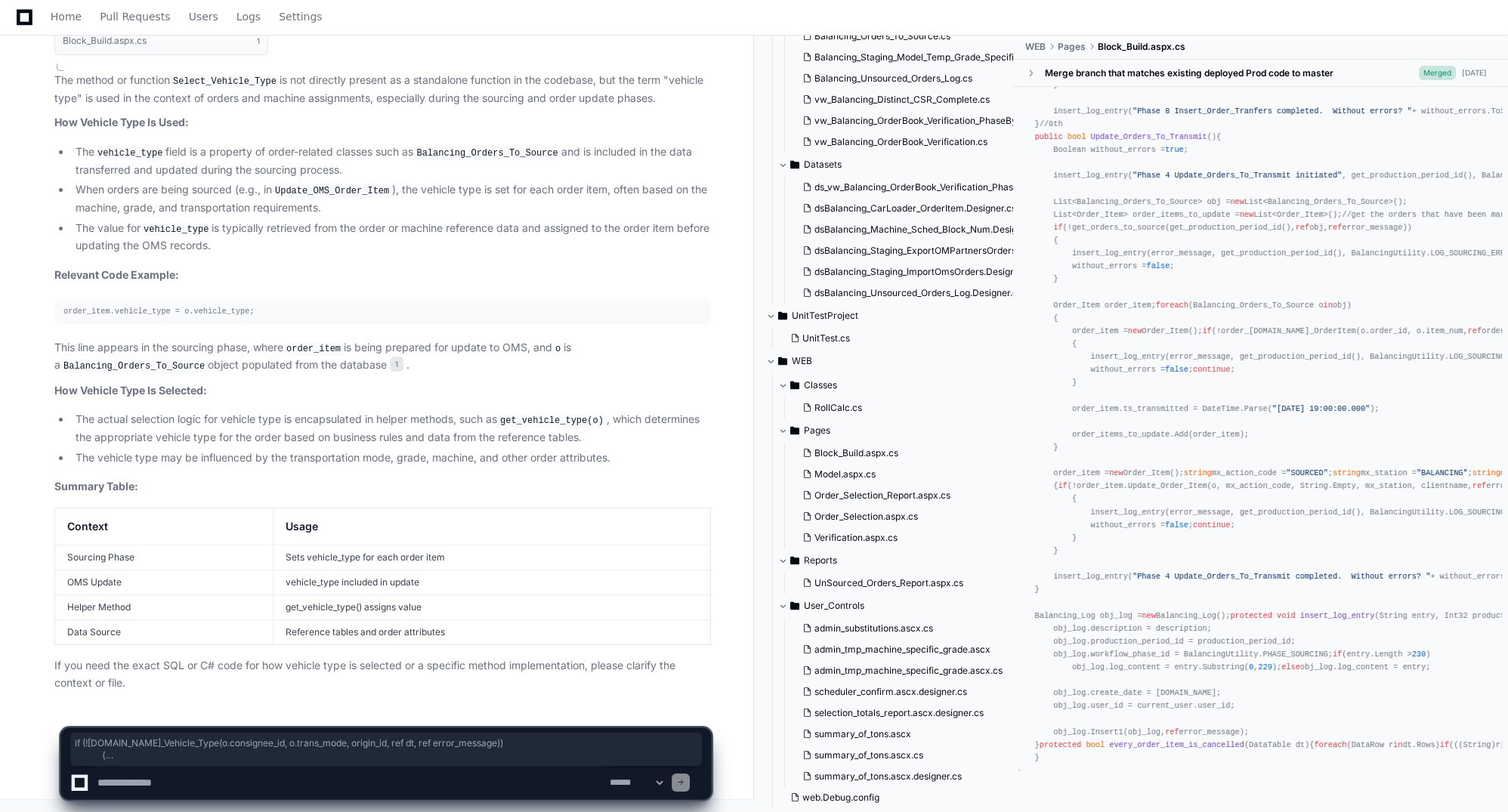
drag, startPoint x: 1041, startPoint y: 432, endPoint x: 1378, endPoint y: 479, distance: 340.3
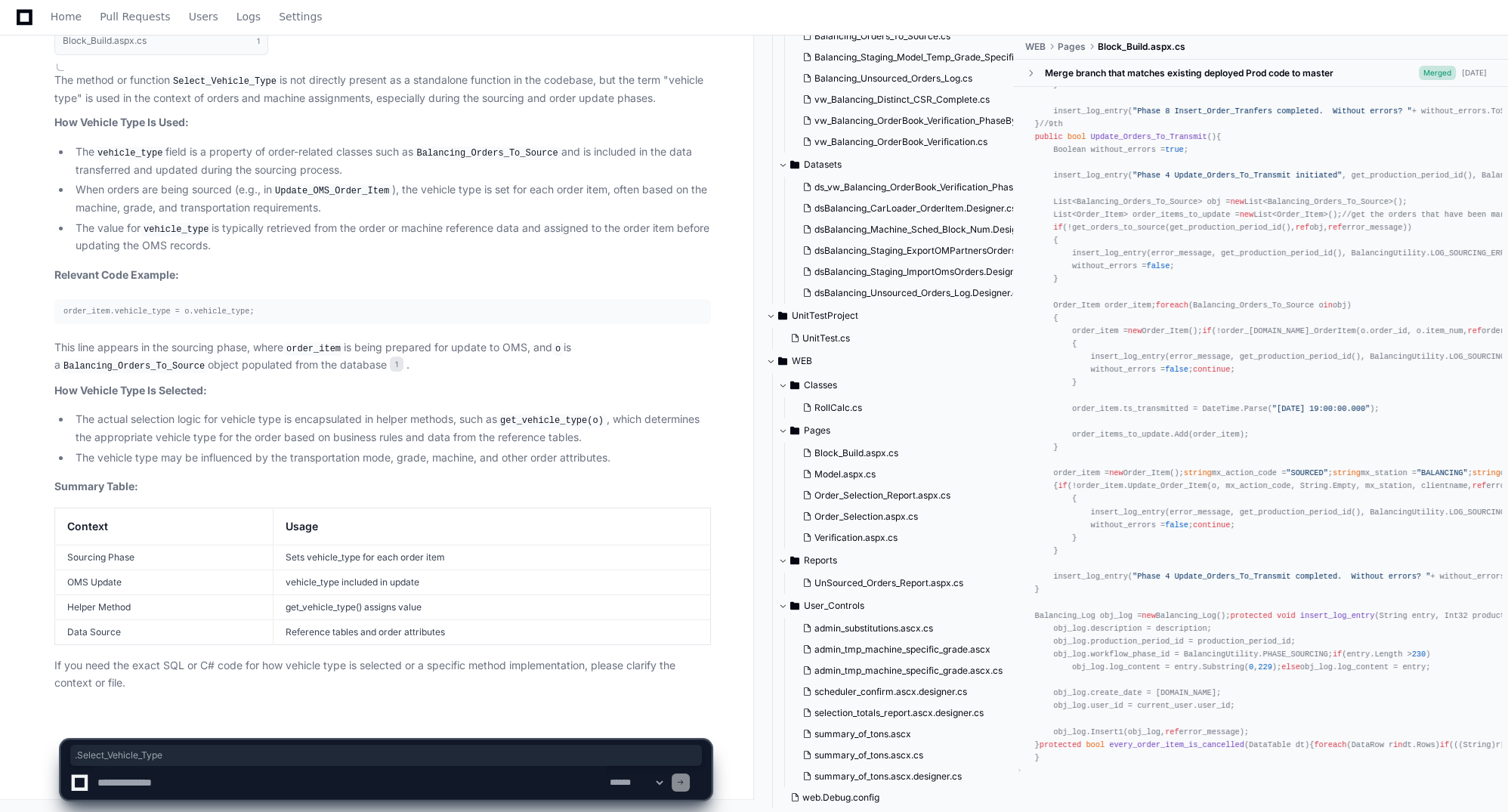
drag, startPoint x: 1086, startPoint y: 438, endPoint x: 1168, endPoint y: 444, distance: 82.2
drag, startPoint x: 1053, startPoint y: 250, endPoint x: 1240, endPoint y: 250, distance: 187.0
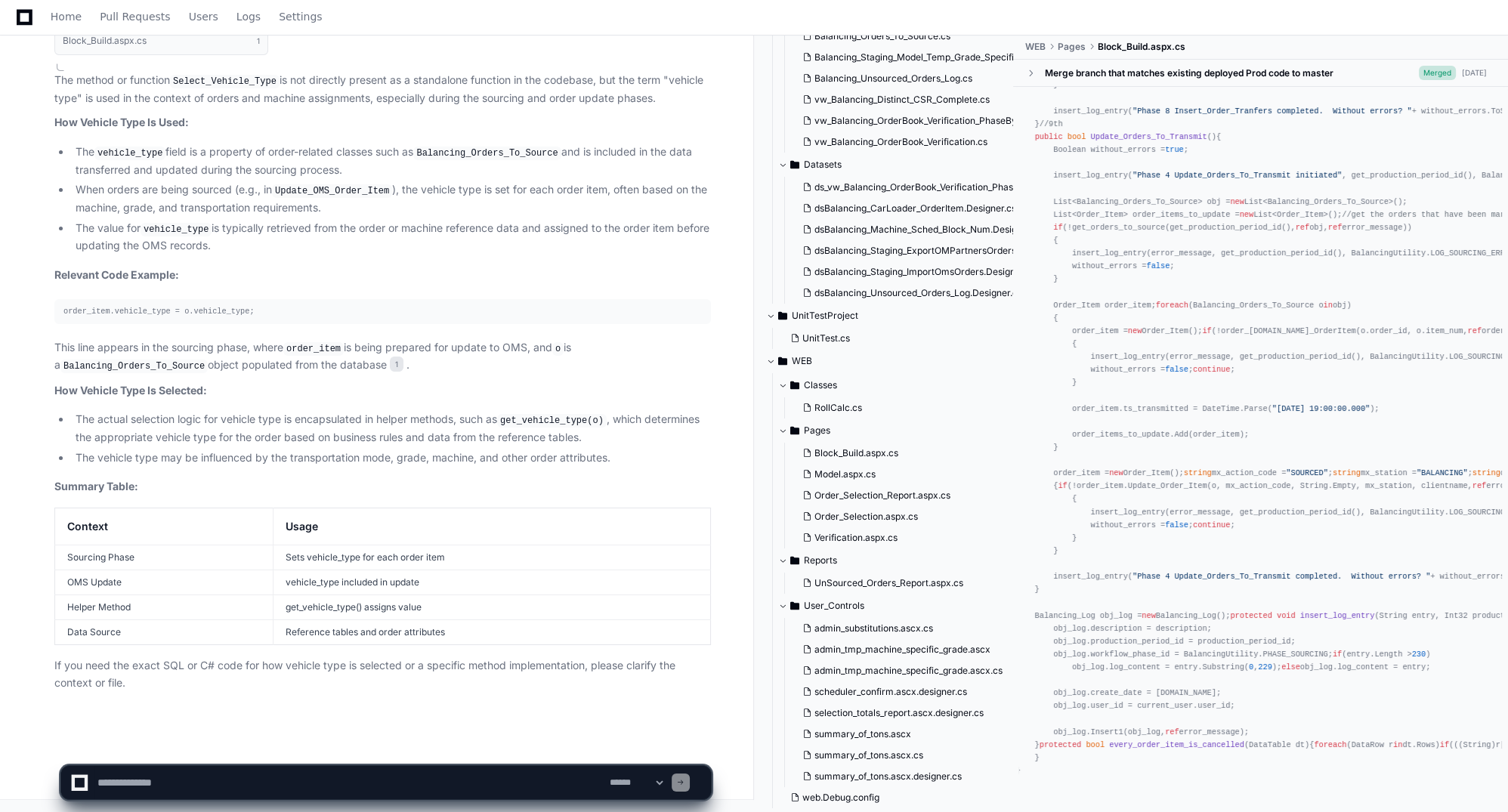
drag, startPoint x: 1098, startPoint y: 435, endPoint x: 1108, endPoint y: 435, distance: 10.0
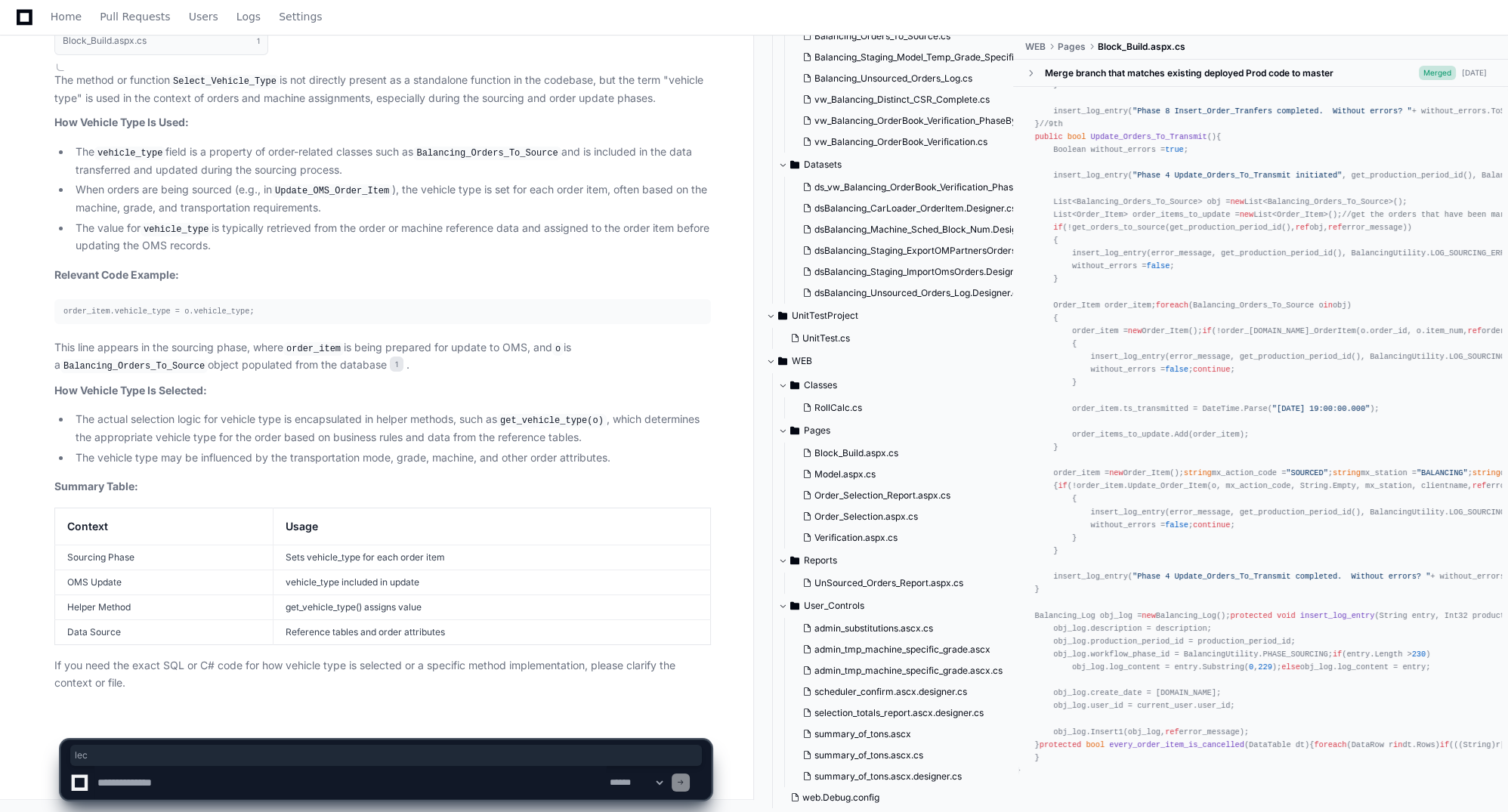
drag, startPoint x: 1108, startPoint y: 435, endPoint x: 1167, endPoint y: 427, distance: 59.5
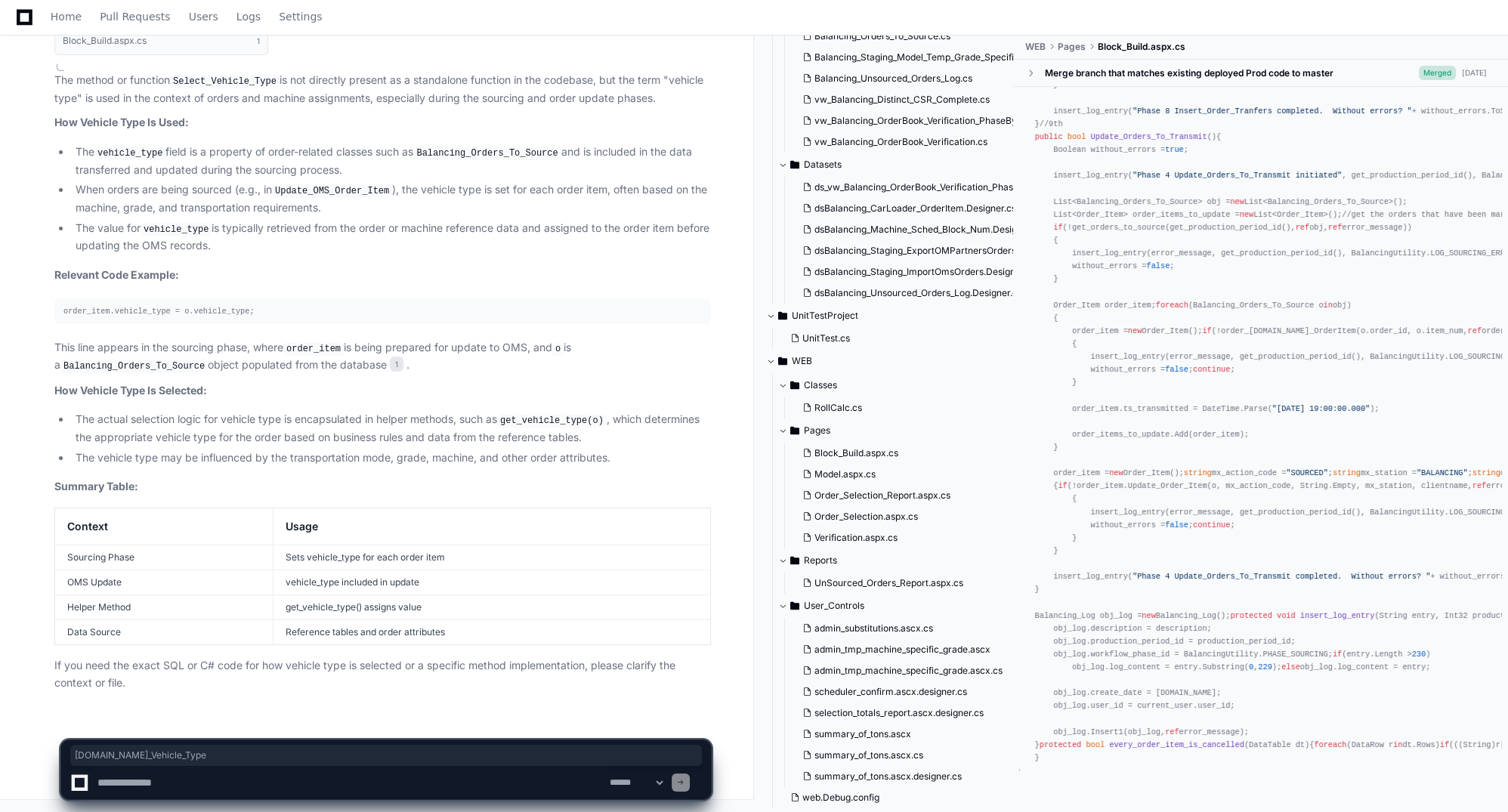
drag, startPoint x: 1081, startPoint y: 438, endPoint x: 1168, endPoint y: 443, distance: 87.1
drag, startPoint x: 1060, startPoint y: 247, endPoint x: 1242, endPoint y: 249, distance: 182.0
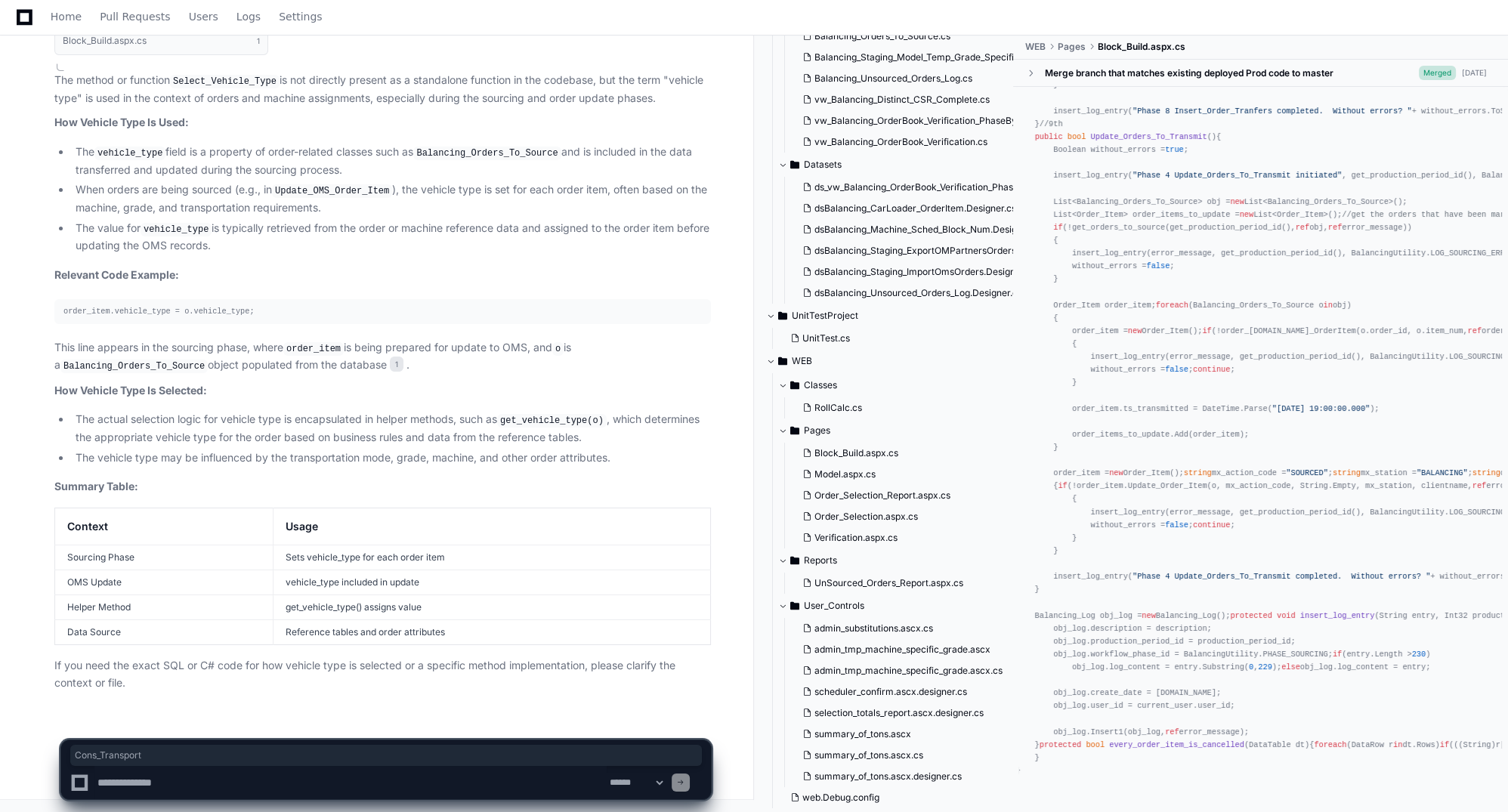
drag, startPoint x: 1089, startPoint y: 248, endPoint x: 1189, endPoint y: 245, distance: 100.0
drag, startPoint x: 1159, startPoint y: 246, endPoint x: 1213, endPoint y: 249, distance: 54.1
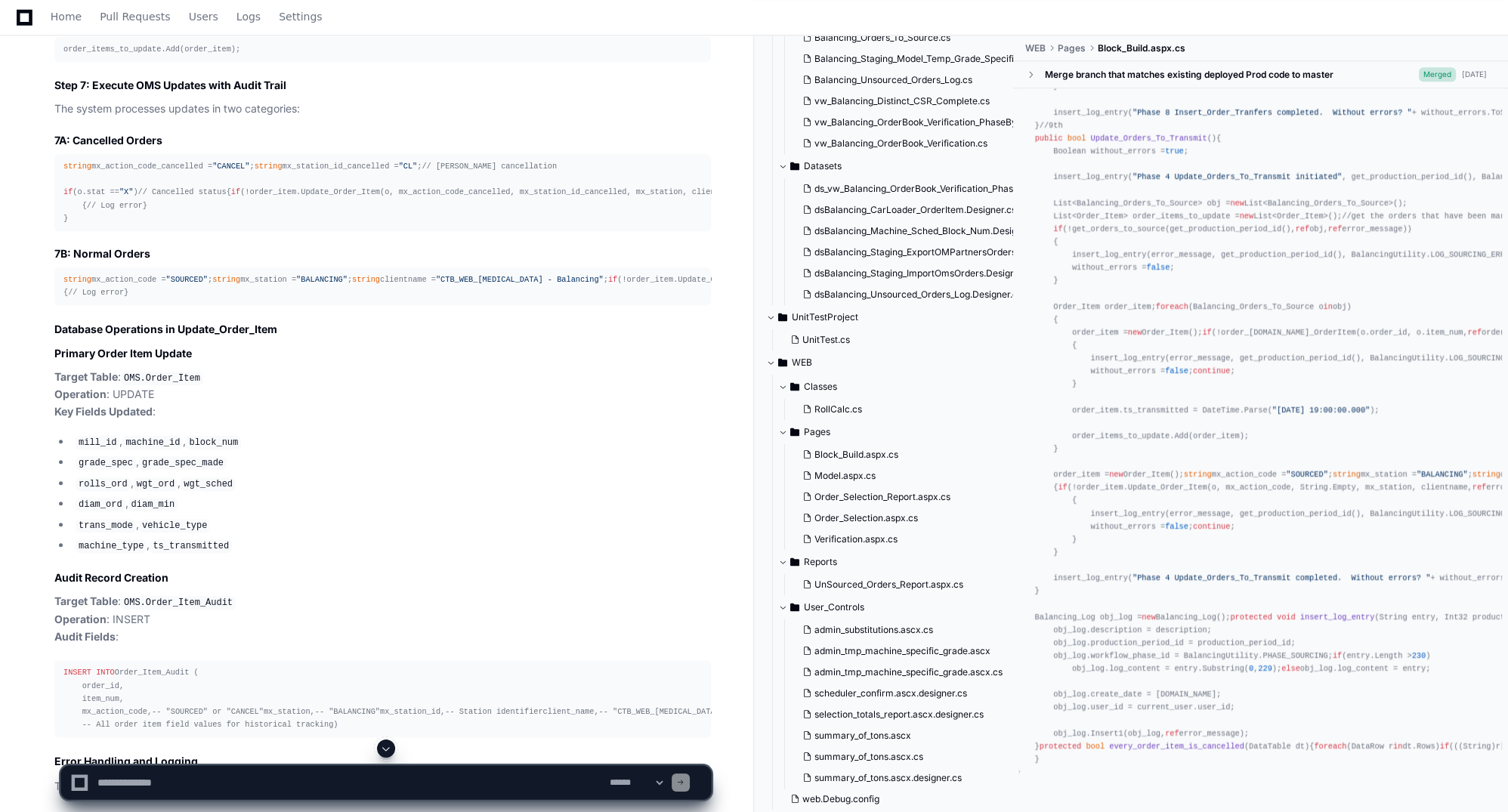
scroll to position [25432, 0]
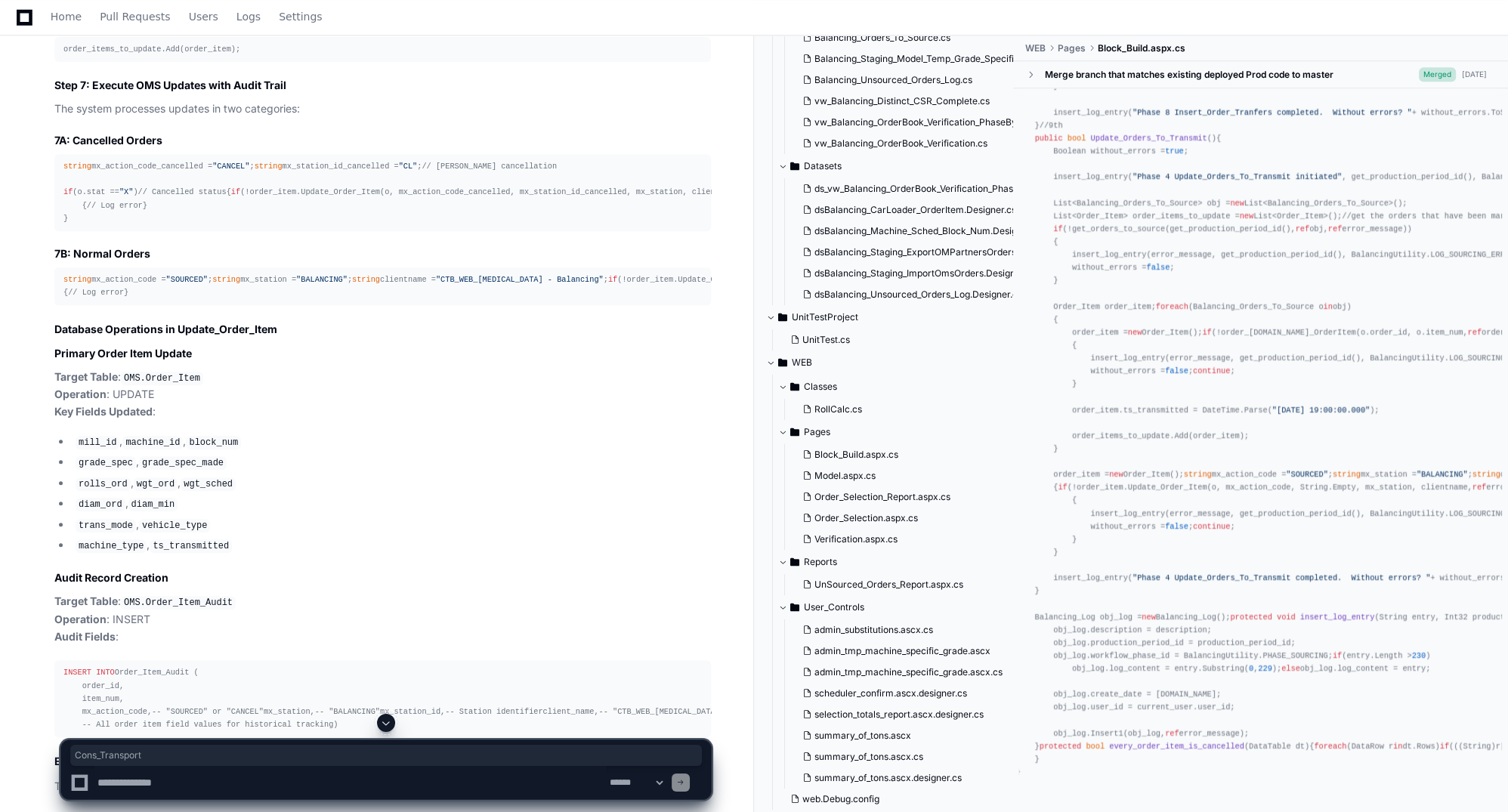
drag, startPoint x: 1158, startPoint y: 447, endPoint x: 1217, endPoint y: 447, distance: 59.0
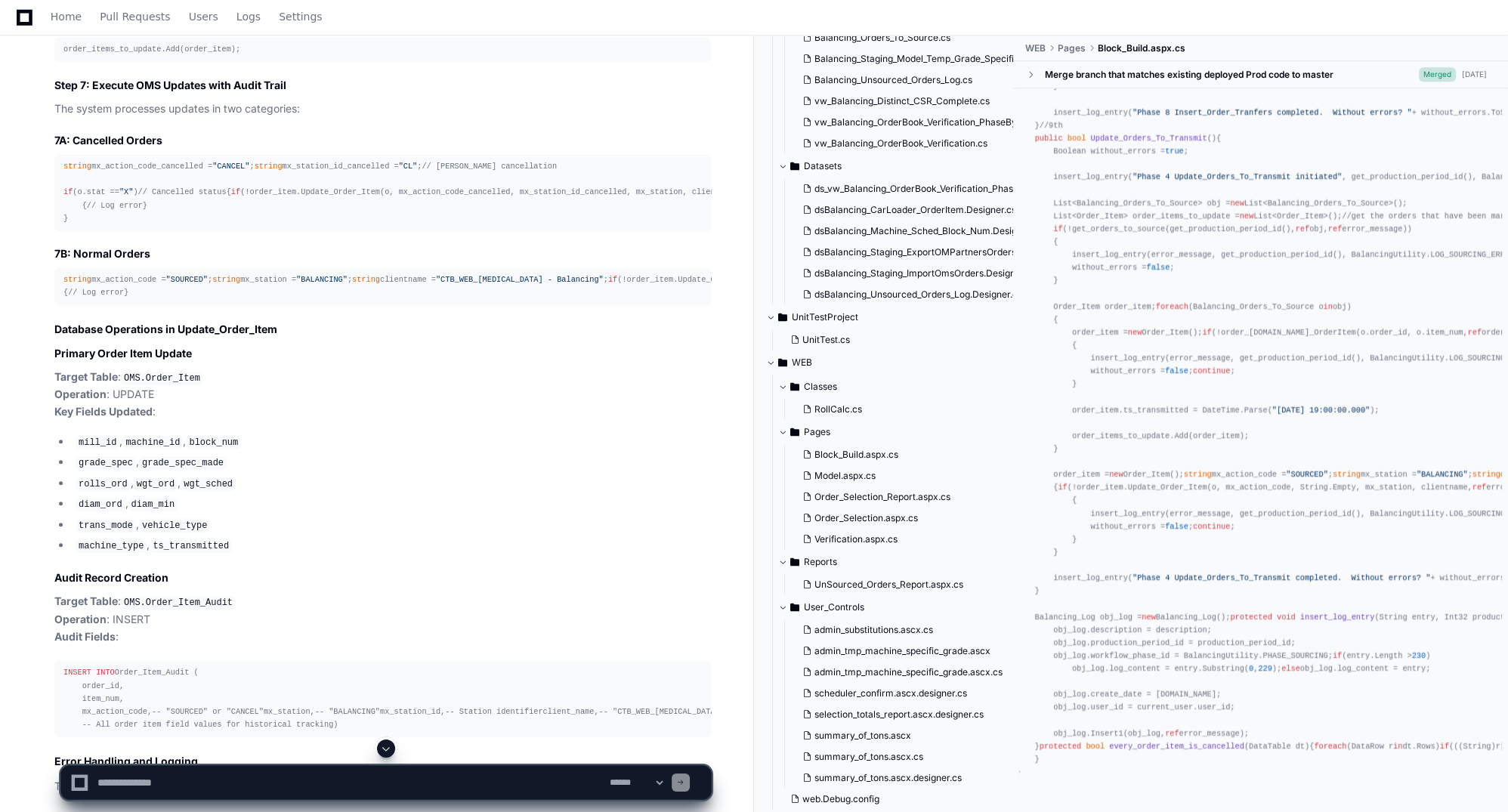
click at [448, 486] on article "I'll trace through the detailed flow of Phase 5: Update OMS Order Items during …" at bounding box center [382, 686] width 657 height 3422
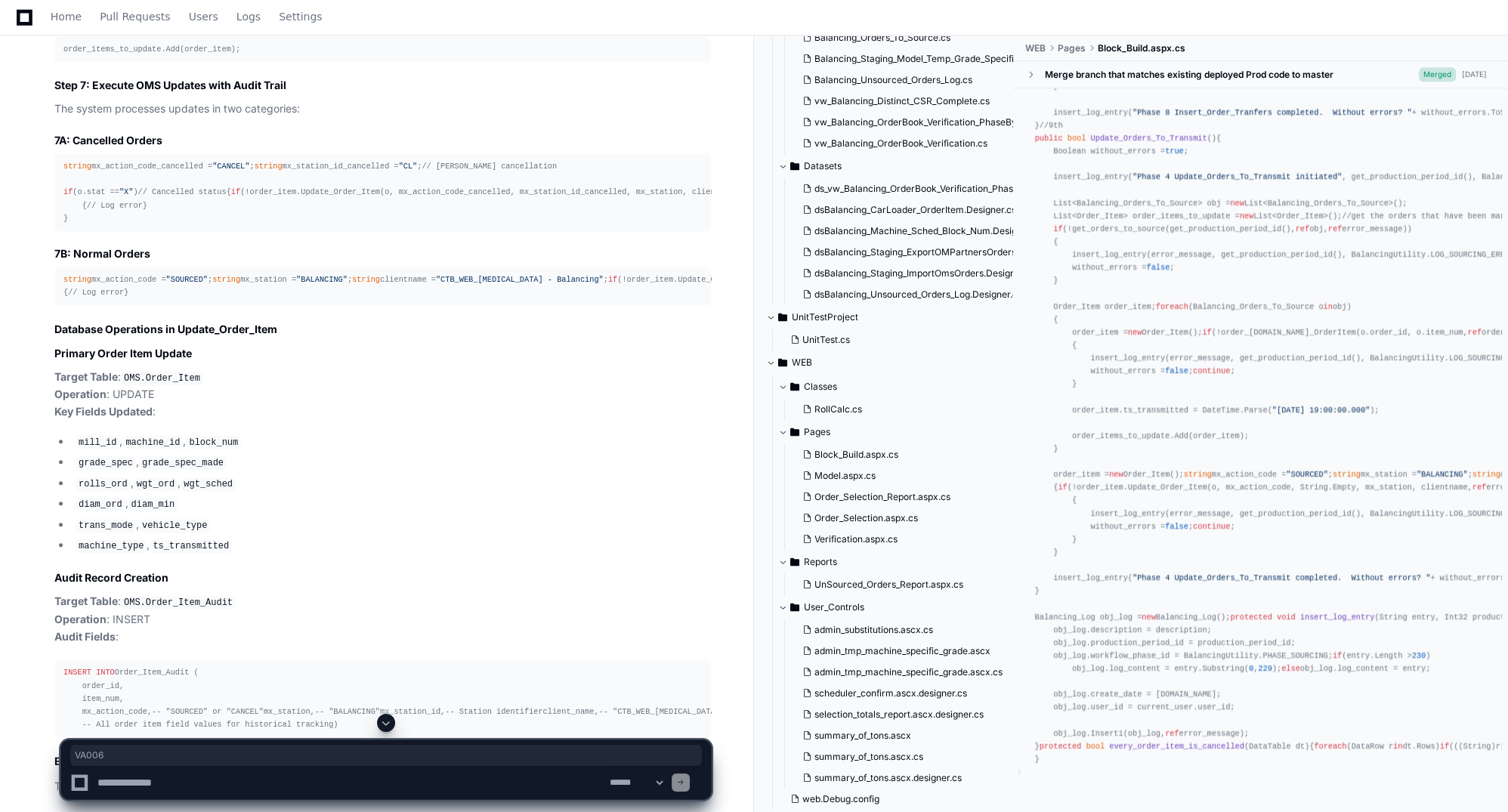
drag, startPoint x: 1124, startPoint y: 505, endPoint x: 1143, endPoint y: 510, distance: 19.6
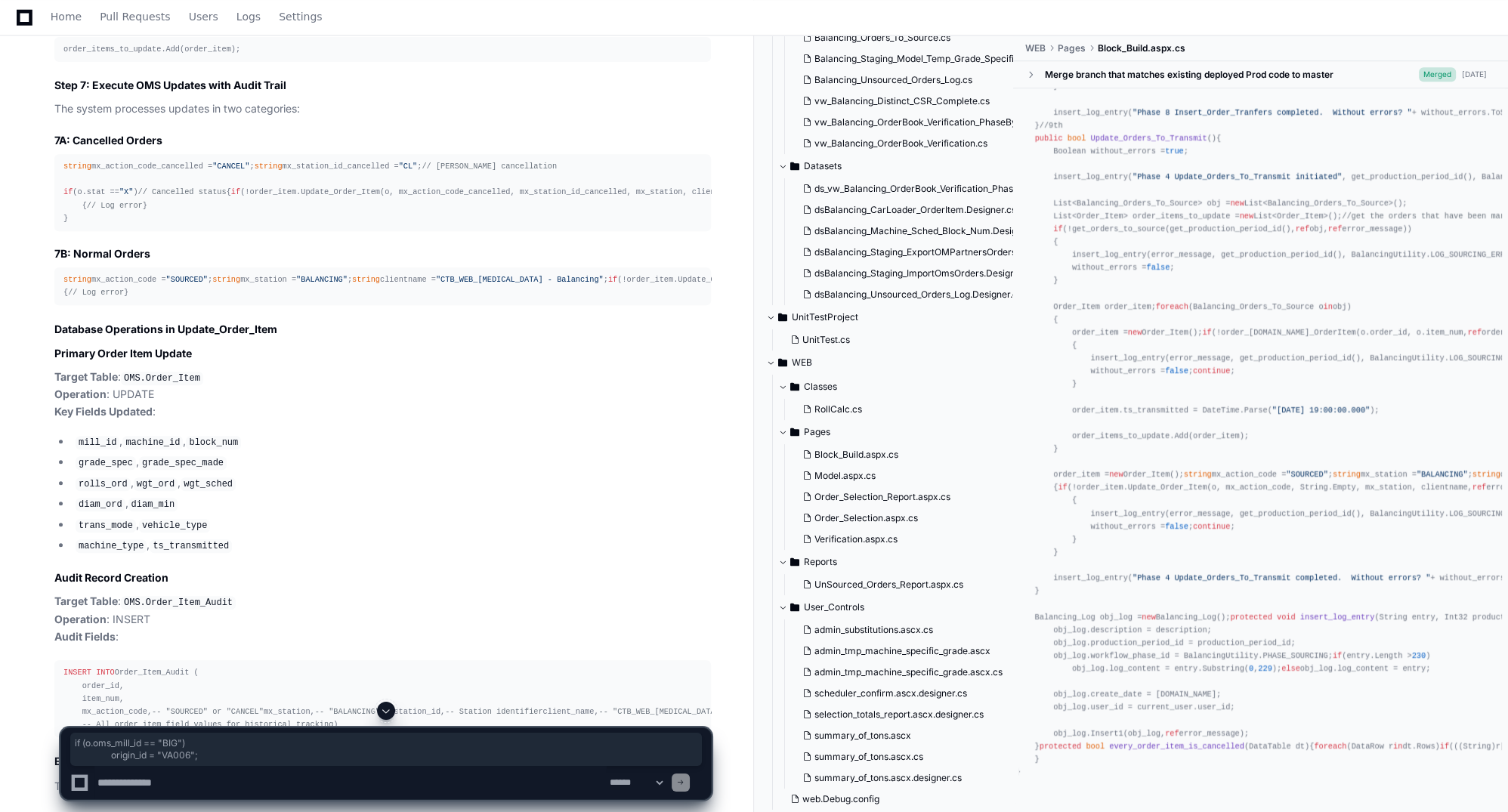
drag, startPoint x: 1047, startPoint y: 495, endPoint x: 1155, endPoint y: 509, distance: 108.9
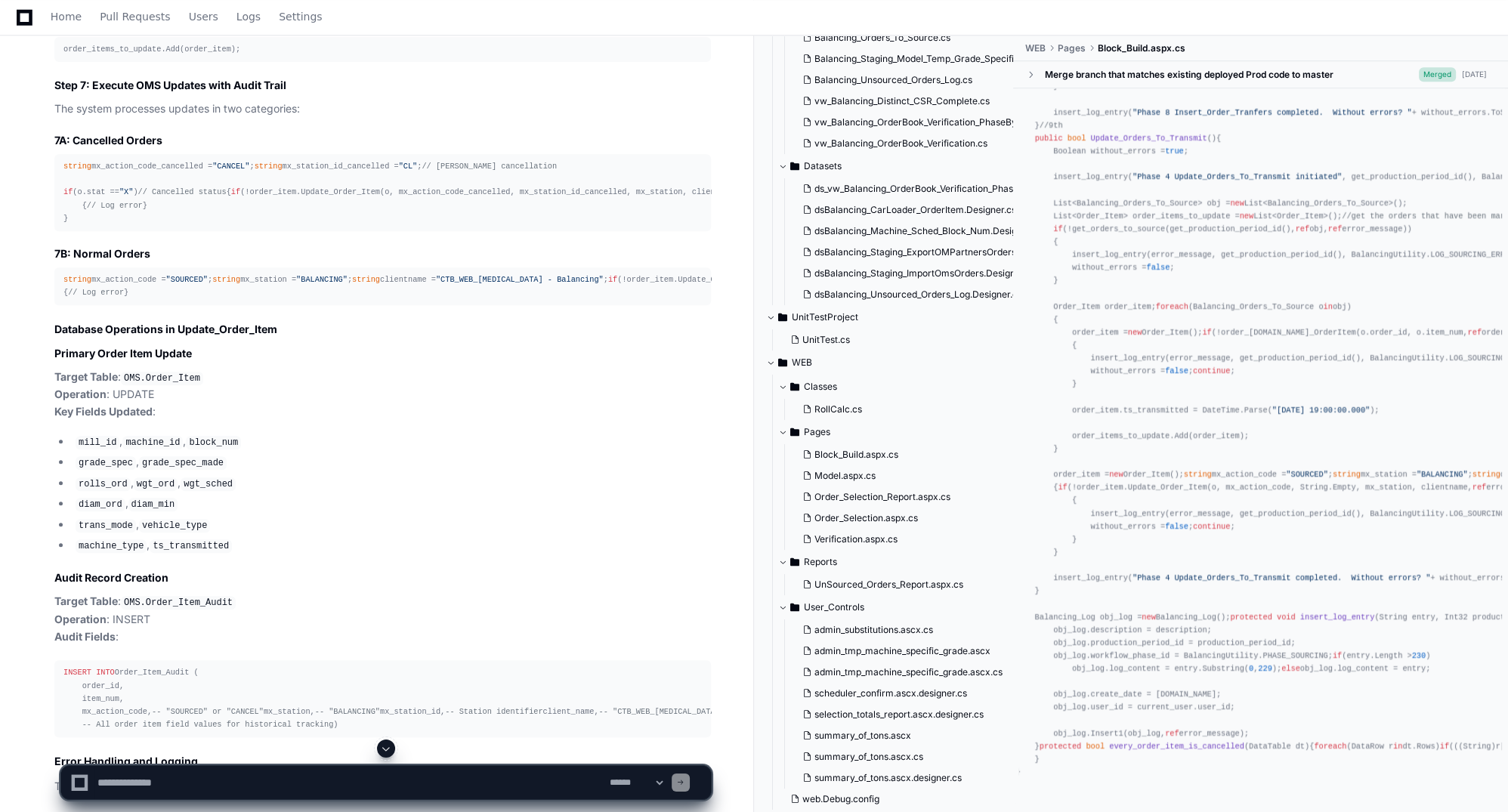
scroll to position [27774, 0]
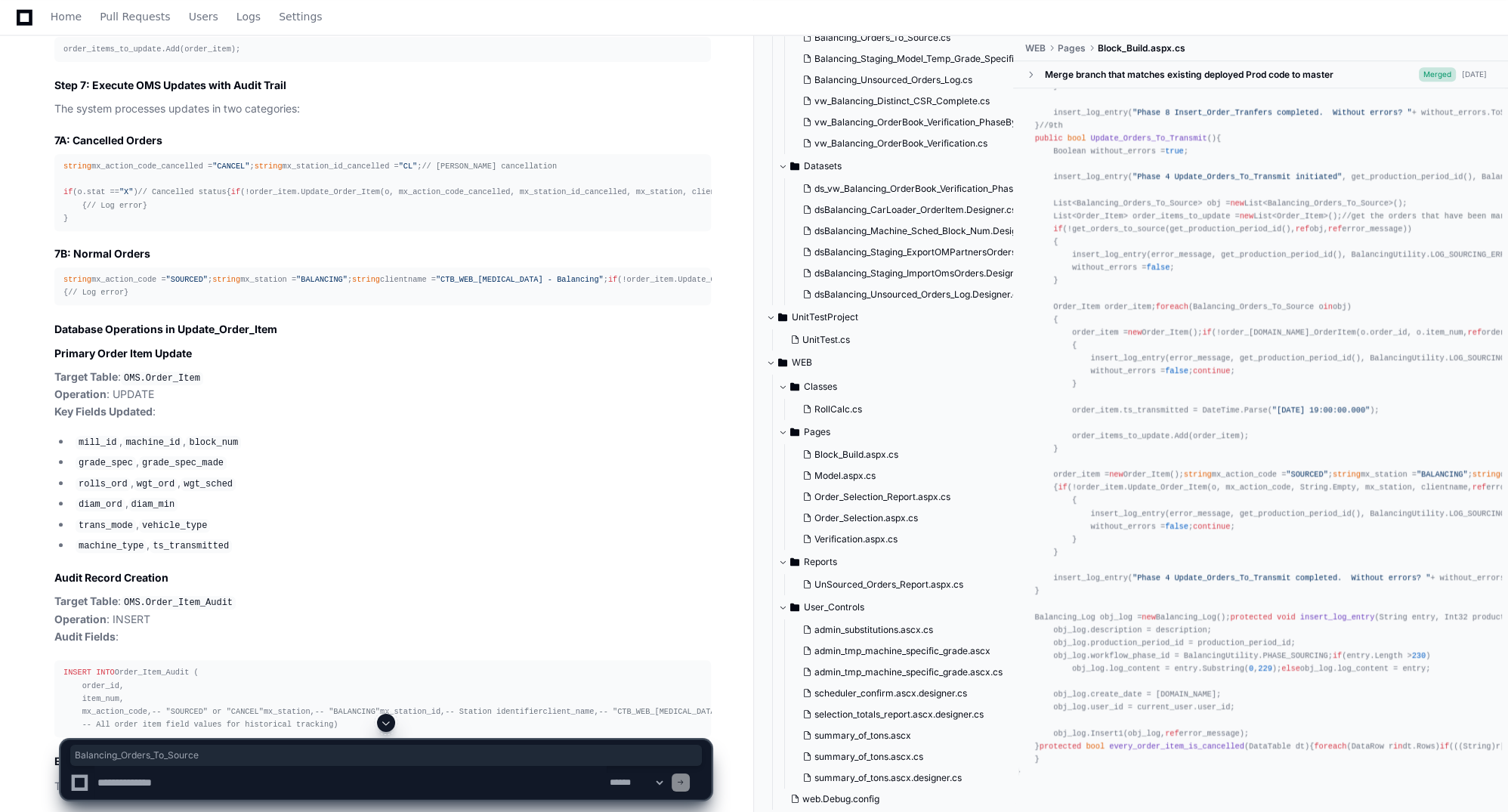
drag, startPoint x: 1089, startPoint y: 270, endPoint x: 1199, endPoint y: 273, distance: 110.0
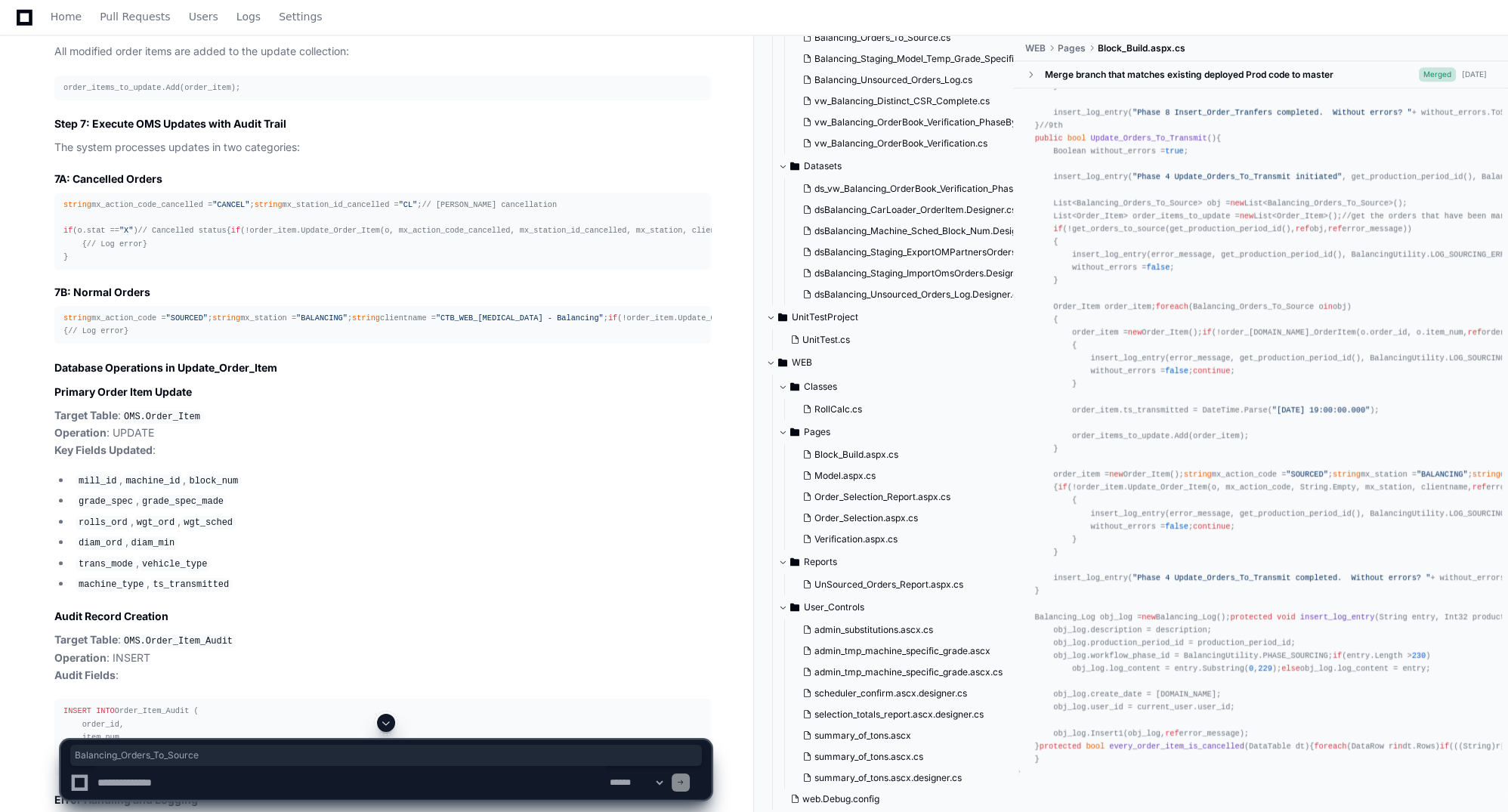
scroll to position [11175, 0]
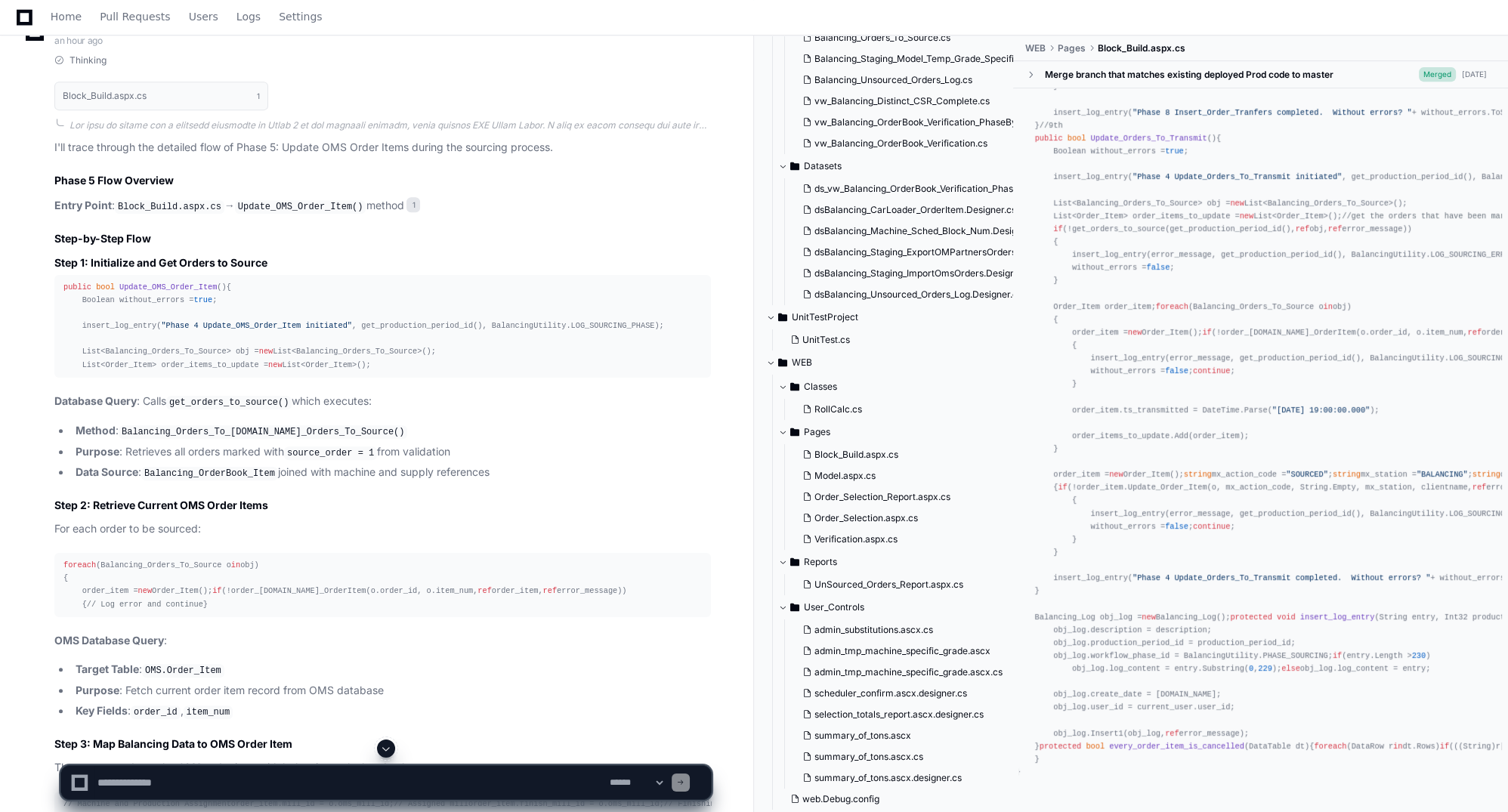
scroll to position [10114, 0]
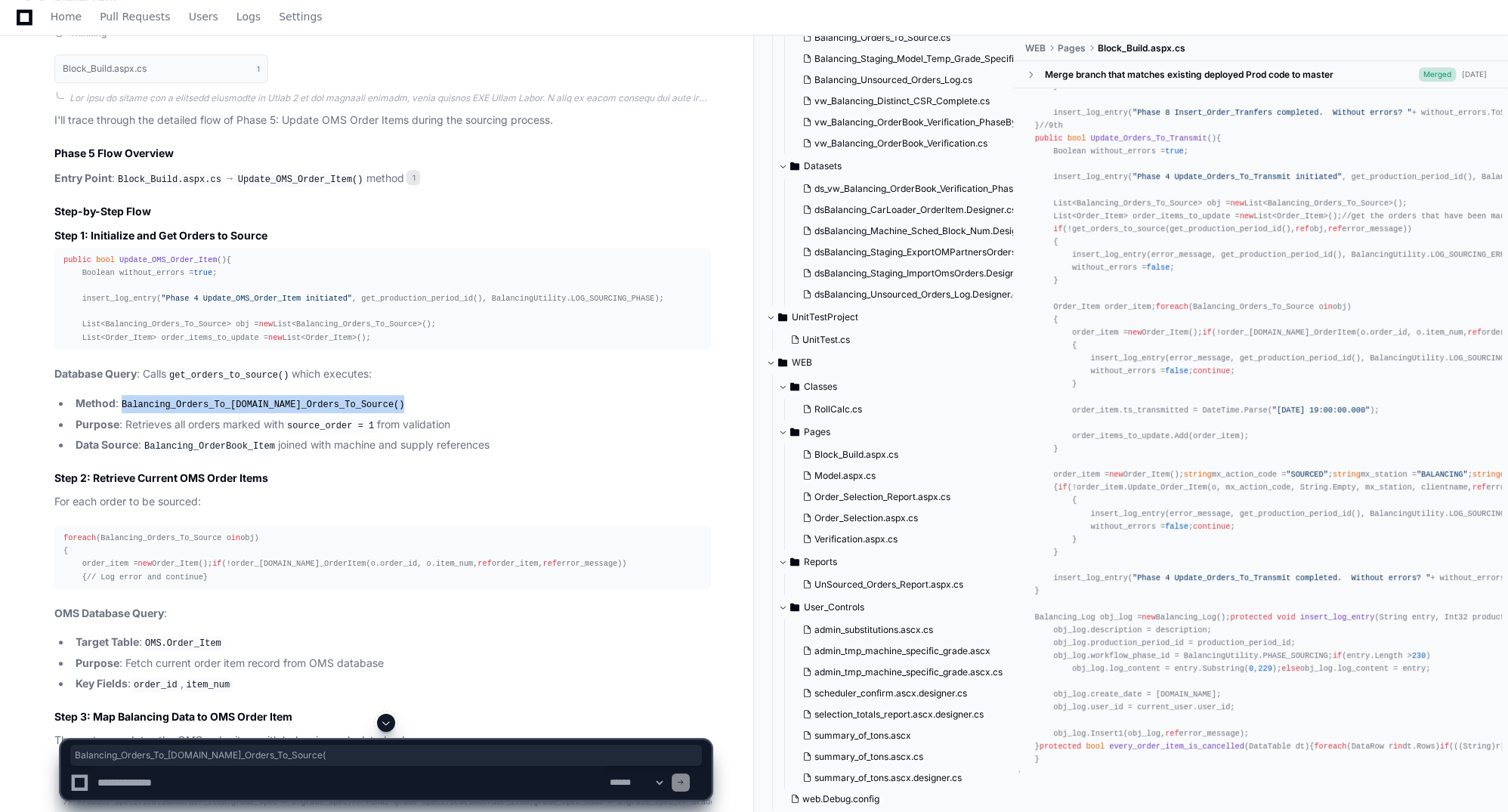
drag, startPoint x: 123, startPoint y: 526, endPoint x: 386, endPoint y: 517, distance: 263.2
click at [386, 413] on li "Method : Balancing_Orders_To_[DOMAIN_NAME]_Orders_To_Source()" at bounding box center [391, 404] width 640 height 18
drag, startPoint x: 386, startPoint y: 517, endPoint x: 298, endPoint y: 524, distance: 88.3
click at [298, 412] on code "Balancing_Orders_To_[DOMAIN_NAME]_Orders_To_Source()" at bounding box center [263, 405] width 289 height 14
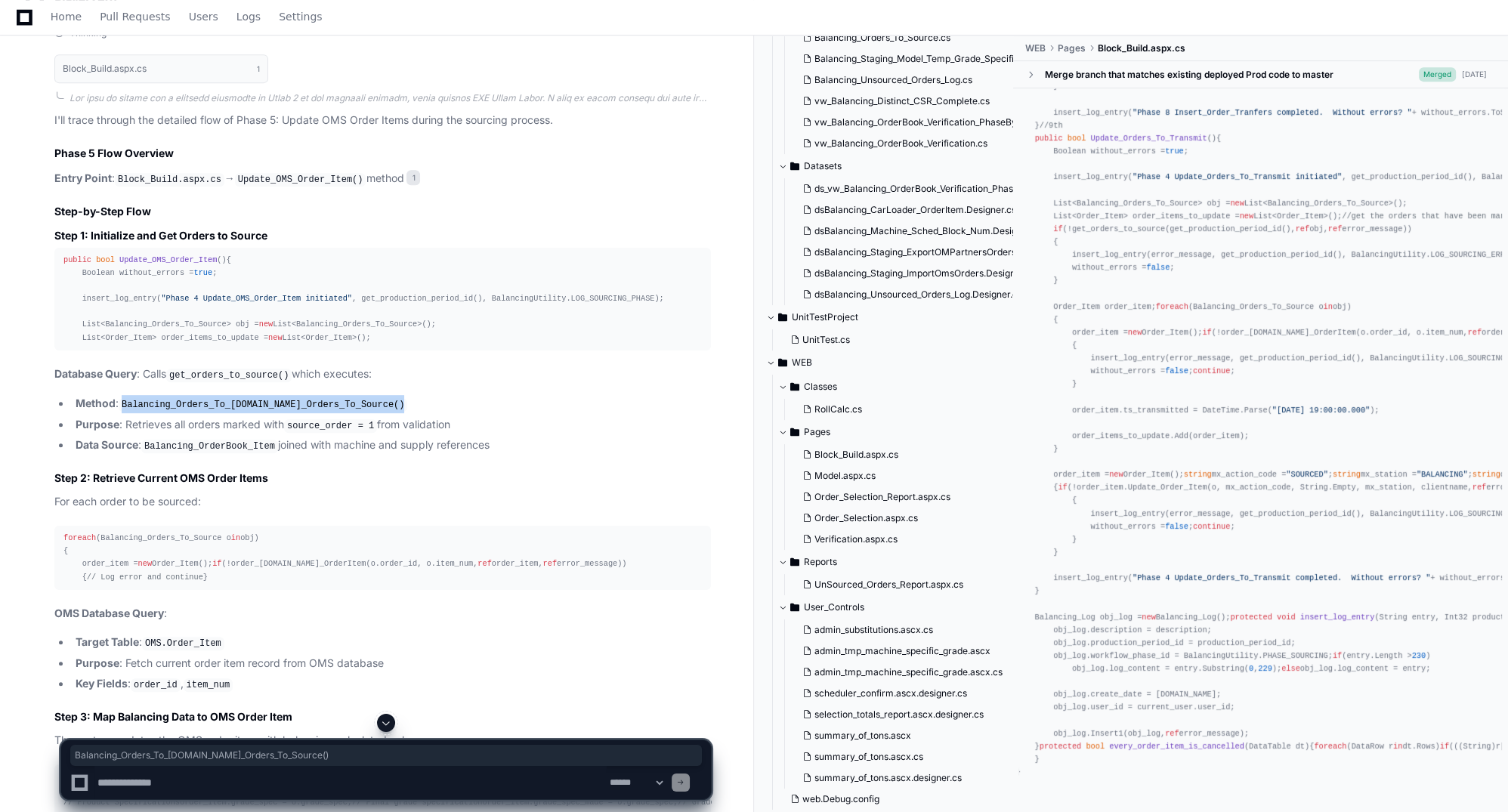
click at [385, 716] on button at bounding box center [386, 723] width 18 height 18
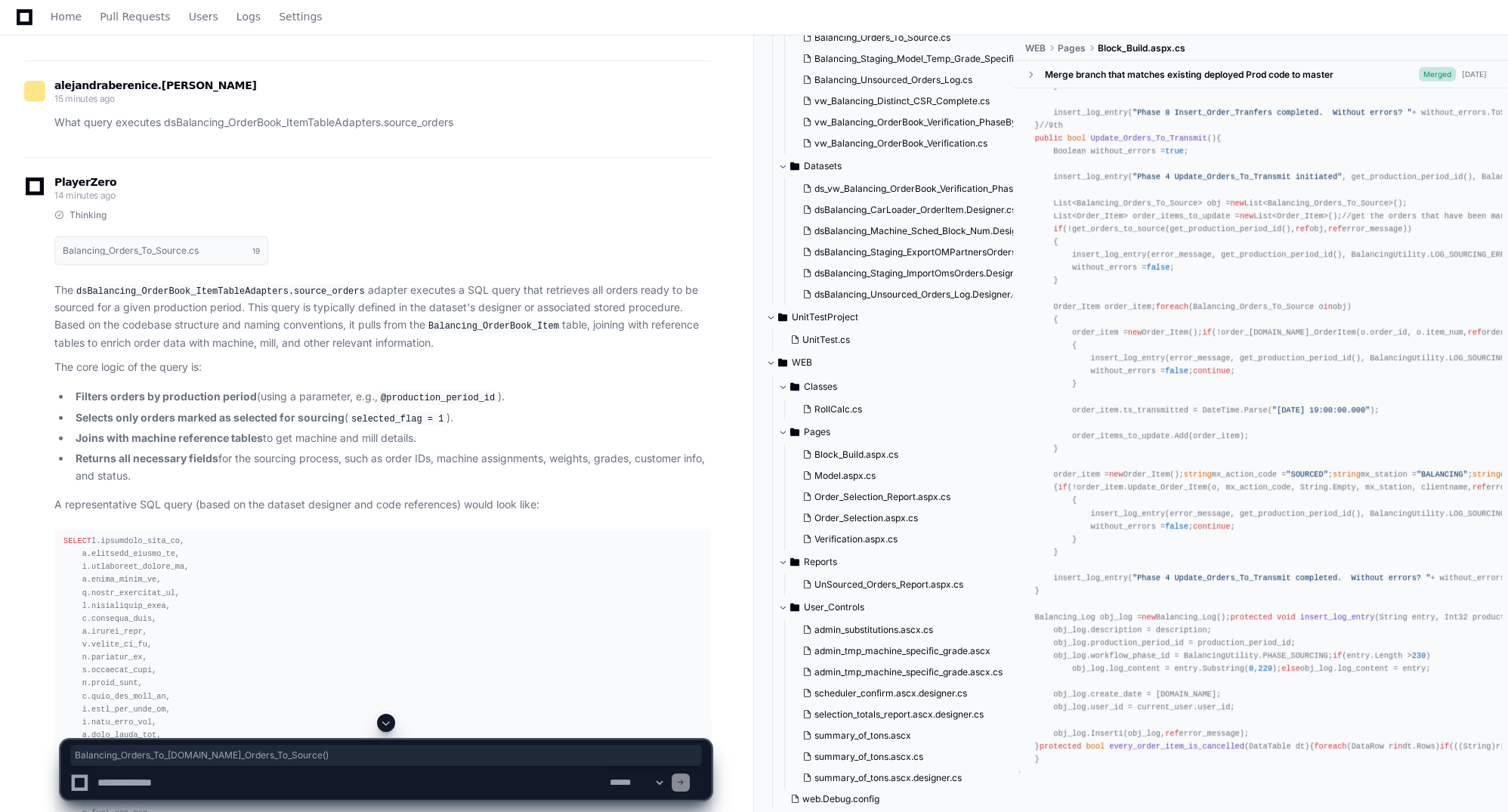
scroll to position [15992, 0]
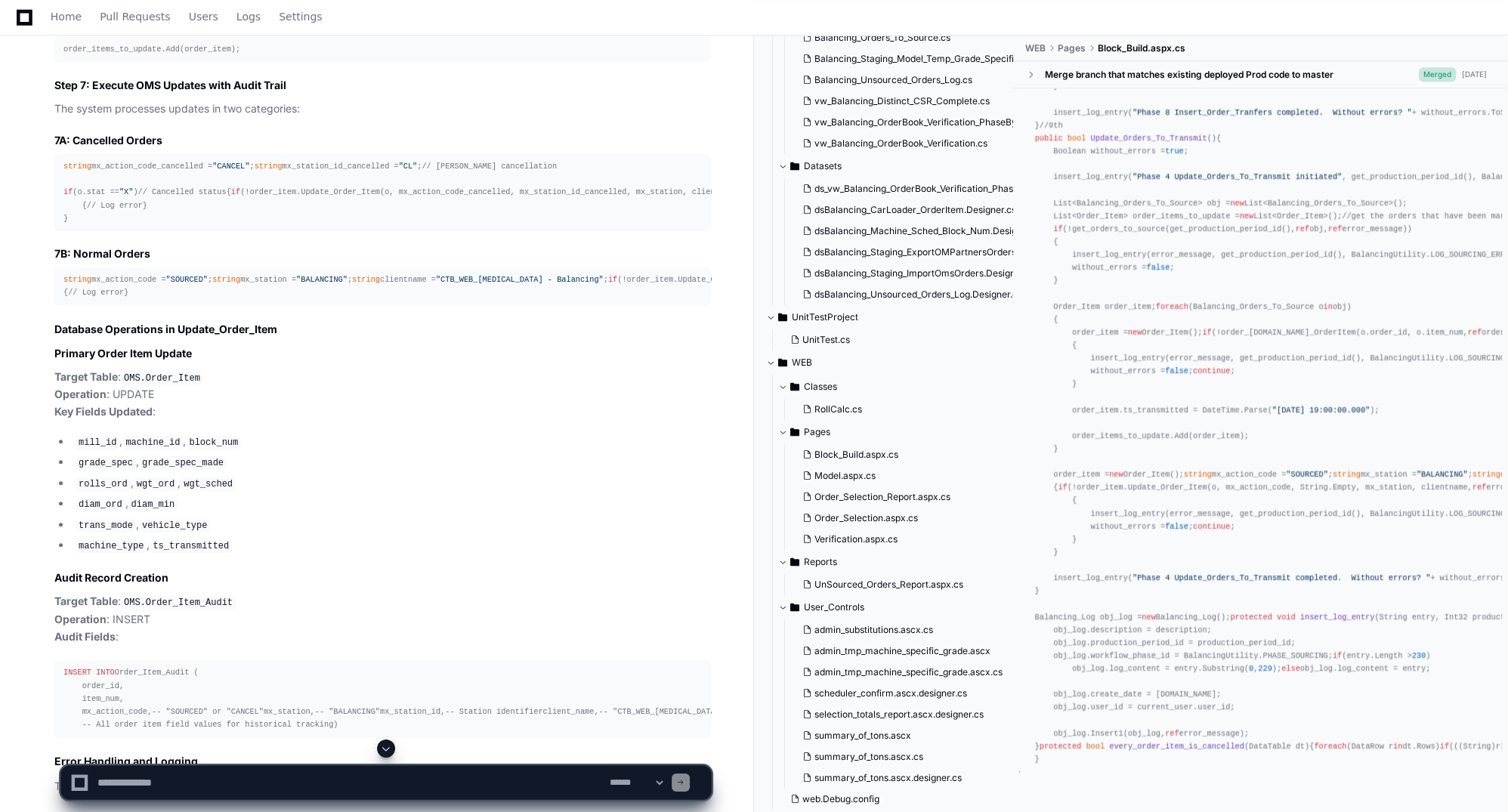
scroll to position [25328, 0]
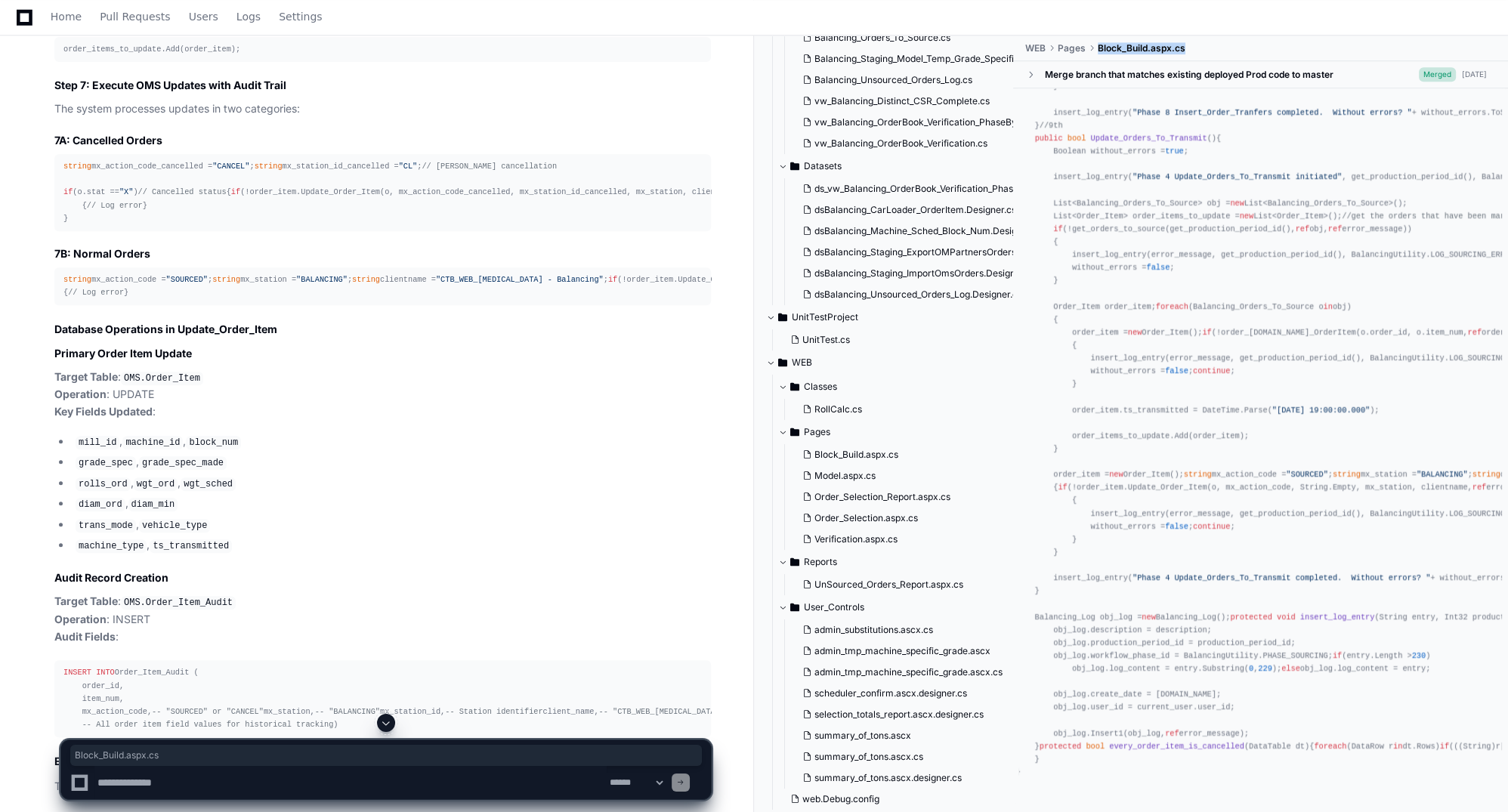
drag, startPoint x: 1194, startPoint y: 47, endPoint x: 1095, endPoint y: 57, distance: 99.5
click at [1075, 57] on ul "WEB Pages Block_Build.aspx.cs" at bounding box center [1264, 49] width 487 height 24
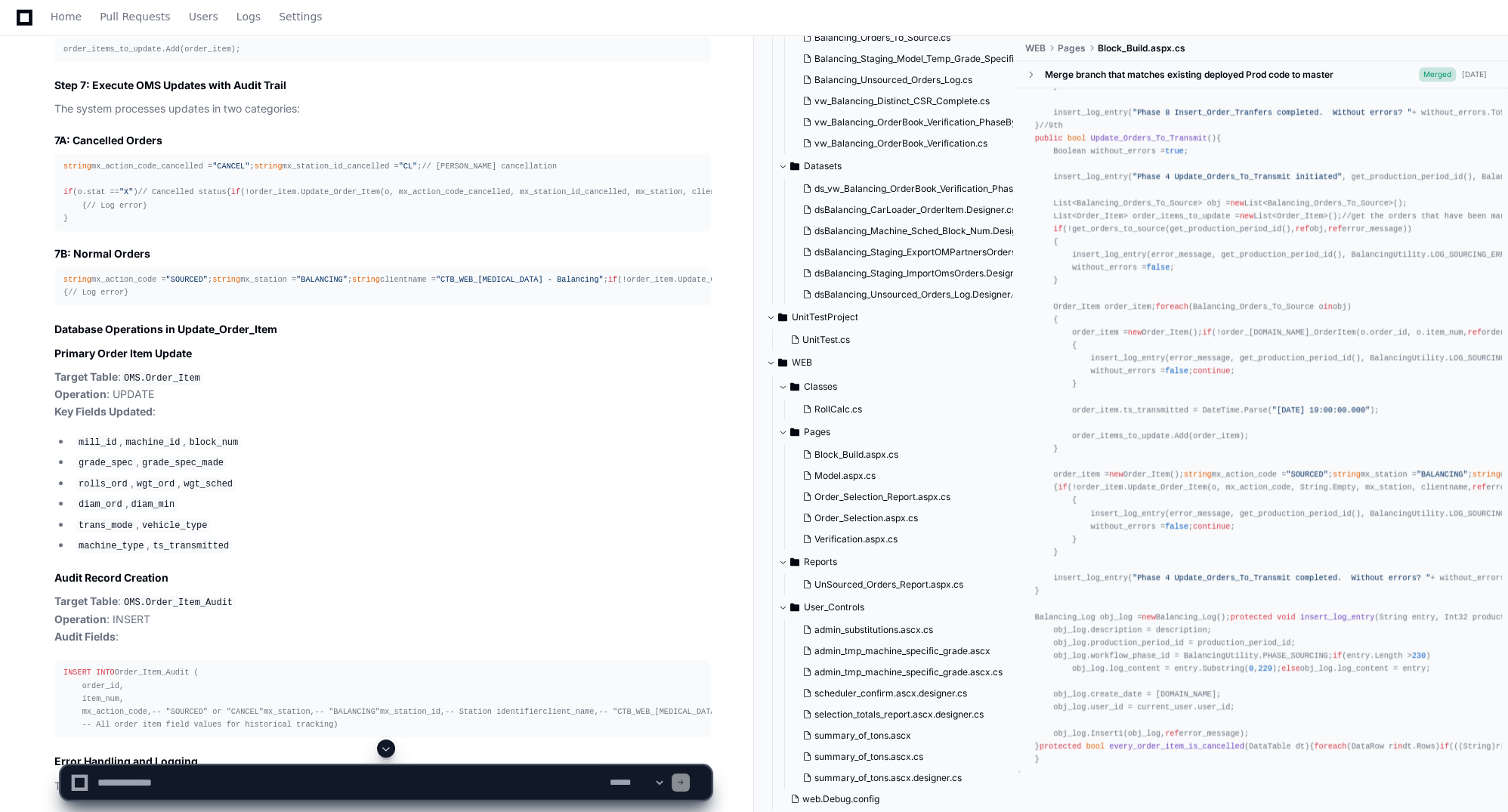
scroll to position [0, 0]
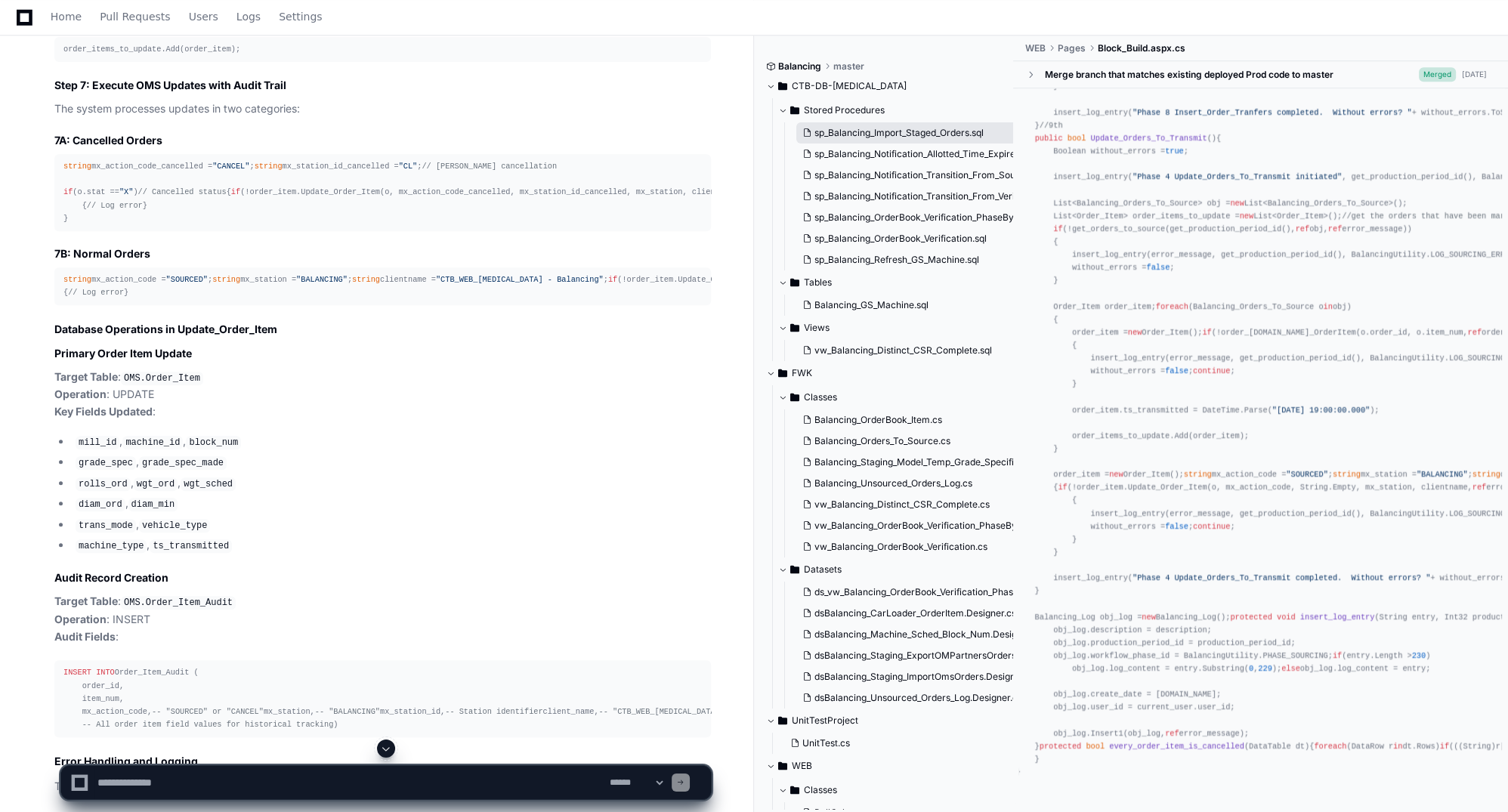
click at [846, 133] on span "sp_Balancing_Import_Staged_Orders.sql" at bounding box center [899, 133] width 169 height 12
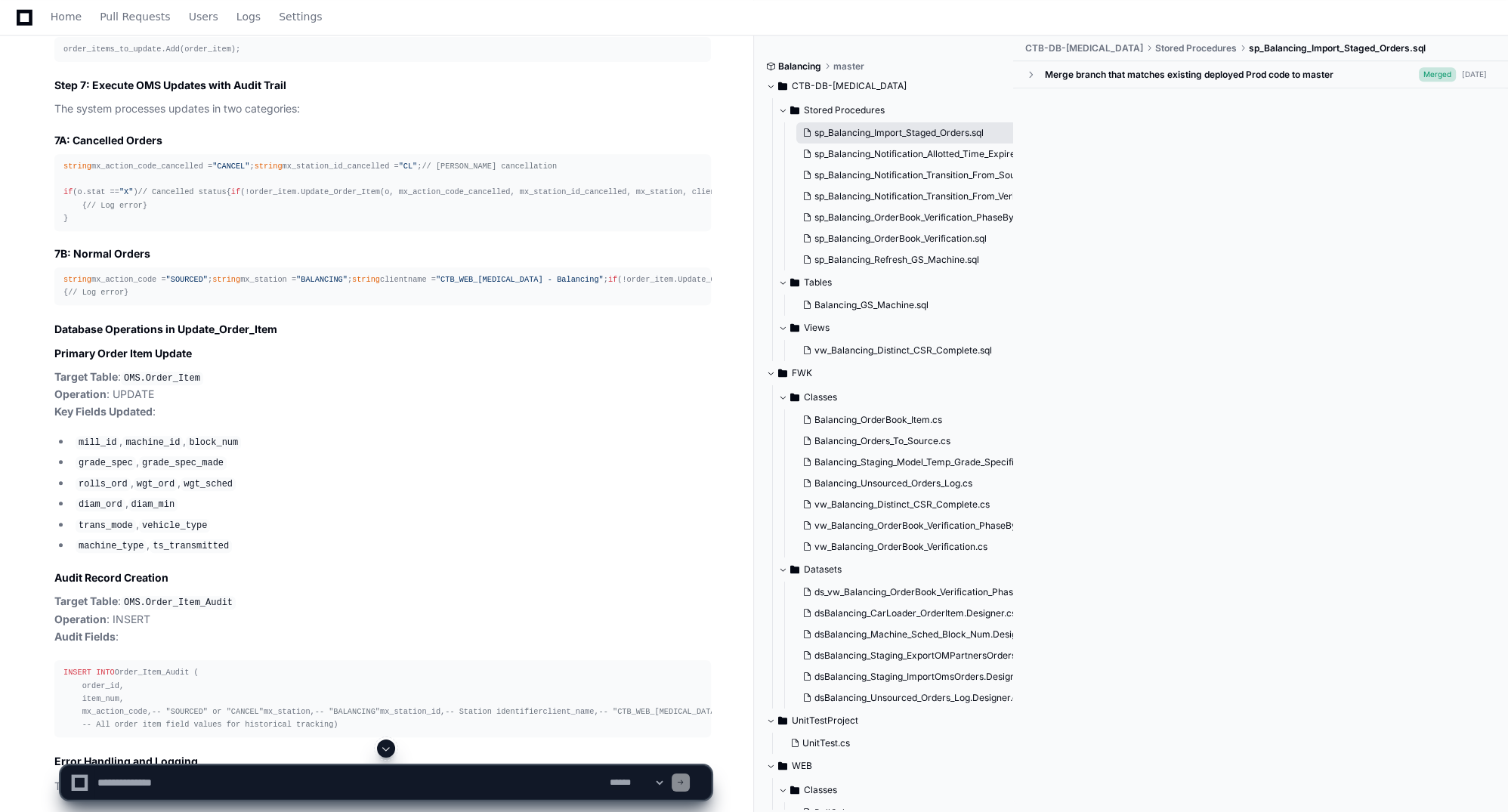
click at [843, 132] on span "sp_Balancing_Import_Staged_Orders.sql" at bounding box center [899, 133] width 169 height 12
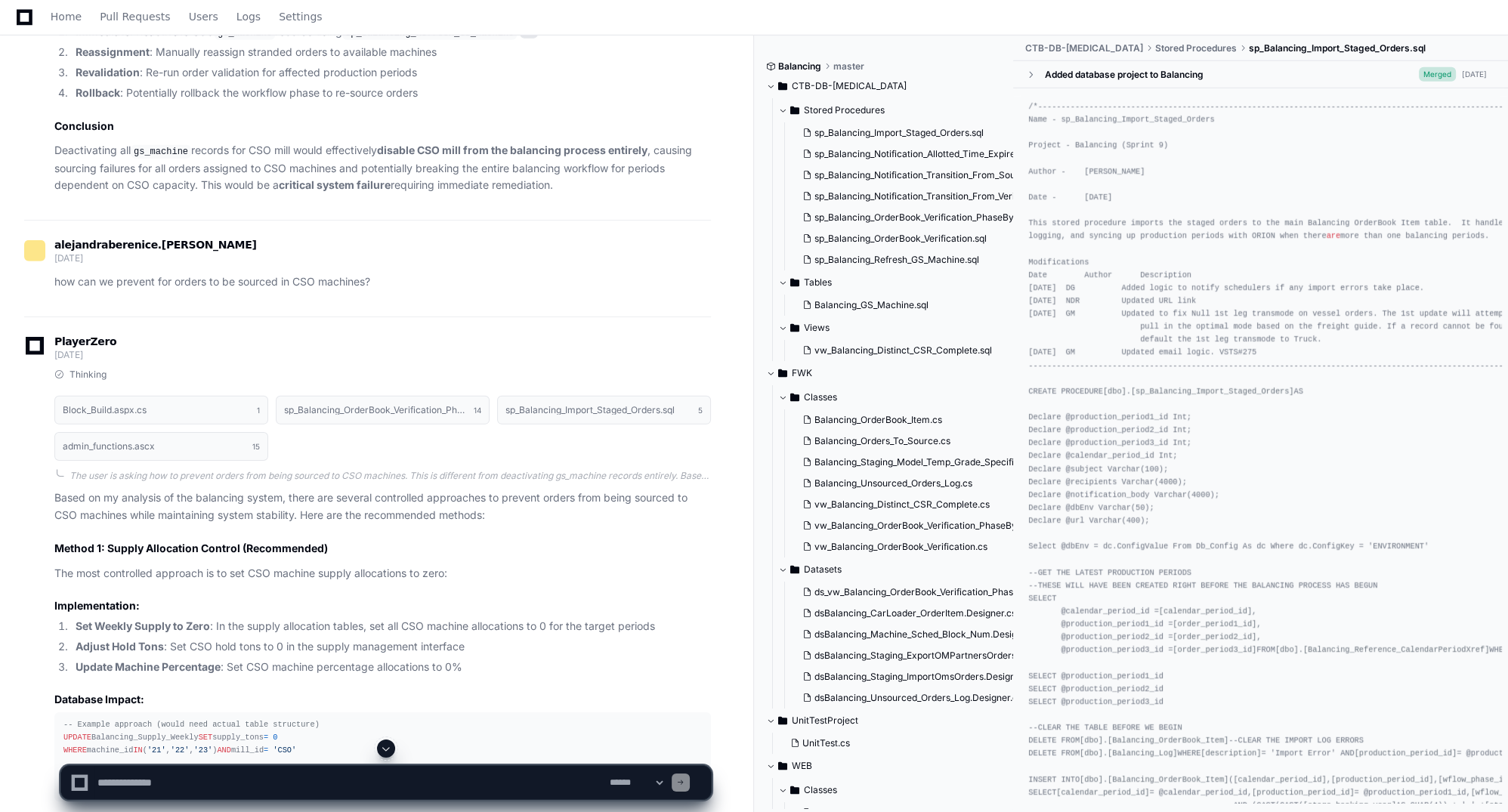
scroll to position [8740, 0]
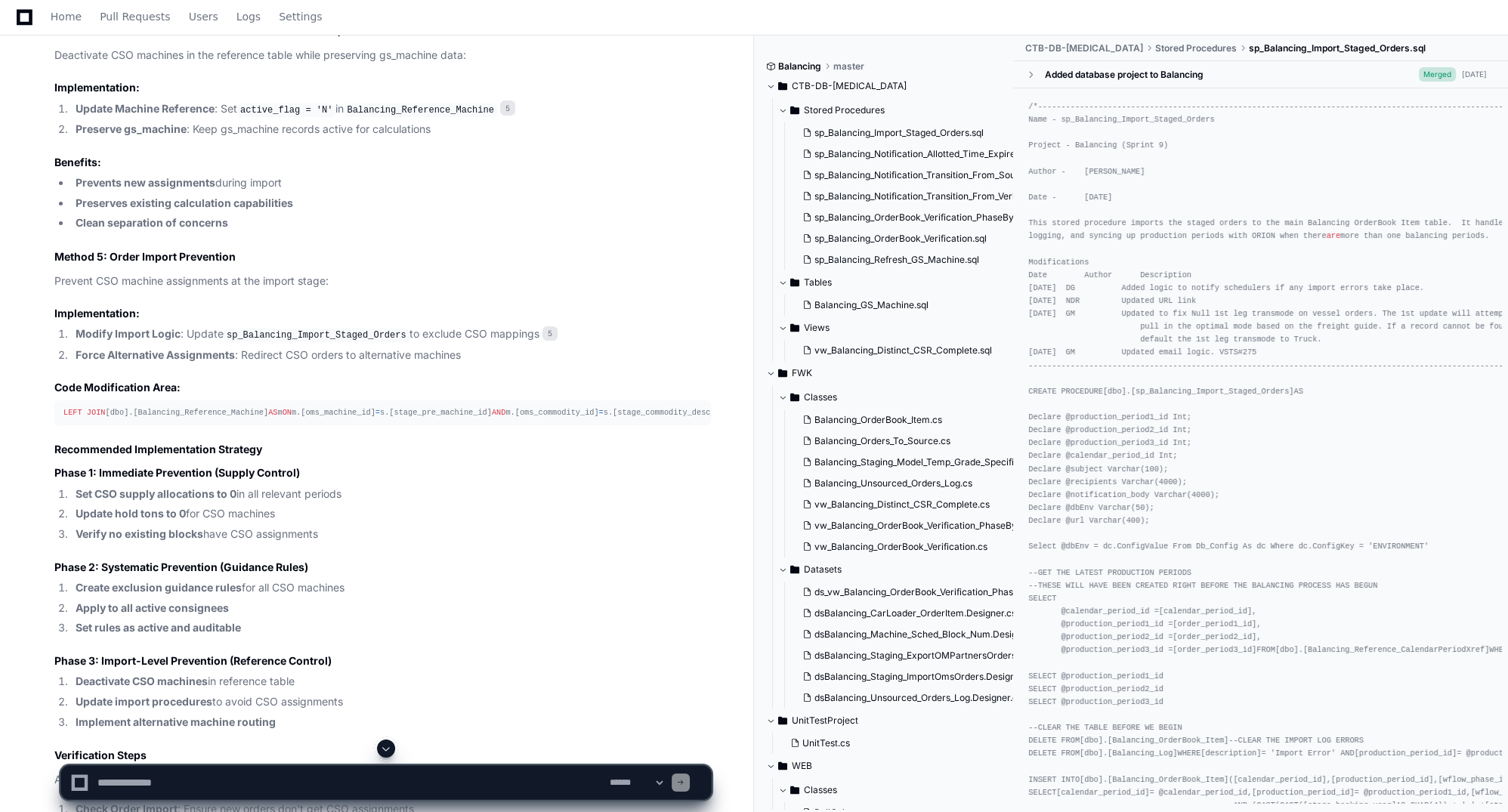
click at [1075, 15] on div "Home Pull Requests Users Logs Settings" at bounding box center [754, 18] width 1472 height 35
click at [1075, 18] on div "Home Pull Requests Users Logs Settings" at bounding box center [754, 18] width 1472 height 35
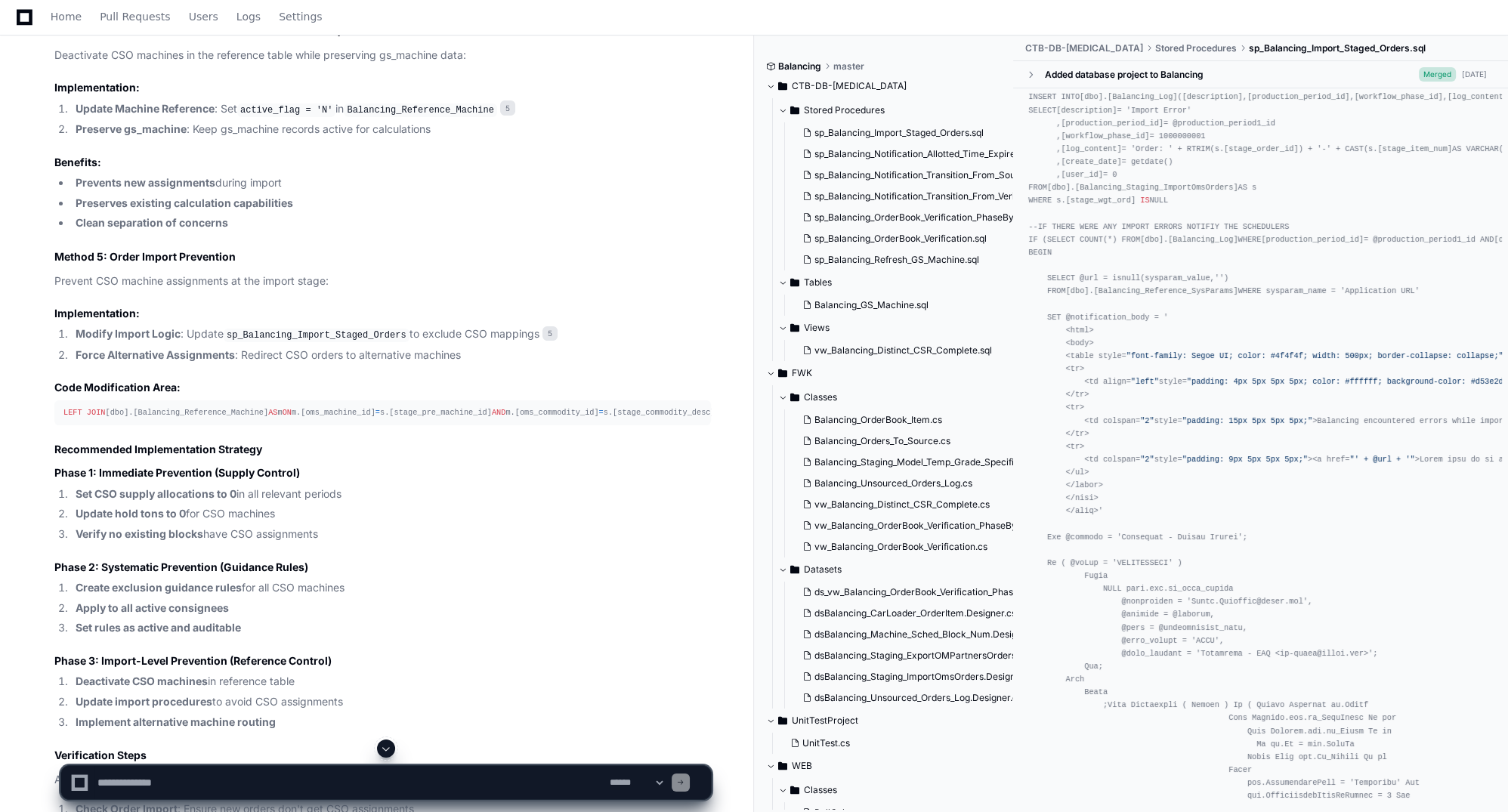
scroll to position [1283, 0]
click at [1075, 179] on div "/*-----------------------------------------------------------------------------…" at bounding box center [1261, 363] width 464 height 3092
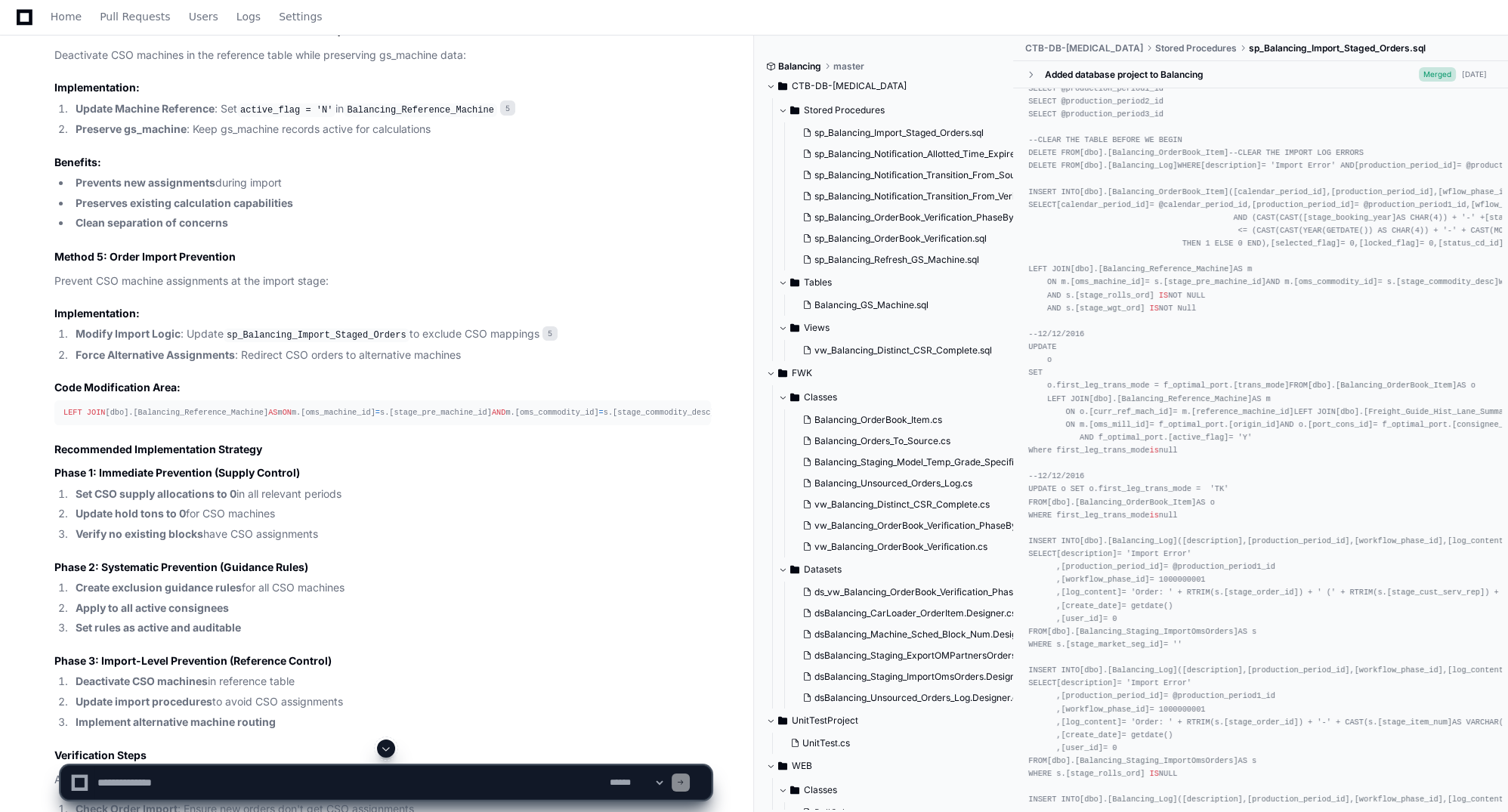
scroll to position [679, 0]
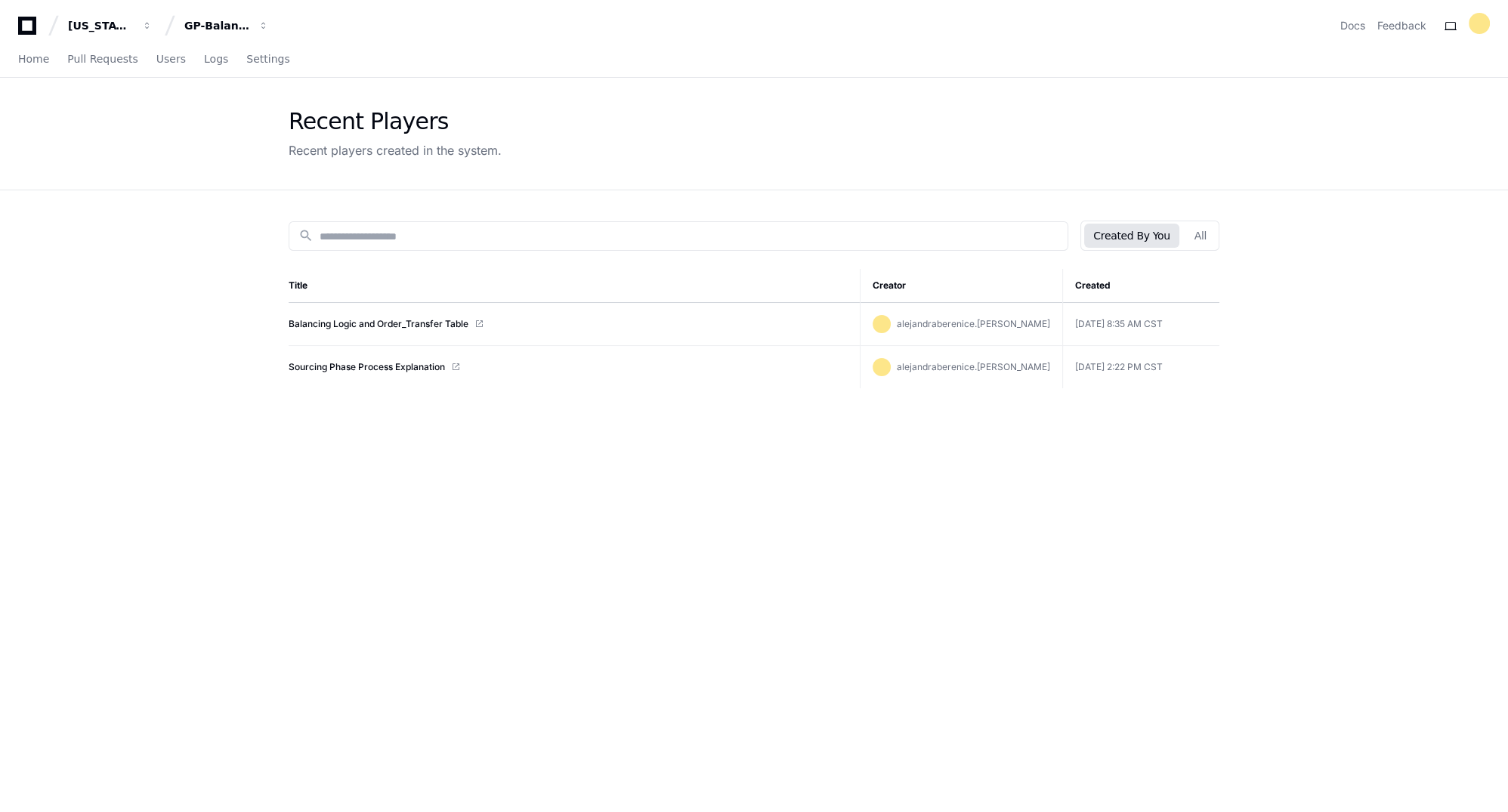
click at [262, 18] on button "GP-Balancing" at bounding box center [226, 26] width 97 height 27
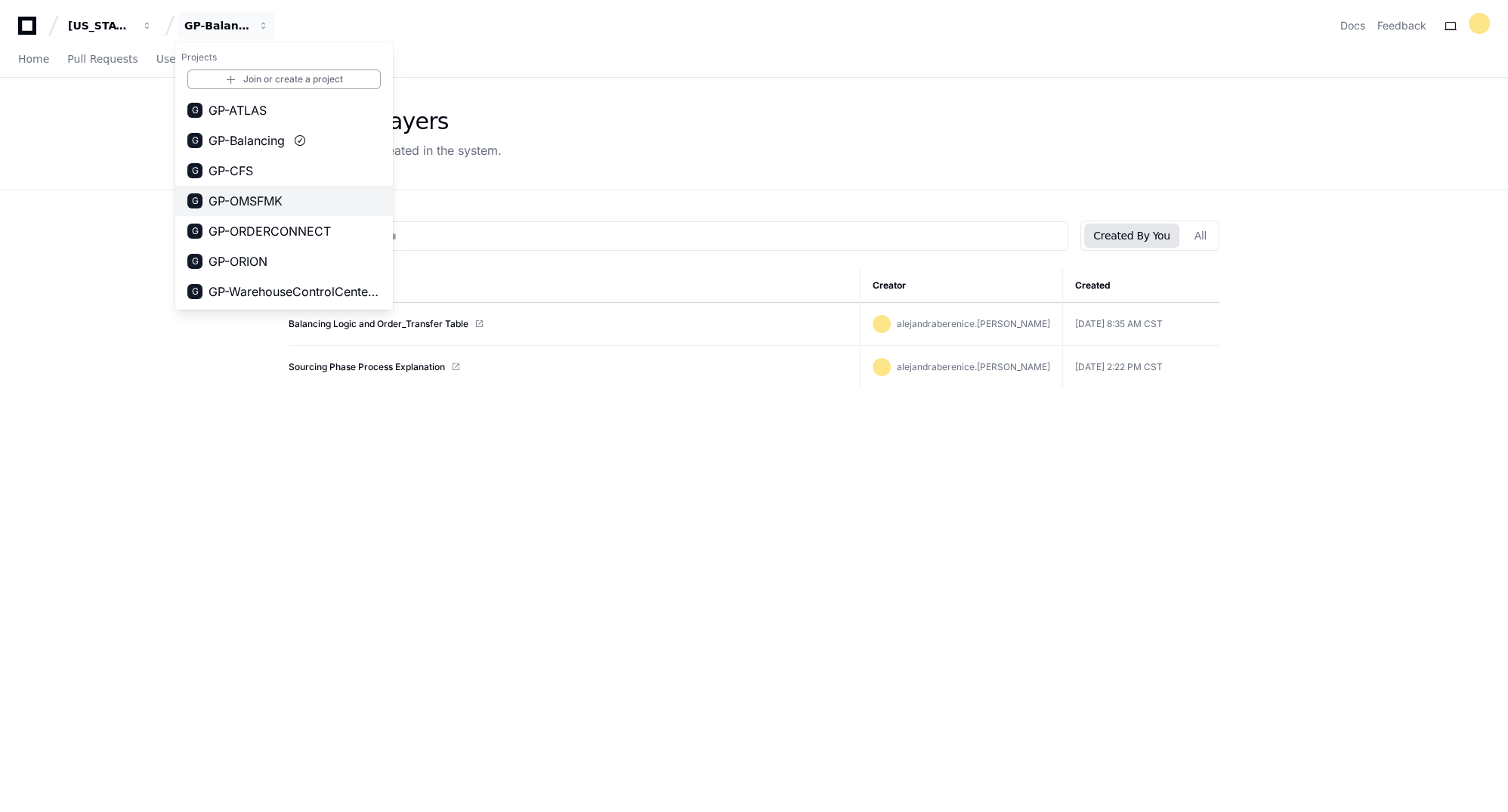
click at [234, 206] on span "GP-OMSFMK" at bounding box center [245, 201] width 74 height 18
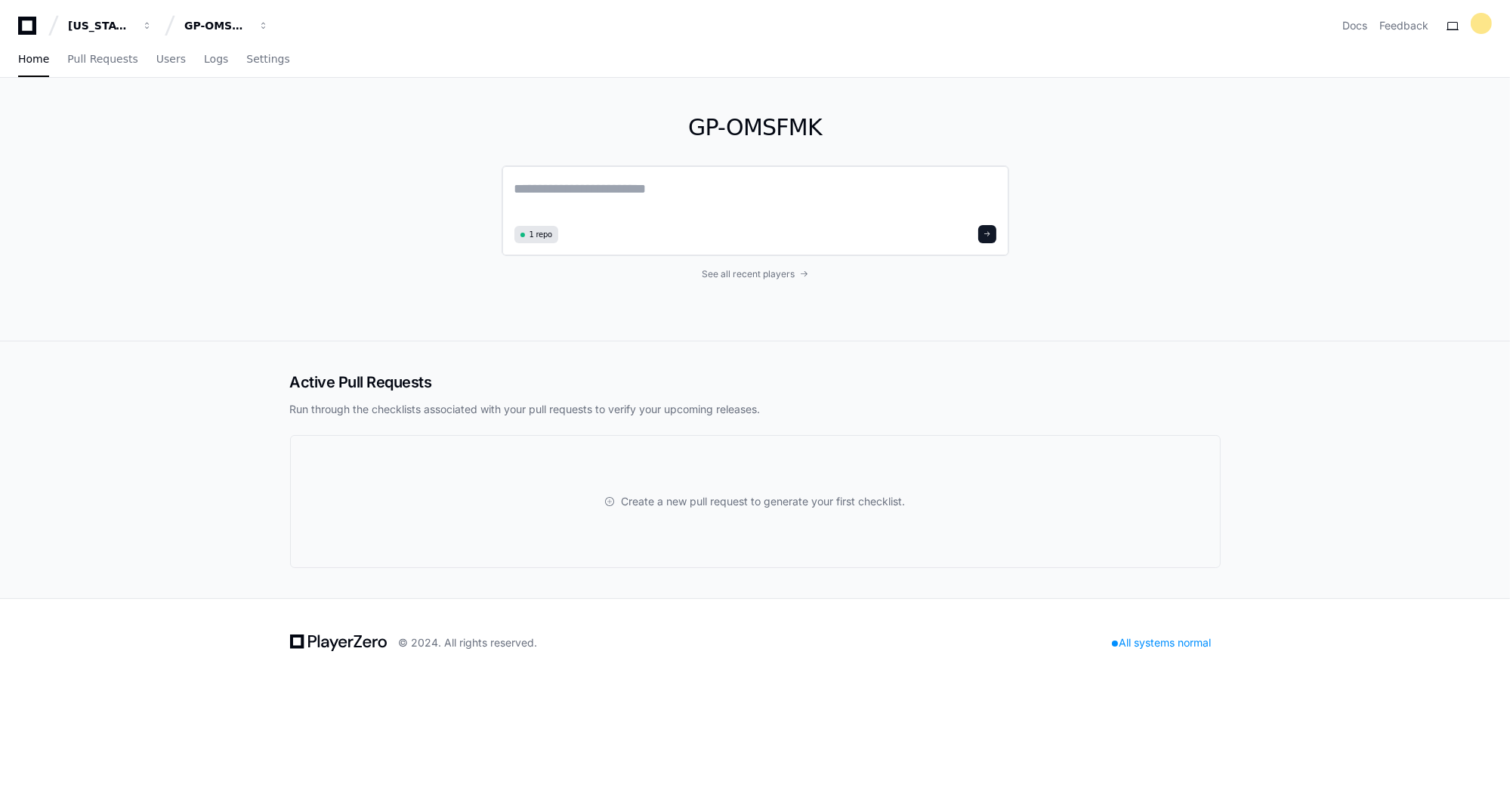
click at [573, 193] on textarea at bounding box center [755, 199] width 482 height 43
paste textarea "**********"
drag, startPoint x: 651, startPoint y: 185, endPoint x: 792, endPoint y: 191, distance: 141.1
click at [792, 191] on textarea "**********" at bounding box center [755, 198] width 482 height 40
click at [746, 190] on textarea "**********" at bounding box center [755, 198] width 482 height 40
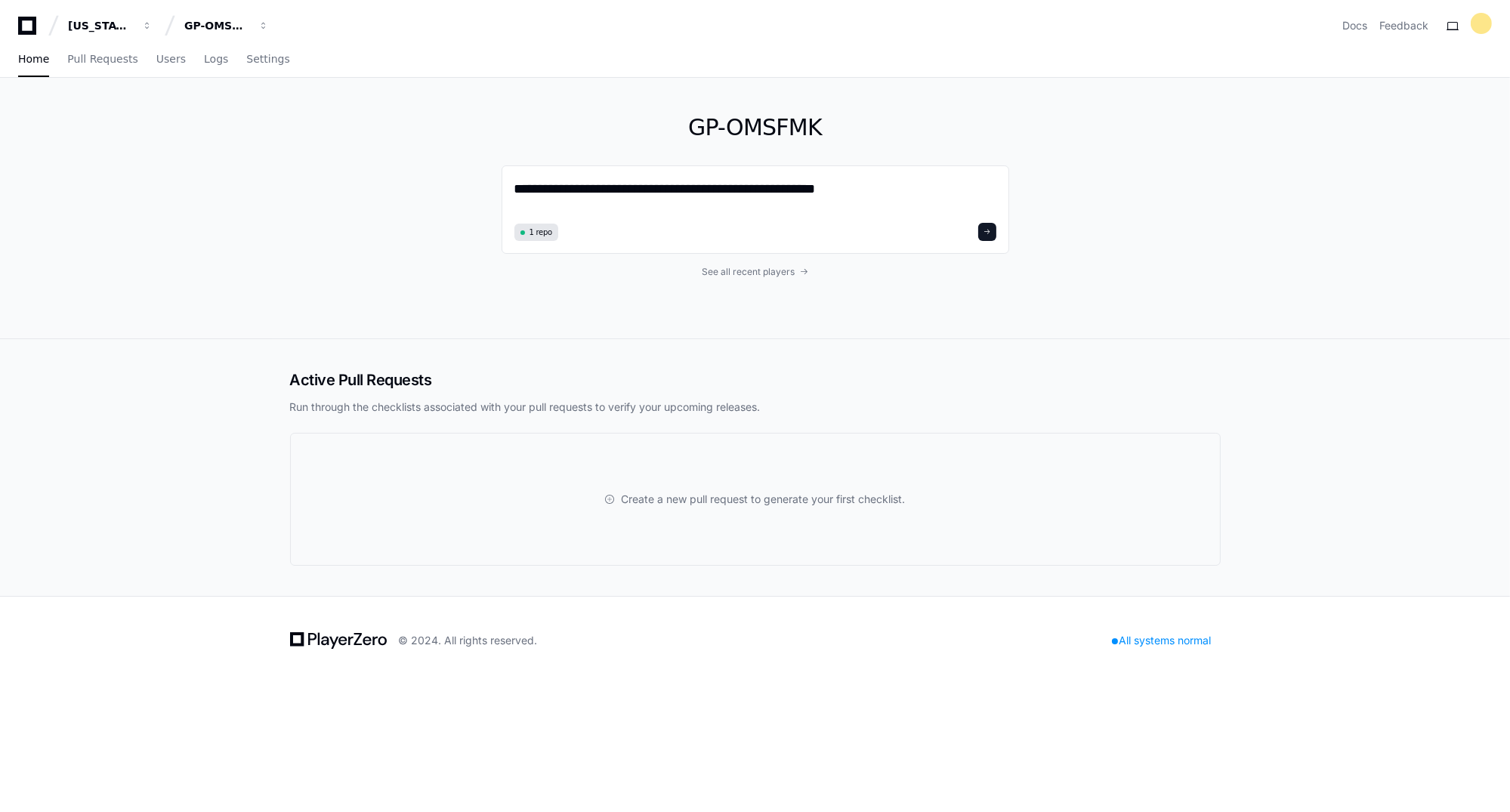
type textarea "**********"
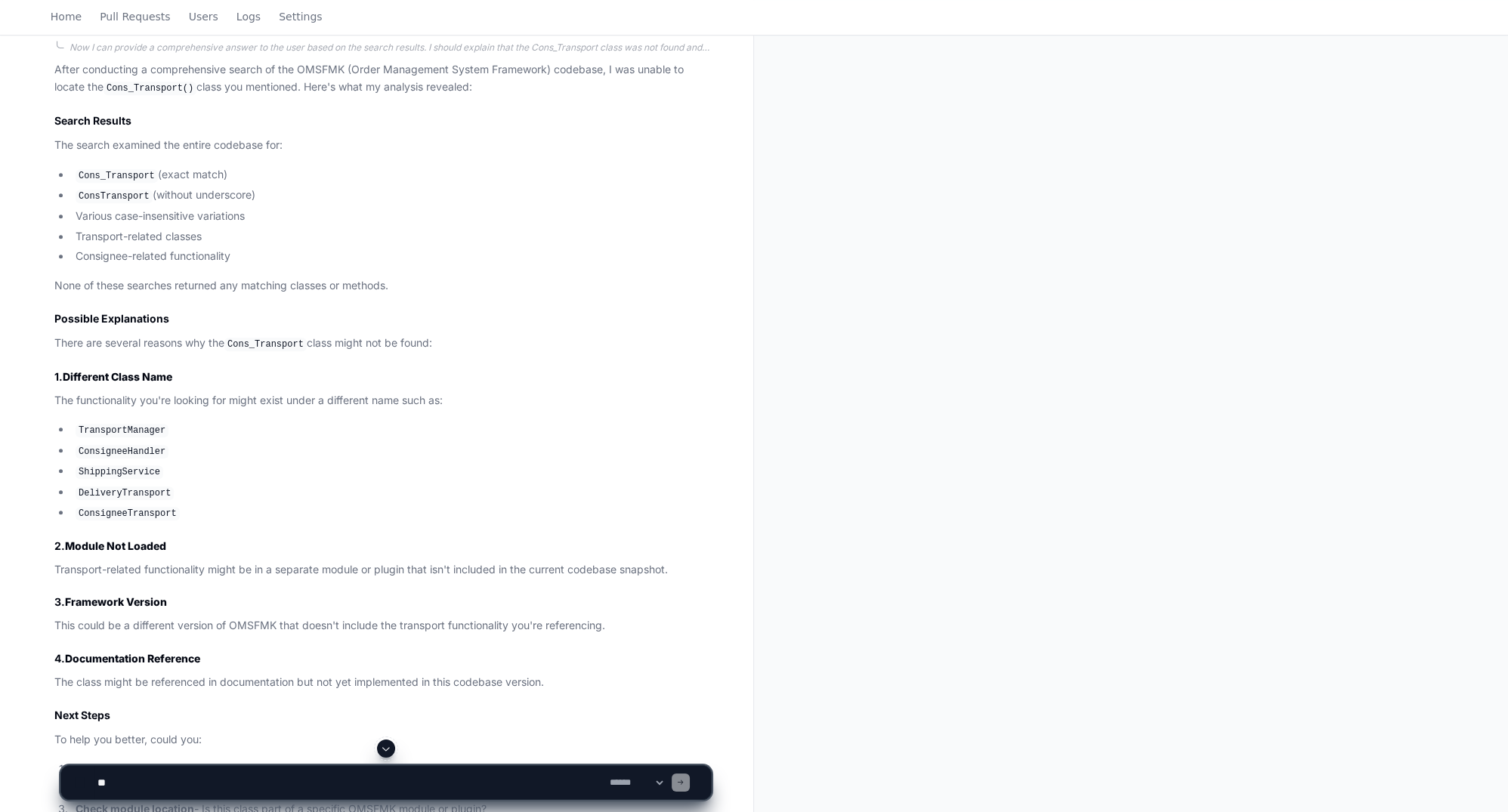
scroll to position [1272, 0]
